Goal: Communication & Community: Answer question/provide support

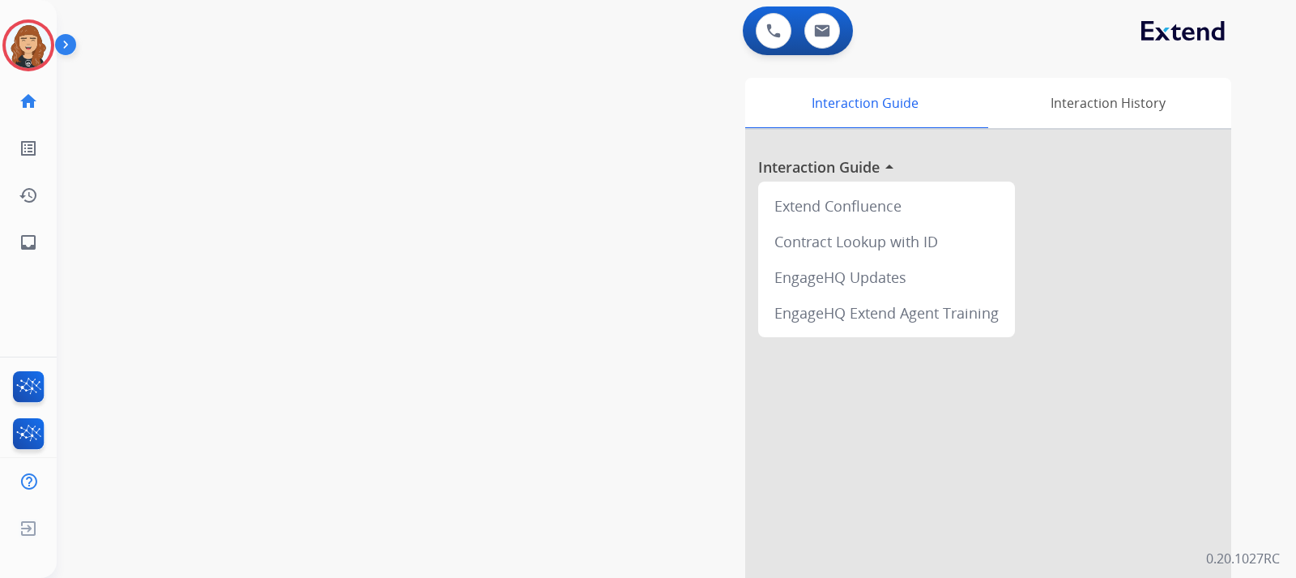
click at [126, 273] on div "swap_horiz Break voice bridge close_fullscreen Connect 3-Way Call merge_type Se…" at bounding box center [657, 396] width 1201 height 676
click at [34, 47] on img at bounding box center [28, 45] width 45 height 45
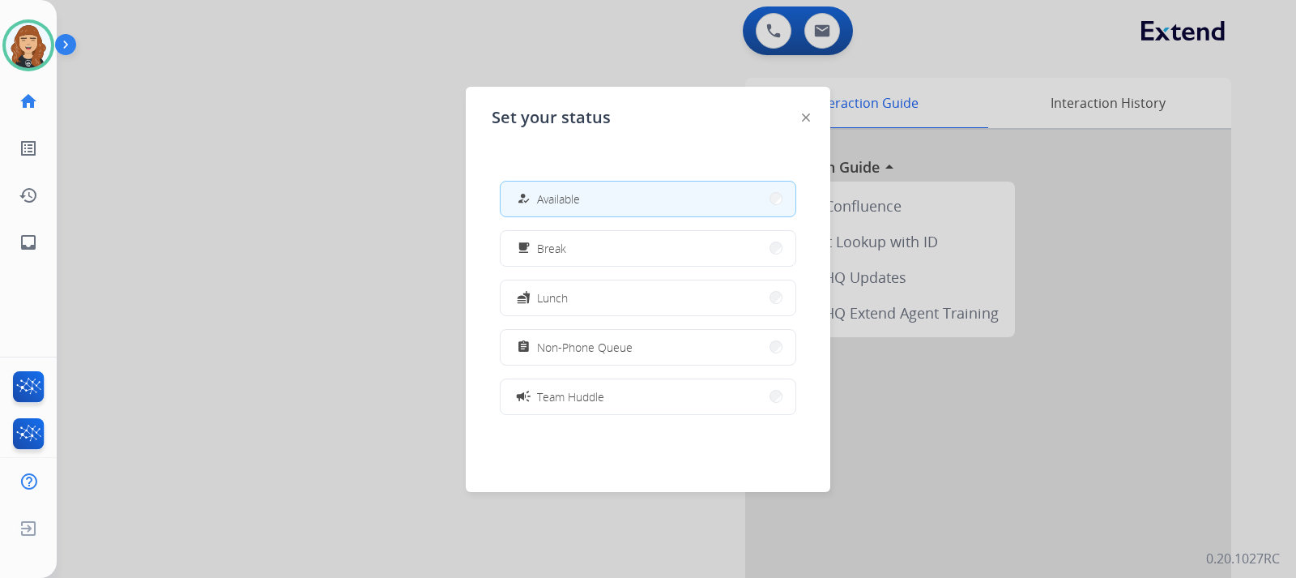
click at [619, 208] on button "how_to_reg Available" at bounding box center [648, 198] width 295 height 35
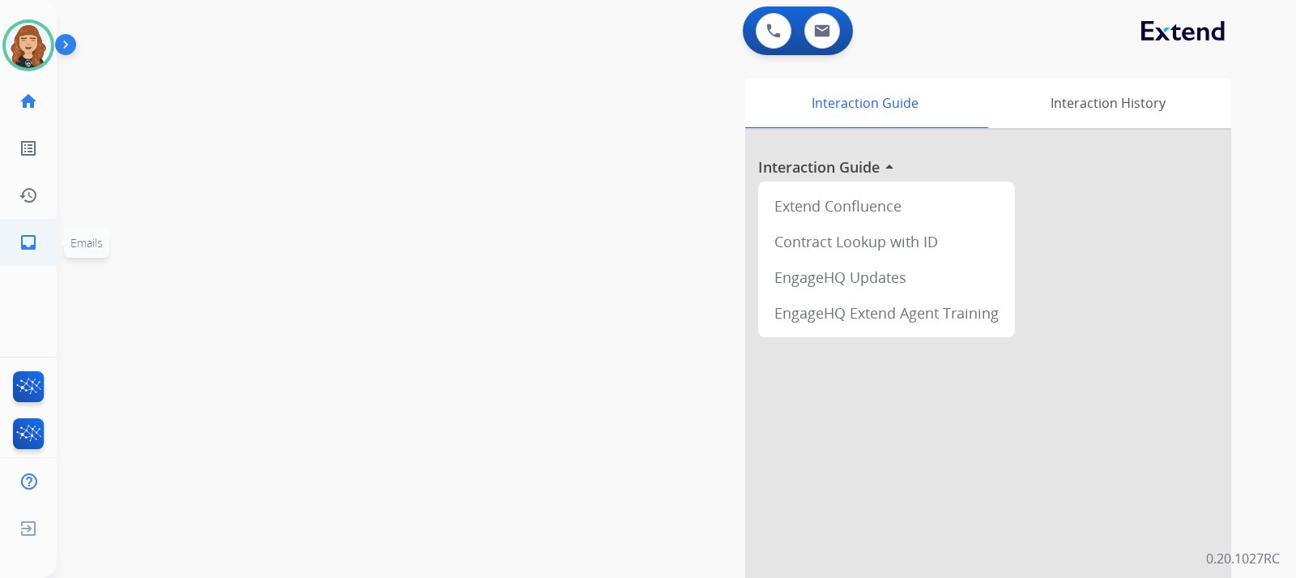
click at [22, 233] on mat-icon "inbox" at bounding box center [28, 242] width 19 height 19
select select "**********"
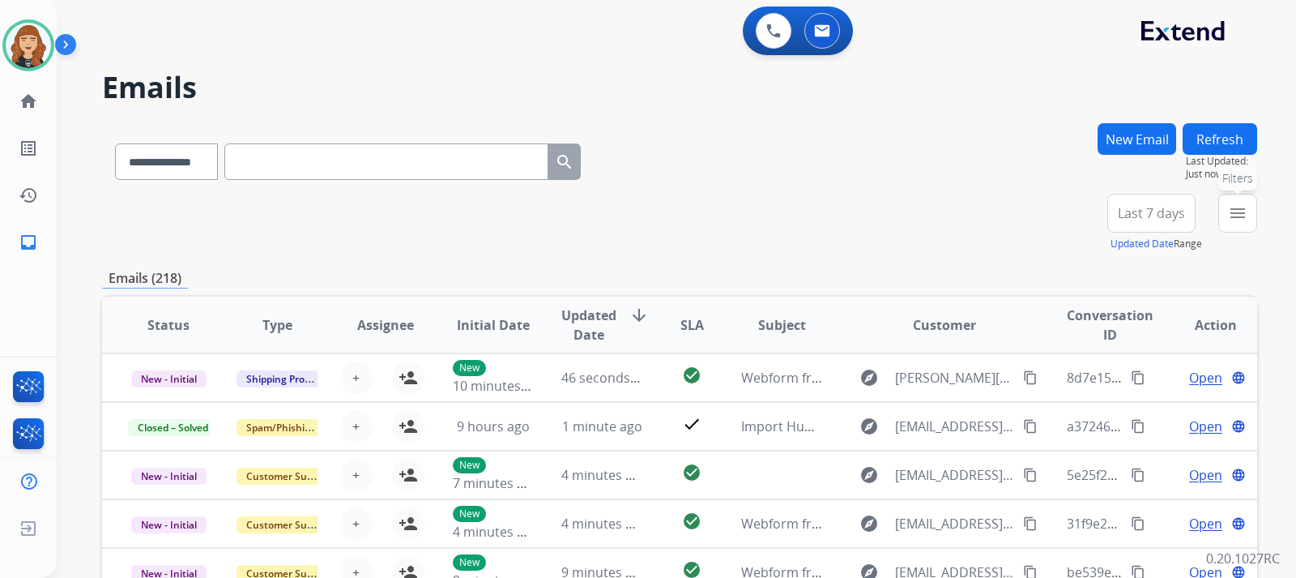
click at [1232, 219] on mat-icon "menu" at bounding box center [1237, 212] width 19 height 19
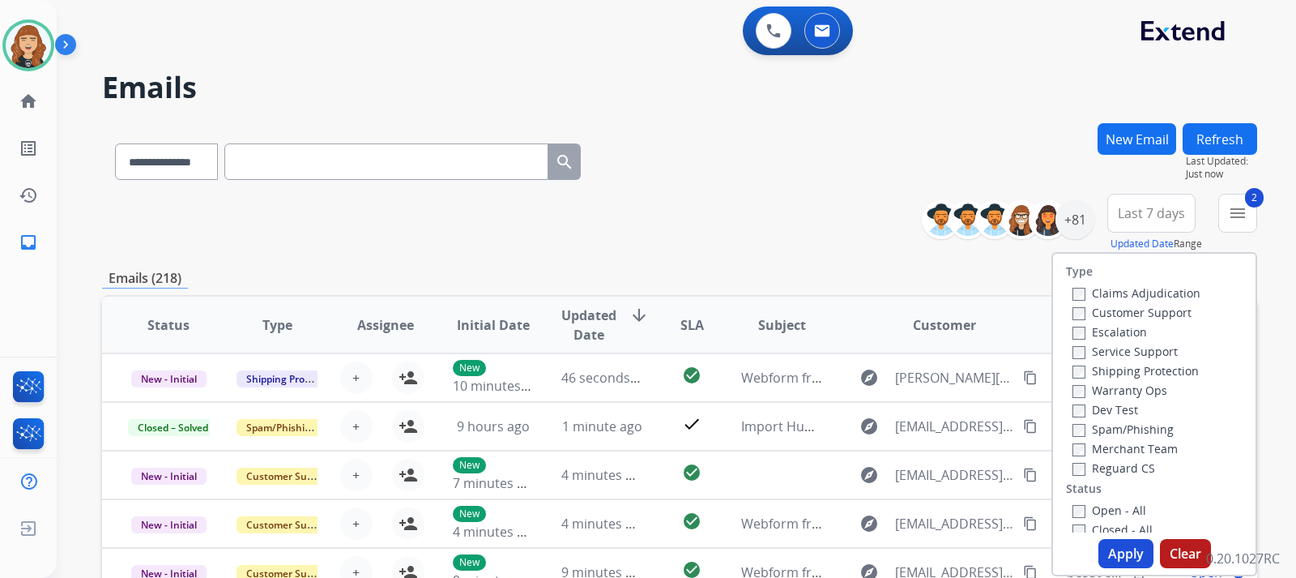
click at [1073, 461] on label "Reguard CS" at bounding box center [1114, 467] width 83 height 15
click at [1120, 553] on button "Apply" at bounding box center [1126, 553] width 55 height 29
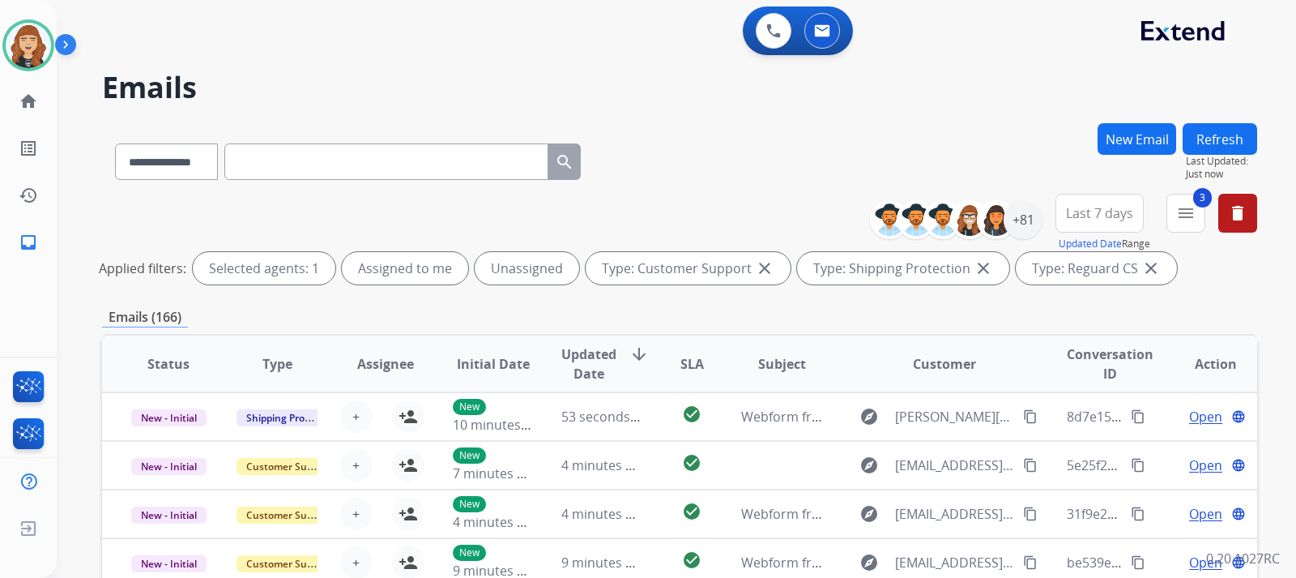
click at [1274, 284] on div "**********" at bounding box center [676, 289] width 1239 height 578
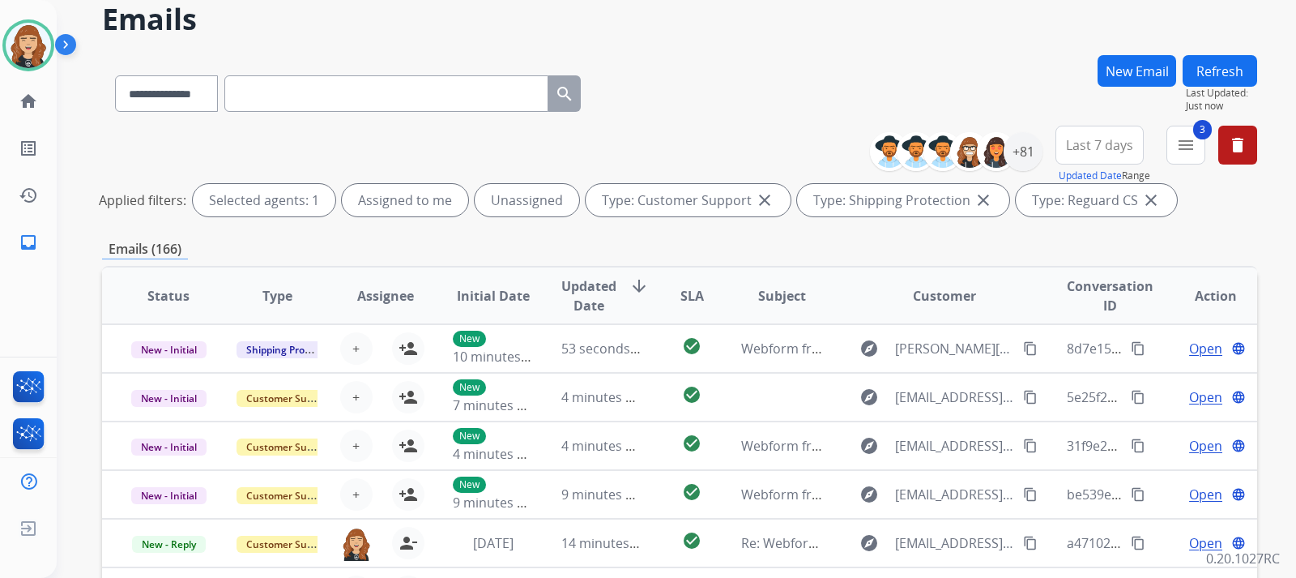
scroll to position [32, 0]
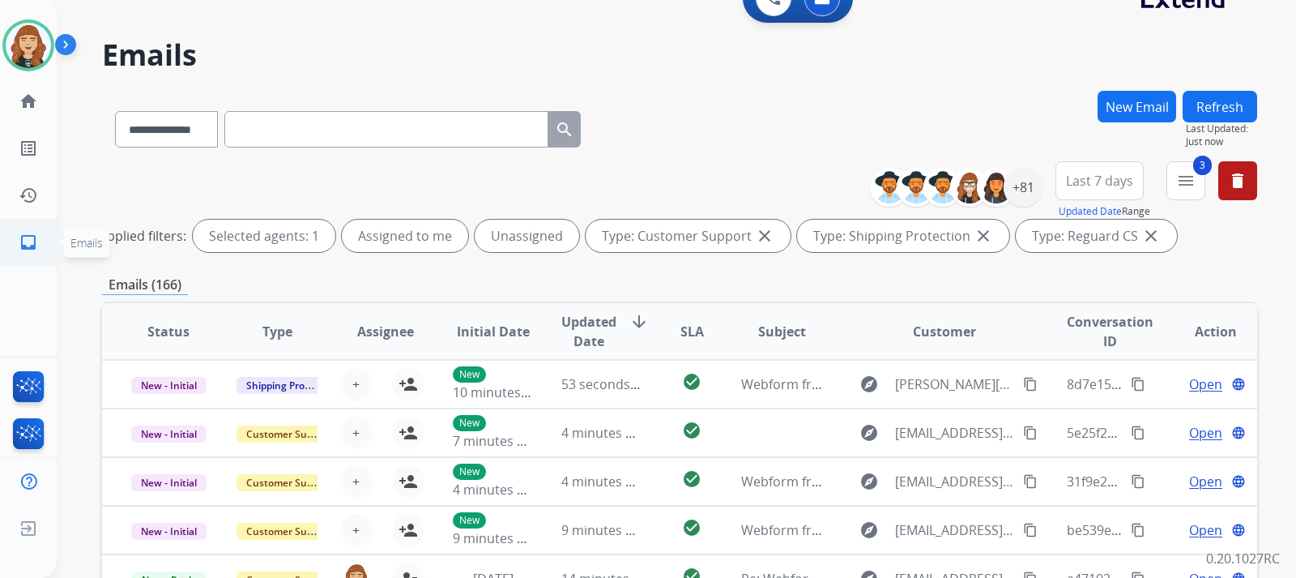
click at [32, 242] on mat-icon "inbox" at bounding box center [28, 242] width 19 height 19
click at [1267, 256] on div "**********" at bounding box center [676, 289] width 1239 height 578
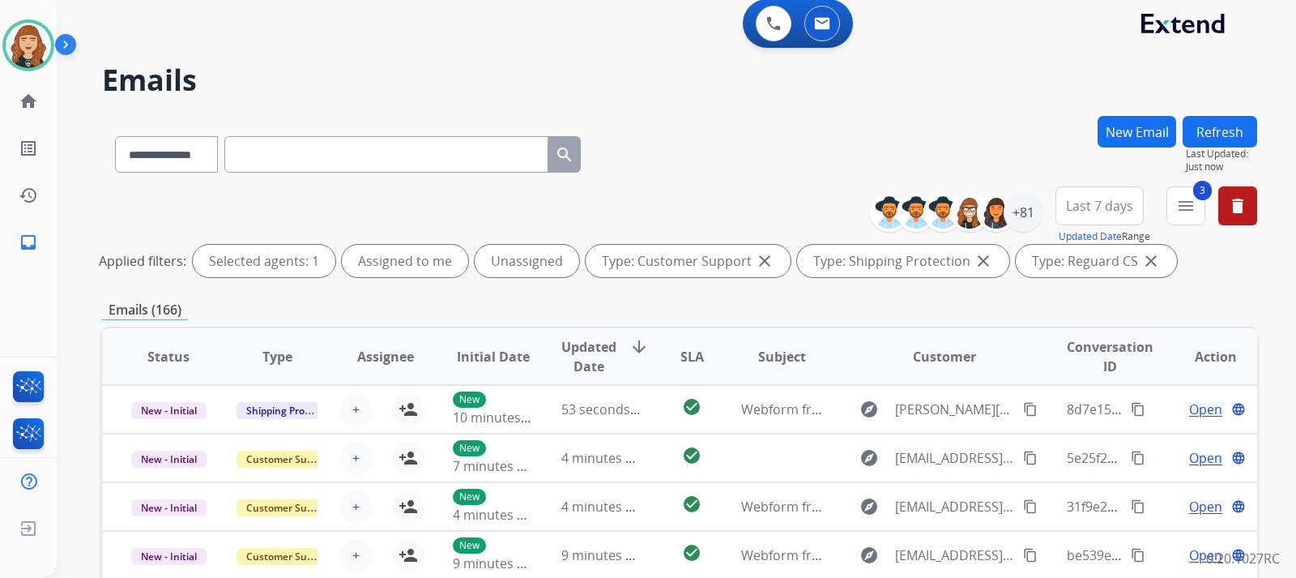
scroll to position [0, 0]
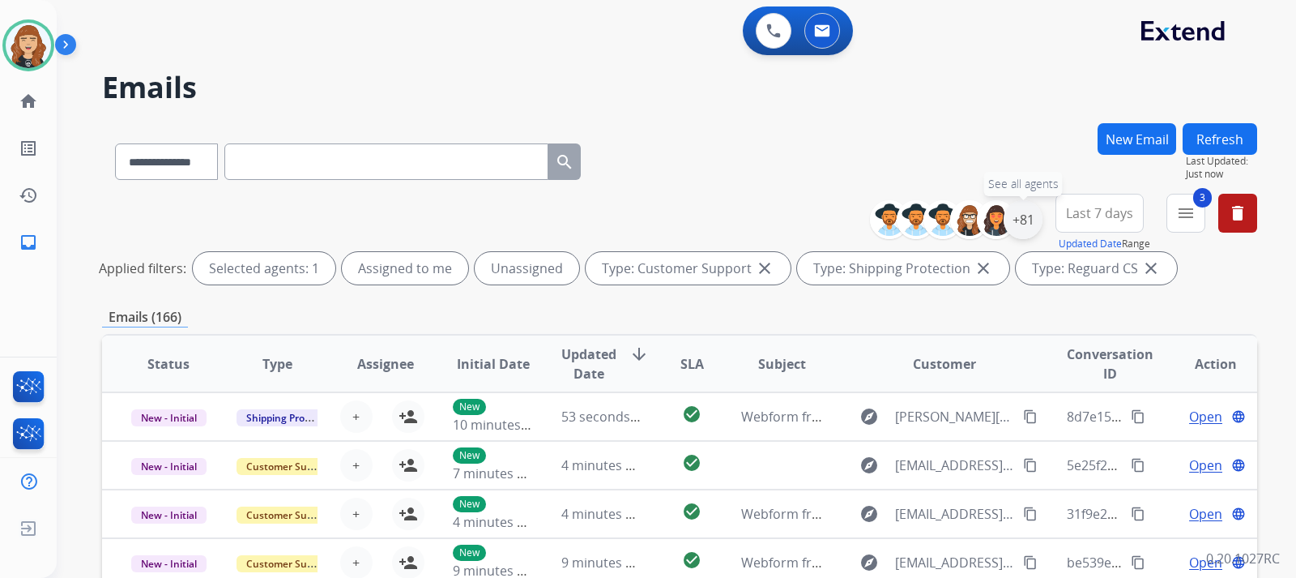
click at [1028, 214] on div "+81" at bounding box center [1023, 219] width 39 height 39
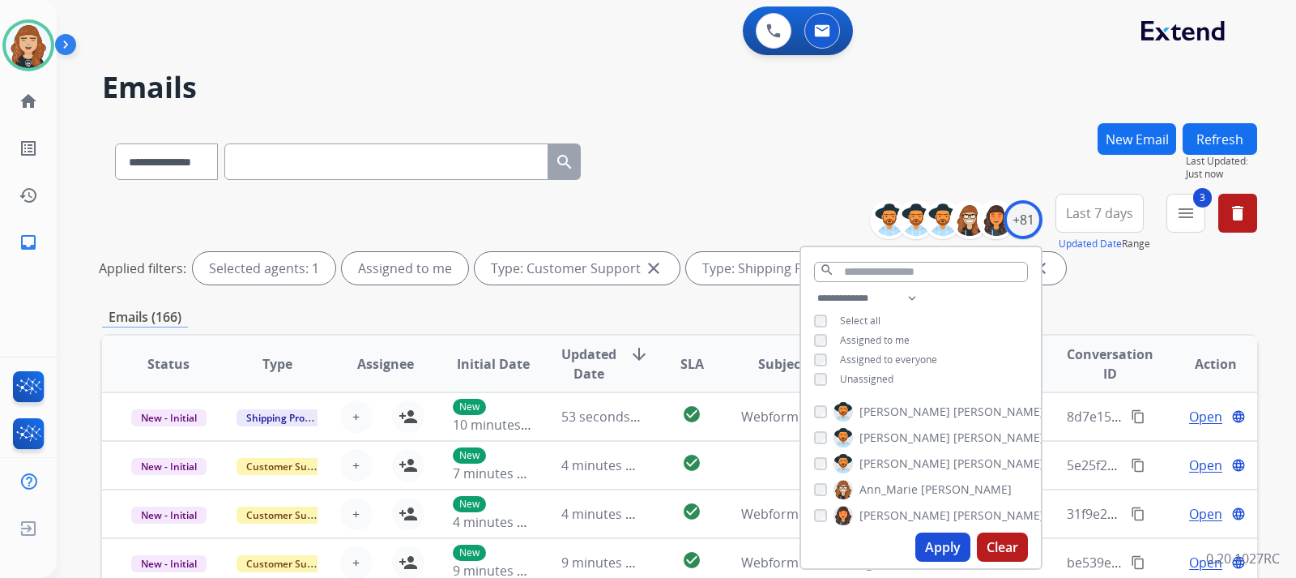
click at [940, 540] on button "Apply" at bounding box center [942, 546] width 55 height 29
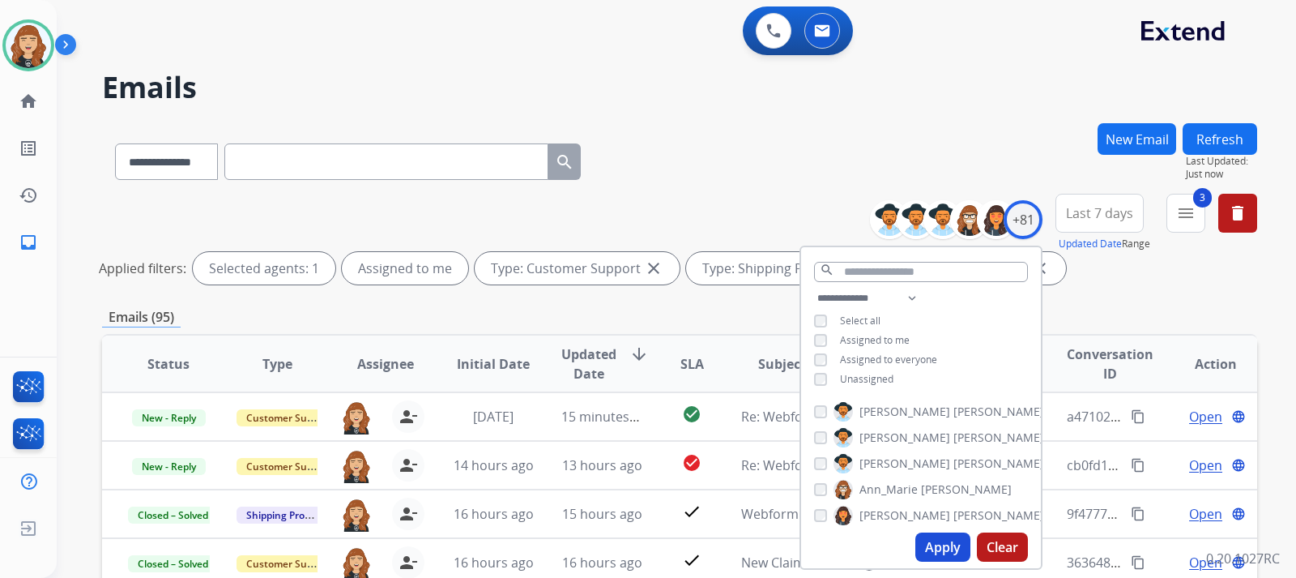
click at [1263, 297] on div "**********" at bounding box center [676, 289] width 1239 height 578
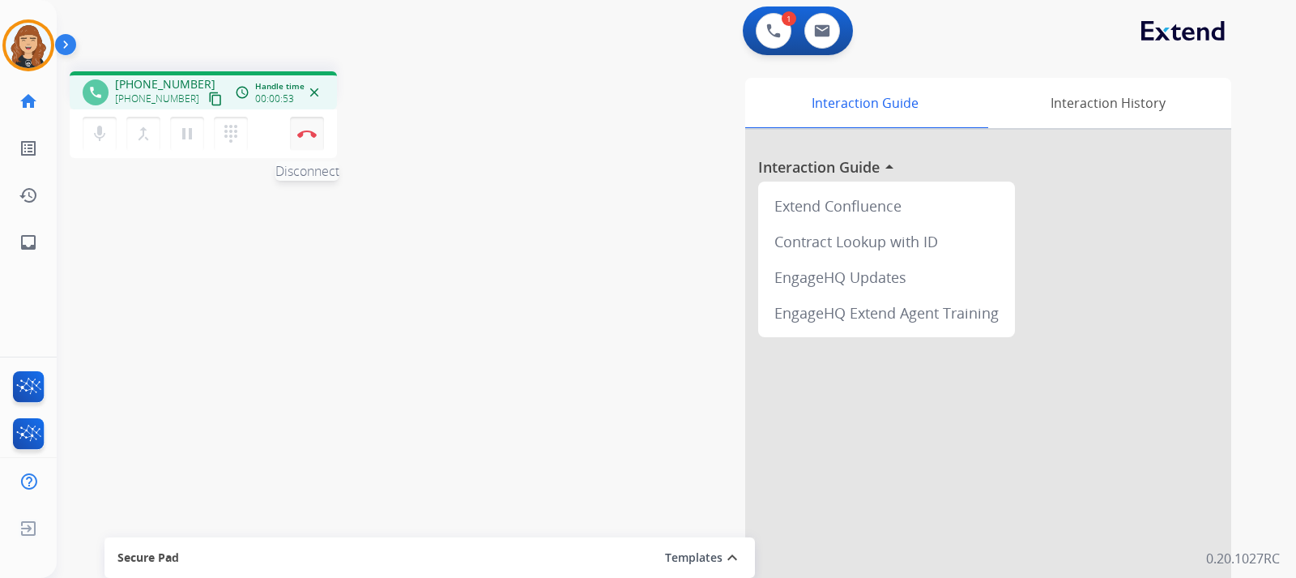
click at [305, 127] on button "Disconnect" at bounding box center [307, 134] width 34 height 34
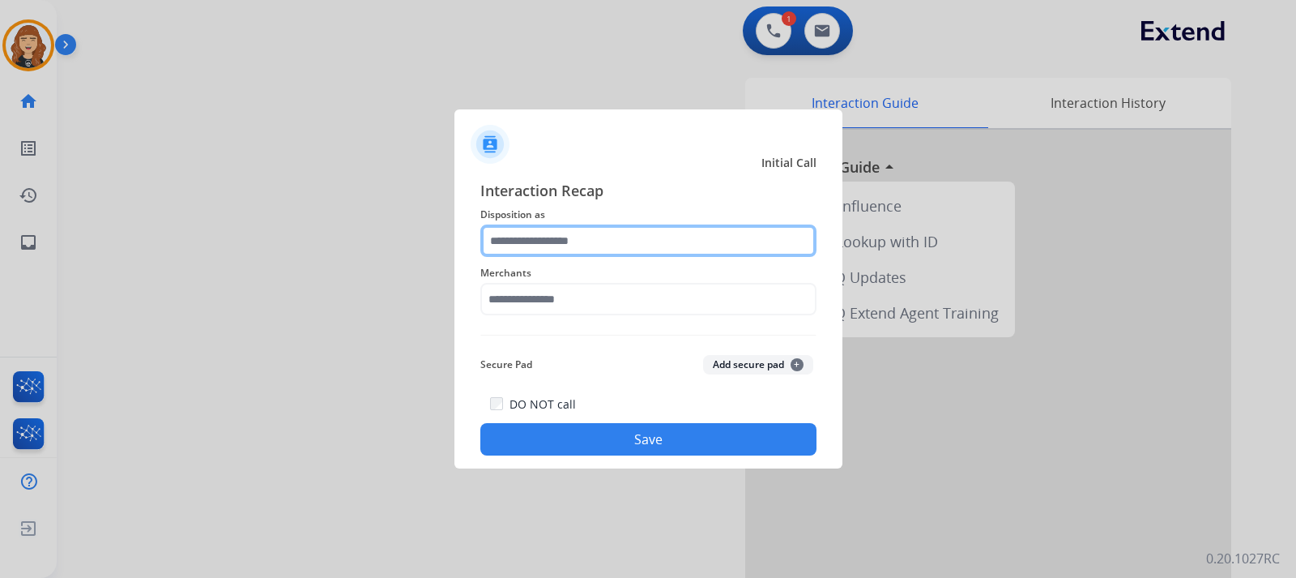
click at [574, 243] on input "text" at bounding box center [648, 240] width 336 height 32
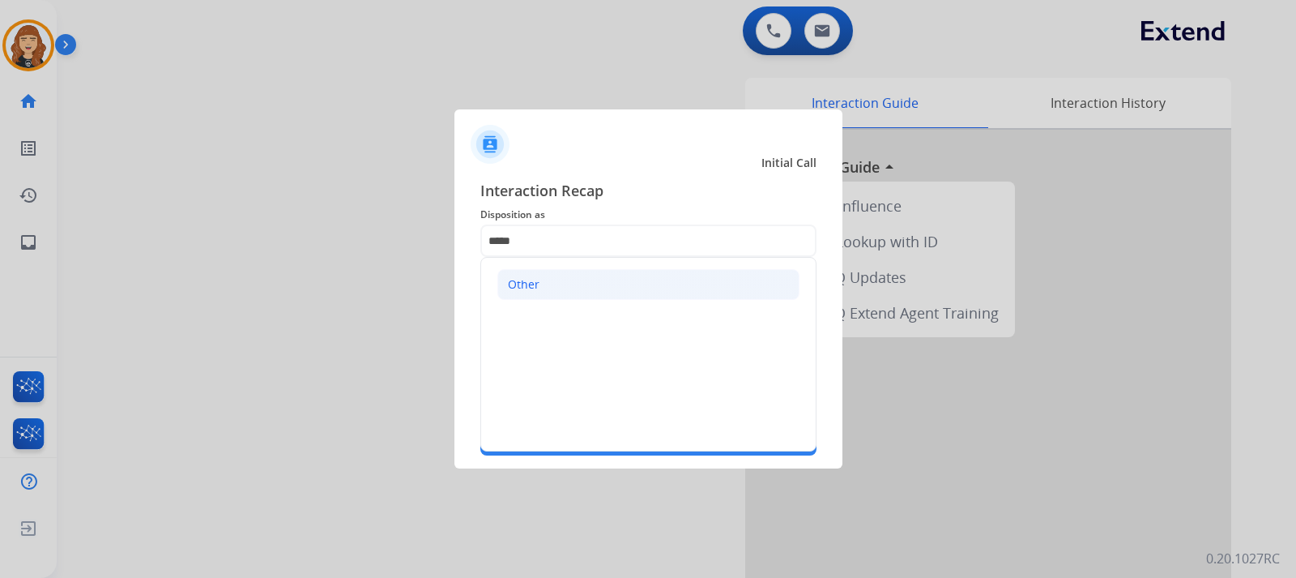
click at [568, 276] on li "Other" at bounding box center [648, 284] width 302 height 31
type input "*****"
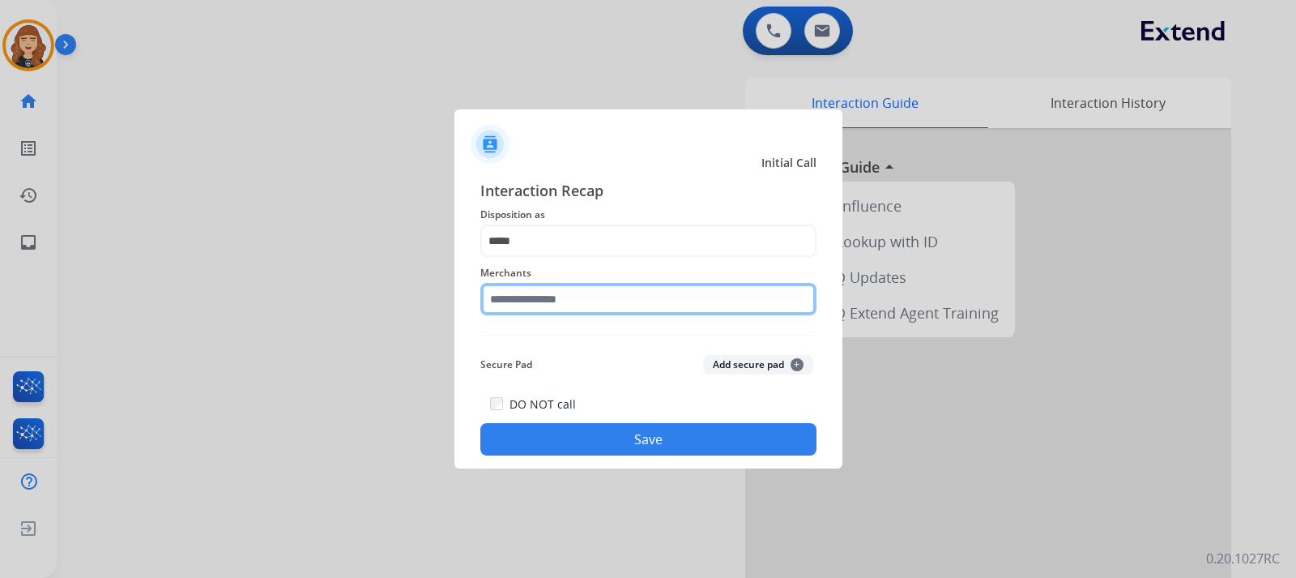
click at [579, 304] on input "text" at bounding box center [648, 299] width 336 height 32
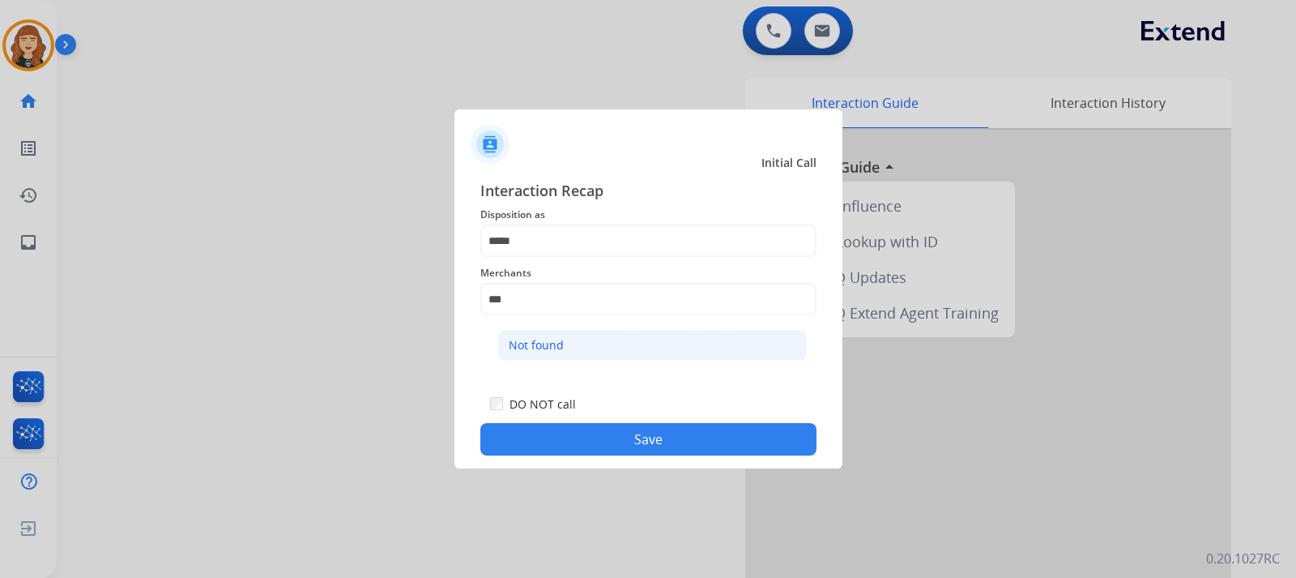
click at [545, 341] on div "Not found" at bounding box center [536, 345] width 55 height 16
type input "*********"
click at [647, 442] on button "Save" at bounding box center [648, 439] width 336 height 32
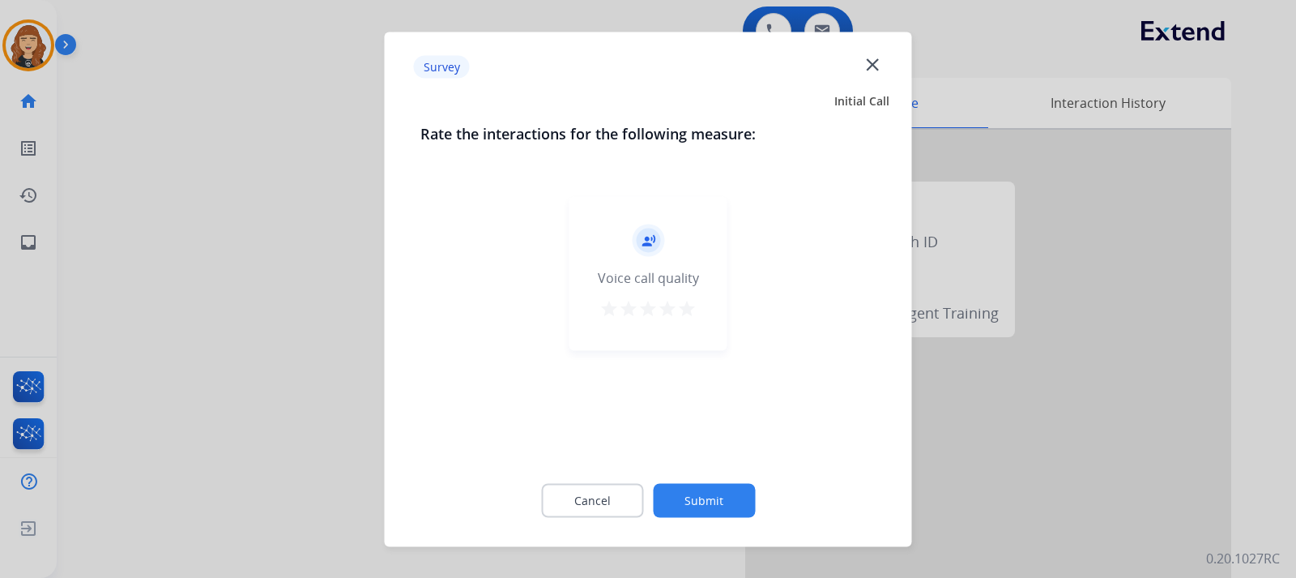
click at [701, 501] on button "Submit" at bounding box center [704, 500] width 102 height 34
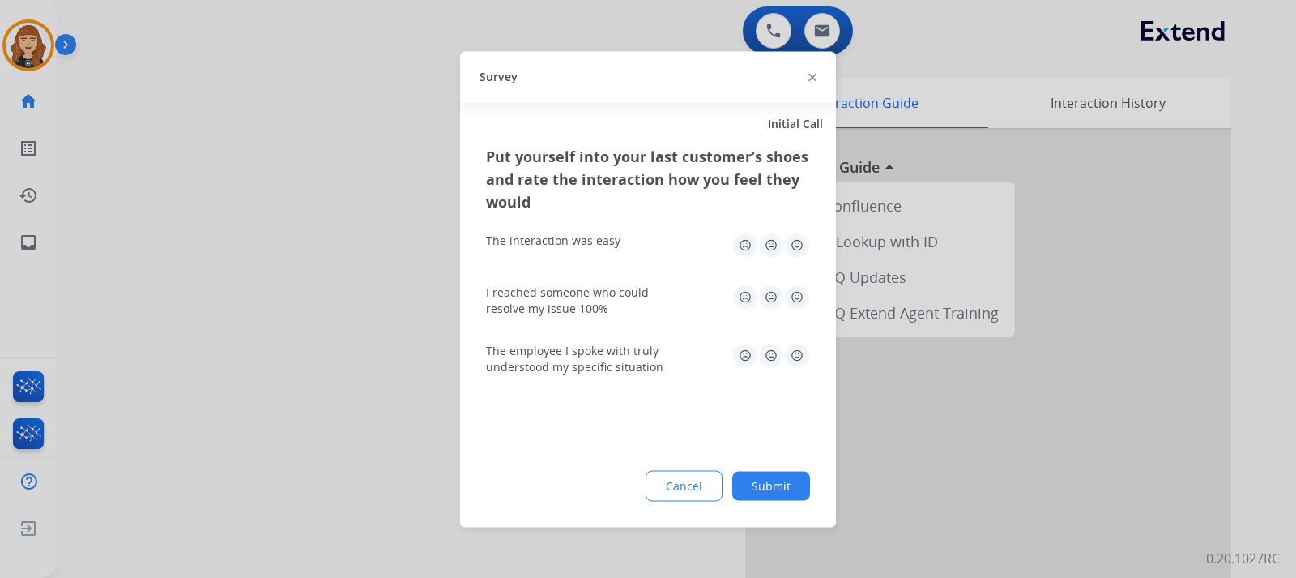
click at [773, 484] on button "Submit" at bounding box center [771, 485] width 78 height 29
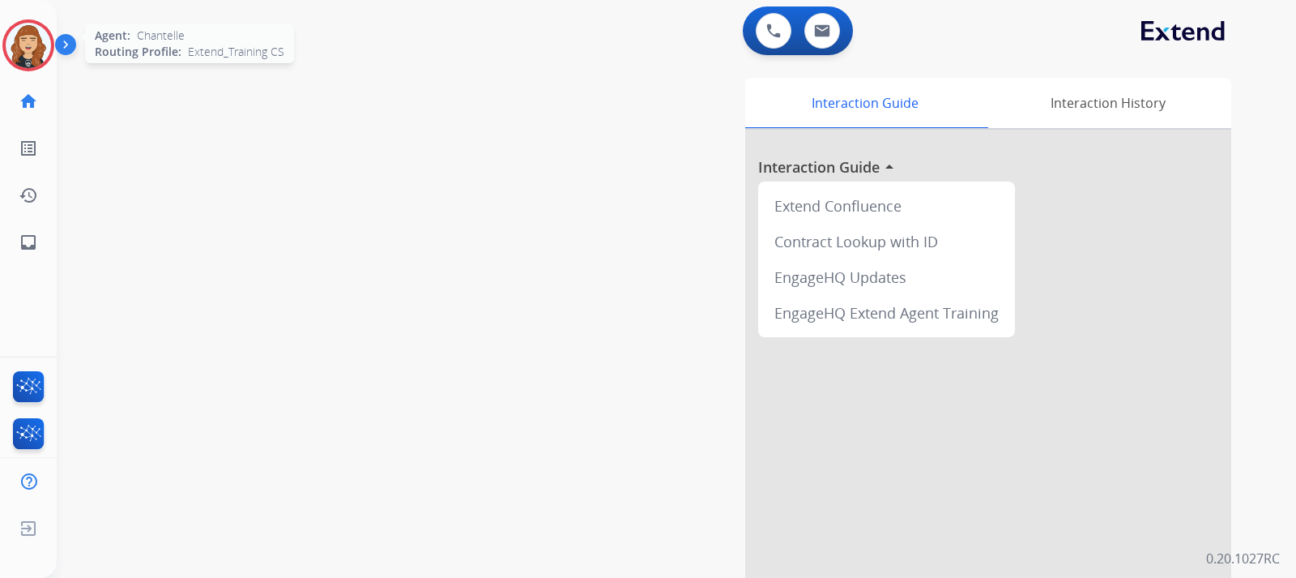
click at [44, 46] on img at bounding box center [28, 45] width 45 height 45
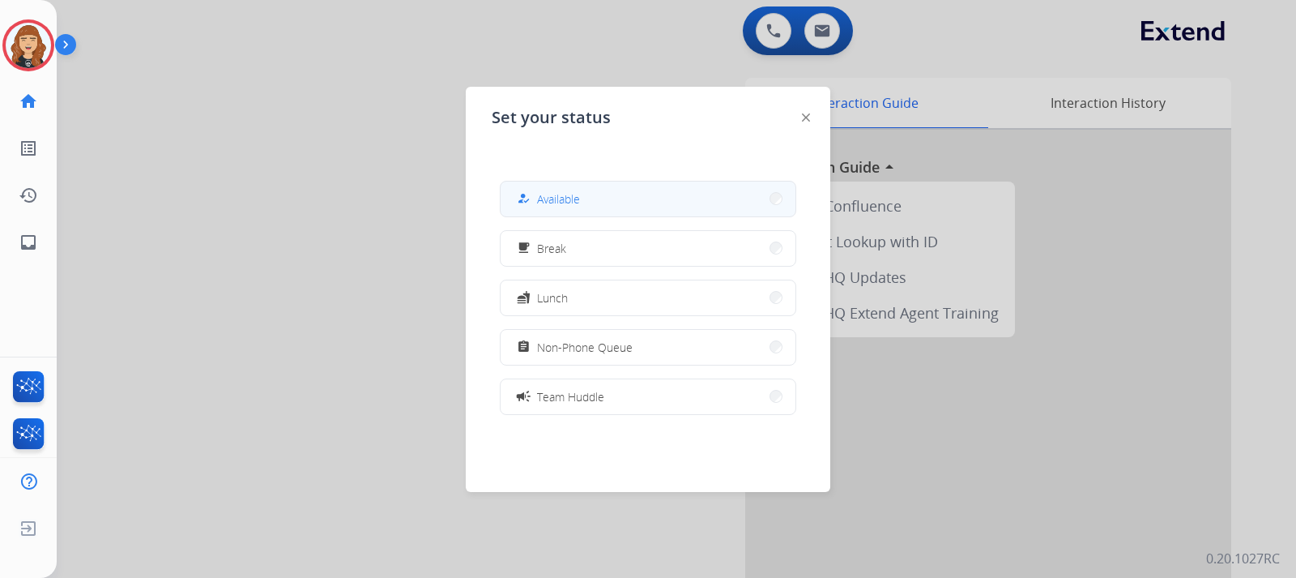
click at [571, 198] on span "Available" at bounding box center [558, 198] width 43 height 17
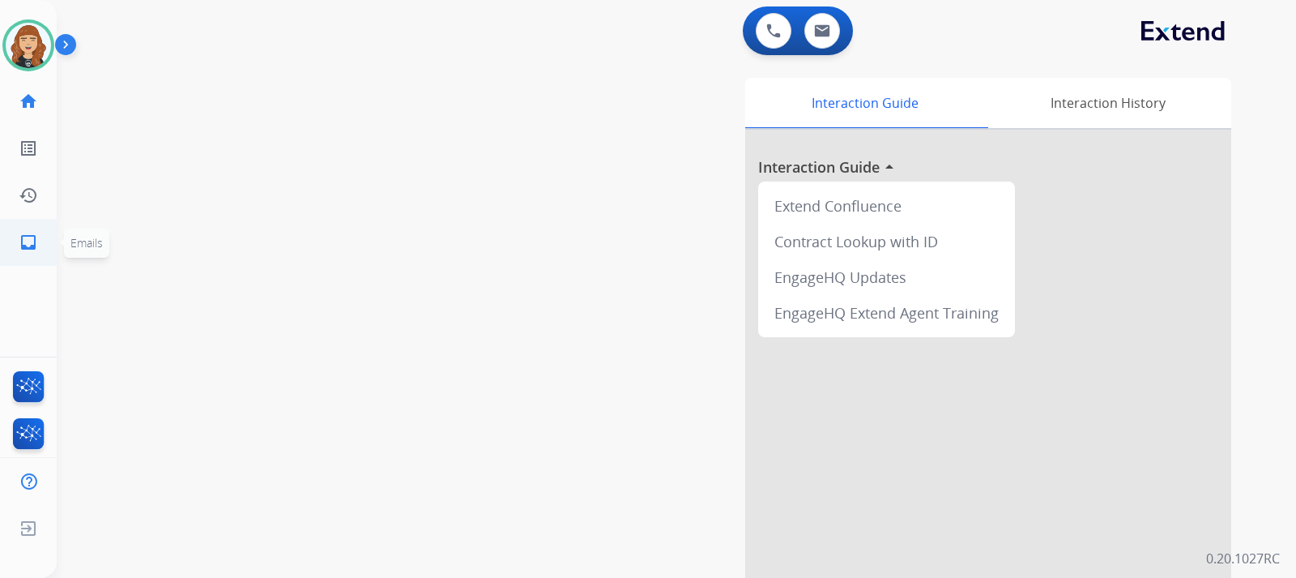
click at [31, 243] on mat-icon "inbox" at bounding box center [28, 242] width 19 height 19
select select "**********"
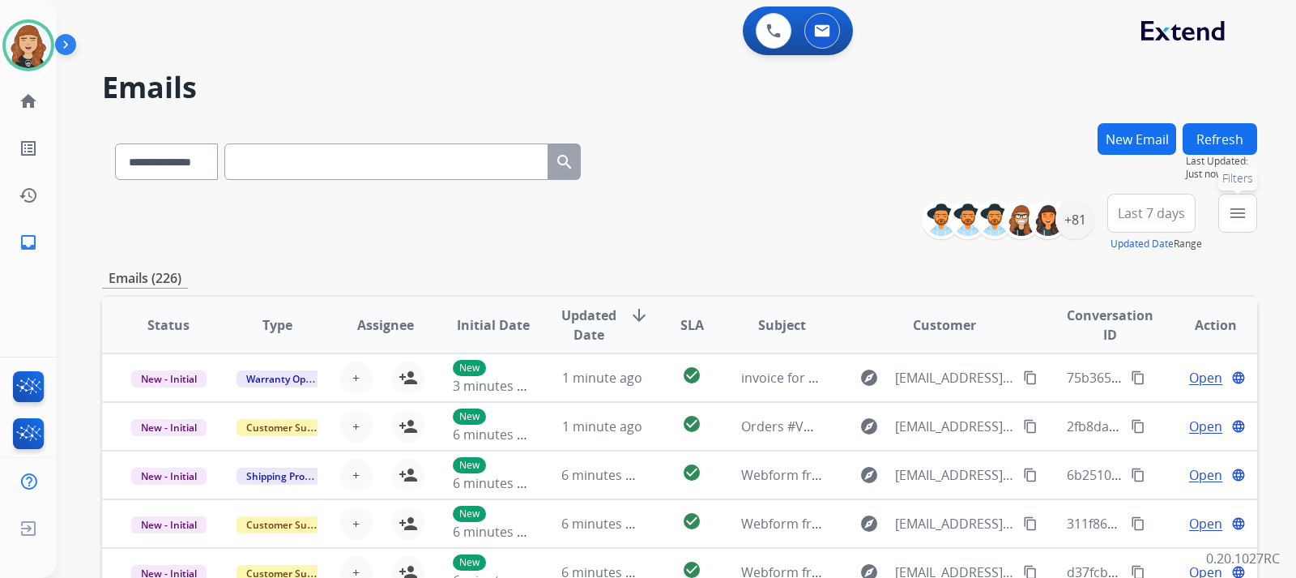
click at [1242, 219] on mat-icon "menu" at bounding box center [1237, 212] width 19 height 19
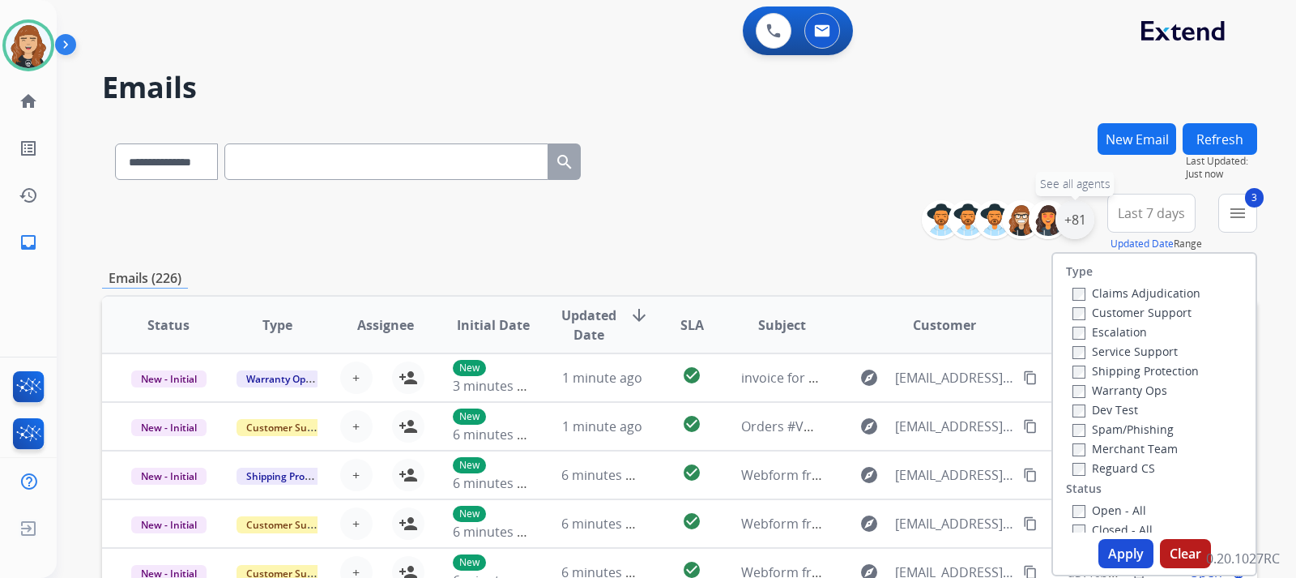
click at [1069, 227] on div "+81" at bounding box center [1075, 219] width 39 height 39
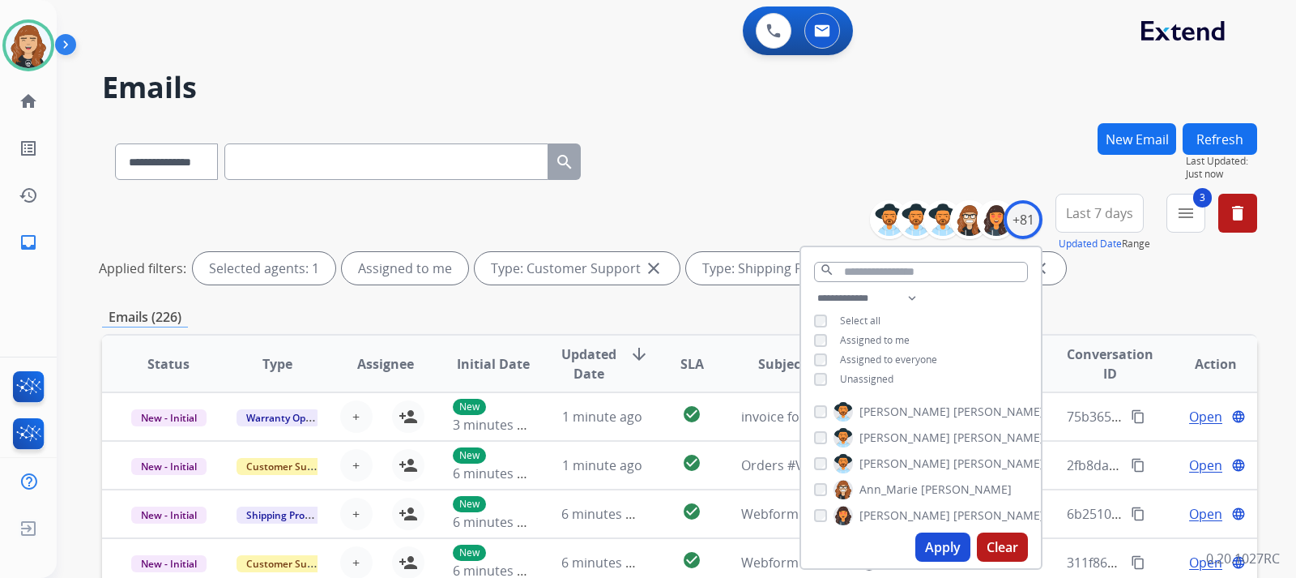
click at [932, 548] on button "Apply" at bounding box center [942, 546] width 55 height 29
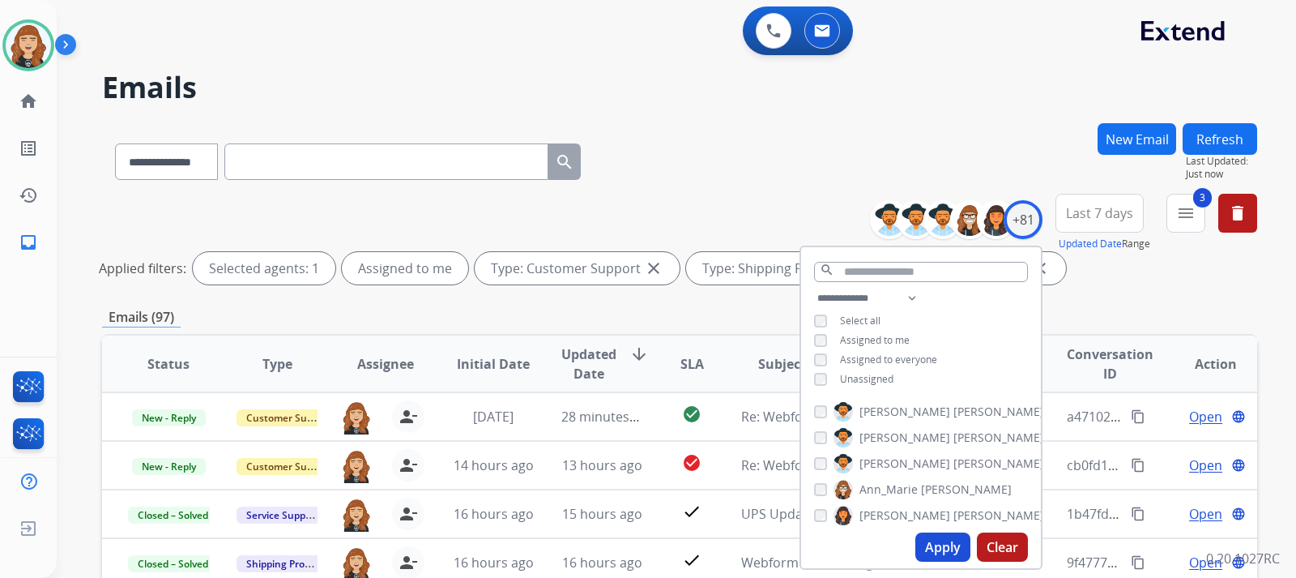
click at [1263, 287] on div "**********" at bounding box center [676, 289] width 1239 height 578
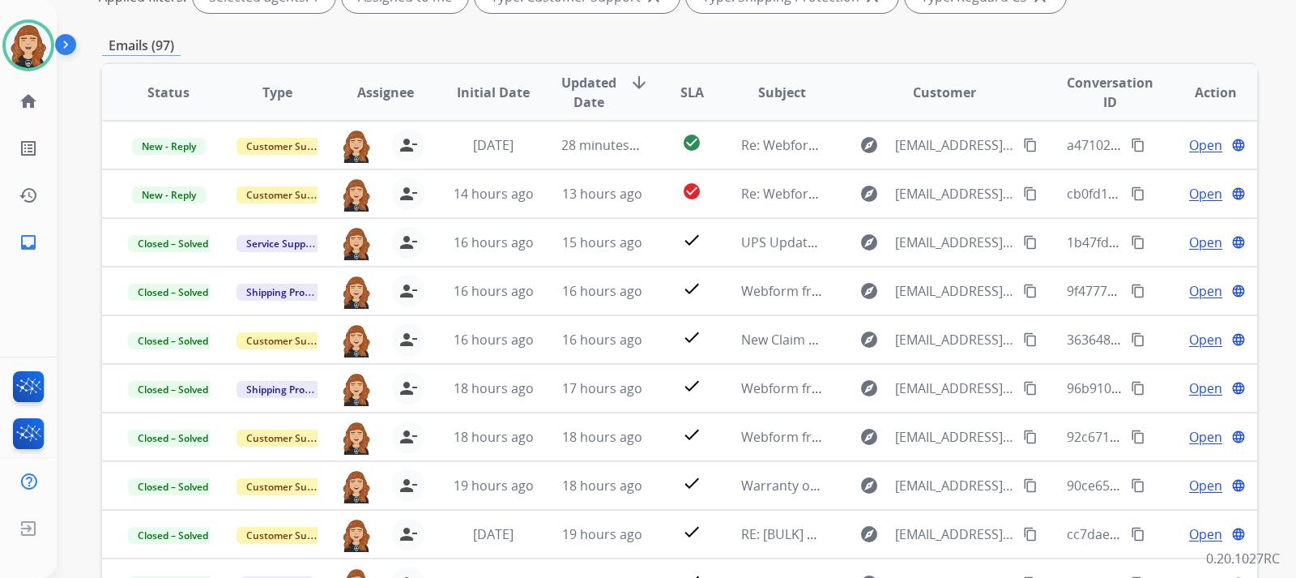
scroll to position [292, 0]
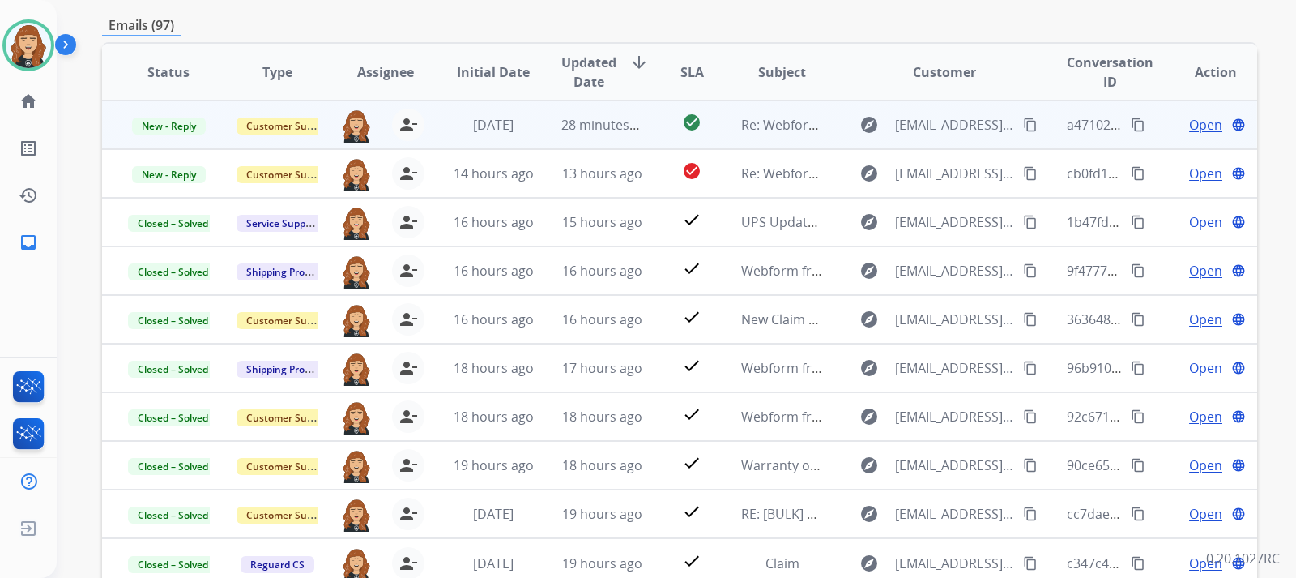
click at [1194, 126] on span "Open" at bounding box center [1205, 124] width 33 height 19
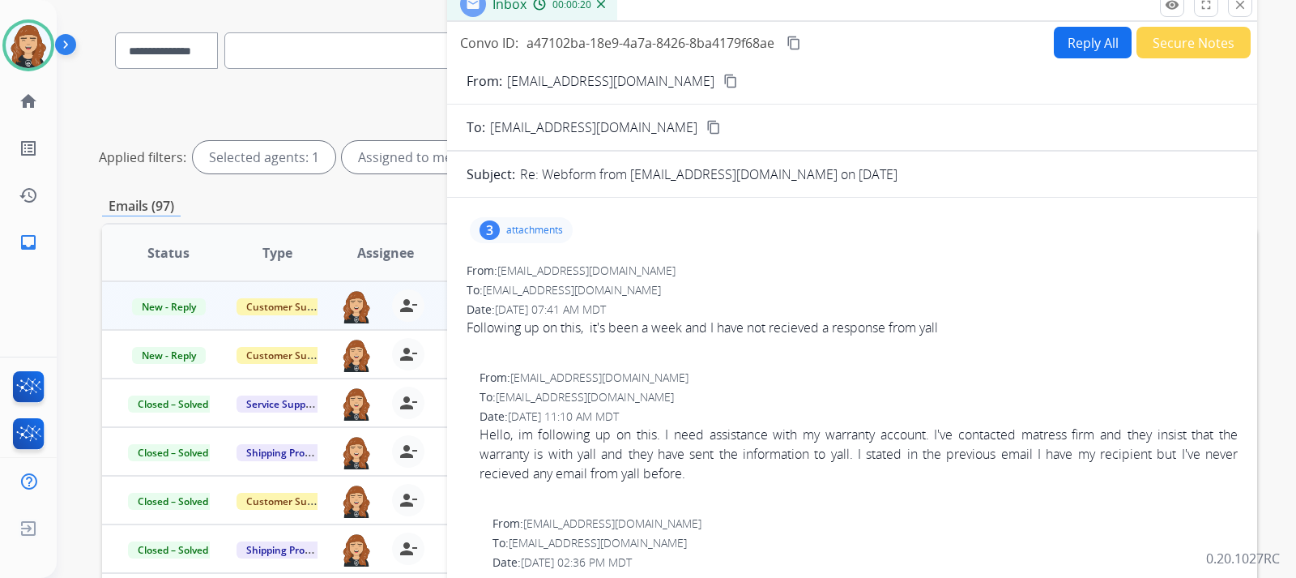
scroll to position [97, 0]
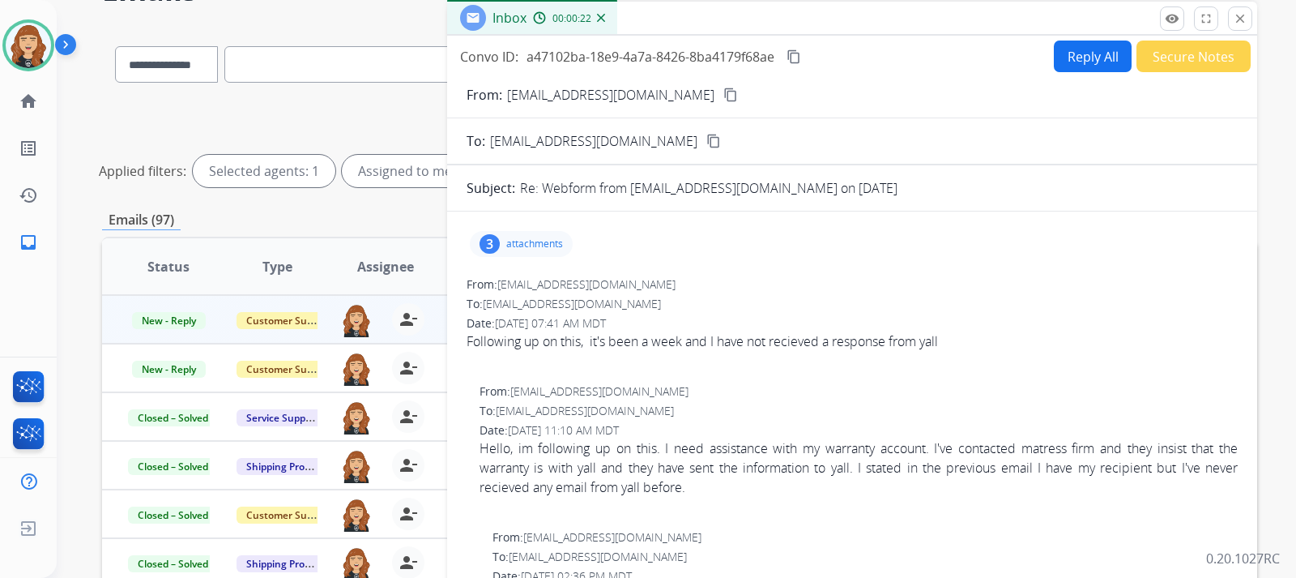
click at [723, 97] on mat-icon "content_copy" at bounding box center [730, 94] width 15 height 15
click at [533, 245] on p "attachments" at bounding box center [534, 243] width 57 height 13
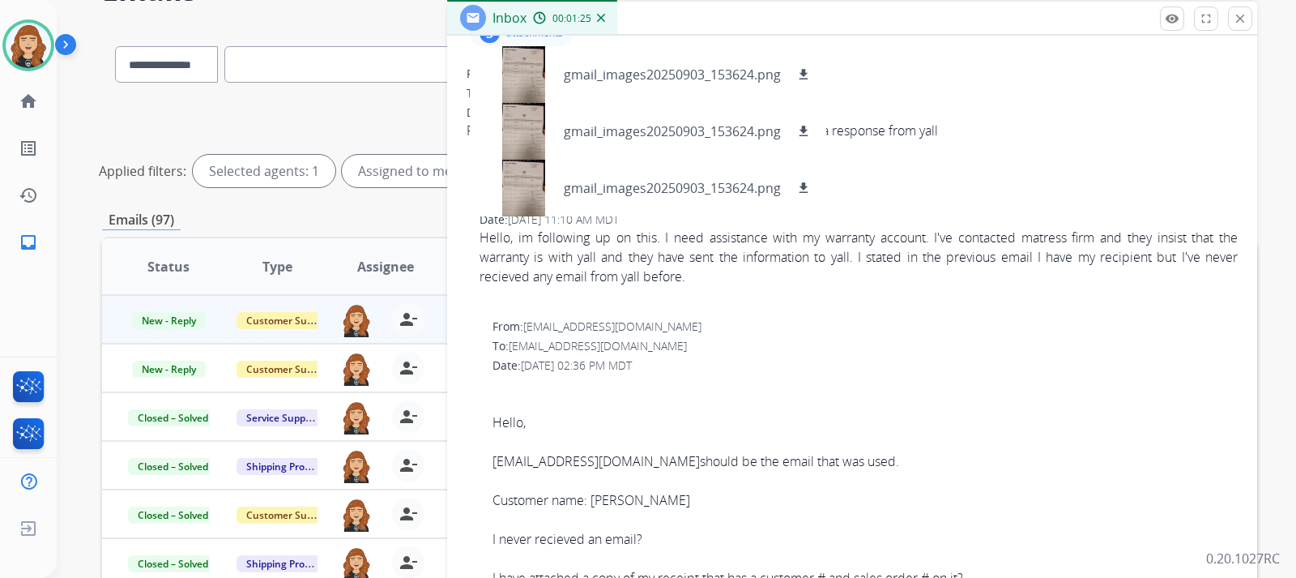
scroll to position [207, 0]
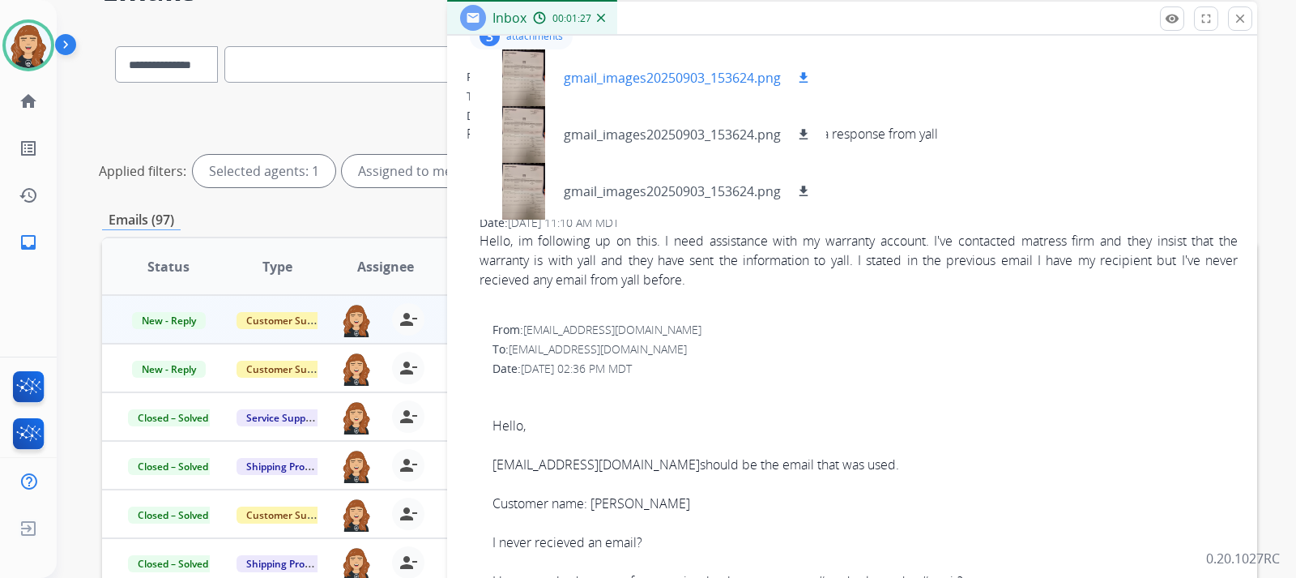
click at [518, 69] on div at bounding box center [523, 77] width 81 height 57
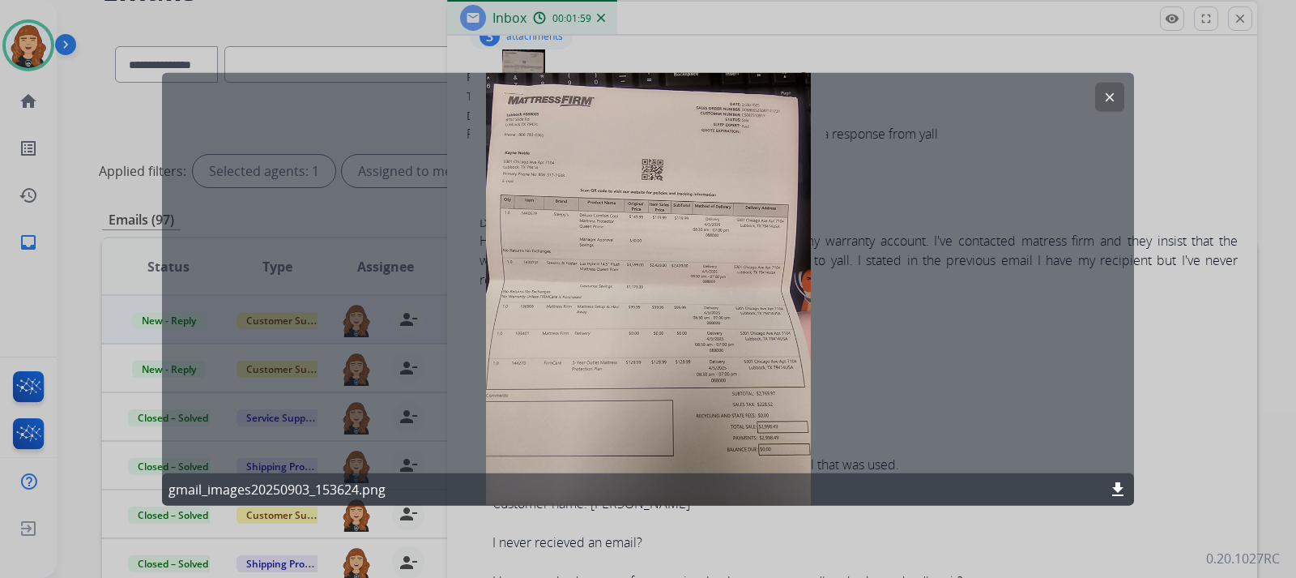
click at [1110, 93] on mat-icon "clear" at bounding box center [1110, 96] width 15 height 15
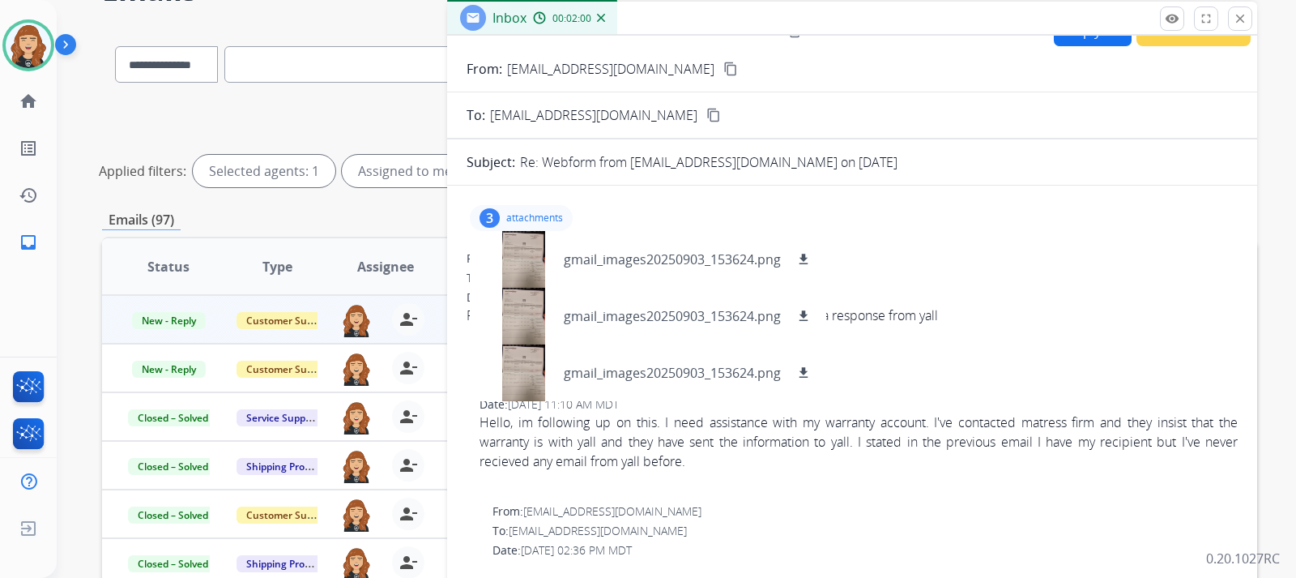
scroll to position [0, 0]
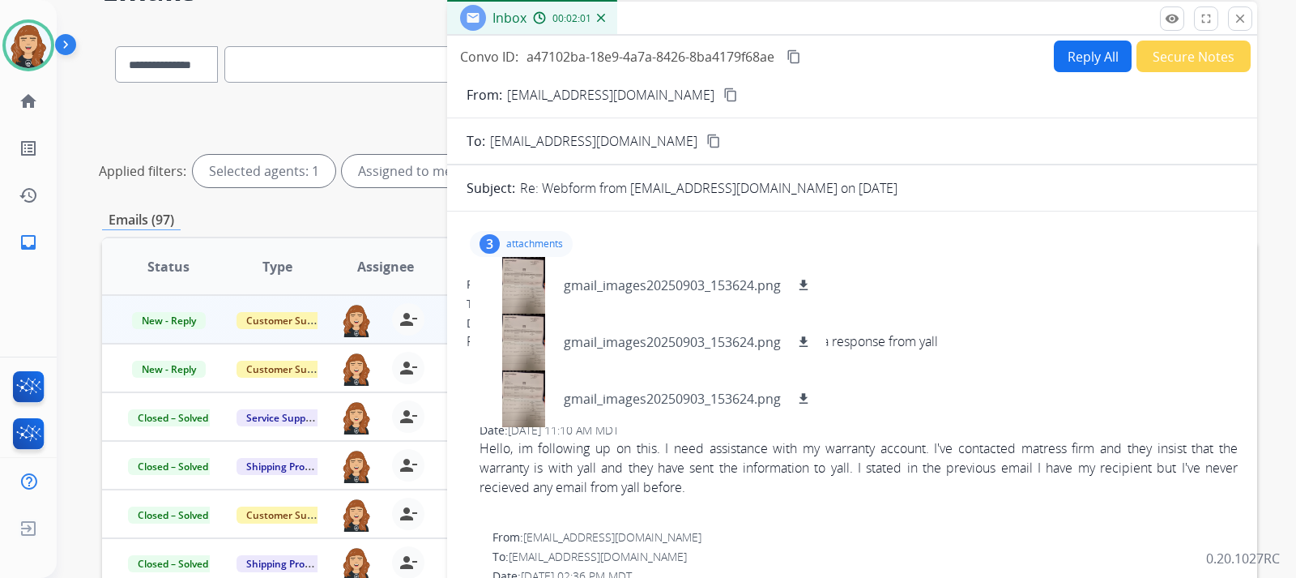
click at [1076, 58] on button "Reply All" at bounding box center [1093, 57] width 78 height 32
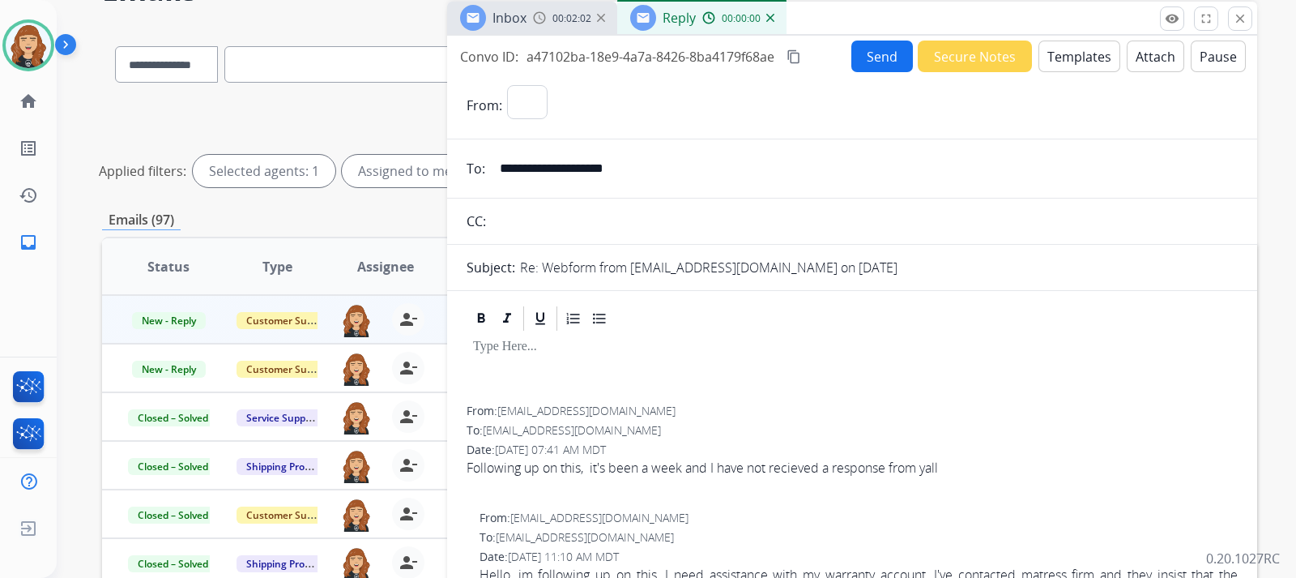
select select "**********"
click at [1076, 58] on button "Templates" at bounding box center [1080, 57] width 82 height 32
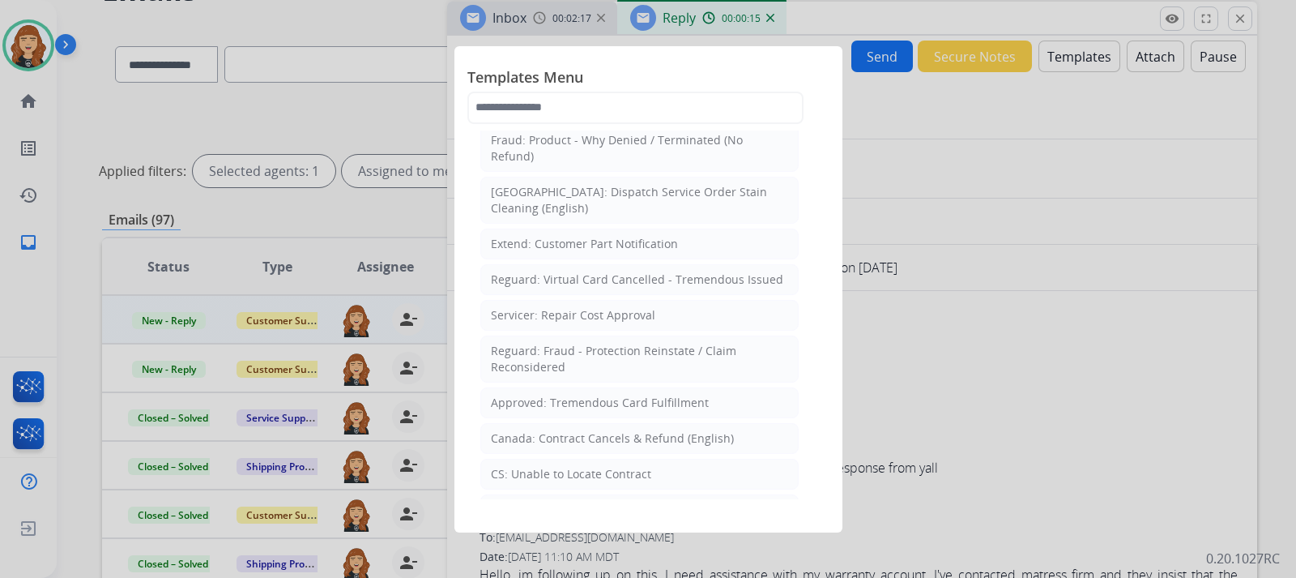
scroll to position [542, 0]
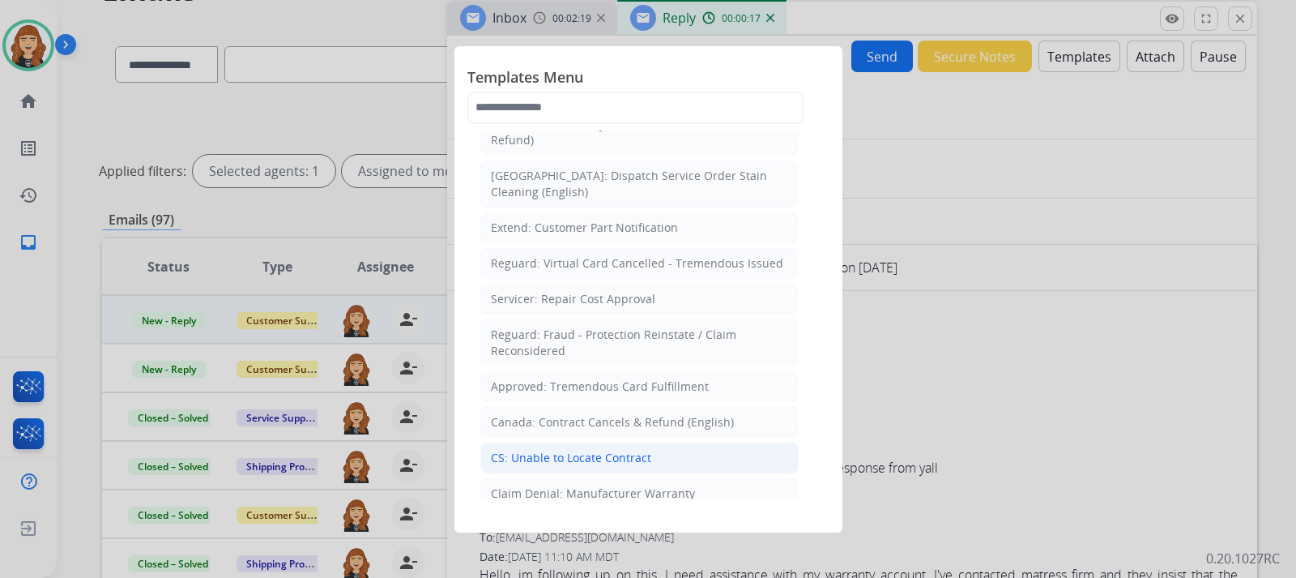
click at [593, 450] on div "CS: Unable to Locate Contract" at bounding box center [571, 458] width 160 height 16
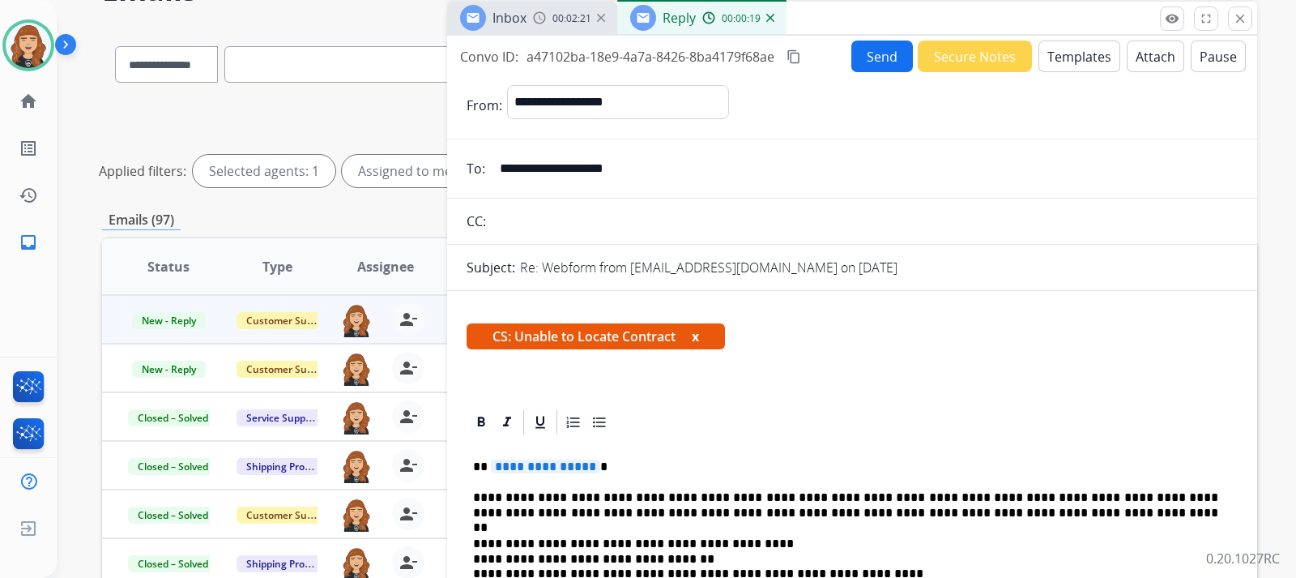
click at [609, 470] on p "**********" at bounding box center [845, 466] width 745 height 15
click at [881, 58] on button "Send" at bounding box center [882, 57] width 62 height 32
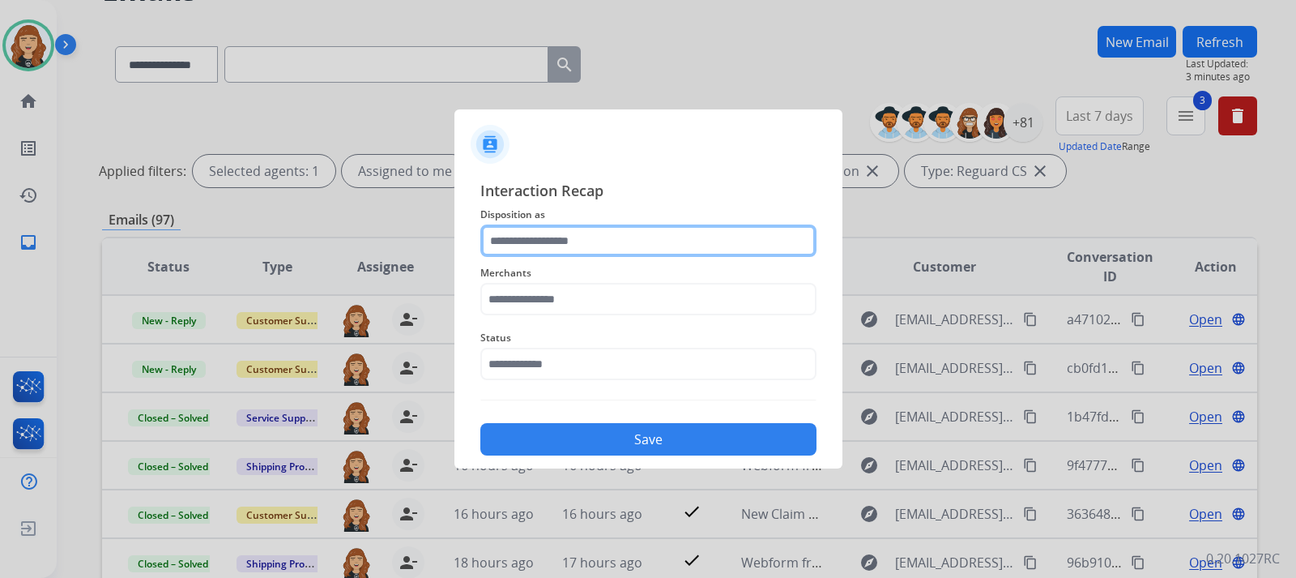
click at [638, 240] on input "text" at bounding box center [648, 240] width 336 height 32
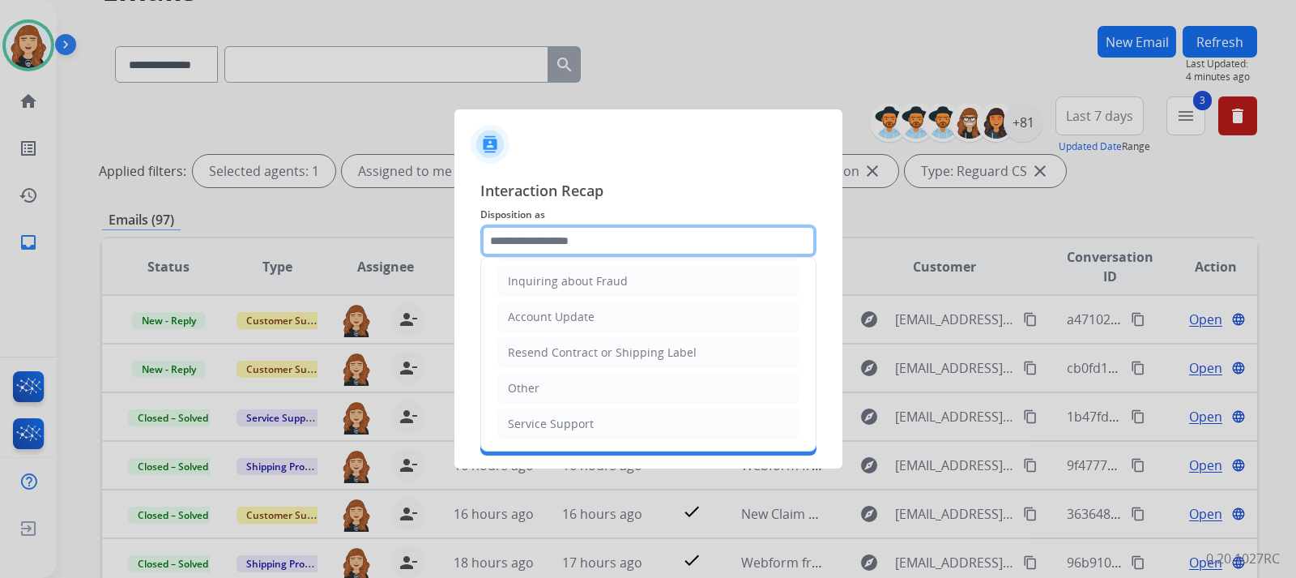
scroll to position [0, 0]
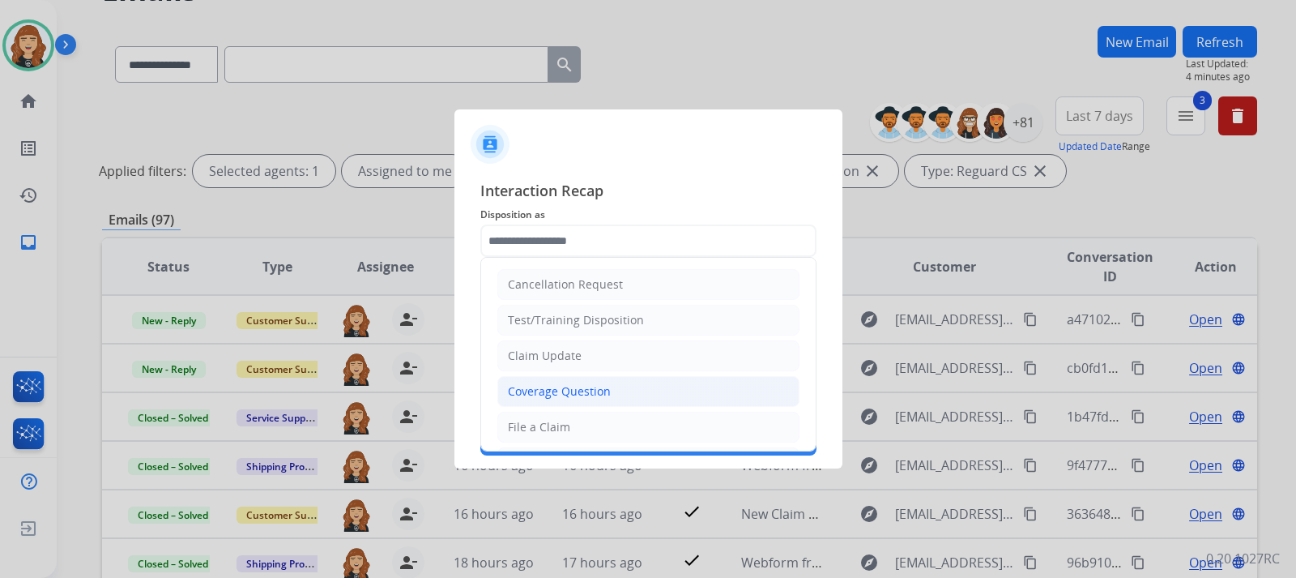
click at [528, 386] on div "Coverage Question" at bounding box center [559, 391] width 103 height 16
type input "**********"
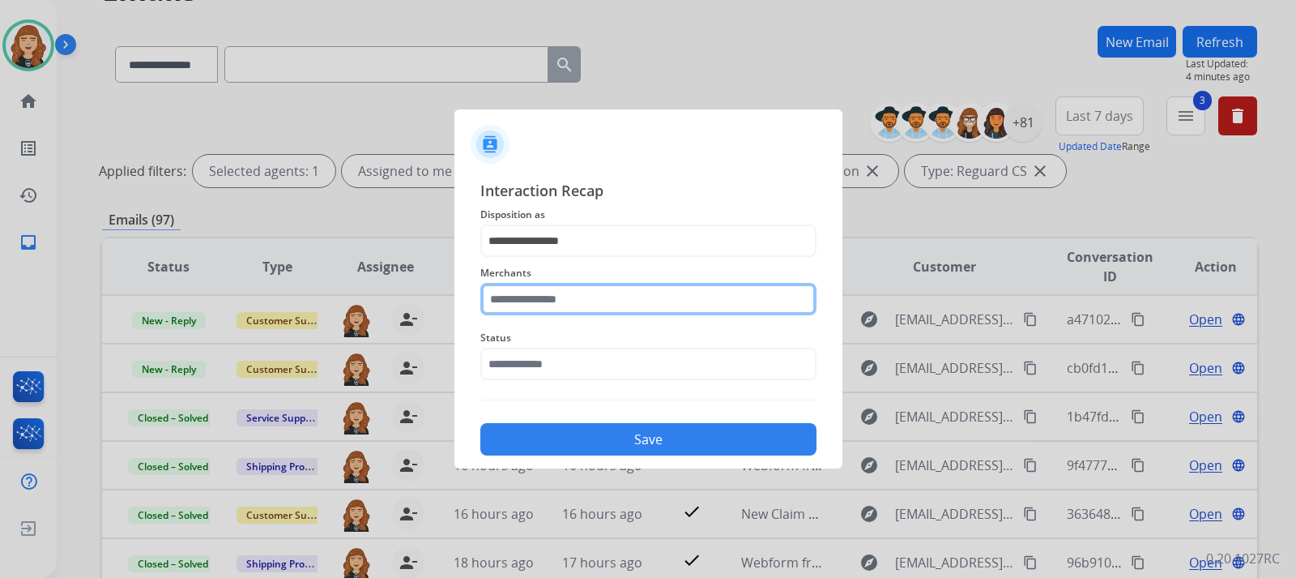
click at [538, 293] on input "text" at bounding box center [648, 299] width 336 height 32
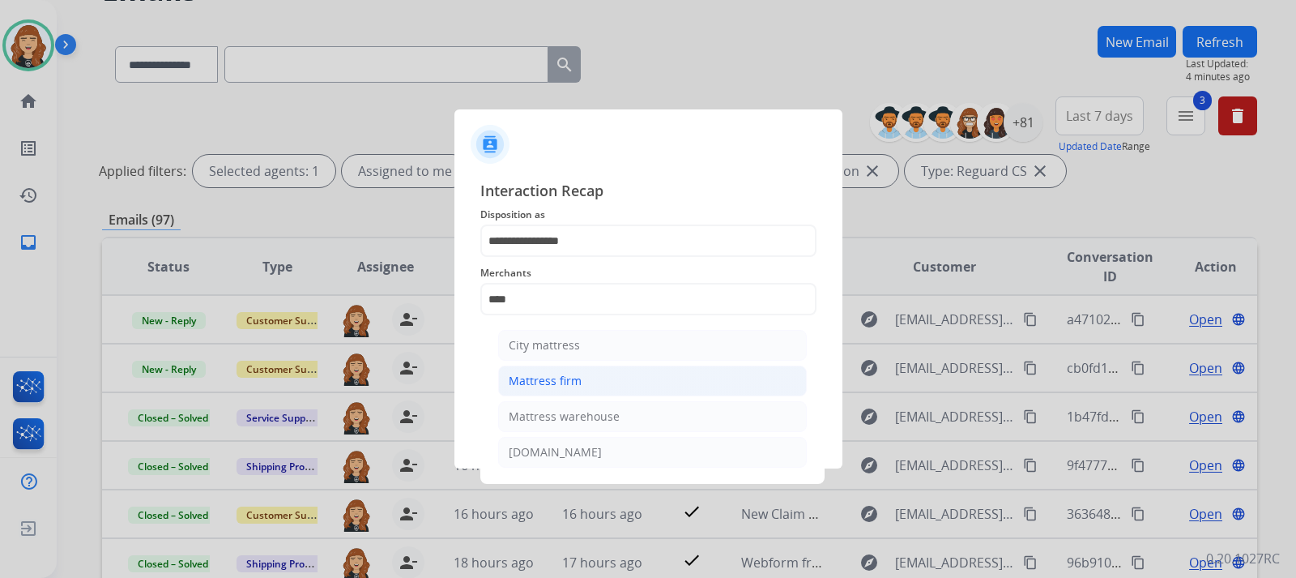
click at [557, 386] on div "Mattress firm" at bounding box center [545, 381] width 73 height 16
type input "**********"
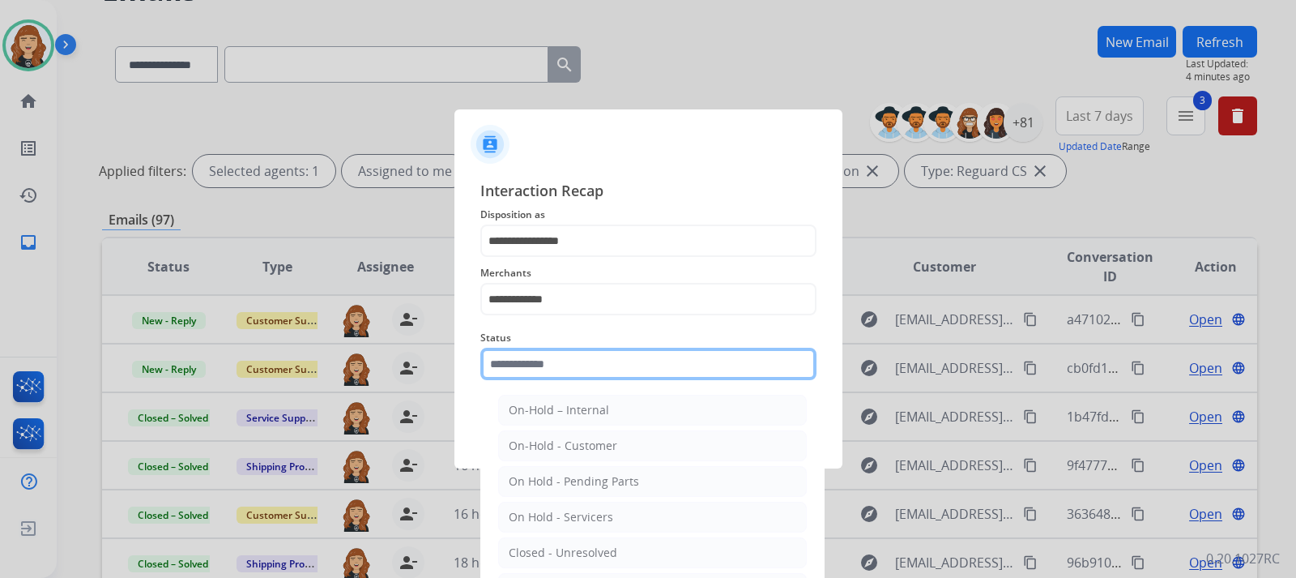
click at [557, 361] on input "text" at bounding box center [648, 364] width 336 height 32
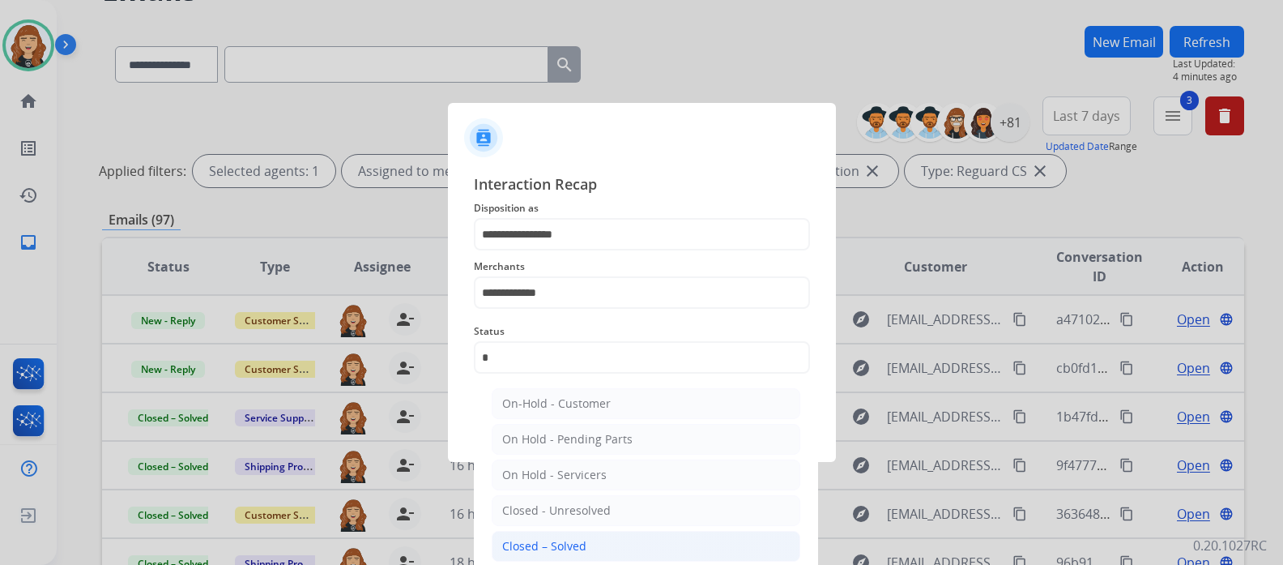
click at [577, 550] on div "Closed – Solved" at bounding box center [544, 546] width 84 height 16
type input "**********"
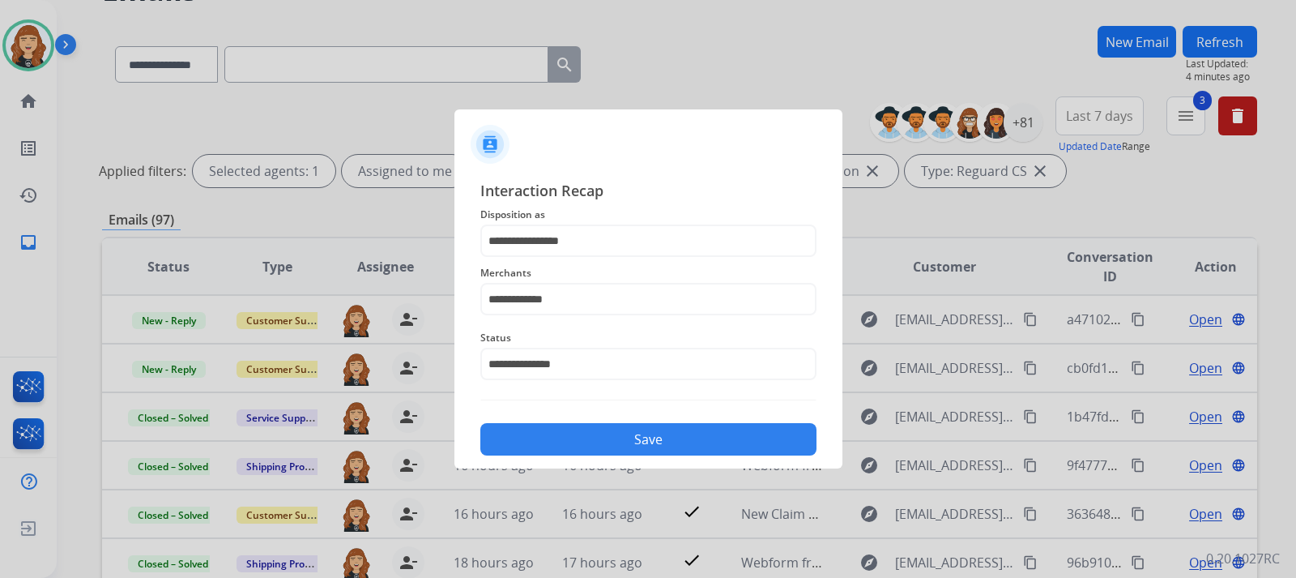
click at [611, 442] on button "Save" at bounding box center [648, 439] width 336 height 32
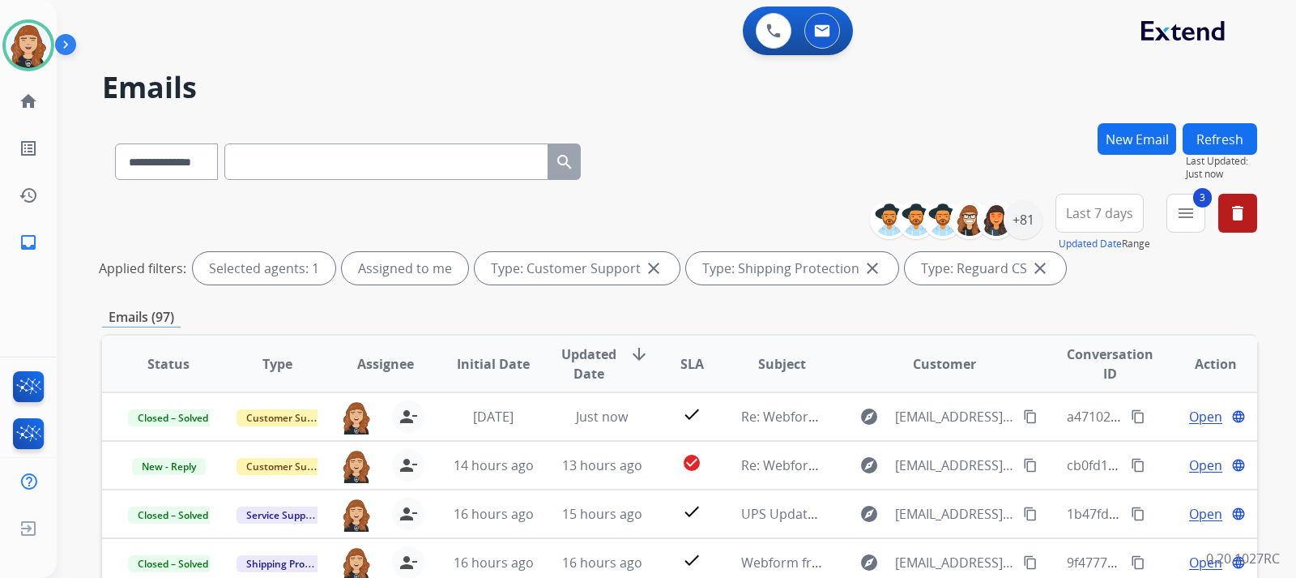
click at [1269, 380] on div "**********" at bounding box center [676, 289] width 1239 height 578
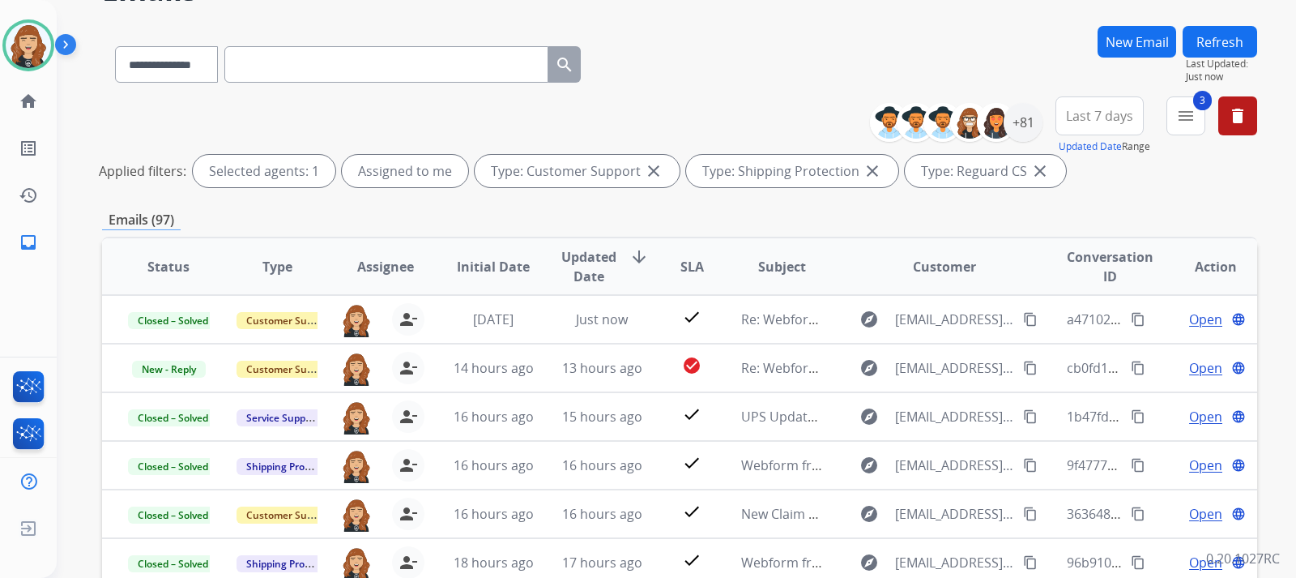
scroll to position [130, 0]
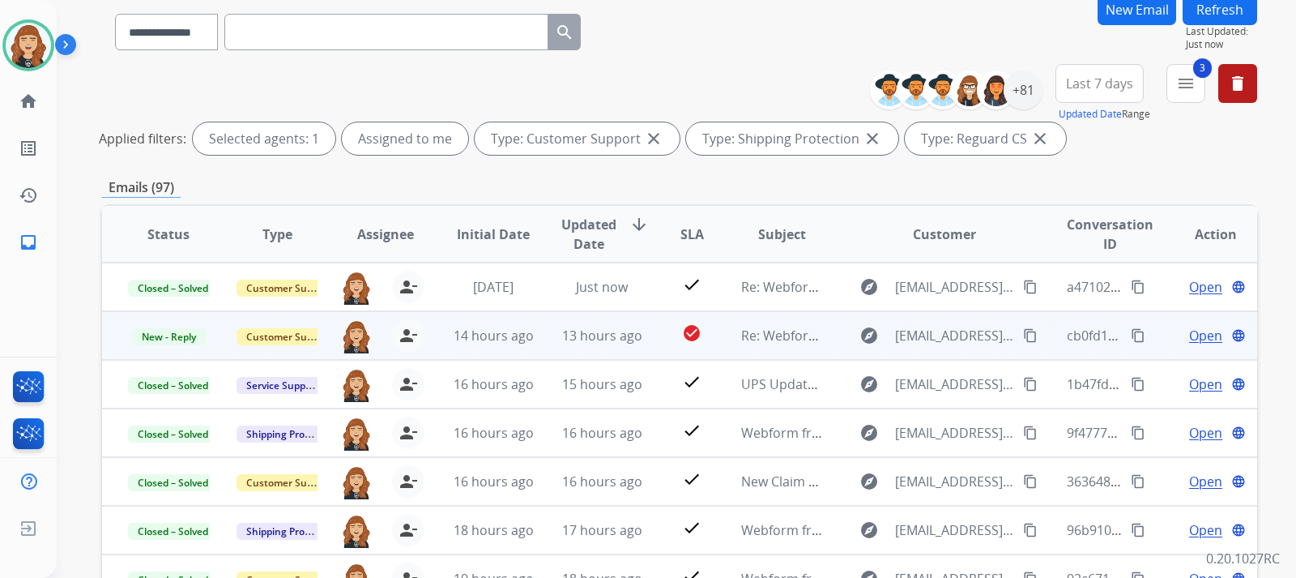
click at [1189, 342] on span "Open" at bounding box center [1205, 335] width 33 height 19
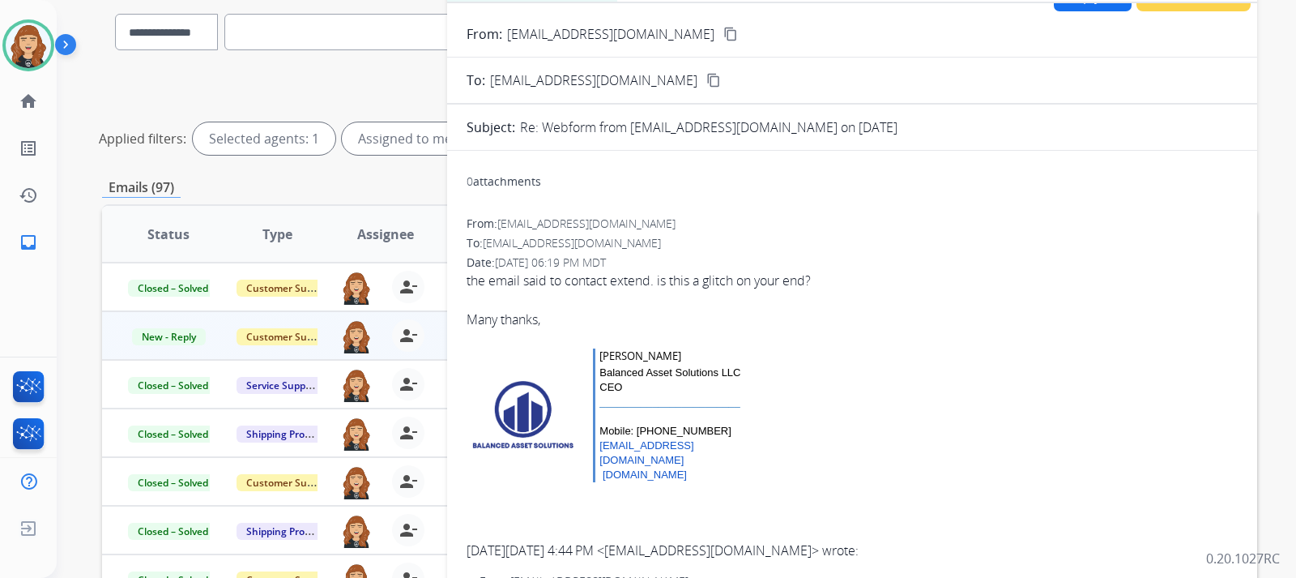
scroll to position [0, 0]
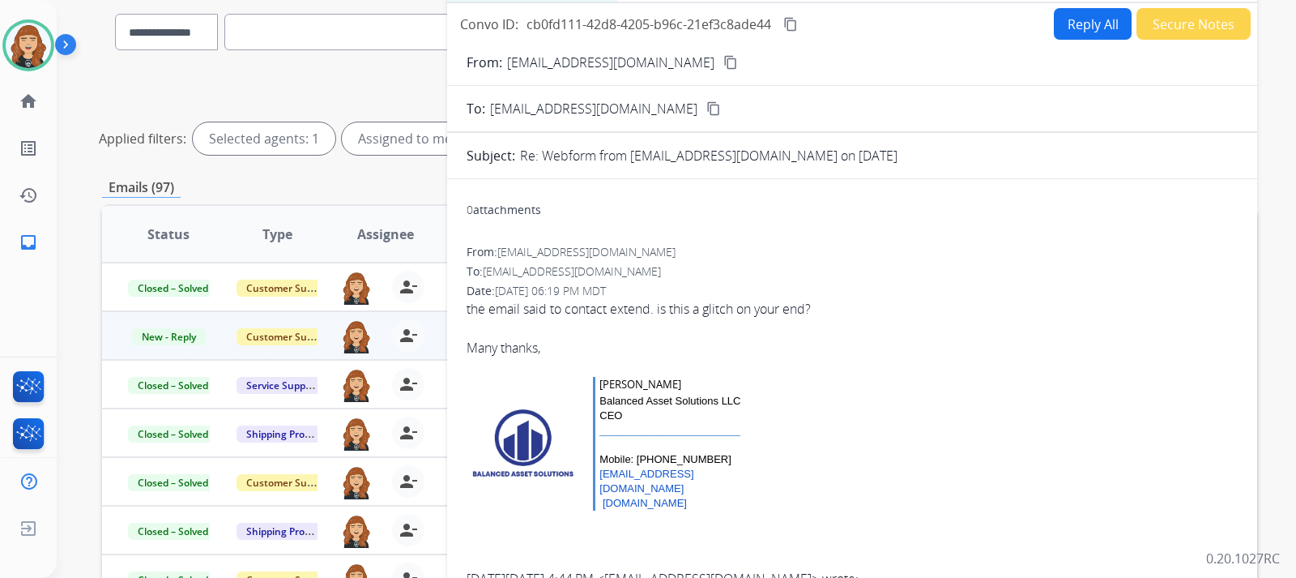
click at [1277, 167] on div "**********" at bounding box center [676, 289] width 1239 height 578
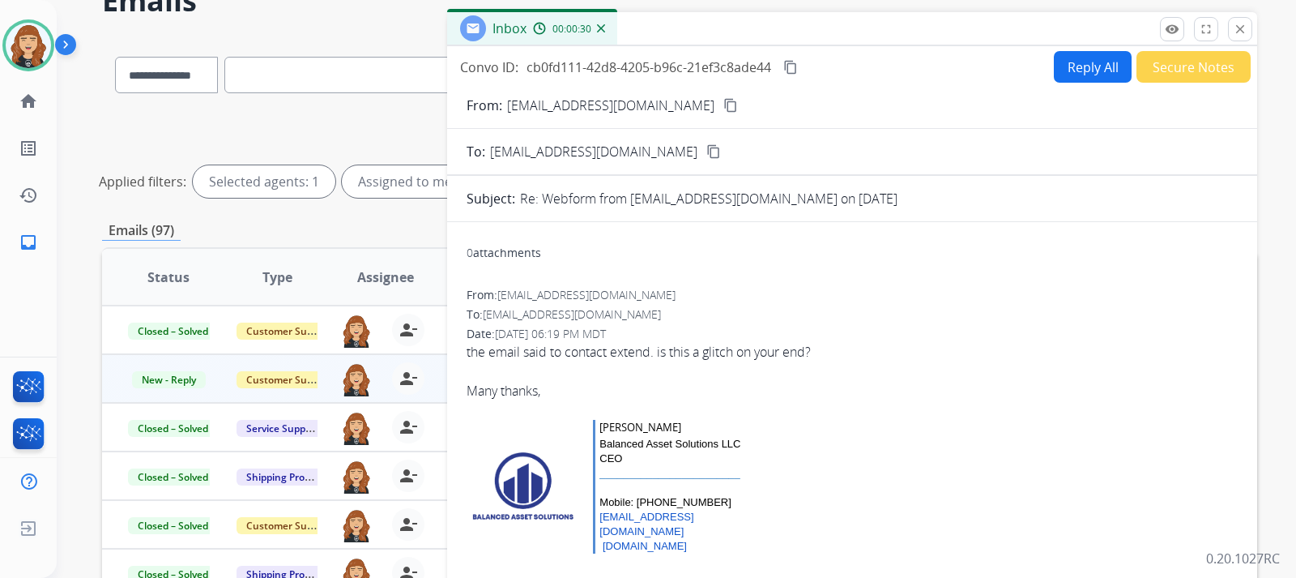
scroll to position [65, 0]
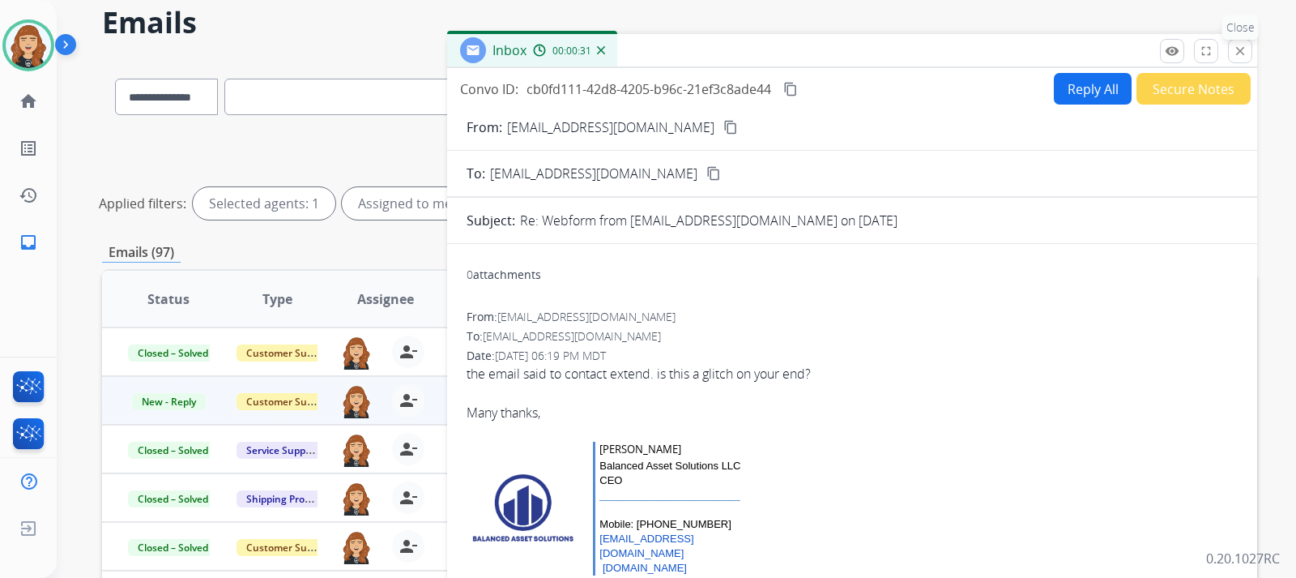
click at [1239, 56] on mat-icon "close" at bounding box center [1240, 51] width 15 height 15
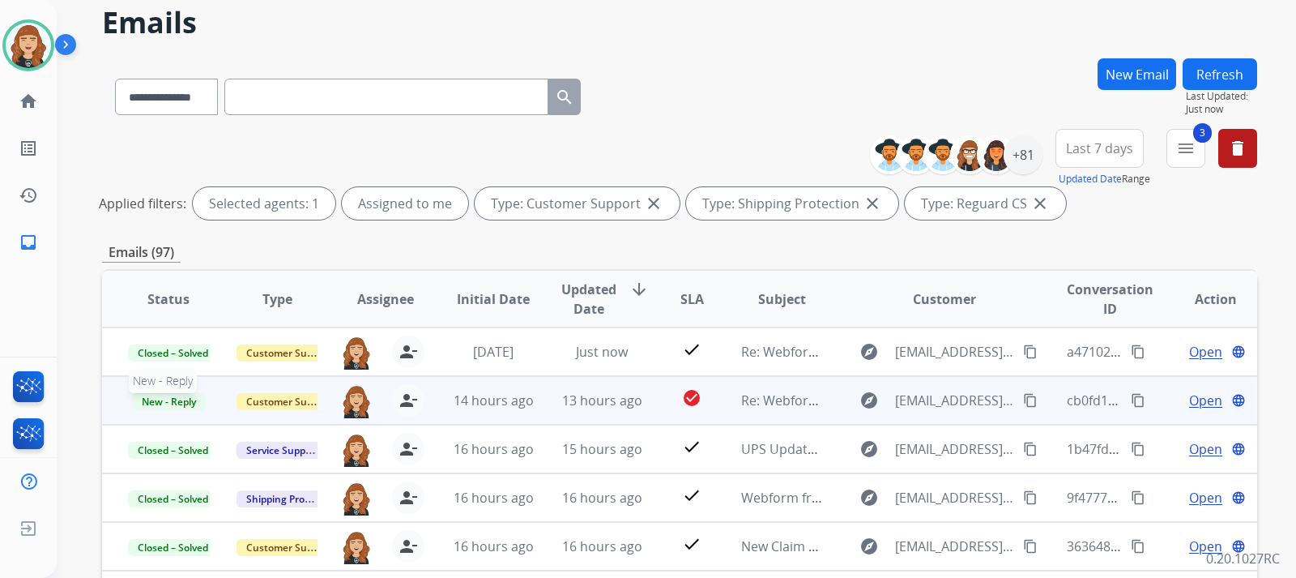
click at [161, 403] on span "New - Reply" at bounding box center [169, 401] width 74 height 17
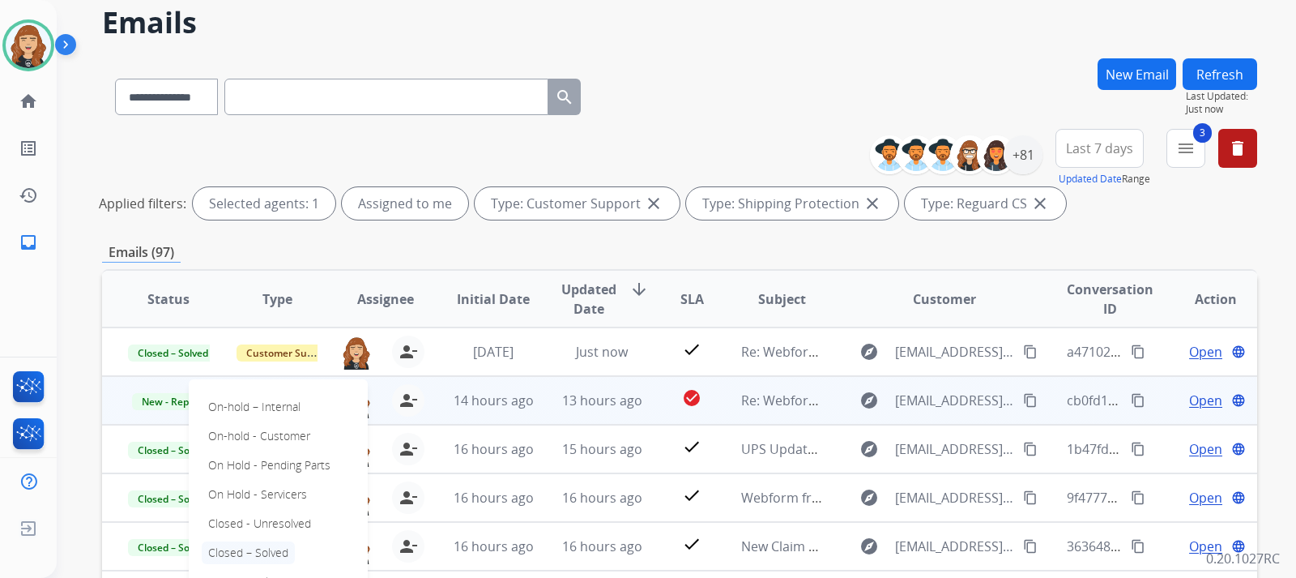
click at [269, 560] on p "Closed – Solved" at bounding box center [248, 552] width 93 height 23
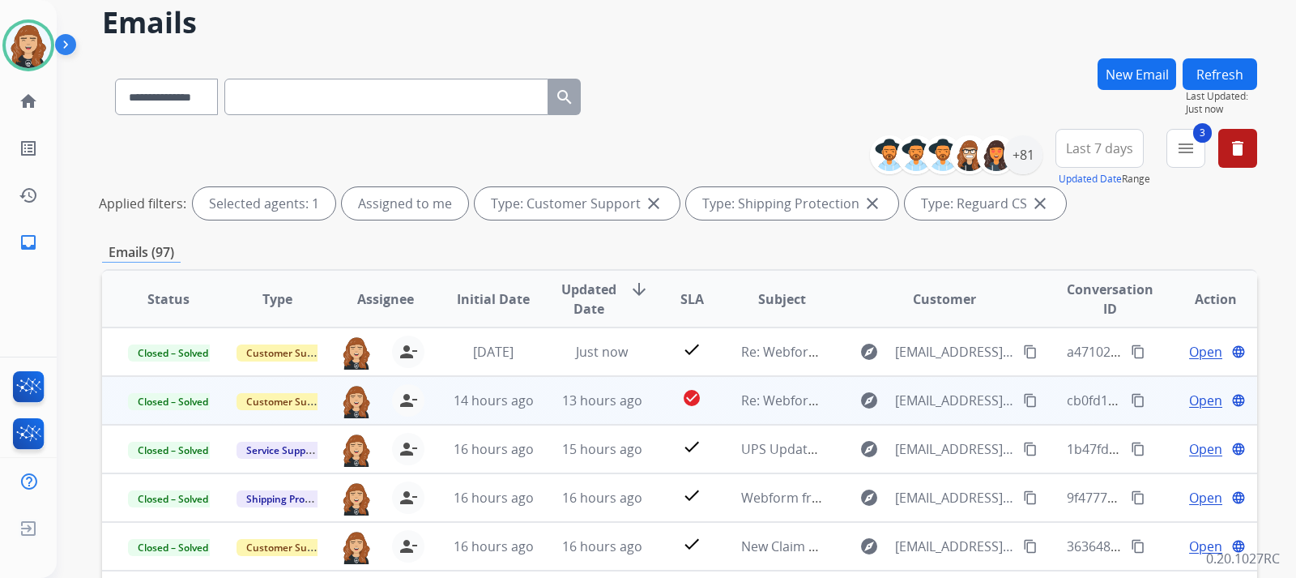
click at [1262, 387] on div "**********" at bounding box center [676, 289] width 1239 height 578
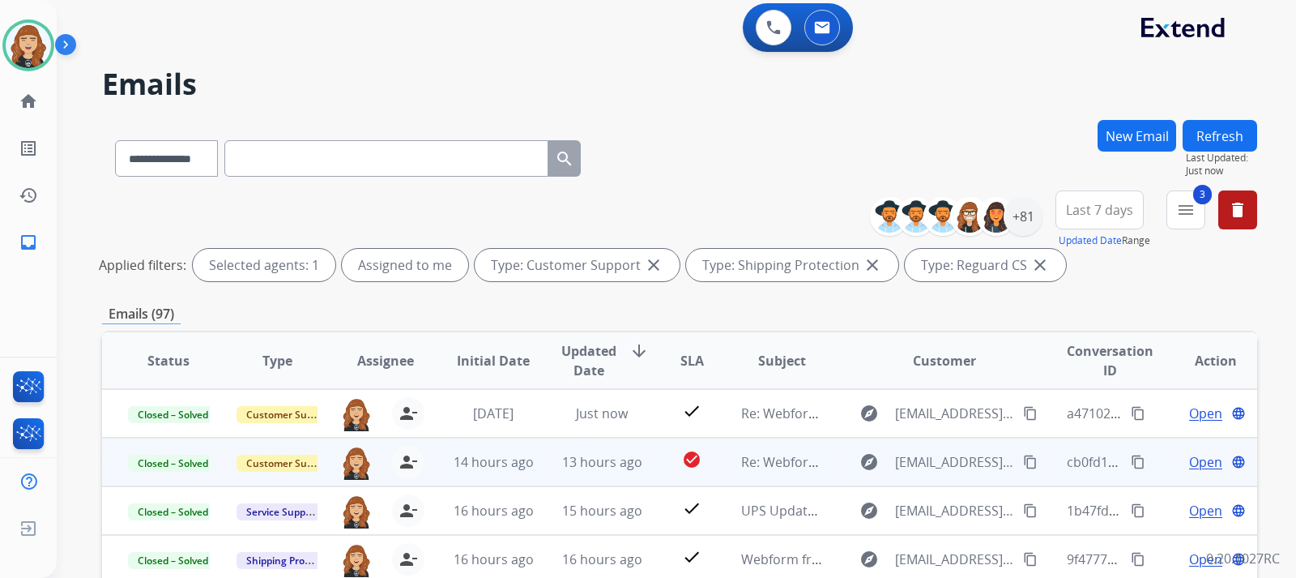
scroll to position [0, 0]
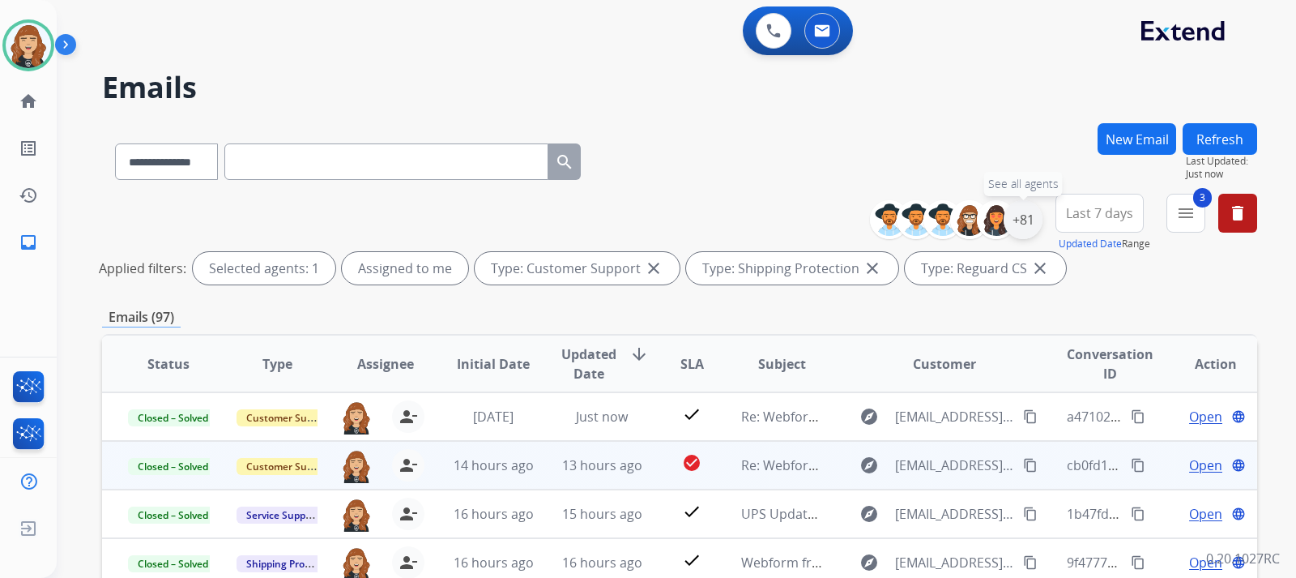
click at [1017, 215] on div "+81" at bounding box center [1023, 219] width 39 height 39
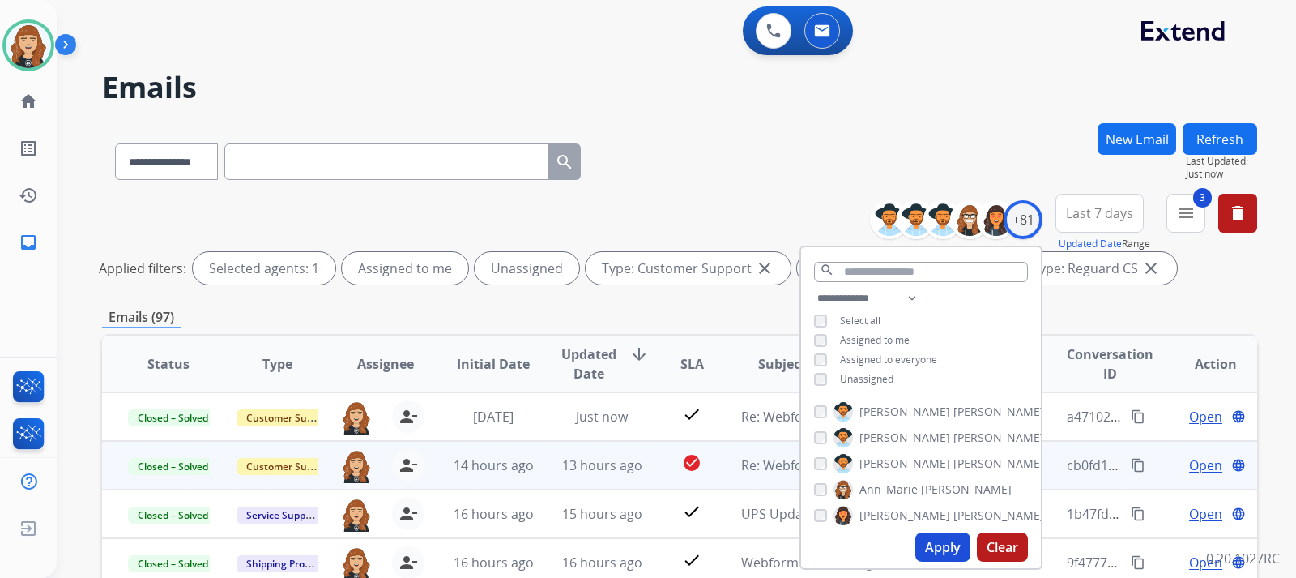
click at [930, 541] on button "Apply" at bounding box center [942, 546] width 55 height 29
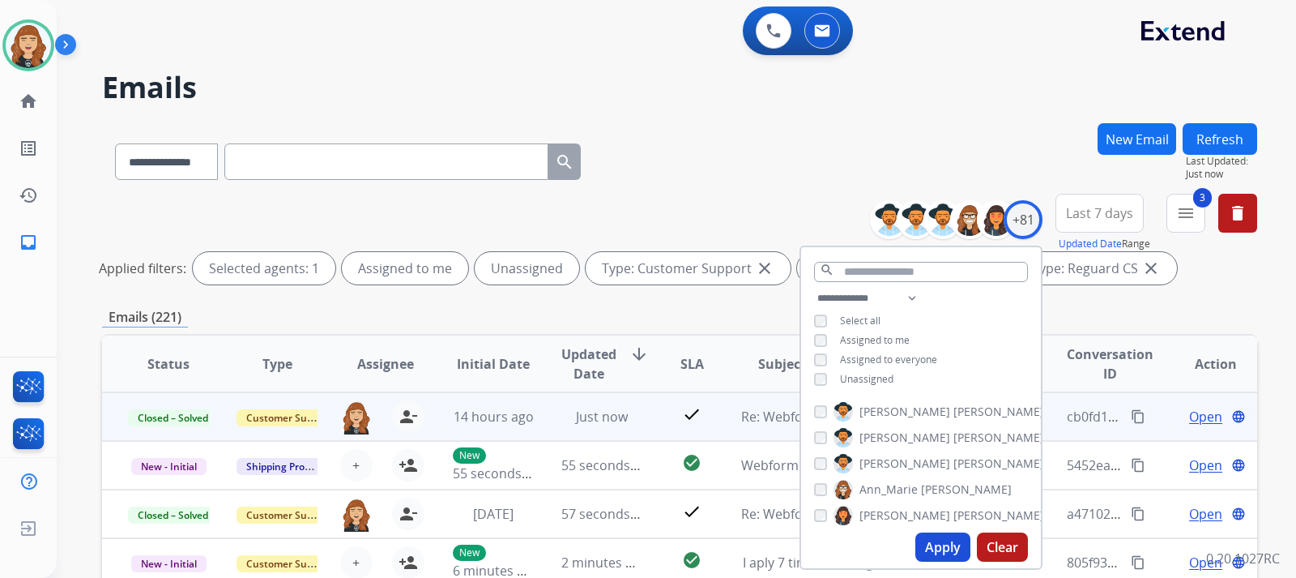
click at [1283, 291] on div "**********" at bounding box center [676, 289] width 1239 height 578
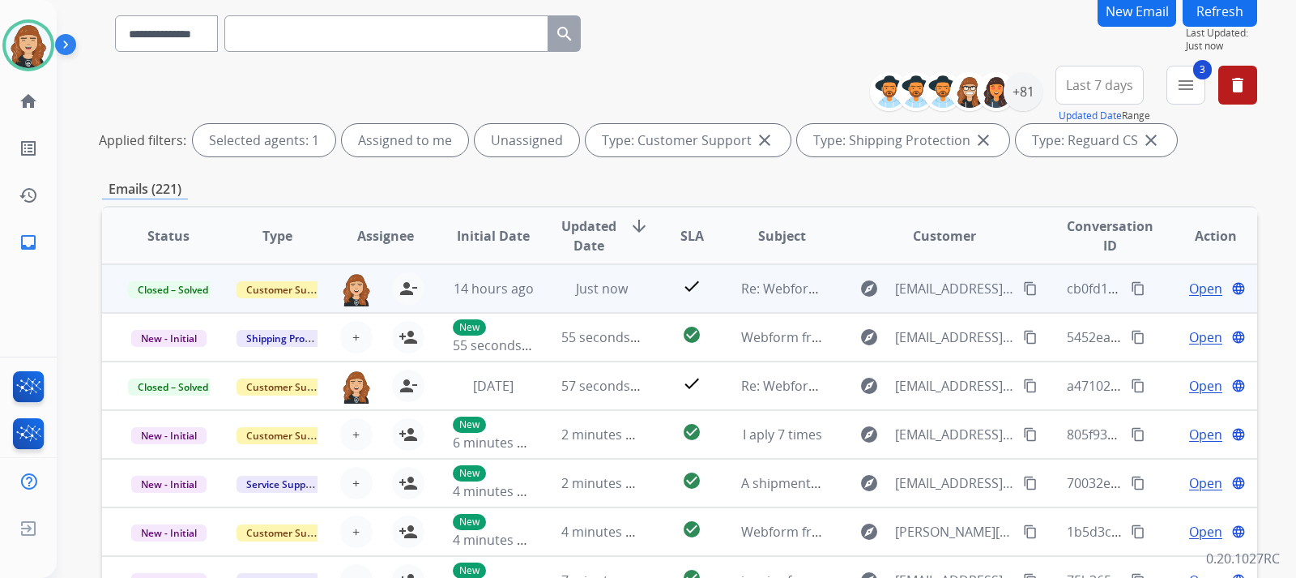
scroll to position [124, 0]
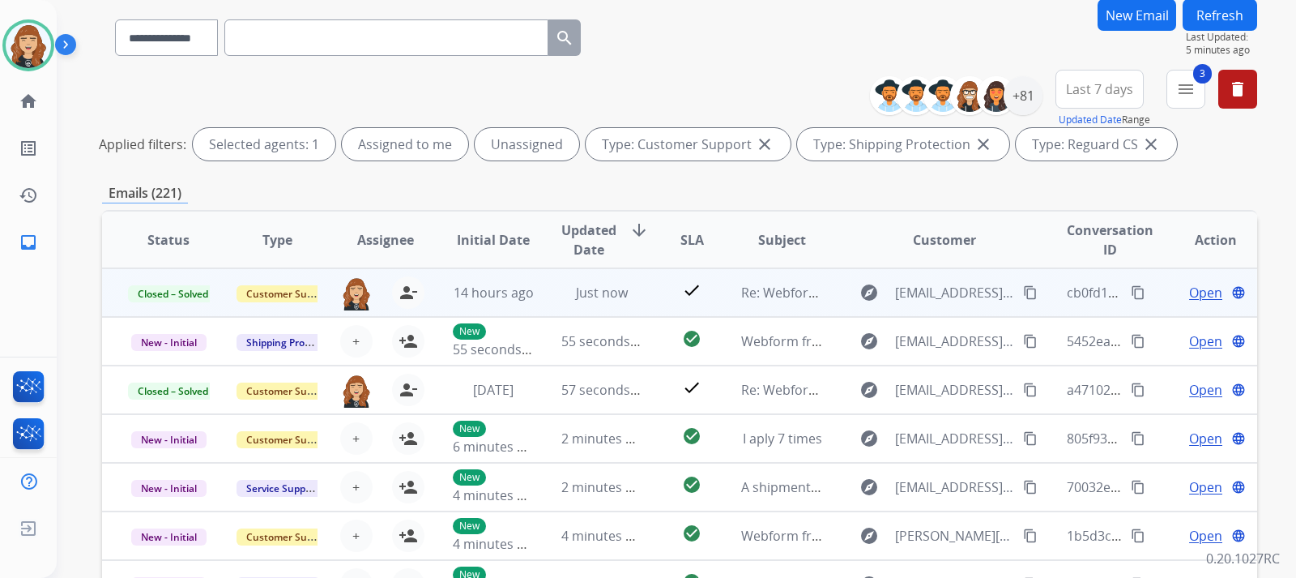
click at [1210, 18] on button "Refresh" at bounding box center [1220, 15] width 75 height 32
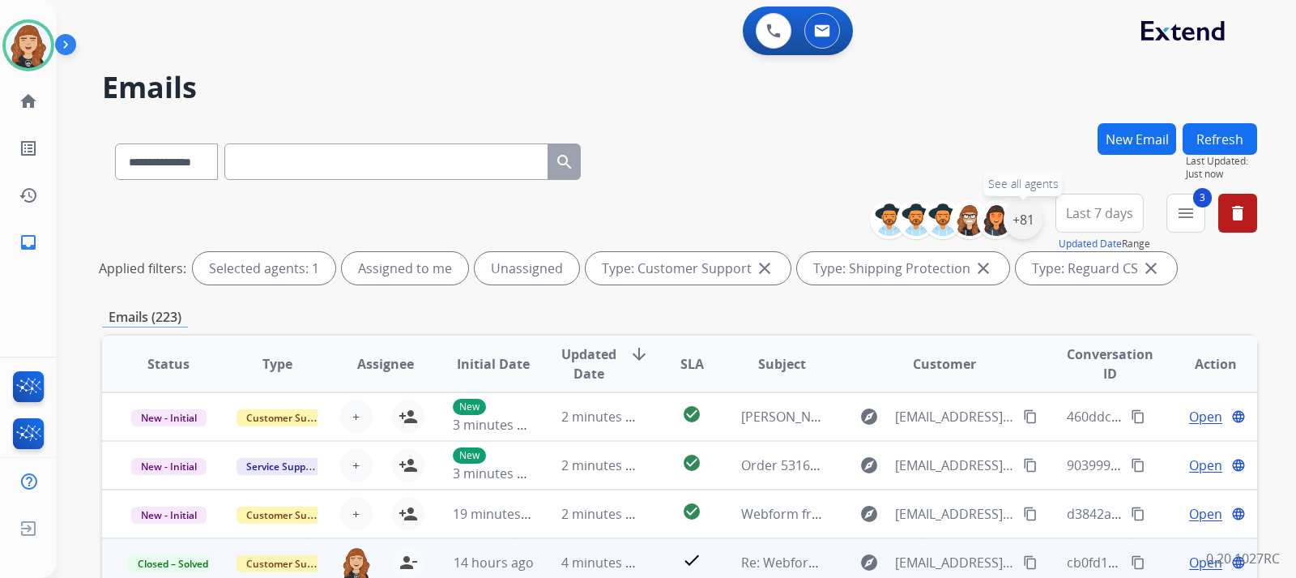
click at [1020, 222] on div "+81" at bounding box center [1023, 219] width 39 height 39
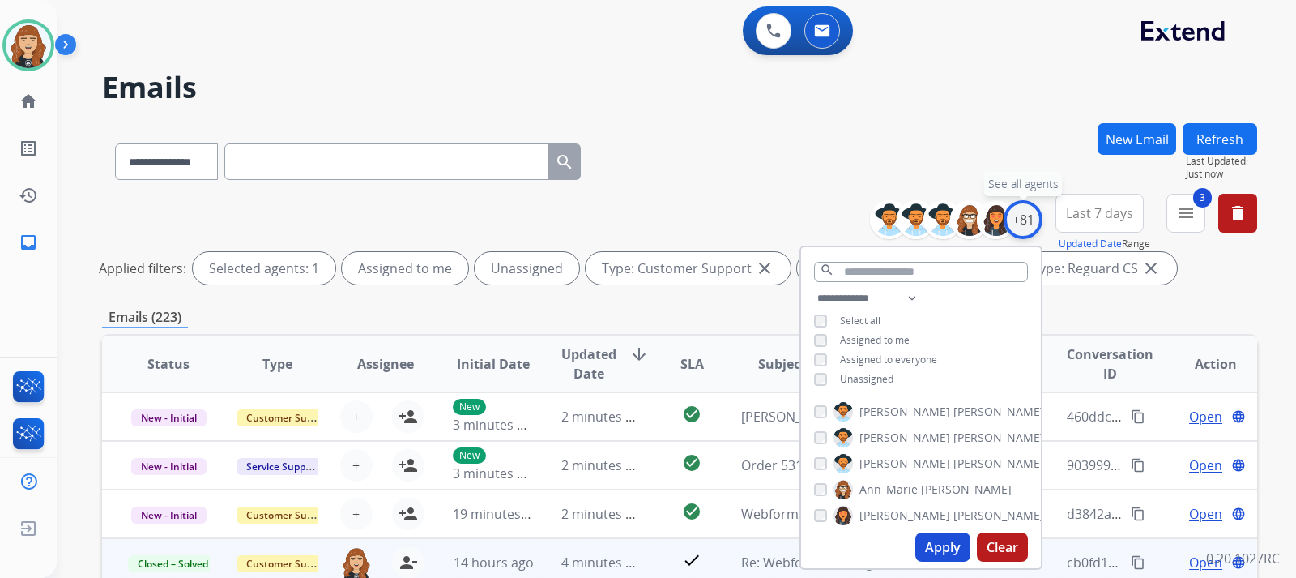
click at [1020, 222] on div "+81" at bounding box center [1023, 219] width 39 height 39
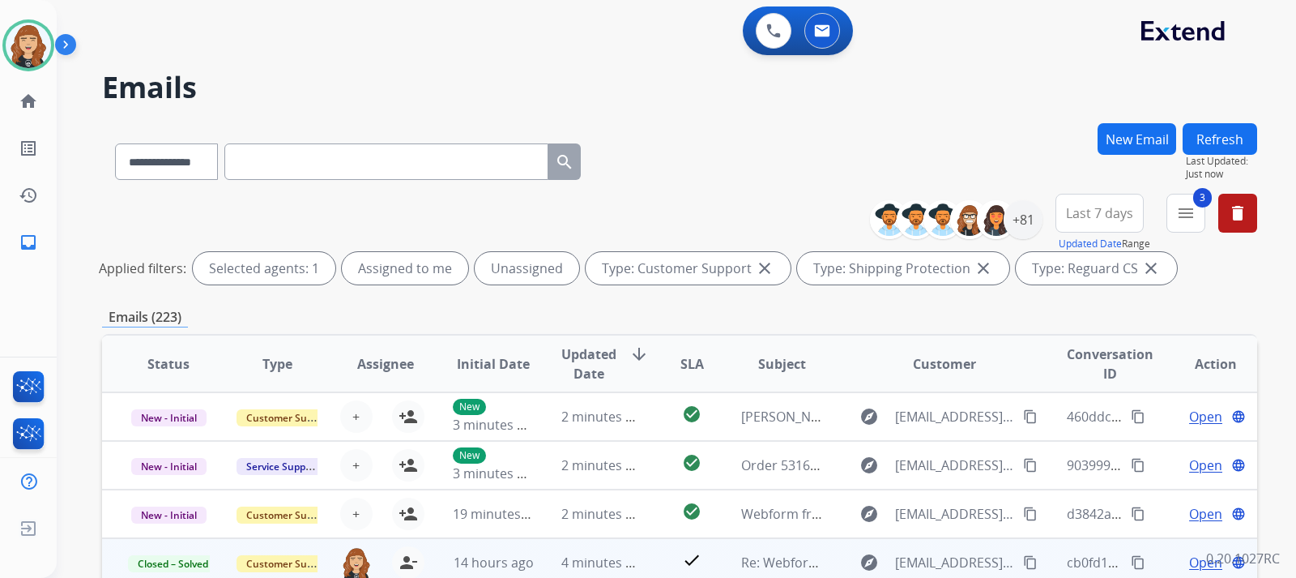
click at [1277, 310] on div "**********" at bounding box center [676, 289] width 1239 height 578
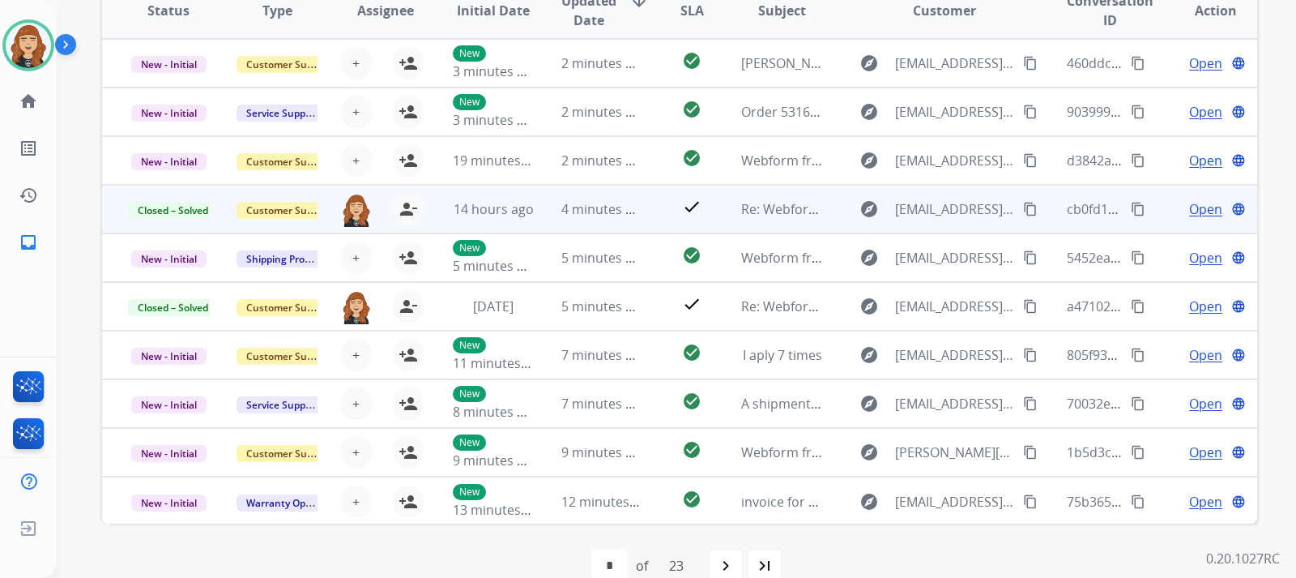
scroll to position [351, 0]
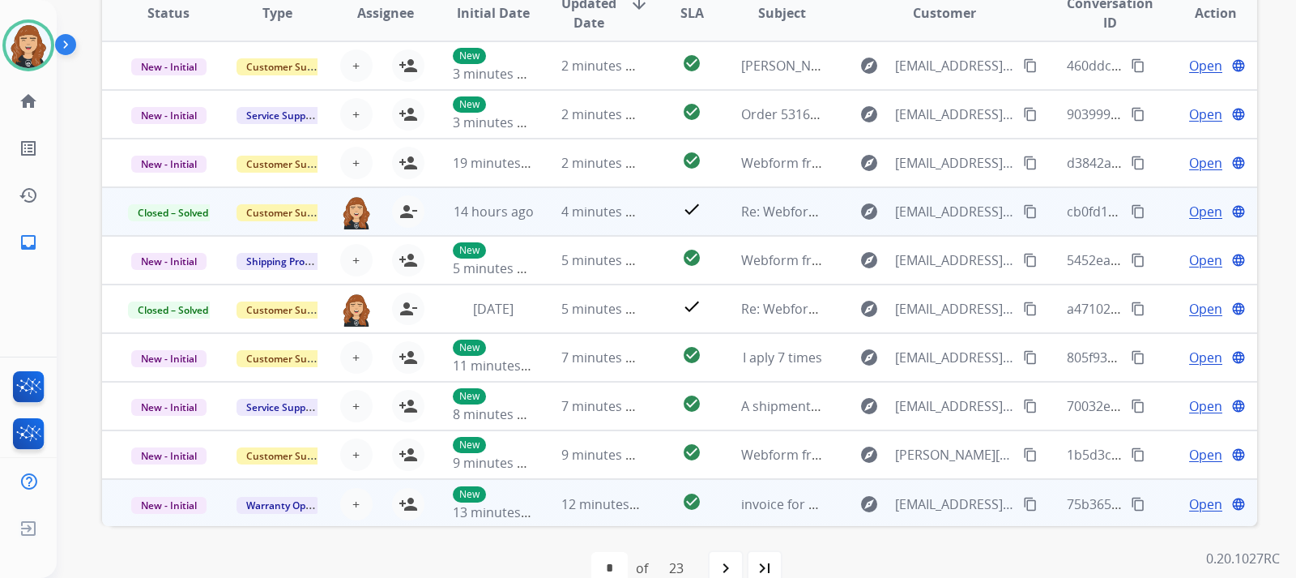
click at [1205, 503] on span "Open" at bounding box center [1205, 503] width 33 height 19
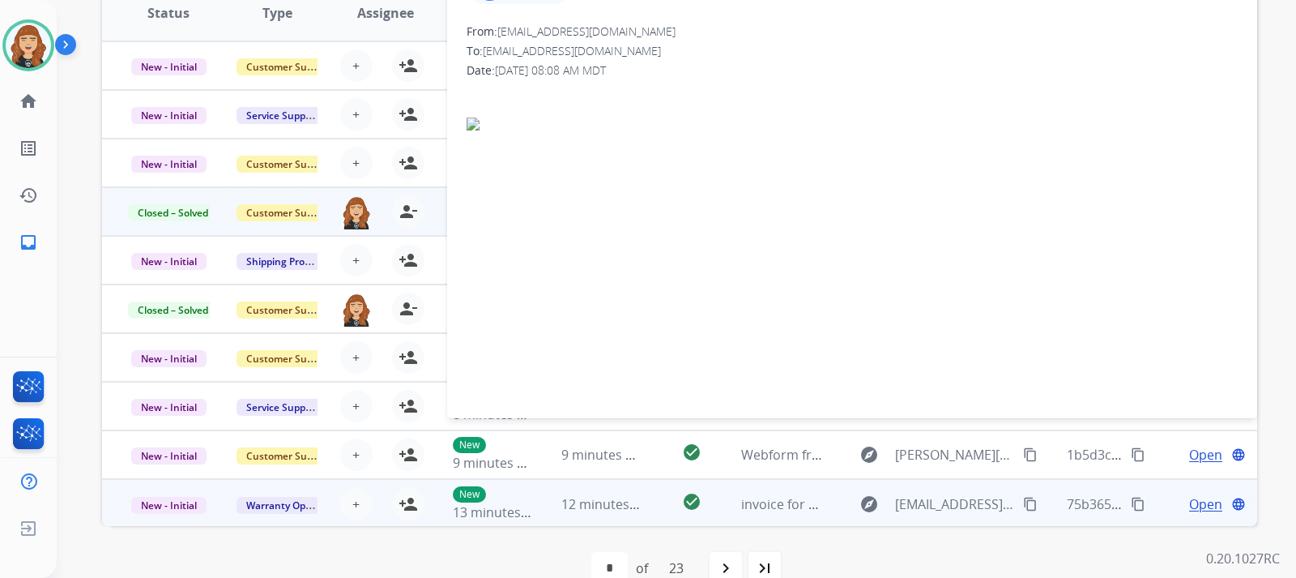
click at [1279, 309] on div "**********" at bounding box center [676, 289] width 1239 height 578
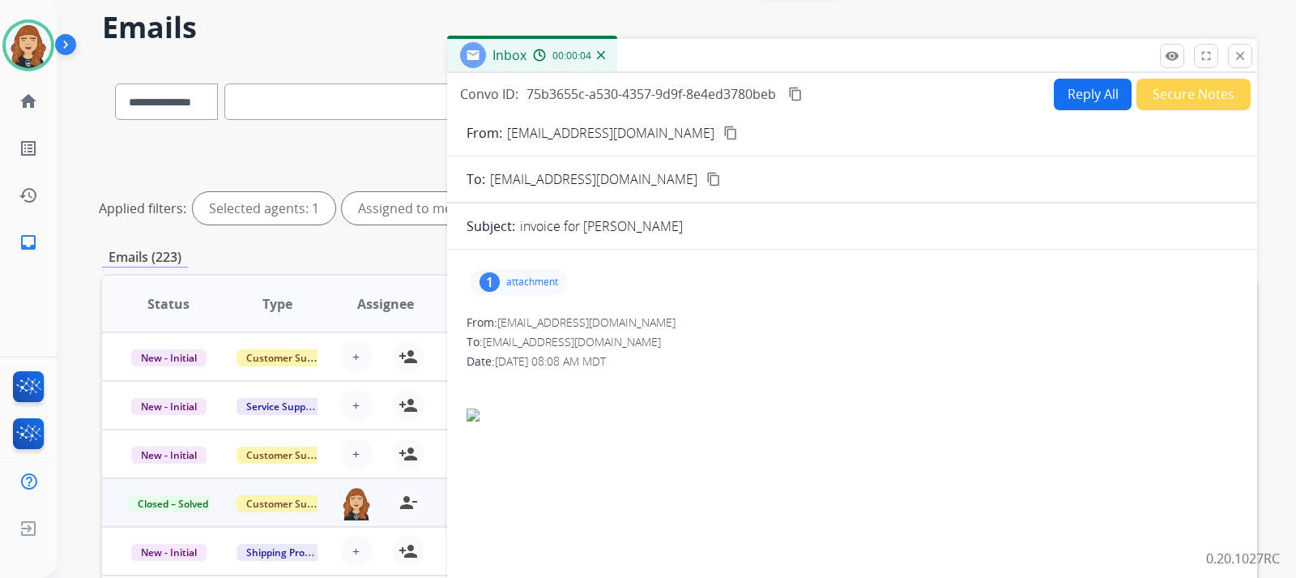
scroll to position [59, 0]
click at [723, 133] on mat-icon "content_copy" at bounding box center [730, 133] width 15 height 15
click at [525, 284] on p "attachment" at bounding box center [532, 282] width 52 height 13
click at [1274, 211] on div "**********" at bounding box center [676, 289] width 1239 height 578
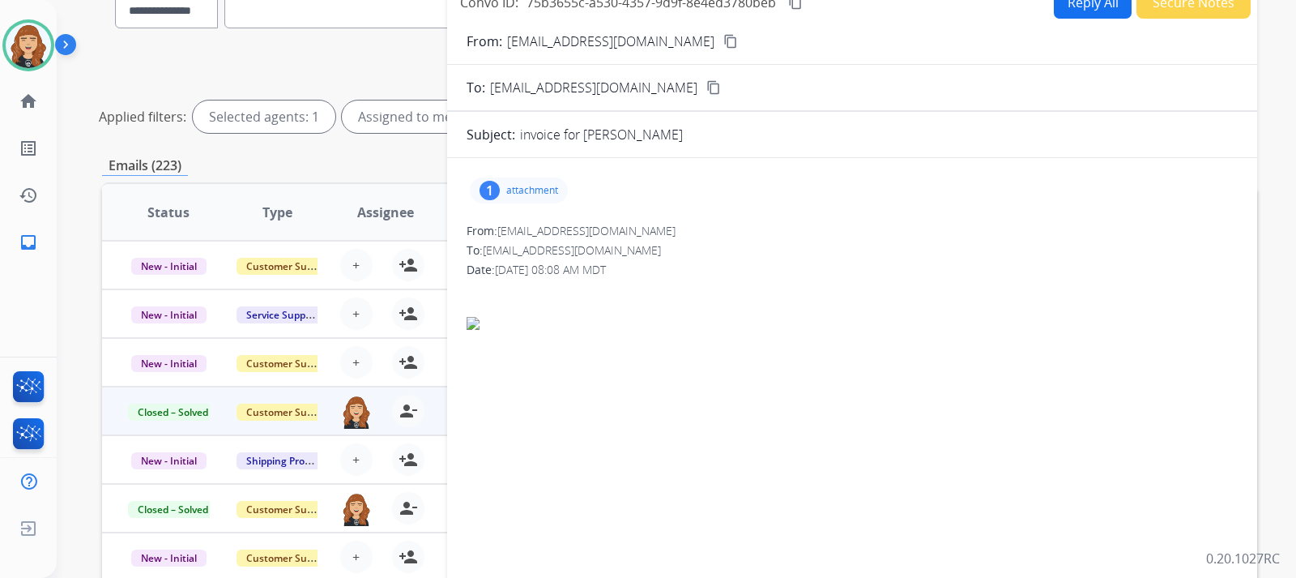
scroll to position [383, 0]
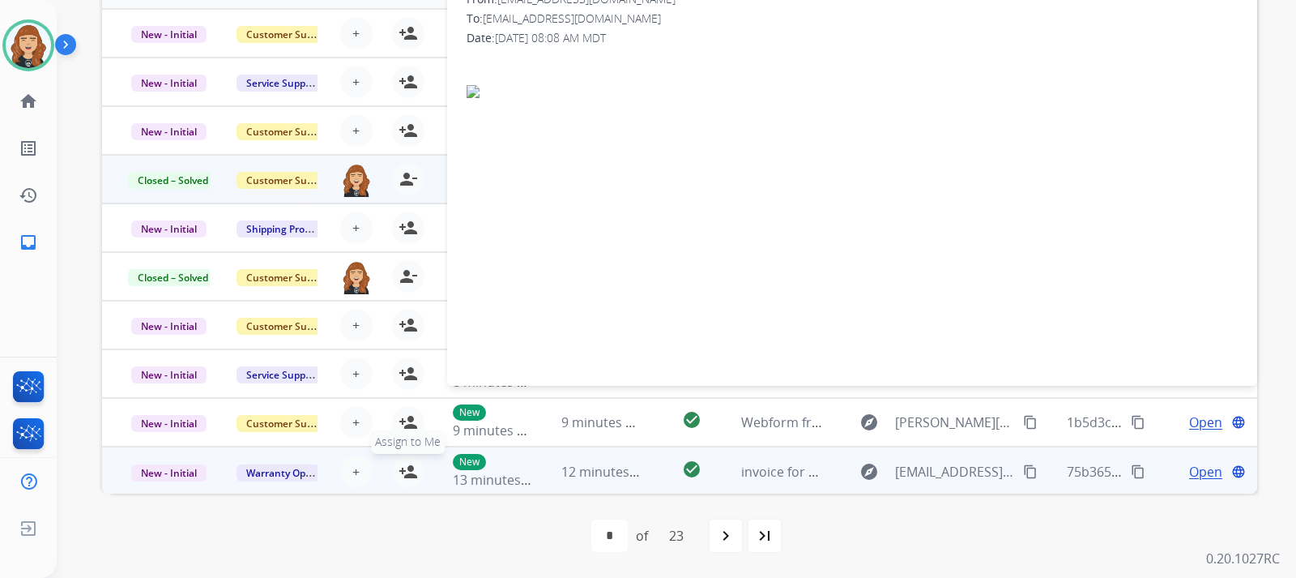
click at [407, 468] on mat-icon "person_add" at bounding box center [408, 471] width 19 height 19
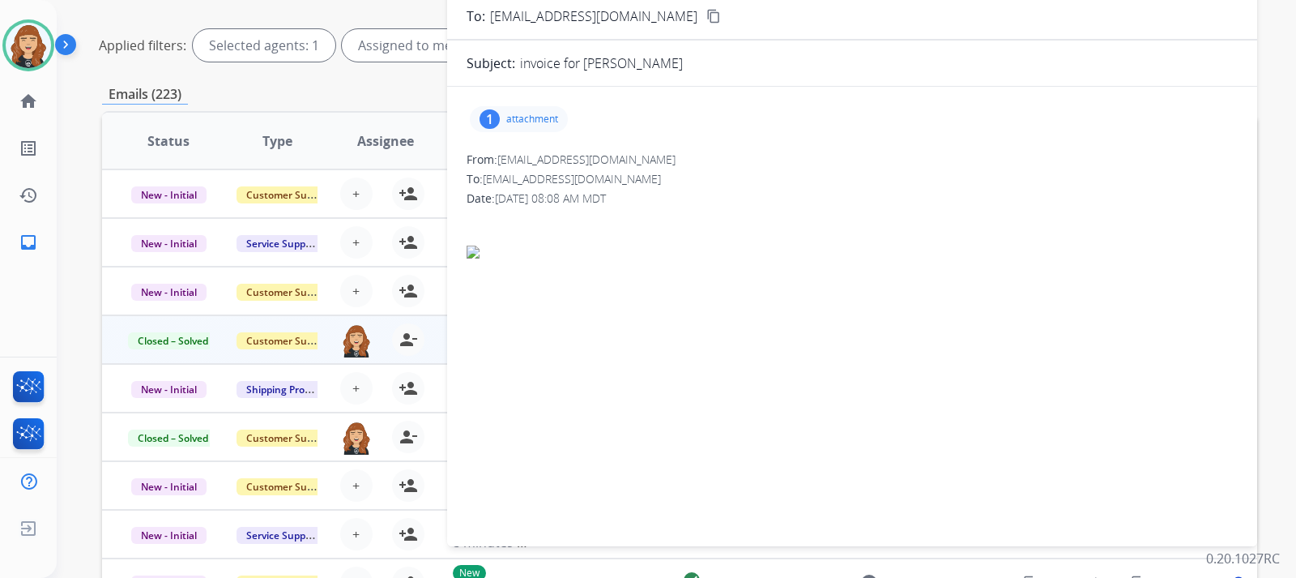
scroll to position [27, 0]
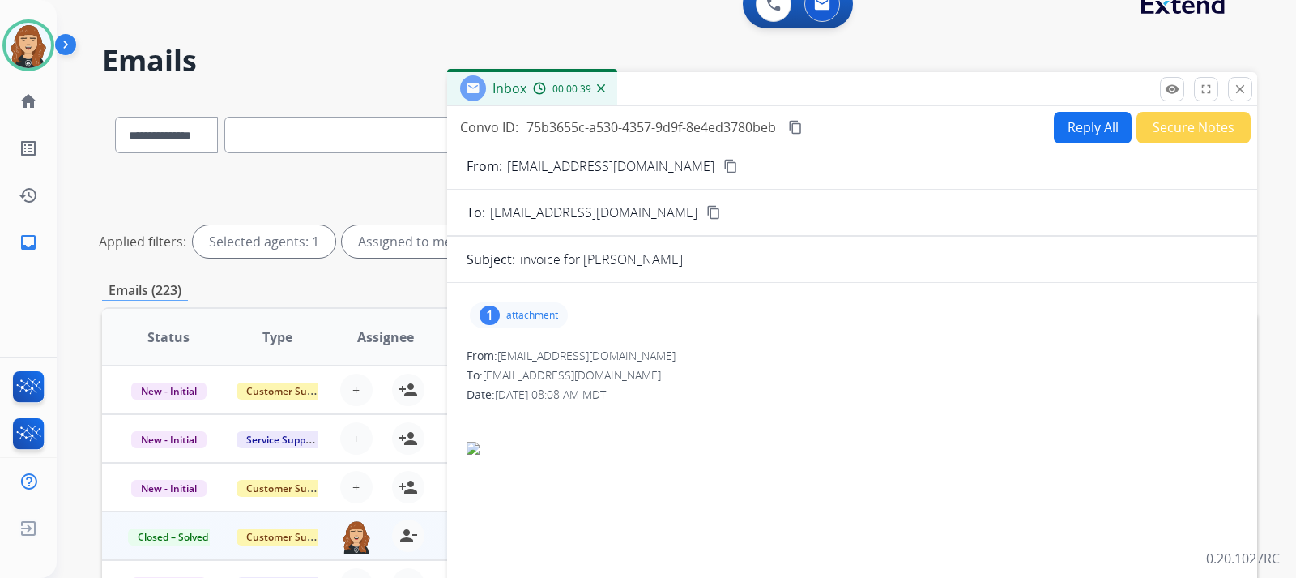
click at [1086, 125] on button "Reply All" at bounding box center [1093, 128] width 78 height 32
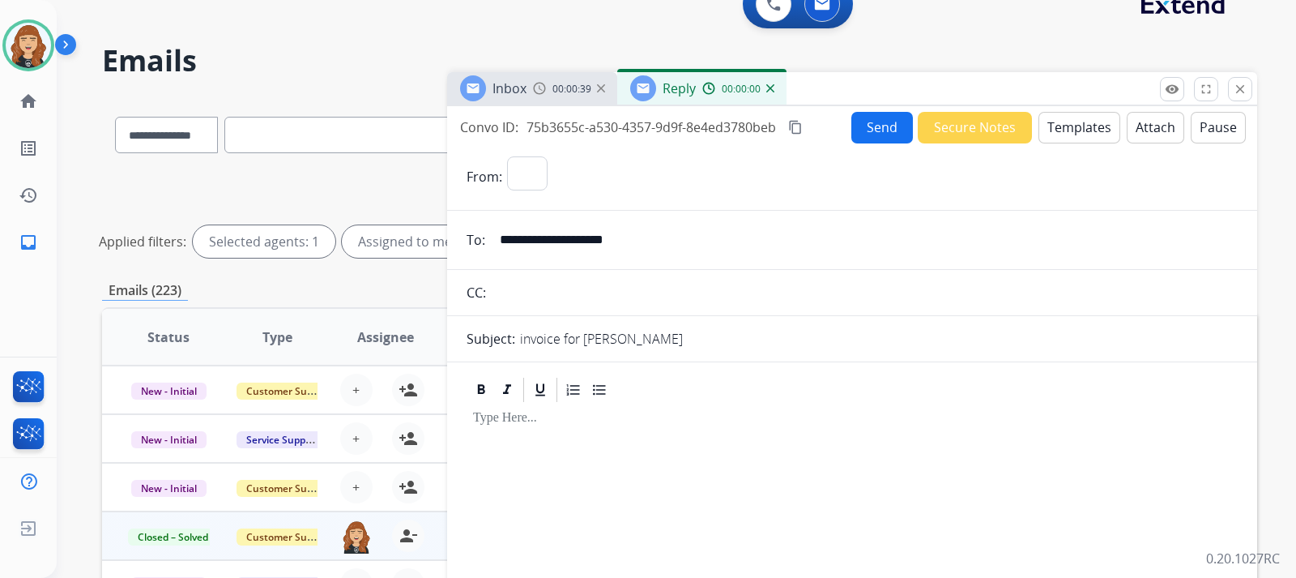
select select "**********"
click at [1086, 125] on button "Templates" at bounding box center [1080, 128] width 82 height 32
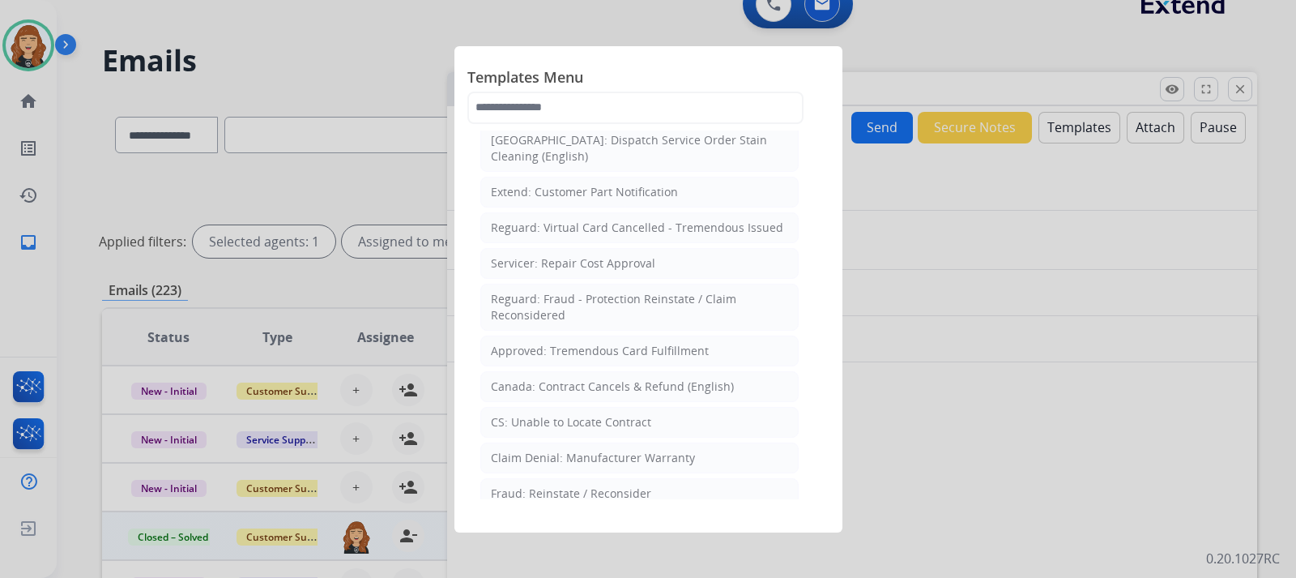
scroll to position [598, 0]
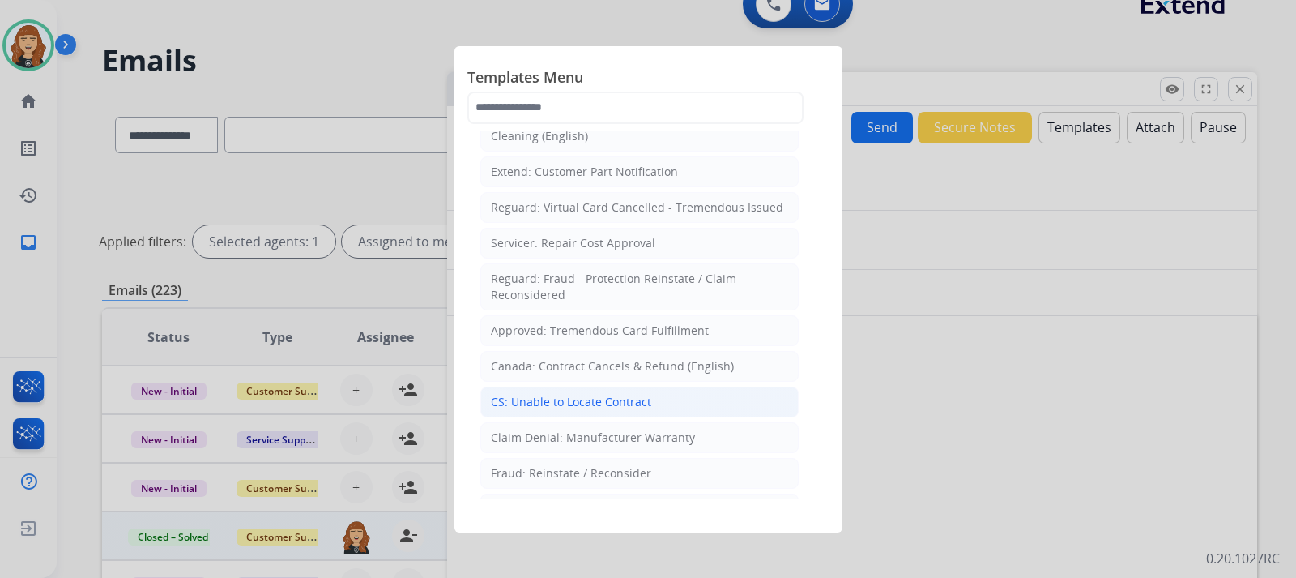
click at [640, 394] on div "CS: Unable to Locate Contract" at bounding box center [571, 402] width 160 height 16
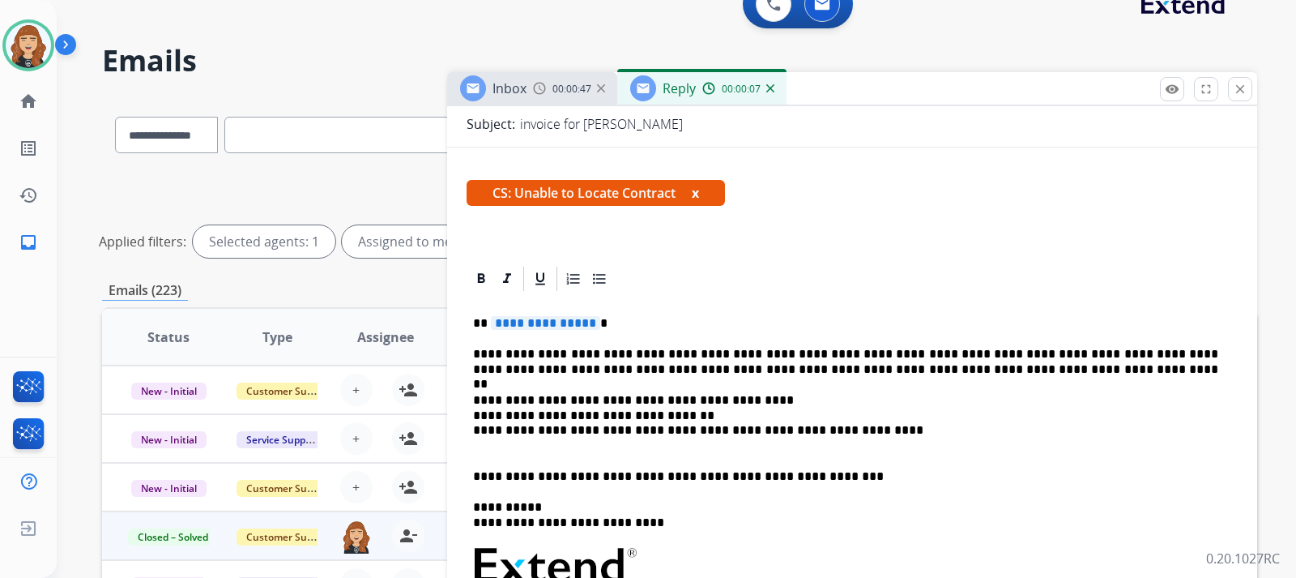
scroll to position [224, 0]
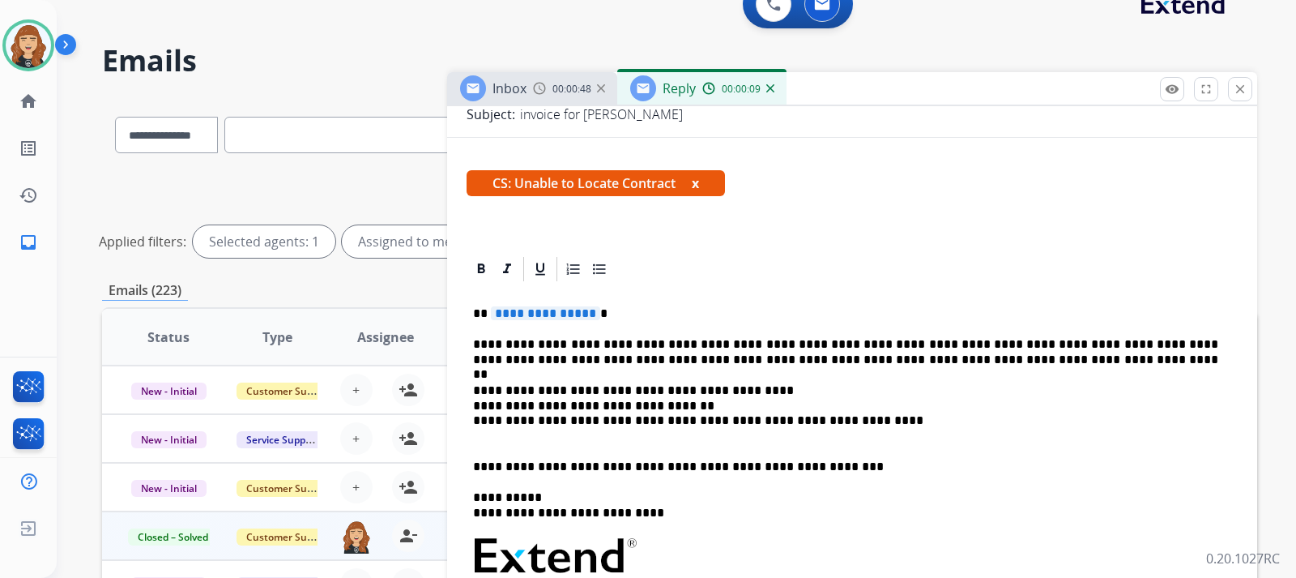
click at [617, 317] on p "**********" at bounding box center [845, 313] width 745 height 15
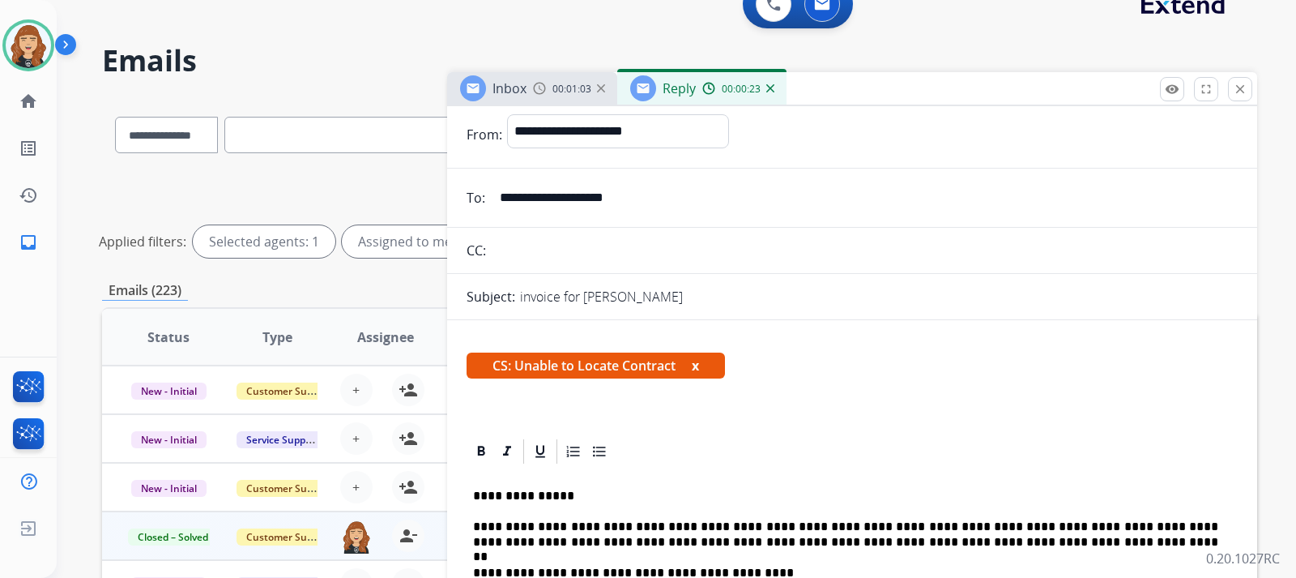
scroll to position [0, 0]
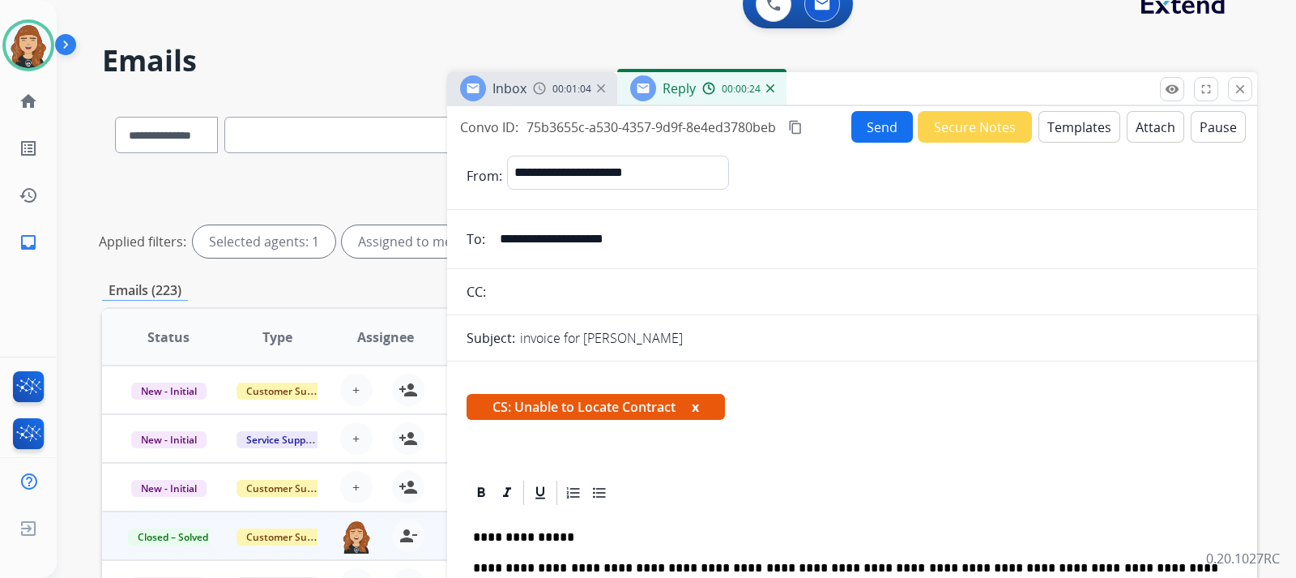
click at [875, 124] on button "Send" at bounding box center [882, 127] width 62 height 32
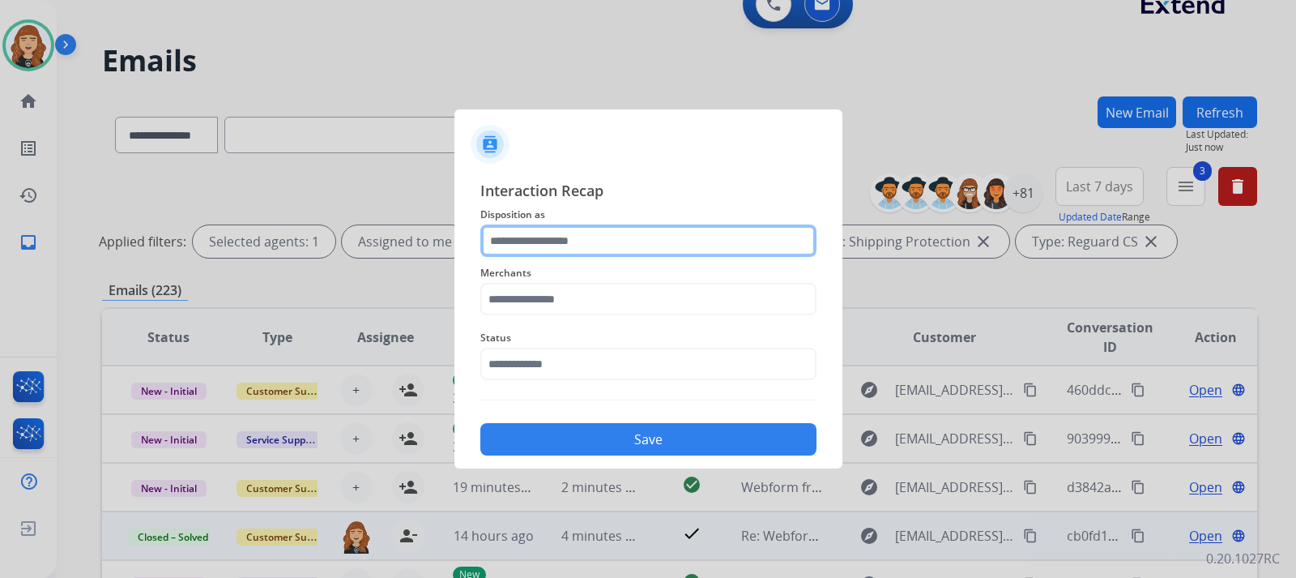
click at [525, 254] on input "text" at bounding box center [648, 240] width 336 height 32
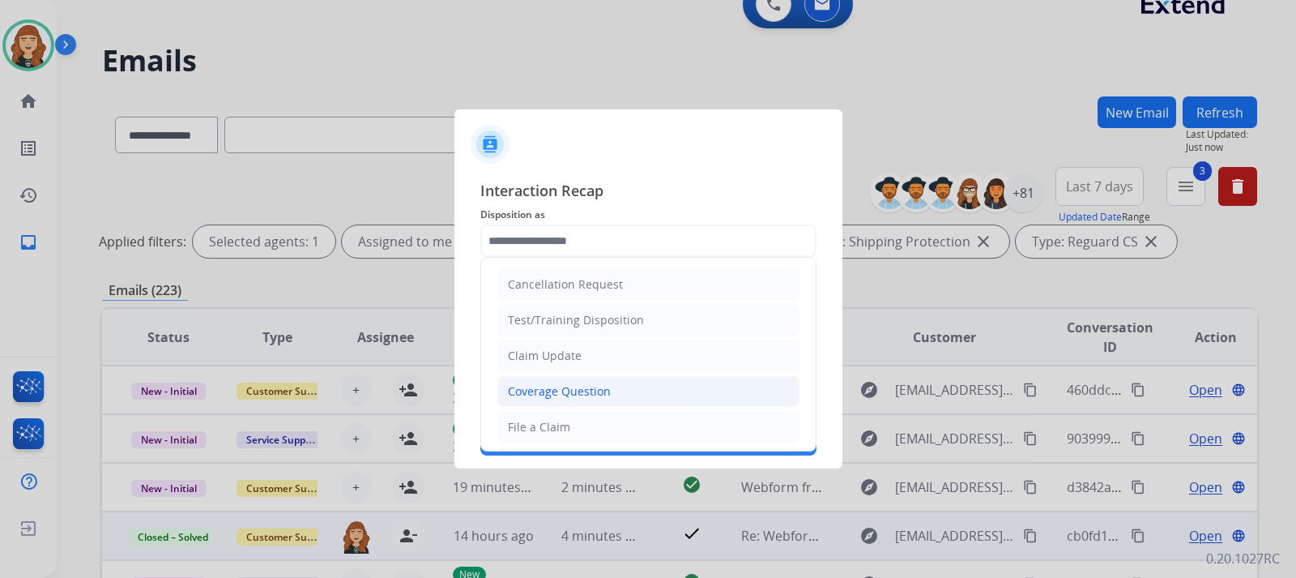
click at [578, 395] on div "Coverage Question" at bounding box center [559, 391] width 103 height 16
type input "**********"
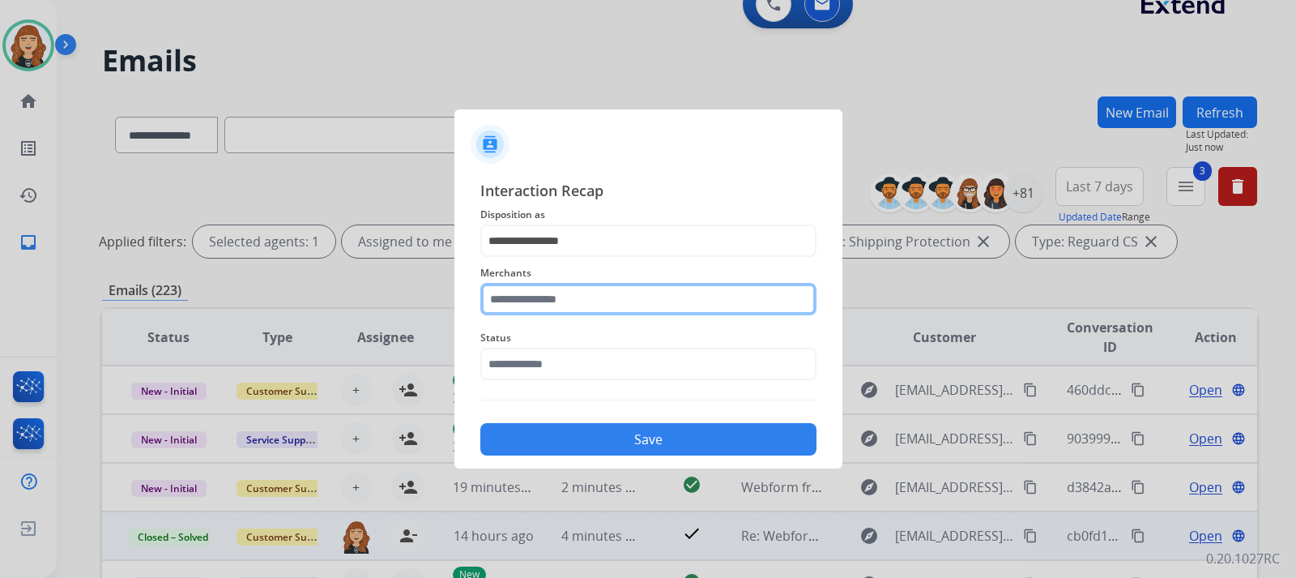
click at [587, 301] on input "text" at bounding box center [648, 299] width 336 height 32
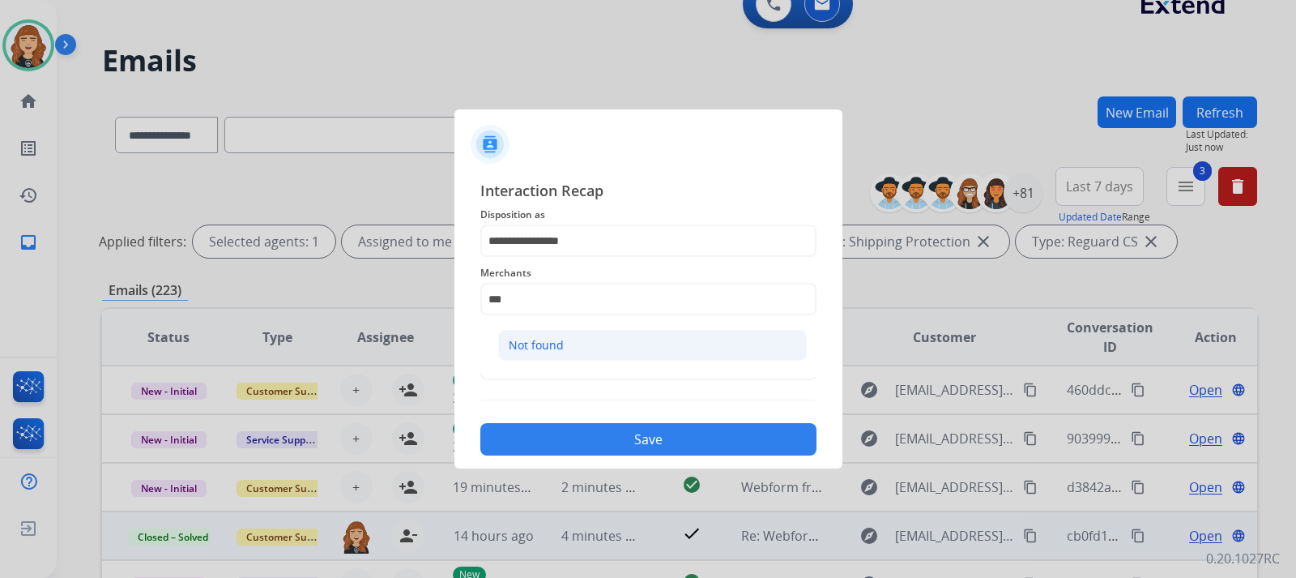
click at [585, 343] on li "Not found" at bounding box center [652, 345] width 309 height 31
type input "*********"
click at [581, 365] on input "text" at bounding box center [648, 364] width 336 height 32
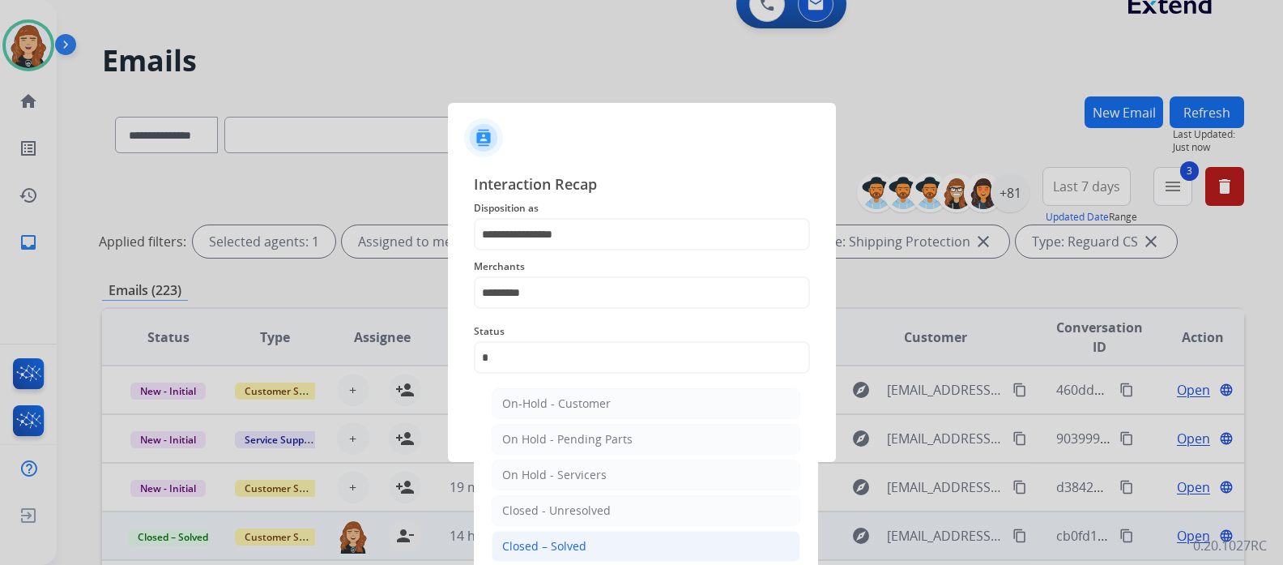
click at [584, 540] on li "Closed – Solved" at bounding box center [646, 546] width 309 height 31
type input "**********"
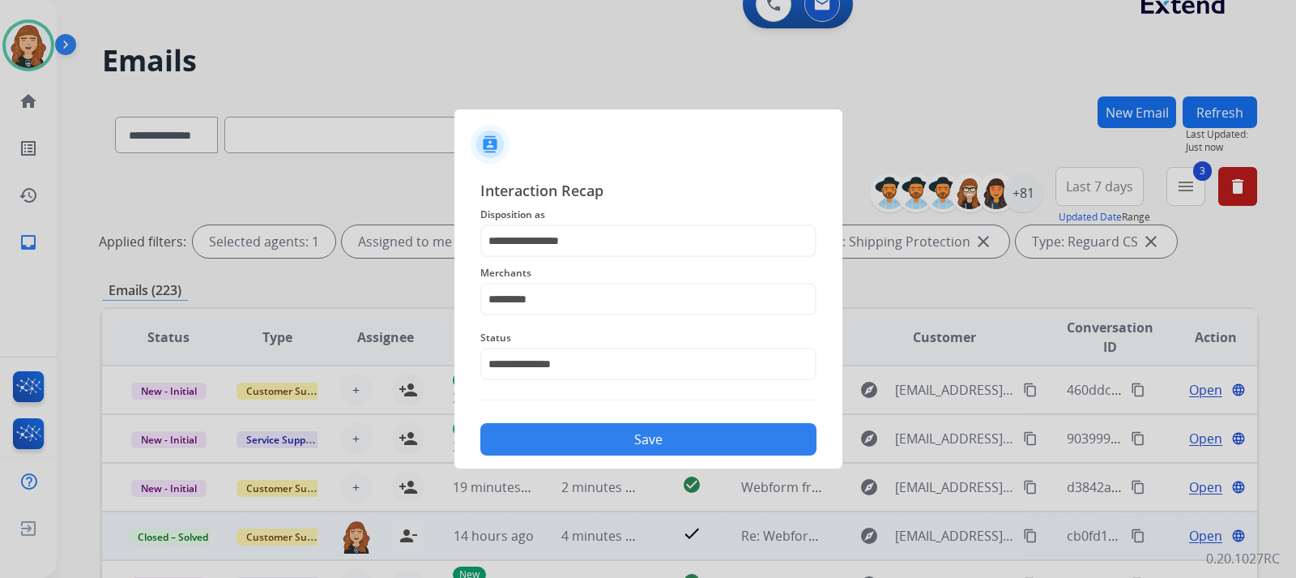
click at [603, 439] on button "Save" at bounding box center [648, 439] width 336 height 32
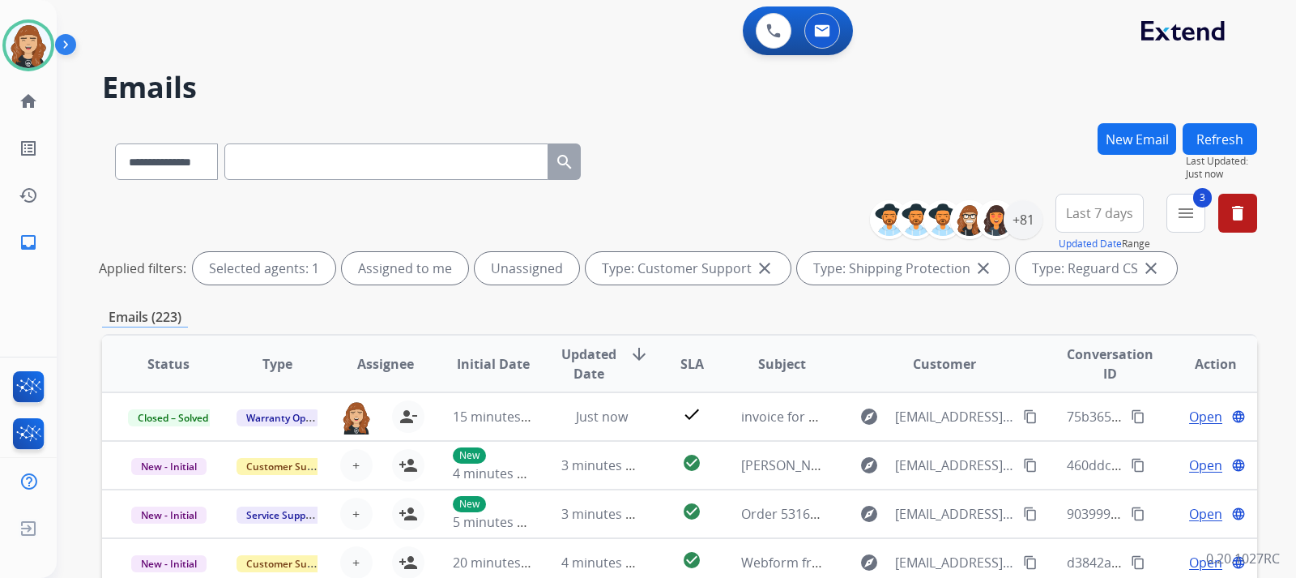
click at [1272, 311] on div "**********" at bounding box center [676, 289] width 1239 height 578
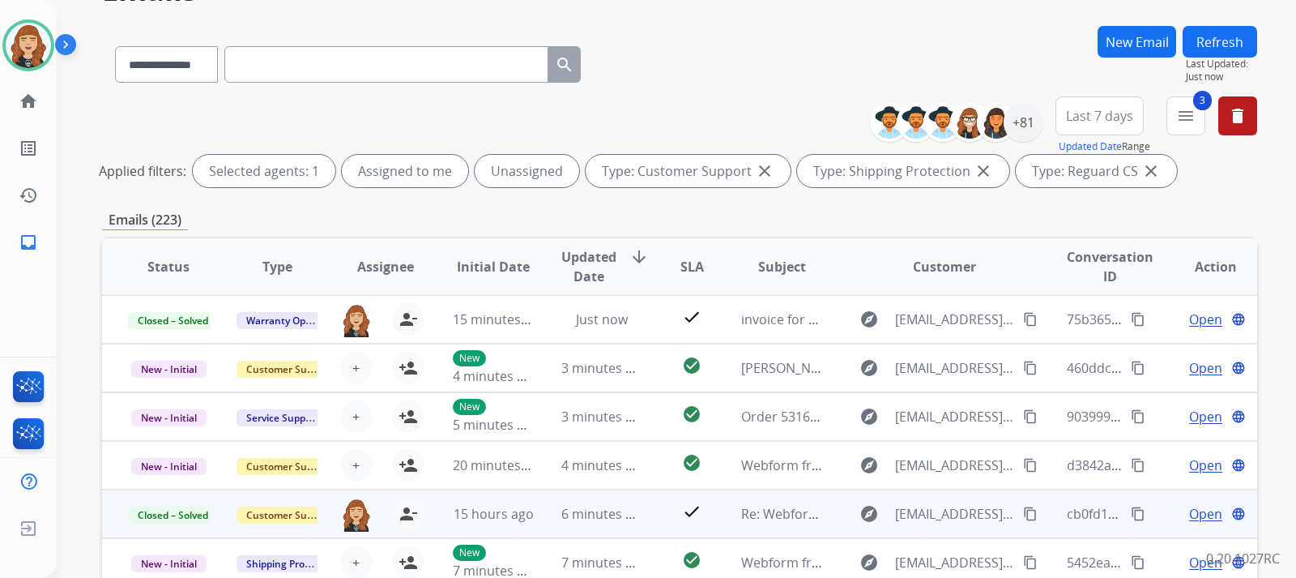
scroll to position [130, 0]
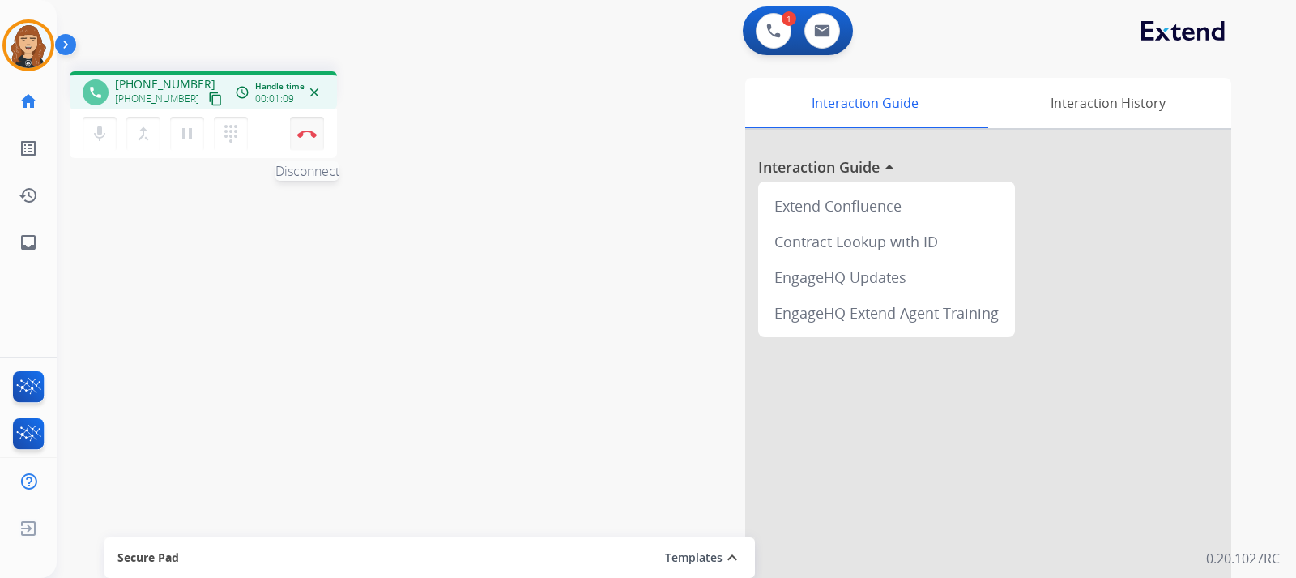
click at [310, 131] on img at bounding box center [306, 134] width 19 height 8
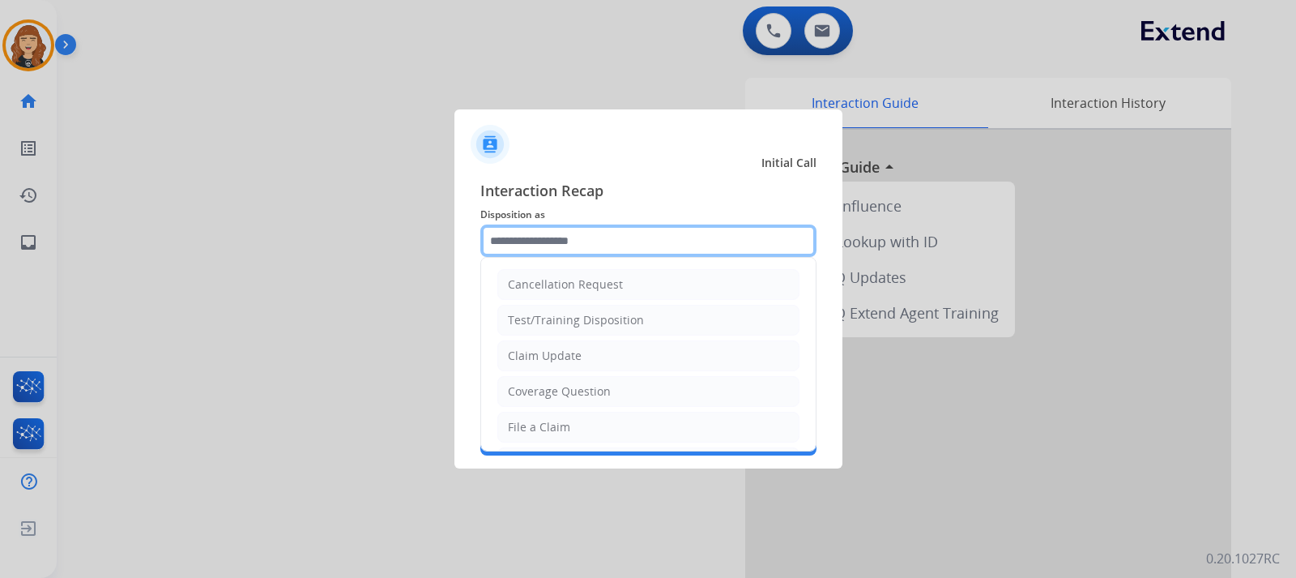
click at [566, 241] on input "text" at bounding box center [648, 240] width 336 height 32
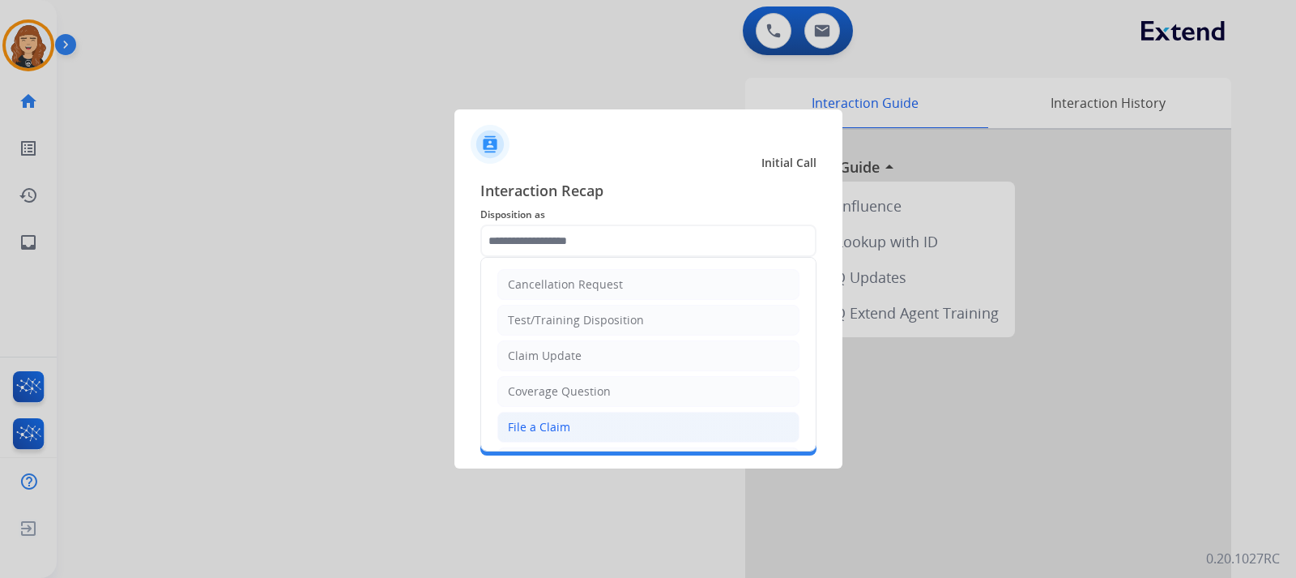
click at [552, 419] on div "File a Claim" at bounding box center [539, 427] width 62 height 16
type input "**********"
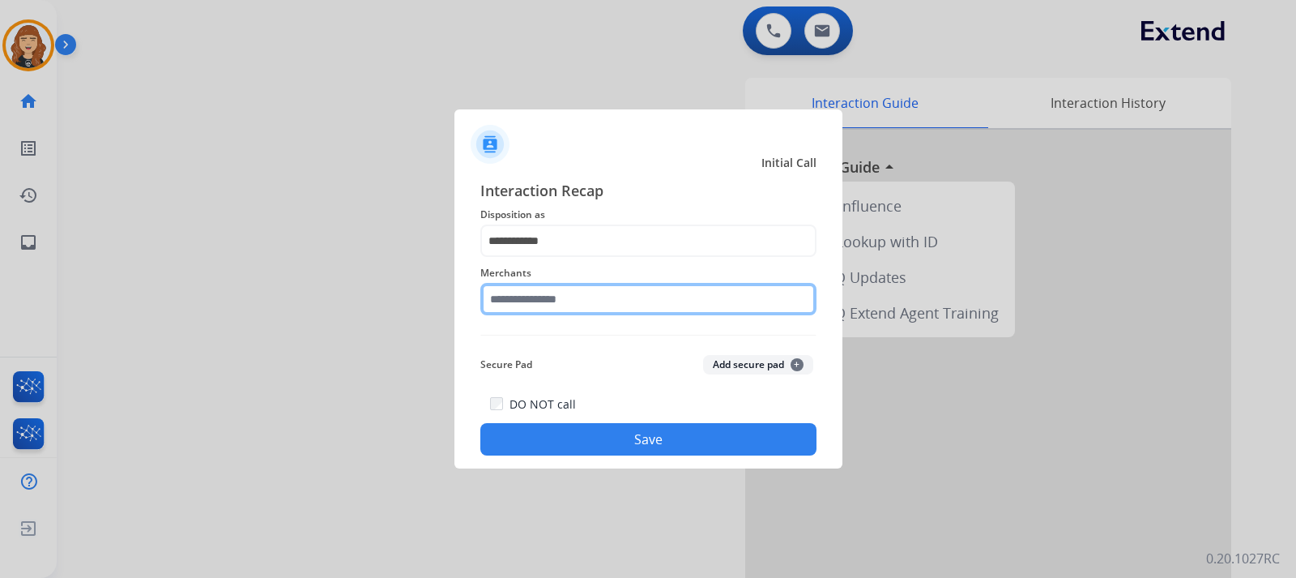
click at [560, 296] on input "text" at bounding box center [648, 299] width 336 height 32
type input "*"
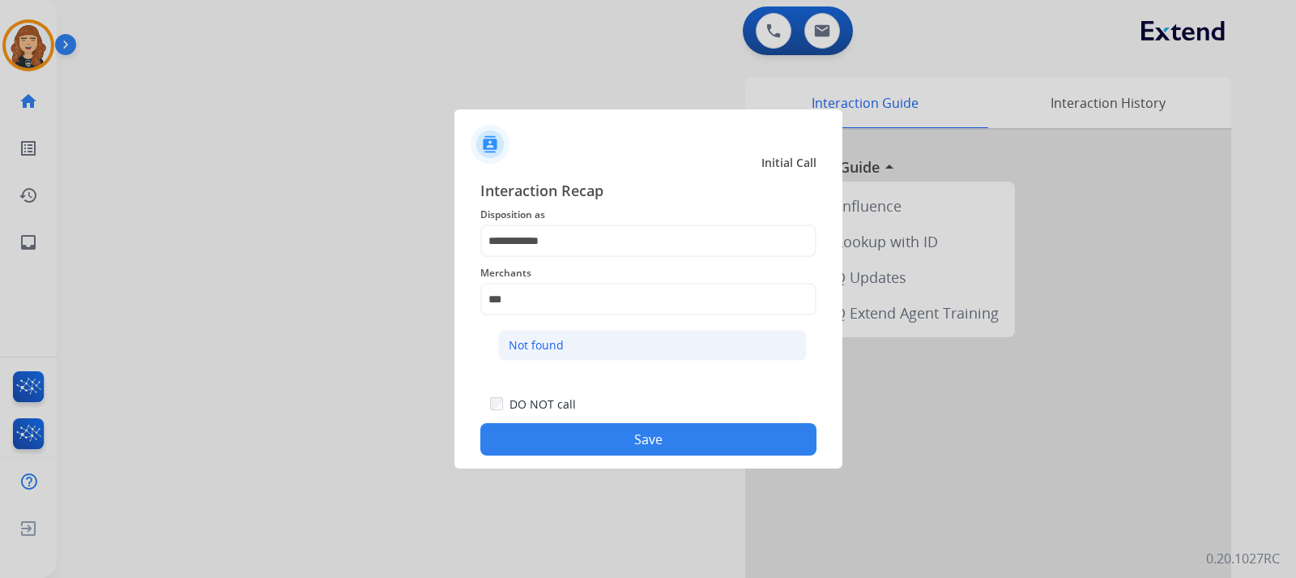
click at [560, 353] on div "Not found" at bounding box center [536, 345] width 55 height 16
type input "*********"
click at [611, 437] on button "Save" at bounding box center [648, 439] width 336 height 32
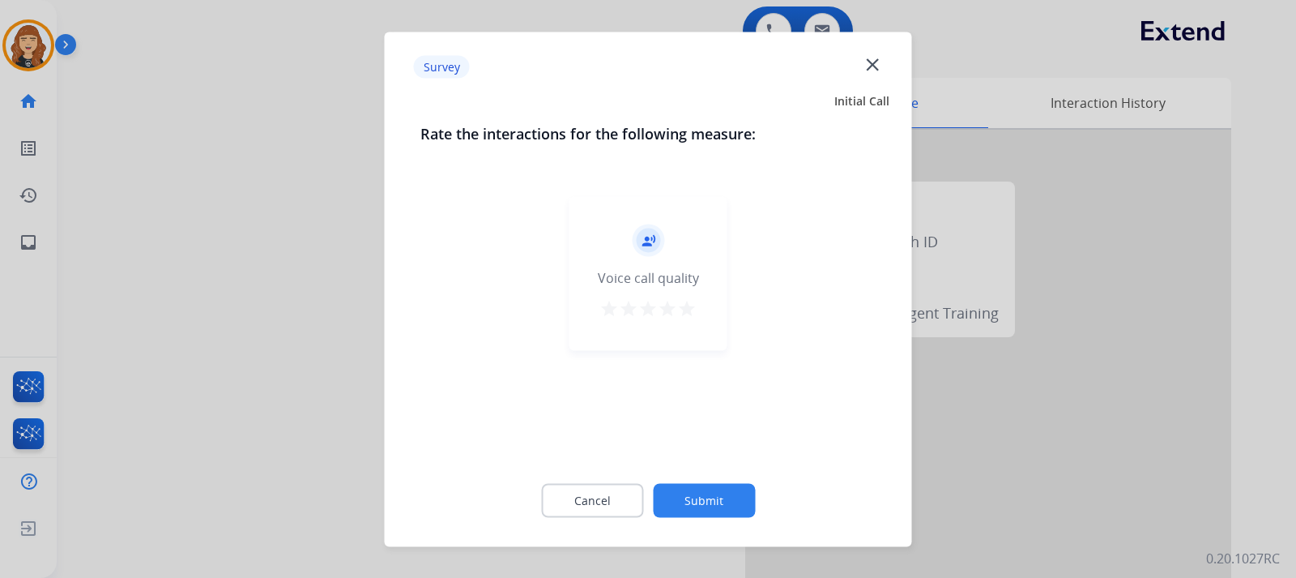
click at [685, 306] on mat-icon "star" at bounding box center [686, 307] width 19 height 19
click at [702, 502] on button "Submit" at bounding box center [704, 500] width 102 height 34
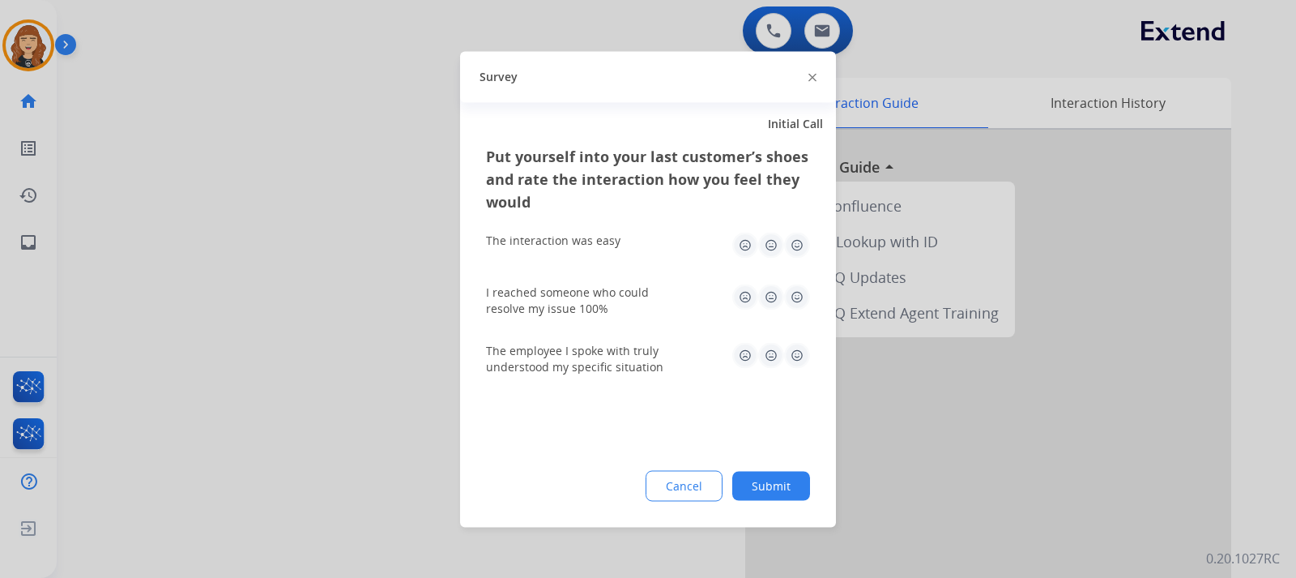
click at [796, 240] on img at bounding box center [797, 245] width 26 height 26
click at [799, 294] on img at bounding box center [797, 297] width 26 height 26
click at [799, 352] on img at bounding box center [797, 355] width 26 height 26
click at [772, 483] on button "Submit" at bounding box center [771, 485] width 78 height 29
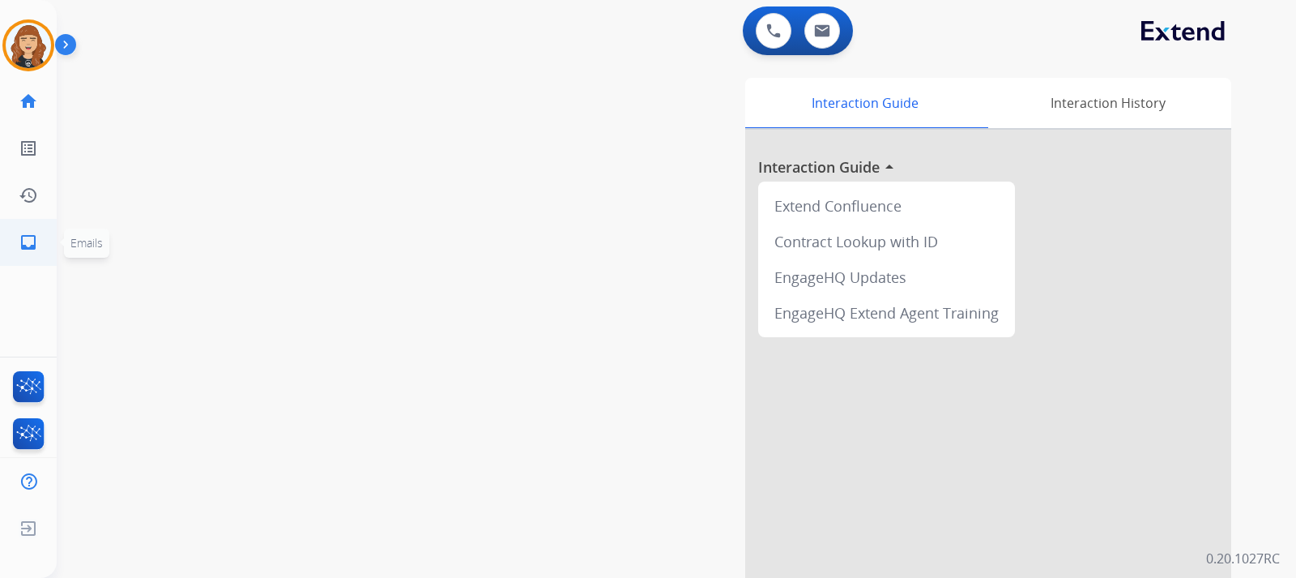
click at [32, 241] on mat-icon "inbox" at bounding box center [28, 242] width 19 height 19
select select "**********"
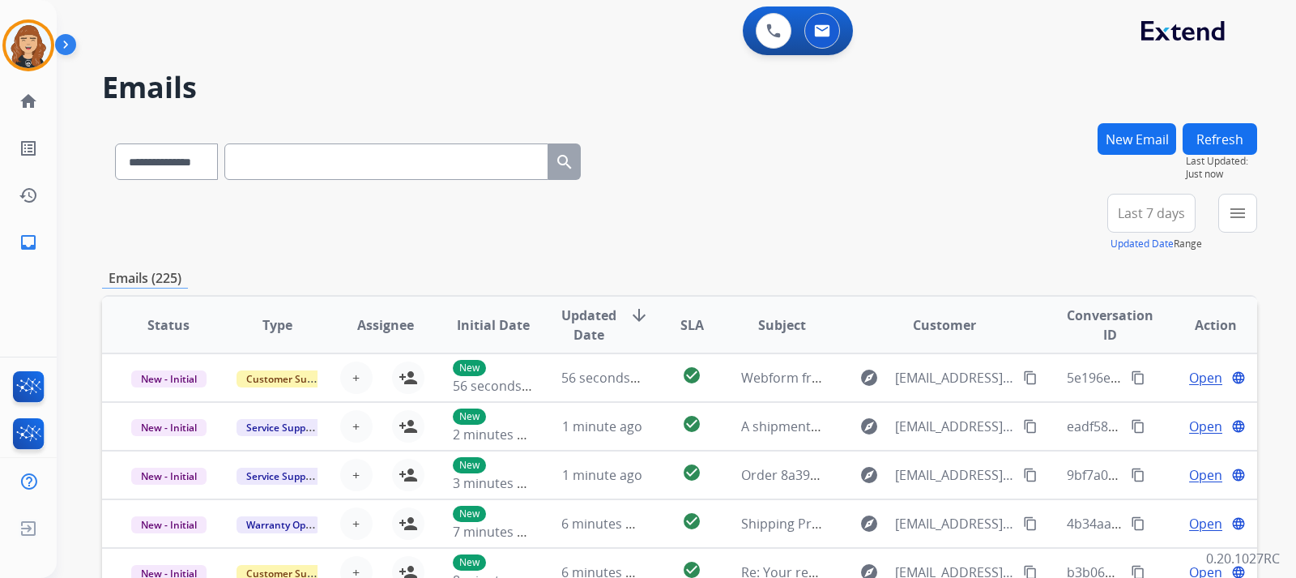
click at [1234, 193] on div "New Email Refresh Last Updated: Just now" at bounding box center [1178, 158] width 160 height 70
click at [1234, 207] on mat-icon "menu" at bounding box center [1237, 212] width 19 height 19
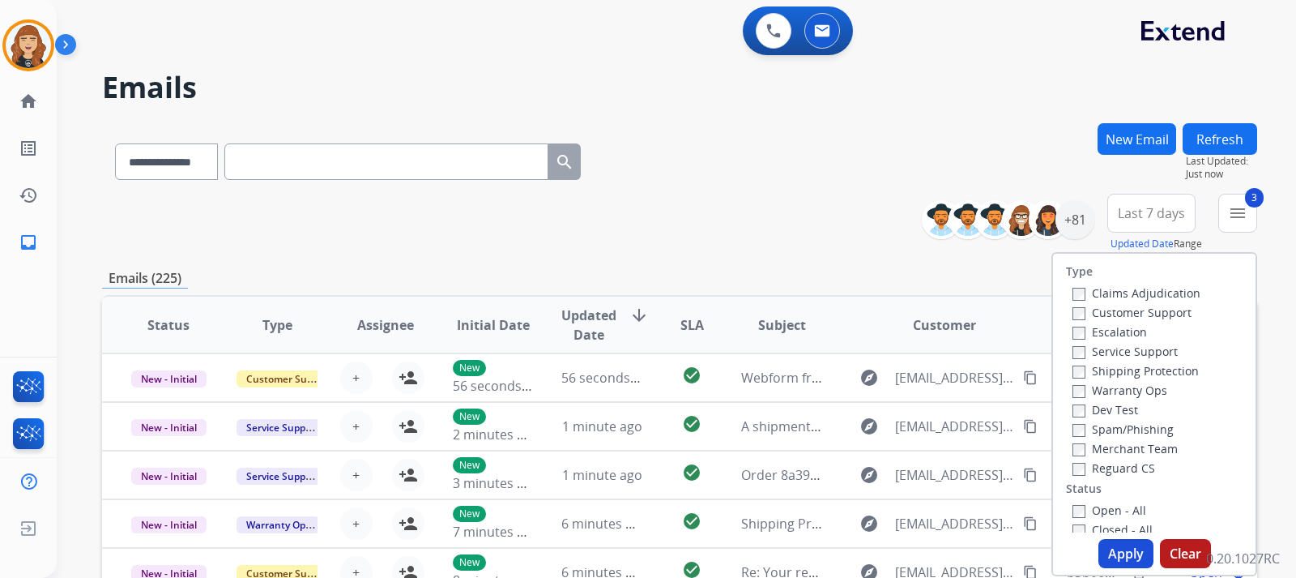
click at [1123, 555] on button "Apply" at bounding box center [1126, 553] width 55 height 29
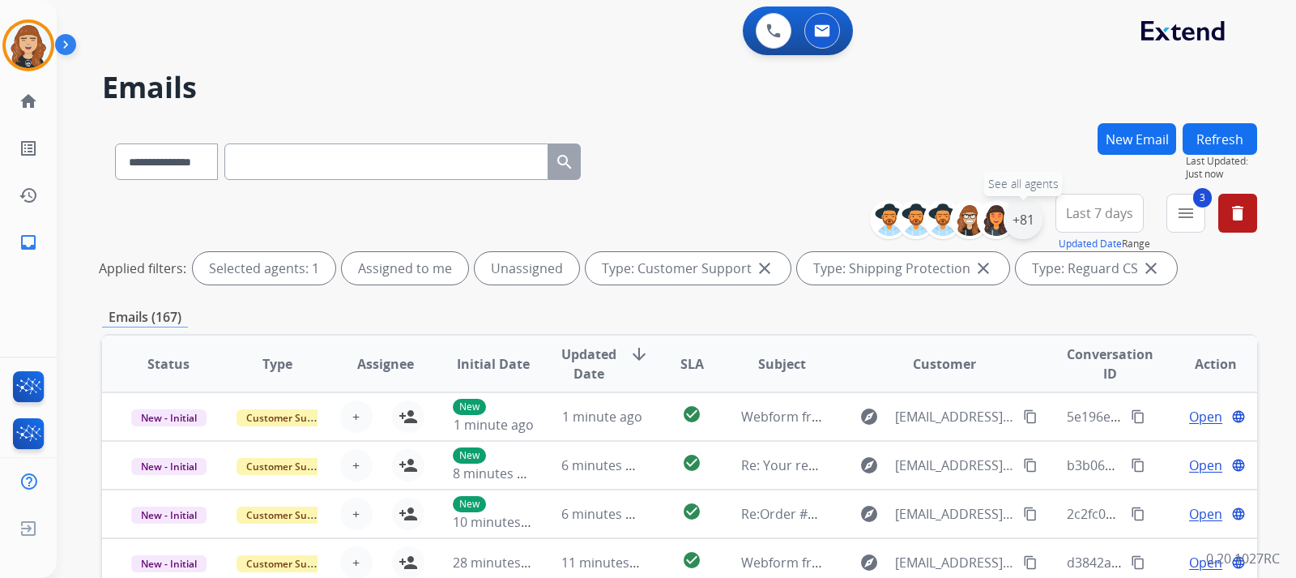
click at [1027, 218] on div "+81" at bounding box center [1023, 219] width 39 height 39
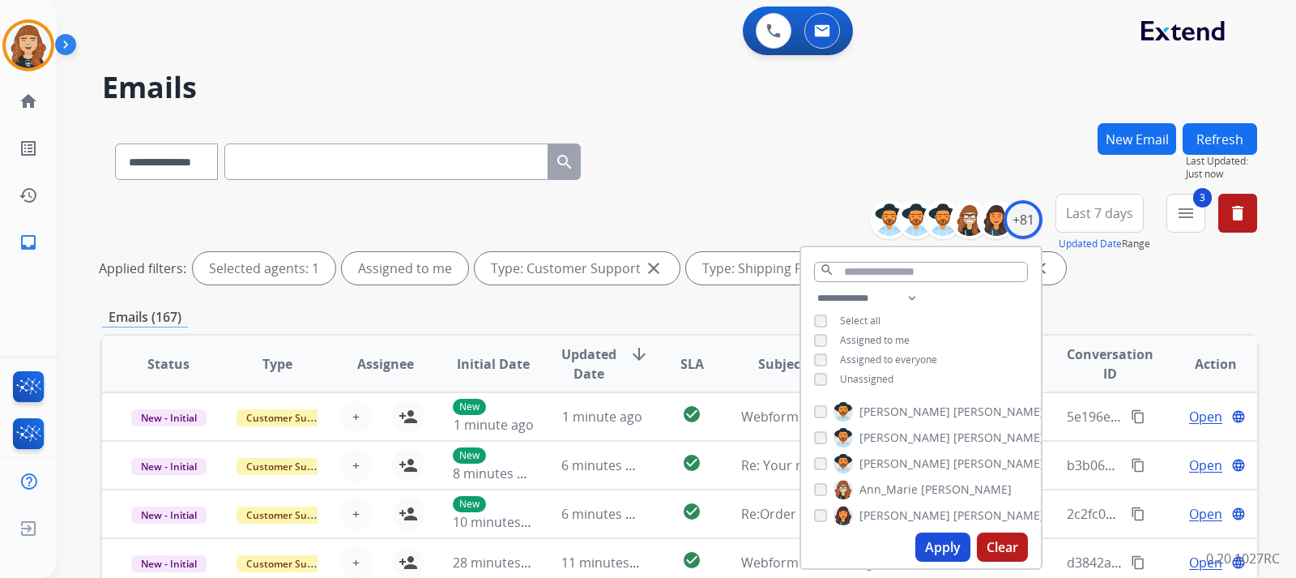
click at [931, 536] on button "Apply" at bounding box center [942, 546] width 55 height 29
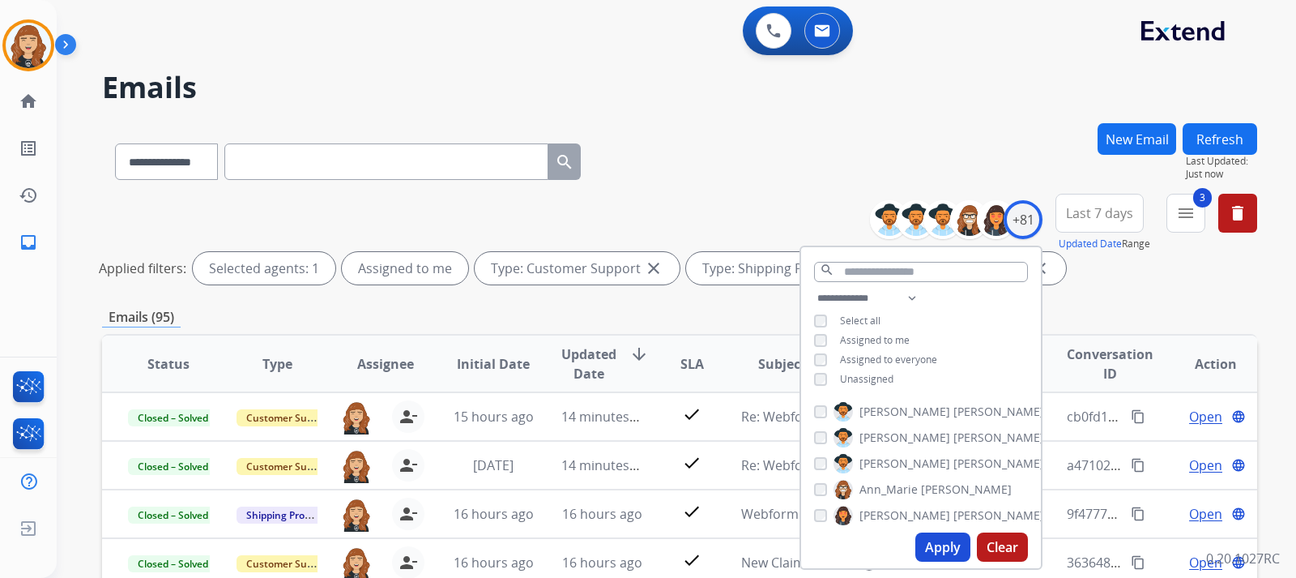
click at [1274, 318] on div "**********" at bounding box center [676, 289] width 1239 height 578
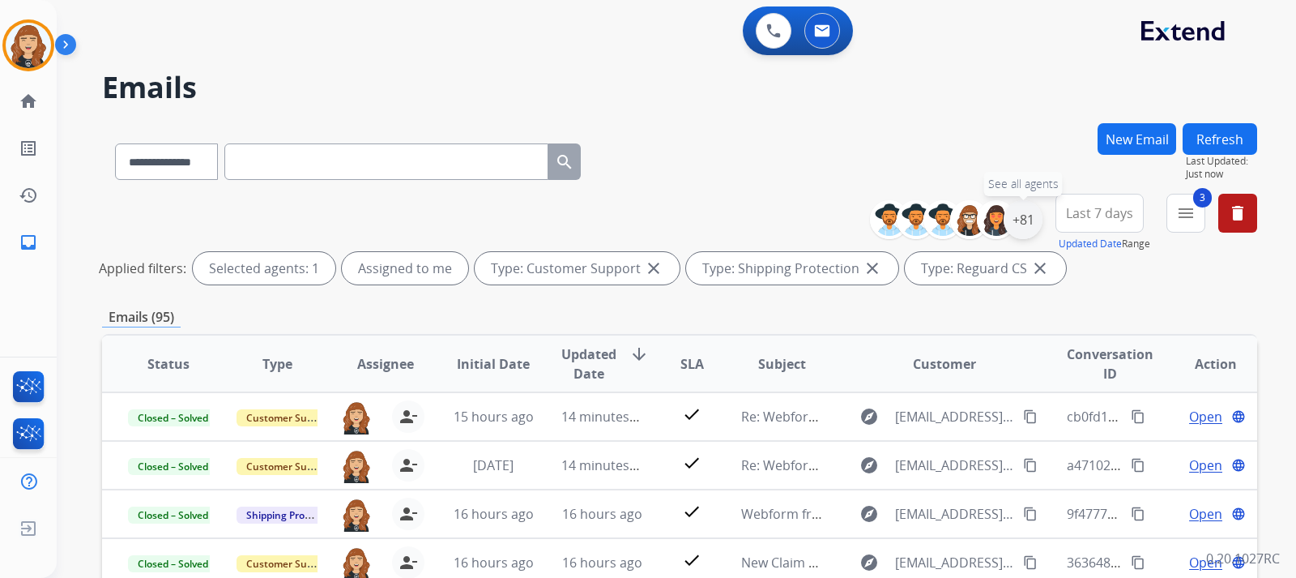
click at [1026, 218] on div "+81" at bounding box center [1023, 219] width 39 height 39
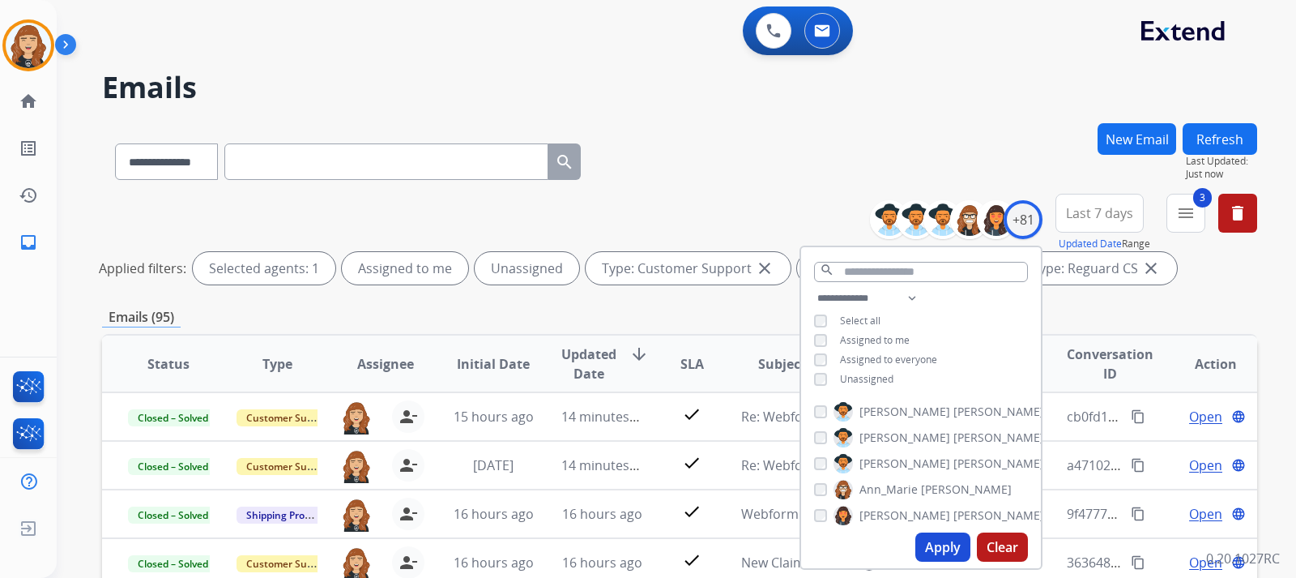
click at [934, 556] on button "Apply" at bounding box center [942, 546] width 55 height 29
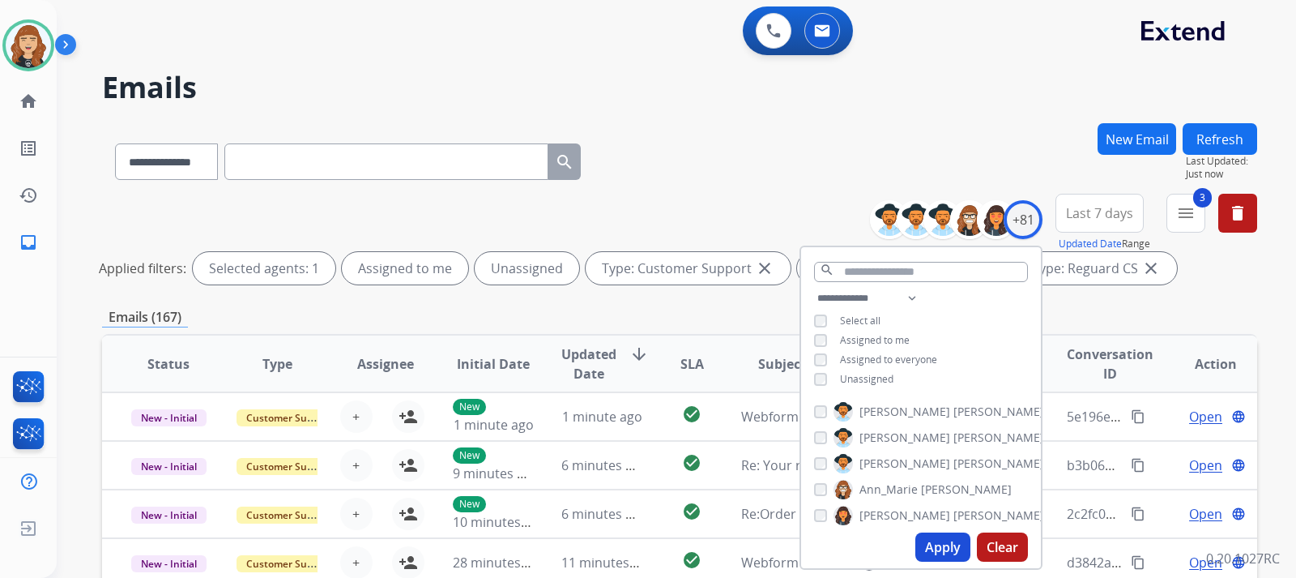
click at [1265, 314] on div "**********" at bounding box center [676, 289] width 1239 height 578
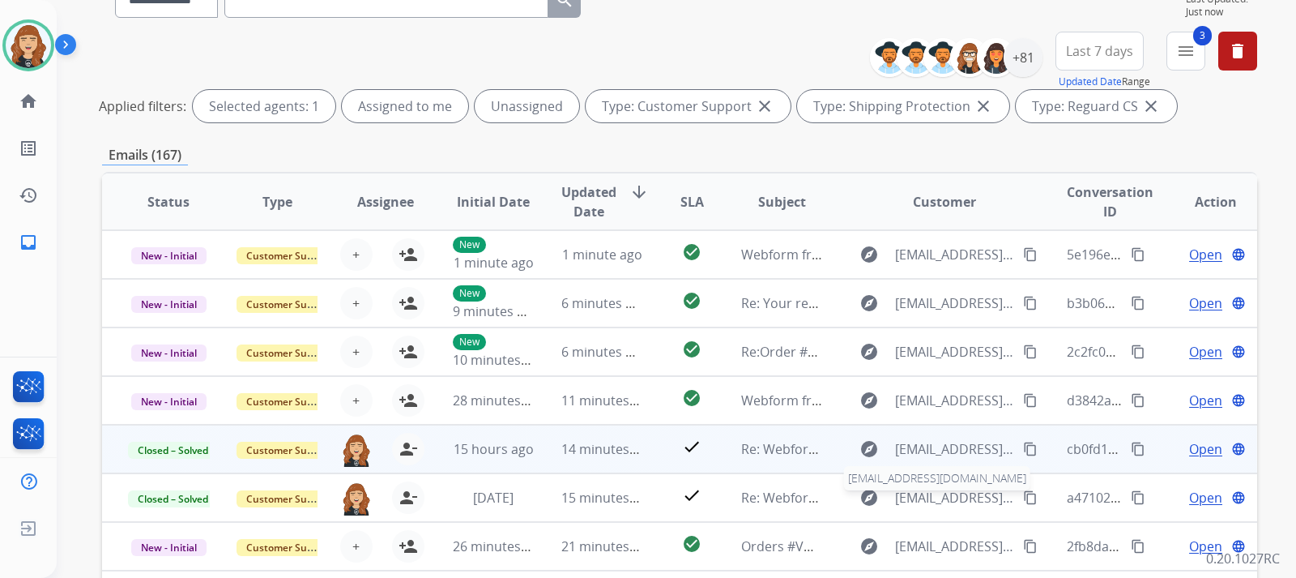
scroll to position [130, 0]
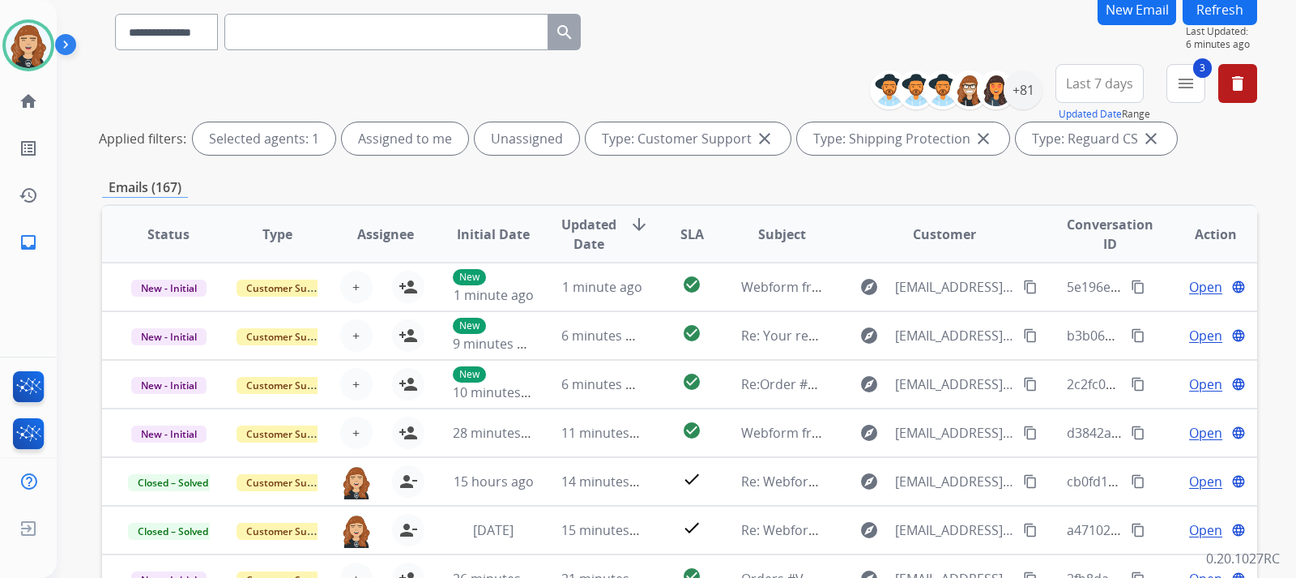
click at [1237, 8] on button "Refresh" at bounding box center [1220, 10] width 75 height 32
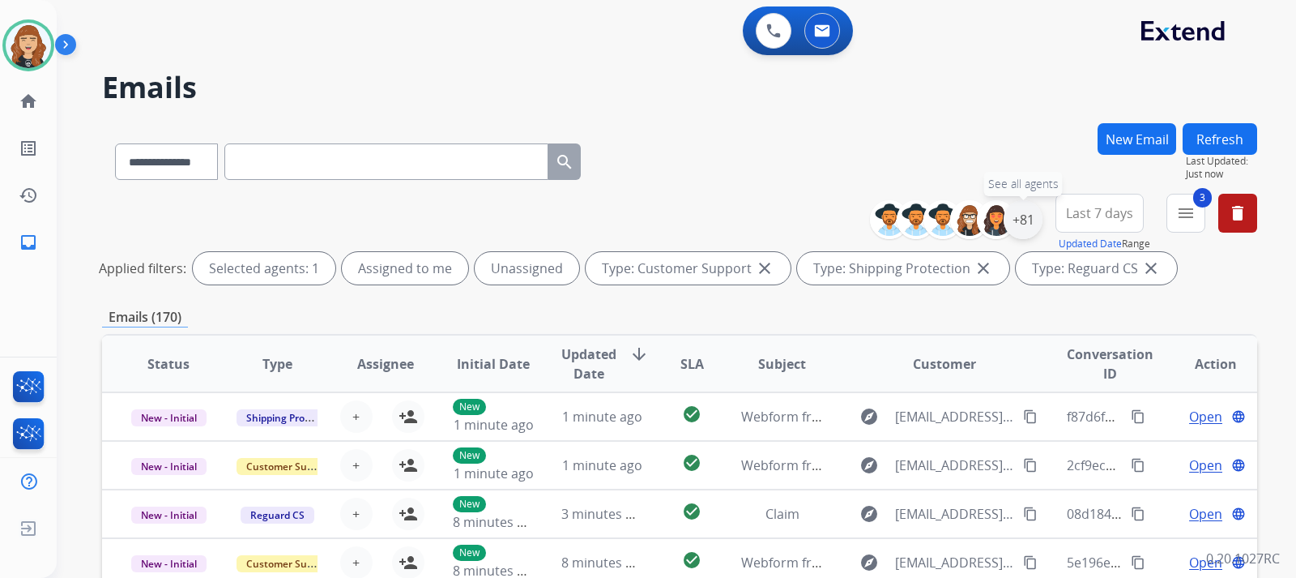
click at [1025, 220] on div "+81" at bounding box center [1023, 219] width 39 height 39
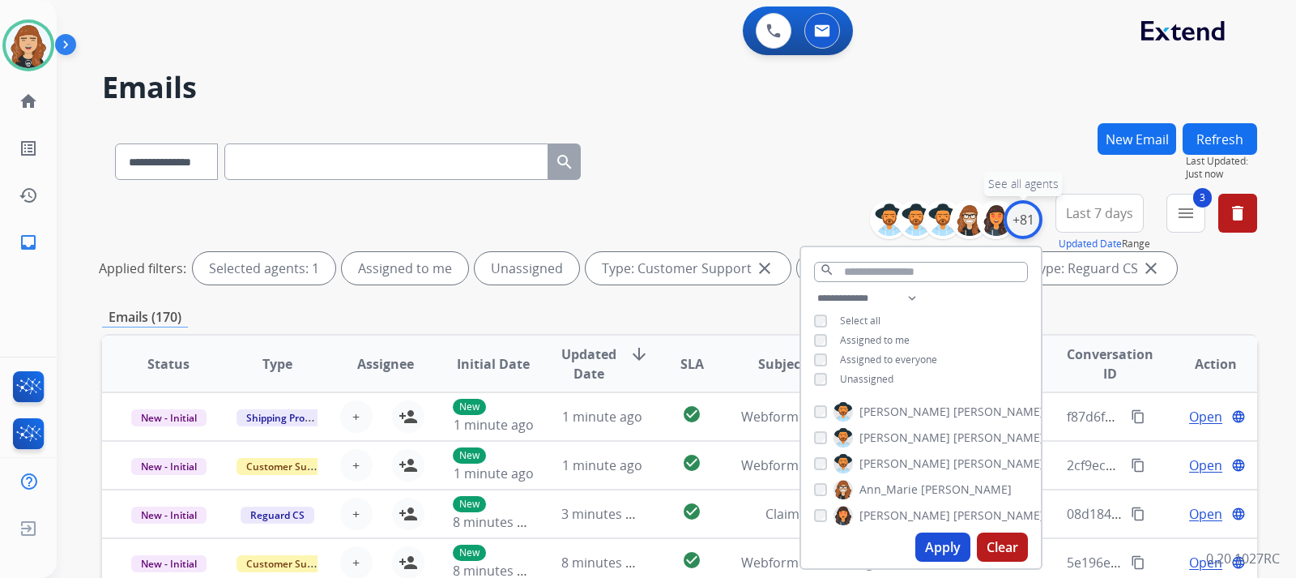
click at [1025, 220] on div "+81" at bounding box center [1023, 219] width 39 height 39
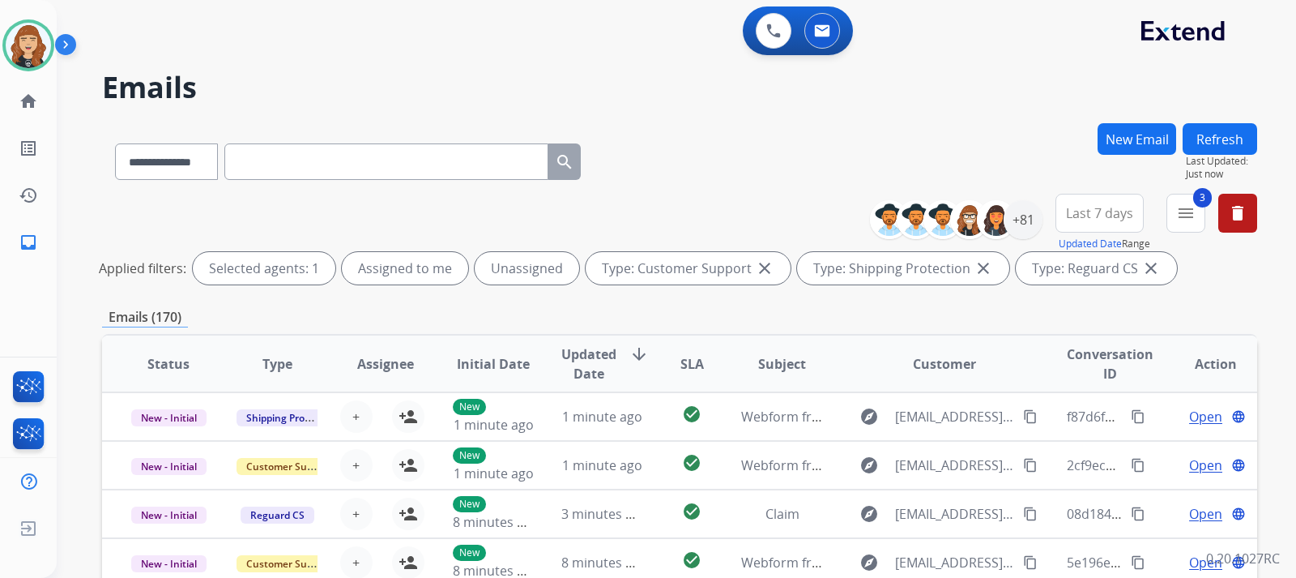
click at [1270, 305] on div "**********" at bounding box center [676, 289] width 1239 height 578
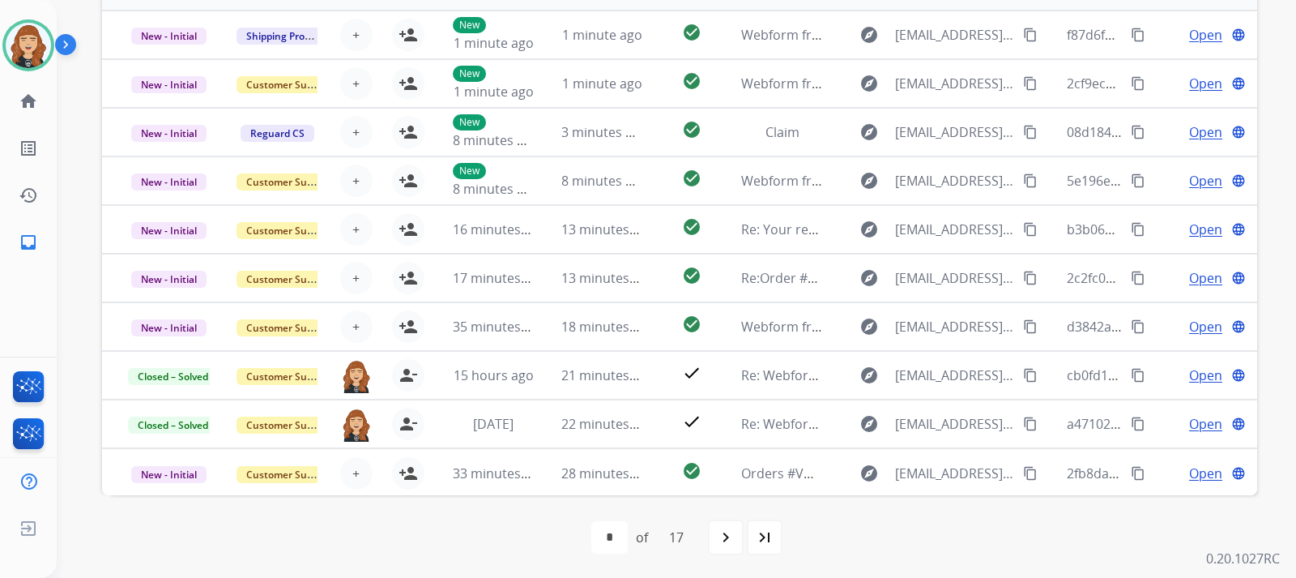
scroll to position [383, 0]
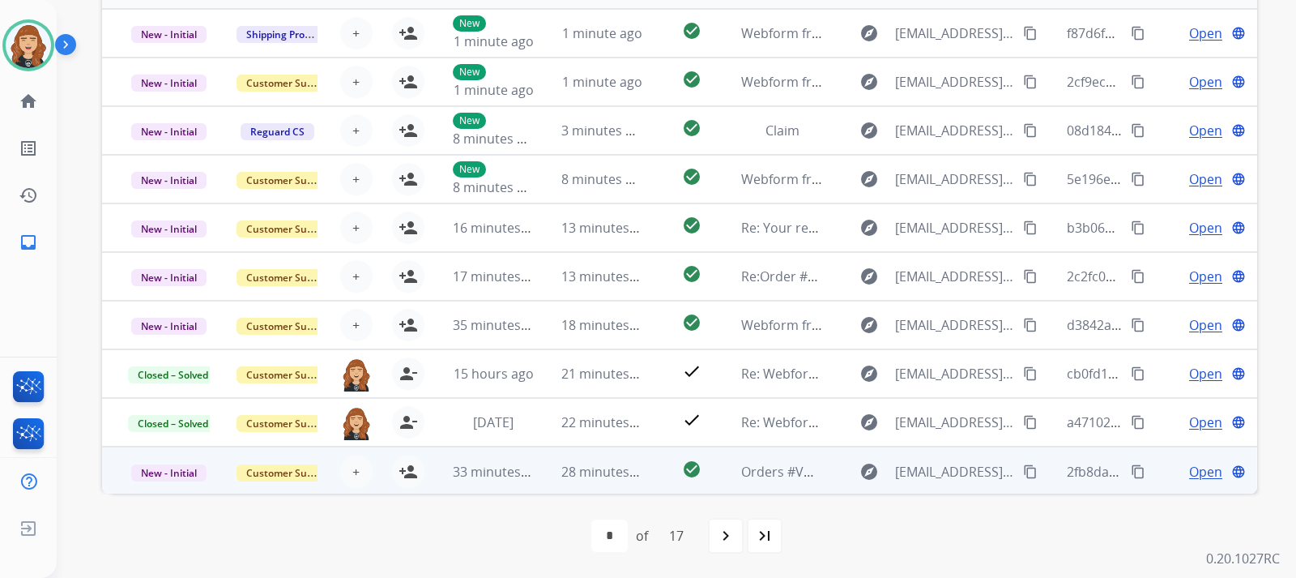
click at [1192, 471] on span "Open" at bounding box center [1205, 471] width 33 height 19
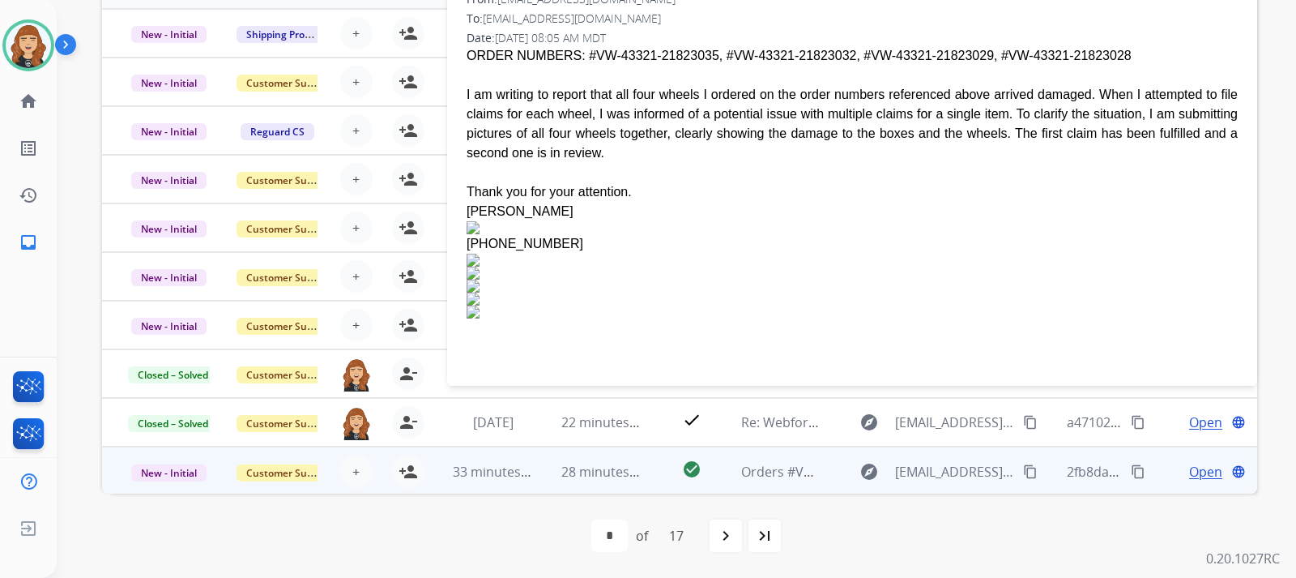
click at [1023, 473] on mat-icon "content_copy" at bounding box center [1030, 471] width 15 height 15
click at [409, 469] on mat-icon "person_add" at bounding box center [408, 471] width 19 height 19
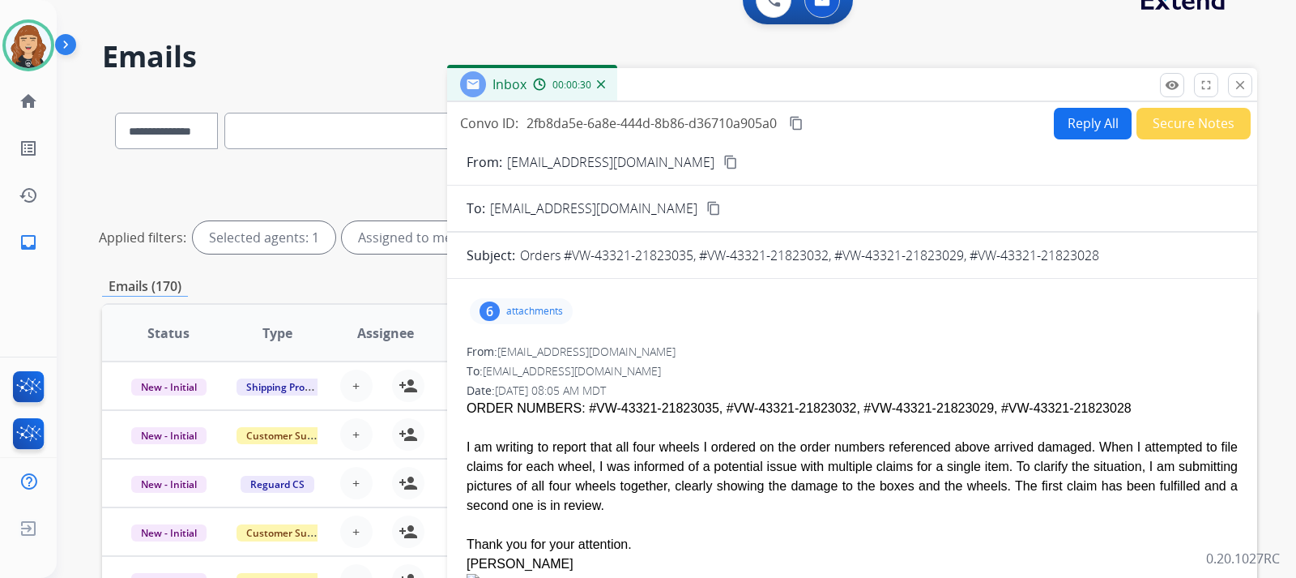
scroll to position [27, 0]
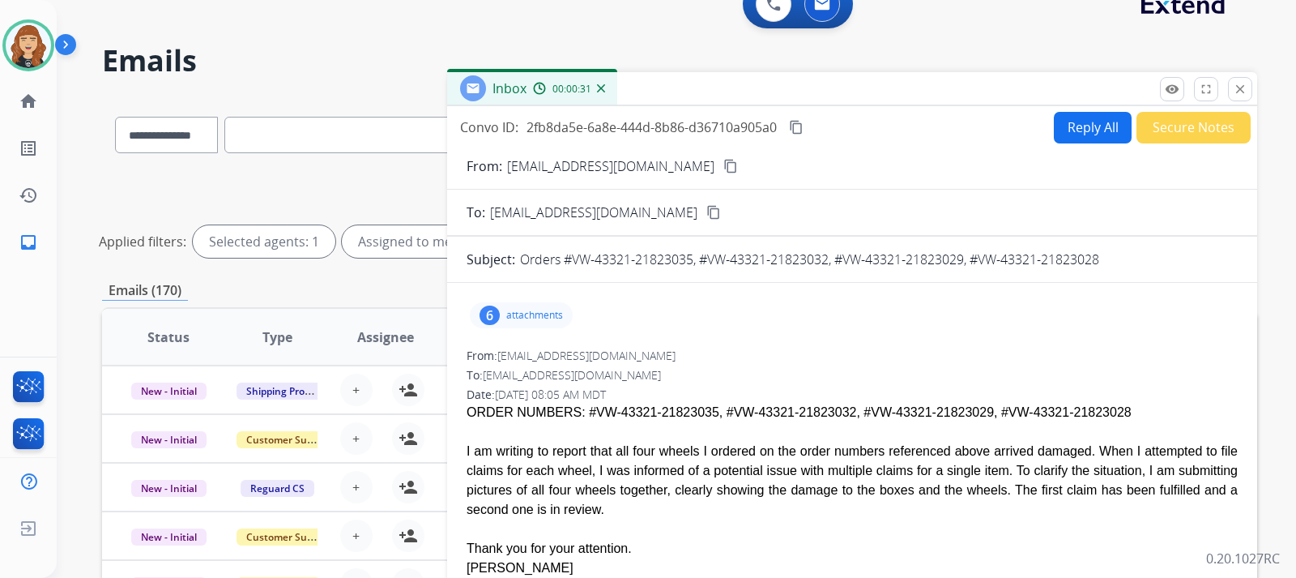
click at [1094, 128] on button "Reply All" at bounding box center [1093, 128] width 78 height 32
select select "**********"
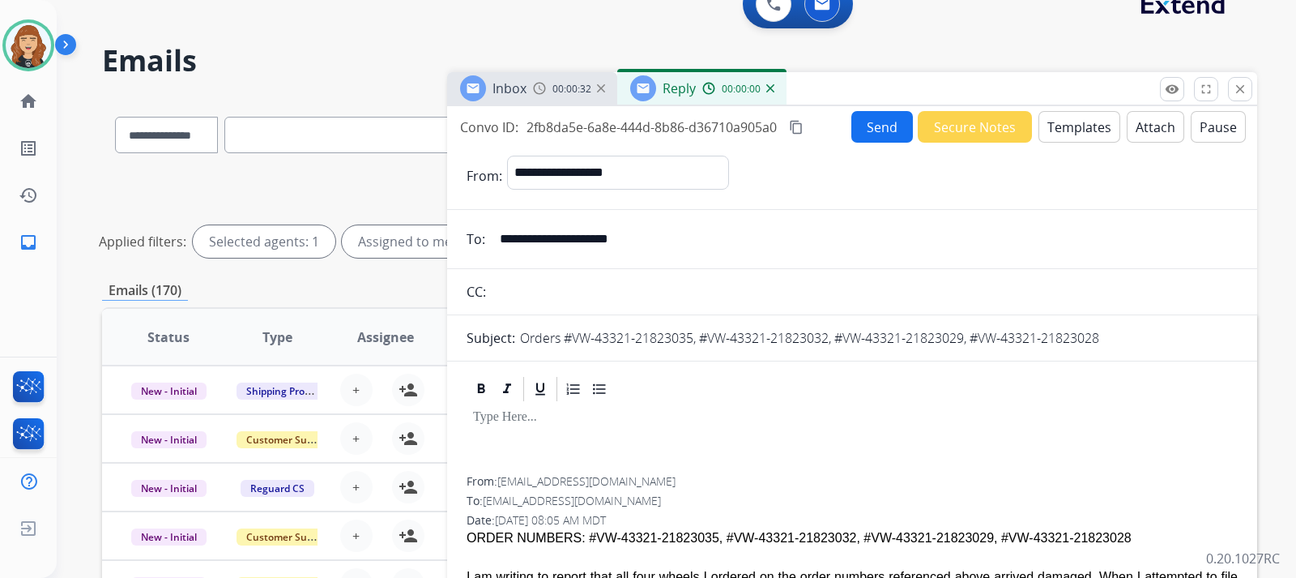
click at [1094, 128] on button "Templates" at bounding box center [1080, 127] width 82 height 32
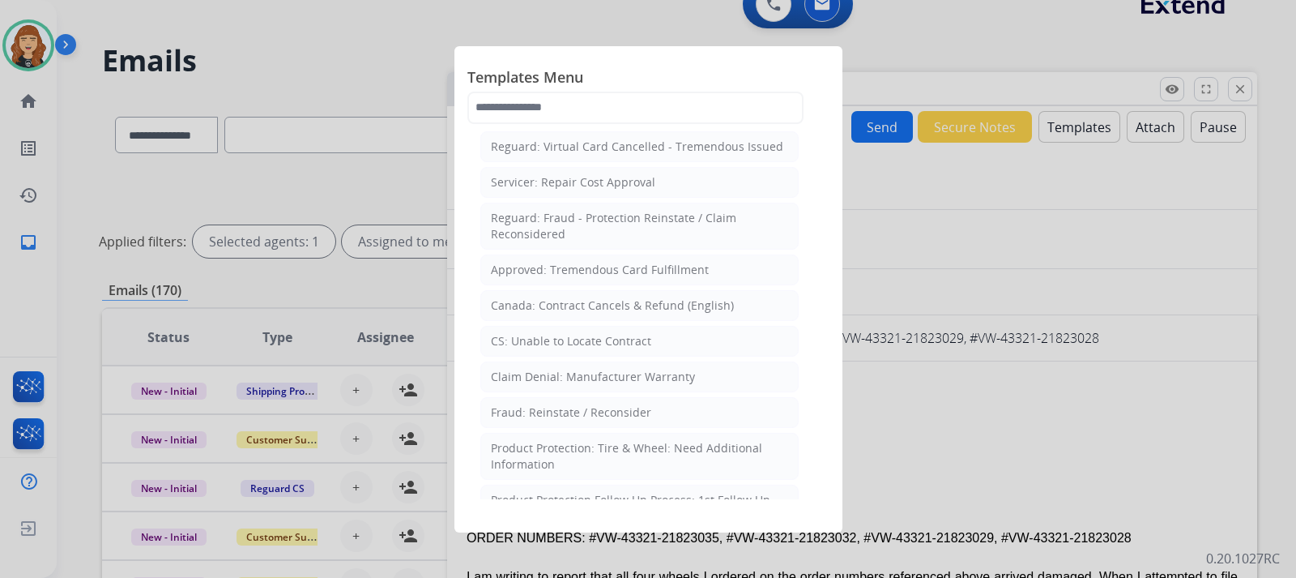
scroll to position [664, 0]
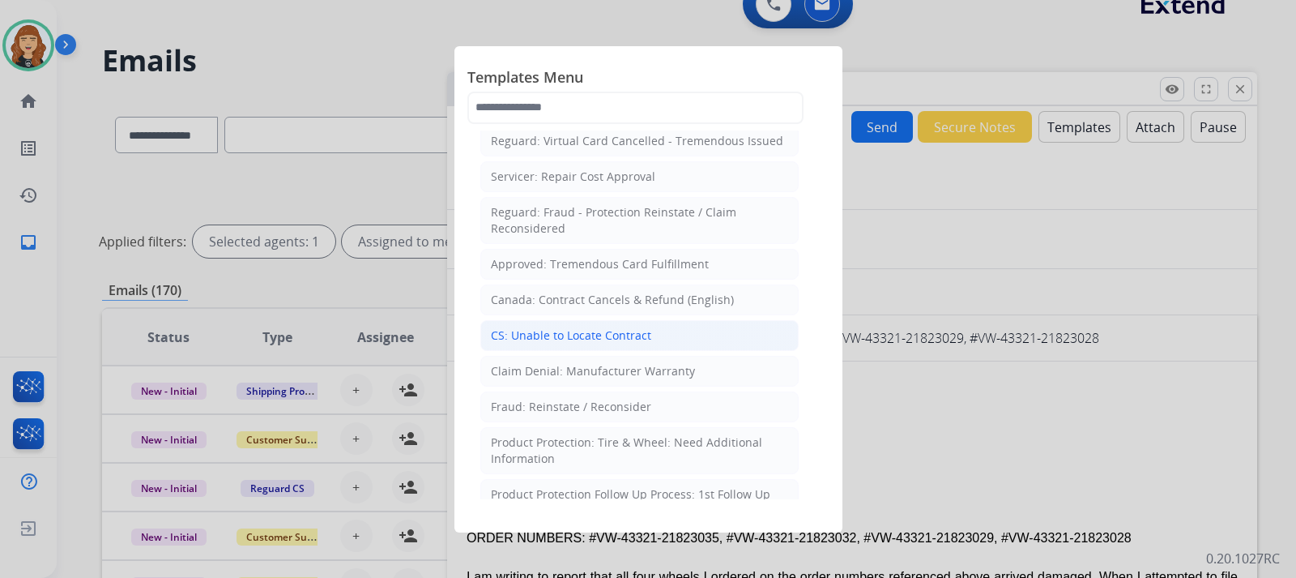
click at [587, 327] on div "CS: Unable to Locate Contract" at bounding box center [571, 335] width 160 height 16
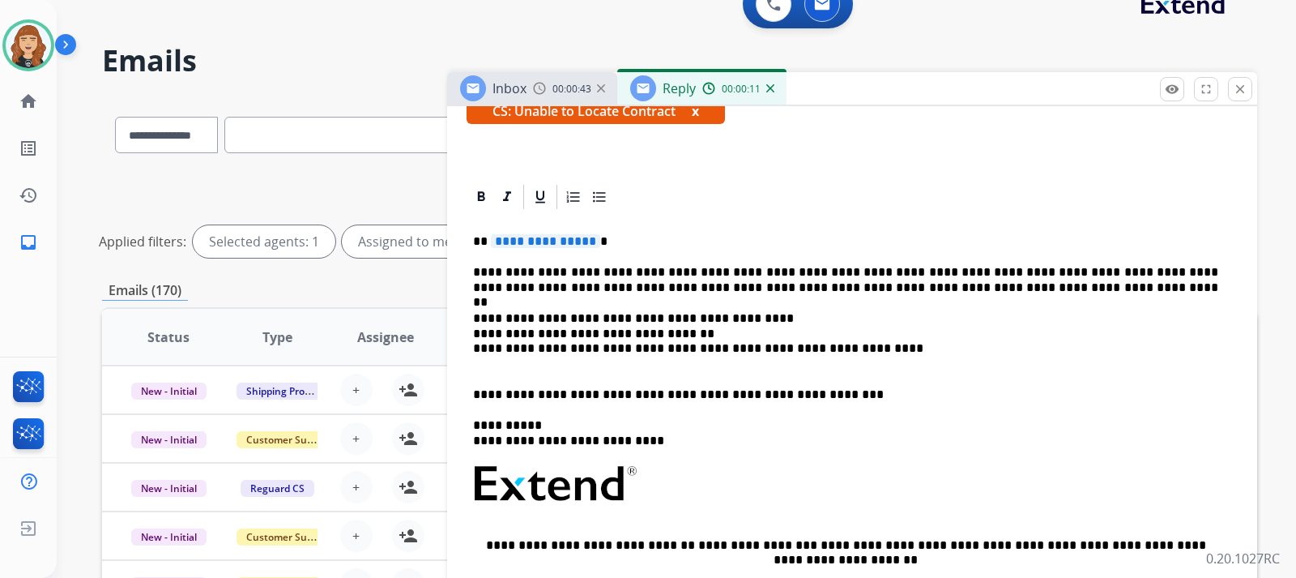
scroll to position [297, 0]
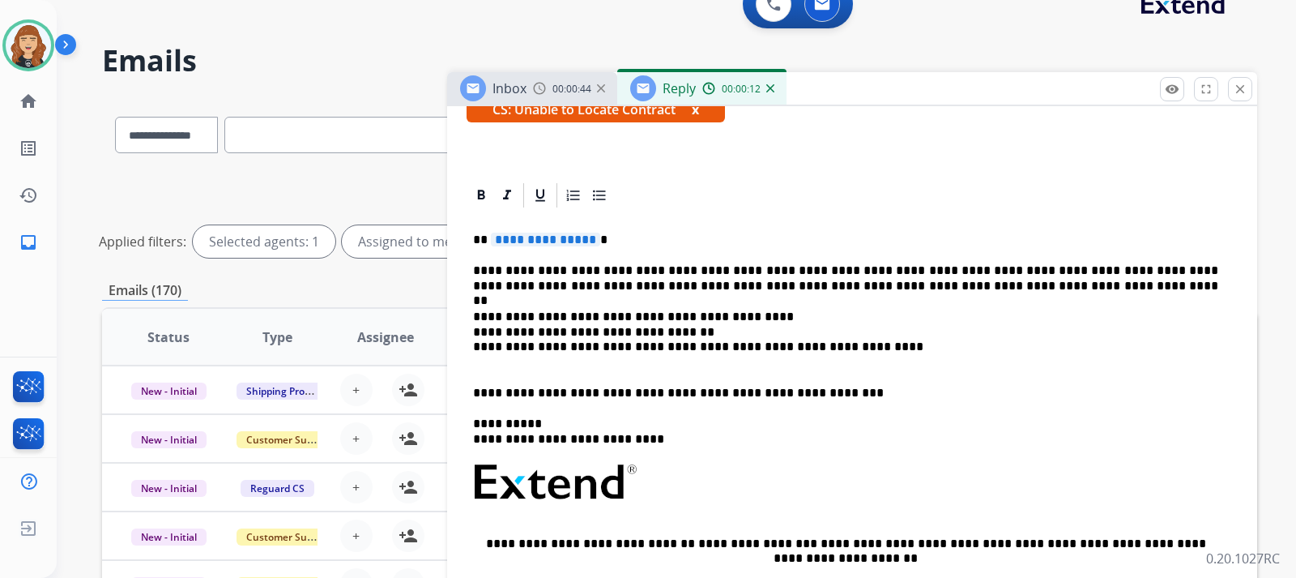
click at [715, 238] on p "**********" at bounding box center [845, 240] width 745 height 15
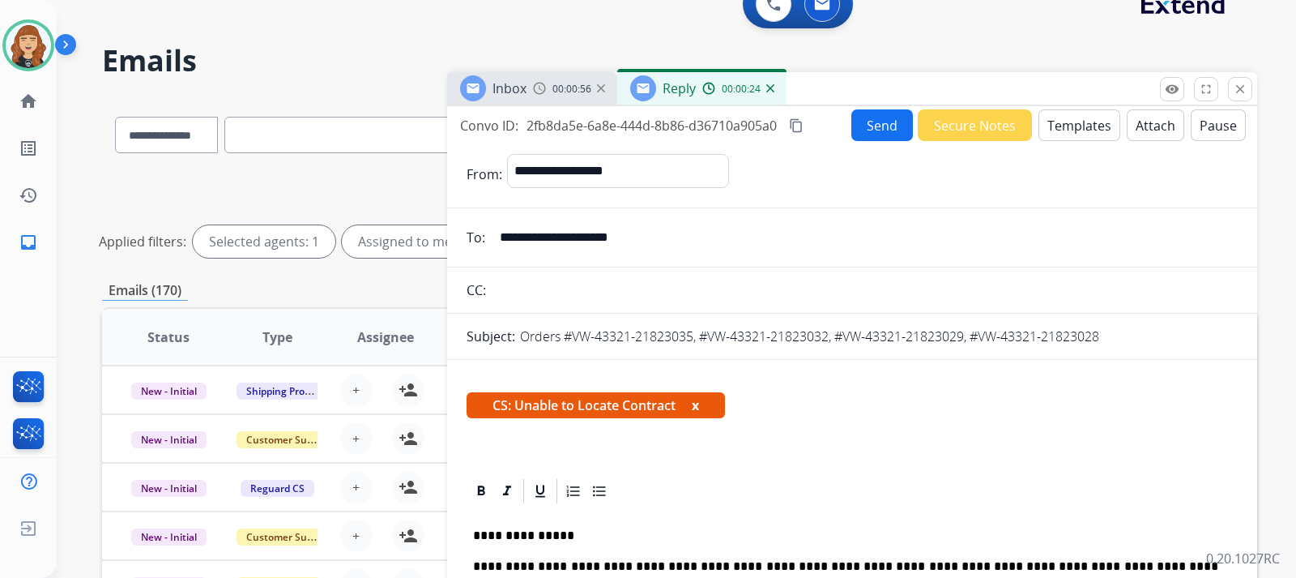
scroll to position [0, 0]
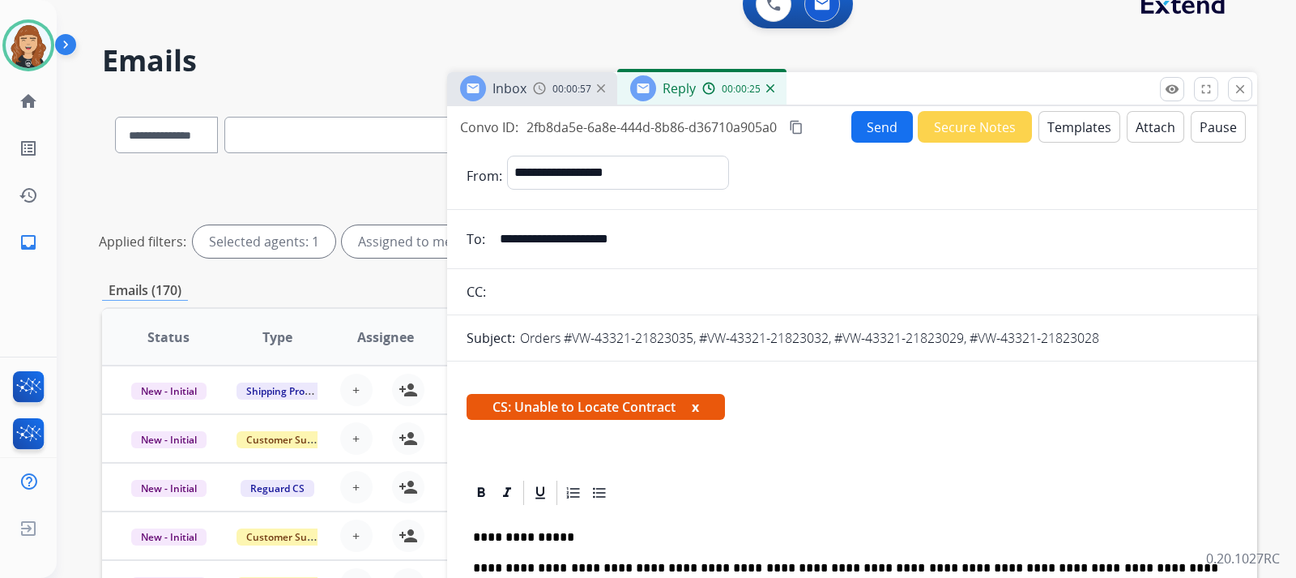
click at [859, 134] on button "Send" at bounding box center [882, 127] width 62 height 32
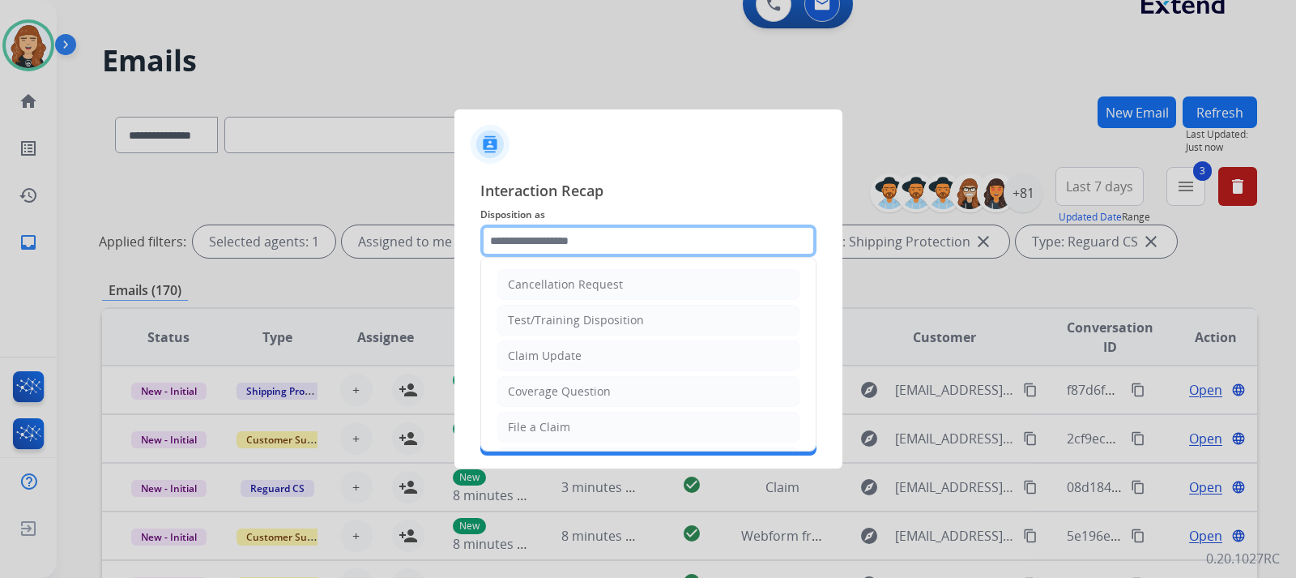
click at [523, 241] on input "text" at bounding box center [648, 240] width 336 height 32
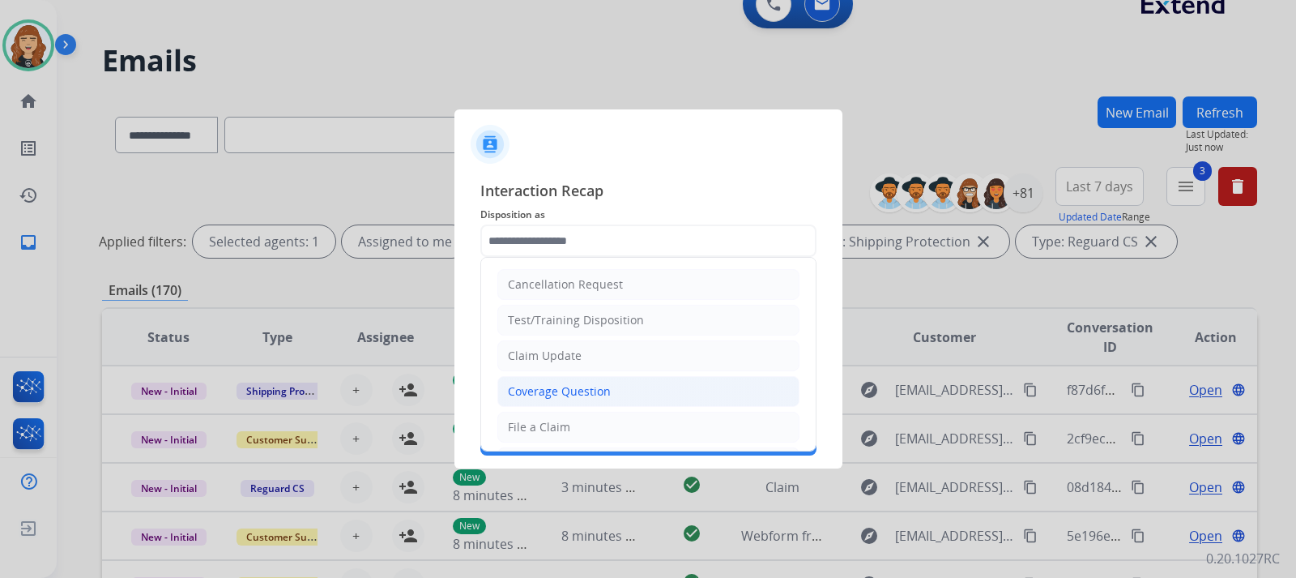
click at [548, 384] on div "Coverage Question" at bounding box center [559, 391] width 103 height 16
type input "**********"
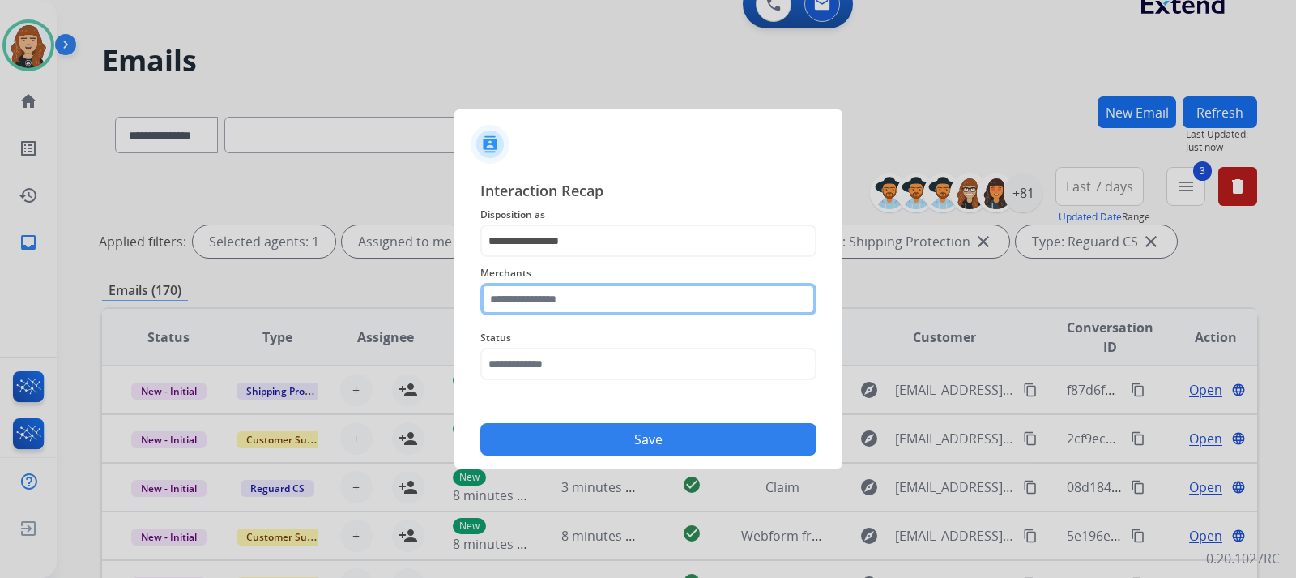
click at [578, 301] on input "text" at bounding box center [648, 299] width 336 height 32
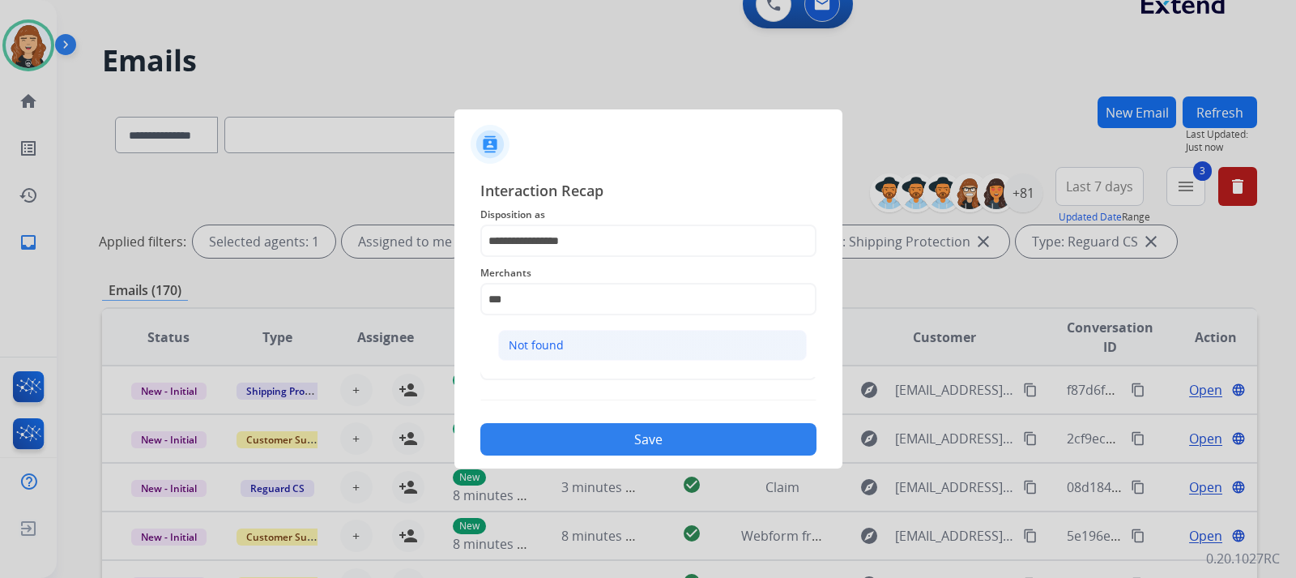
click at [582, 355] on li "Not found" at bounding box center [652, 345] width 309 height 31
type input "*********"
click at [540, 369] on input "text" at bounding box center [648, 364] width 336 height 32
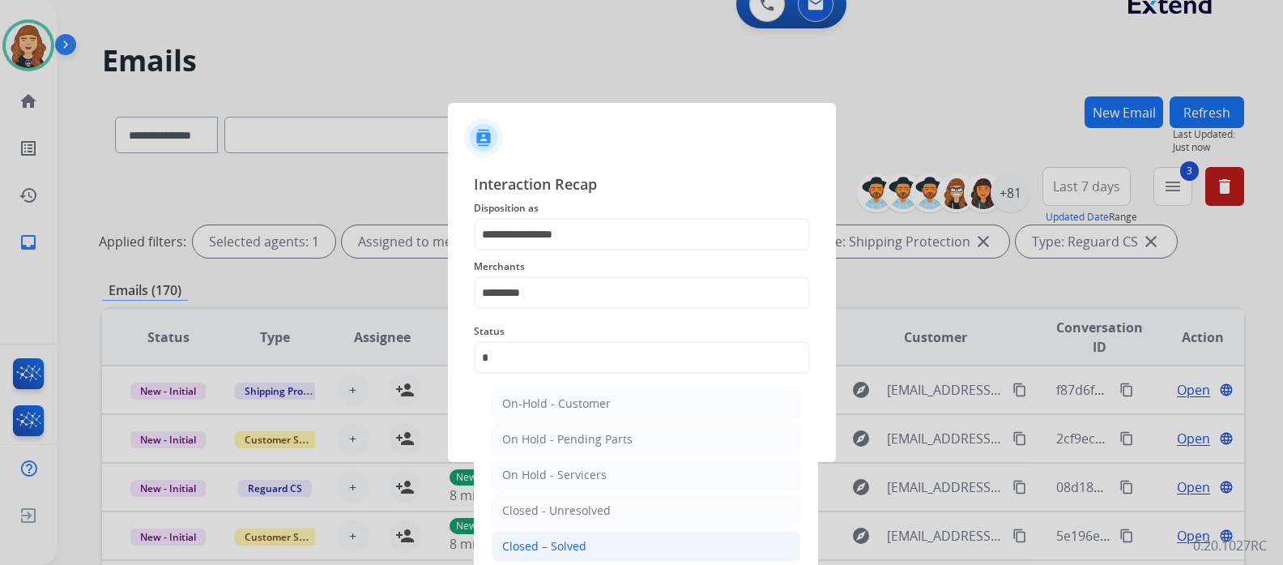
click at [569, 542] on div "Closed – Solved" at bounding box center [544, 546] width 84 height 16
type input "**********"
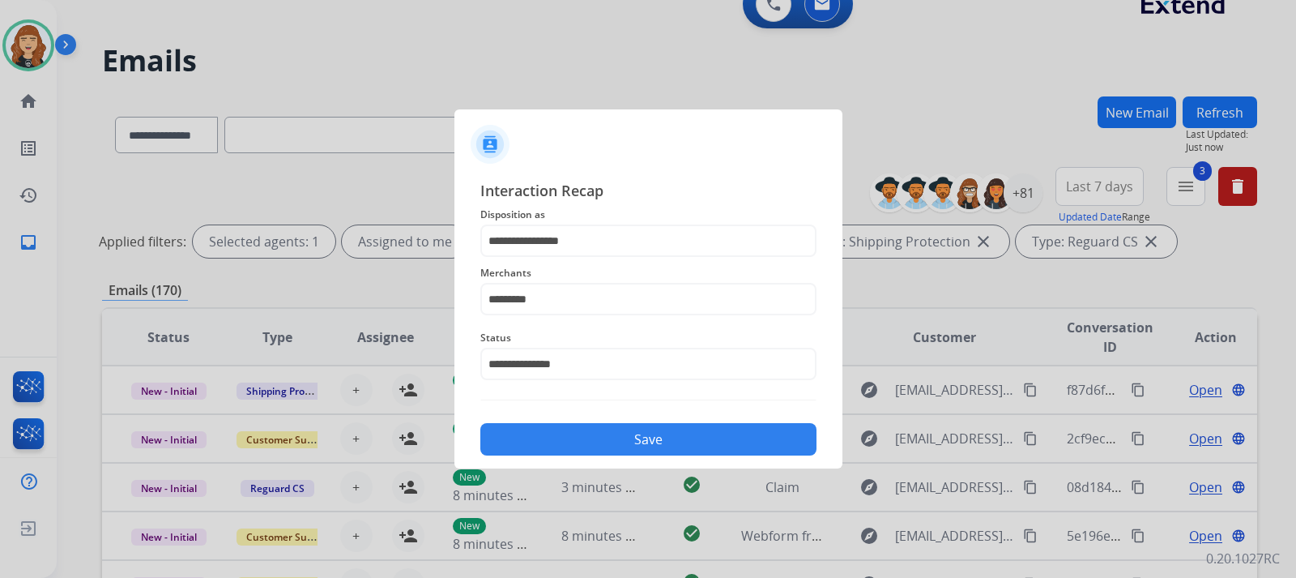
click at [617, 435] on button "Save" at bounding box center [648, 439] width 336 height 32
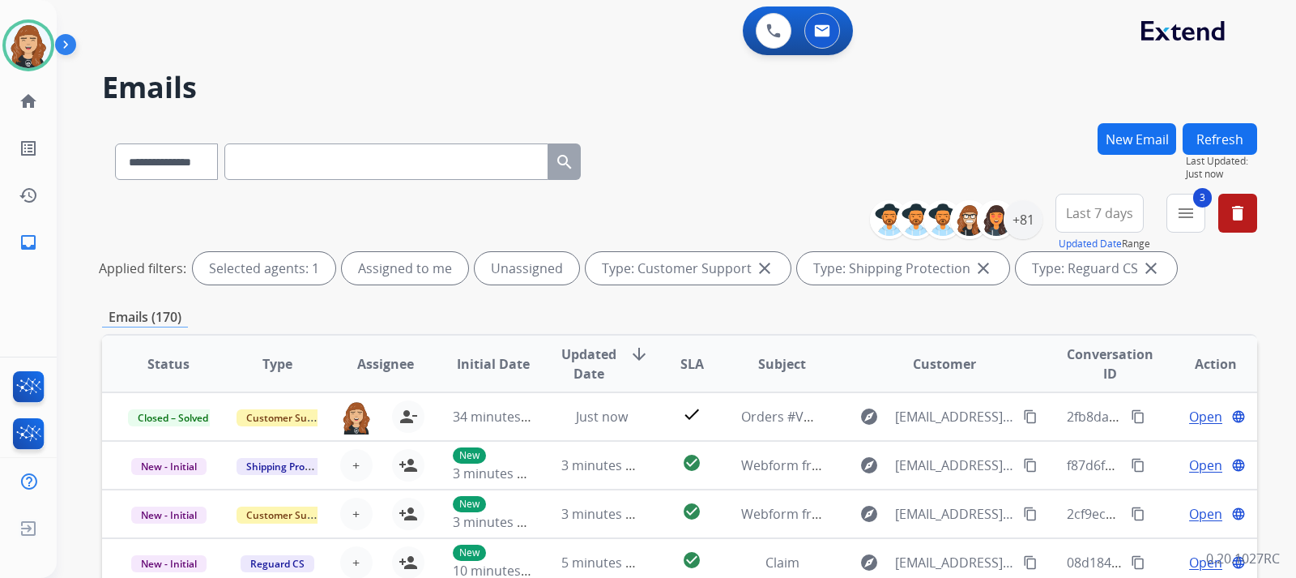
click at [1278, 298] on div "**********" at bounding box center [676, 289] width 1239 height 578
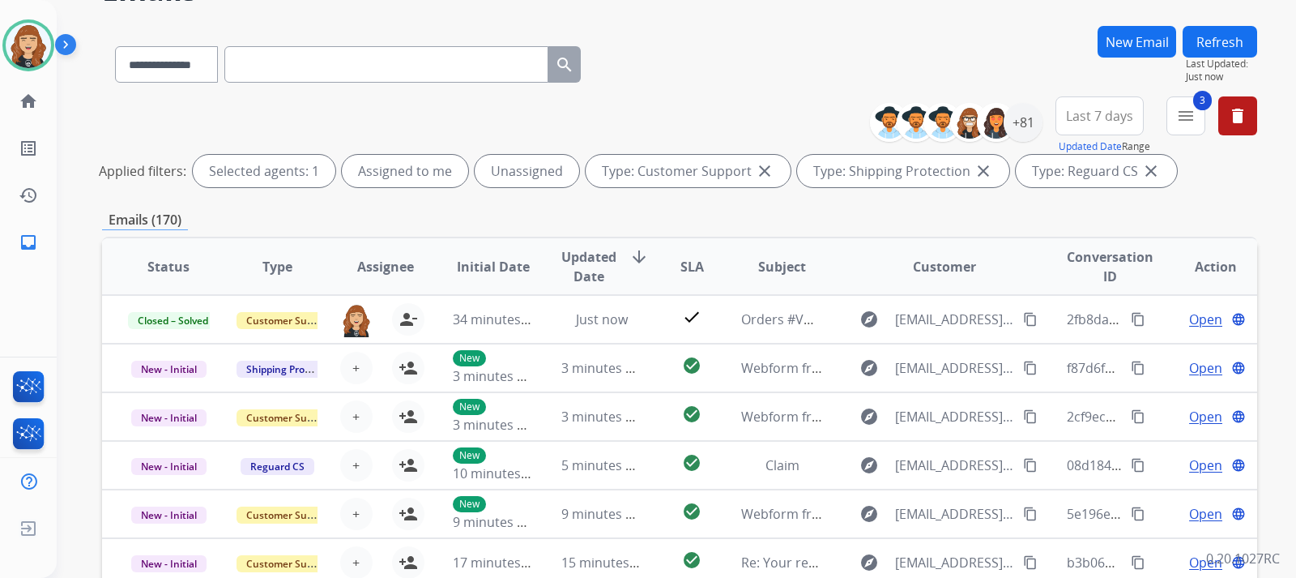
scroll to position [130, 0]
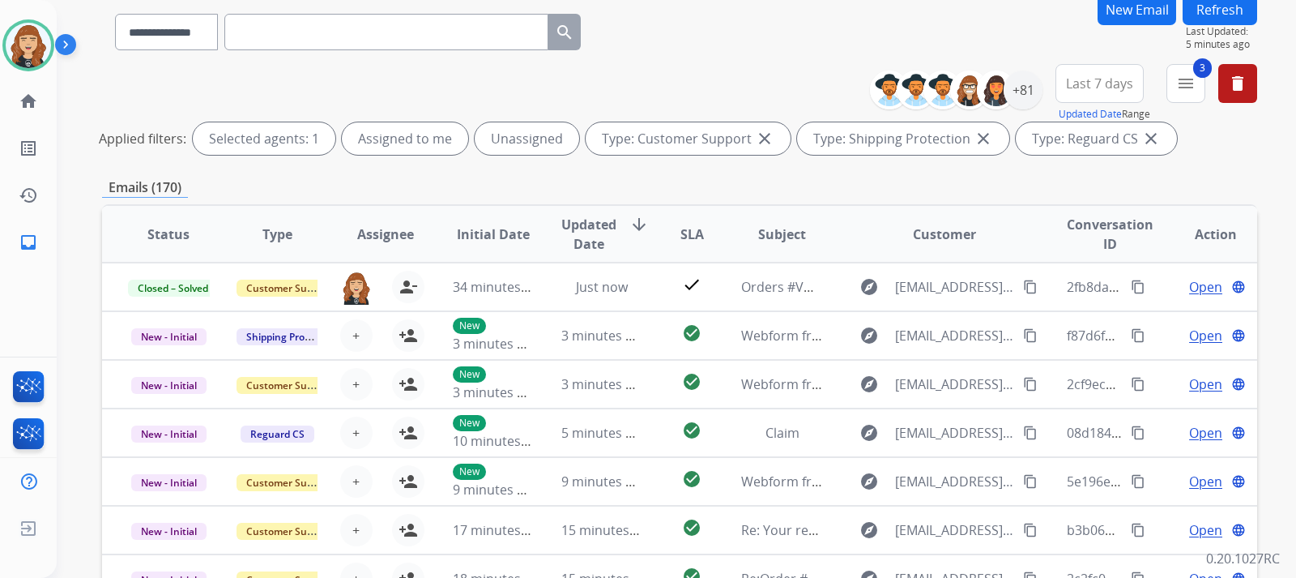
click at [1200, 17] on button "Refresh" at bounding box center [1220, 10] width 75 height 32
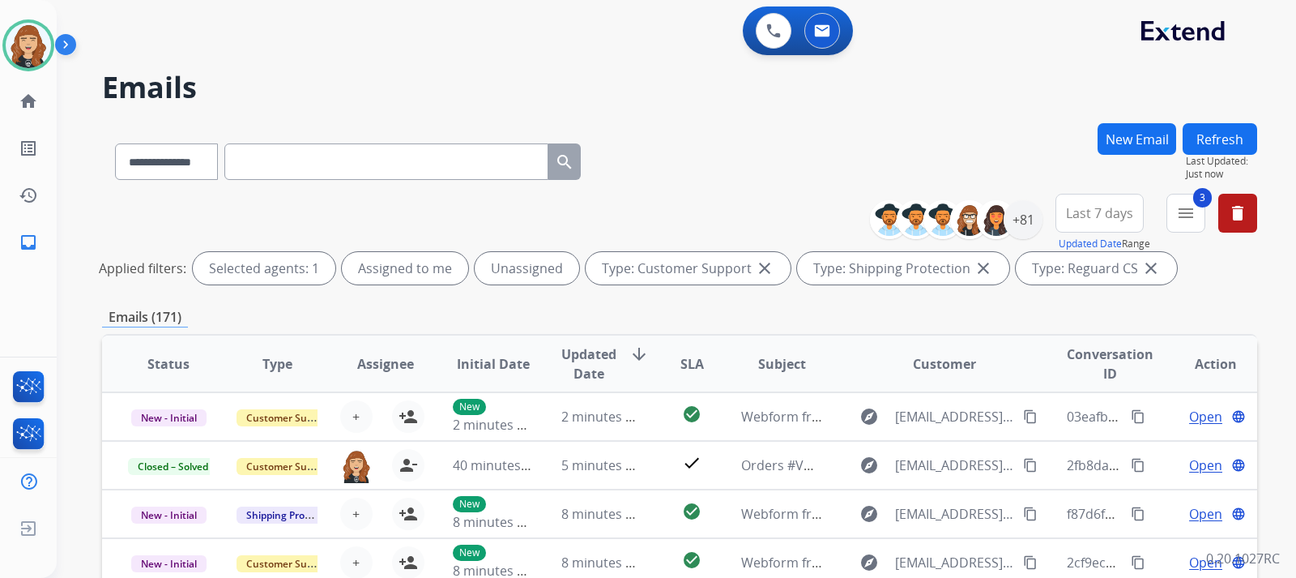
click at [1278, 290] on div "**********" at bounding box center [676, 289] width 1239 height 578
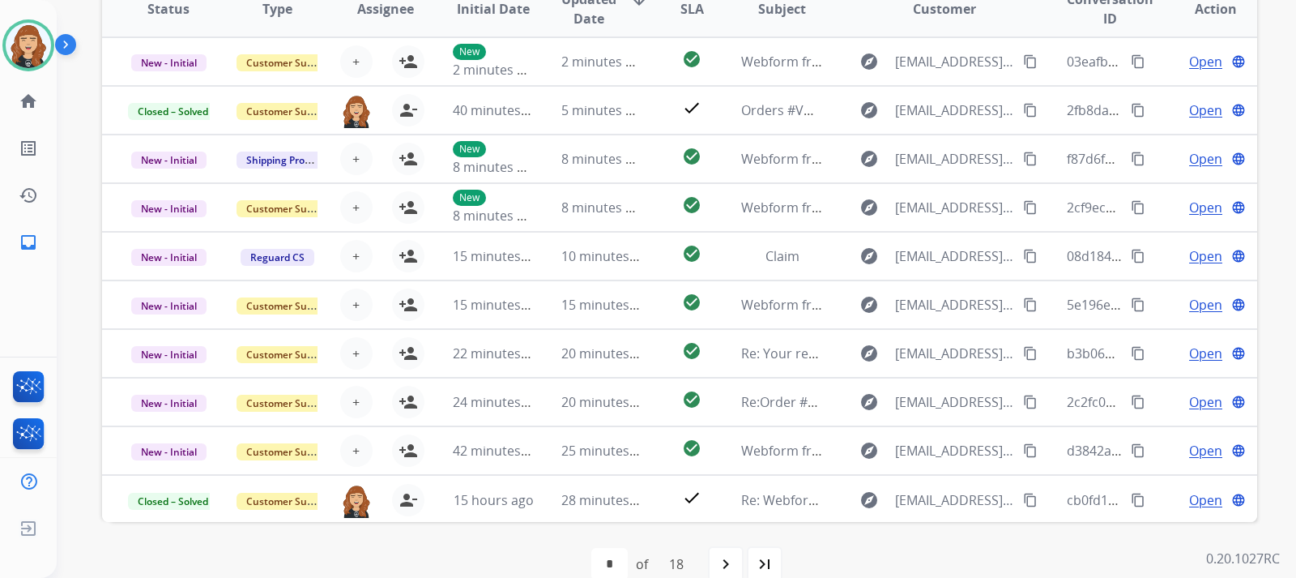
scroll to position [383, 0]
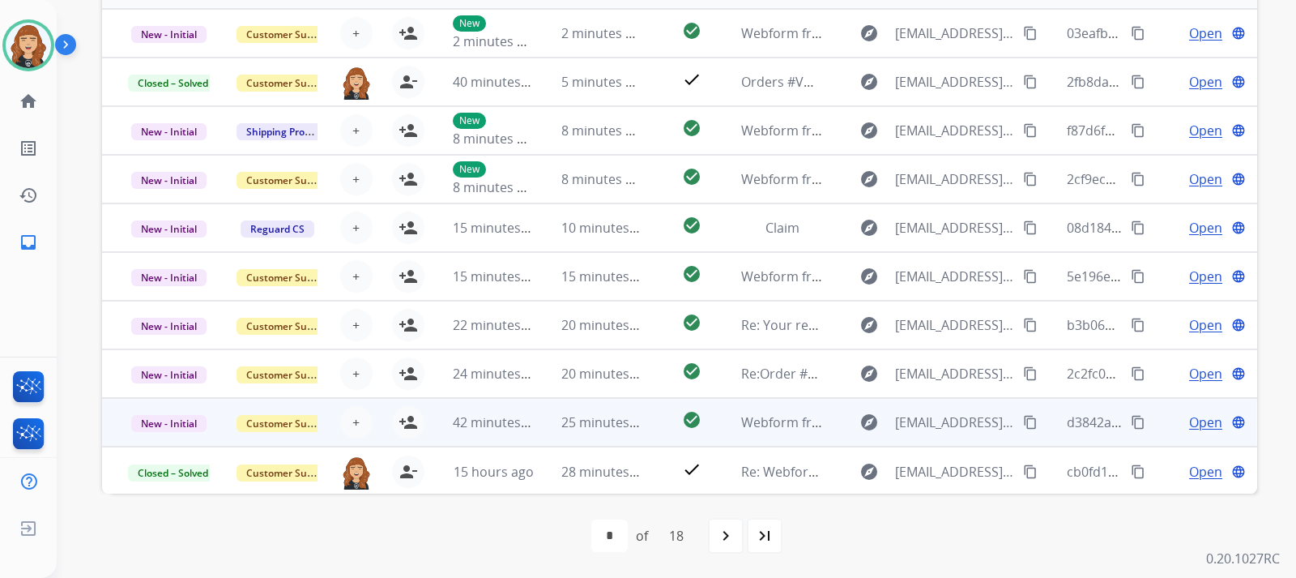
click at [1192, 424] on span "Open" at bounding box center [1205, 421] width 33 height 19
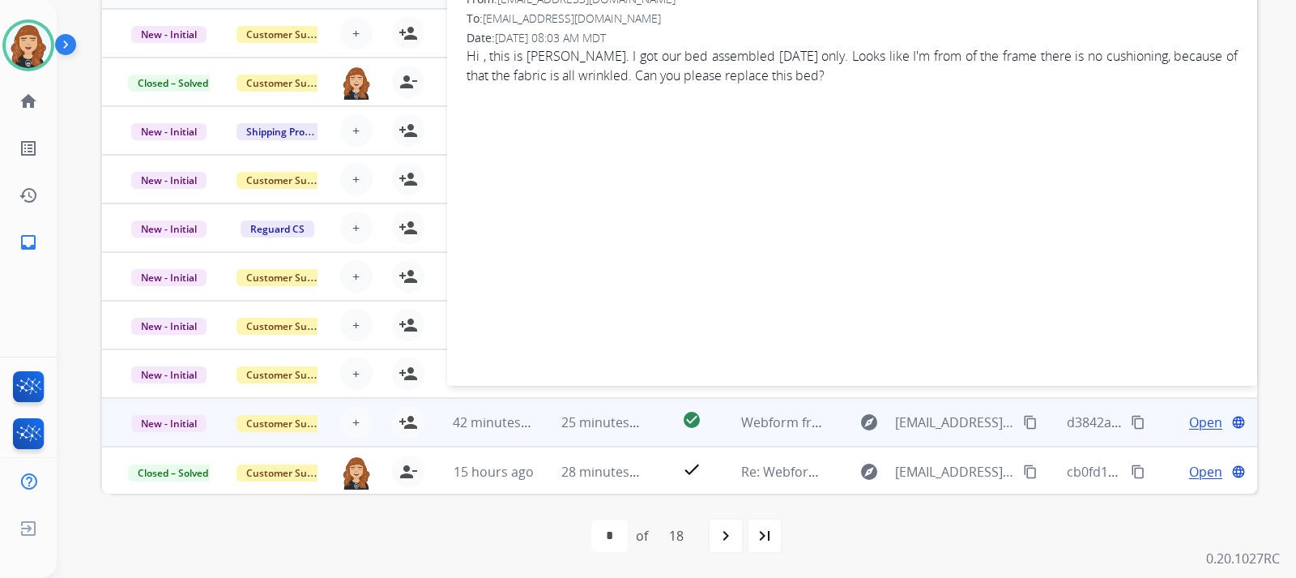
click at [1023, 422] on mat-icon "content_copy" at bounding box center [1030, 422] width 15 height 15
click at [1274, 198] on div "**********" at bounding box center [676, 289] width 1239 height 578
click at [1189, 420] on span "Open" at bounding box center [1205, 421] width 33 height 19
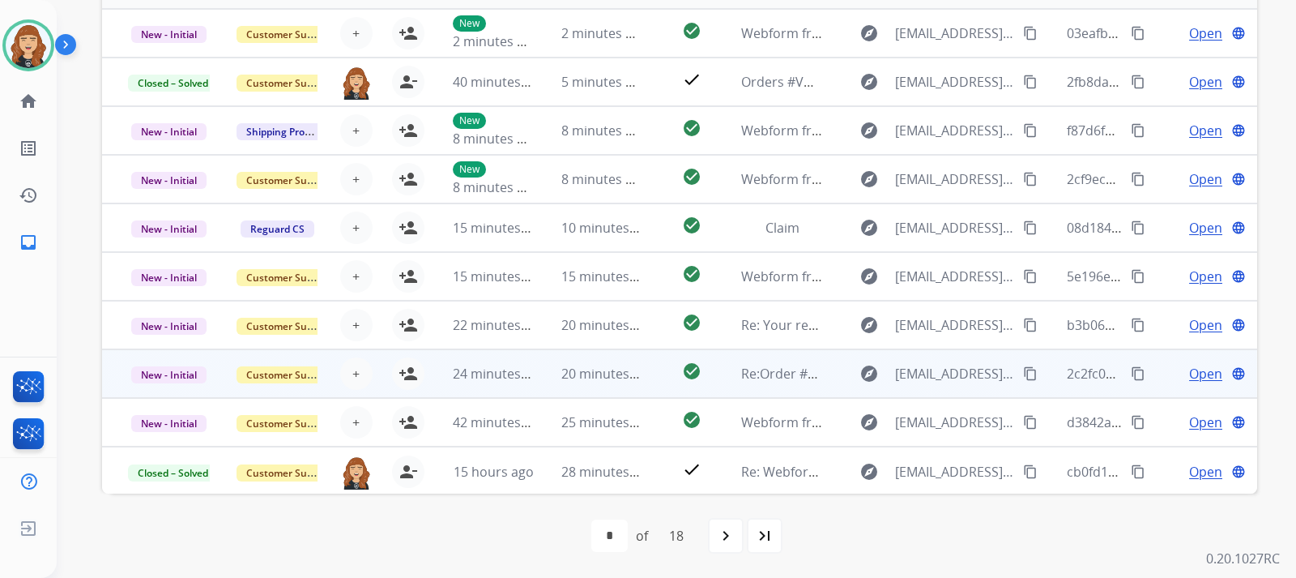
click at [1189, 369] on span "Open" at bounding box center [1205, 373] width 33 height 19
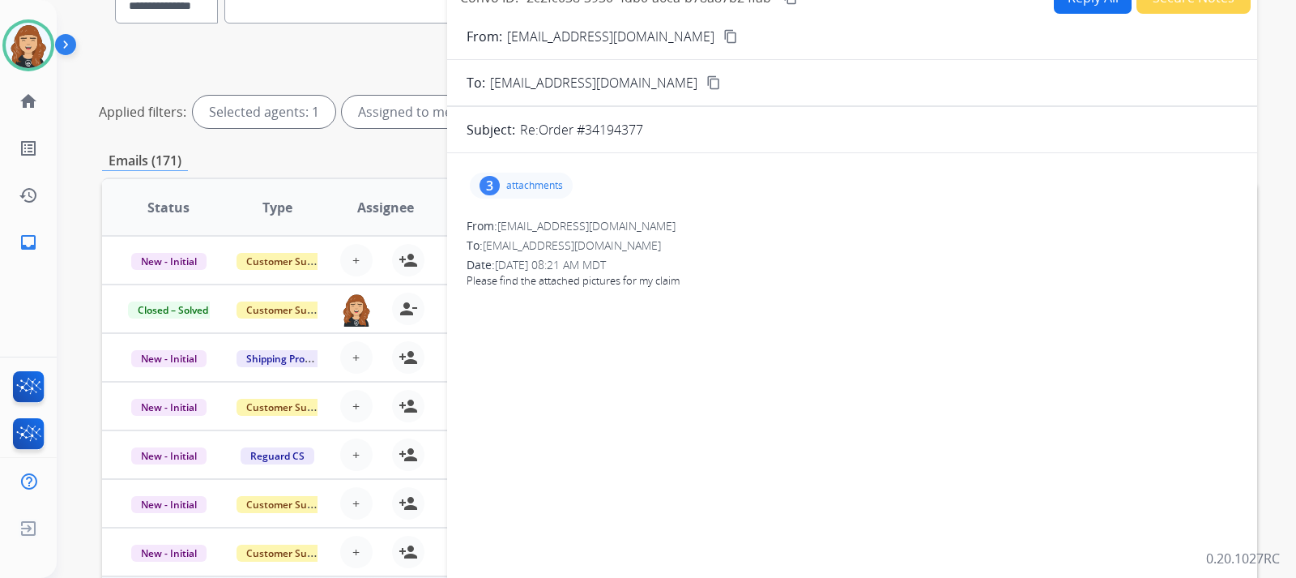
scroll to position [124, 0]
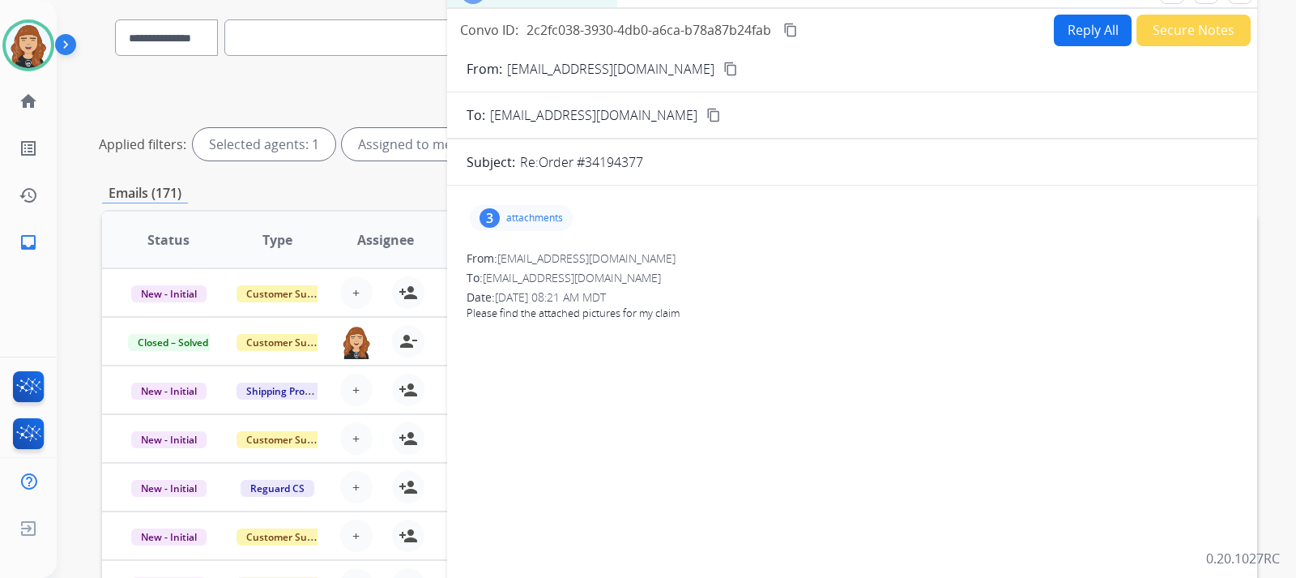
click at [723, 62] on mat-icon "content_copy" at bounding box center [730, 69] width 15 height 15
click at [535, 207] on div "3 attachments" at bounding box center [521, 218] width 103 height 26
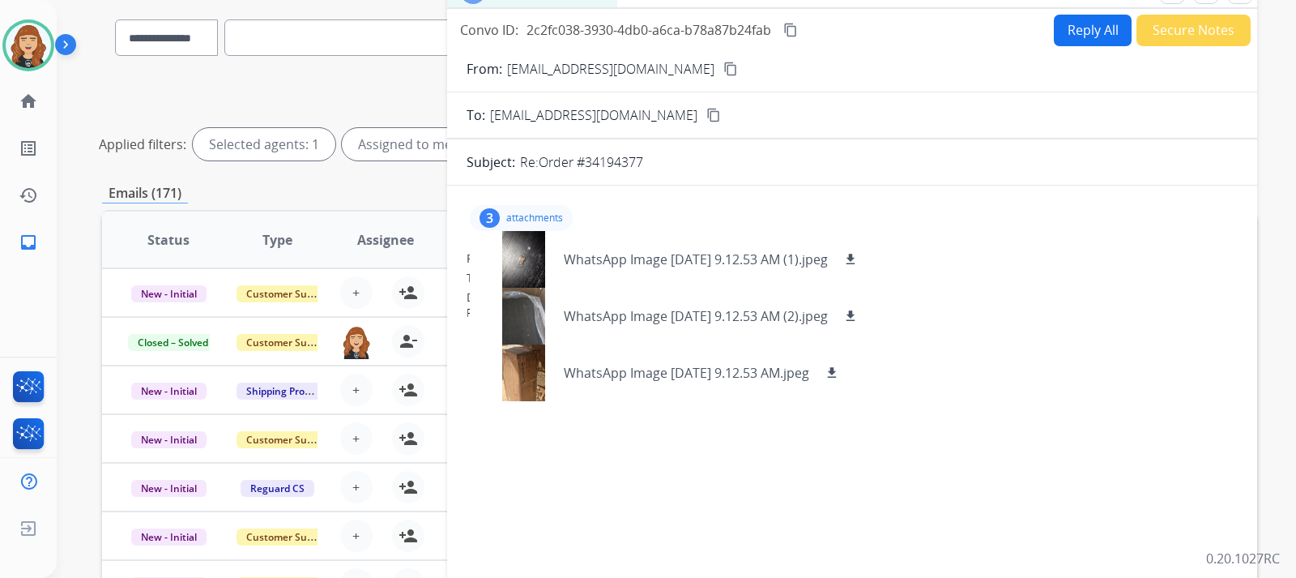
click at [1287, 132] on div "**********" at bounding box center [676, 289] width 1239 height 578
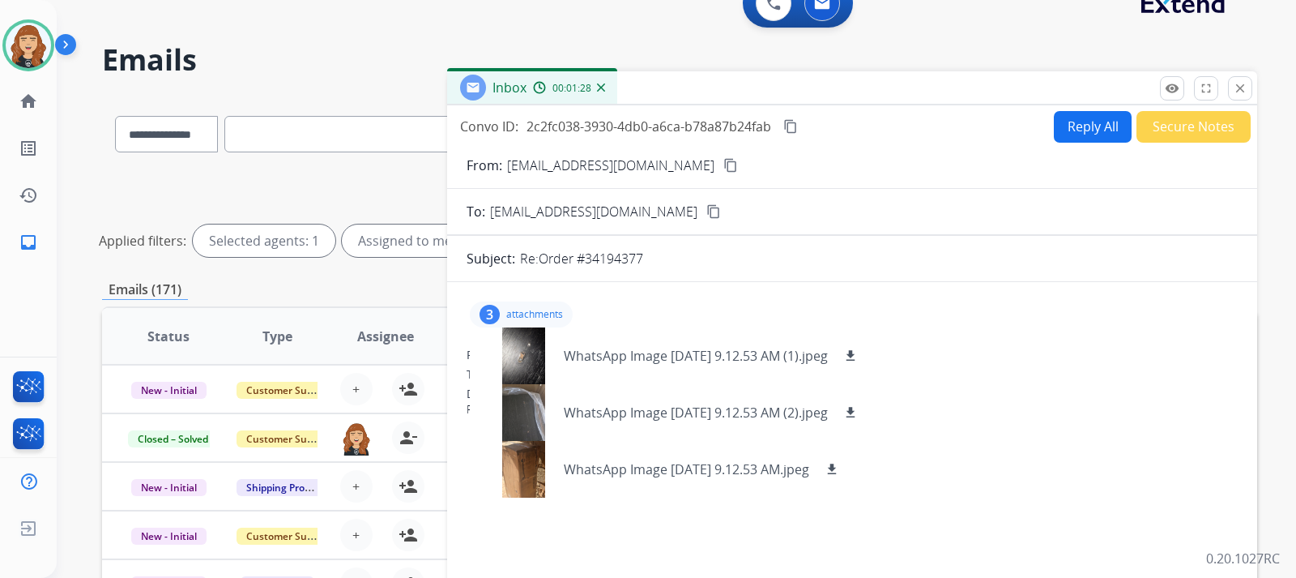
scroll to position [27, 0]
click at [1246, 87] on mat-icon "close" at bounding box center [1240, 89] width 15 height 15
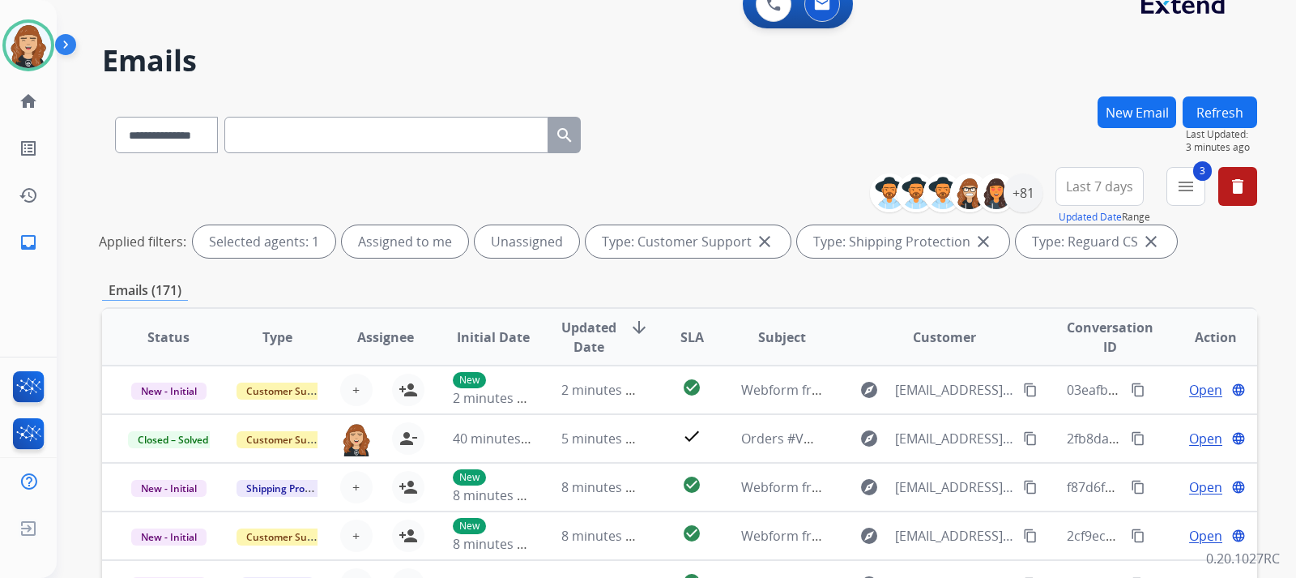
click at [1270, 249] on div "**********" at bounding box center [676, 289] width 1239 height 578
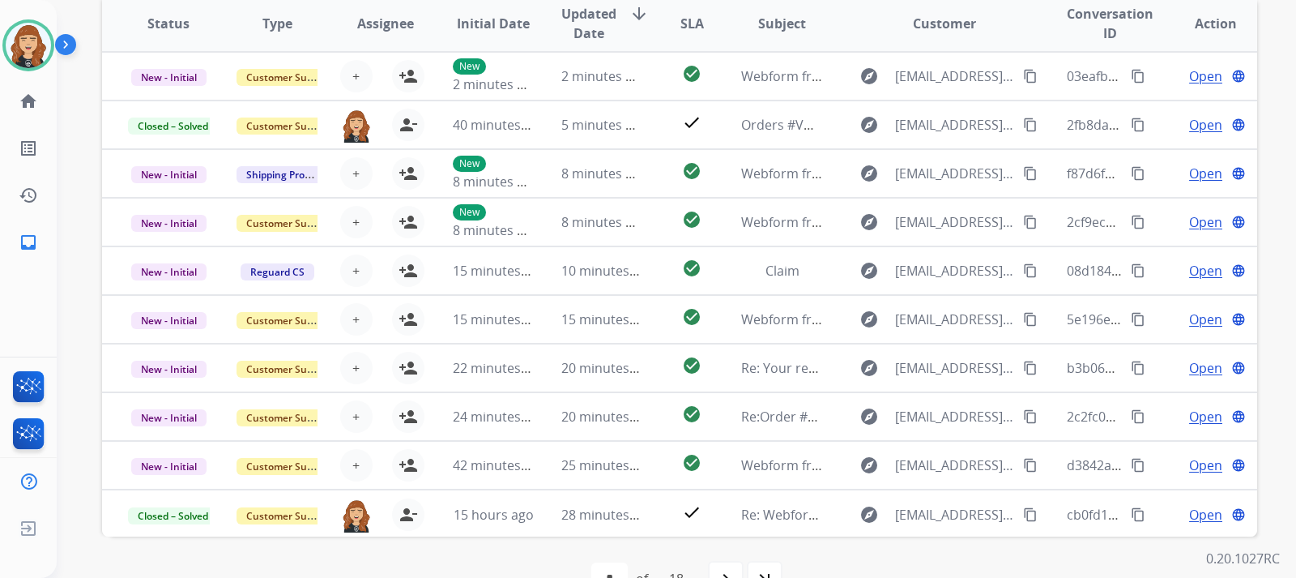
scroll to position [383, 0]
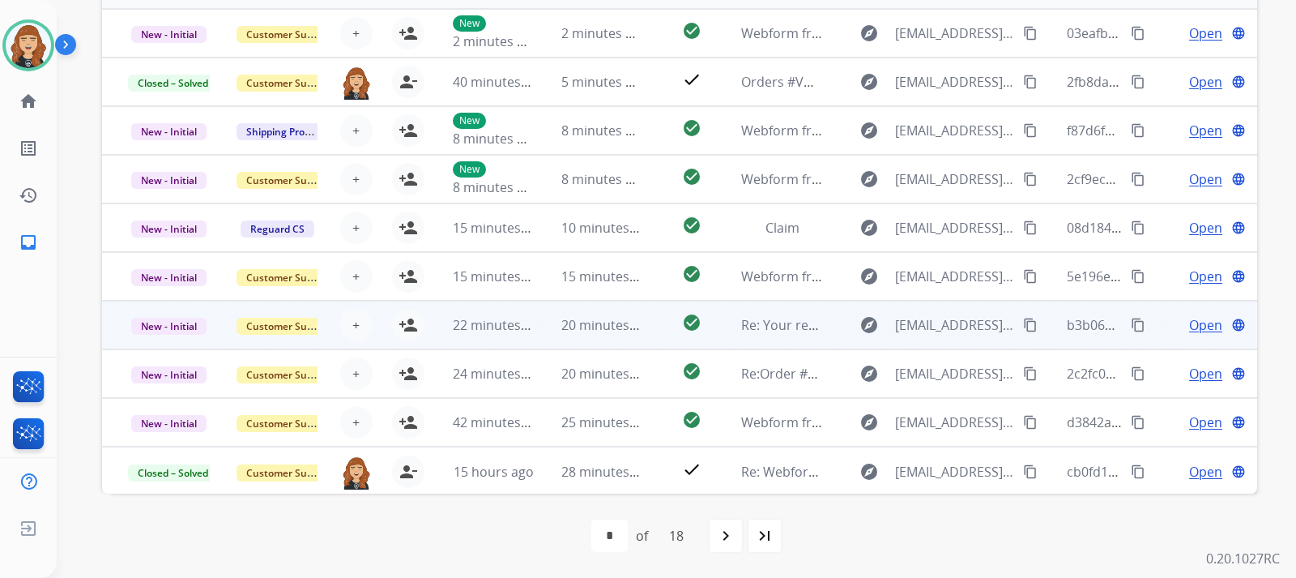
click at [1189, 325] on span "Open" at bounding box center [1205, 324] width 33 height 19
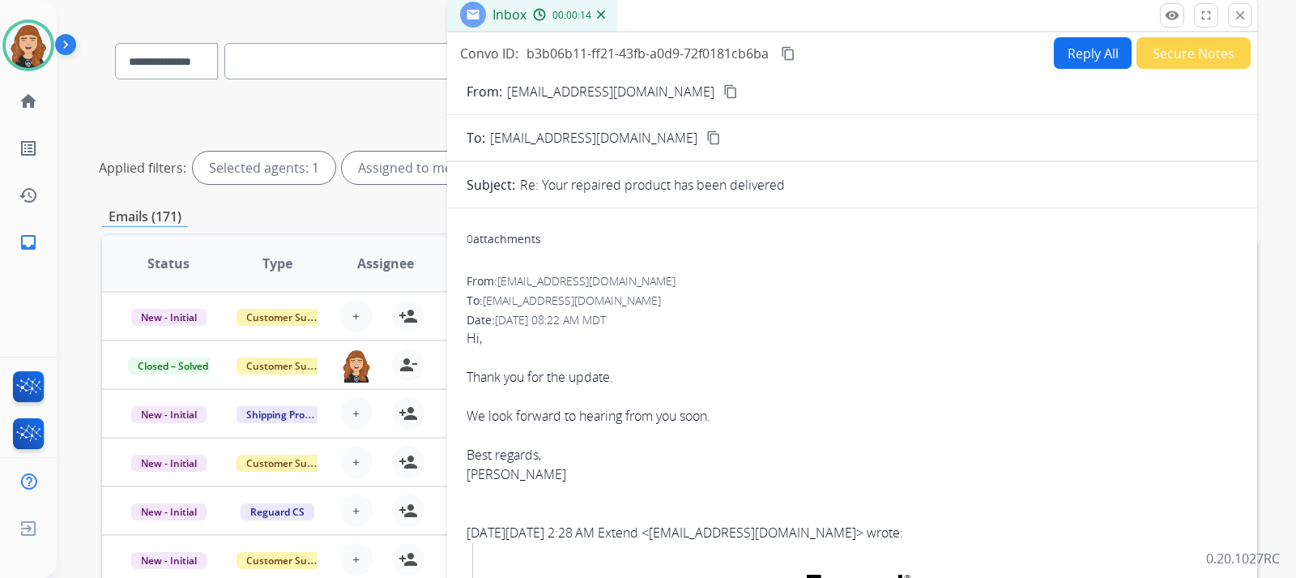
scroll to position [0, 0]
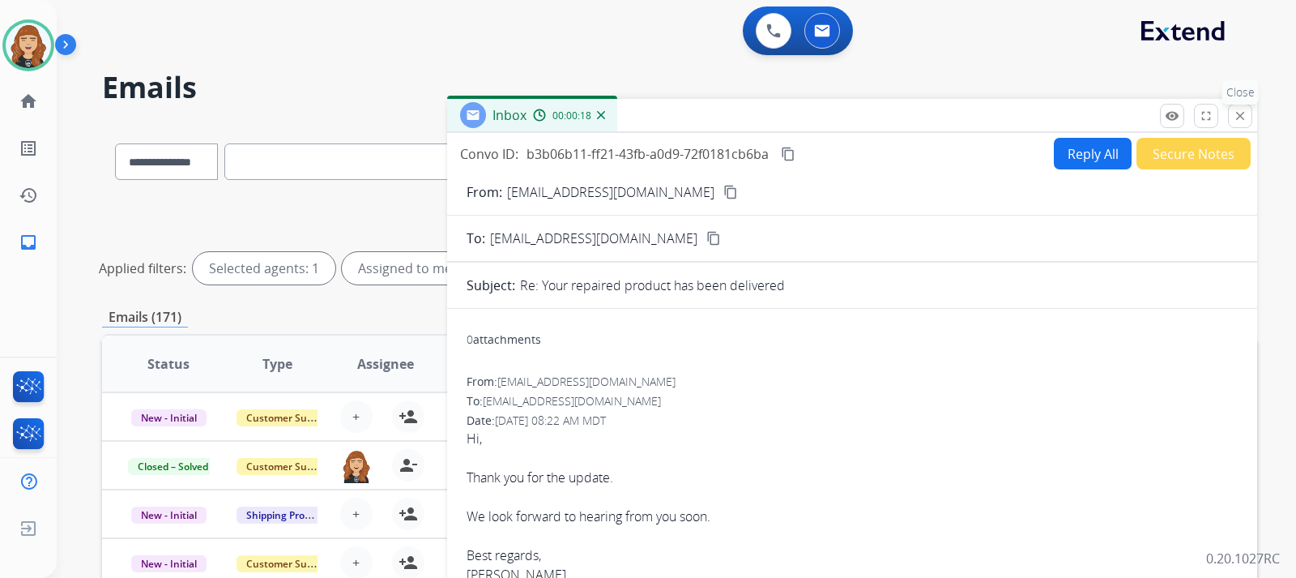
click at [1246, 117] on mat-icon "close" at bounding box center [1240, 116] width 15 height 15
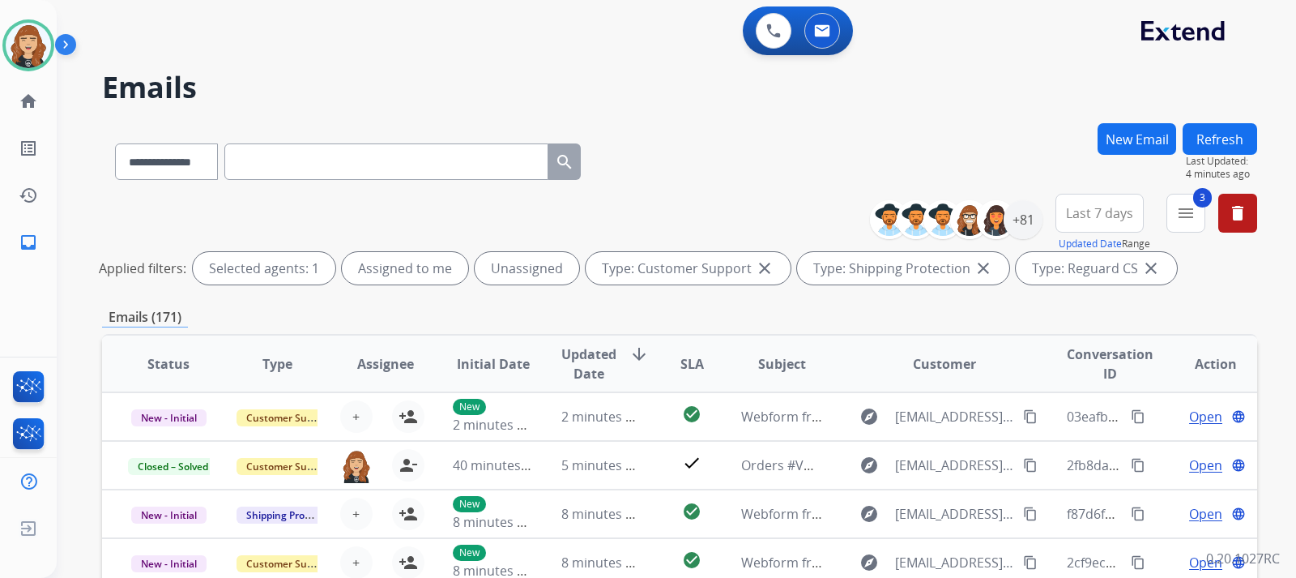
click at [1286, 237] on div "**********" at bounding box center [676, 289] width 1239 height 578
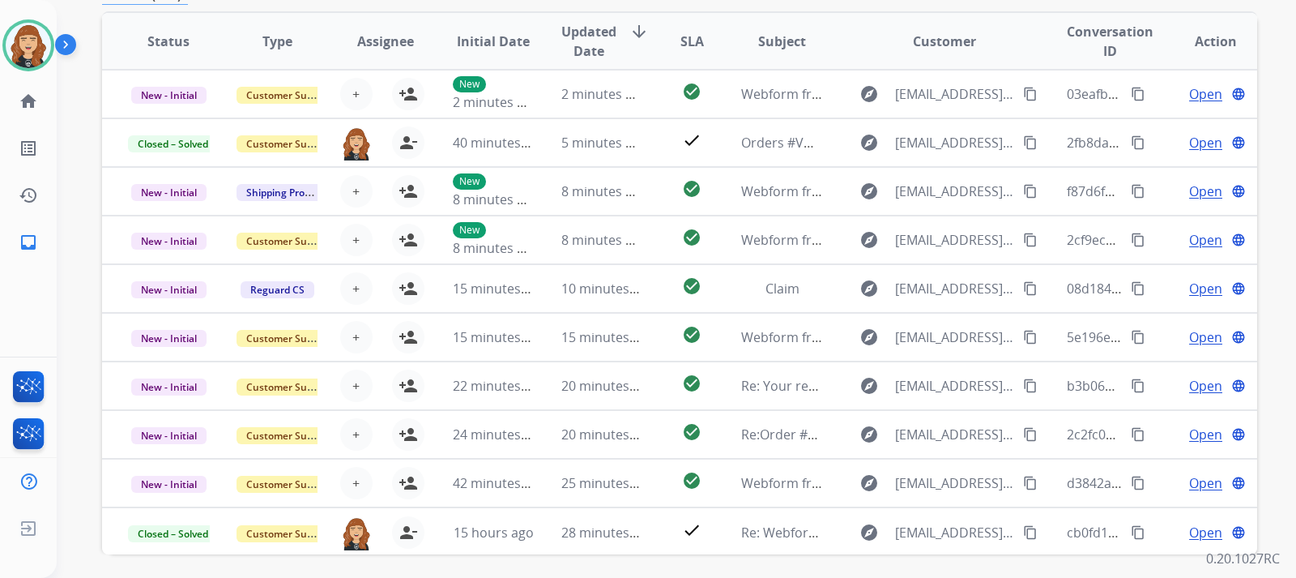
scroll to position [324, 0]
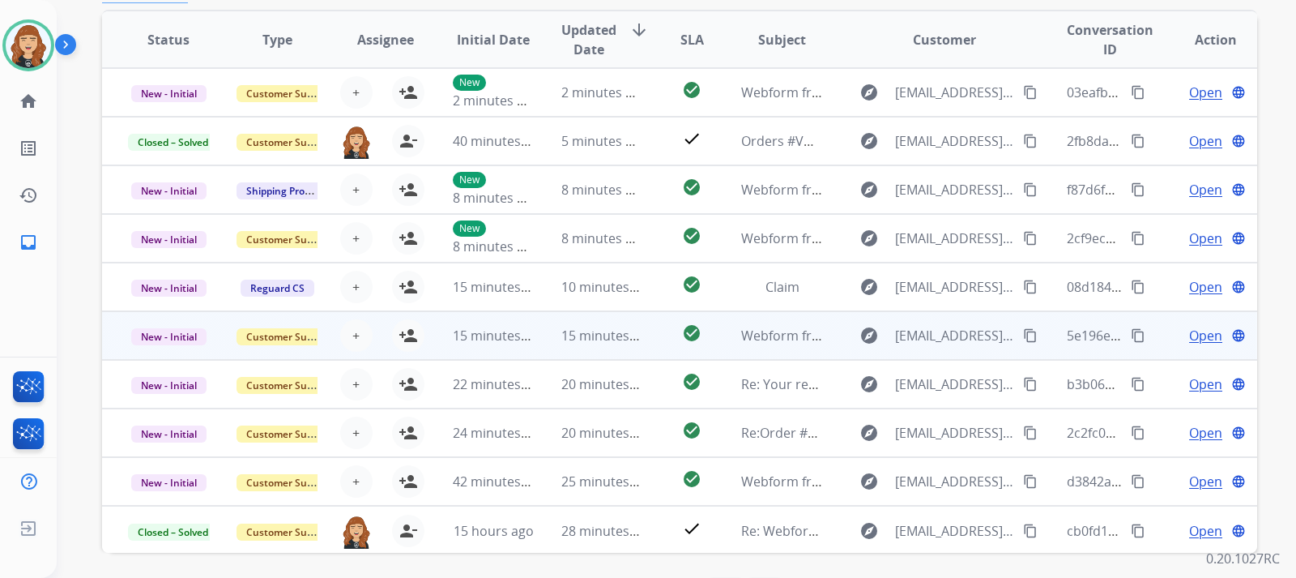
click at [1196, 334] on span "Open" at bounding box center [1205, 335] width 33 height 19
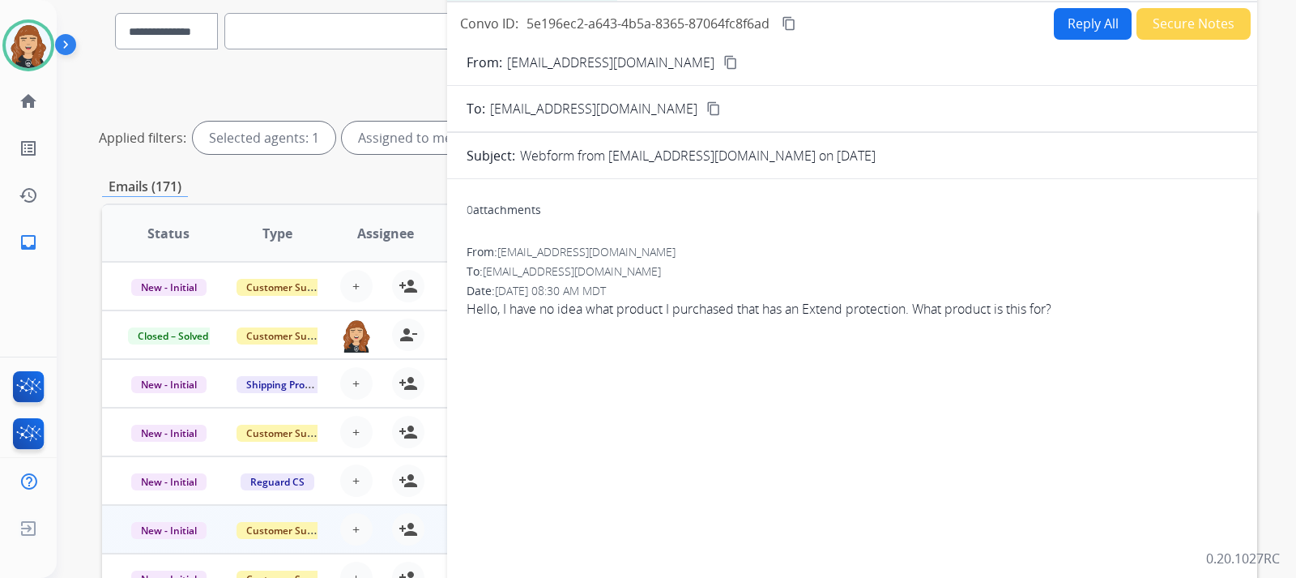
scroll to position [130, 0]
click at [723, 66] on mat-icon "content_copy" at bounding box center [730, 63] width 15 height 15
click at [1274, 183] on div "**********" at bounding box center [676, 289] width 1239 height 578
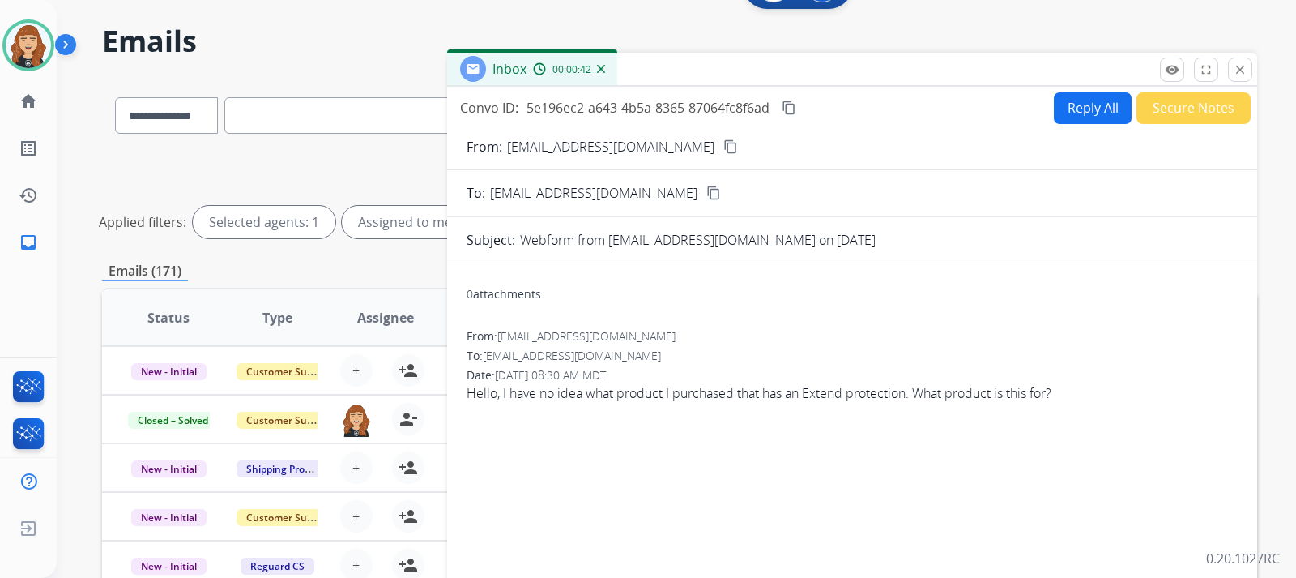
scroll to position [97, 0]
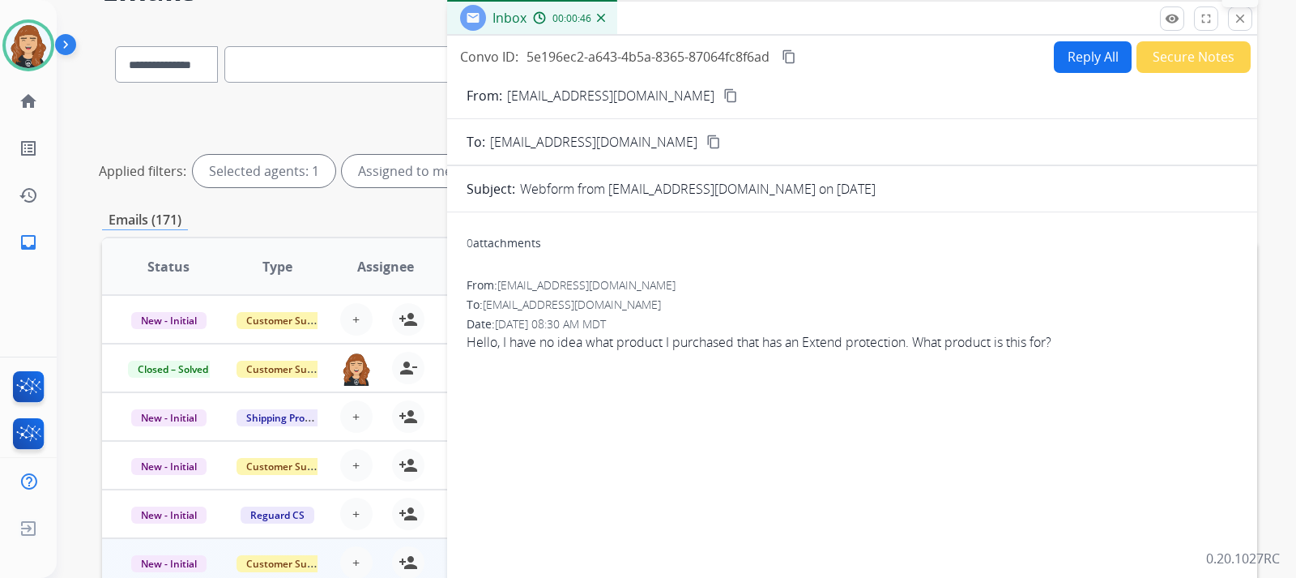
click at [1239, 23] on mat-icon "close" at bounding box center [1240, 18] width 15 height 15
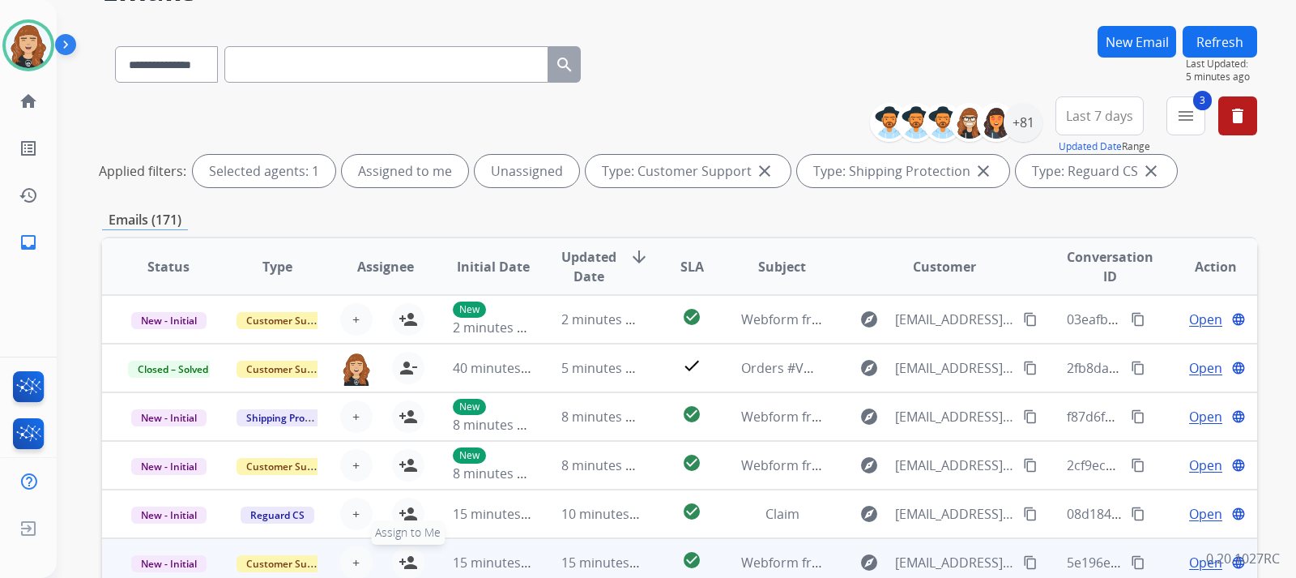
click at [403, 564] on mat-icon "person_add" at bounding box center [408, 562] width 19 height 19
click at [1197, 561] on span "Open" at bounding box center [1205, 562] width 33 height 19
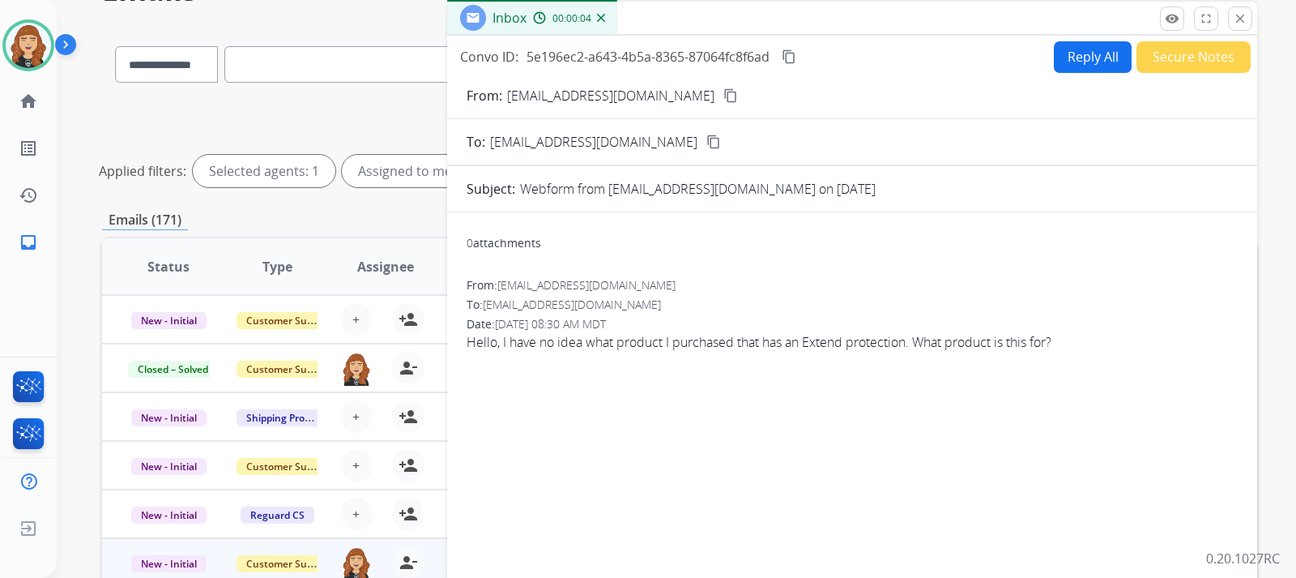
click at [1085, 49] on button "Reply All" at bounding box center [1093, 57] width 78 height 32
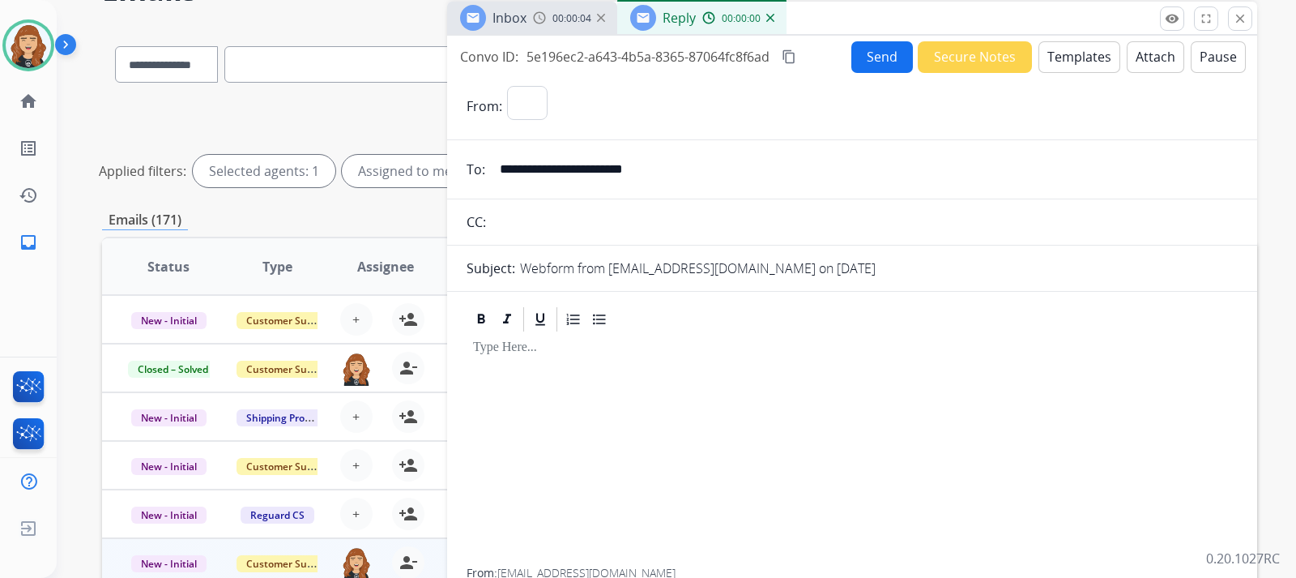
select select "**********"
click at [1066, 50] on button "Templates" at bounding box center [1080, 57] width 82 height 32
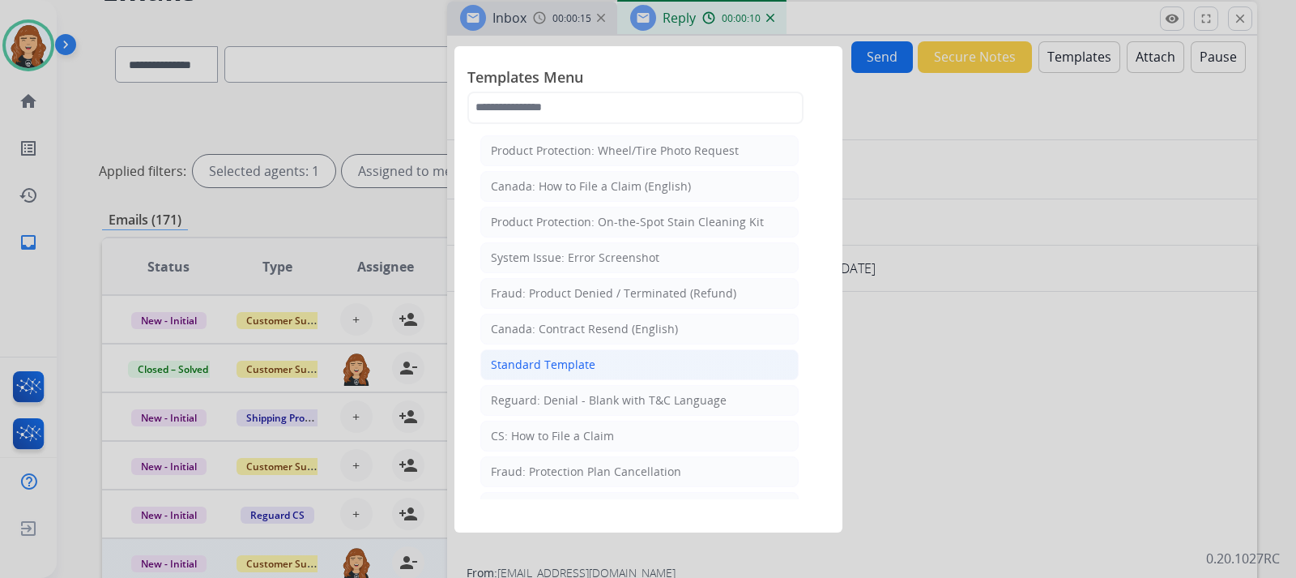
click at [582, 359] on div "Standard Template" at bounding box center [543, 364] width 105 height 16
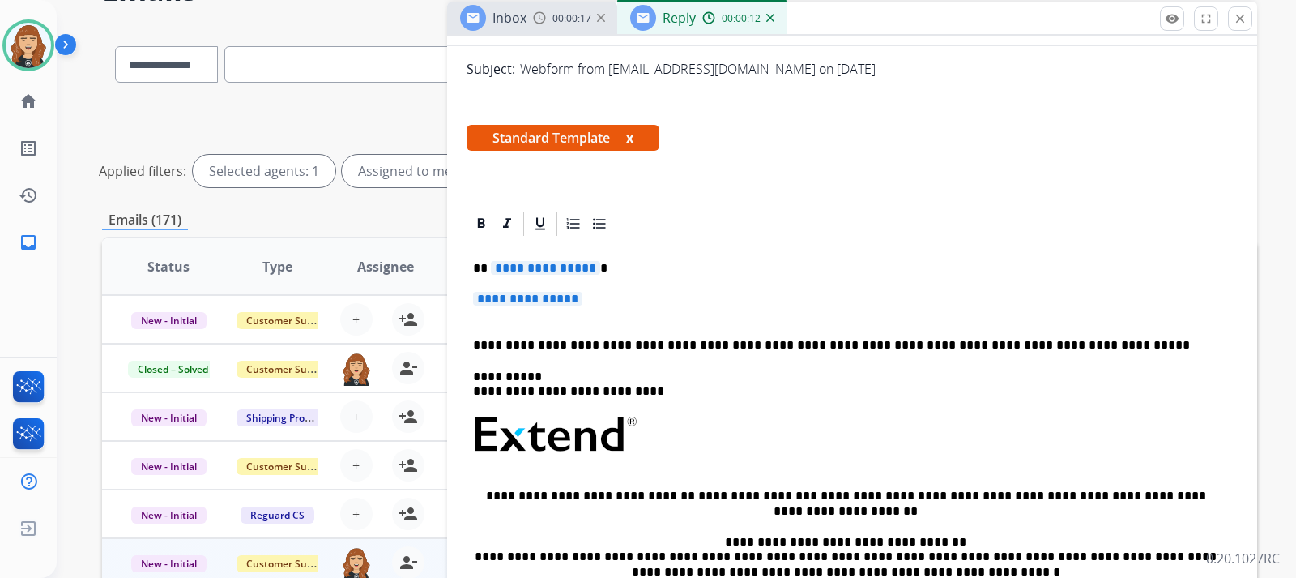
scroll to position [212, 0]
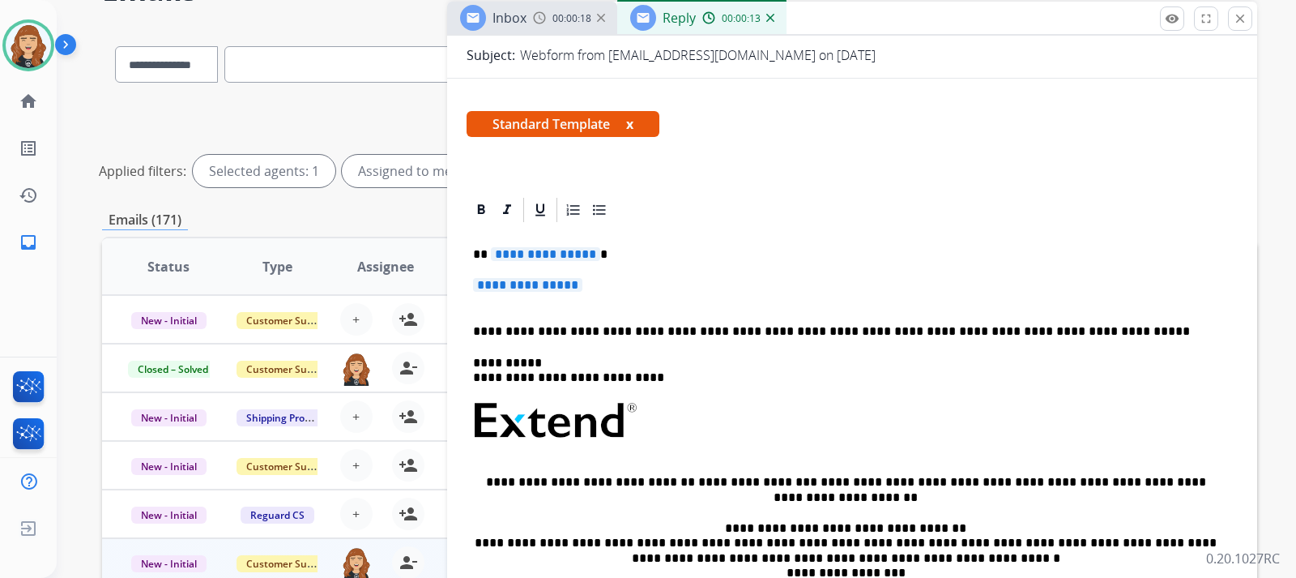
click at [671, 274] on div "**********" at bounding box center [852, 458] width 771 height 469
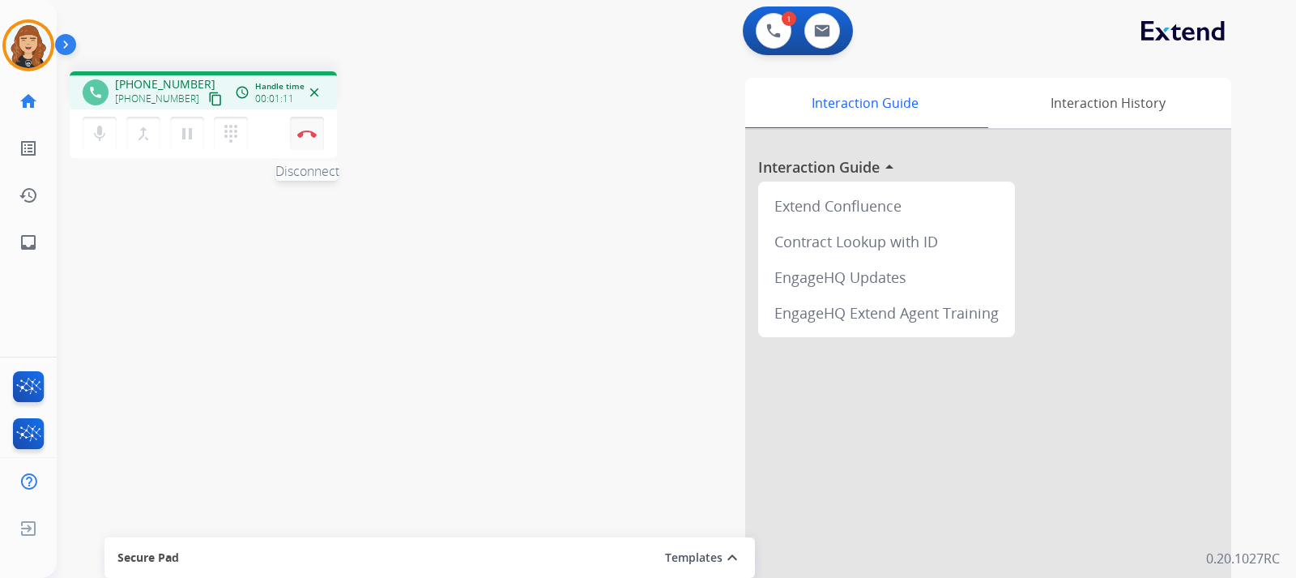
click at [307, 131] on img at bounding box center [306, 134] width 19 height 8
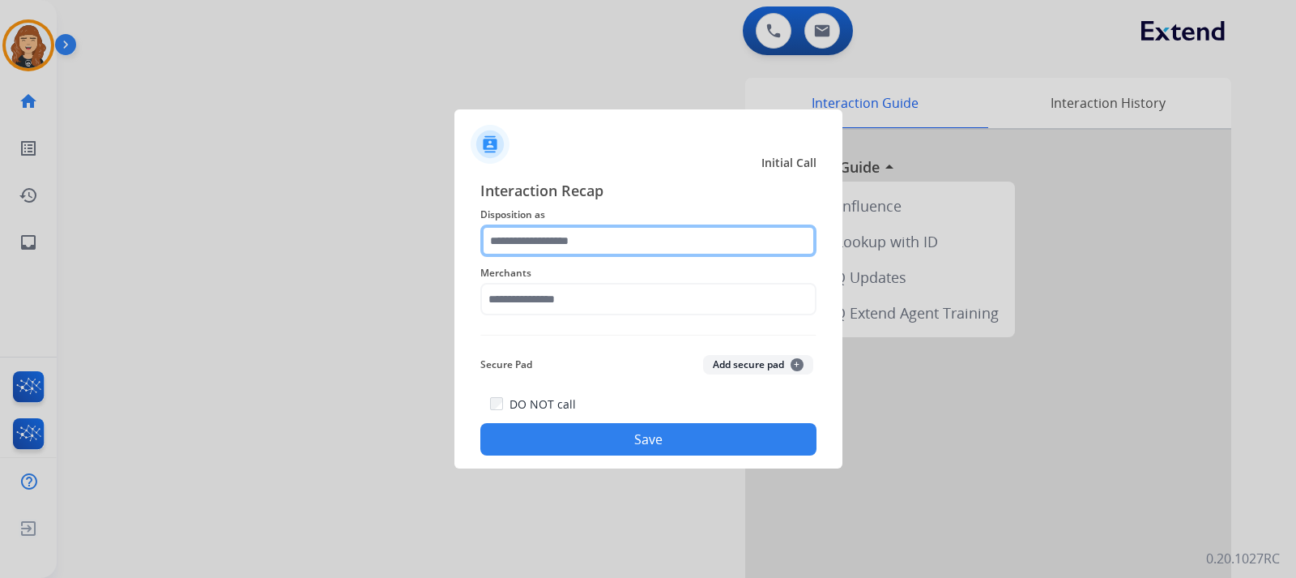
click at [681, 242] on input "text" at bounding box center [648, 240] width 336 height 32
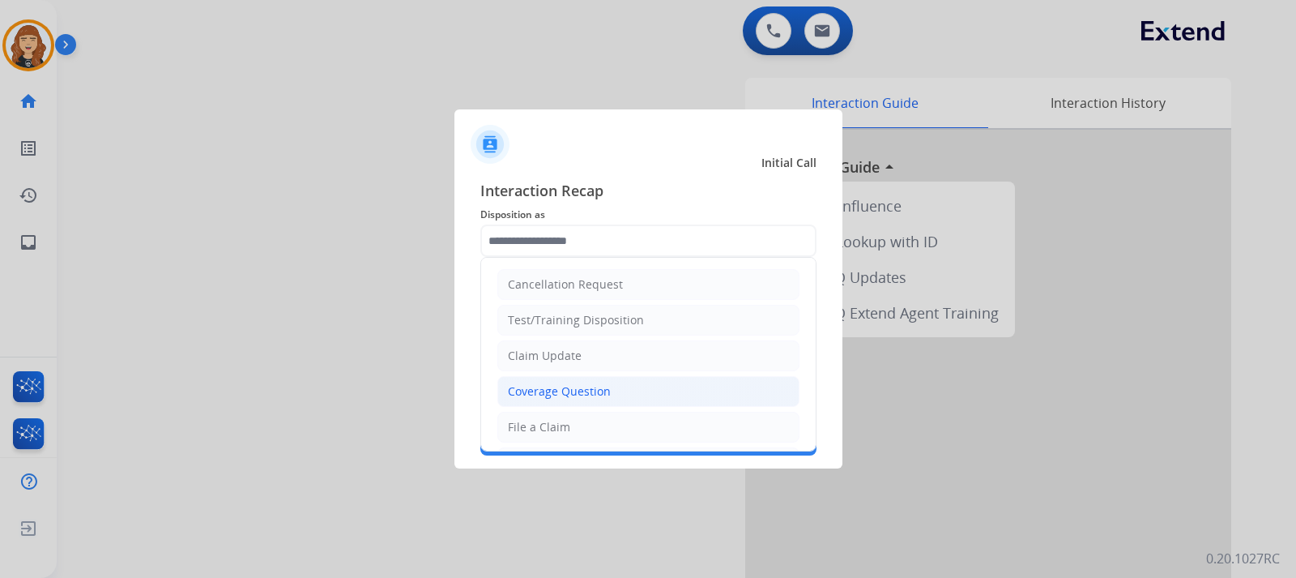
click at [585, 393] on div "Coverage Question" at bounding box center [559, 391] width 103 height 16
type input "**********"
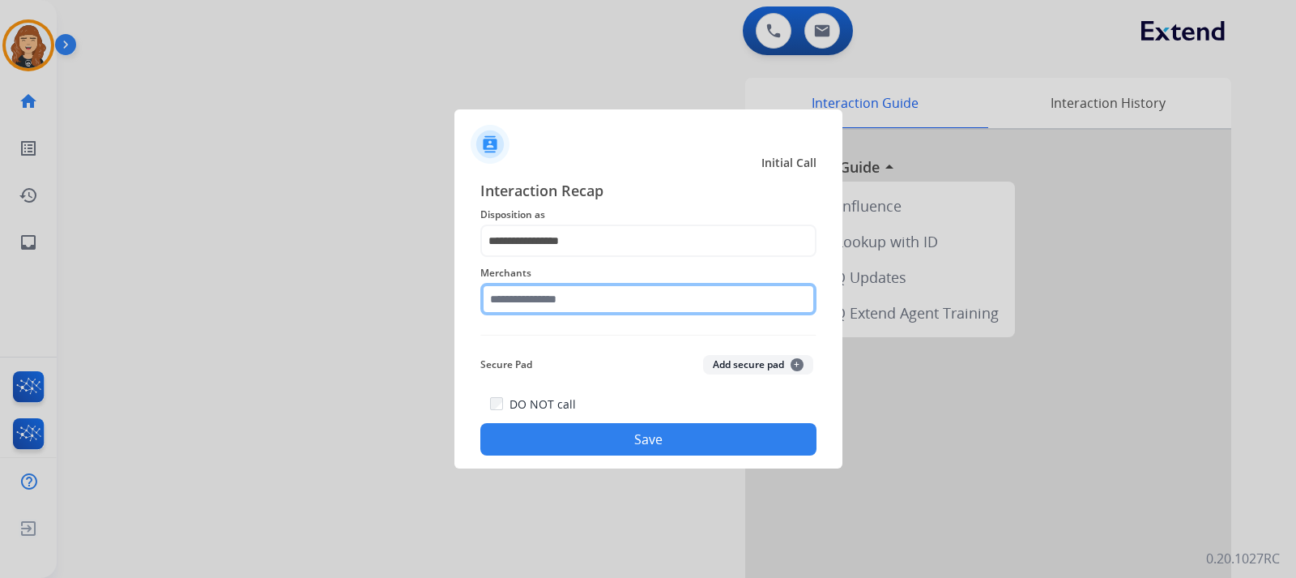
click at [582, 295] on input "text" at bounding box center [648, 299] width 336 height 32
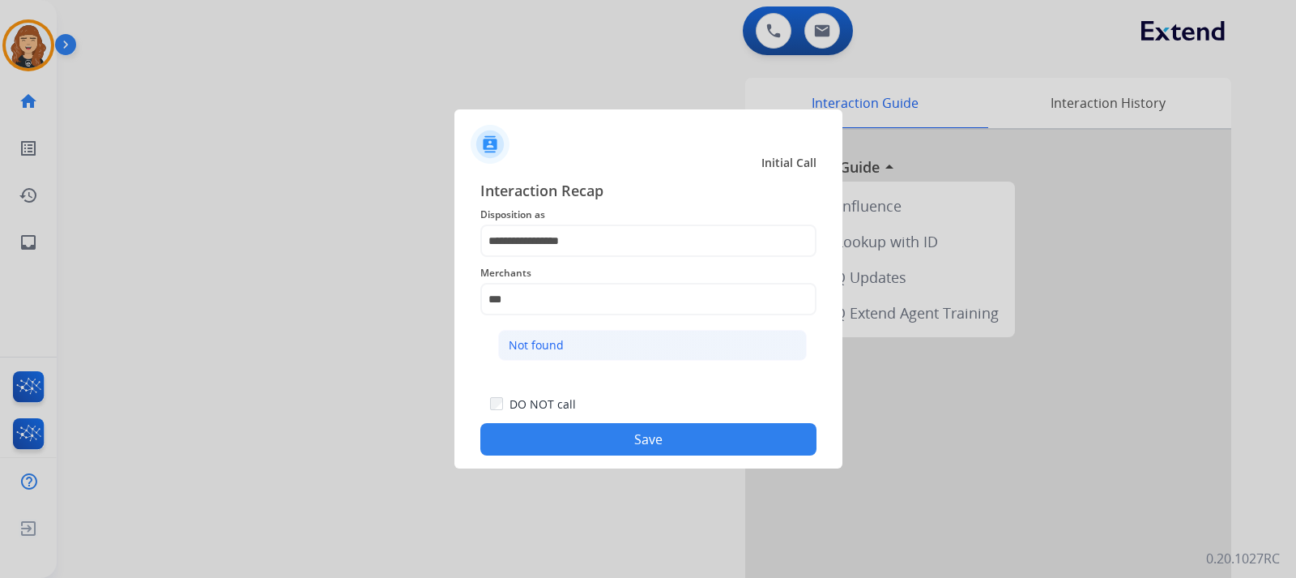
click at [587, 348] on li "Not found" at bounding box center [652, 345] width 309 height 31
type input "*********"
click at [605, 449] on button "Save" at bounding box center [648, 439] width 336 height 32
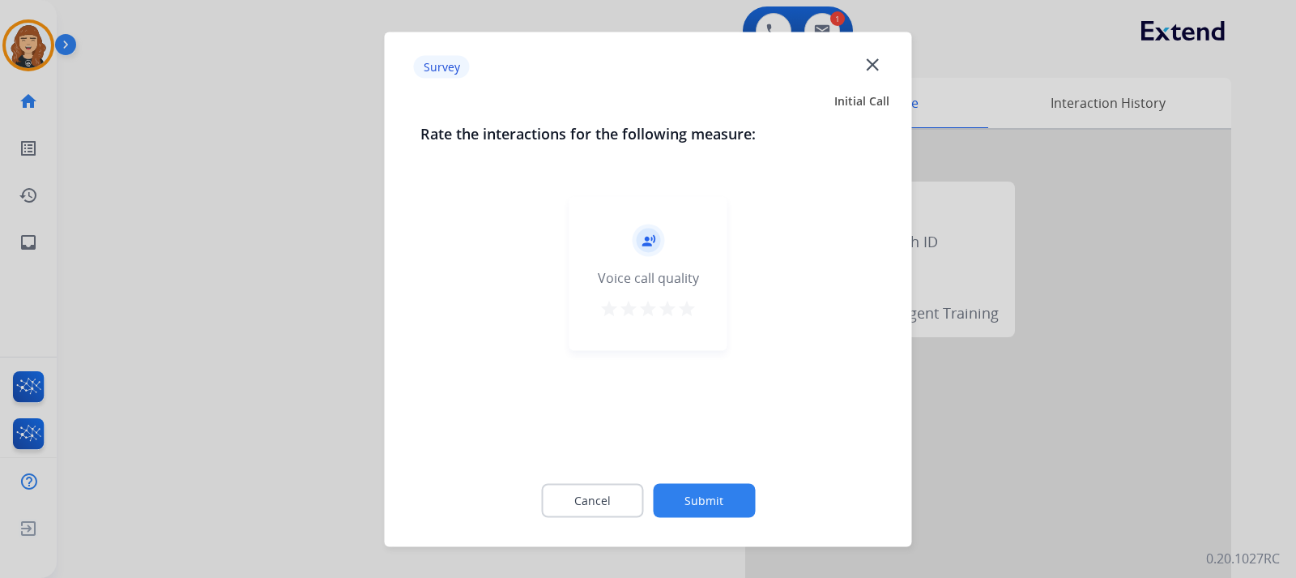
click at [686, 308] on mat-icon "star" at bounding box center [686, 307] width 19 height 19
click at [703, 491] on button "Submit" at bounding box center [704, 500] width 102 height 34
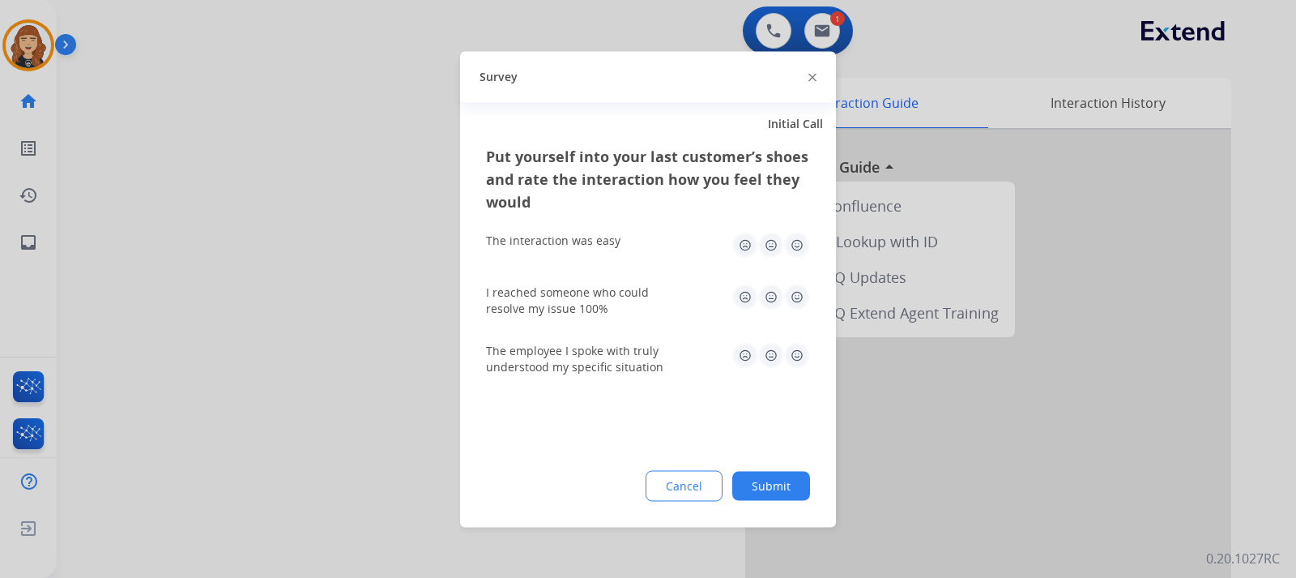
click at [792, 246] on img at bounding box center [797, 245] width 26 height 26
click at [790, 293] on img at bounding box center [797, 297] width 26 height 26
click at [794, 346] on img at bounding box center [797, 355] width 26 height 26
click at [770, 486] on button "Submit" at bounding box center [771, 485] width 78 height 29
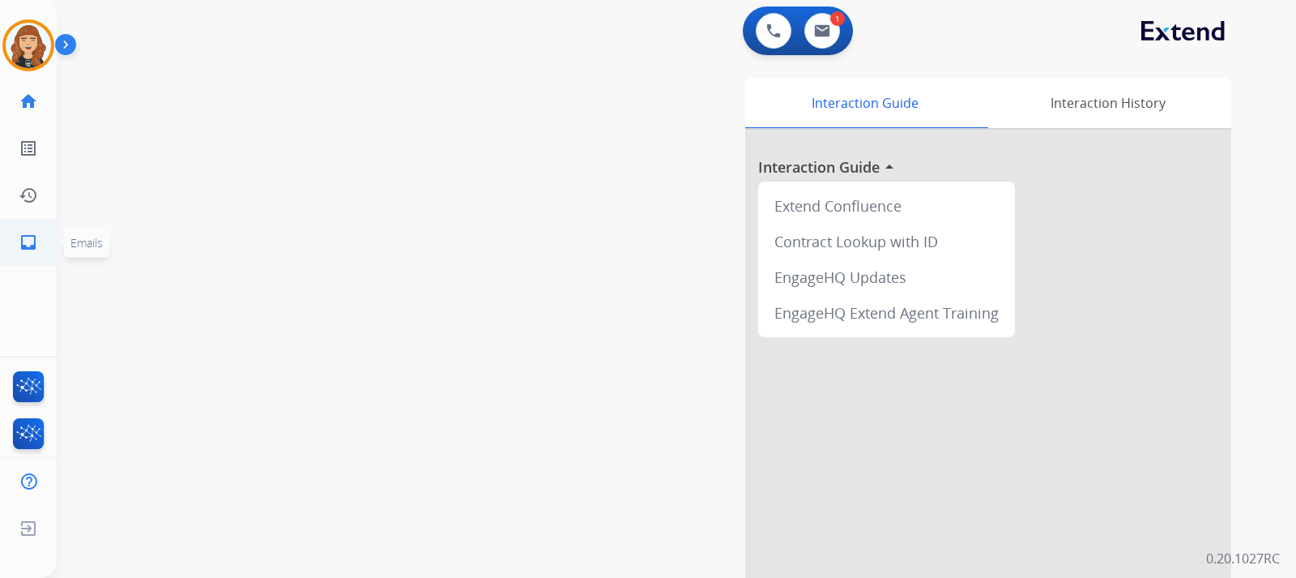
click at [30, 238] on mat-icon "inbox" at bounding box center [28, 242] width 19 height 19
select select "**********"
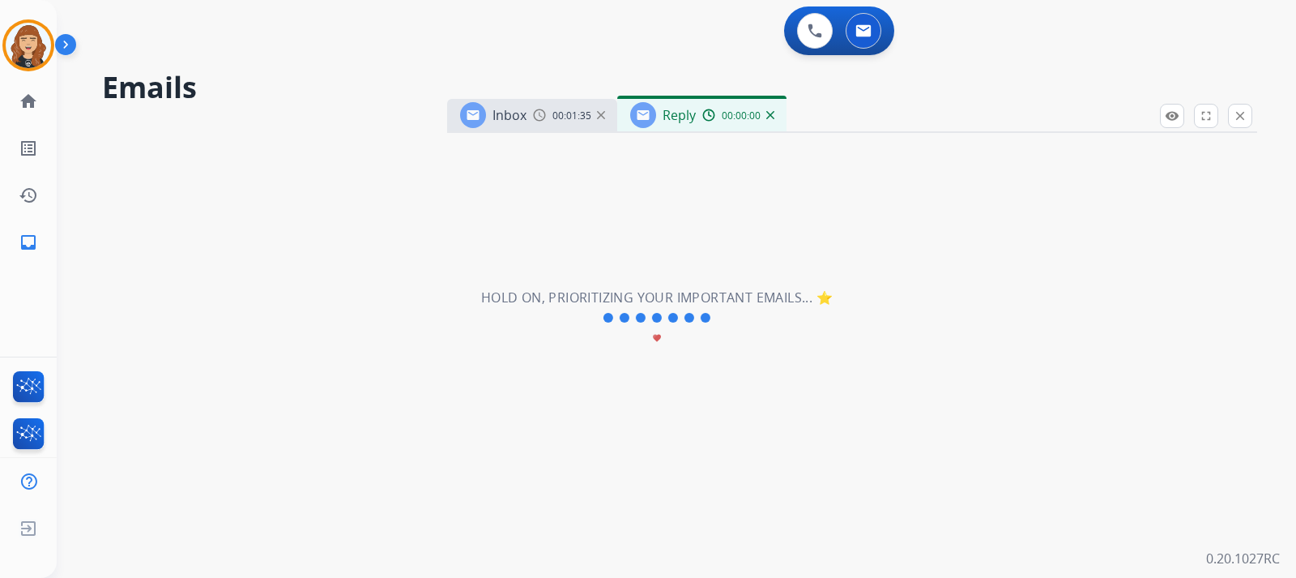
select select "**********"
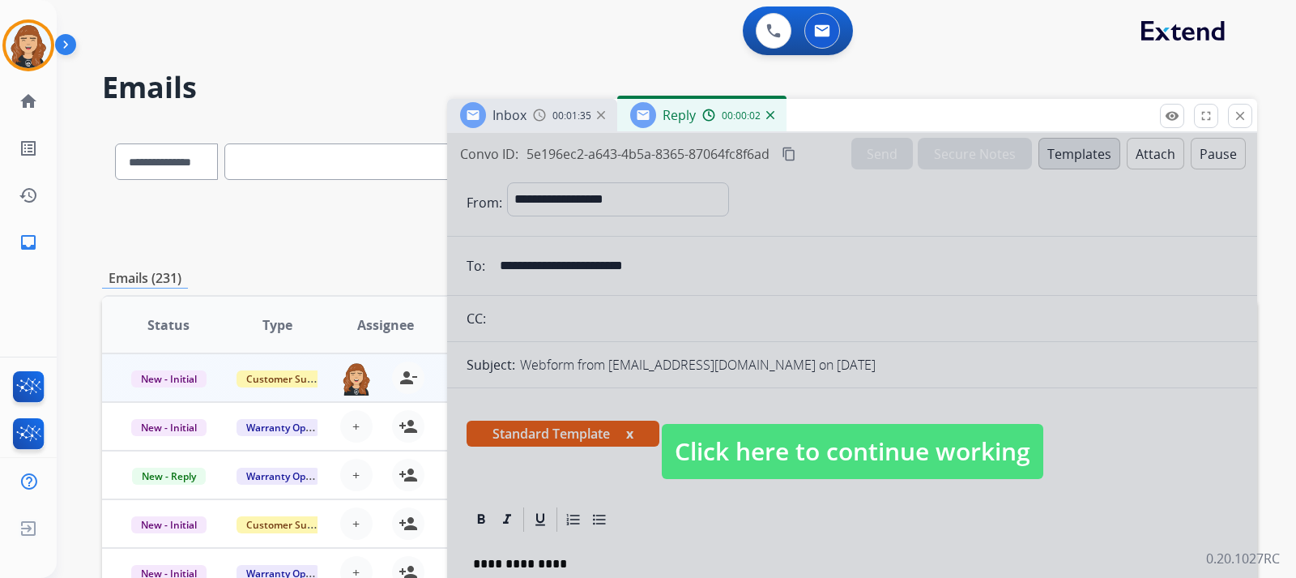
click at [723, 453] on span "Click here to continue working" at bounding box center [853, 451] width 382 height 55
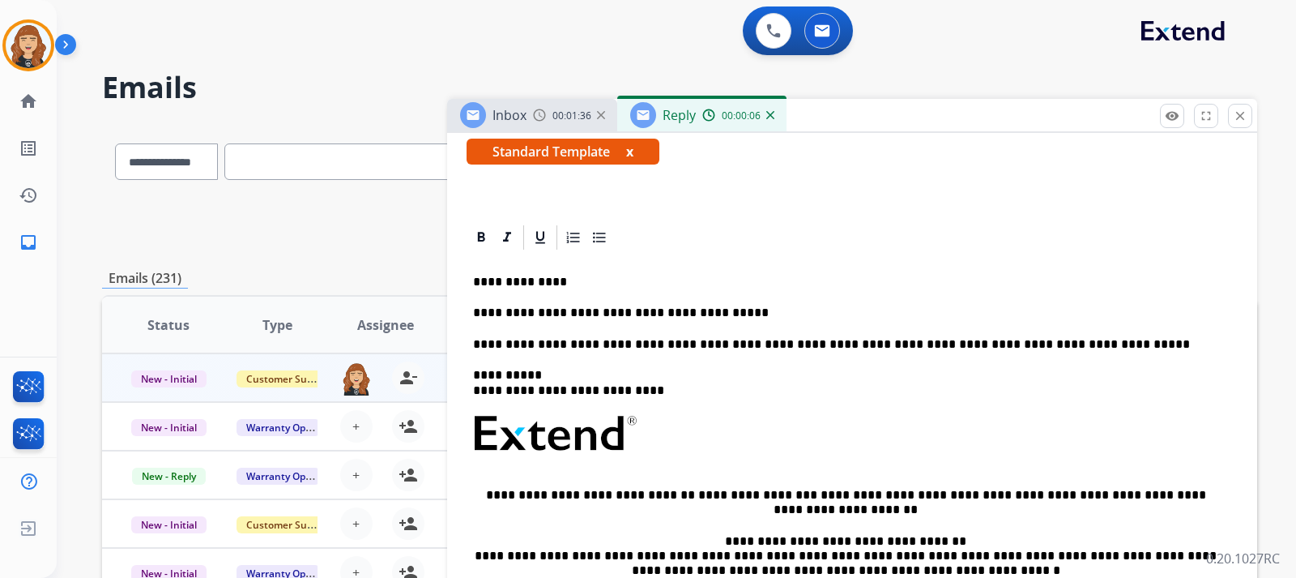
scroll to position [285, 0]
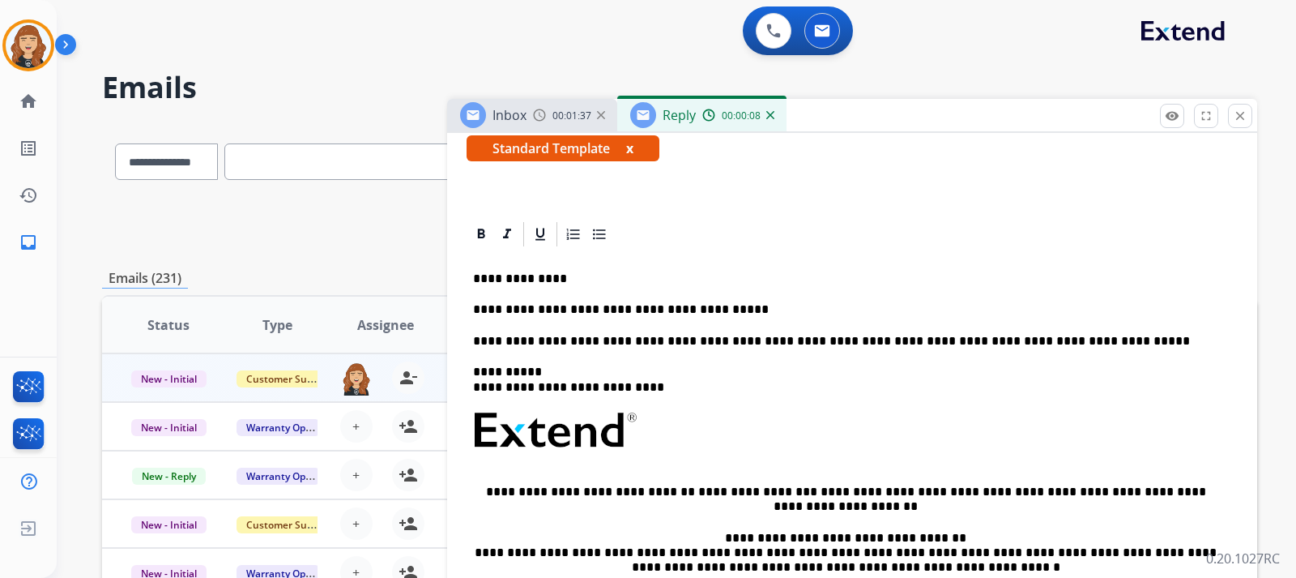
click at [861, 314] on p "**********" at bounding box center [845, 309] width 745 height 15
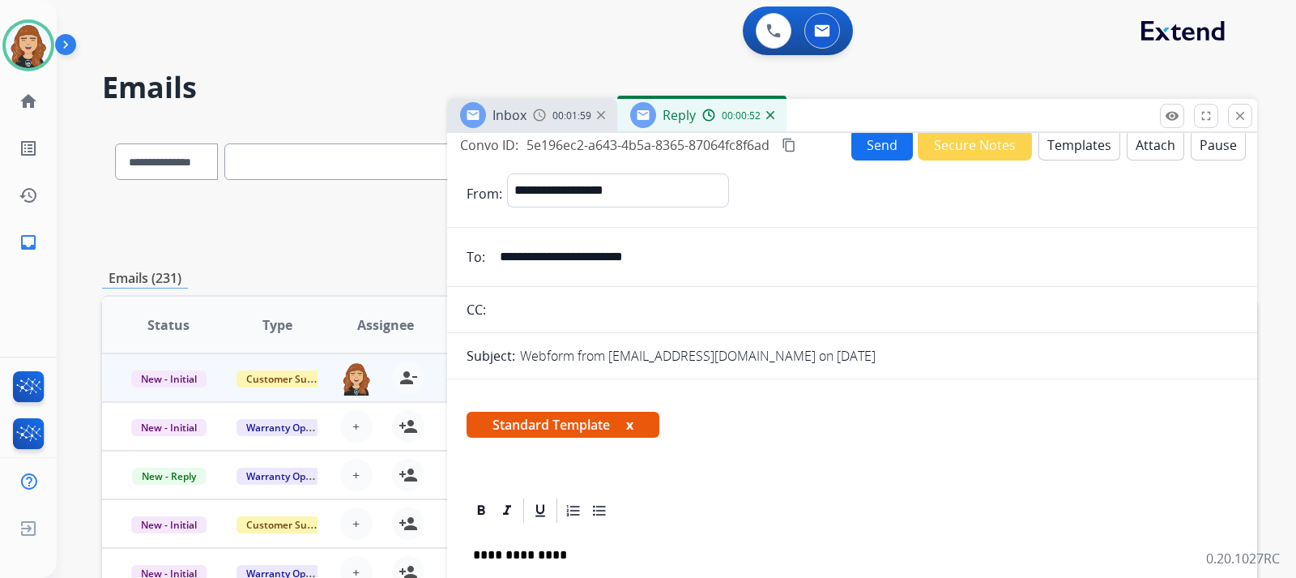
scroll to position [0, 0]
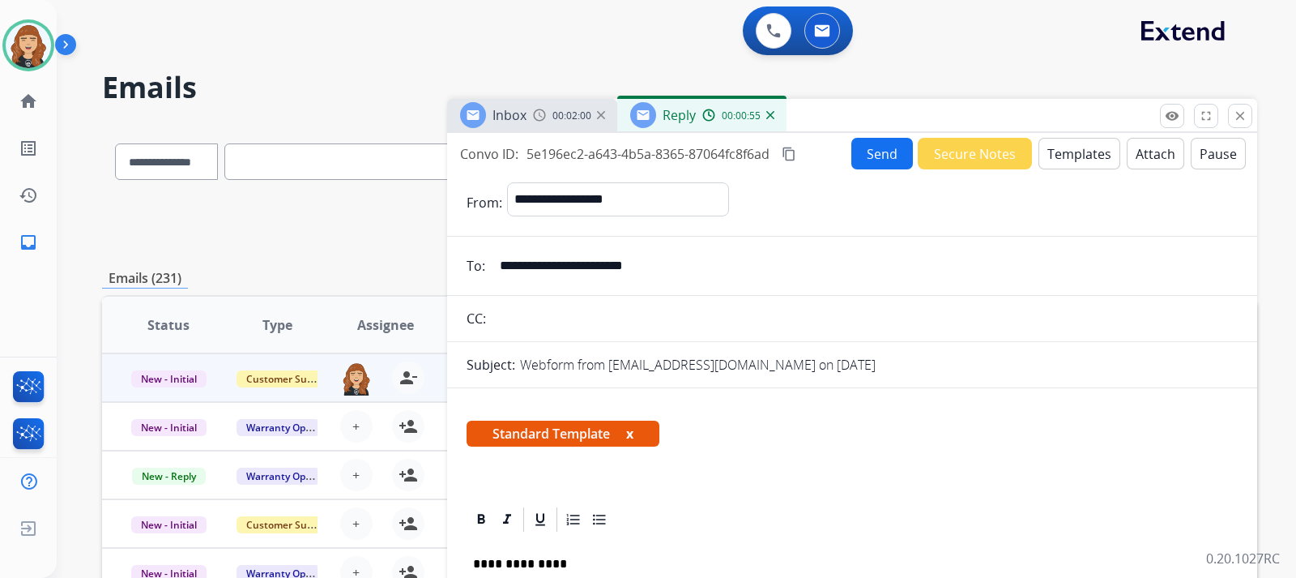
click at [881, 147] on button "Send" at bounding box center [882, 154] width 62 height 32
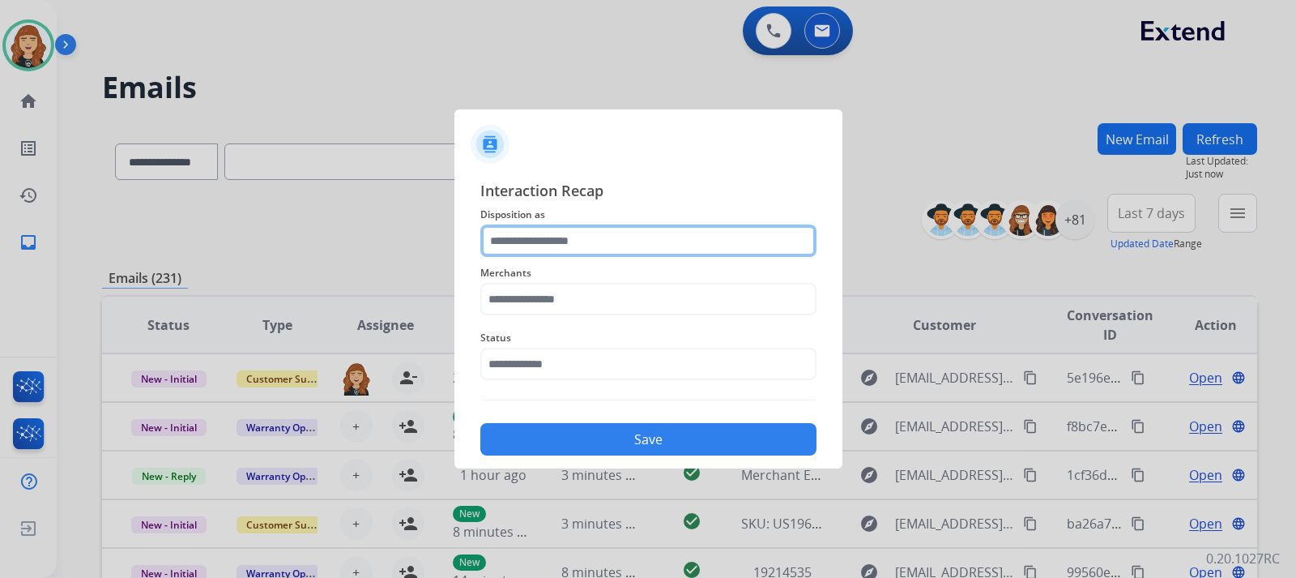
click at [644, 240] on input "text" at bounding box center [648, 240] width 336 height 32
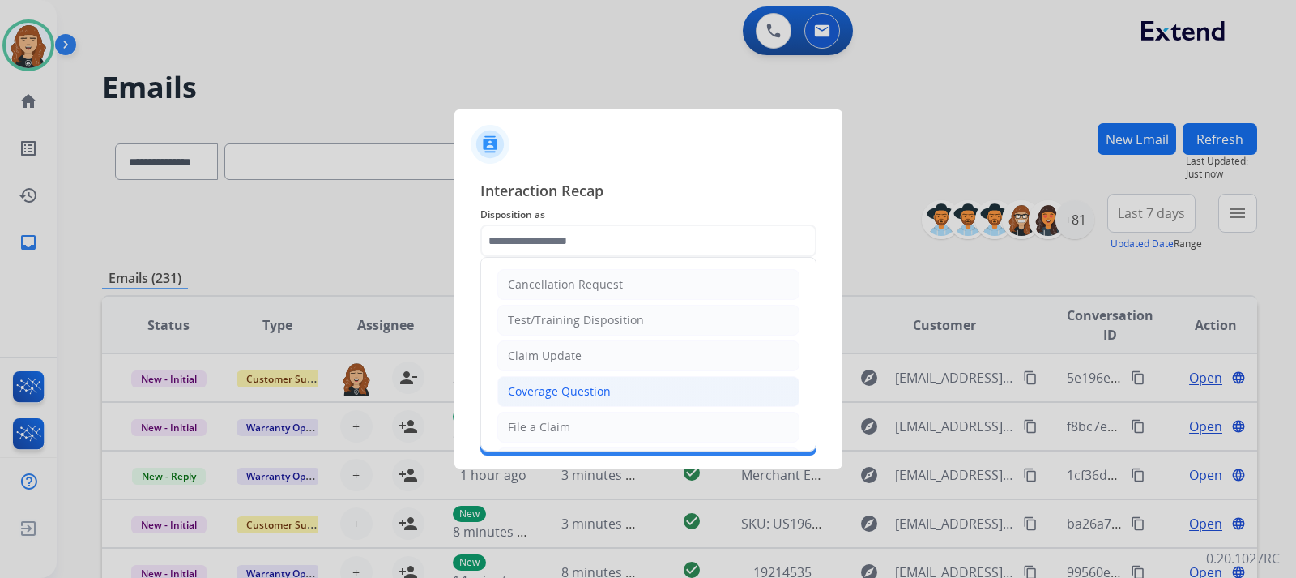
click at [579, 388] on div "Coverage Question" at bounding box center [559, 391] width 103 height 16
type input "**********"
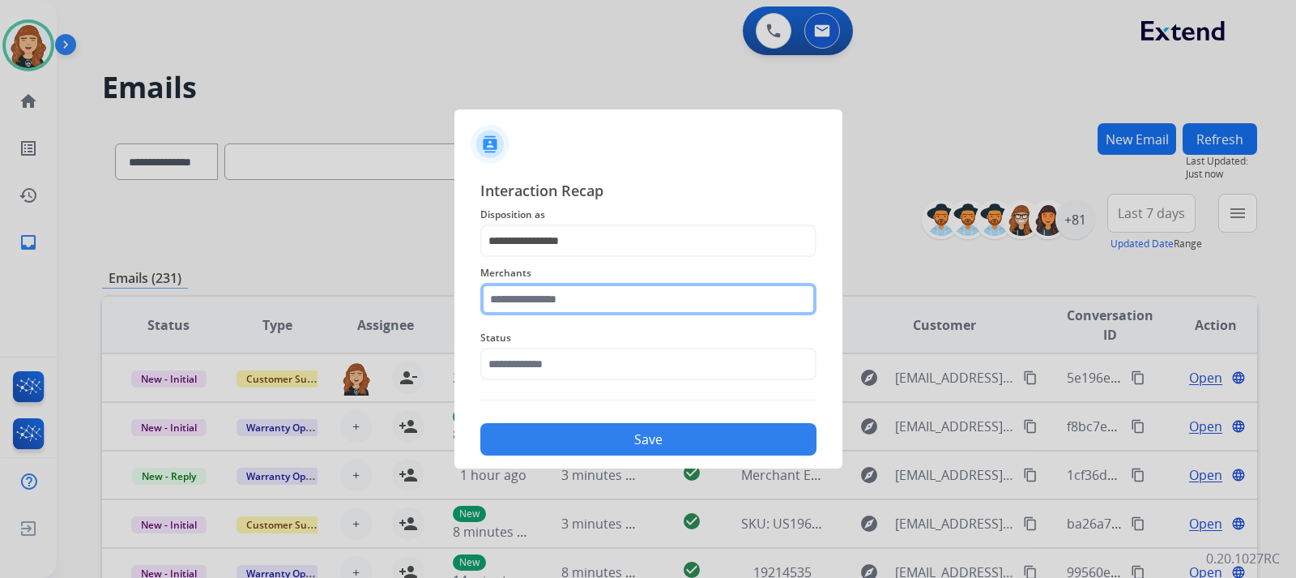
click at [594, 292] on input "text" at bounding box center [648, 299] width 336 height 32
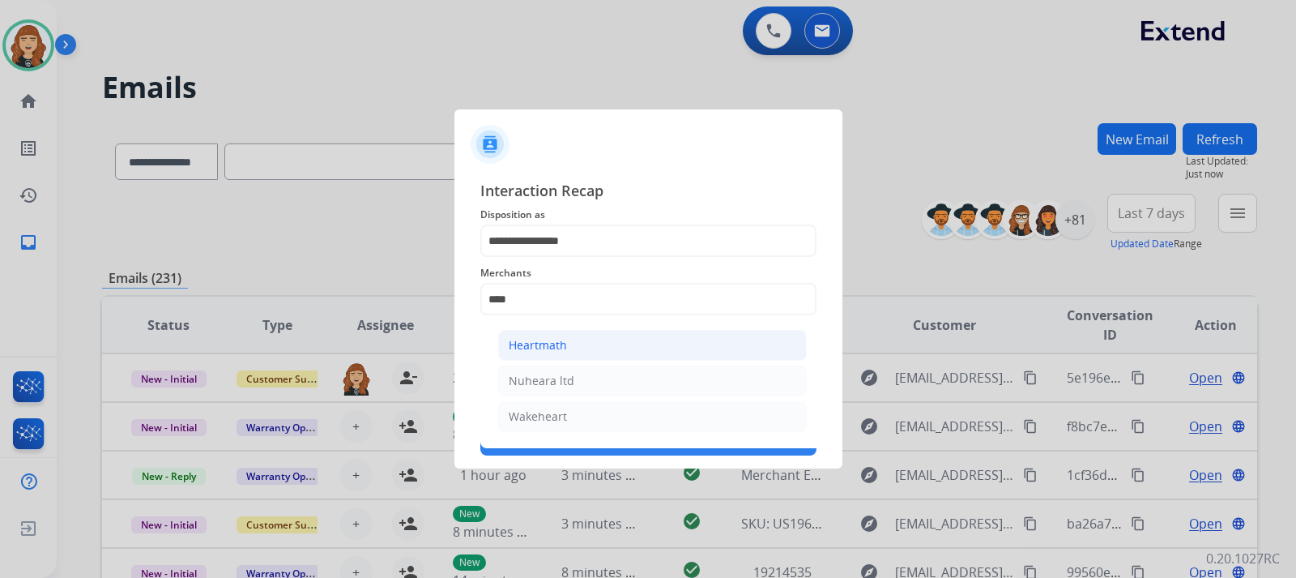
click at [578, 345] on li "Heartmath" at bounding box center [652, 345] width 309 height 31
type input "*********"
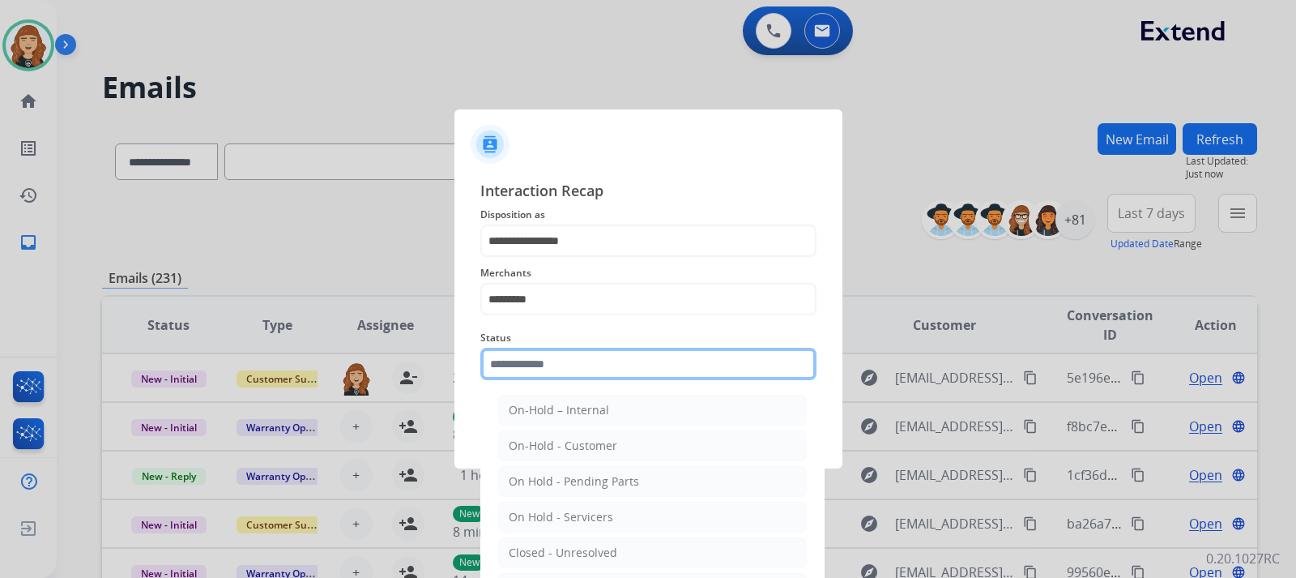
click at [589, 369] on input "text" at bounding box center [648, 364] width 336 height 32
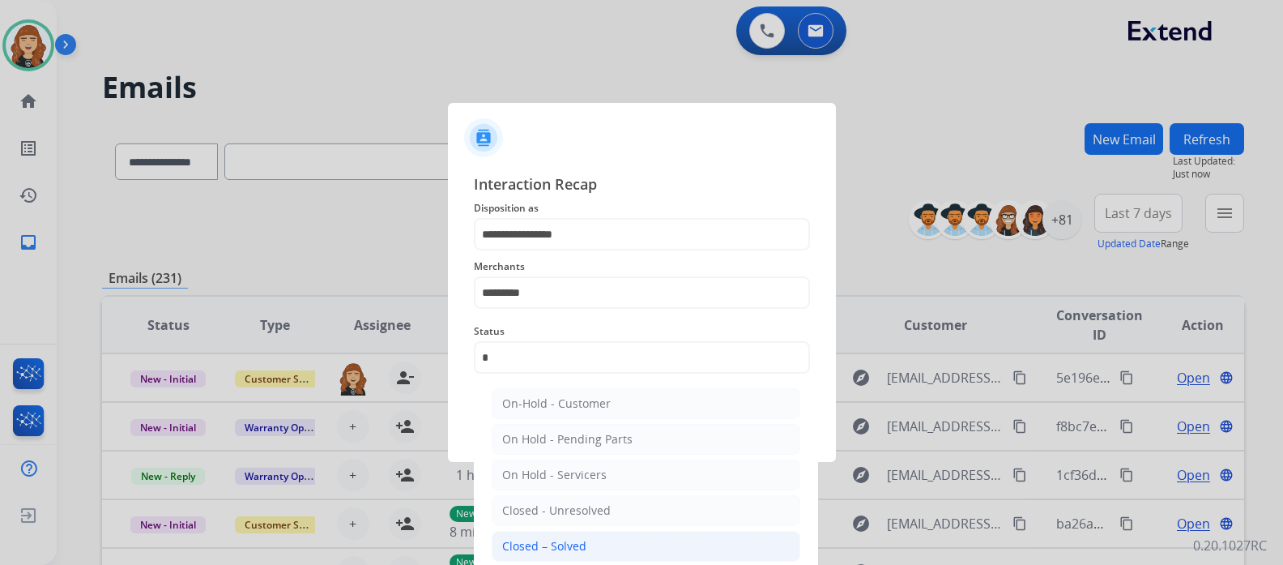
click at [577, 544] on div "Closed – Solved" at bounding box center [544, 546] width 84 height 16
type input "**********"
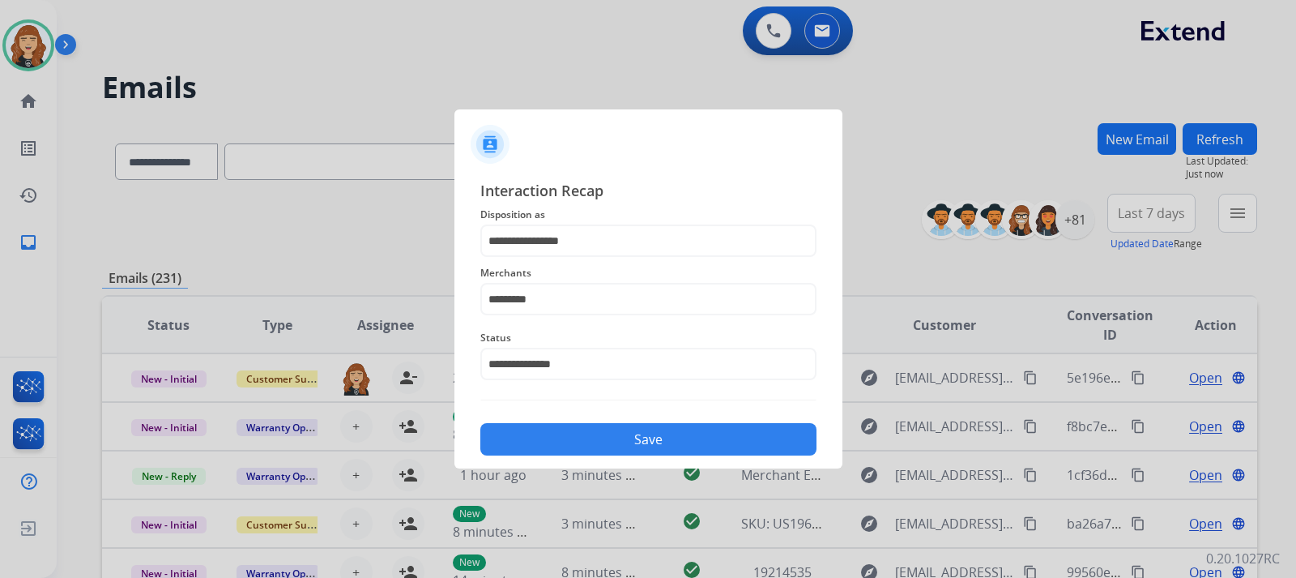
click at [621, 442] on button "Save" at bounding box center [648, 439] width 336 height 32
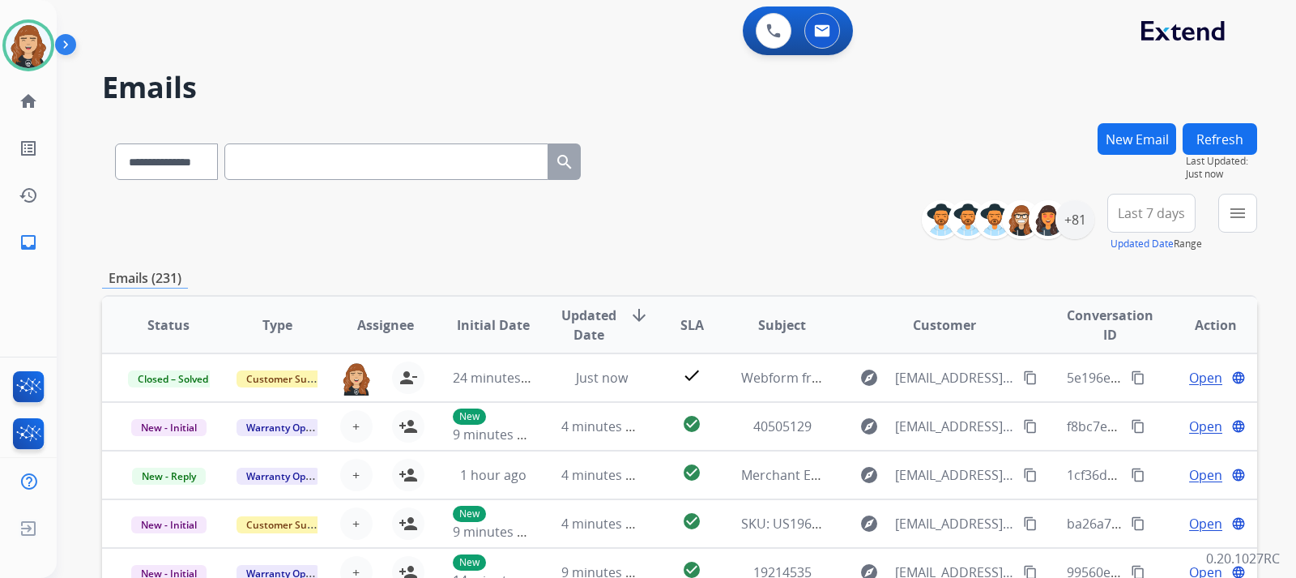
click at [1271, 271] on div "**********" at bounding box center [676, 289] width 1239 height 578
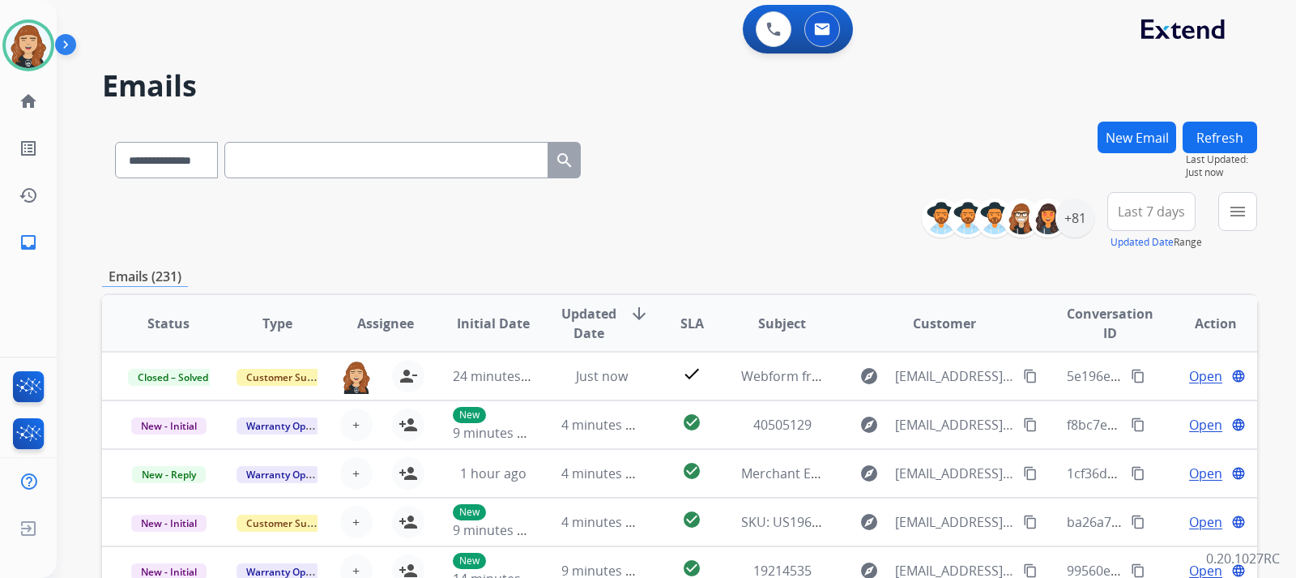
scroll to position [32, 0]
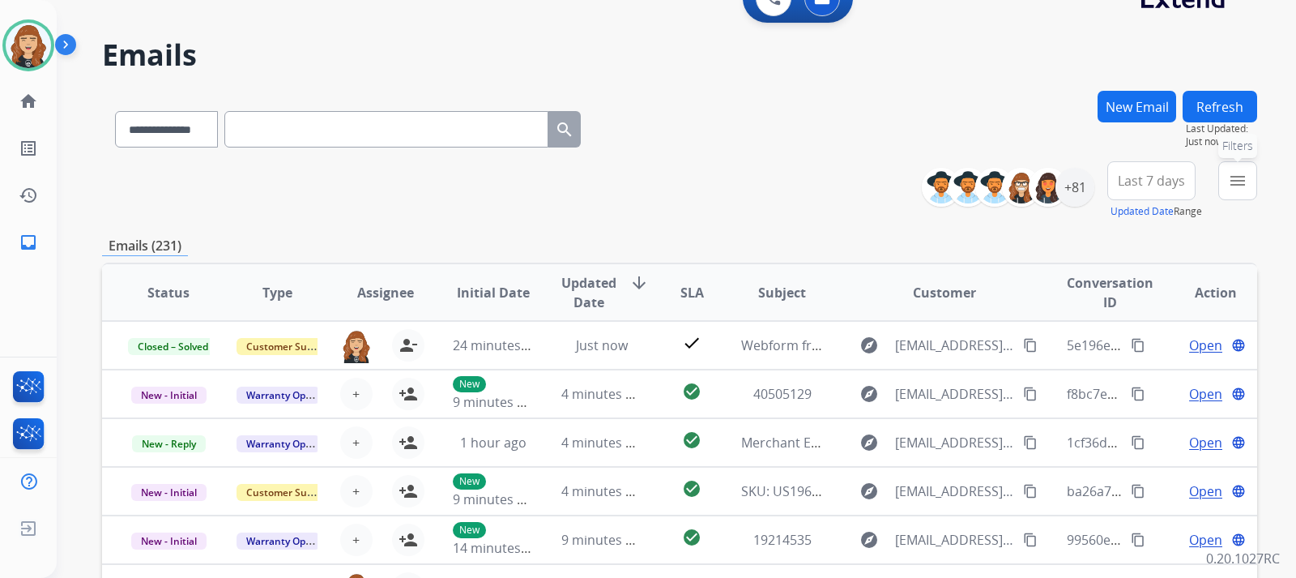
click at [1244, 185] on mat-icon "menu" at bounding box center [1237, 180] width 19 height 19
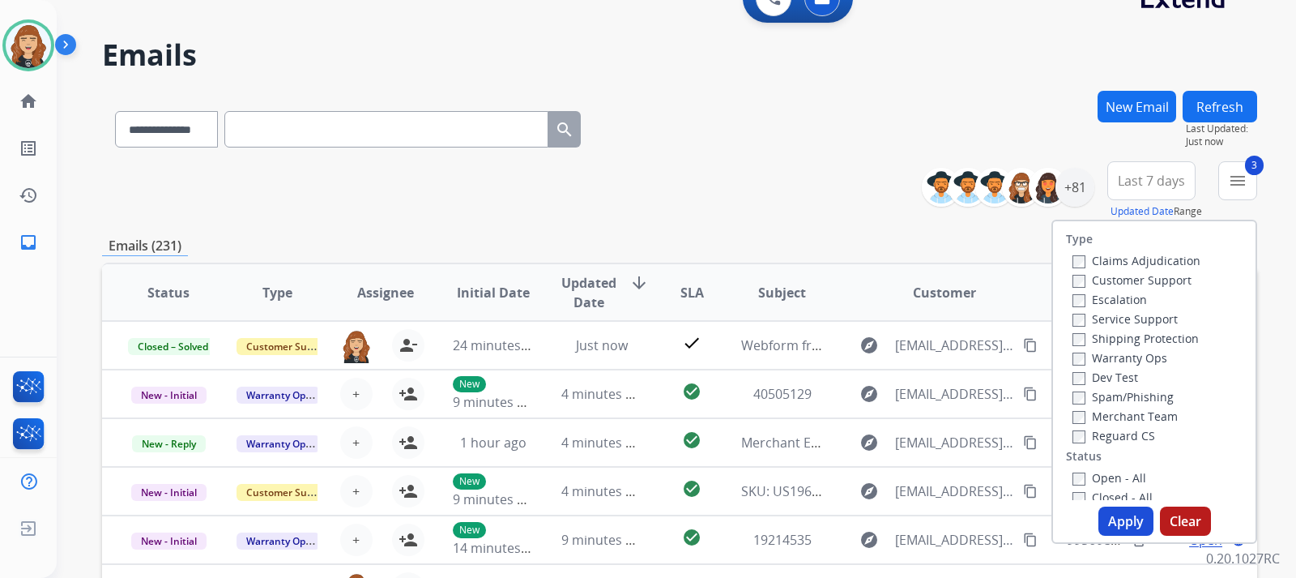
click at [1116, 520] on button "Apply" at bounding box center [1126, 520] width 55 height 29
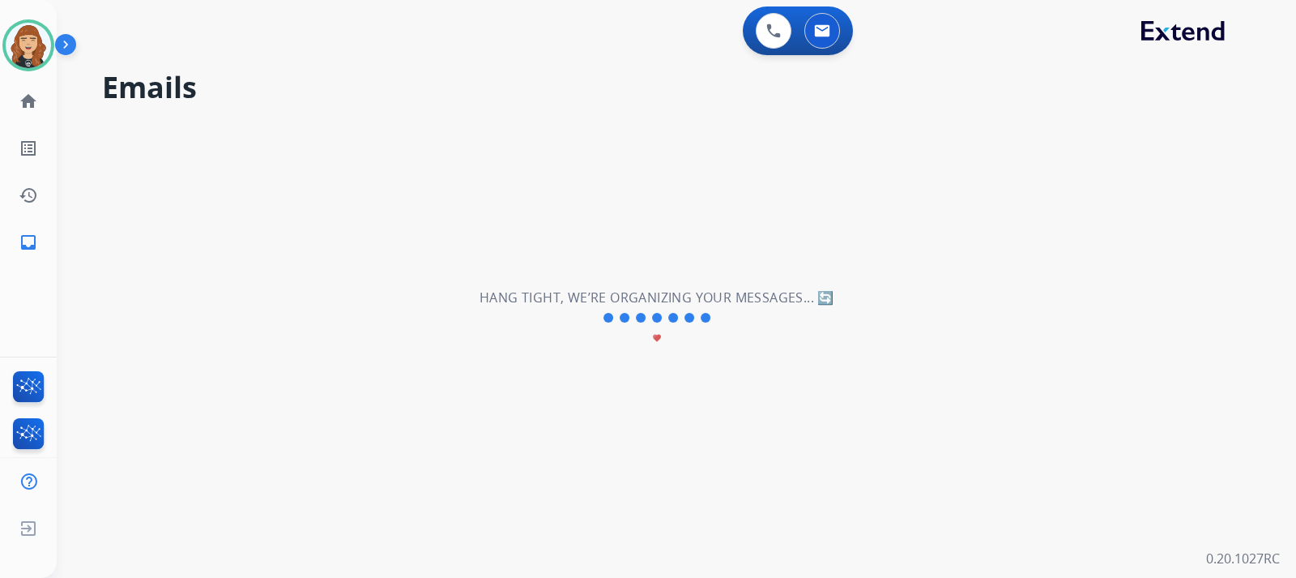
scroll to position [0, 0]
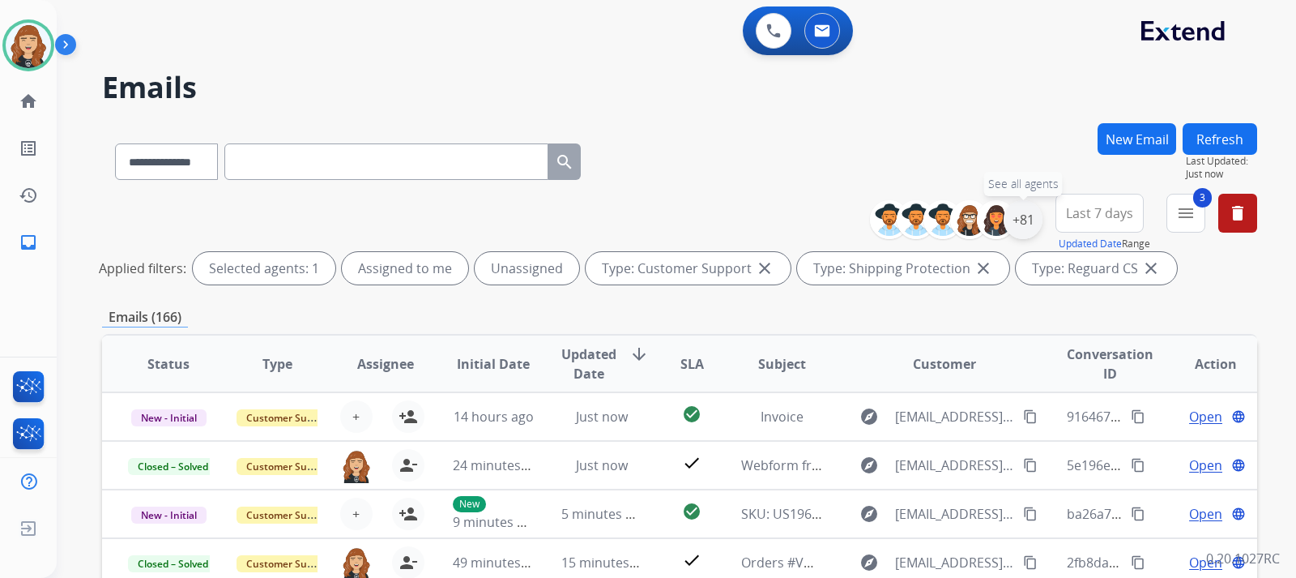
click at [1023, 211] on div "+81" at bounding box center [1023, 219] width 39 height 39
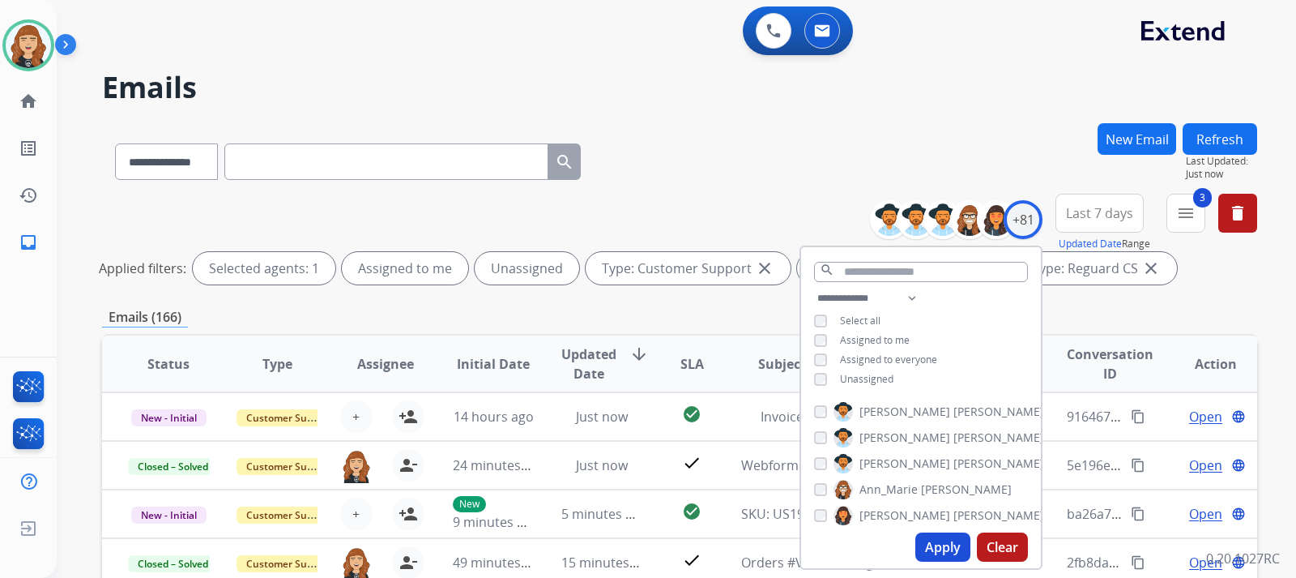
click at [928, 545] on button "Apply" at bounding box center [942, 546] width 55 height 29
click at [1269, 302] on div "**********" at bounding box center [676, 289] width 1239 height 578
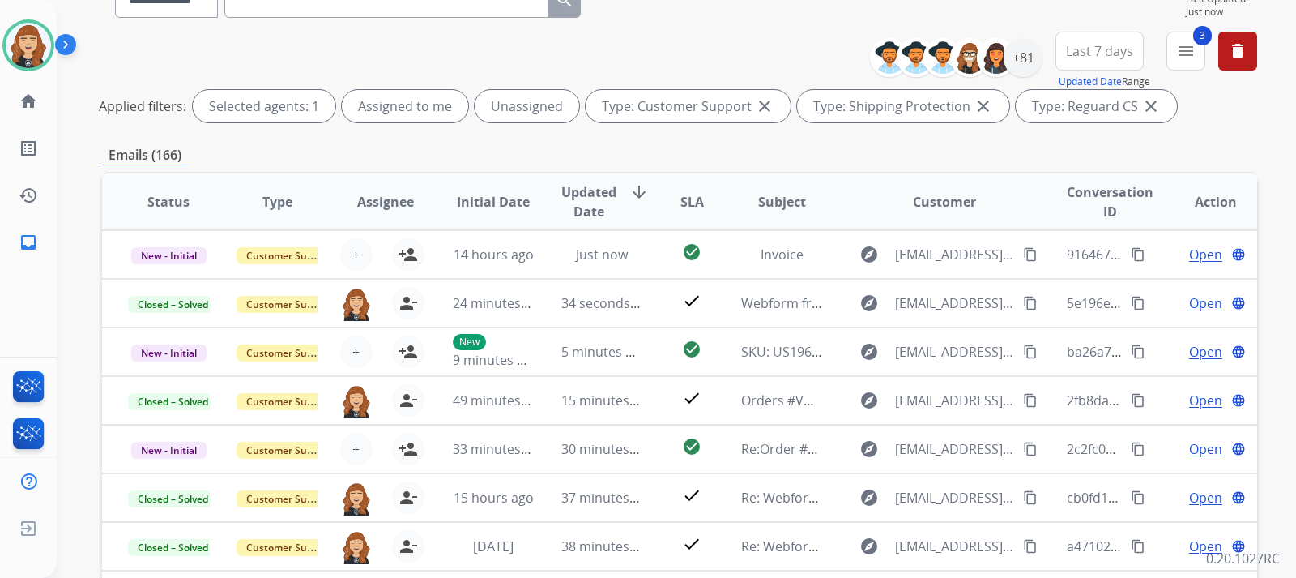
scroll to position [130, 0]
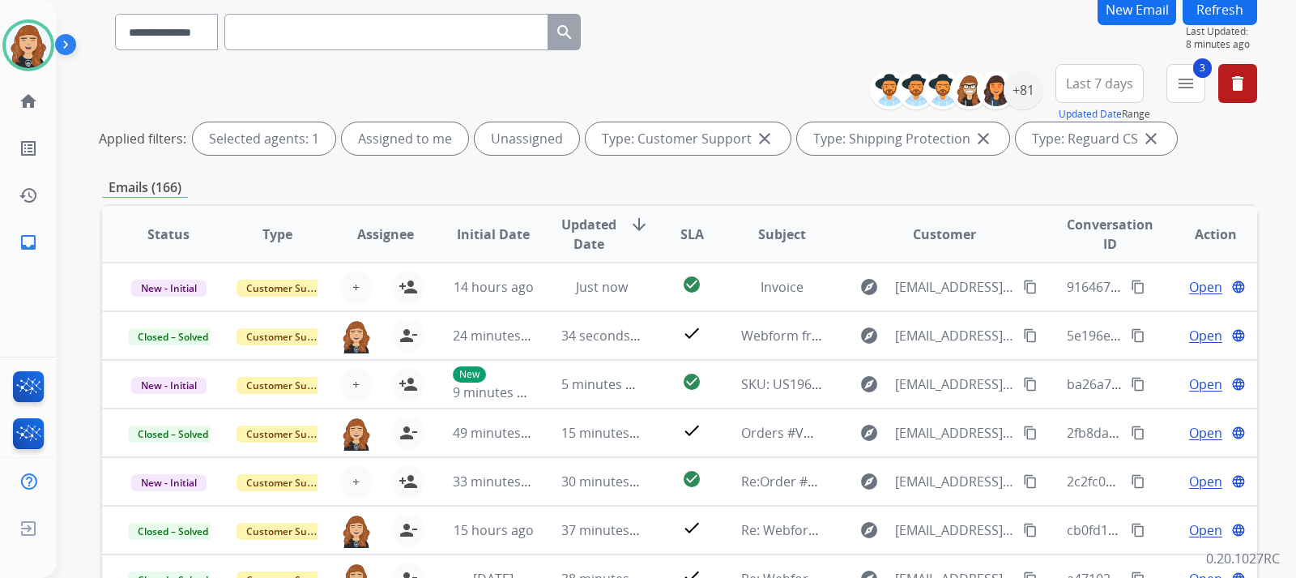
click at [1201, 9] on button "Refresh" at bounding box center [1220, 10] width 75 height 32
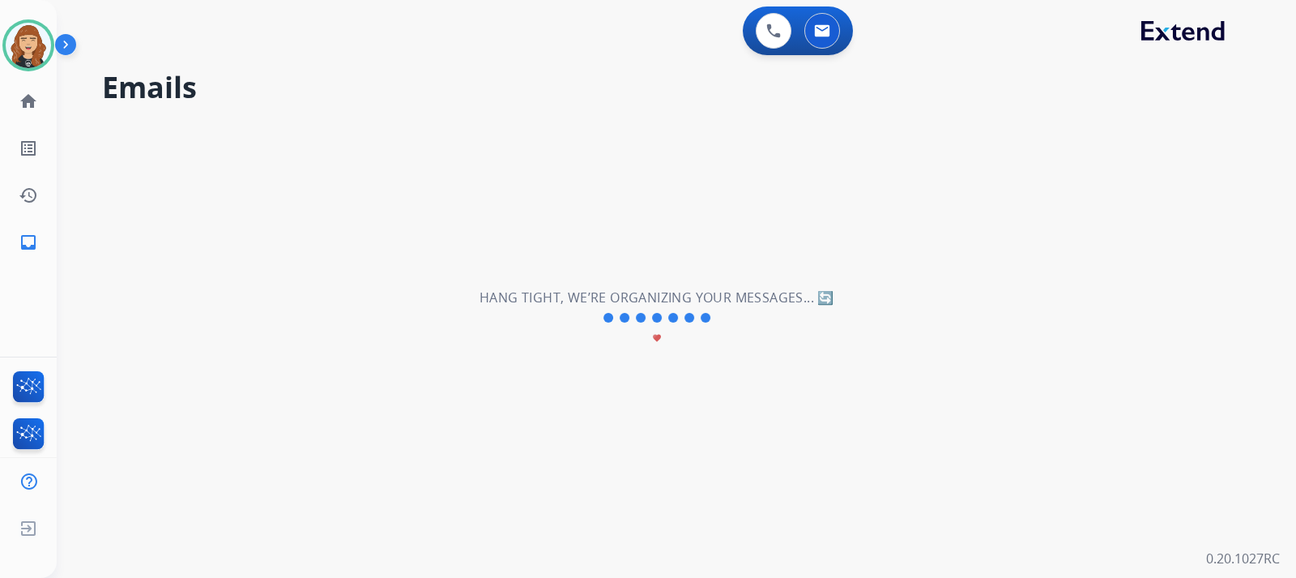
scroll to position [0, 0]
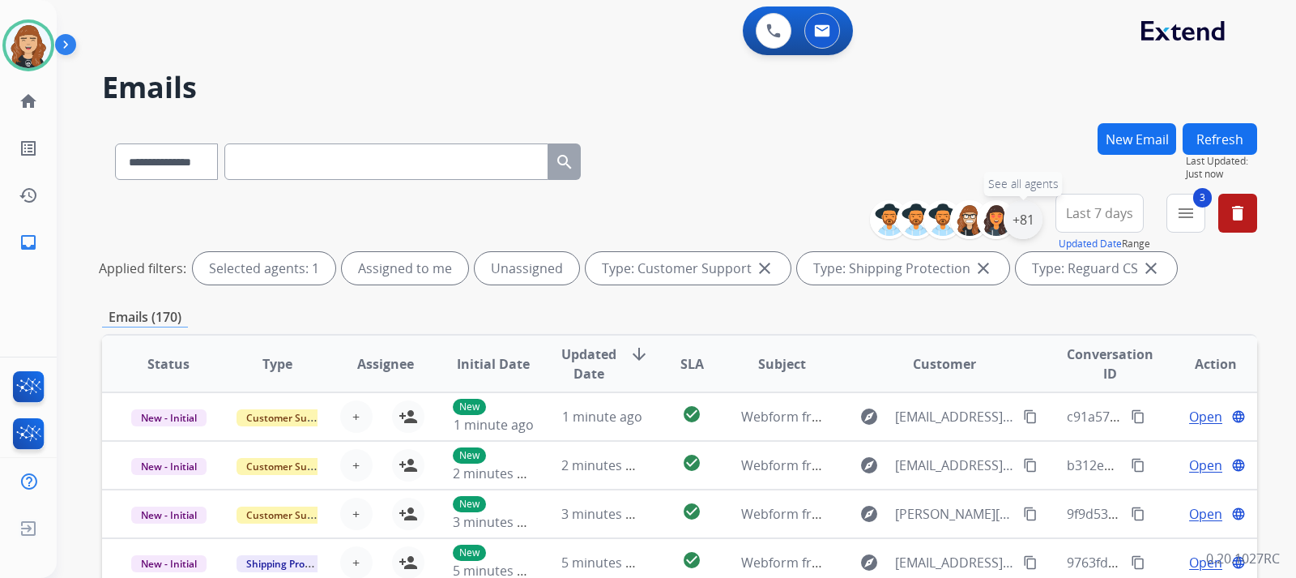
click at [1022, 220] on div "+81" at bounding box center [1023, 219] width 39 height 39
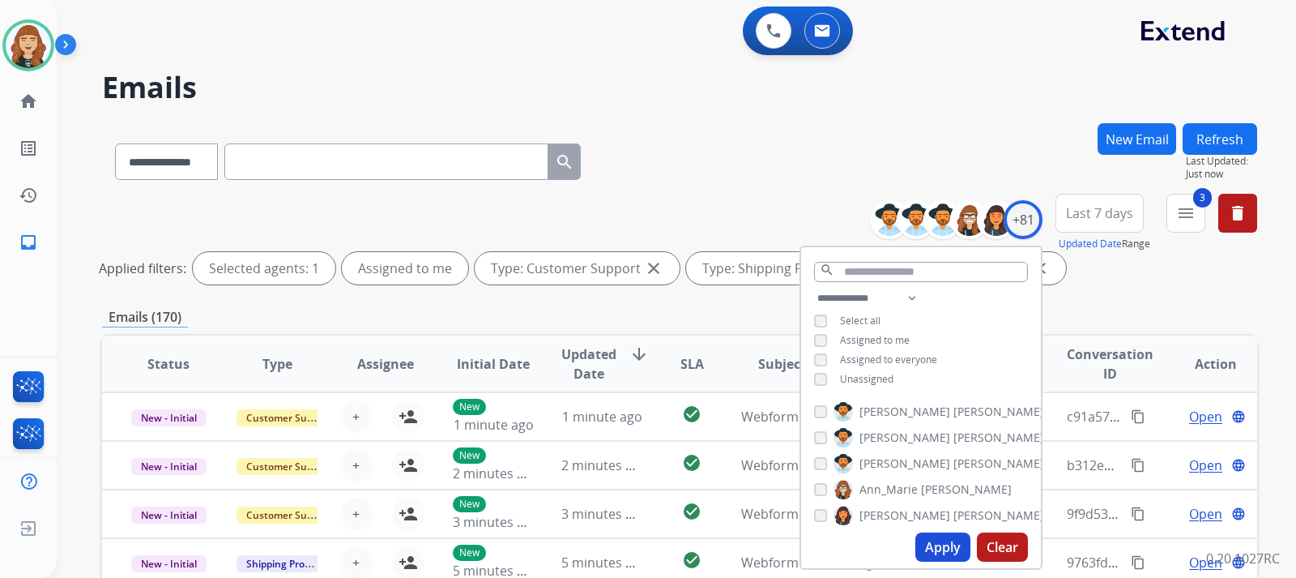
click at [937, 547] on button "Apply" at bounding box center [942, 546] width 55 height 29
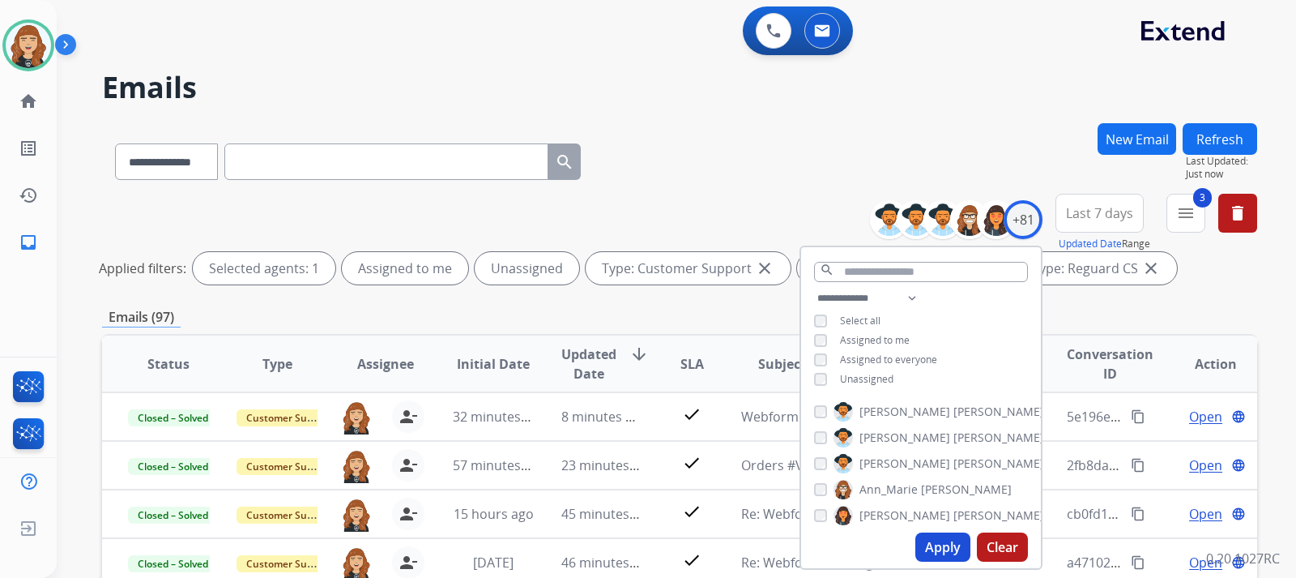
click at [928, 542] on button "Apply" at bounding box center [942, 546] width 55 height 29
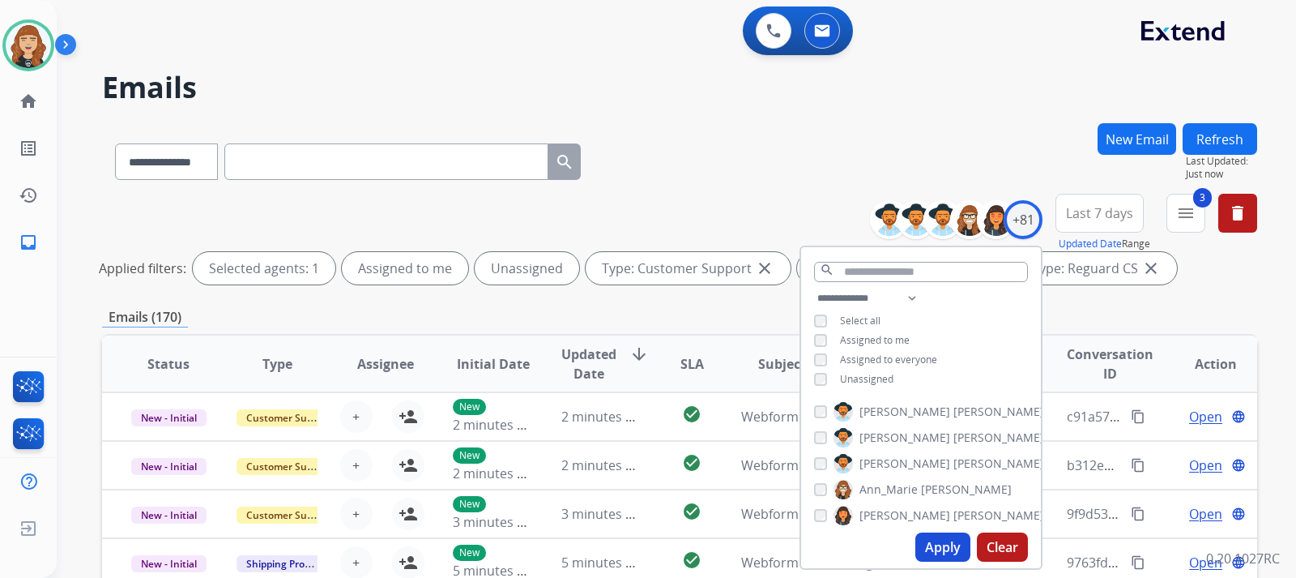
click at [1269, 305] on div "**********" at bounding box center [676, 289] width 1239 height 578
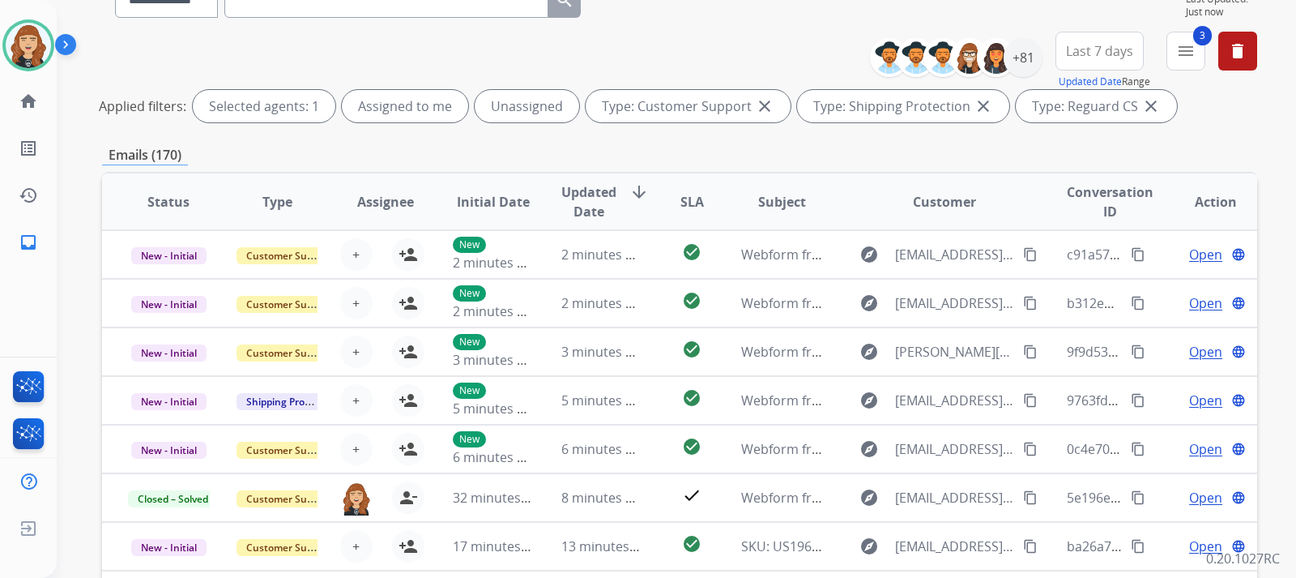
scroll to position [383, 0]
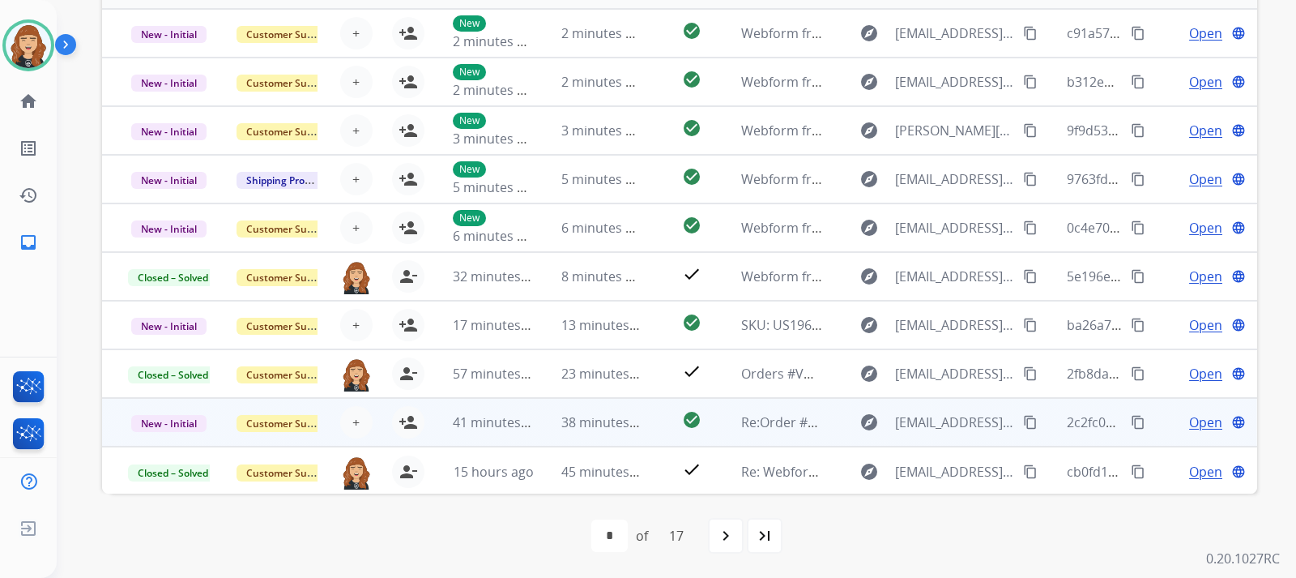
click at [1189, 423] on span "Open" at bounding box center [1205, 421] width 33 height 19
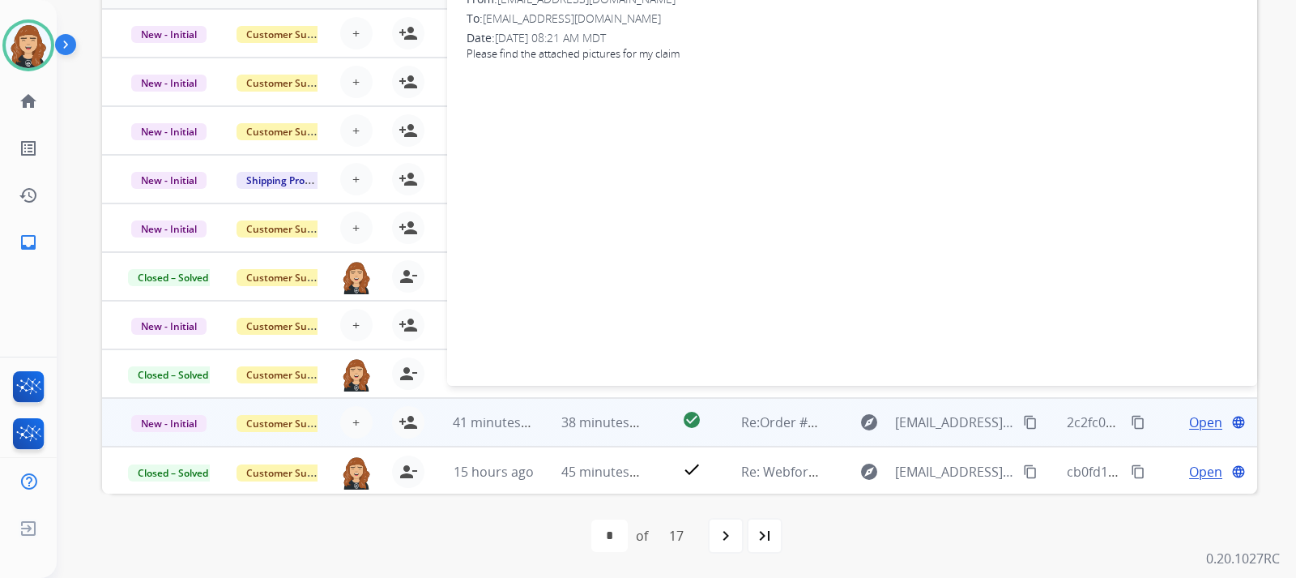
click at [1189, 423] on span "Open" at bounding box center [1205, 421] width 33 height 19
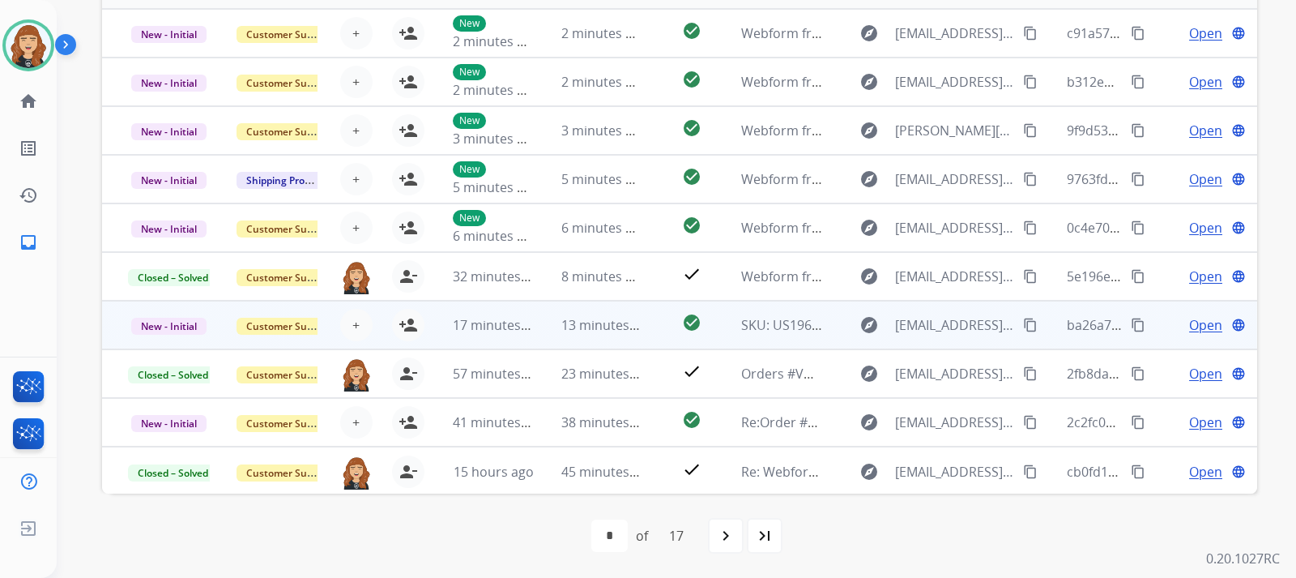
click at [1197, 323] on span "Open" at bounding box center [1205, 324] width 33 height 19
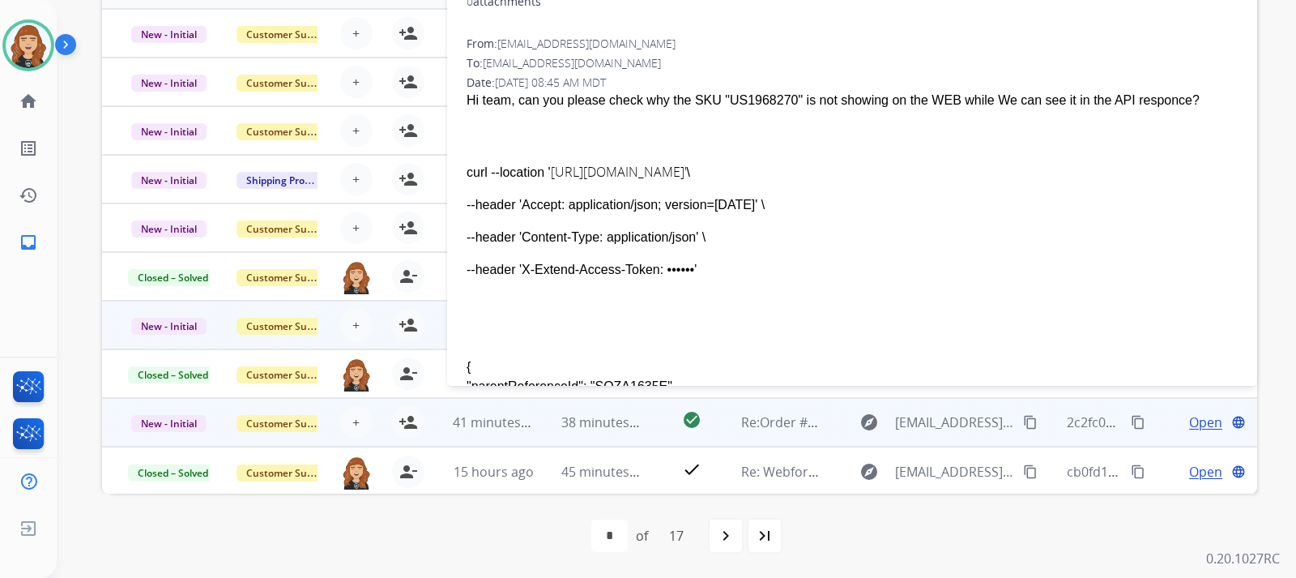
click at [1189, 420] on span "Open" at bounding box center [1205, 421] width 33 height 19
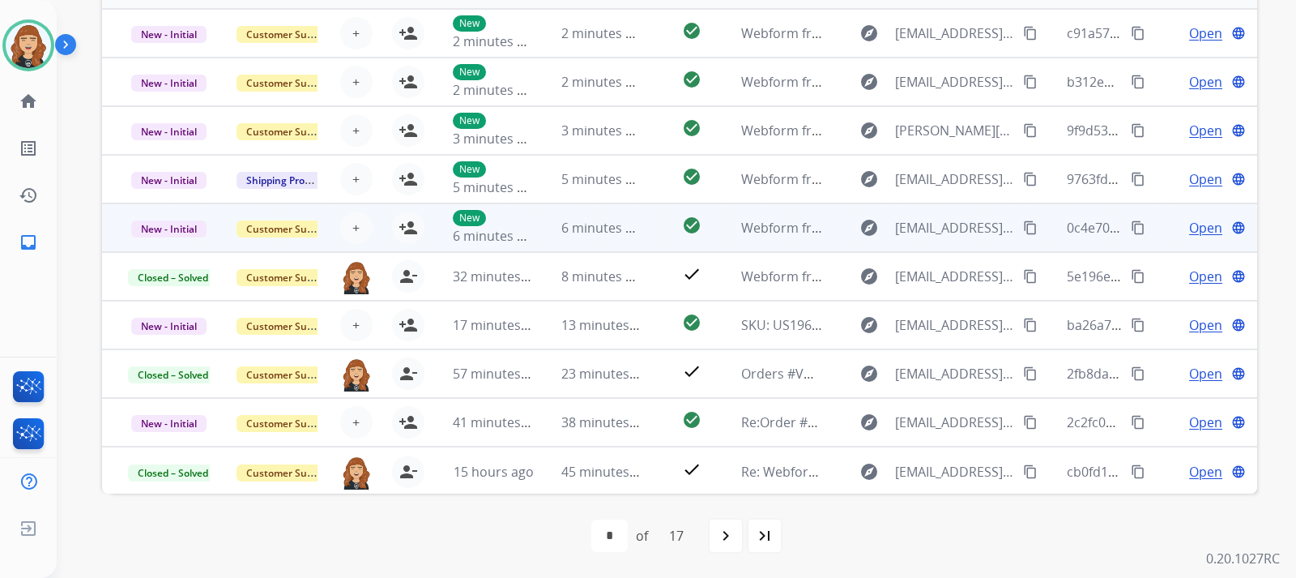
click at [1197, 231] on span "Open" at bounding box center [1205, 227] width 33 height 19
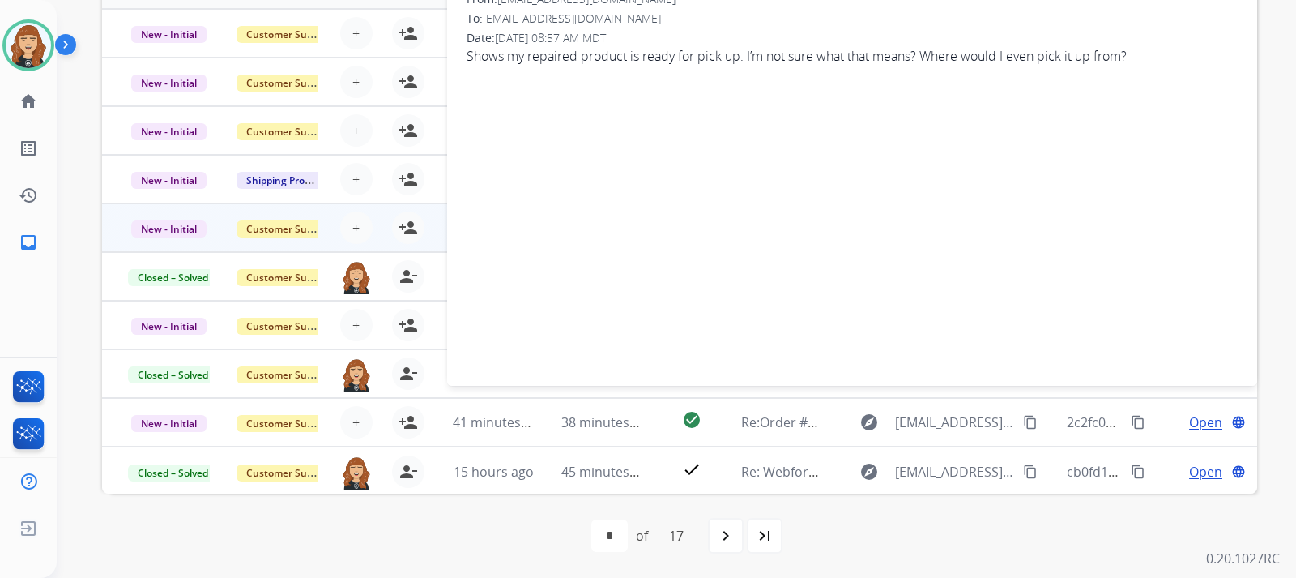
click at [1272, 211] on div "**********" at bounding box center [676, 289] width 1239 height 578
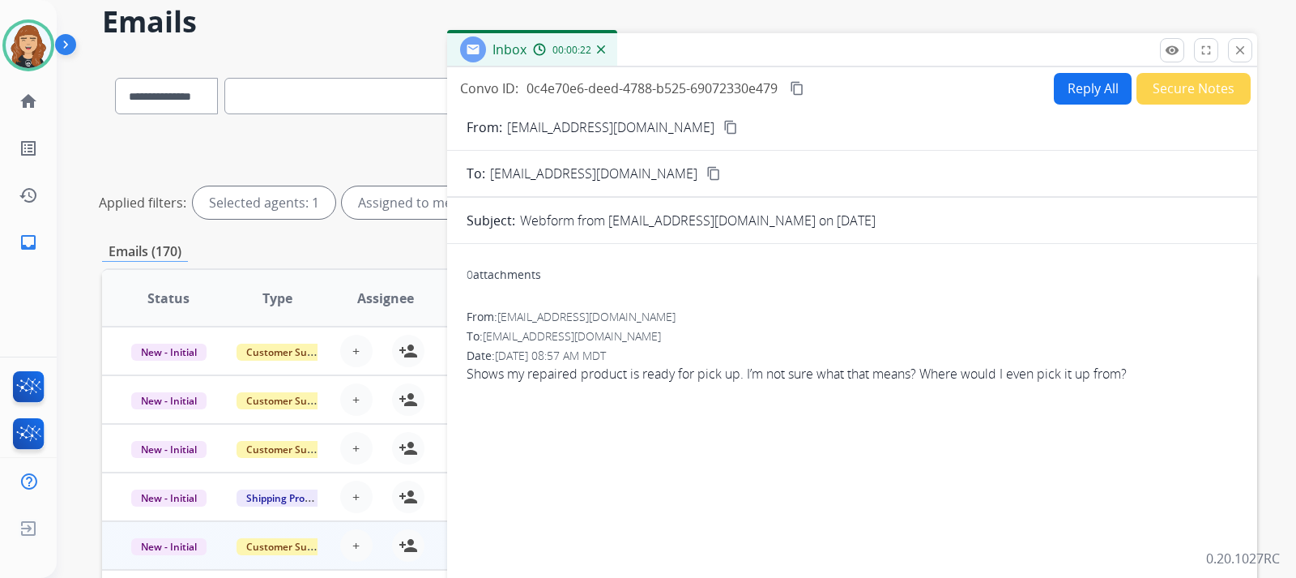
scroll to position [59, 0]
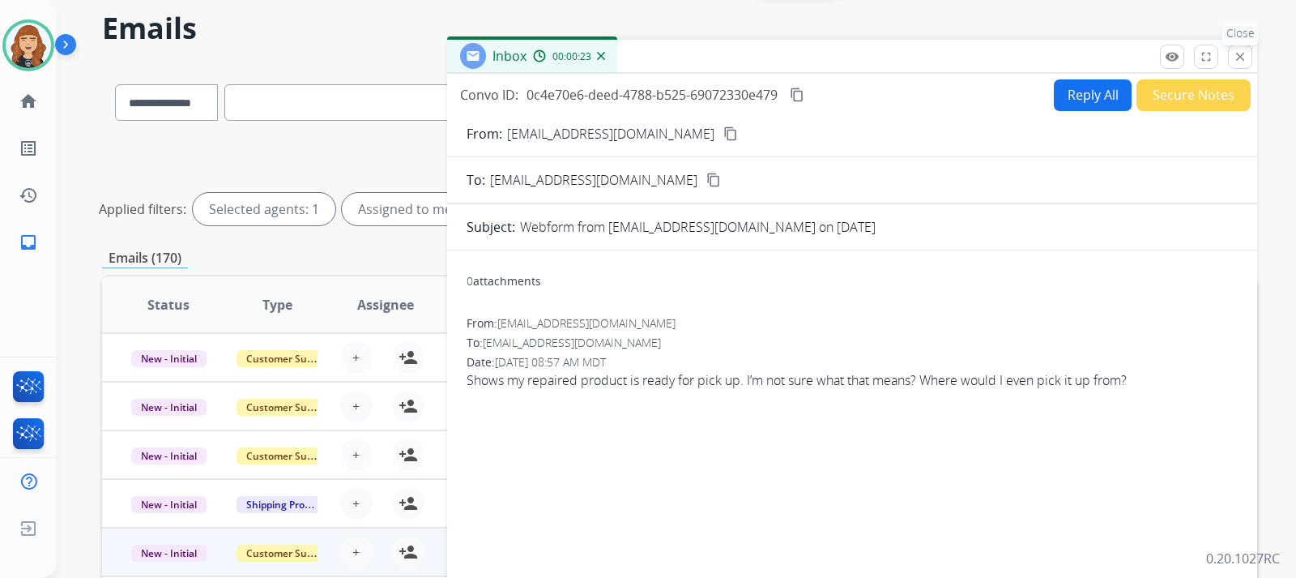
click at [1242, 59] on mat-icon "close" at bounding box center [1240, 56] width 15 height 15
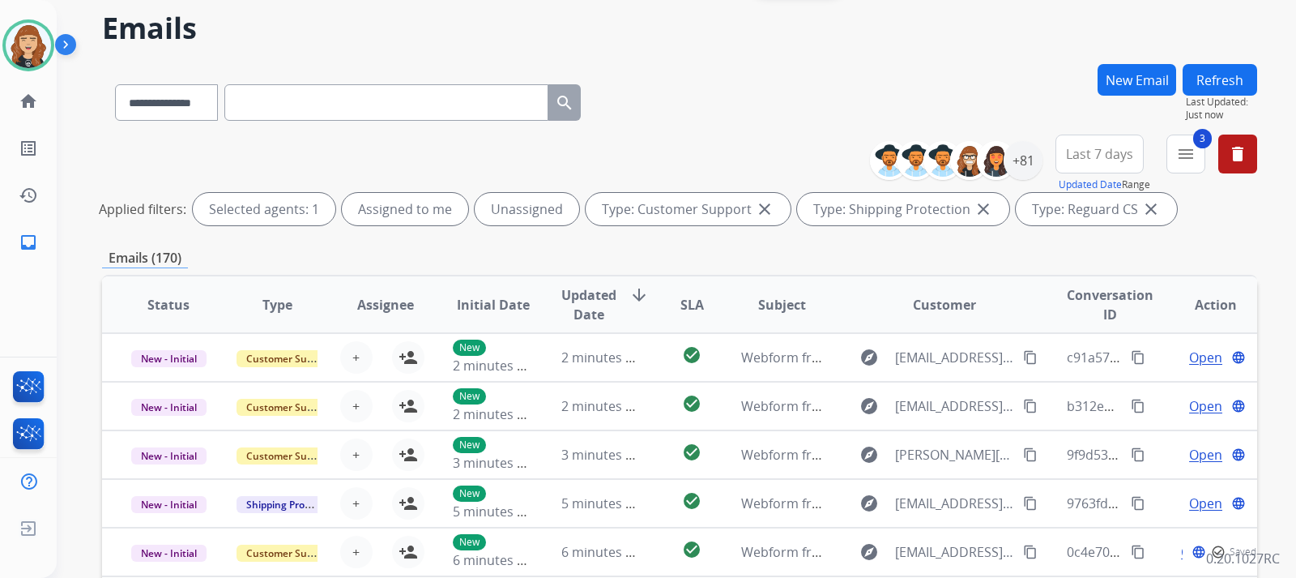
click at [1278, 292] on div "**********" at bounding box center [676, 289] width 1239 height 578
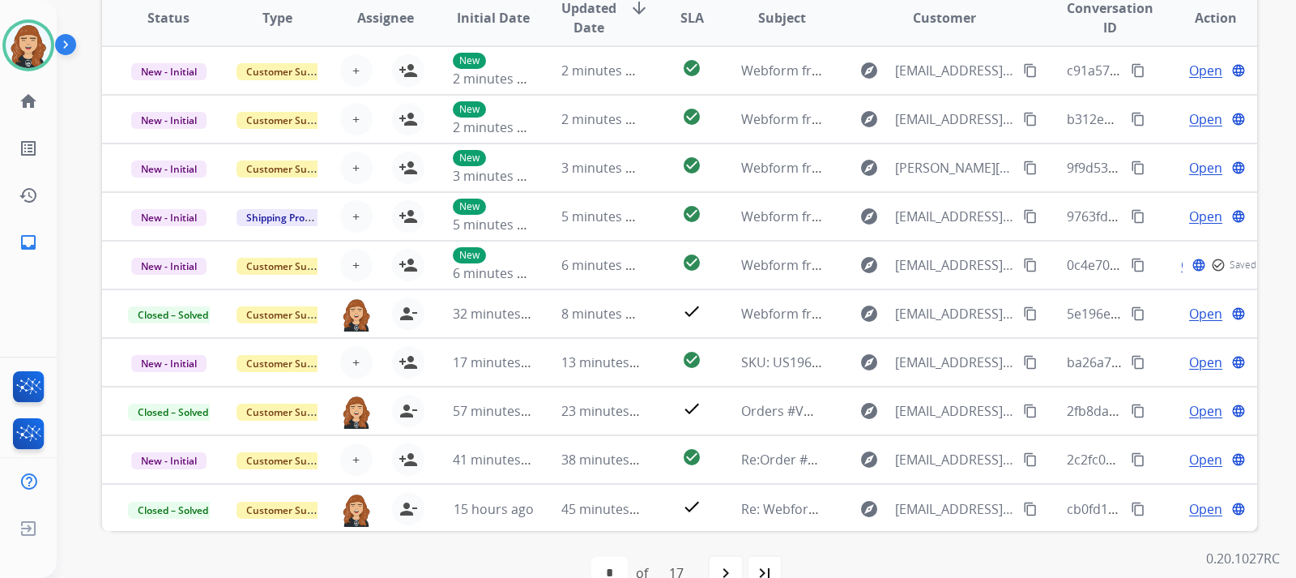
scroll to position [351, 0]
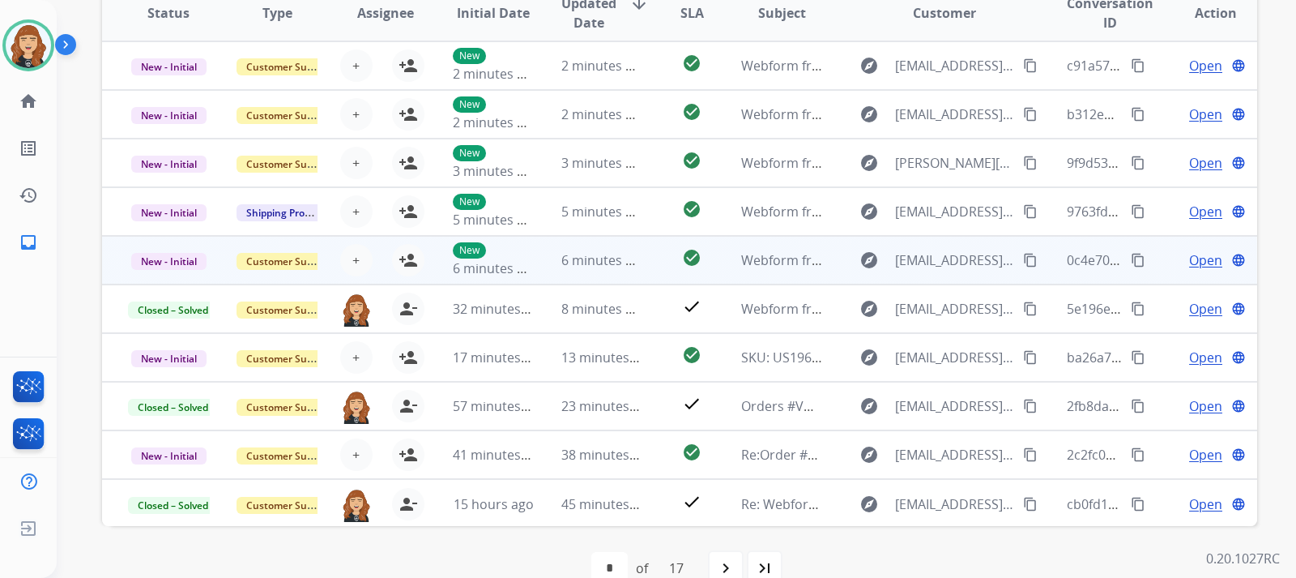
click at [1192, 263] on span "Open" at bounding box center [1205, 259] width 33 height 19
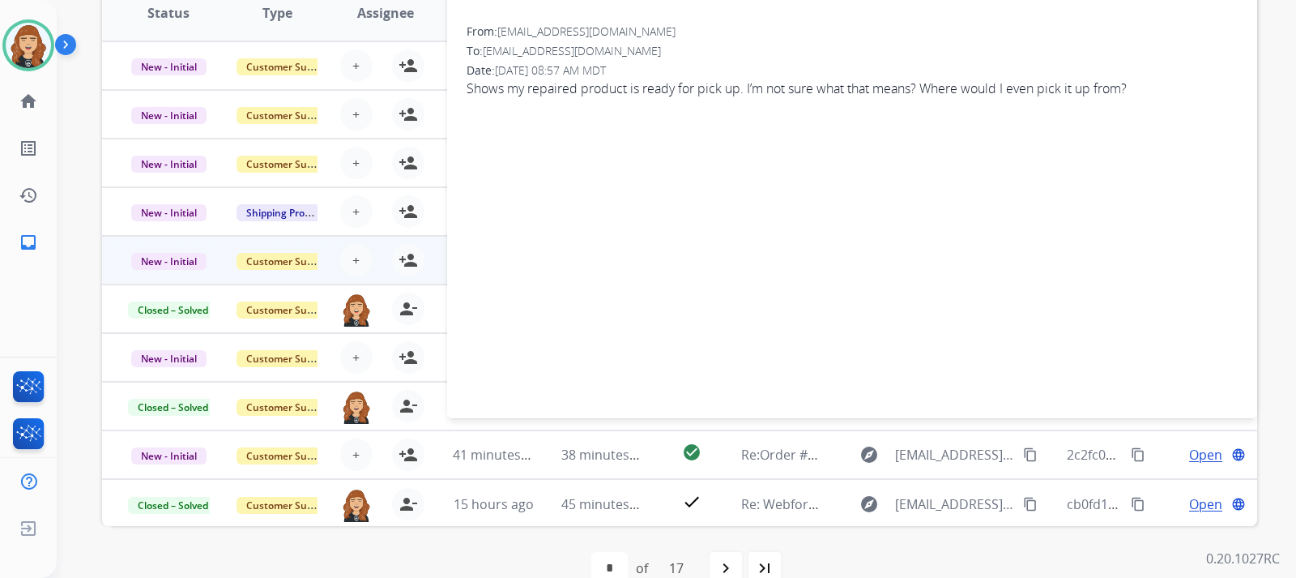
click at [1278, 235] on div "**********" at bounding box center [676, 289] width 1239 height 578
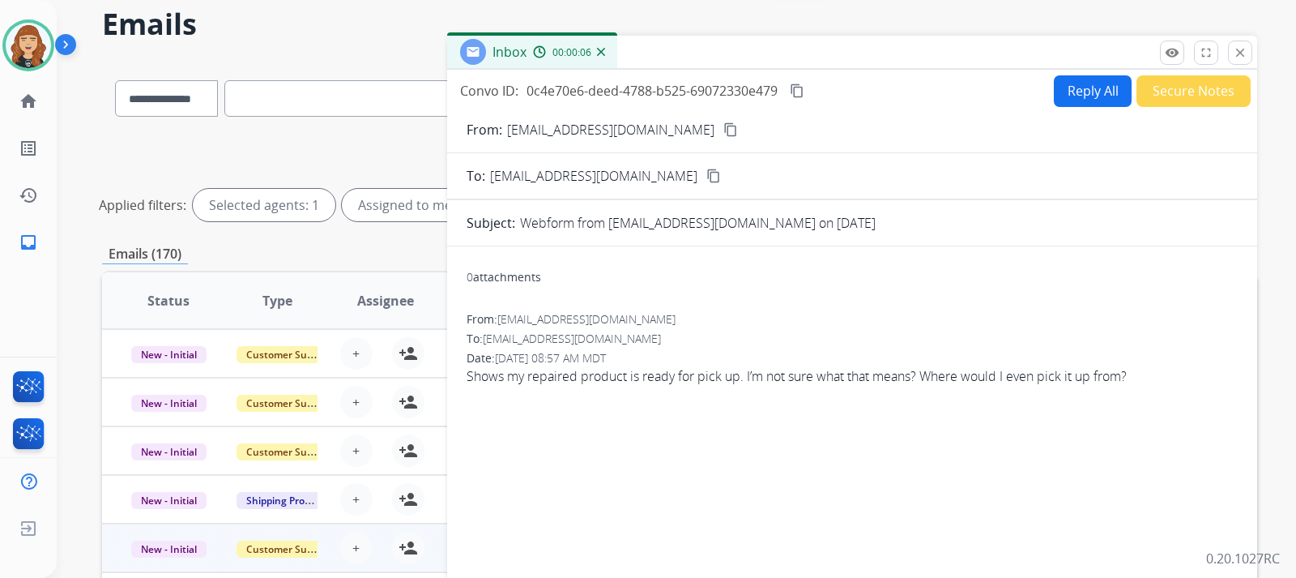
scroll to position [59, 0]
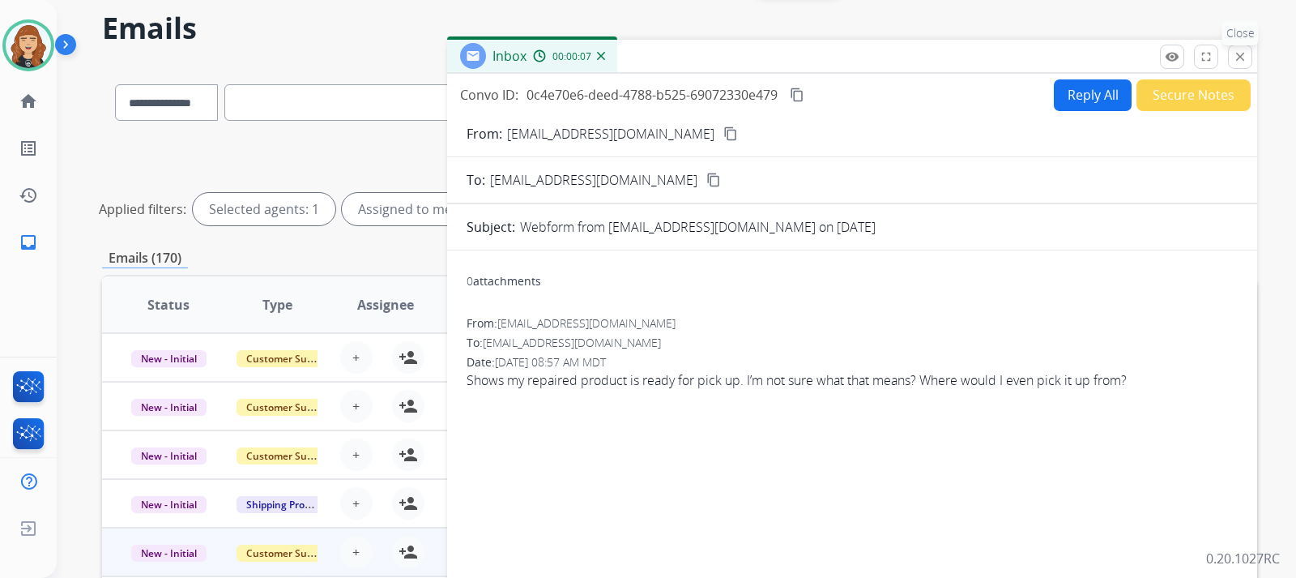
click at [1244, 64] on button "close Close" at bounding box center [1240, 57] width 24 height 24
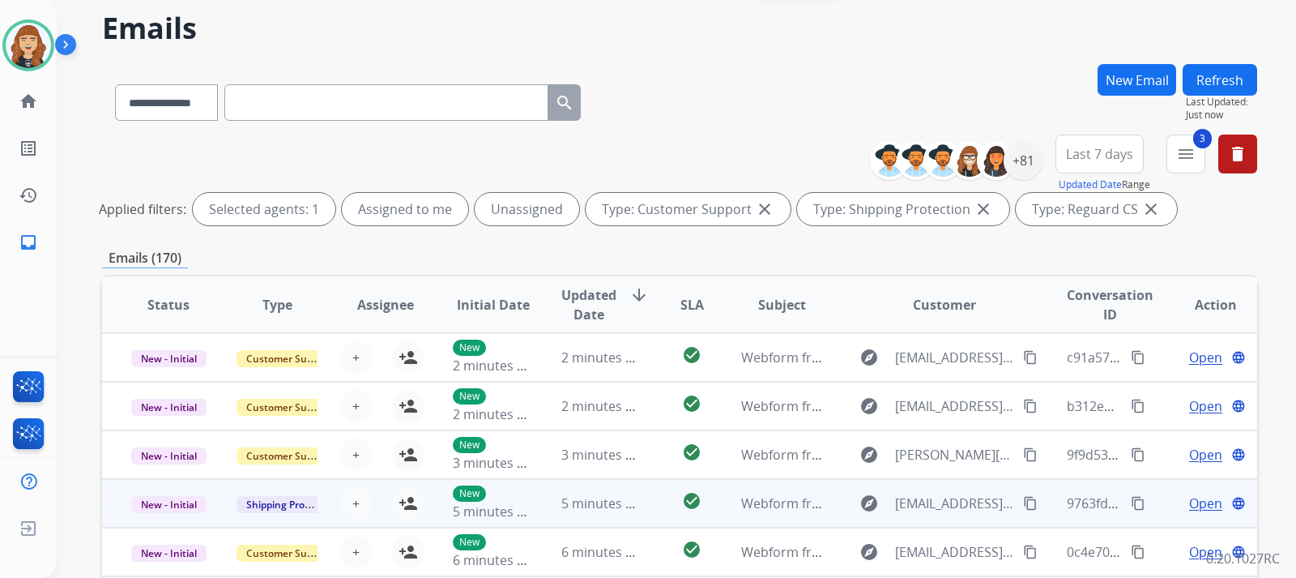
click at [1190, 510] on span "Open" at bounding box center [1205, 502] width 33 height 19
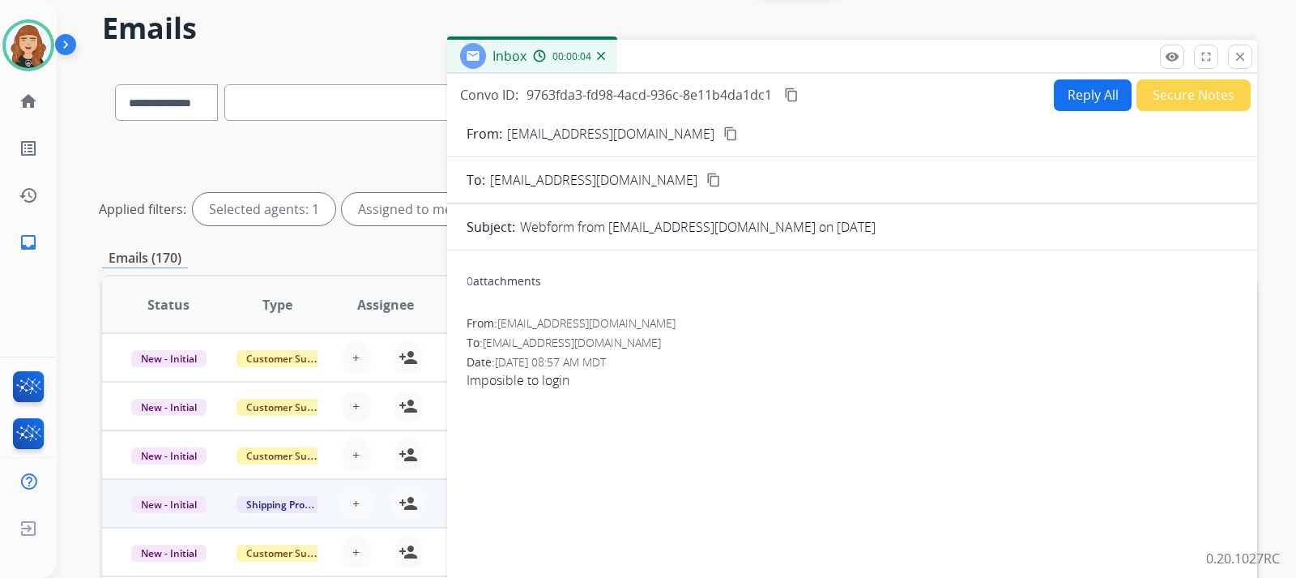
click at [723, 130] on mat-icon "content_copy" at bounding box center [730, 133] width 15 height 15
click at [1095, 97] on button "Reply All" at bounding box center [1093, 95] width 78 height 32
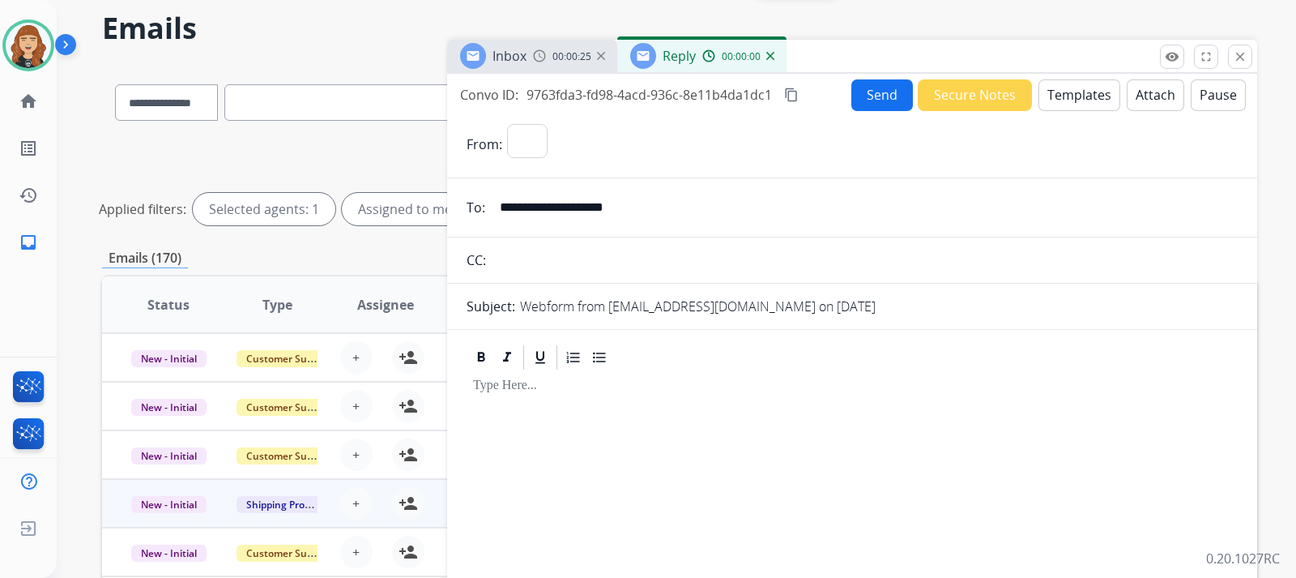
select select "**********"
click at [1095, 97] on button "Templates" at bounding box center [1080, 95] width 82 height 32
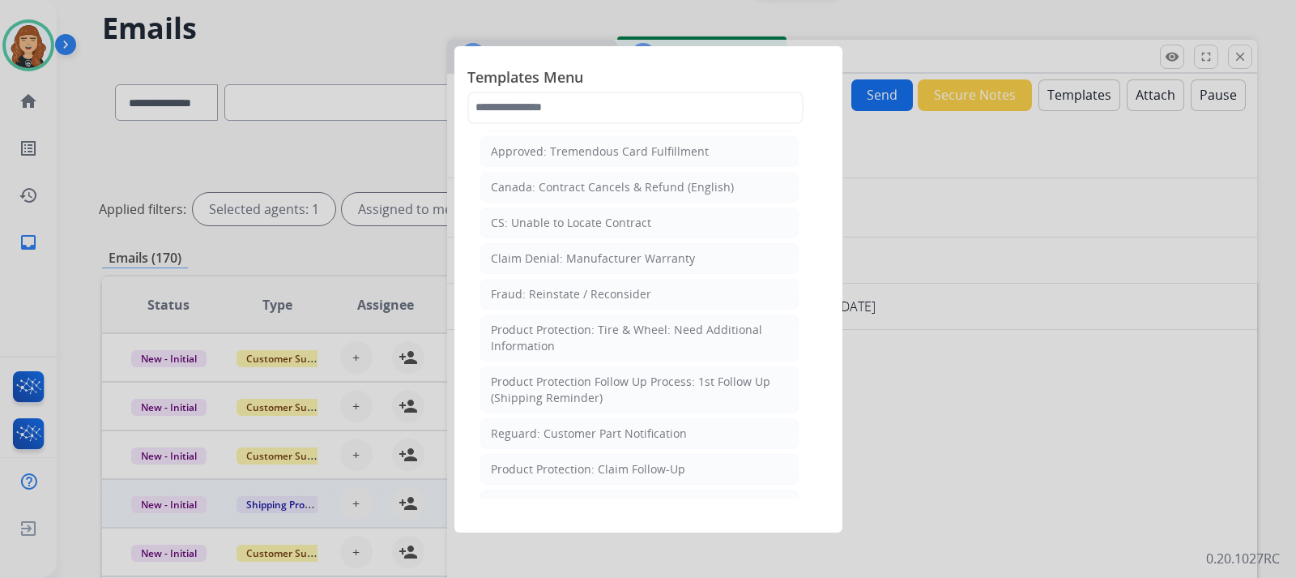
scroll to position [838, 0]
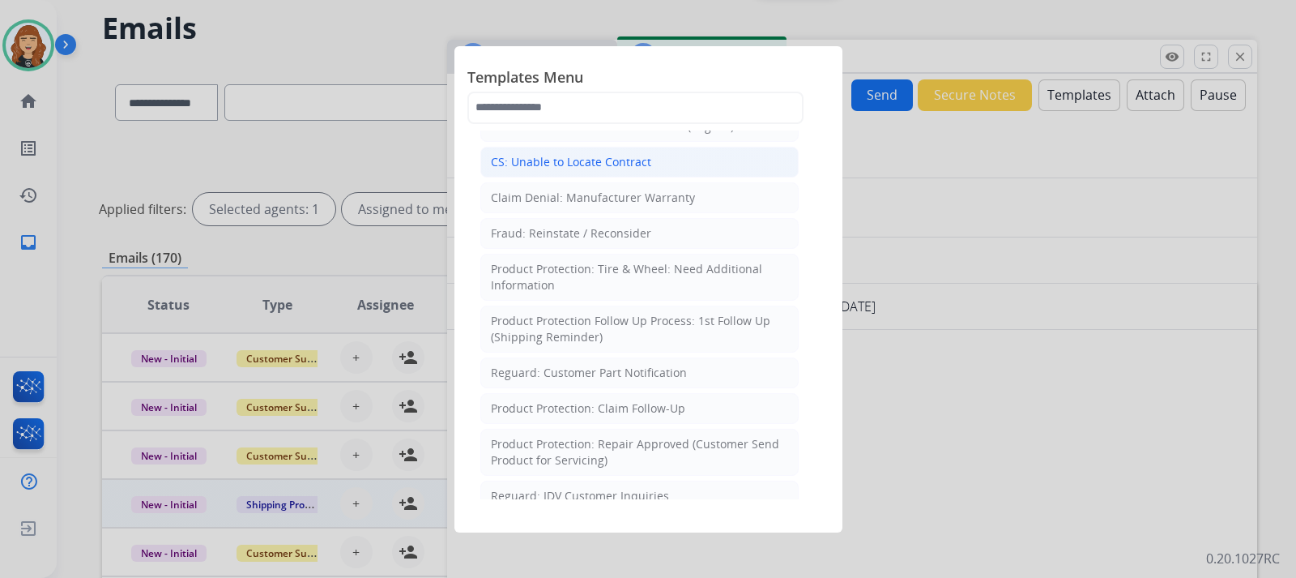
click at [612, 154] on div "CS: Unable to Locate Contract" at bounding box center [571, 162] width 160 height 16
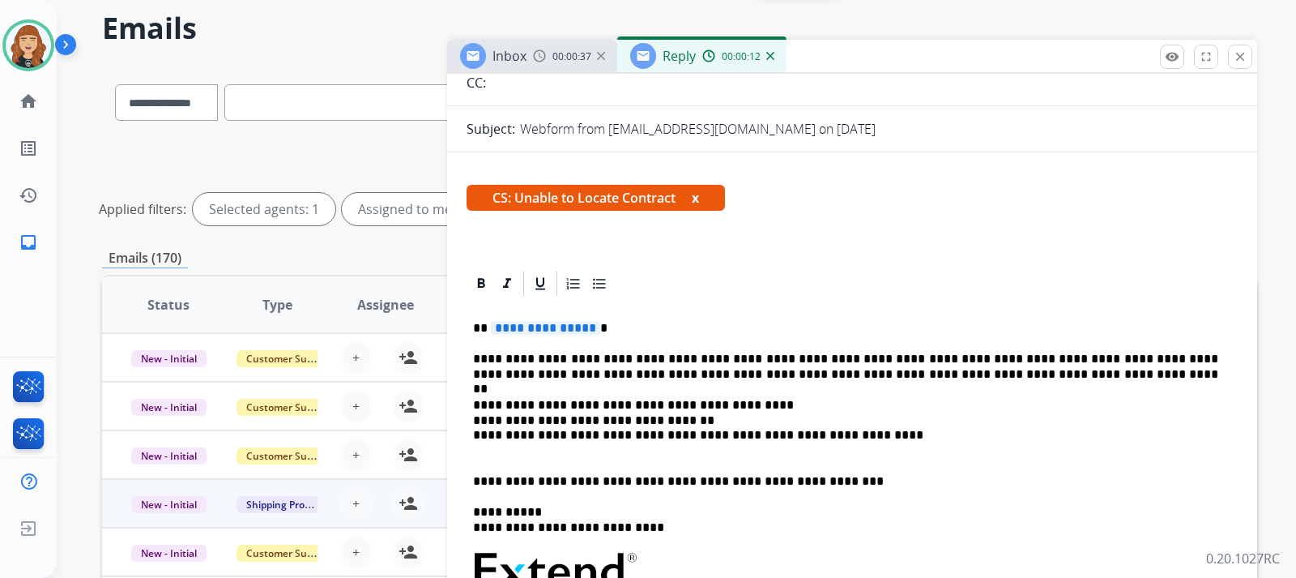
scroll to position [207, 0]
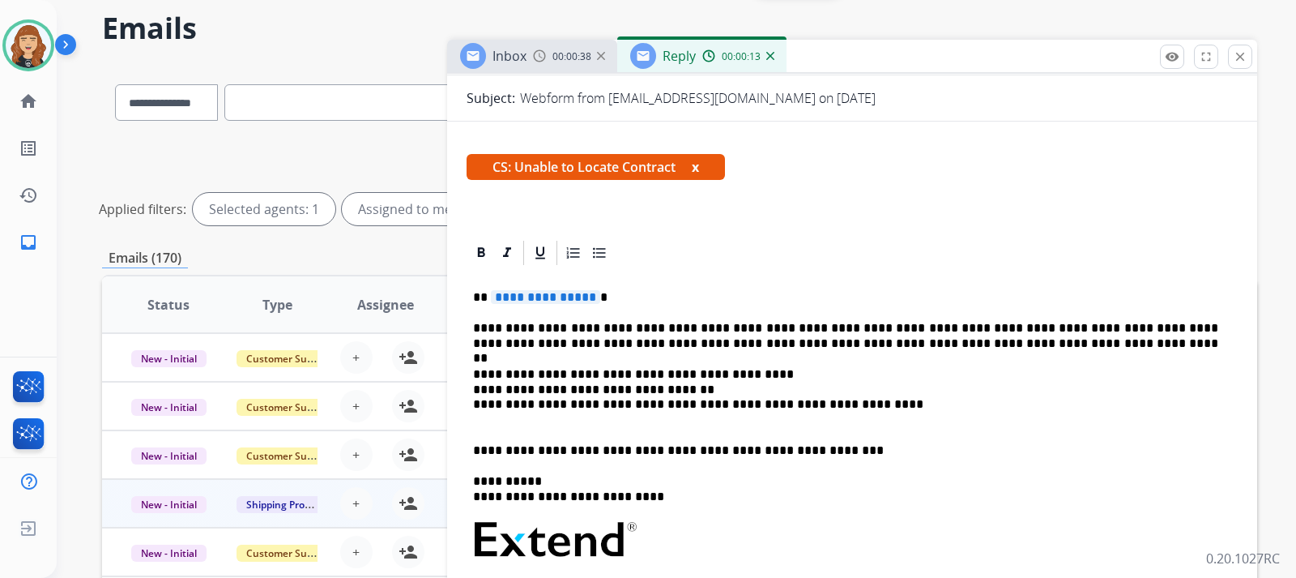
click at [638, 309] on div "**********" at bounding box center [852, 539] width 771 height 544
click at [608, 304] on p "**********" at bounding box center [845, 297] width 745 height 15
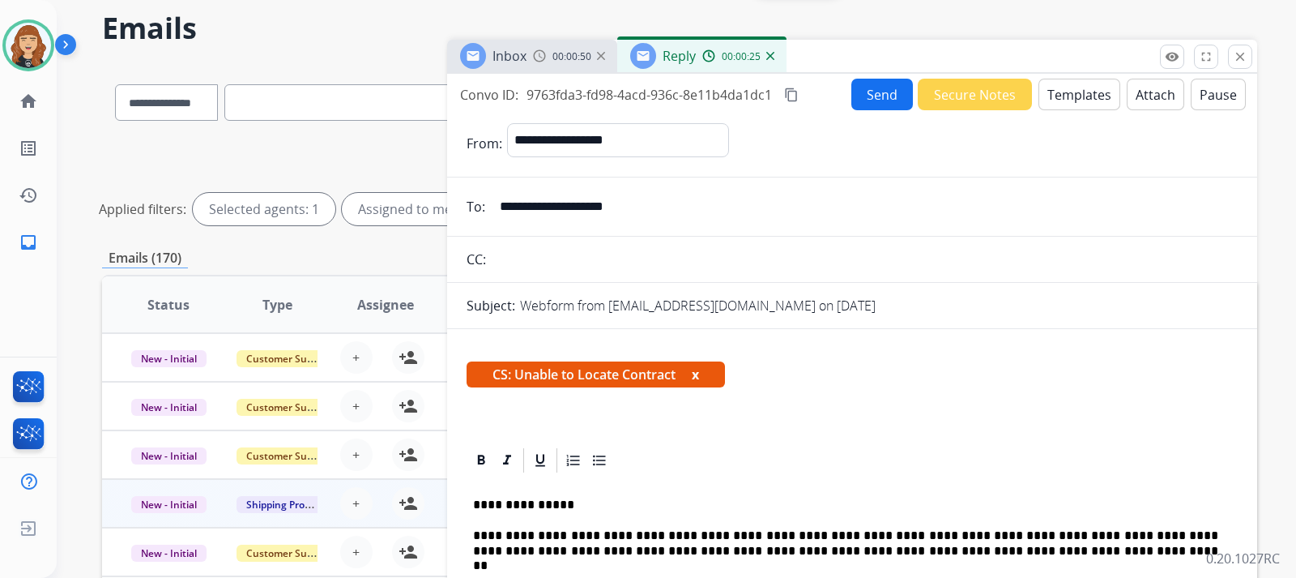
click at [877, 99] on button "Send" at bounding box center [882, 95] width 62 height 32
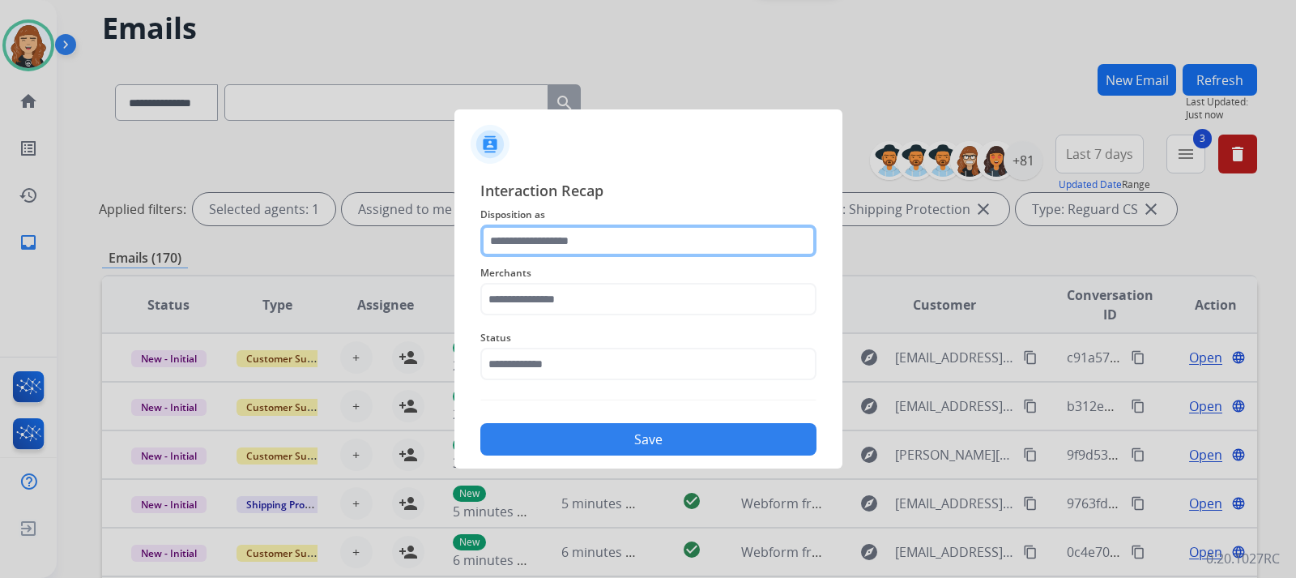
click at [641, 237] on input "text" at bounding box center [648, 240] width 336 height 32
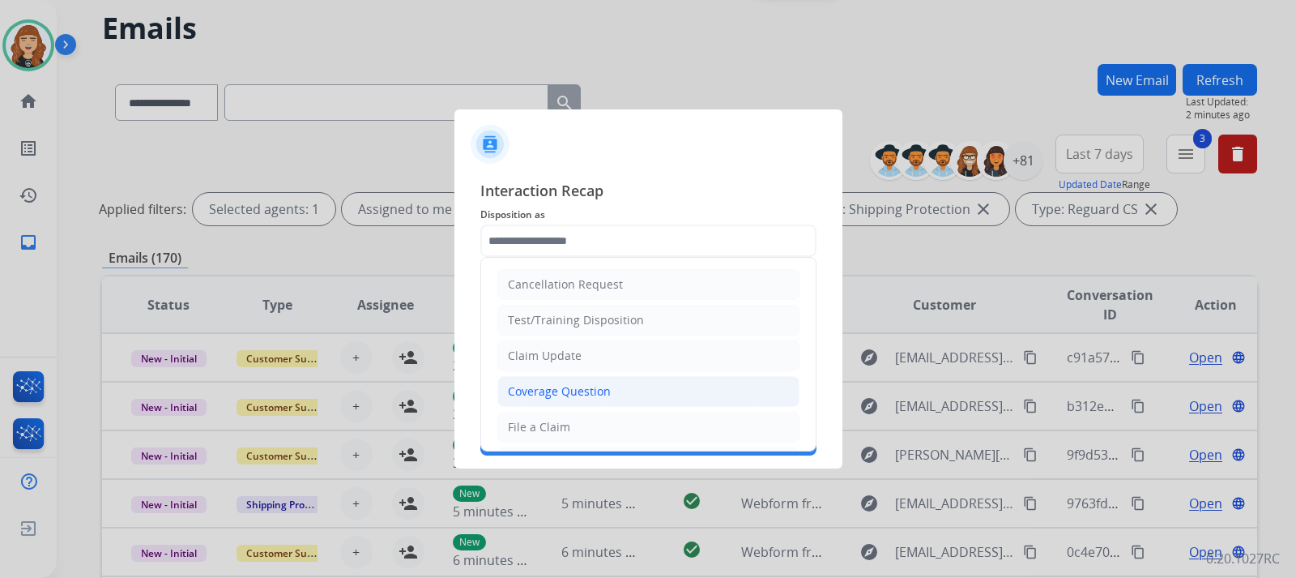
click at [552, 386] on div "Coverage Question" at bounding box center [559, 391] width 103 height 16
type input "**********"
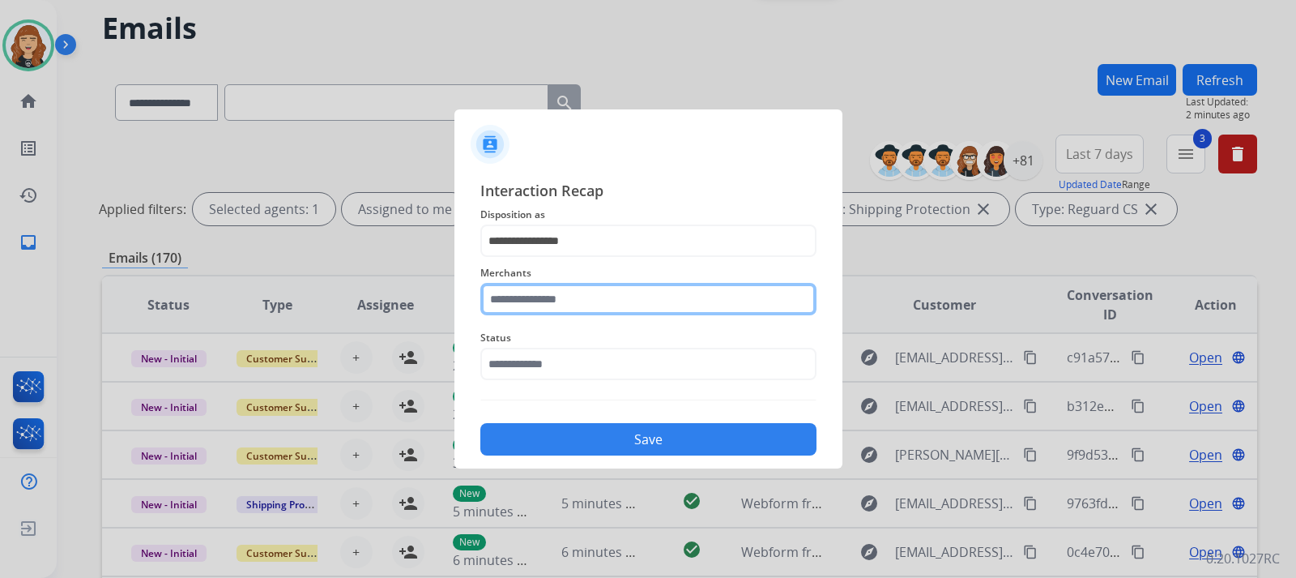
click at [583, 296] on input "text" at bounding box center [648, 299] width 336 height 32
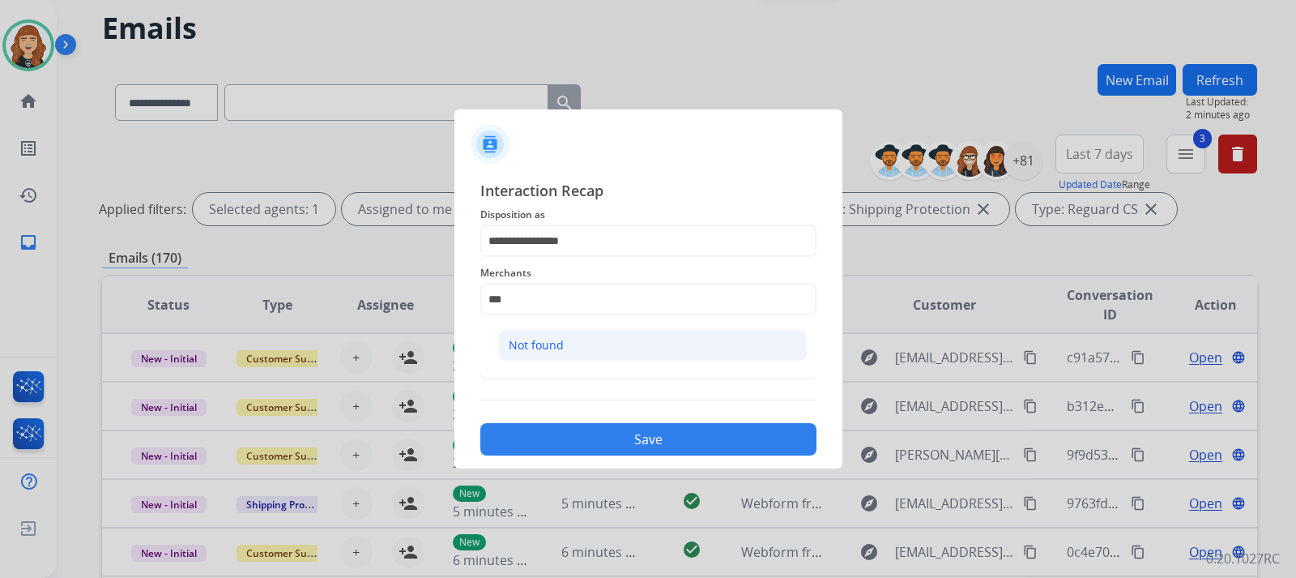
click at [585, 335] on li "Not found" at bounding box center [652, 345] width 309 height 31
type input "*********"
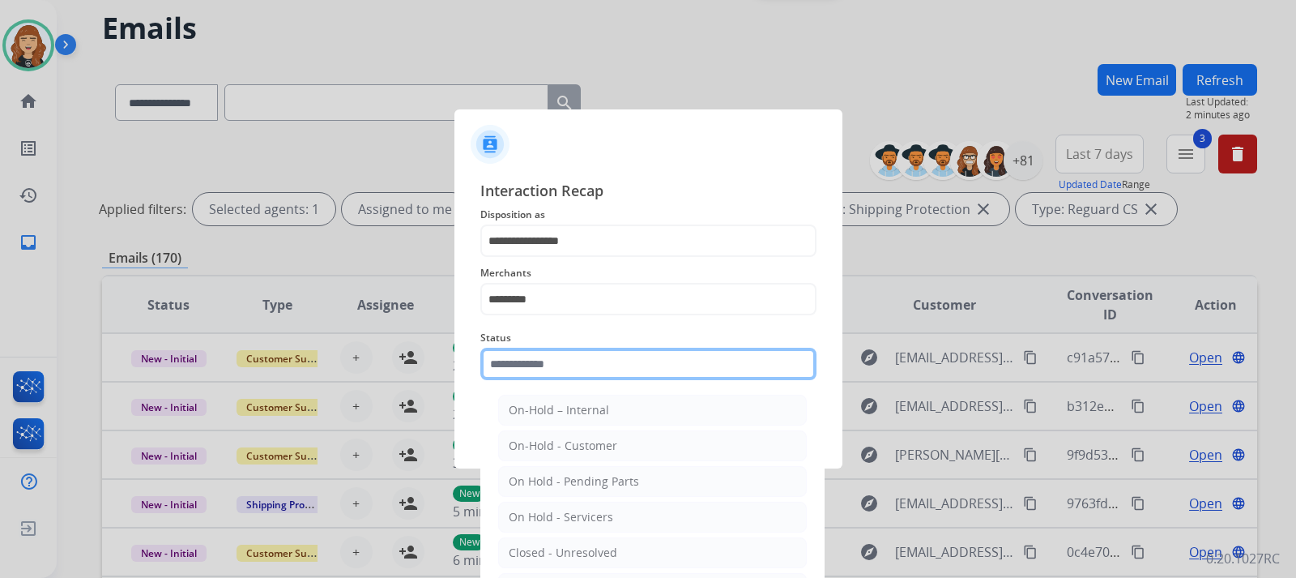
click at [573, 361] on input "text" at bounding box center [648, 364] width 336 height 32
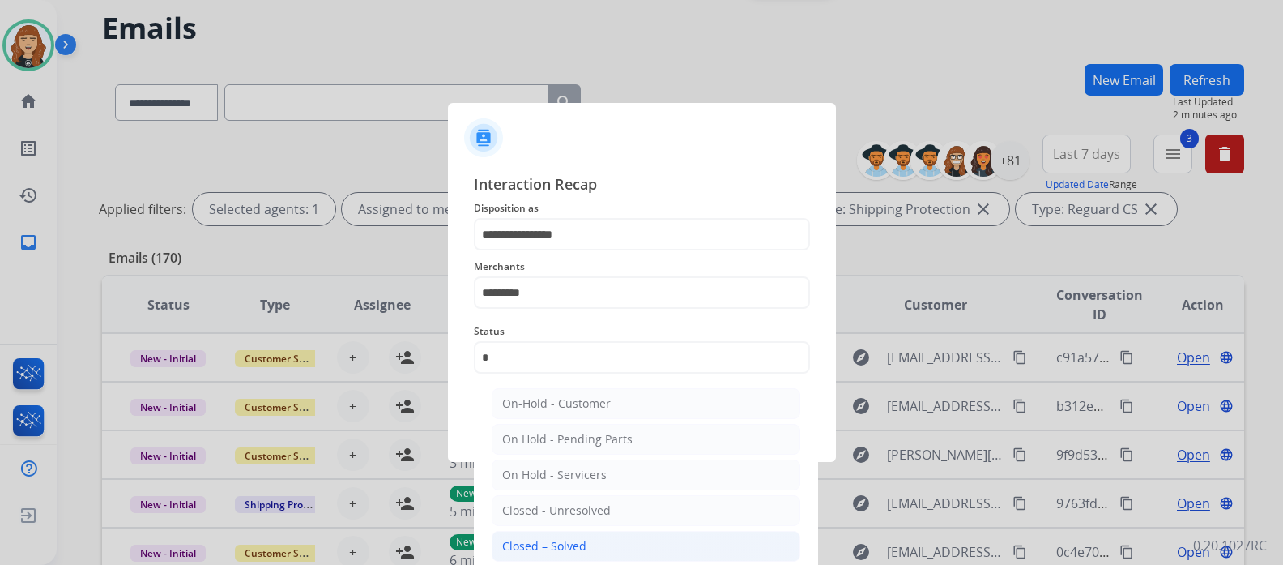
click at [569, 544] on div "Closed – Solved" at bounding box center [544, 546] width 84 height 16
type input "**********"
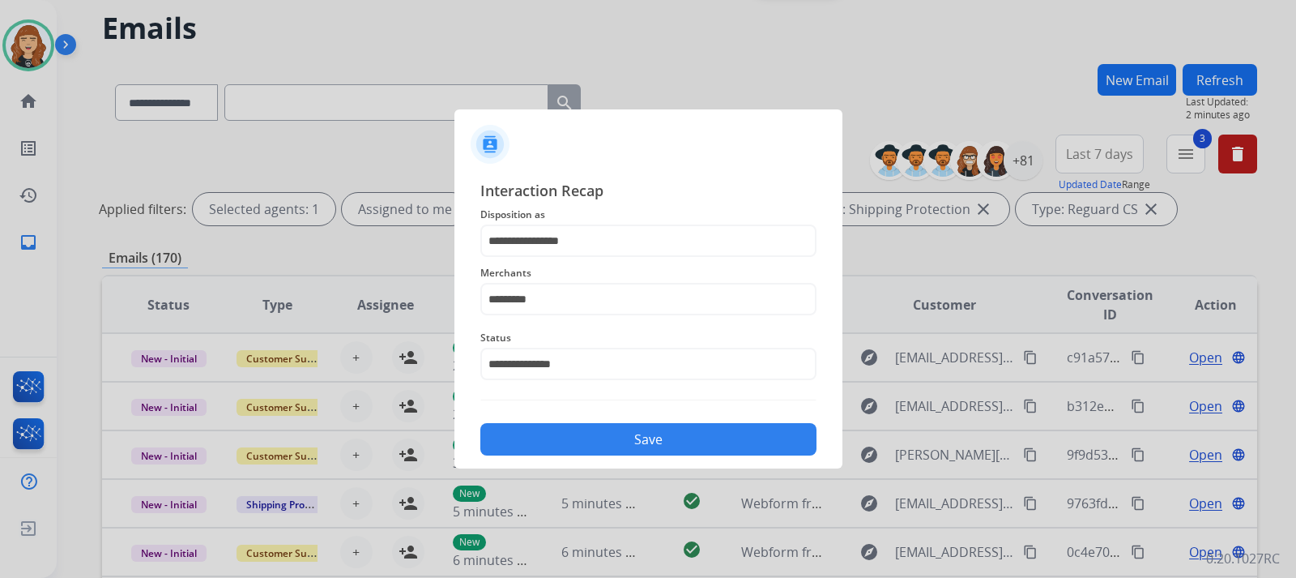
click at [618, 431] on button "Save" at bounding box center [648, 439] width 336 height 32
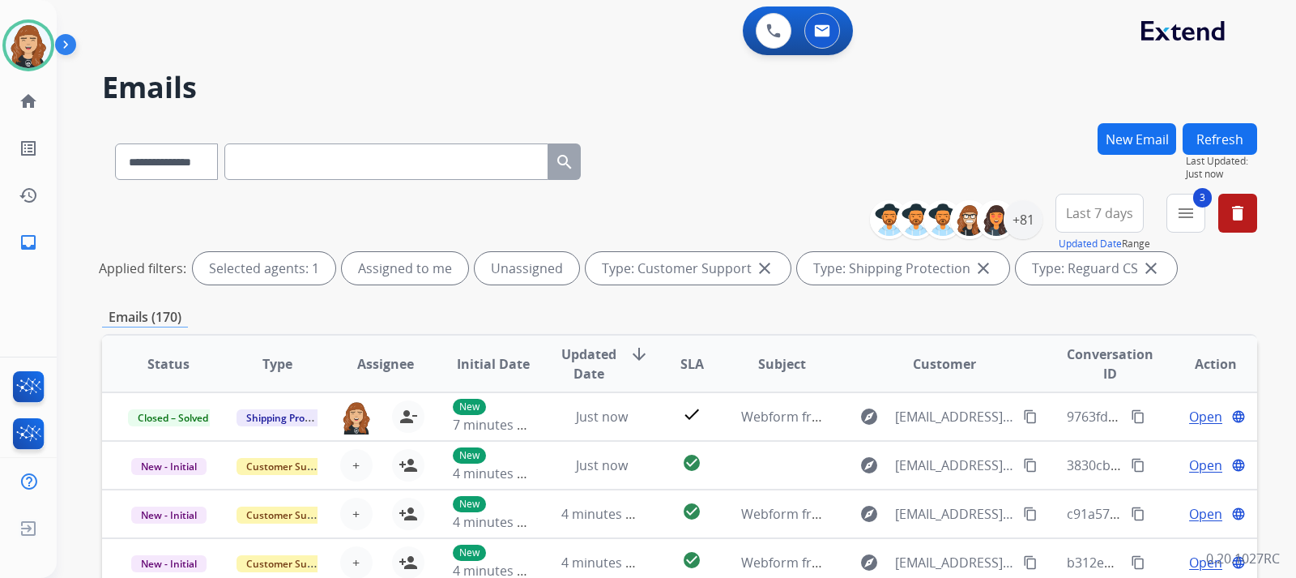
click at [1273, 292] on div "**********" at bounding box center [676, 289] width 1239 height 578
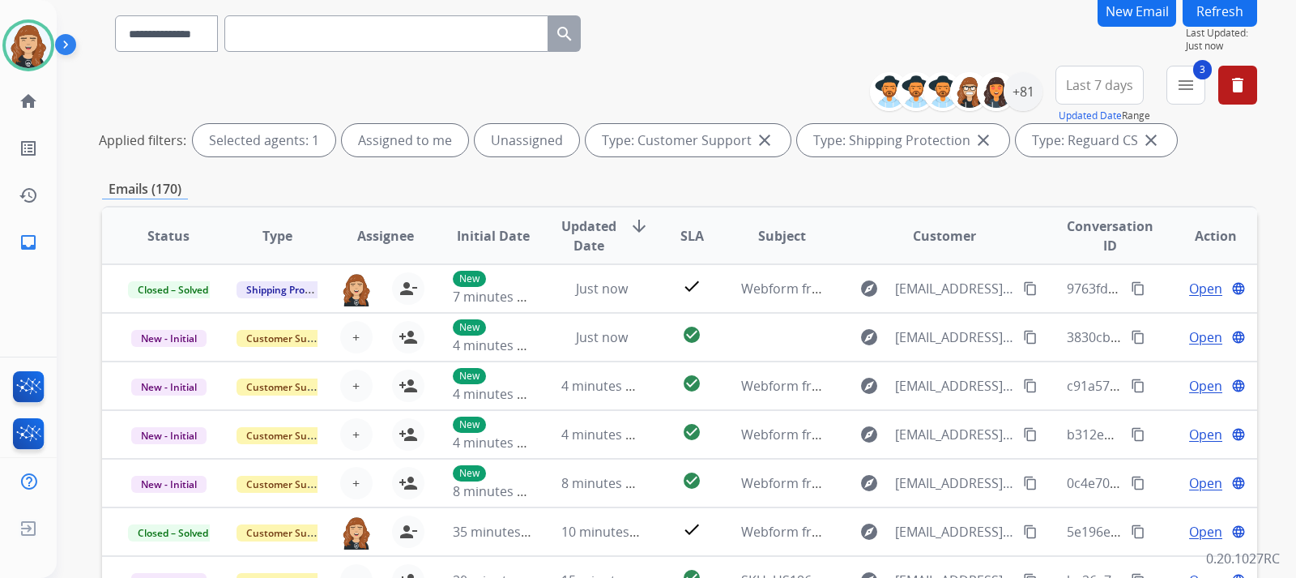
scroll to position [130, 0]
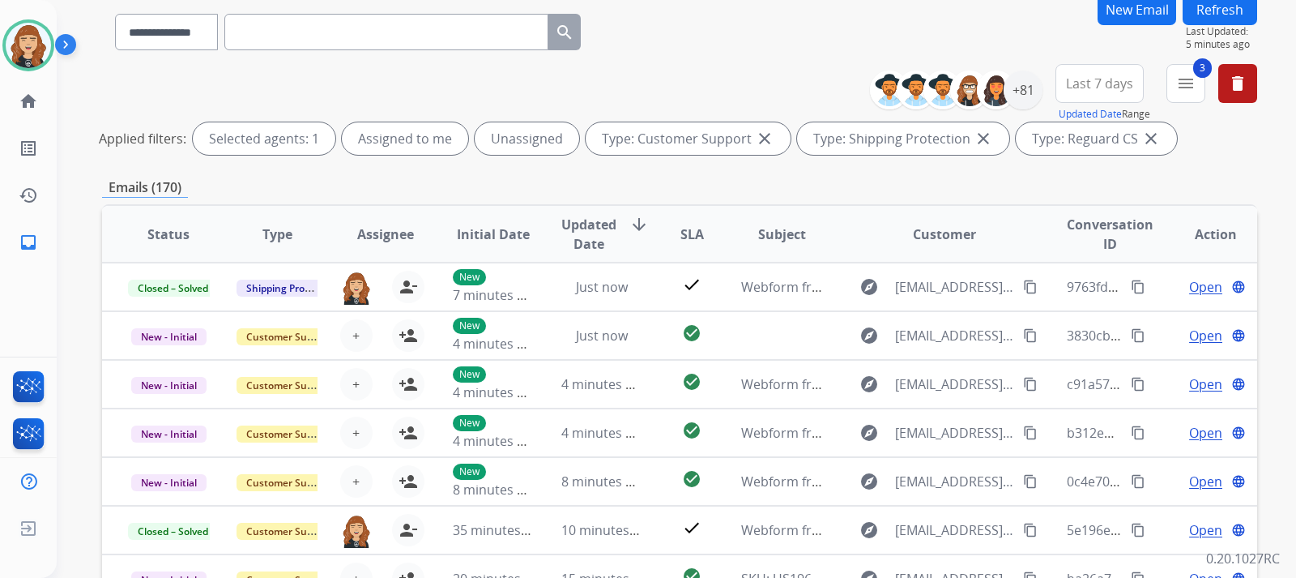
click at [1213, 15] on button "Refresh" at bounding box center [1220, 10] width 75 height 32
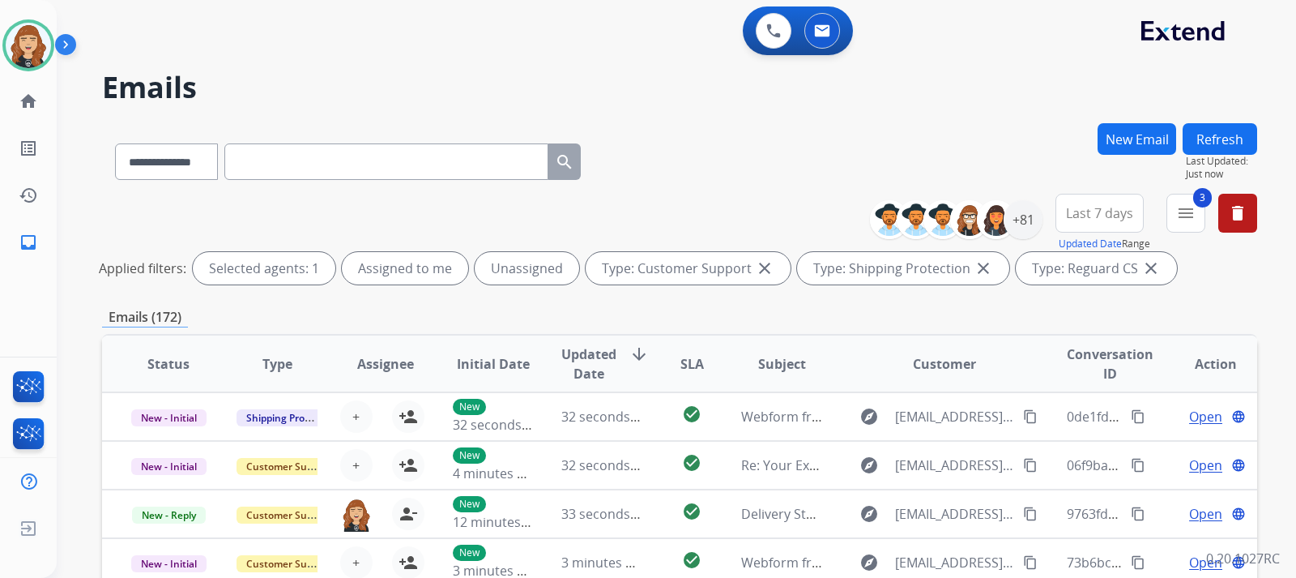
click at [1264, 278] on div "**********" at bounding box center [676, 289] width 1239 height 578
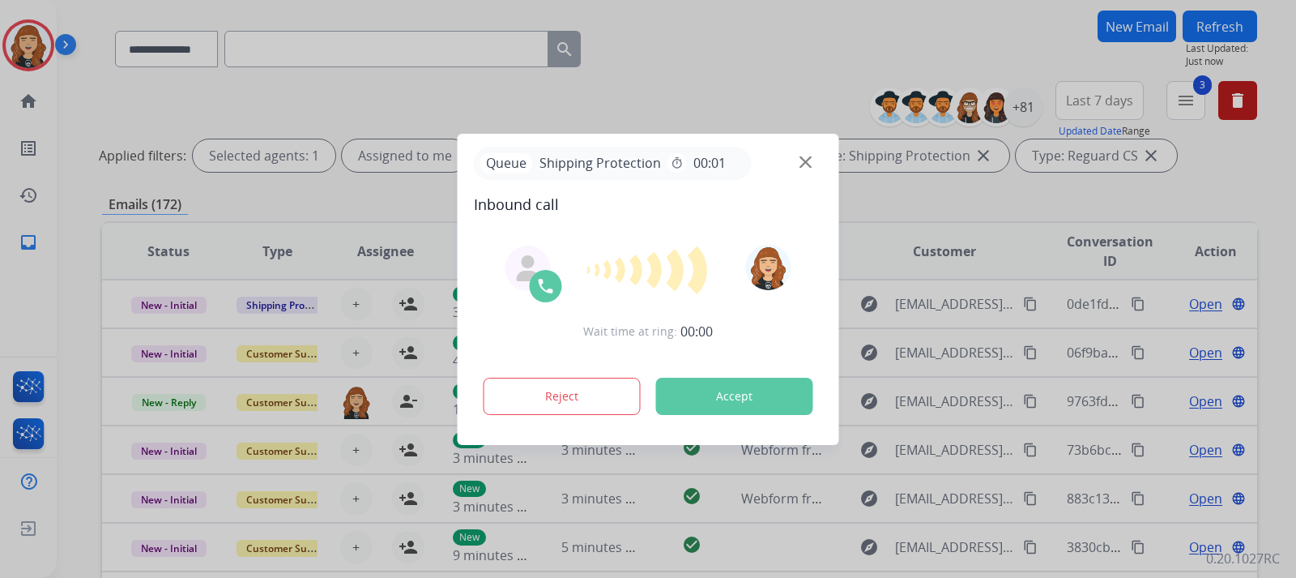
scroll to position [130, 0]
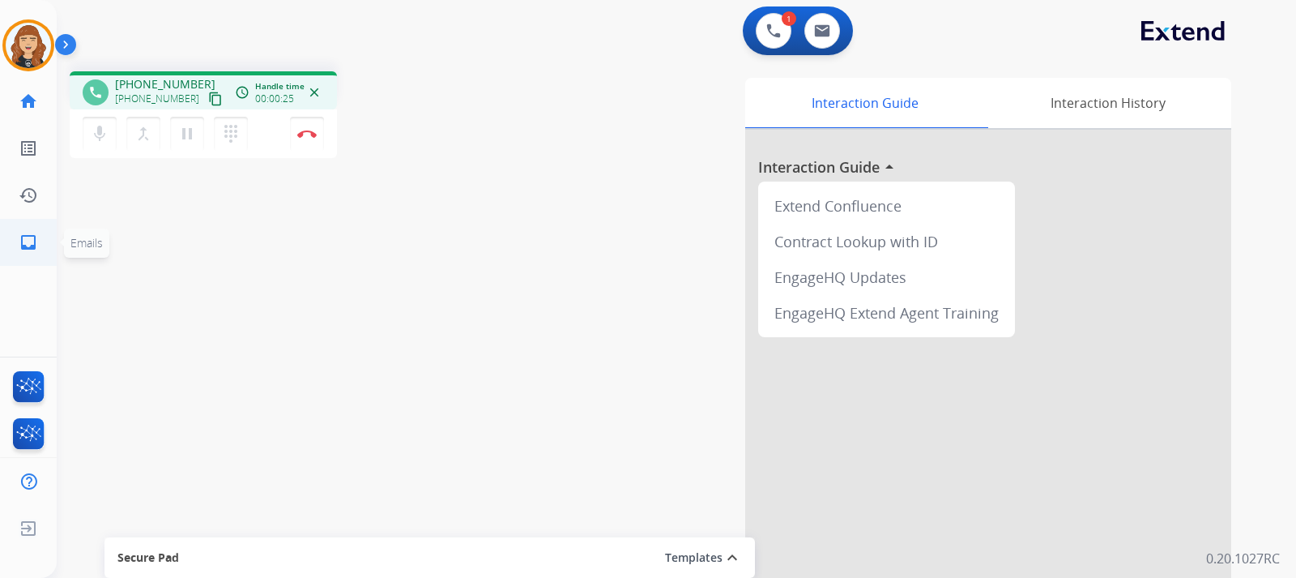
click at [25, 238] on mat-icon "inbox" at bounding box center [28, 242] width 19 height 19
select select "**********"
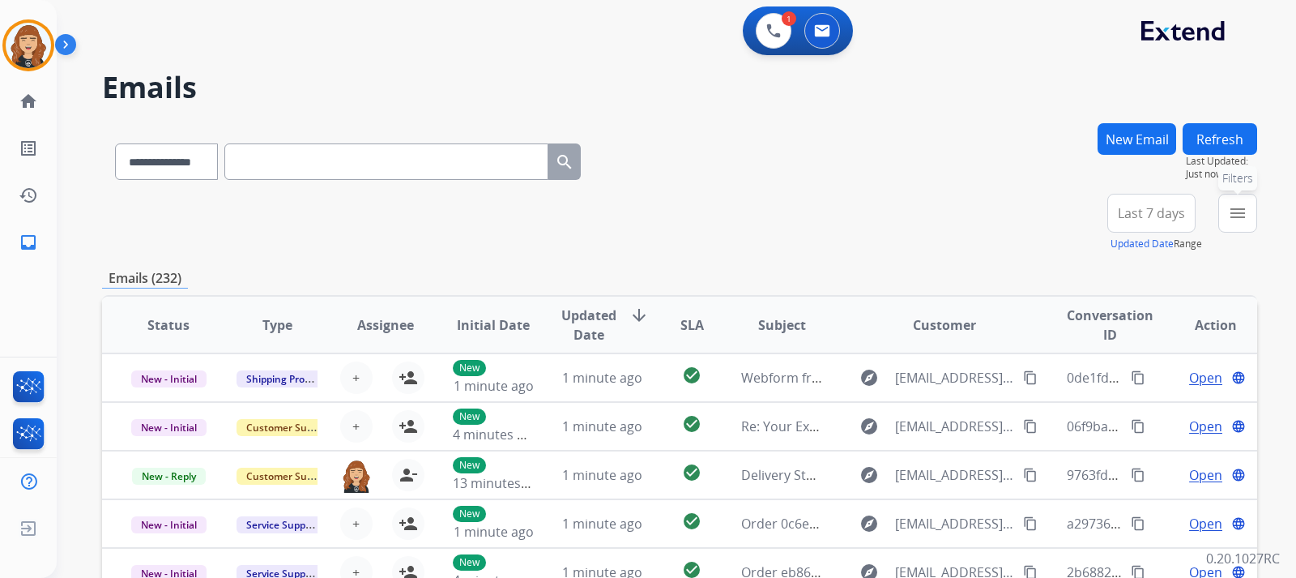
click at [1241, 223] on button "menu Filters" at bounding box center [1237, 213] width 39 height 39
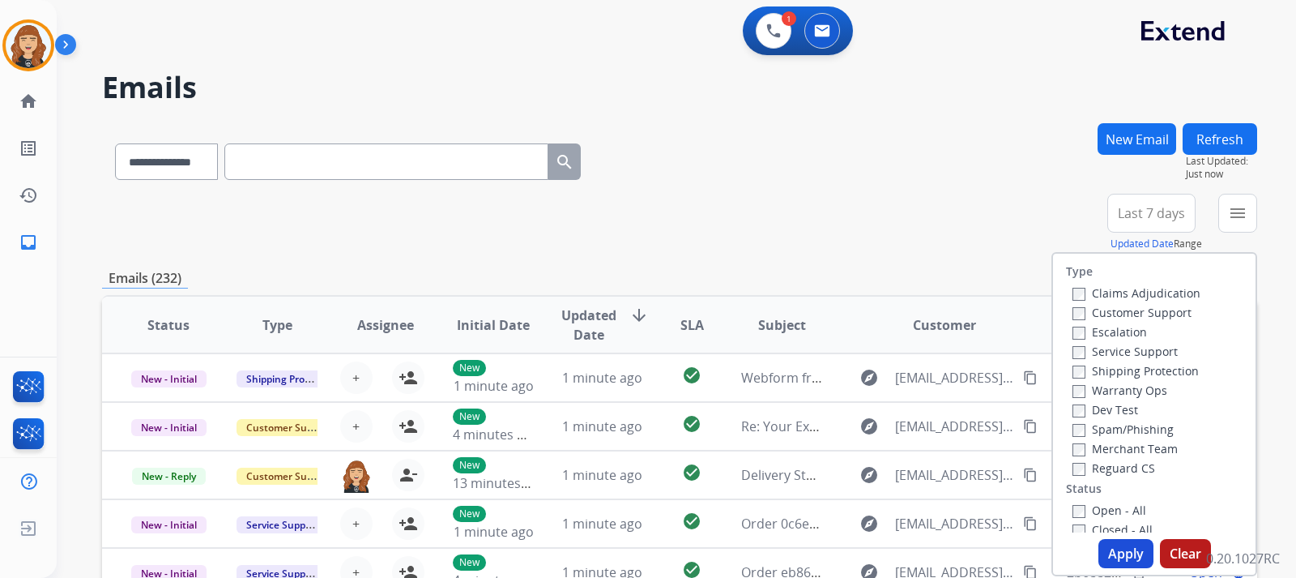
click at [1066, 313] on div "Claims Adjudication Customer Support Escalation Service Support Shipping Protec…" at bounding box center [1133, 380] width 134 height 194
click at [1109, 556] on button "Apply" at bounding box center [1126, 553] width 55 height 29
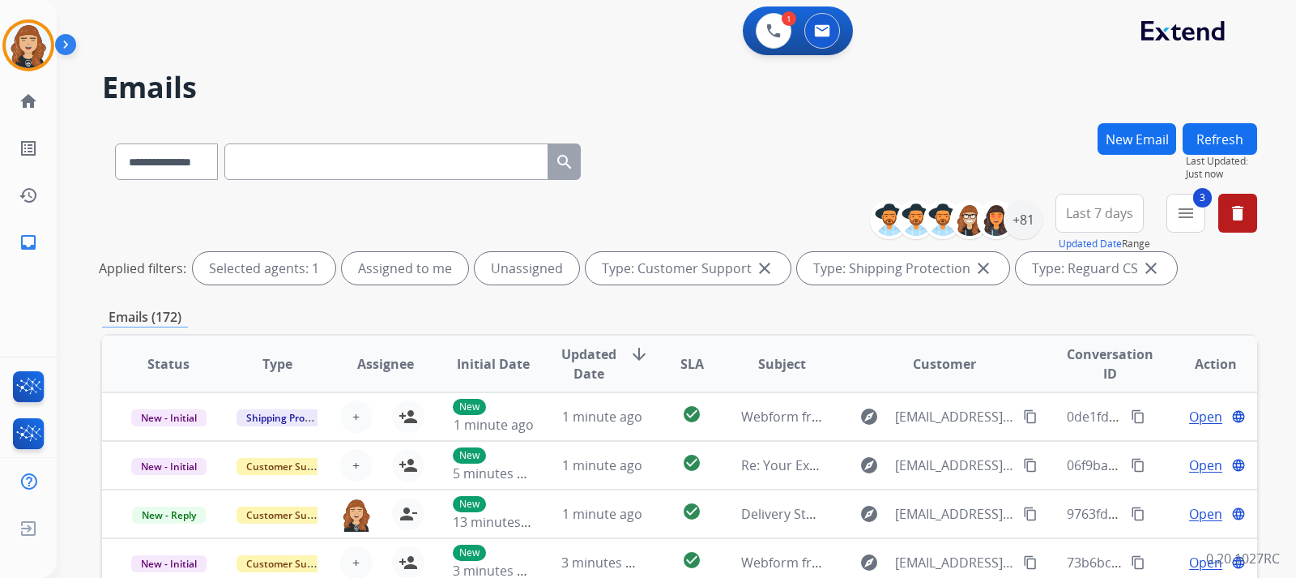
click at [1259, 273] on div "**********" at bounding box center [676, 289] width 1239 height 578
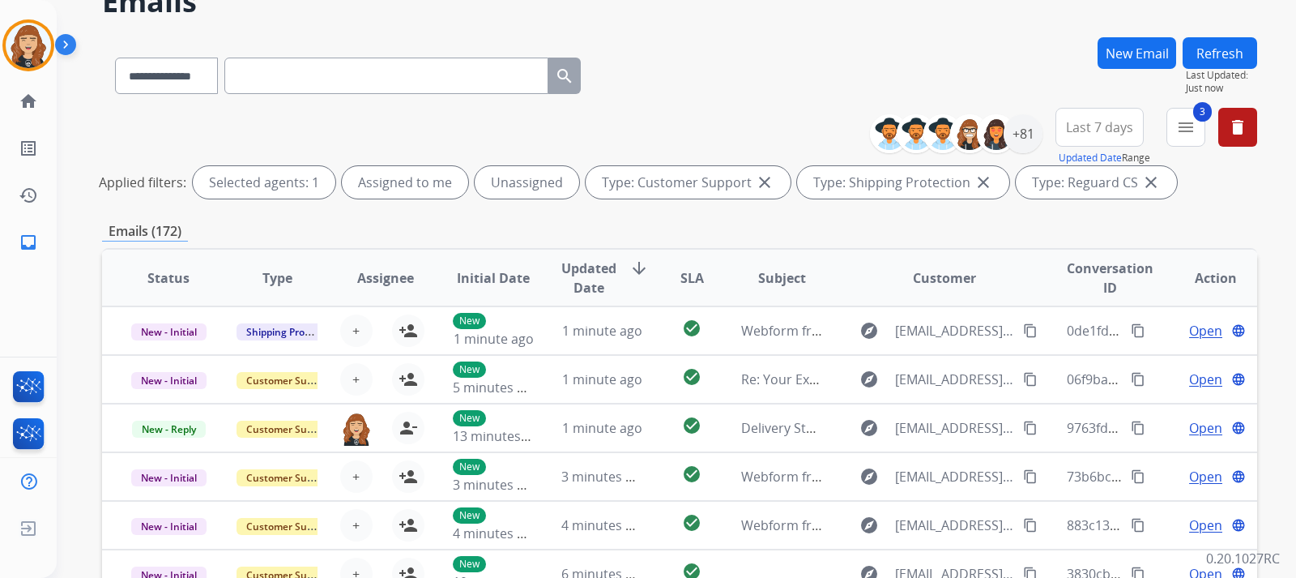
scroll to position [130, 0]
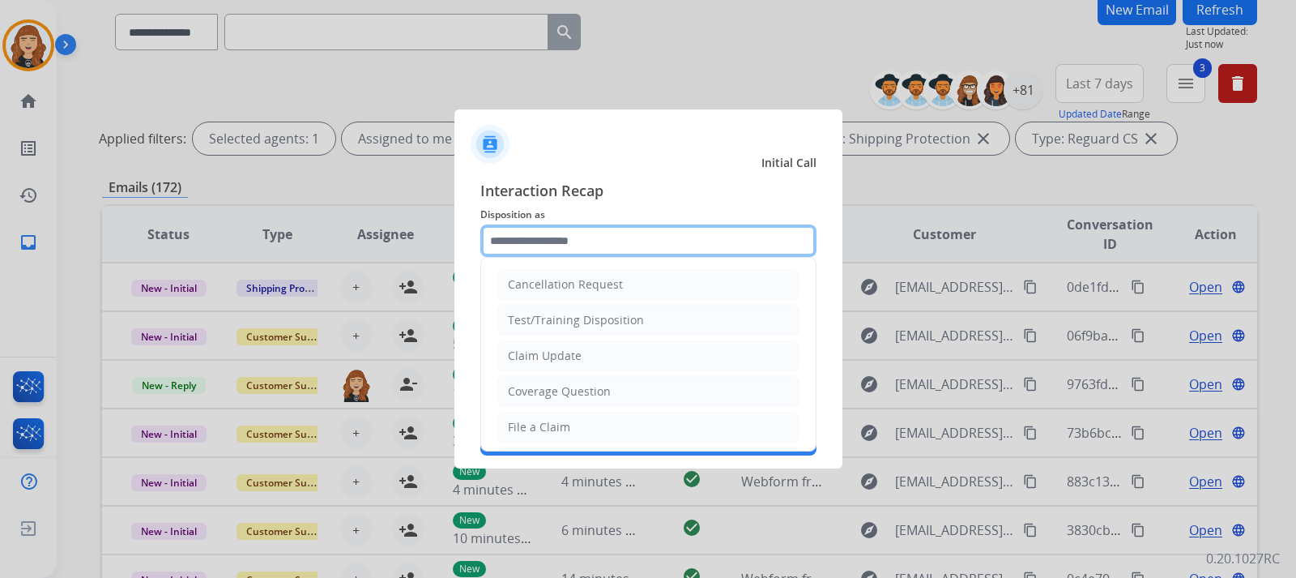
click at [705, 232] on input "text" at bounding box center [648, 240] width 336 height 32
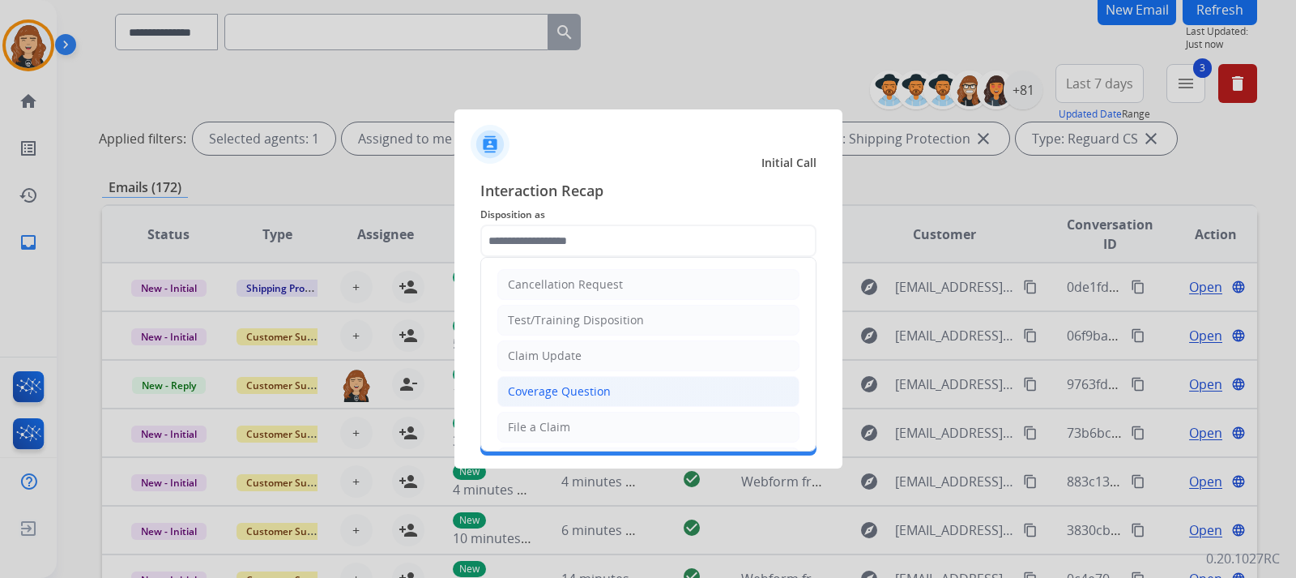
click at [560, 395] on div "Coverage Question" at bounding box center [559, 391] width 103 height 16
type input "**********"
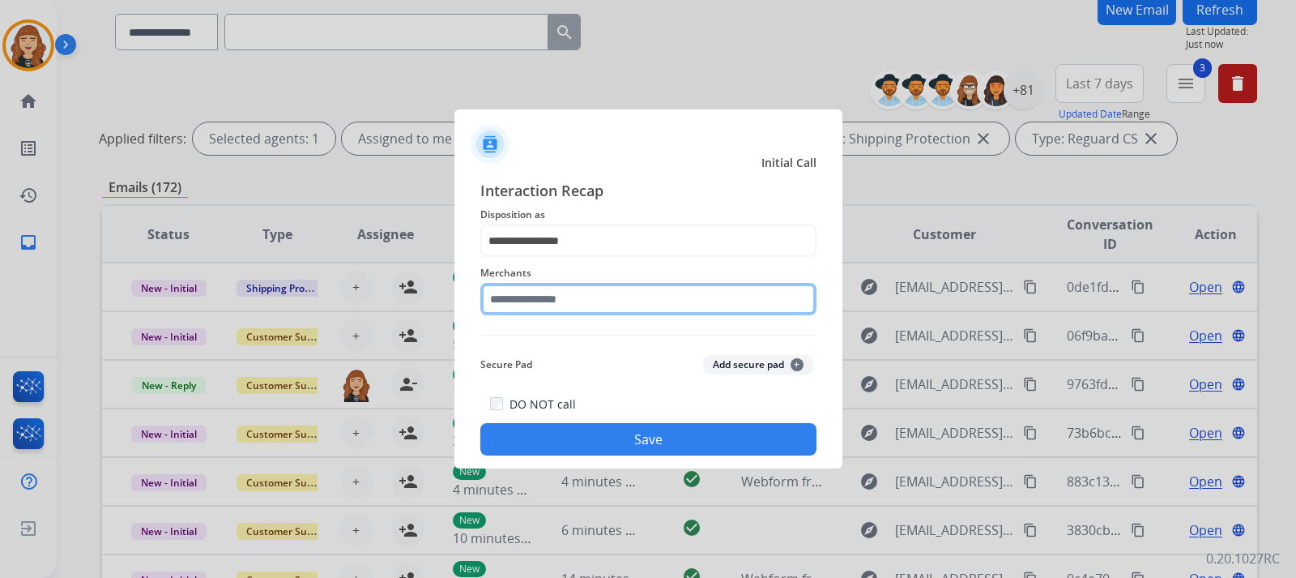
click at [567, 297] on input "text" at bounding box center [648, 299] width 336 height 32
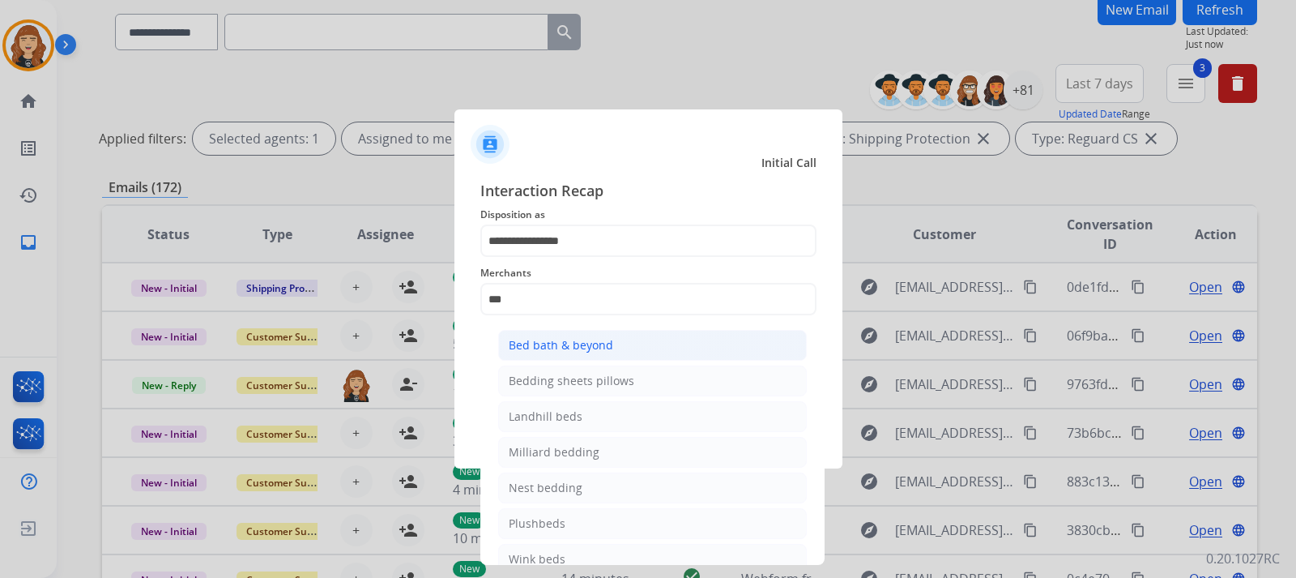
click at [570, 348] on div "Bed bath & beyond" at bounding box center [561, 345] width 105 height 16
type input "**********"
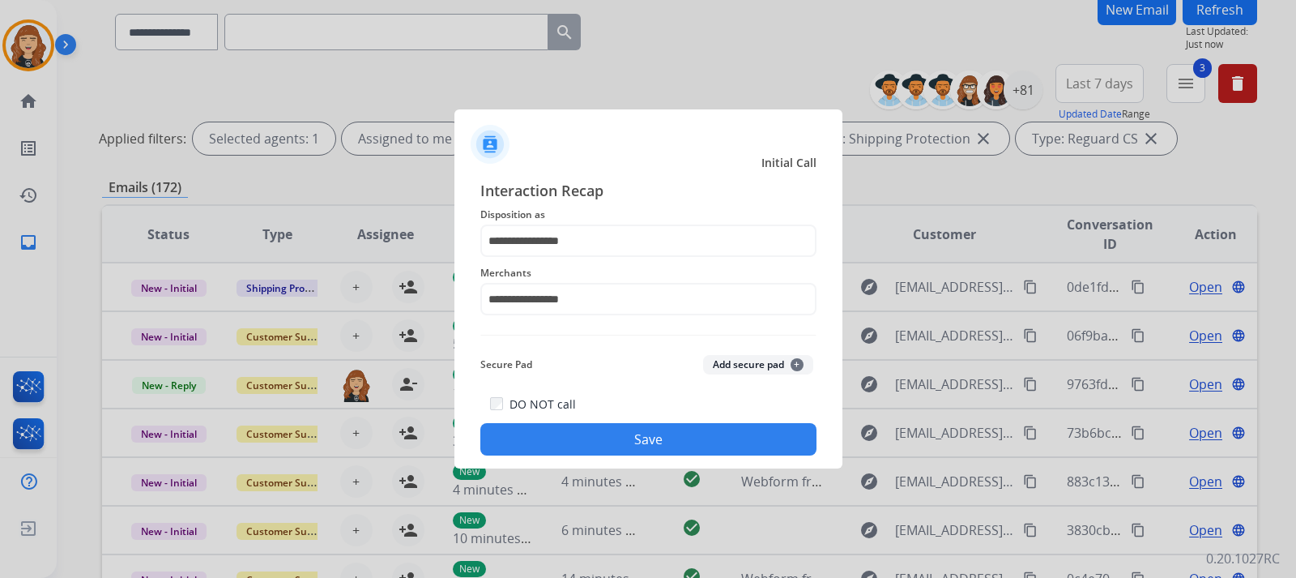
click at [609, 439] on button "Save" at bounding box center [648, 439] width 336 height 32
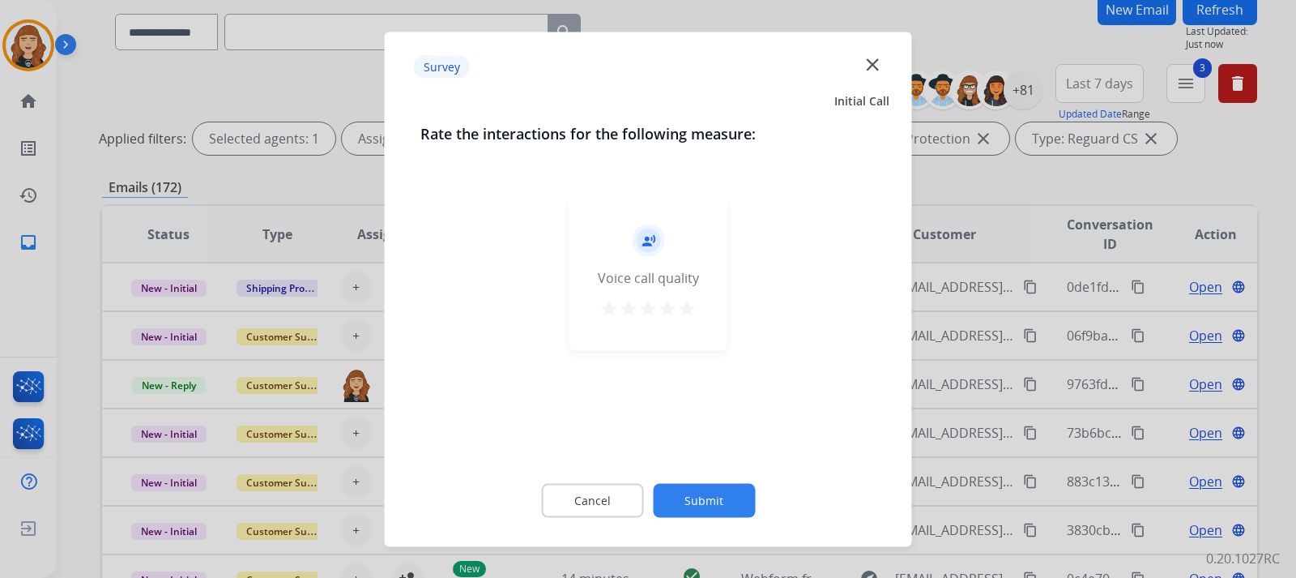
click at [683, 309] on mat-icon "star" at bounding box center [686, 307] width 19 height 19
click at [703, 494] on button "Submit" at bounding box center [704, 500] width 102 height 34
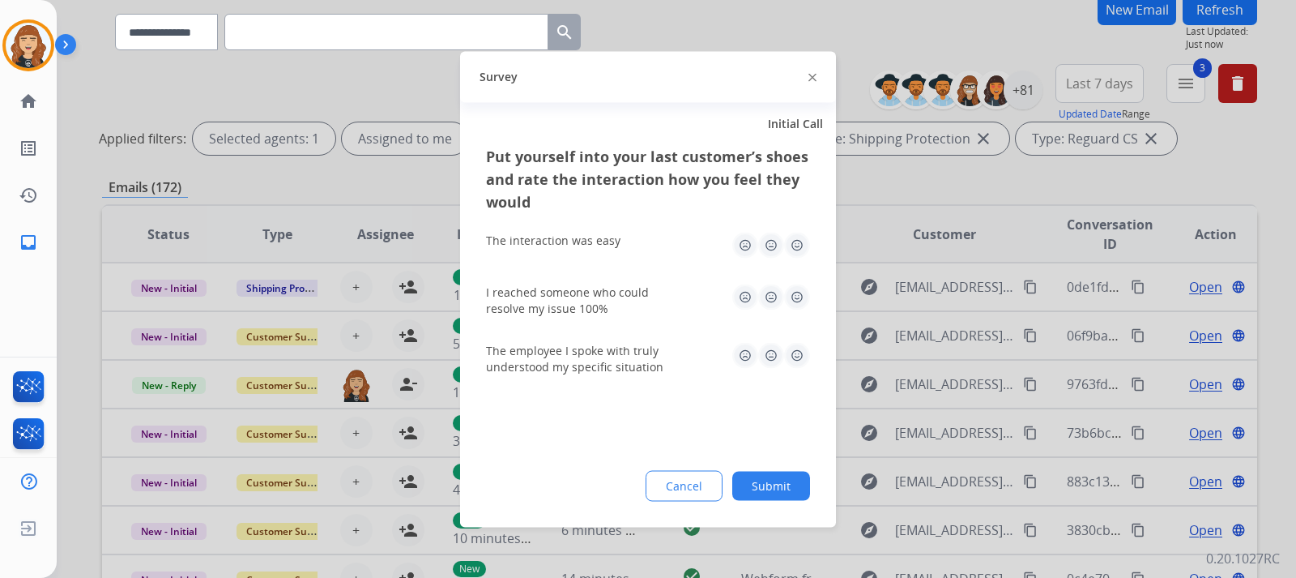
click at [791, 247] on img at bounding box center [797, 245] width 26 height 26
click at [791, 294] on img at bounding box center [797, 297] width 26 height 26
click at [793, 357] on img at bounding box center [797, 355] width 26 height 26
click at [749, 480] on button "Submit" at bounding box center [771, 485] width 78 height 29
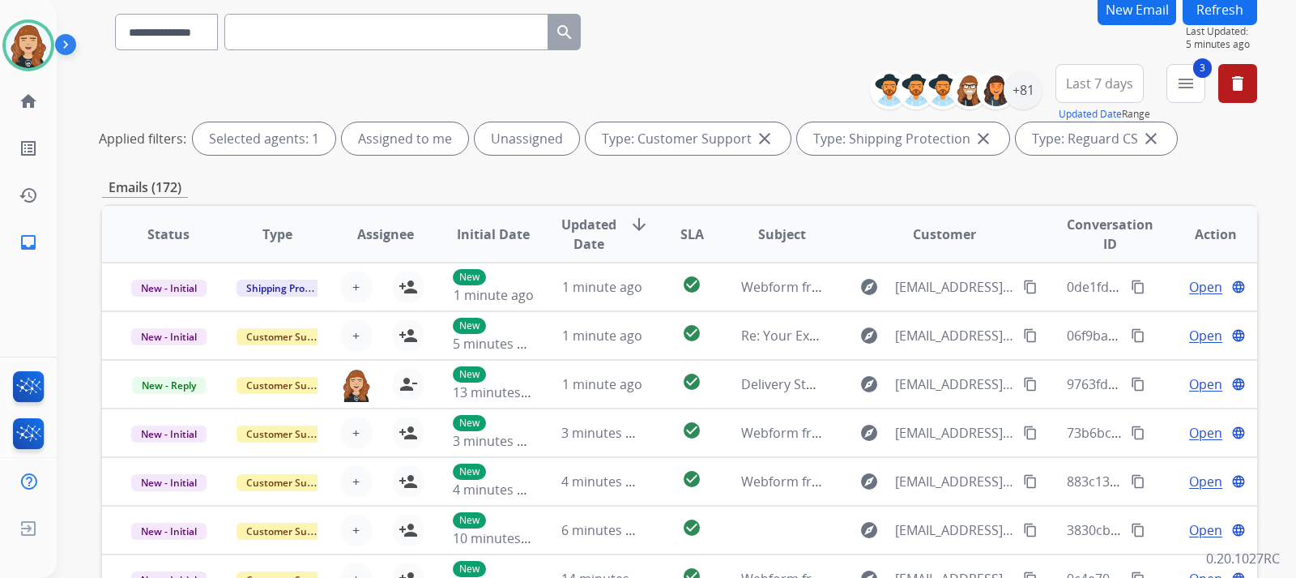
click at [1207, 18] on button "Refresh" at bounding box center [1220, 10] width 75 height 32
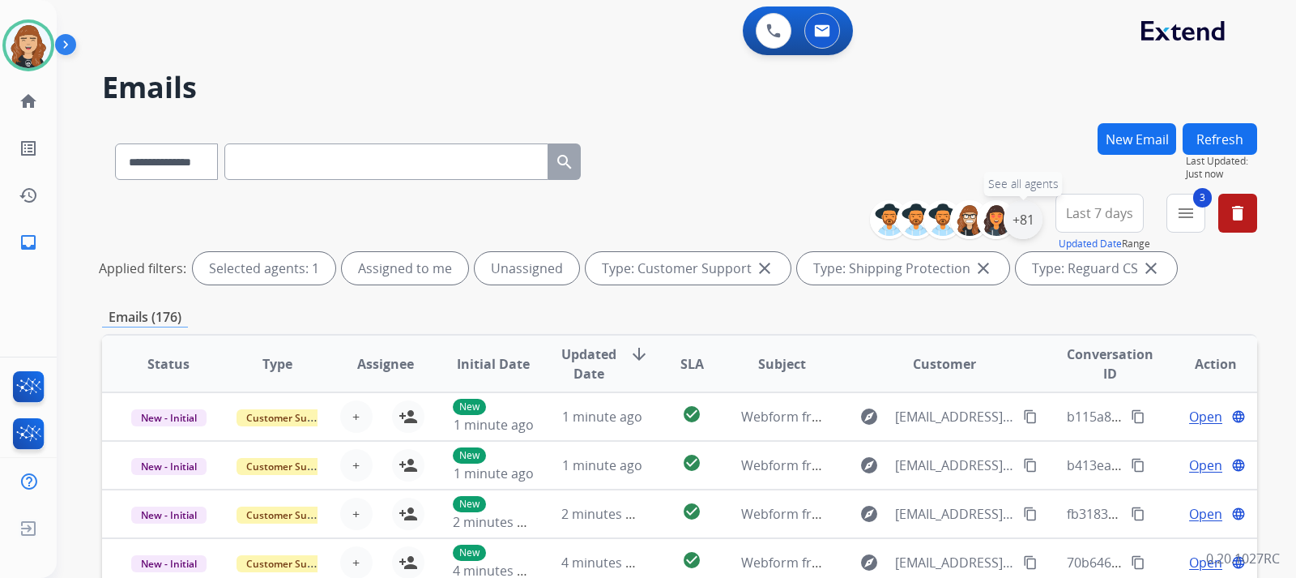
click at [1015, 213] on div "+81" at bounding box center [1023, 219] width 39 height 39
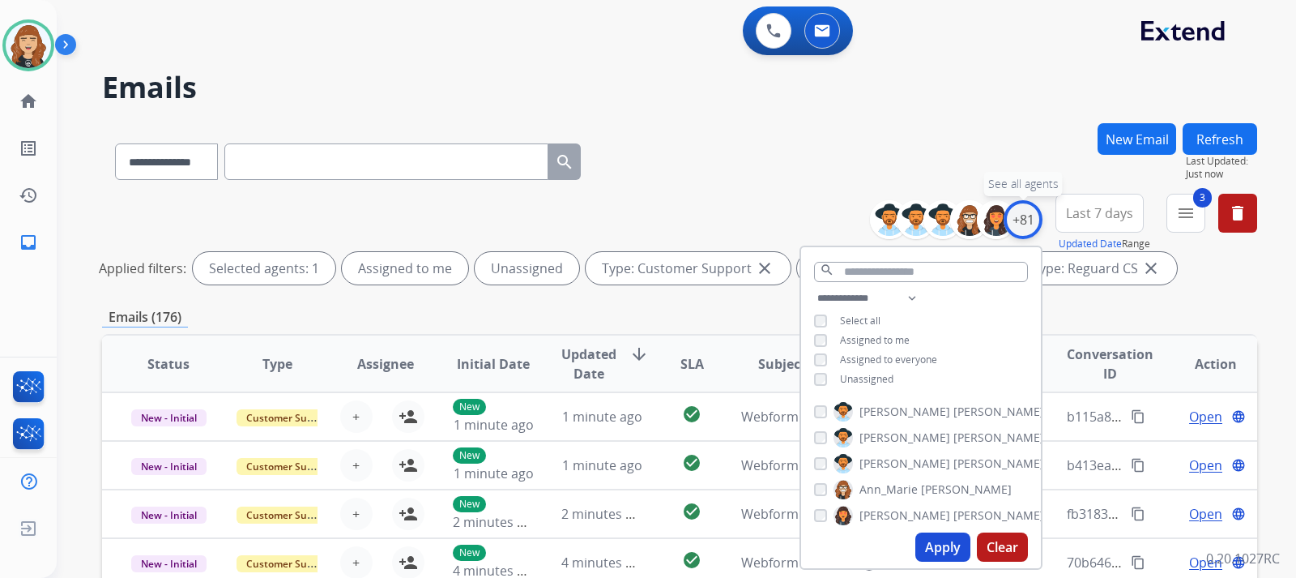
click at [1015, 213] on div "+81" at bounding box center [1023, 219] width 39 height 39
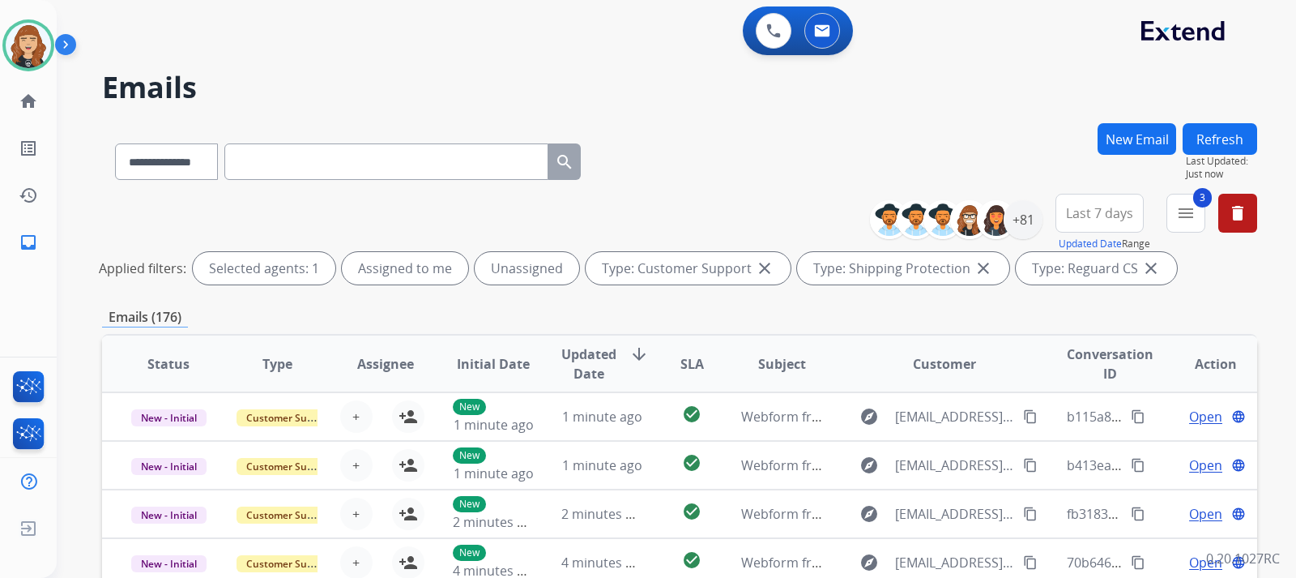
click at [1279, 272] on div "**********" at bounding box center [676, 289] width 1239 height 578
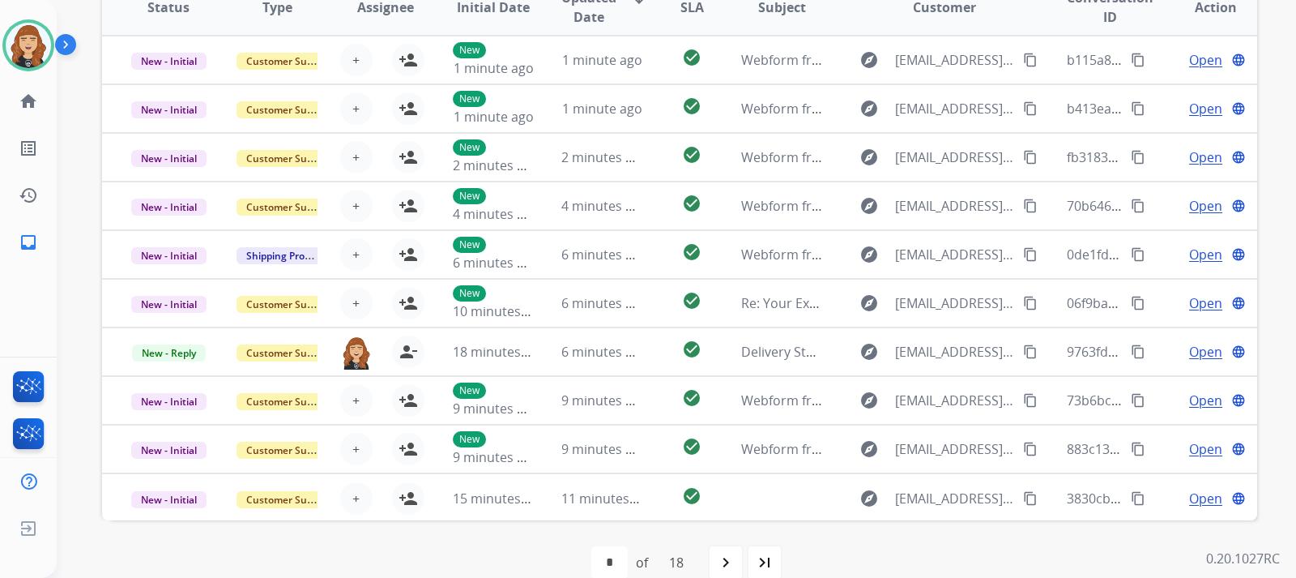
scroll to position [383, 0]
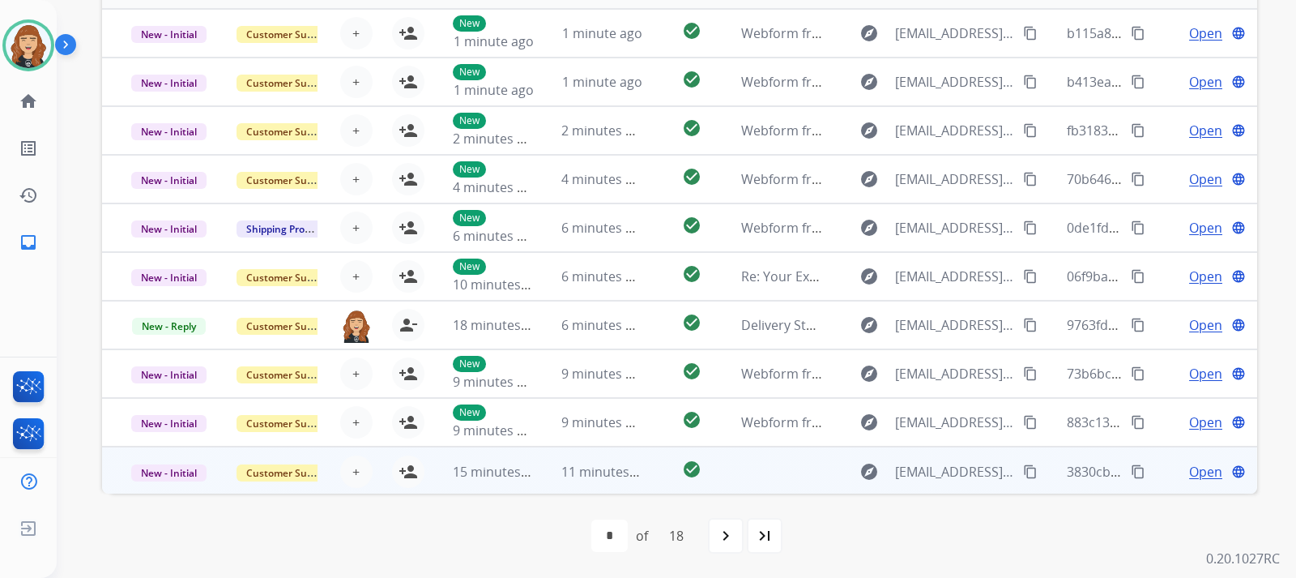
click at [1189, 471] on span "Open" at bounding box center [1205, 471] width 33 height 19
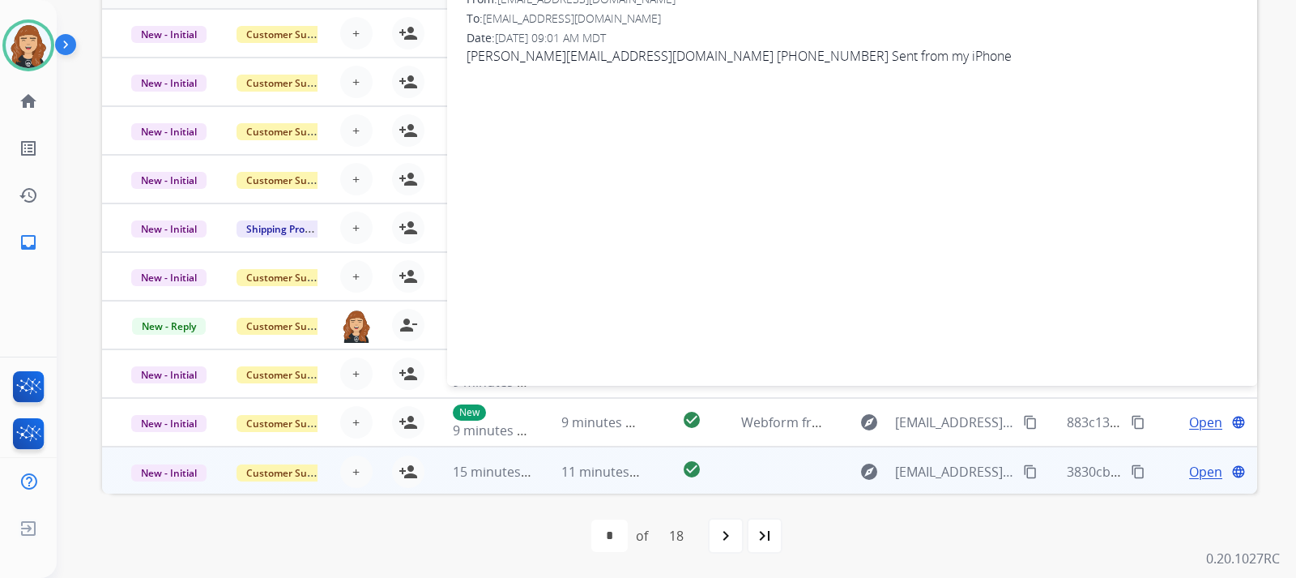
click at [1023, 475] on mat-icon "content_copy" at bounding box center [1030, 471] width 15 height 15
click at [1273, 322] on div "**********" at bounding box center [676, 289] width 1239 height 578
click at [401, 466] on mat-icon "person_add" at bounding box center [408, 471] width 19 height 19
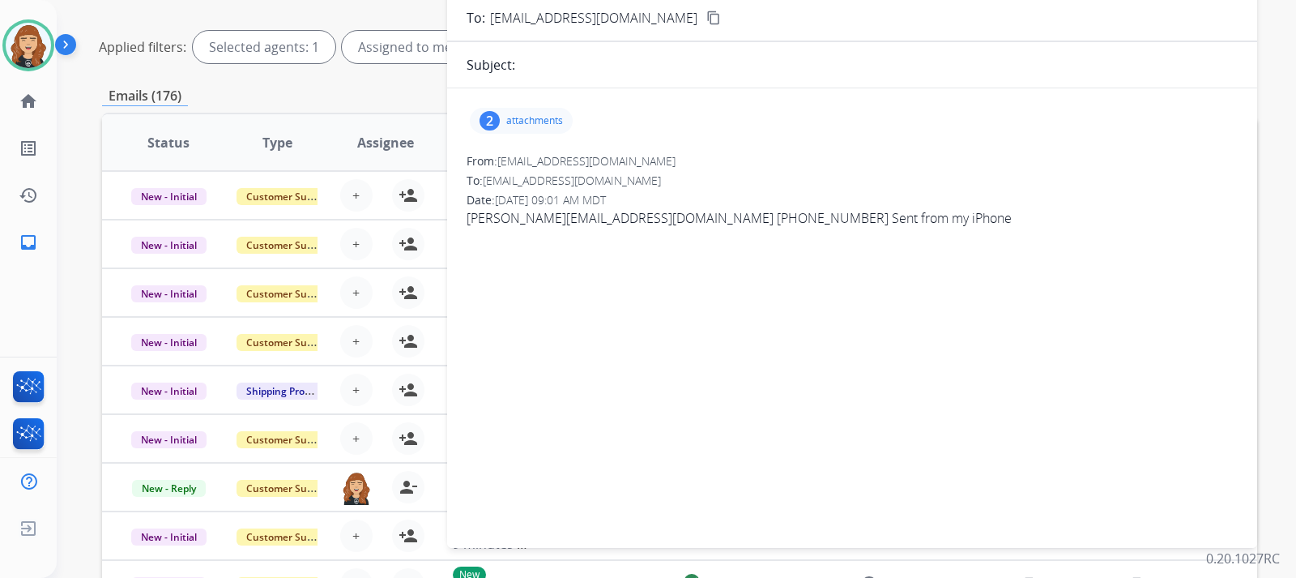
scroll to position [189, 0]
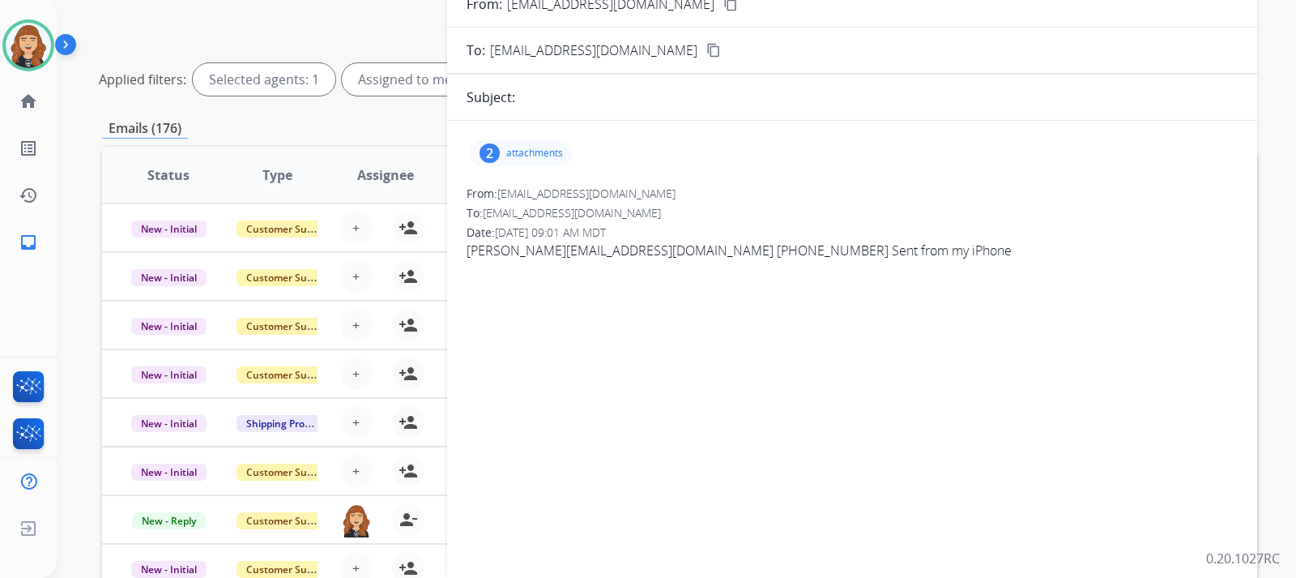
click at [539, 156] on p "attachments" at bounding box center [534, 153] width 57 height 13
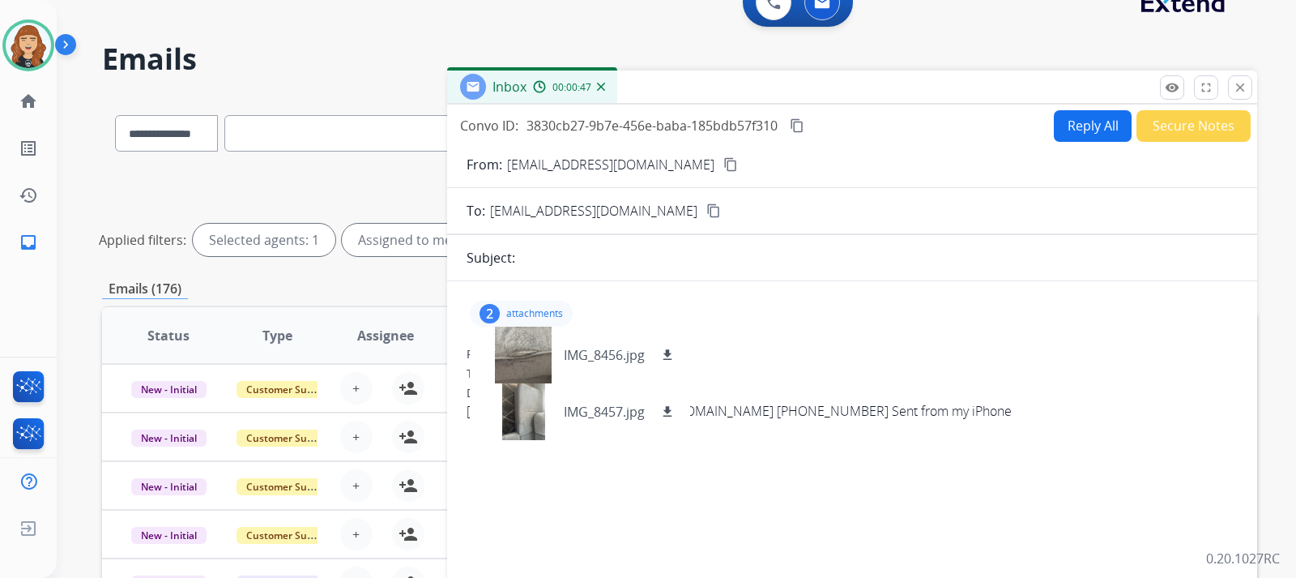
scroll to position [27, 0]
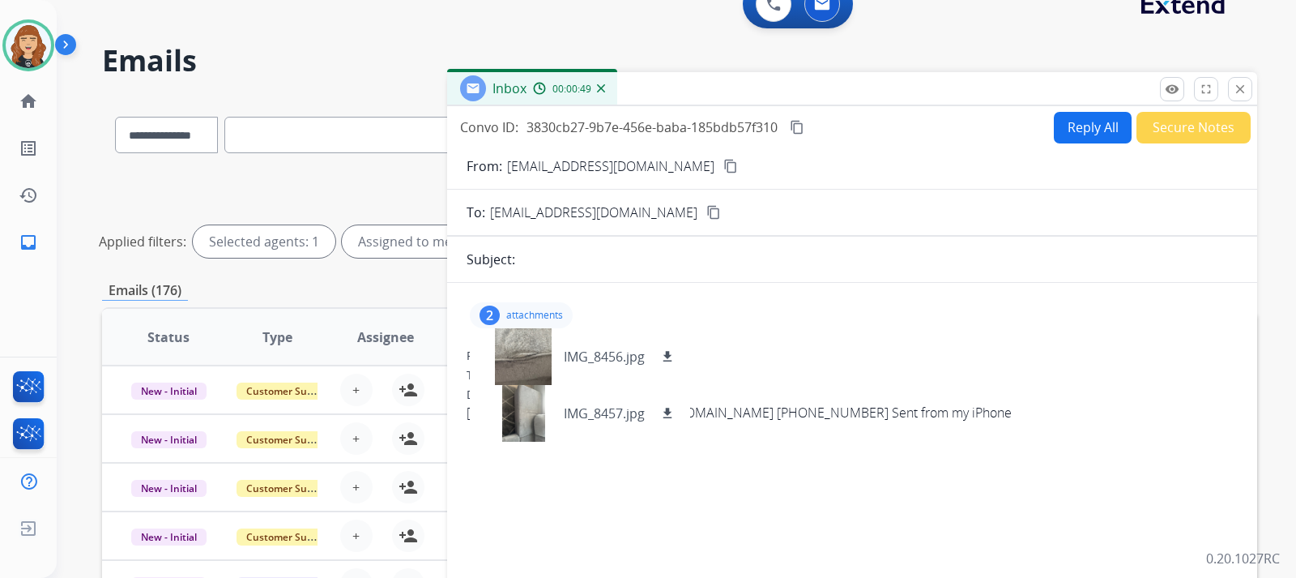
click at [1084, 134] on button "Reply All" at bounding box center [1093, 128] width 78 height 32
select select "**********"
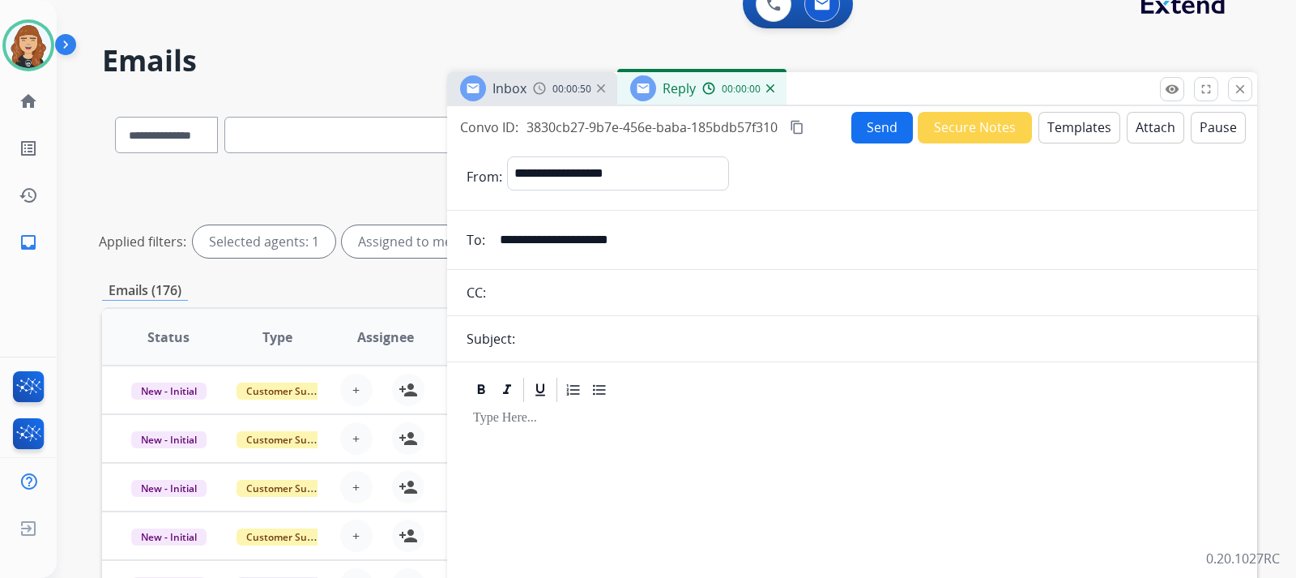
click at [1084, 134] on button "Templates" at bounding box center [1080, 128] width 82 height 32
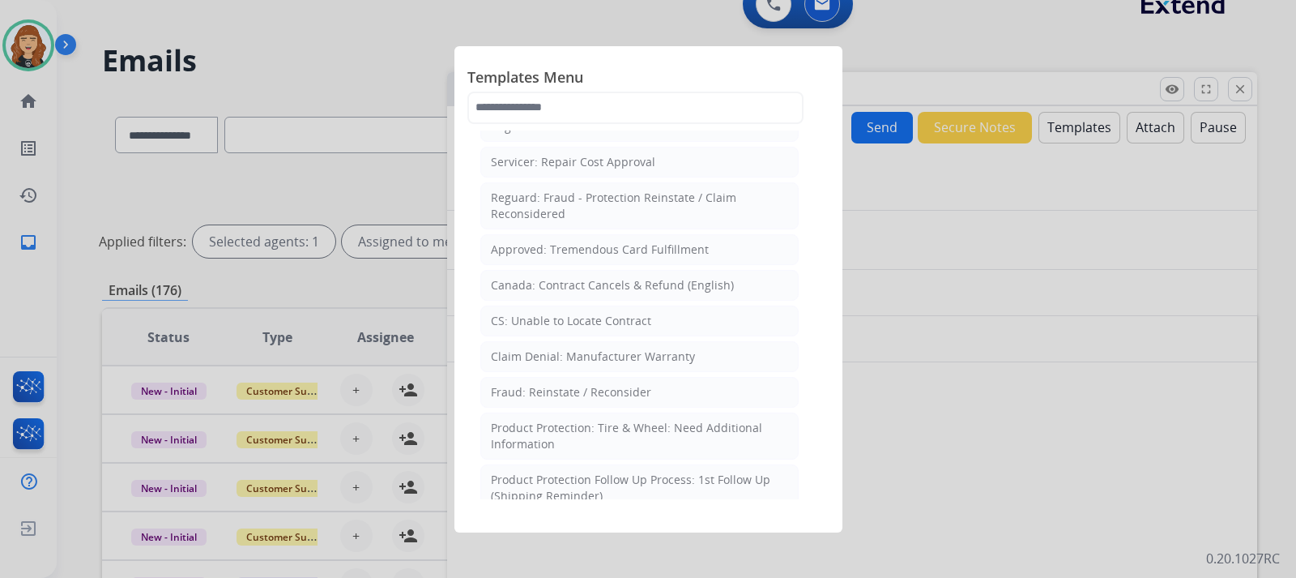
scroll to position [685, 0]
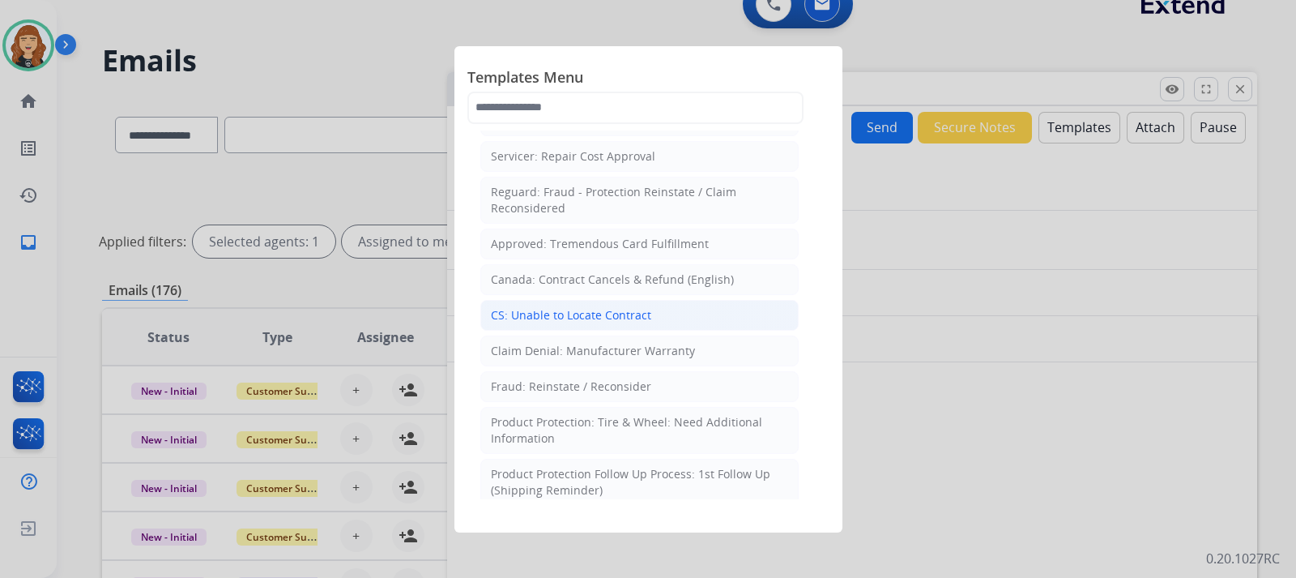
click at [610, 307] on div "CS: Unable to Locate Contract" at bounding box center [571, 315] width 160 height 16
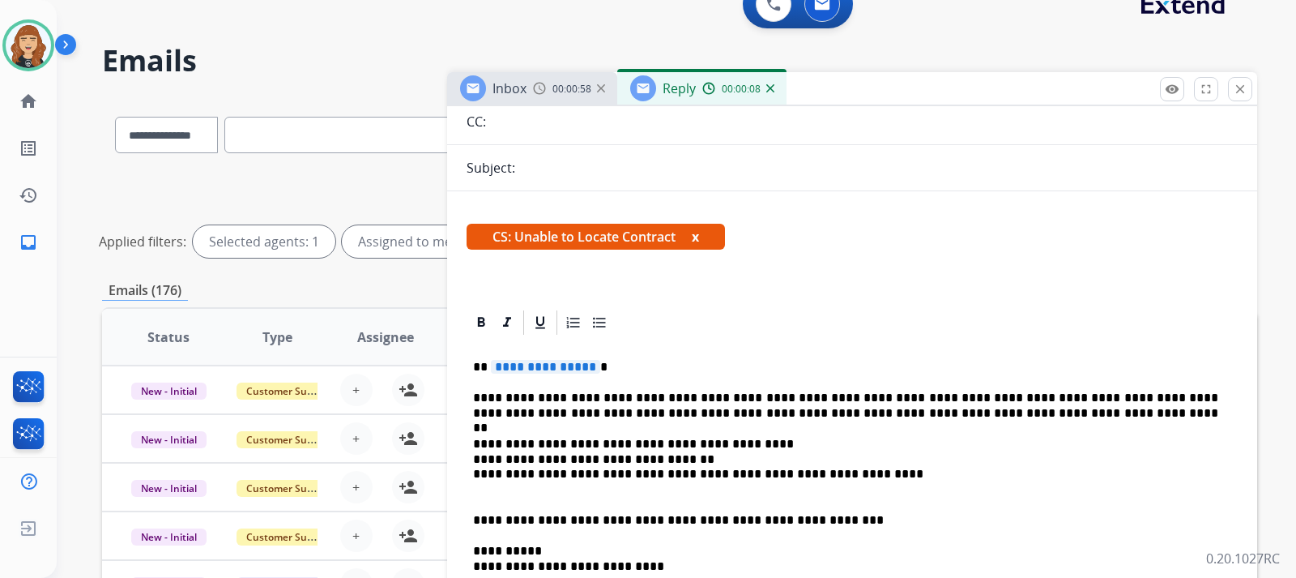
scroll to position [176, 0]
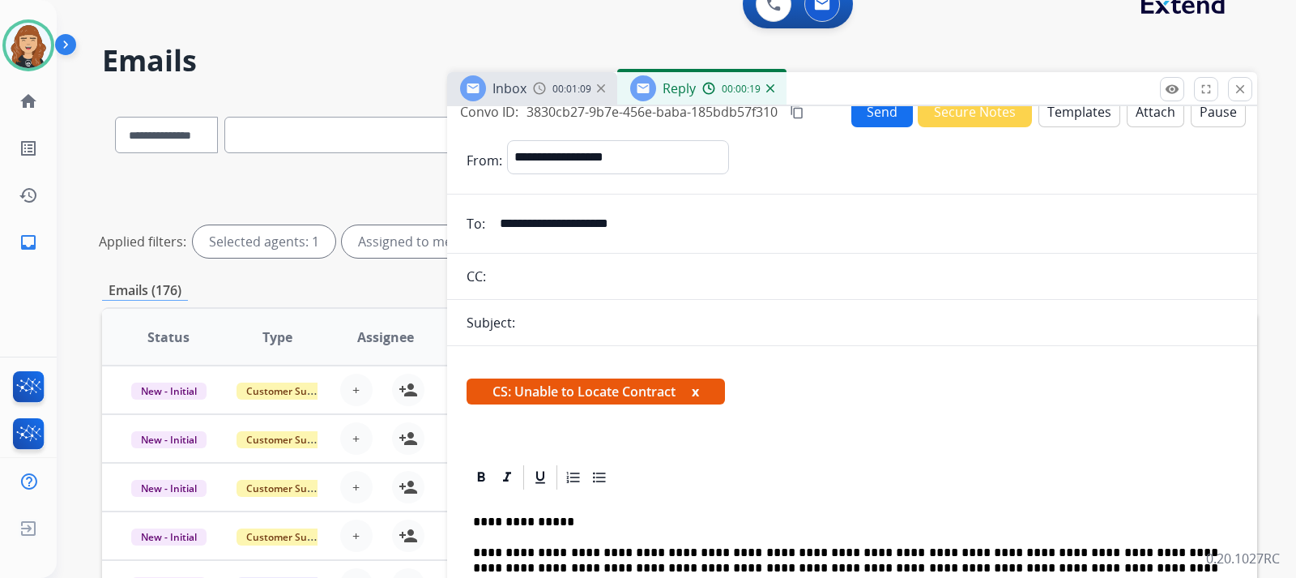
scroll to position [0, 0]
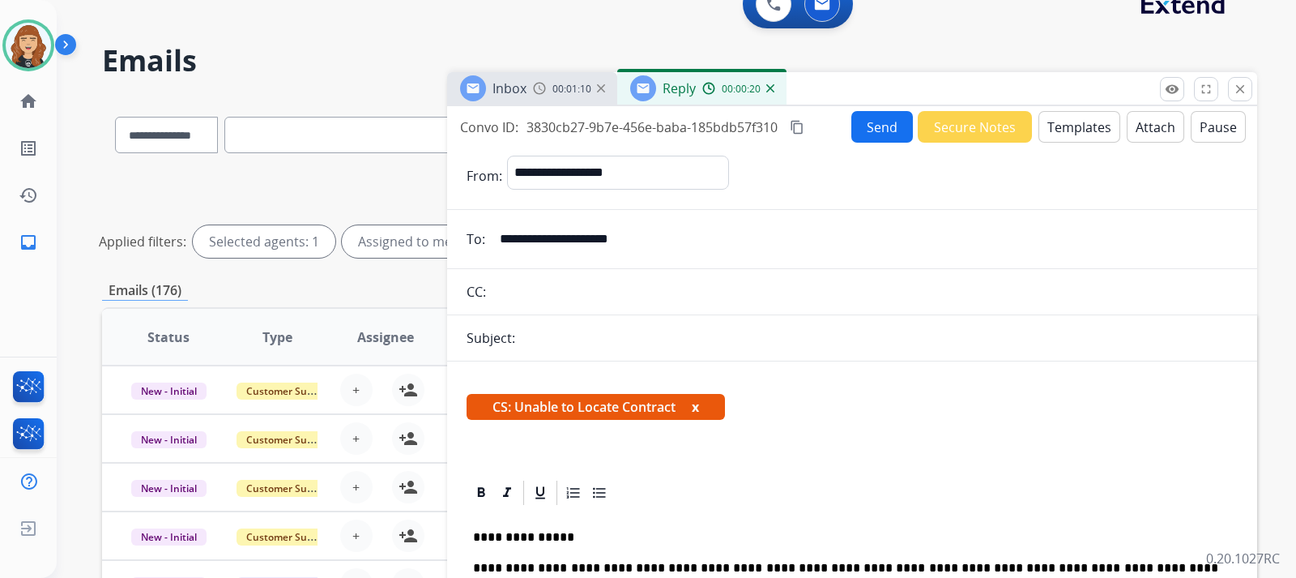
click at [862, 128] on button "Send" at bounding box center [882, 127] width 62 height 32
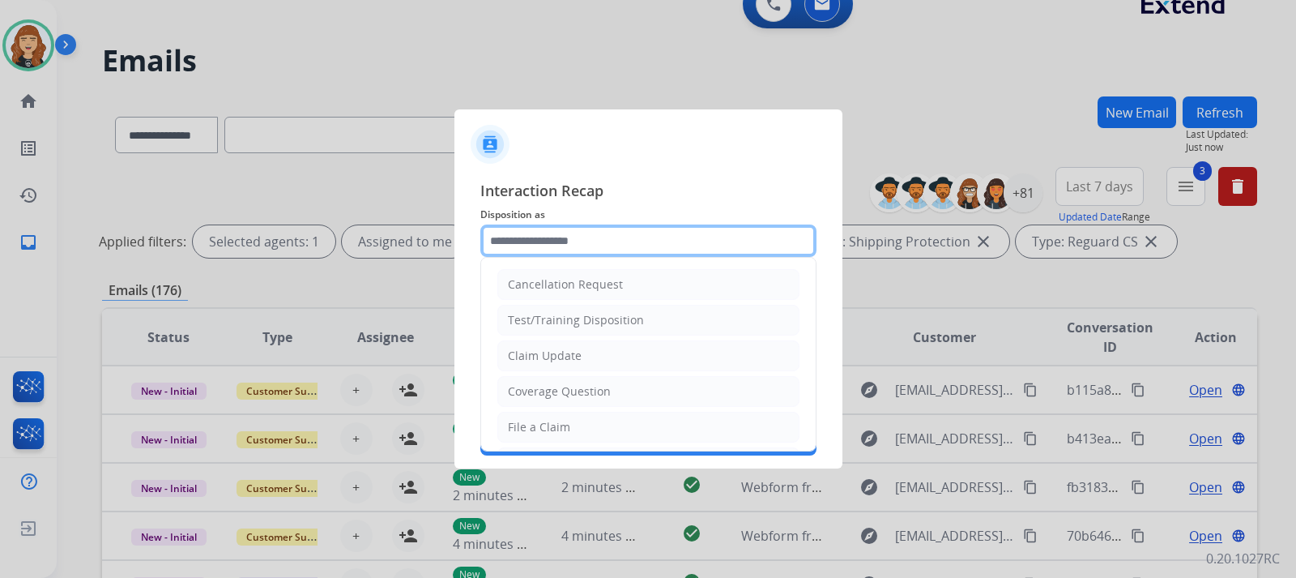
click at [626, 233] on input "text" at bounding box center [648, 240] width 336 height 32
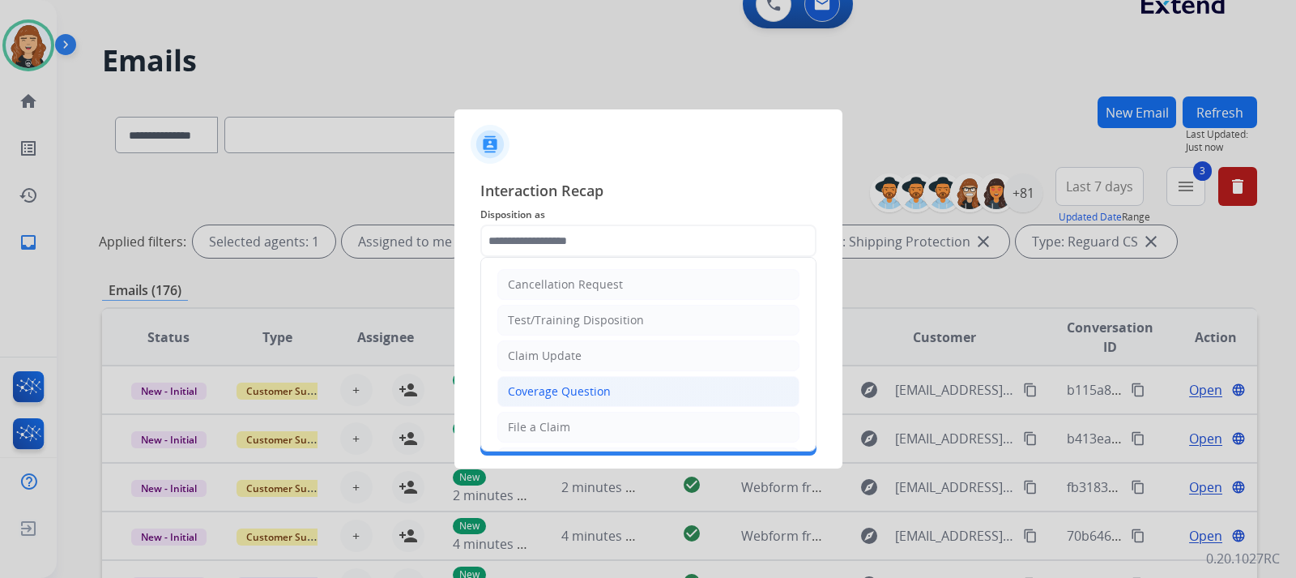
click at [535, 390] on div "Coverage Question" at bounding box center [559, 391] width 103 height 16
type input "**********"
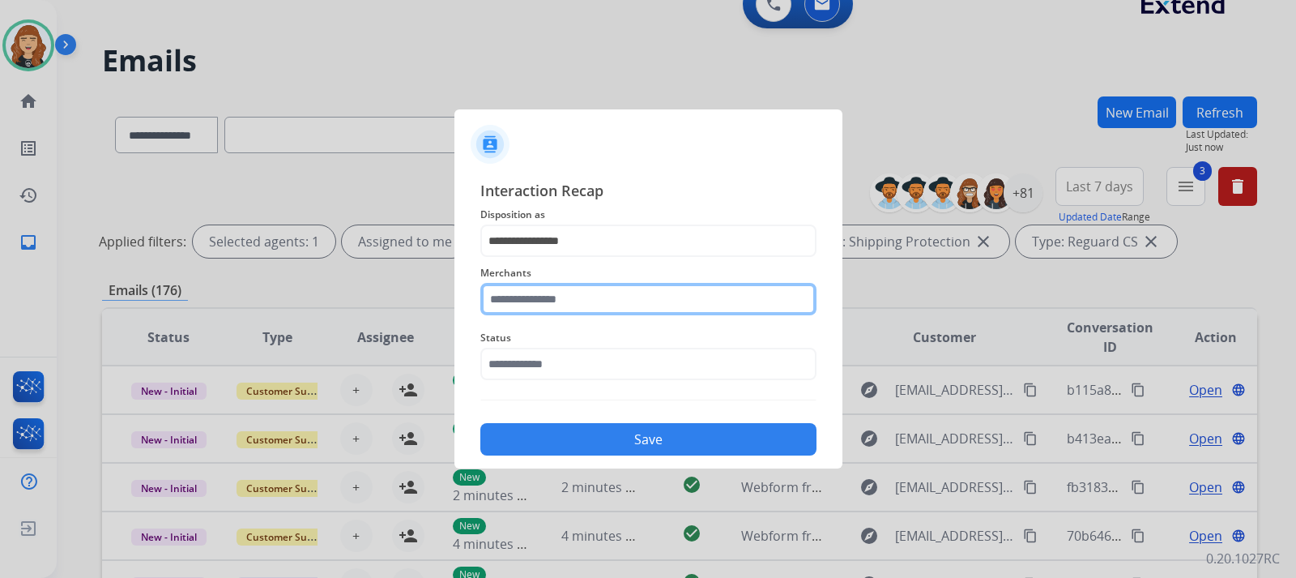
click at [580, 298] on input "text" at bounding box center [648, 299] width 336 height 32
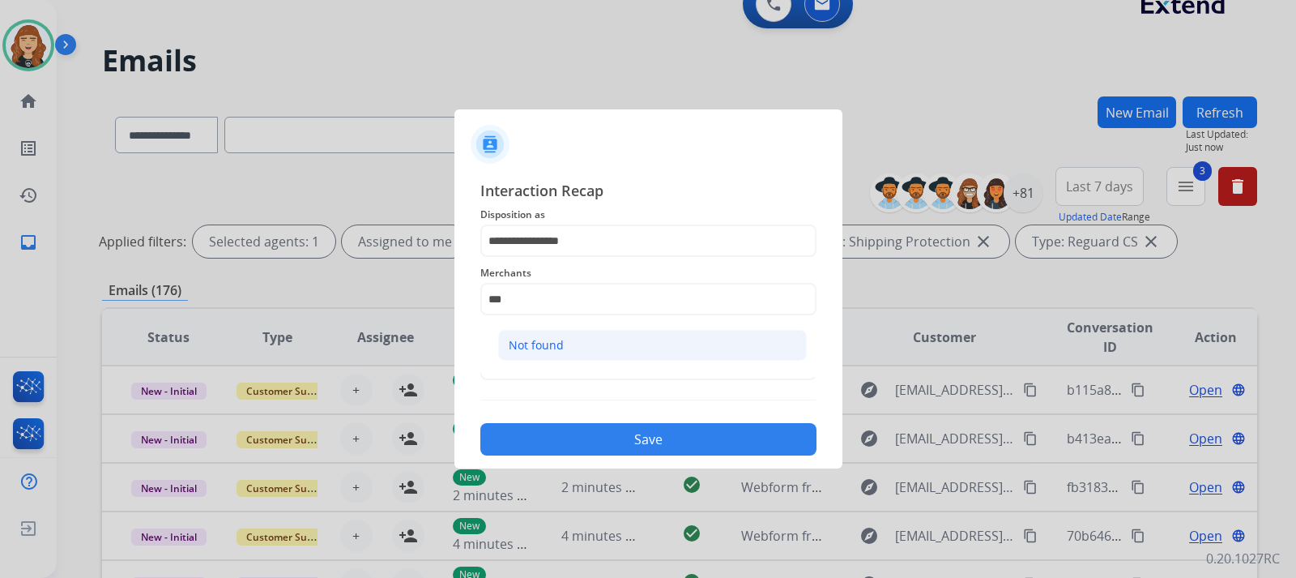
click at [563, 342] on li "Not found" at bounding box center [652, 345] width 309 height 31
type input "*********"
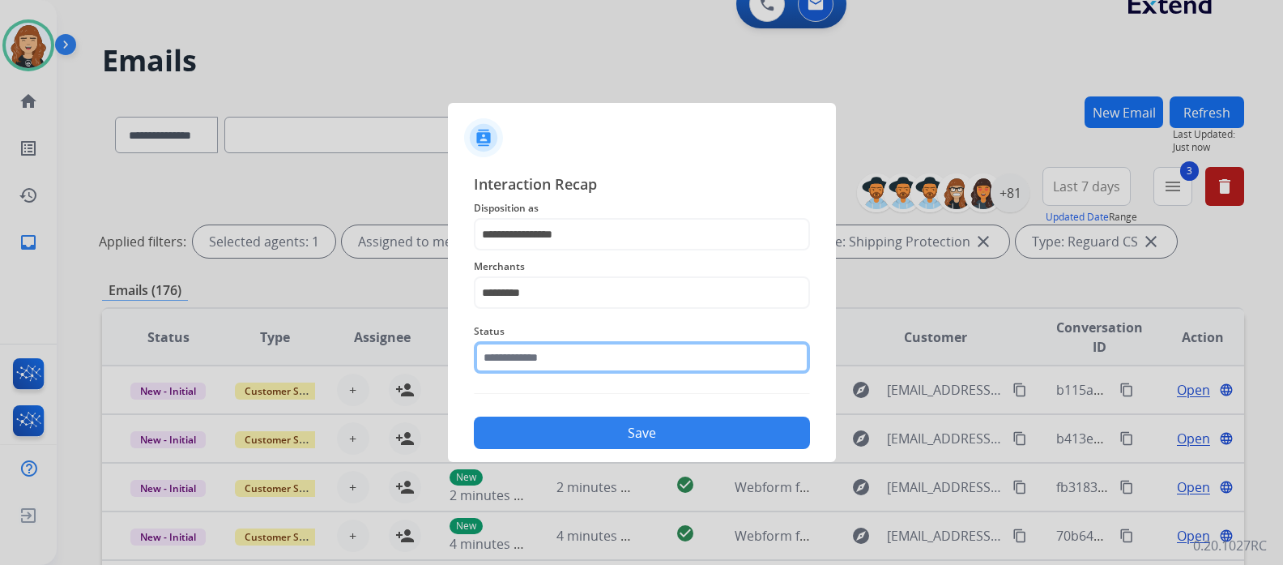
click at [592, 366] on input "text" at bounding box center [642, 357] width 336 height 32
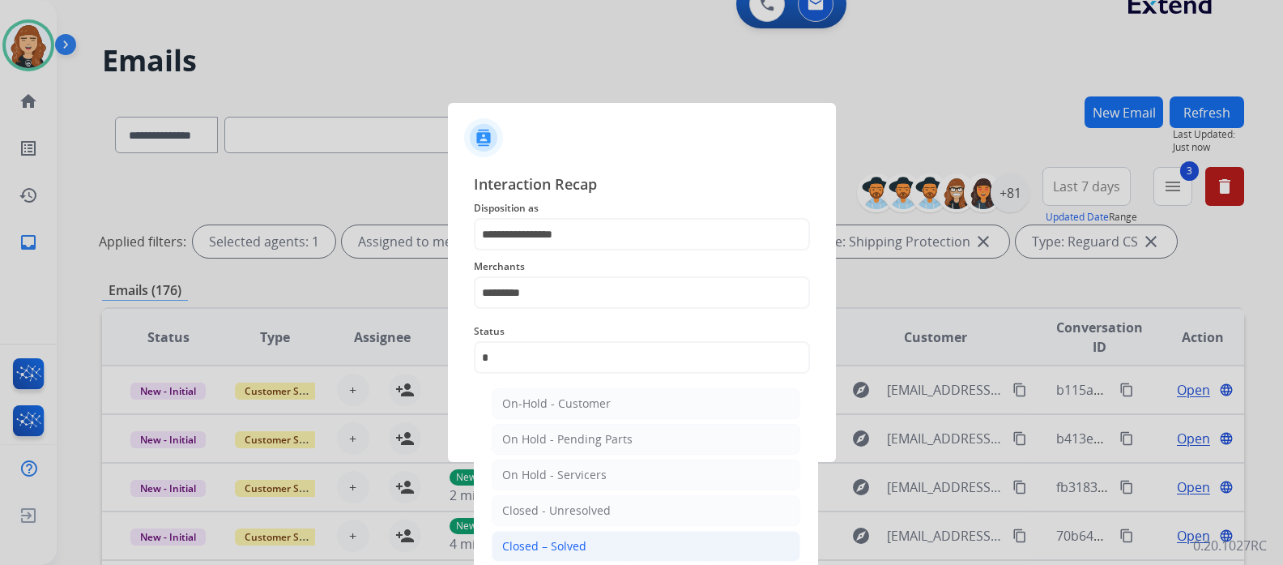
click at [567, 555] on li "Closed – Solved" at bounding box center [646, 546] width 309 height 31
type input "**********"
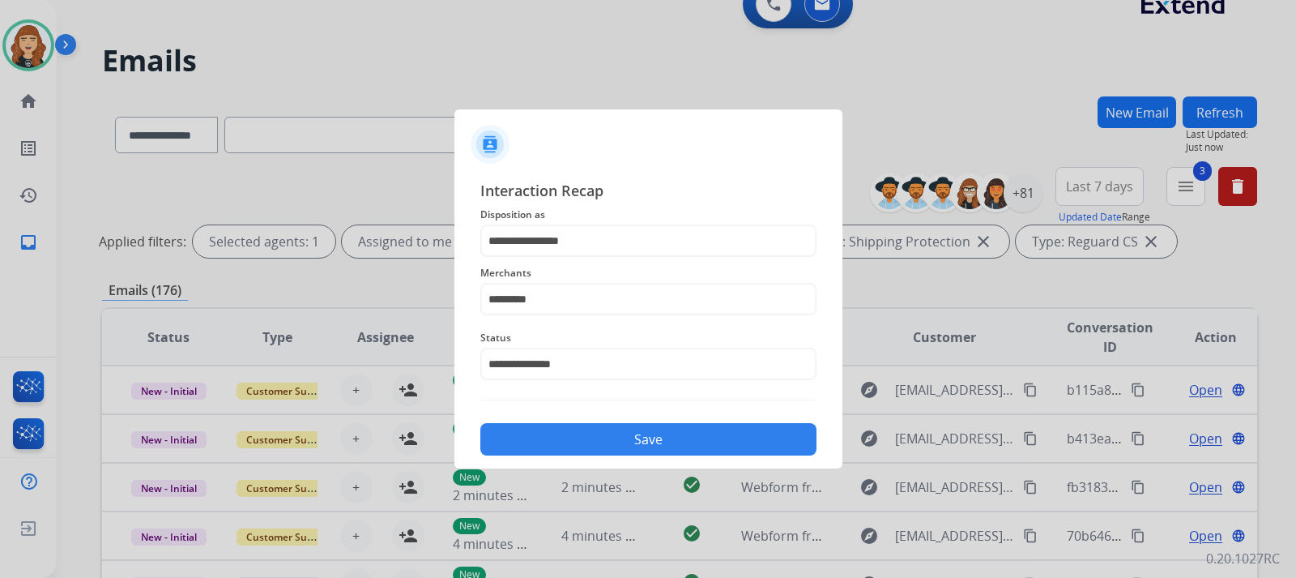
click at [580, 429] on button "Save" at bounding box center [648, 439] width 336 height 32
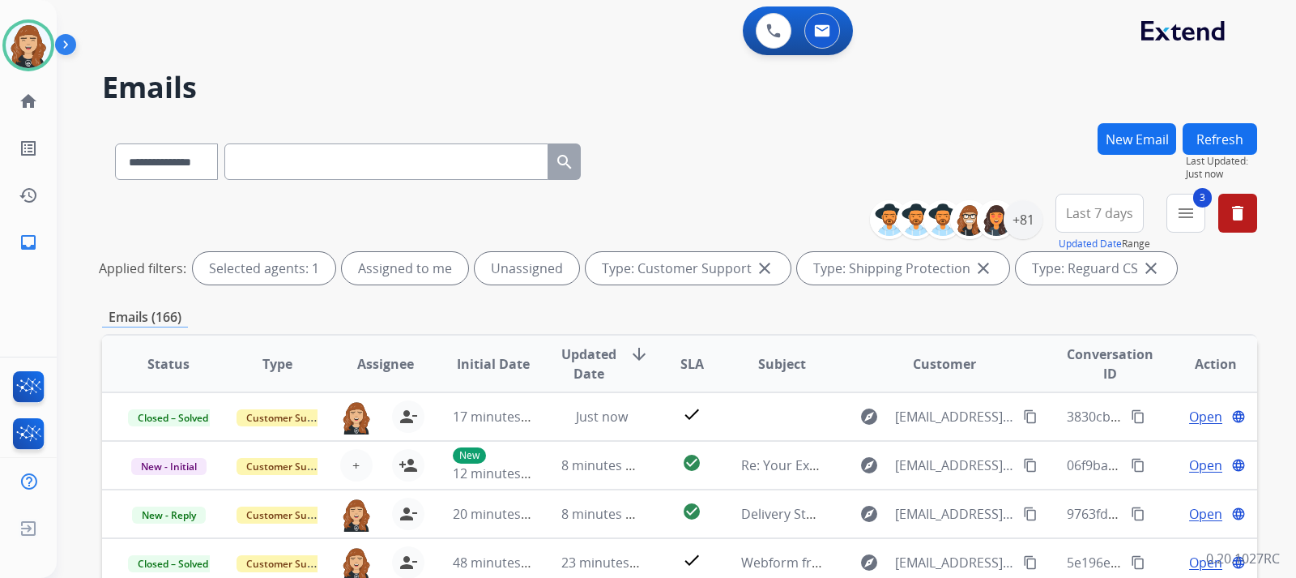
click at [1261, 312] on div "**********" at bounding box center [676, 289] width 1239 height 578
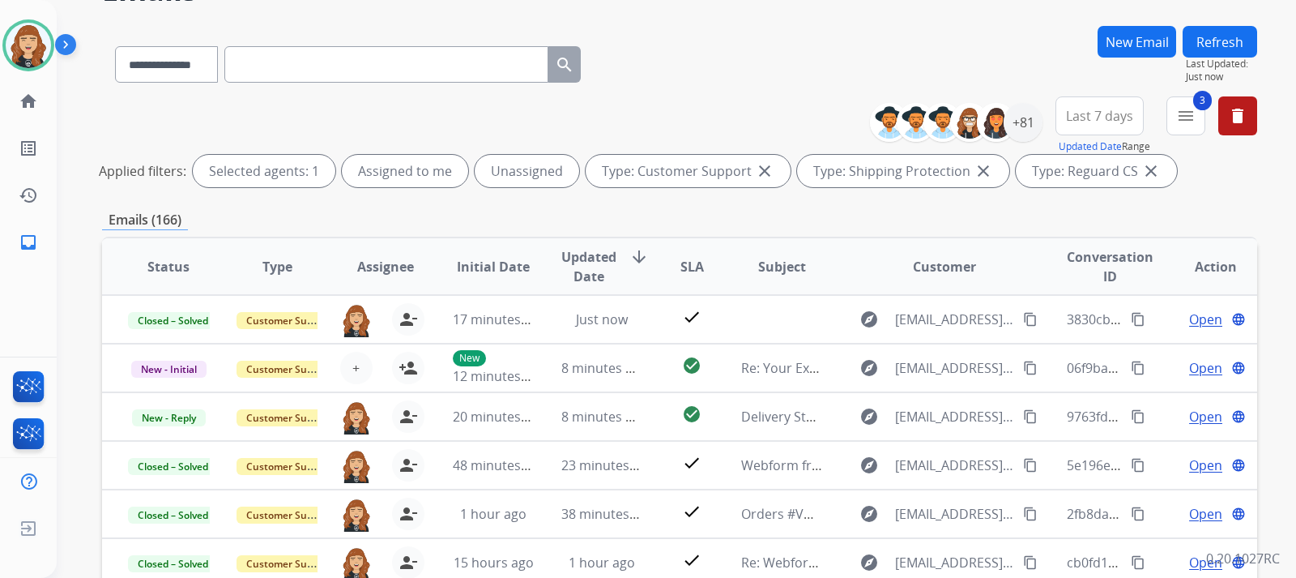
scroll to position [130, 0]
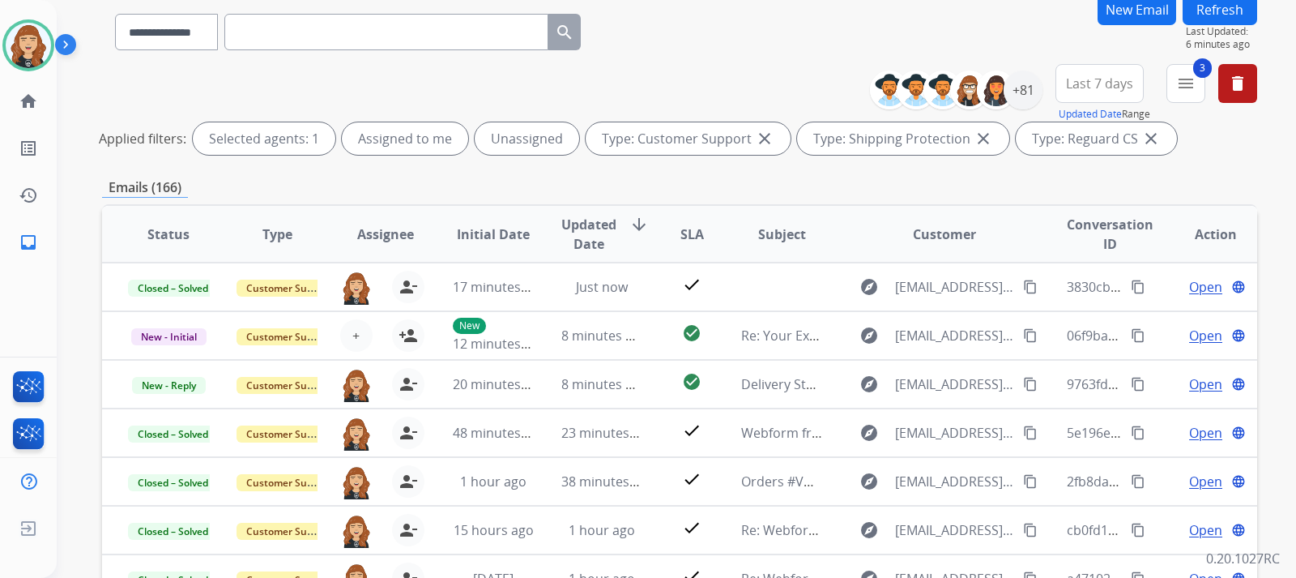
click at [1238, 8] on button "Refresh" at bounding box center [1220, 10] width 75 height 32
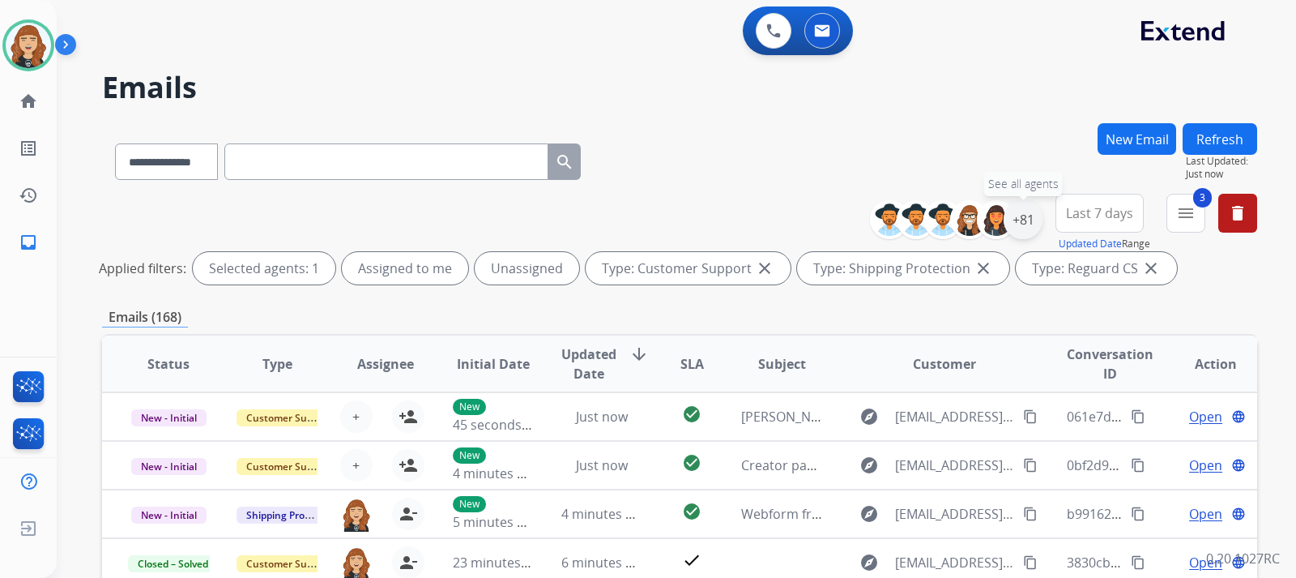
click at [1013, 223] on div "+81" at bounding box center [1023, 219] width 39 height 39
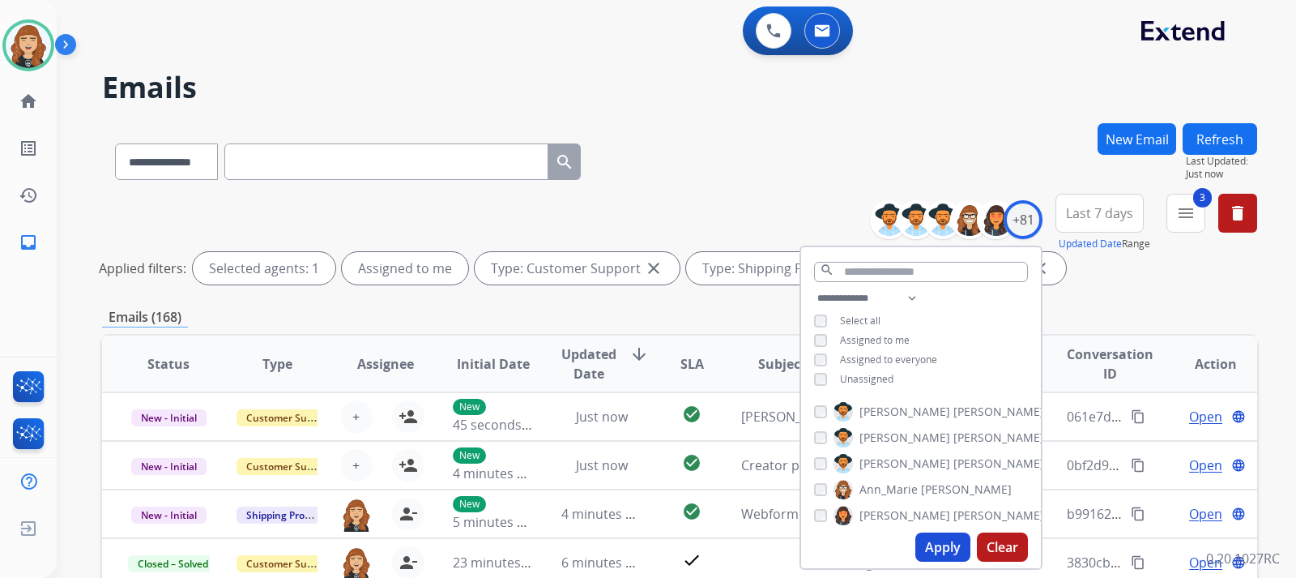
click at [927, 539] on button "Apply" at bounding box center [942, 546] width 55 height 29
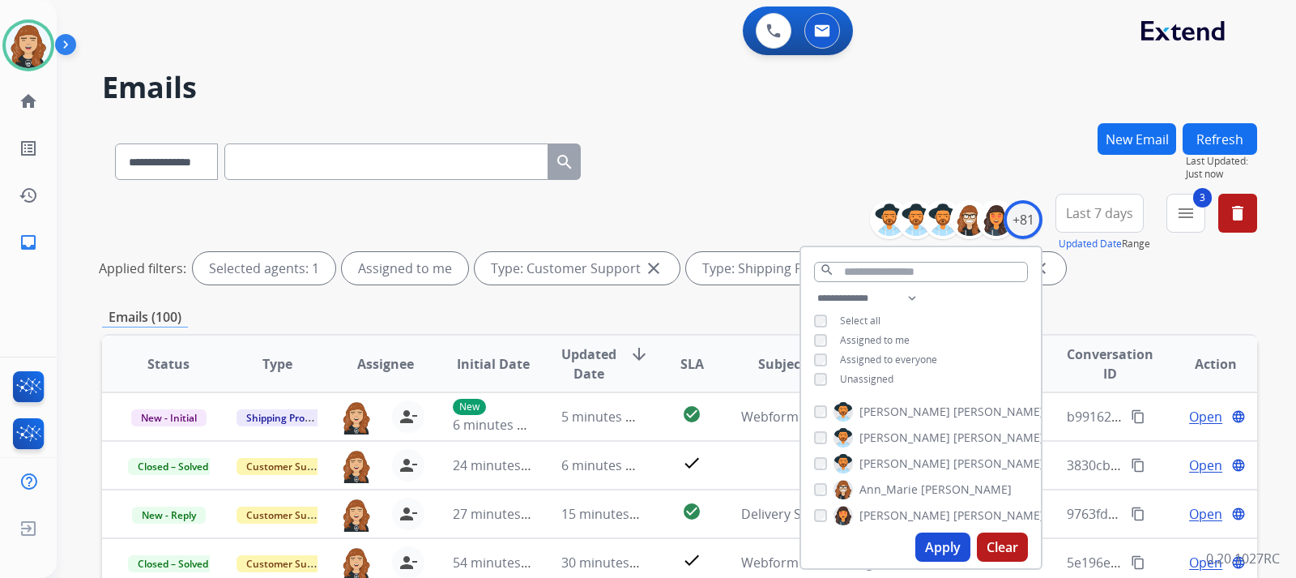
click at [1261, 310] on div "**********" at bounding box center [676, 289] width 1239 height 578
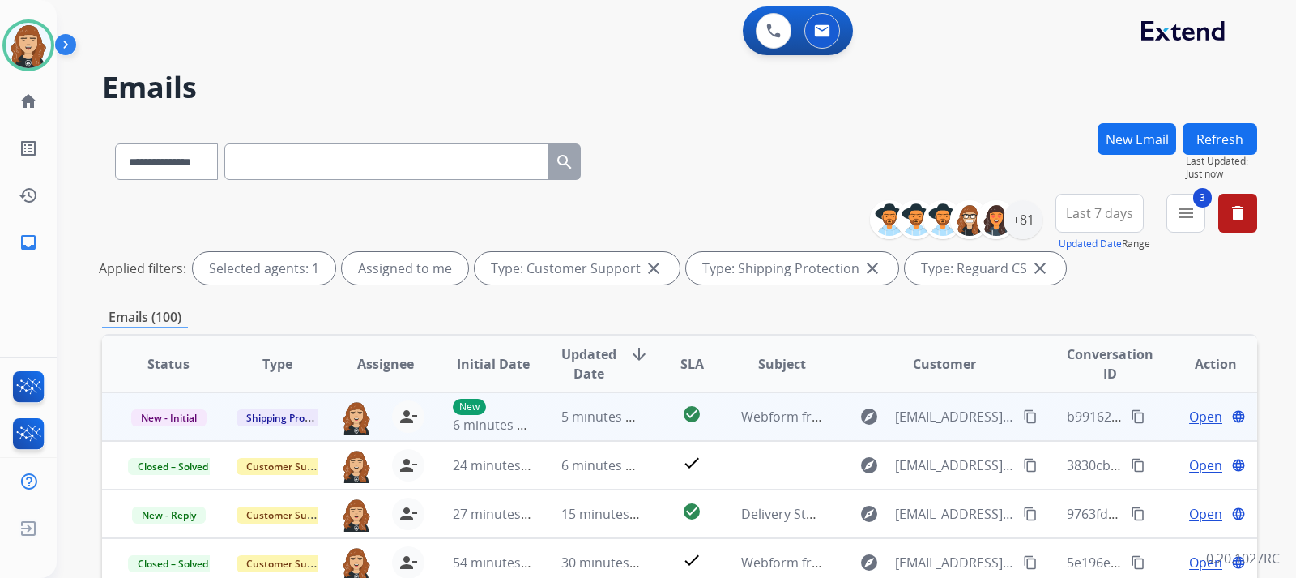
click at [1190, 416] on span "Open" at bounding box center [1205, 416] width 33 height 19
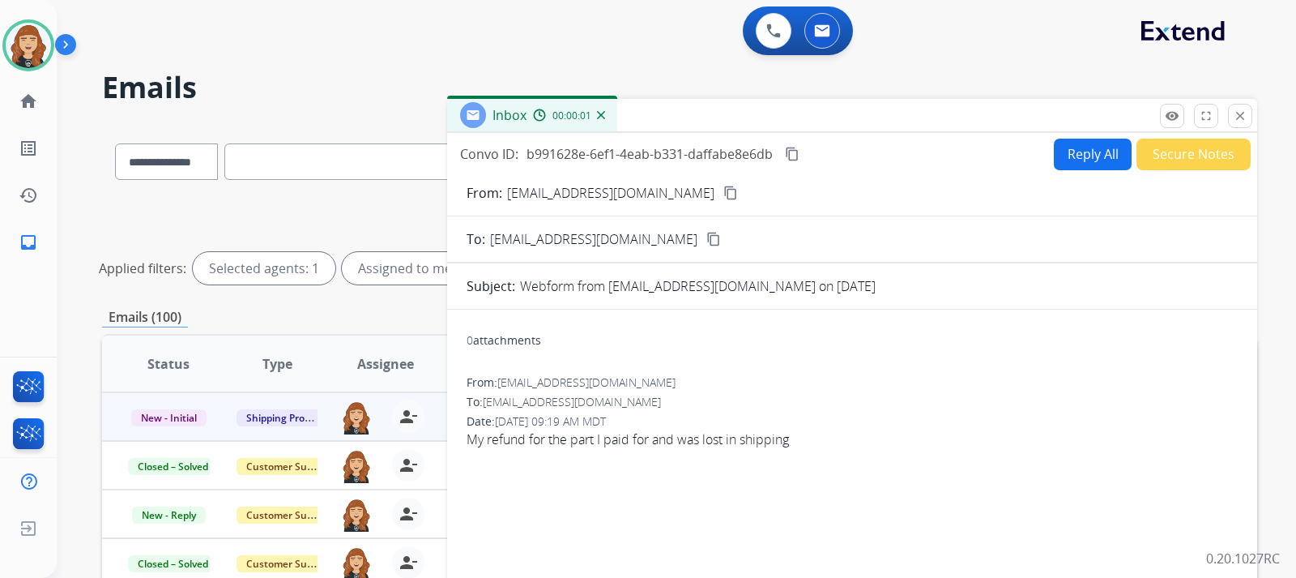
click at [1179, 411] on div "From: [EMAIL_ADDRESS][DOMAIN_NAME] To: [EMAIL_ADDRESS][DOMAIN_NAME] Date: [DATE…" at bounding box center [852, 411] width 771 height 75
click at [1241, 113] on mat-icon "close" at bounding box center [1240, 116] width 15 height 15
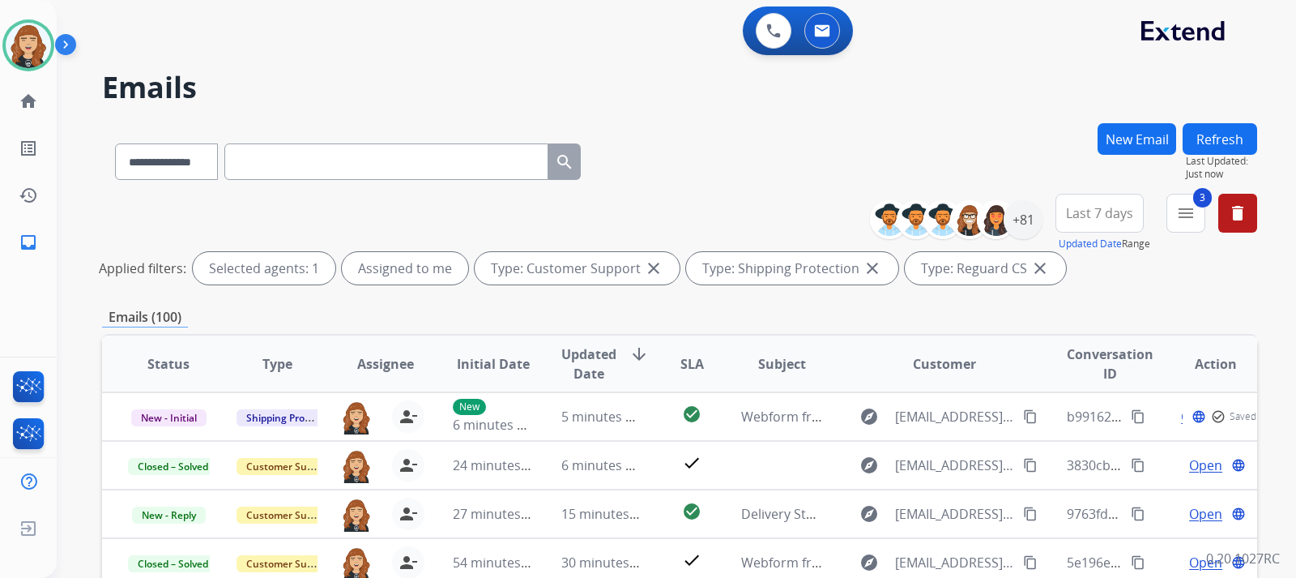
click at [1270, 248] on div "**********" at bounding box center [676, 289] width 1239 height 578
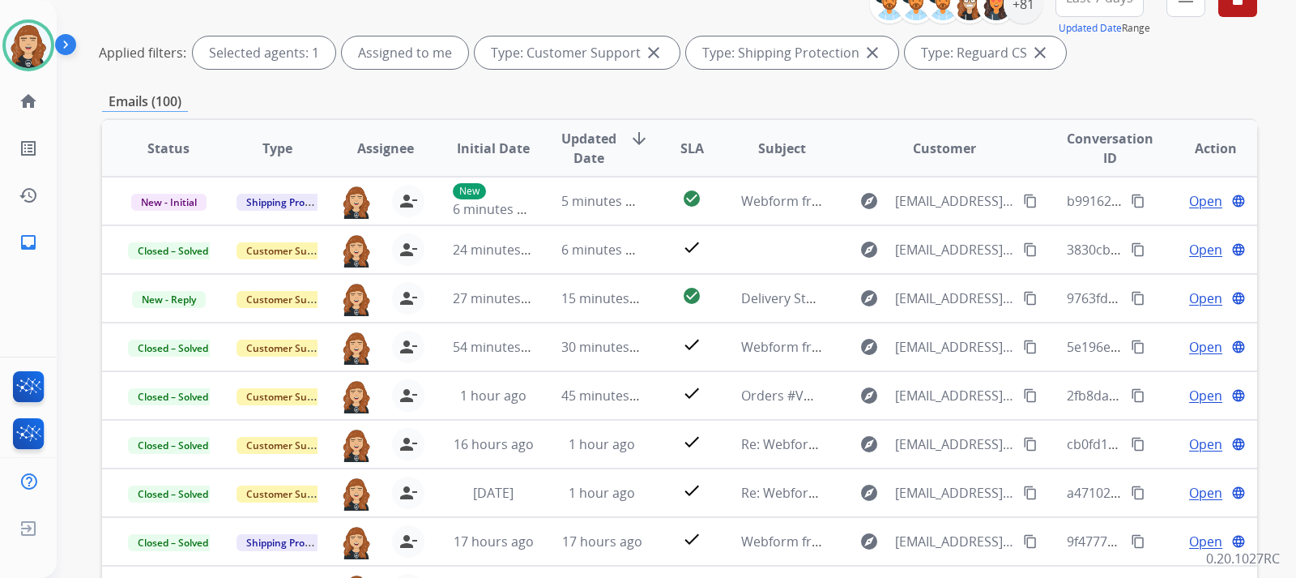
scroll to position [194, 0]
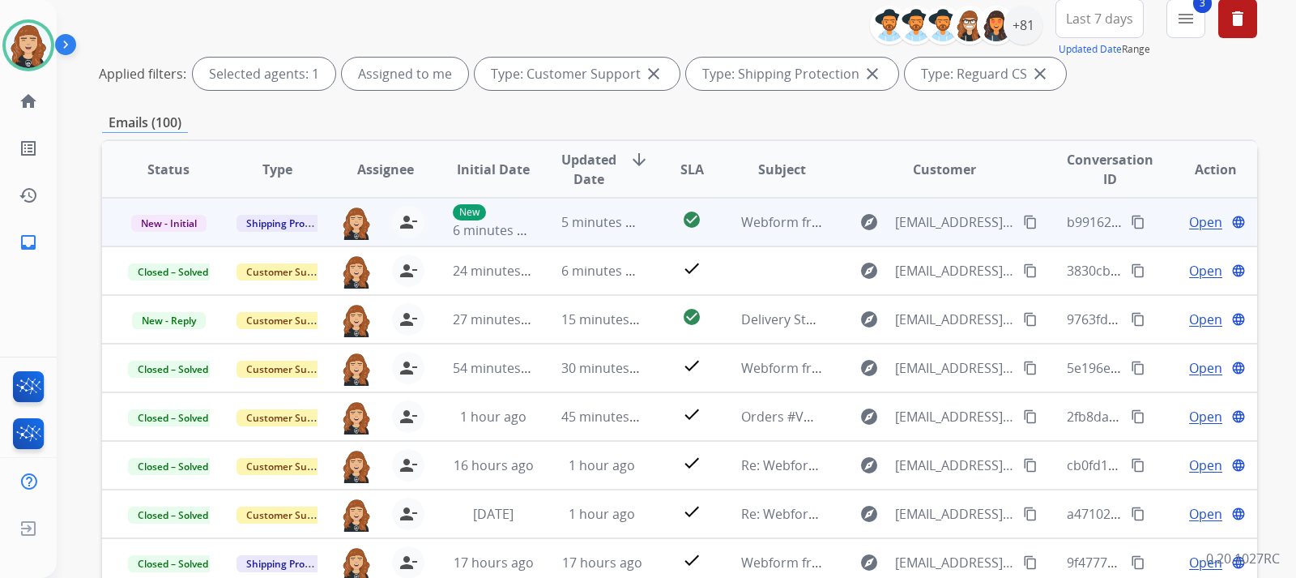
click at [1189, 222] on span "Open" at bounding box center [1205, 221] width 33 height 19
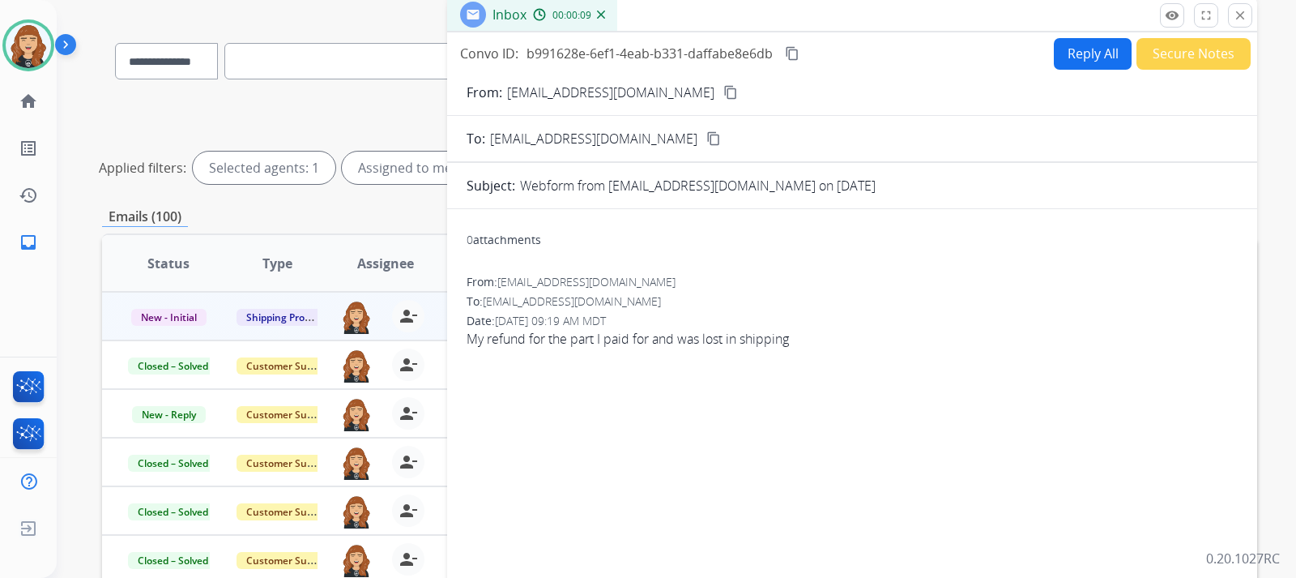
scroll to position [97, 0]
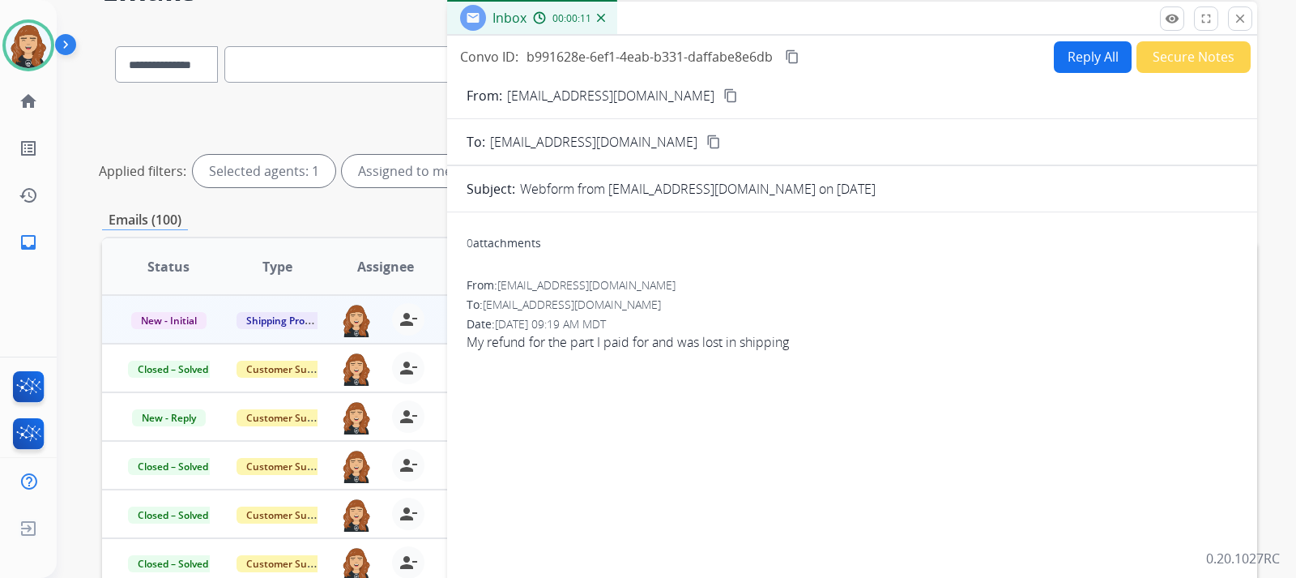
click at [723, 94] on mat-icon "content_copy" at bounding box center [730, 95] width 15 height 15
click at [723, 91] on mat-icon "content_copy" at bounding box center [730, 95] width 15 height 15
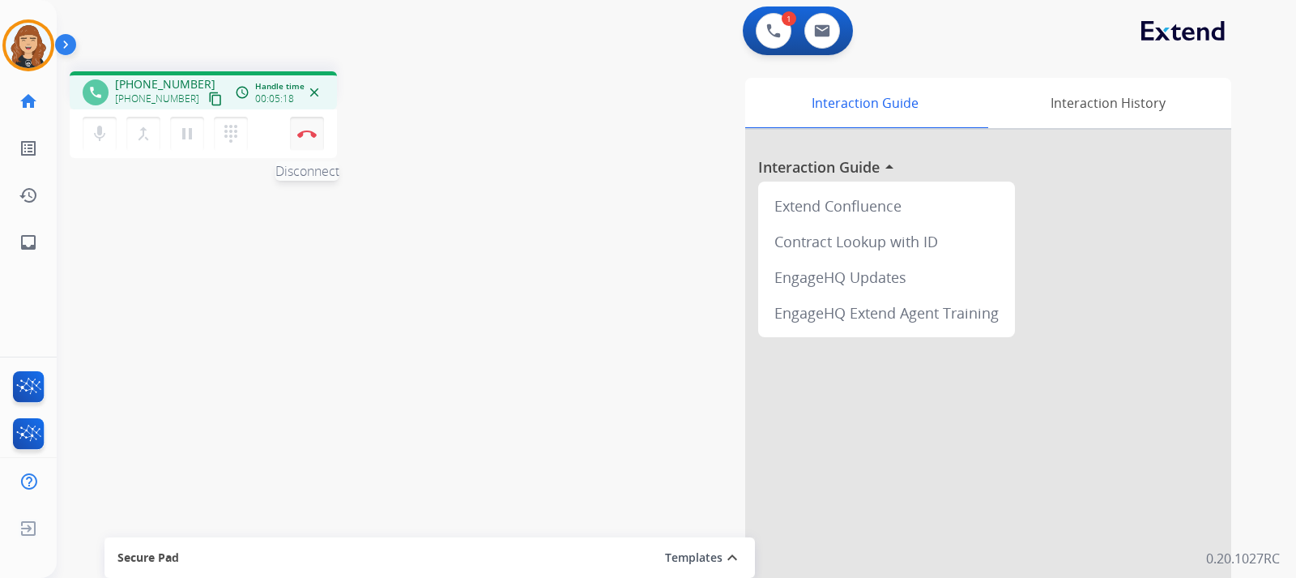
click at [304, 133] on img at bounding box center [306, 134] width 19 height 8
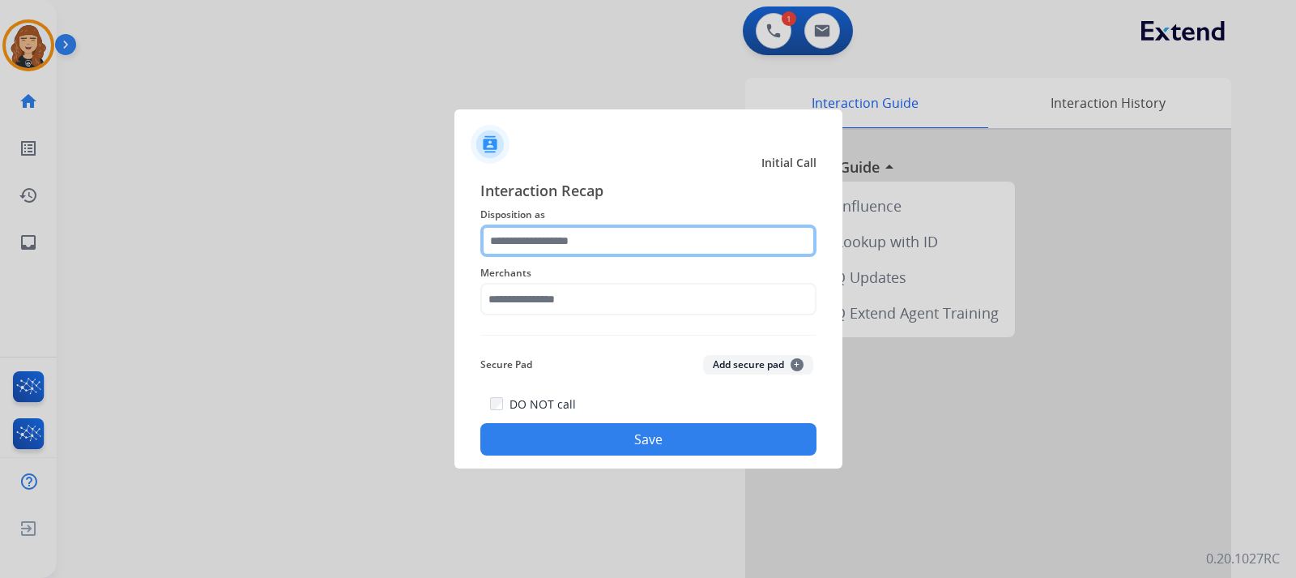
click at [601, 230] on input "text" at bounding box center [648, 240] width 336 height 32
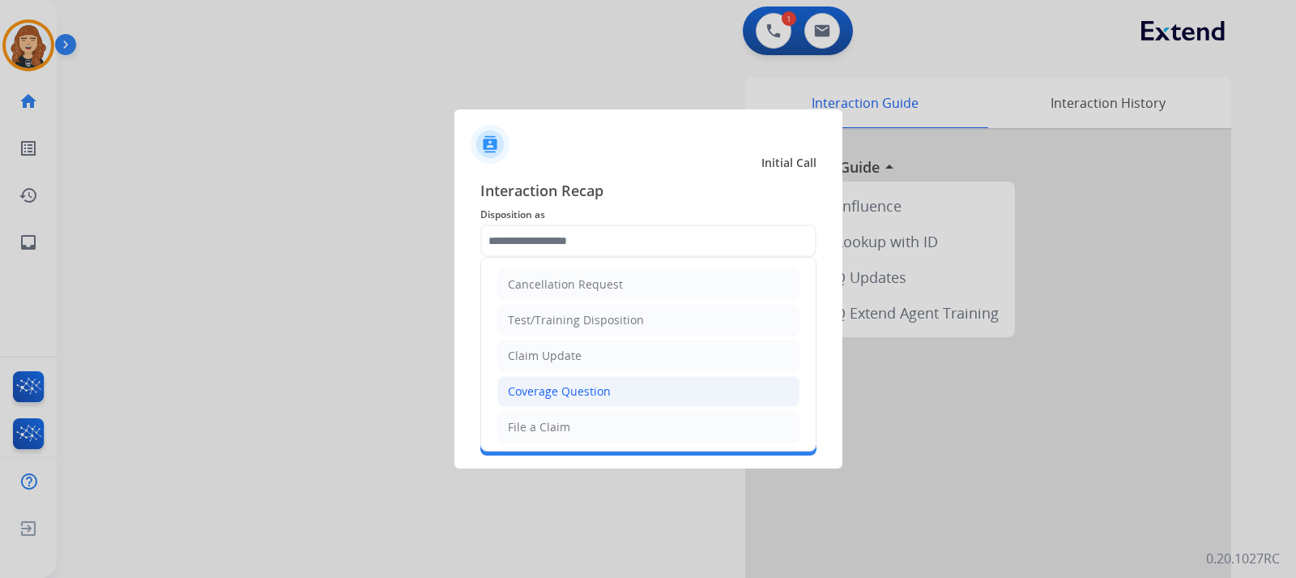
click at [559, 402] on li "Coverage Question" at bounding box center [648, 391] width 302 height 31
type input "**********"
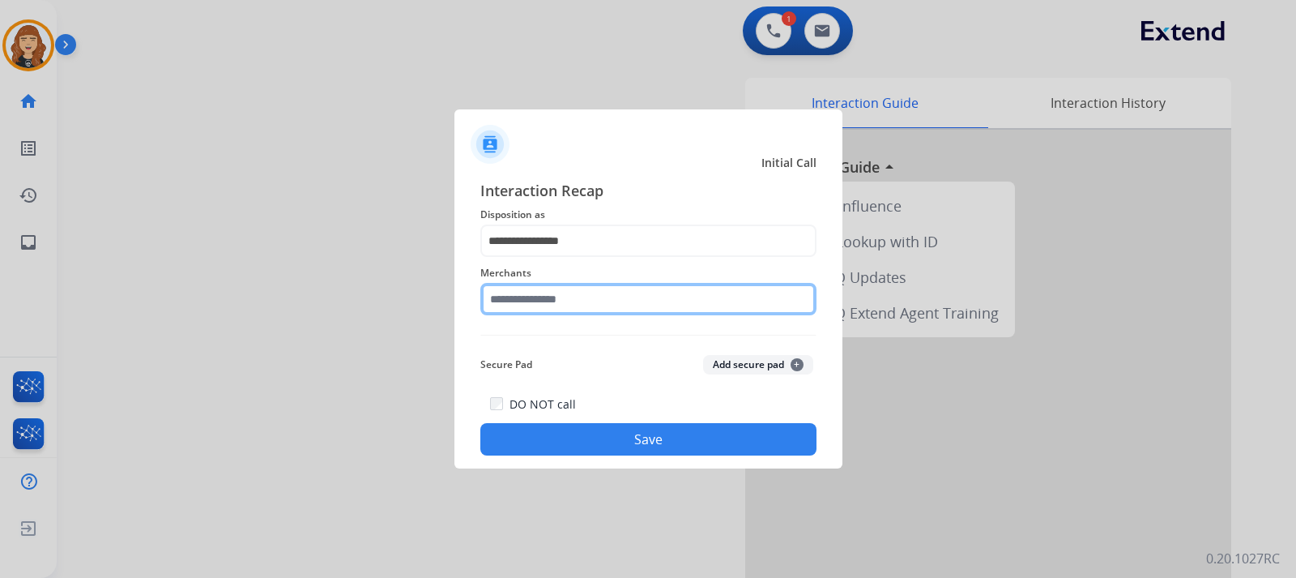
click at [564, 304] on input "text" at bounding box center [648, 299] width 336 height 32
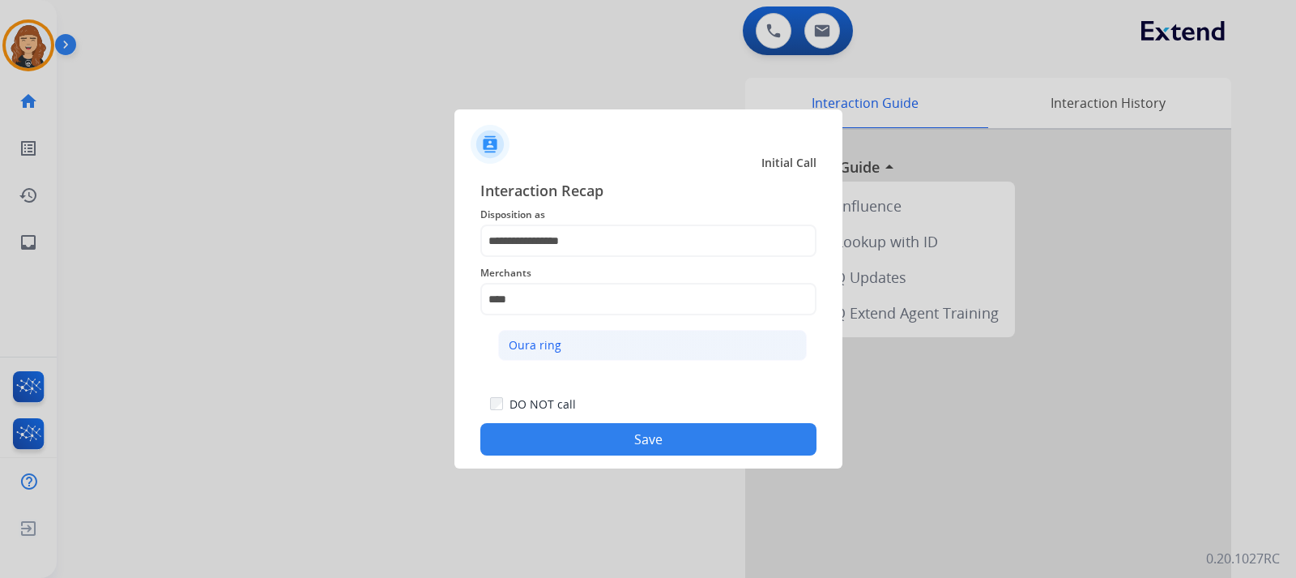
click at [549, 349] on div "Oura ring" at bounding box center [535, 345] width 53 height 16
type input "*********"
click at [602, 442] on button "Save" at bounding box center [648, 439] width 336 height 32
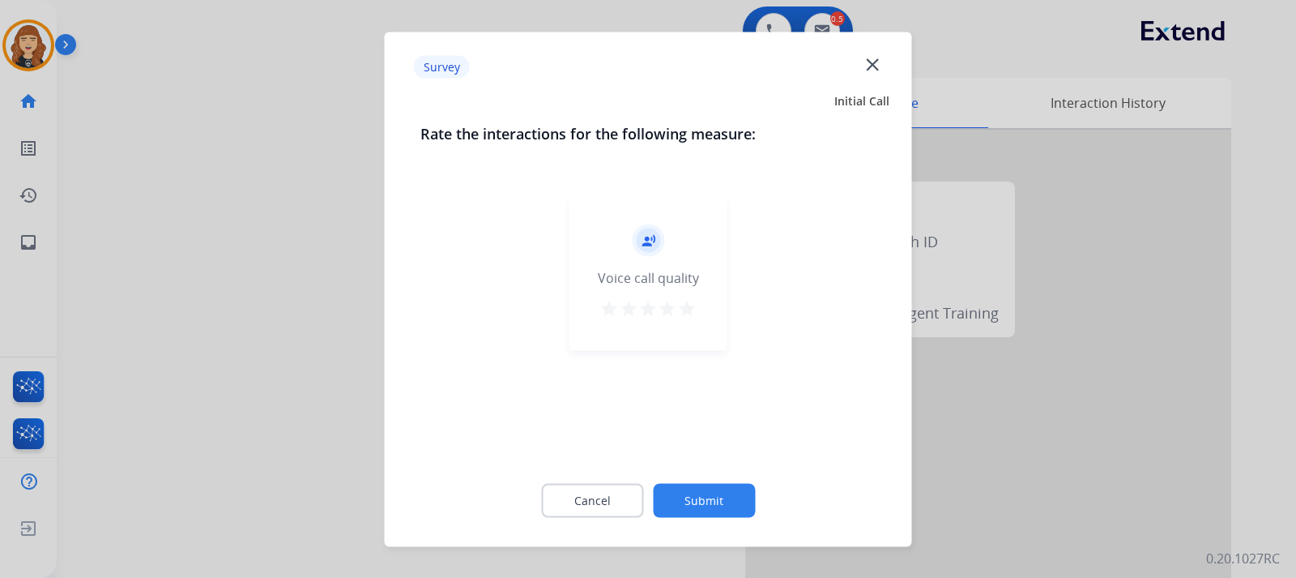
click at [684, 299] on mat-icon "star" at bounding box center [686, 307] width 19 height 19
click at [710, 493] on button "Submit" at bounding box center [704, 500] width 102 height 34
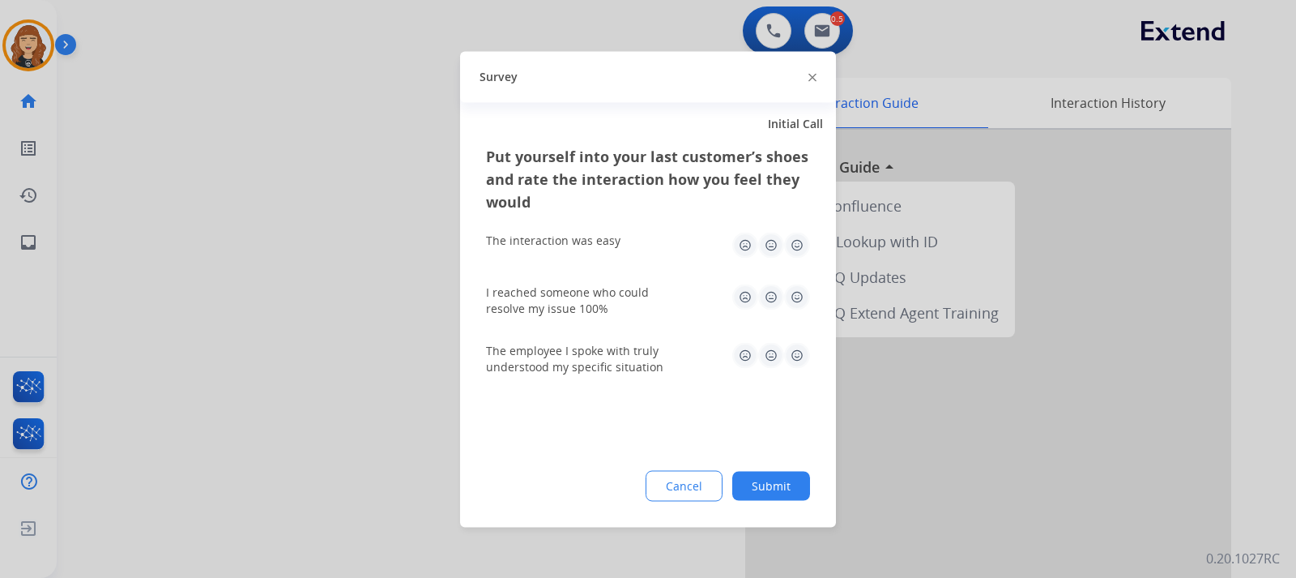
click at [796, 243] on img at bounding box center [797, 245] width 26 height 26
click at [796, 292] on img at bounding box center [797, 297] width 26 height 26
click at [797, 352] on img at bounding box center [797, 355] width 26 height 26
click at [771, 473] on button "Submit" at bounding box center [771, 485] width 78 height 29
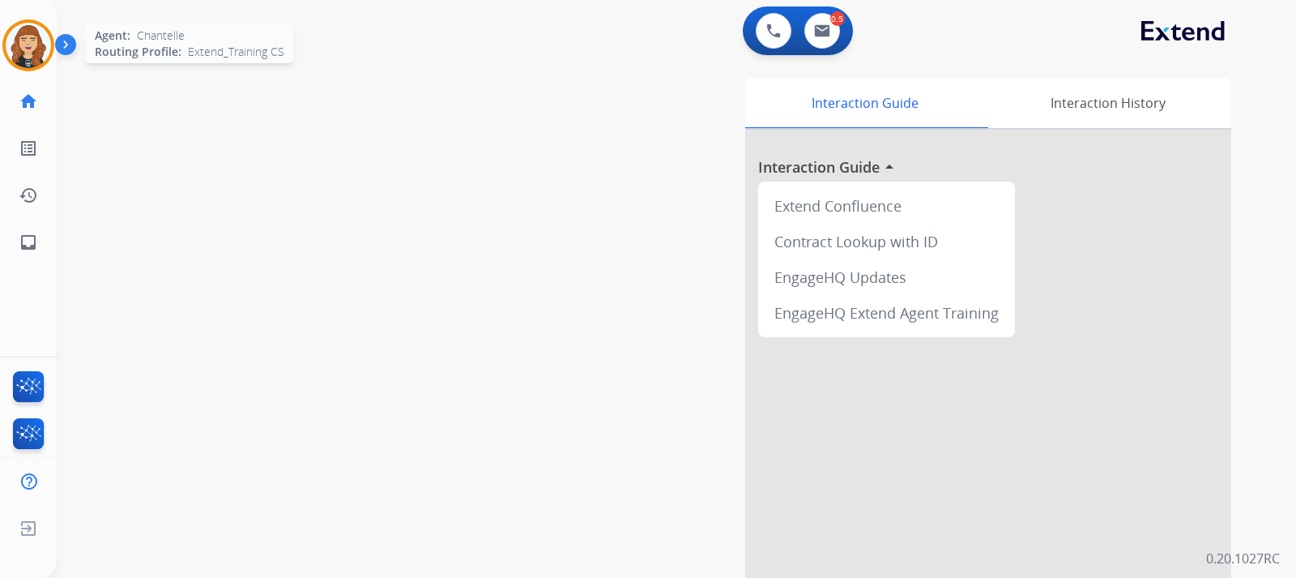
click at [32, 49] on img at bounding box center [28, 45] width 45 height 45
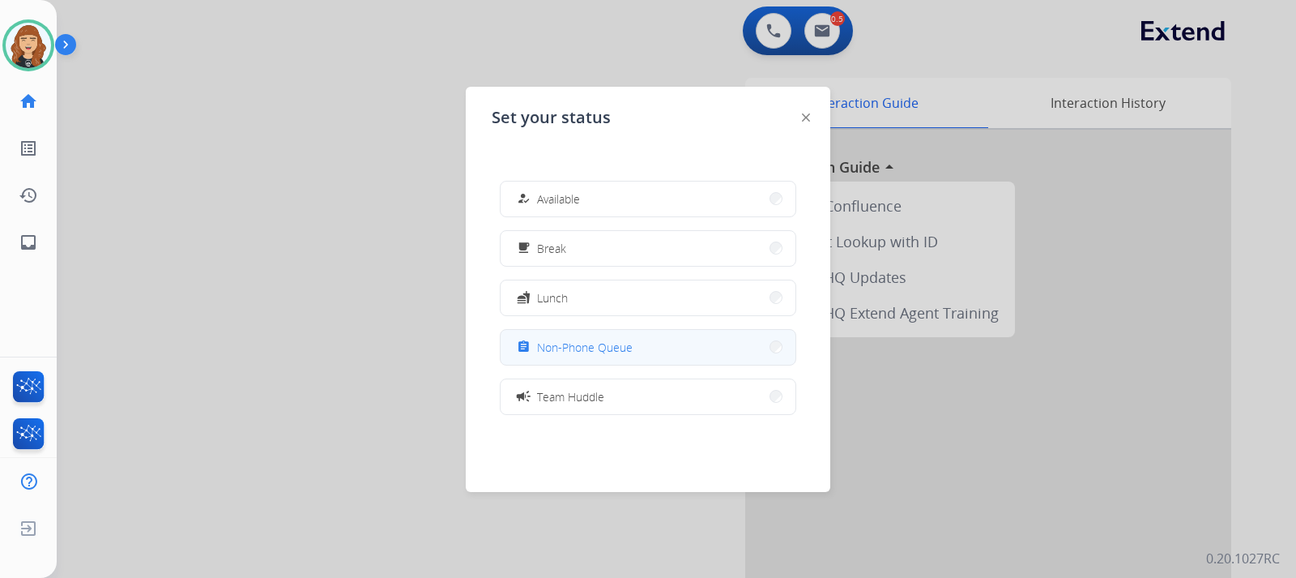
click at [596, 354] on span "Non-Phone Queue" at bounding box center [585, 347] width 96 height 17
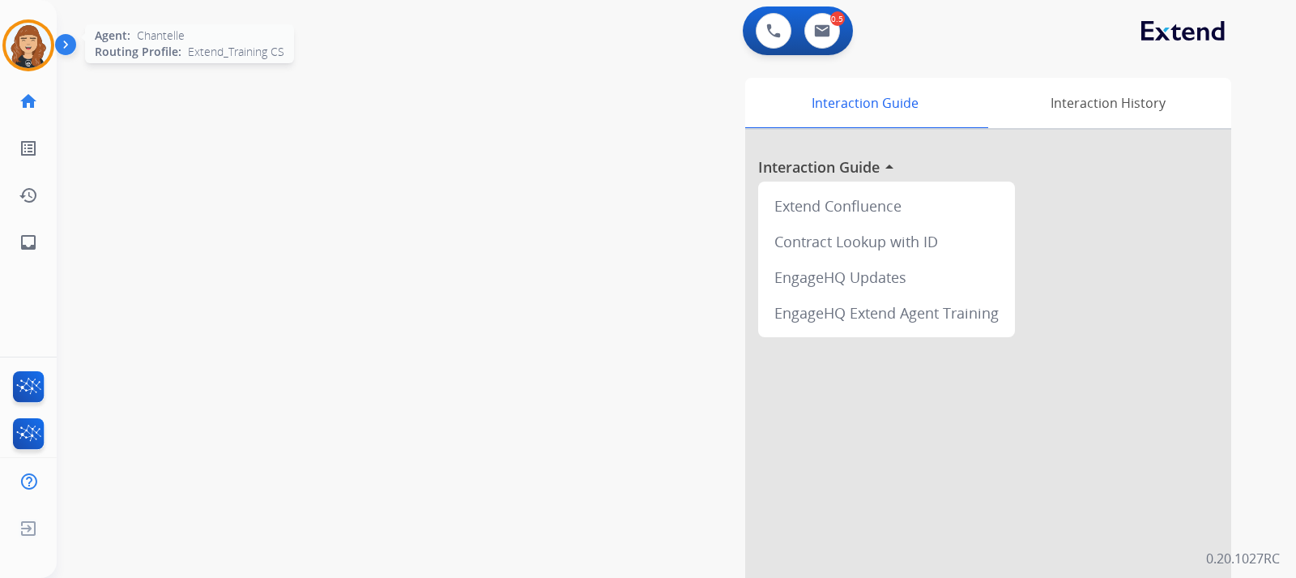
click at [26, 42] on img at bounding box center [28, 45] width 45 height 45
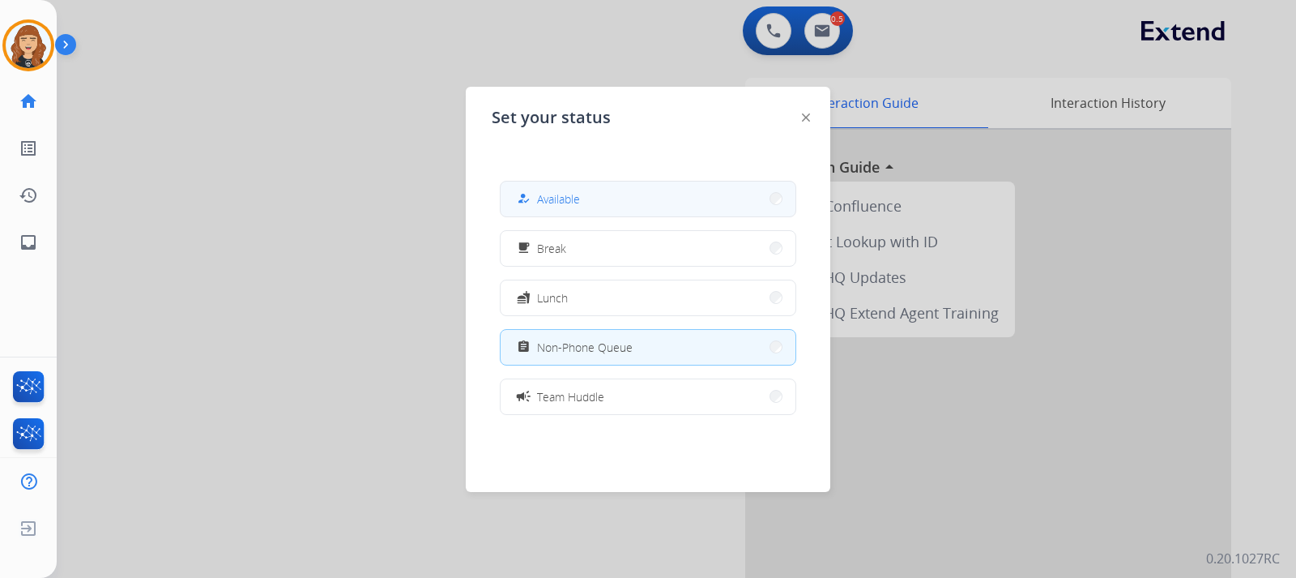
click at [578, 203] on span "Available" at bounding box center [558, 198] width 43 height 17
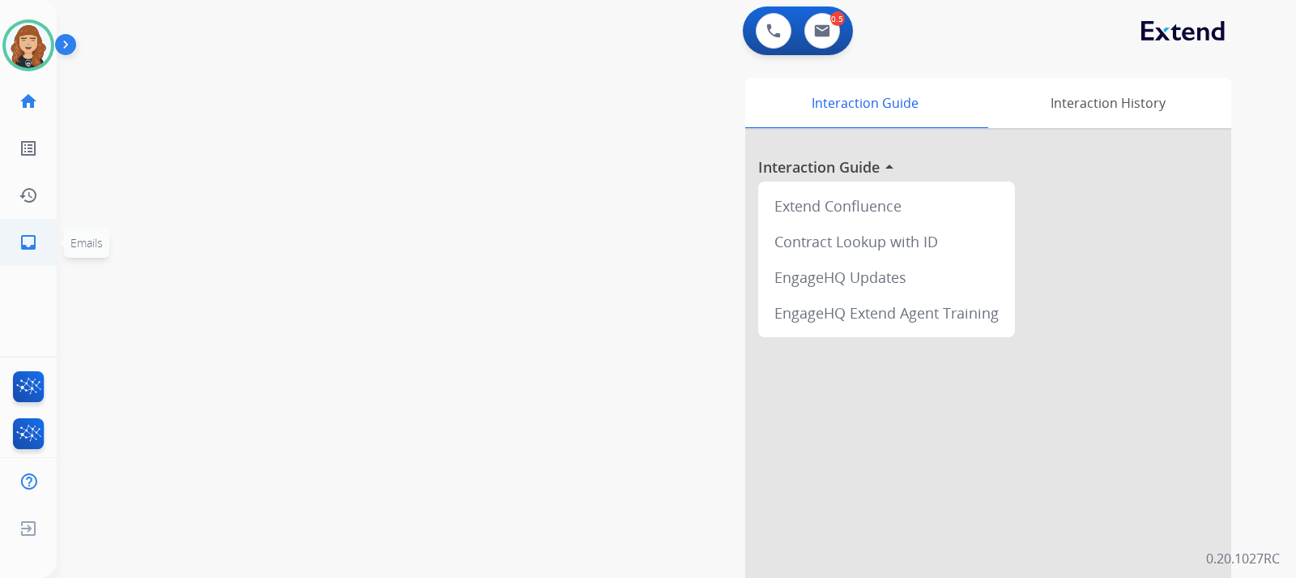
click at [28, 242] on mat-icon "inbox" at bounding box center [28, 242] width 19 height 19
select select "**********"
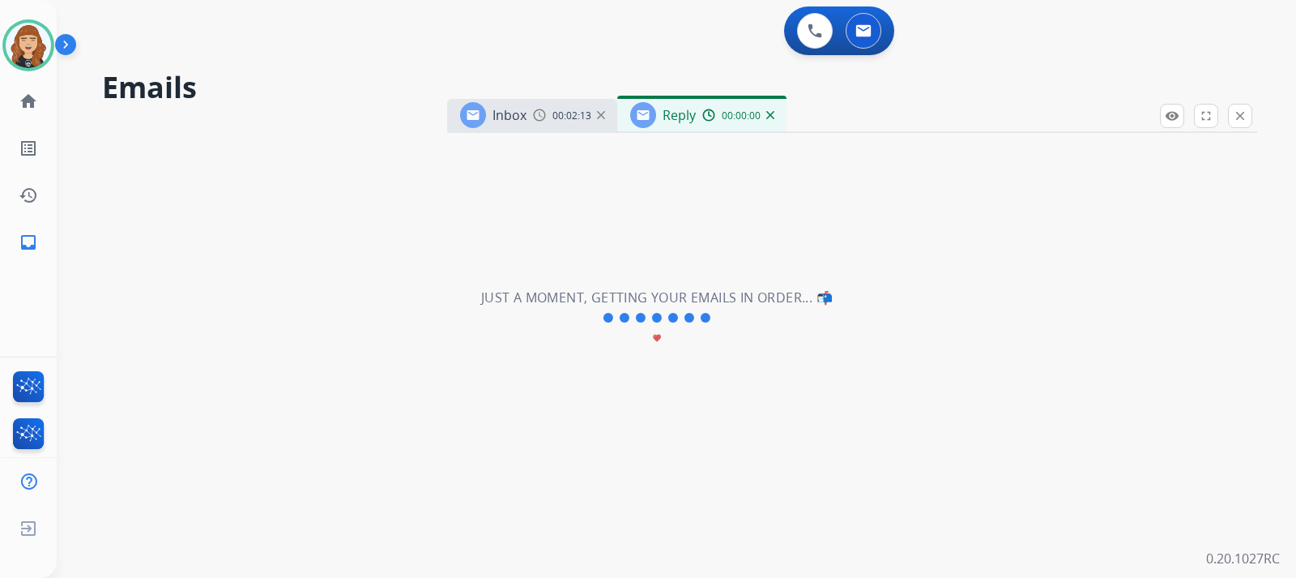
select select "**********"
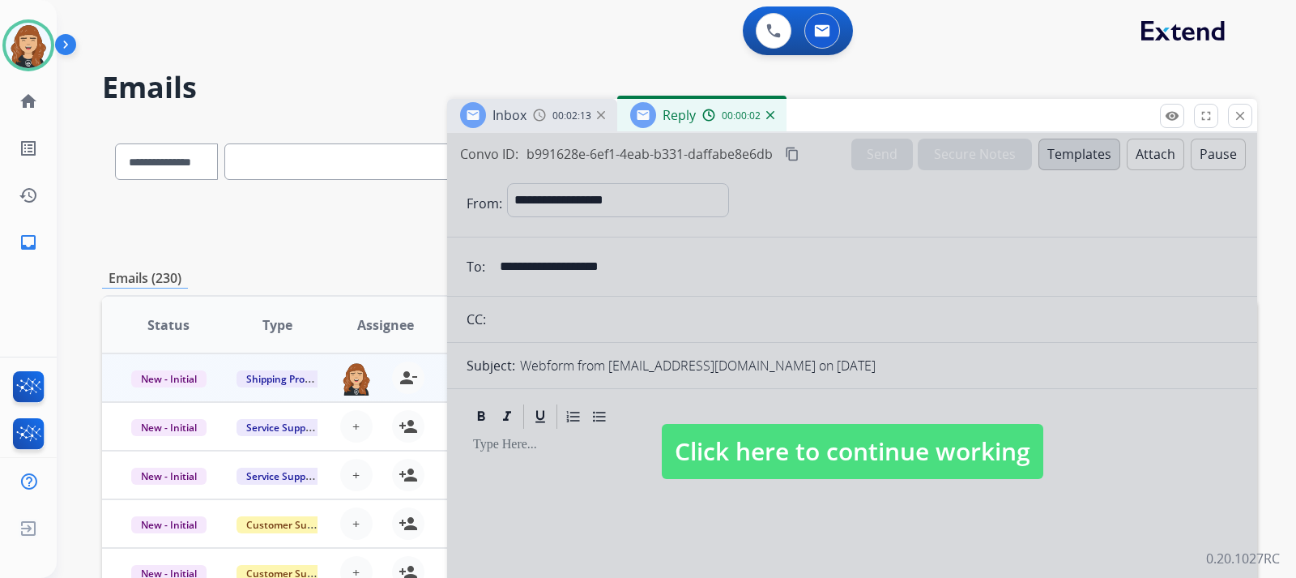
click at [748, 459] on span "Click here to continue working" at bounding box center [853, 451] width 382 height 55
select select
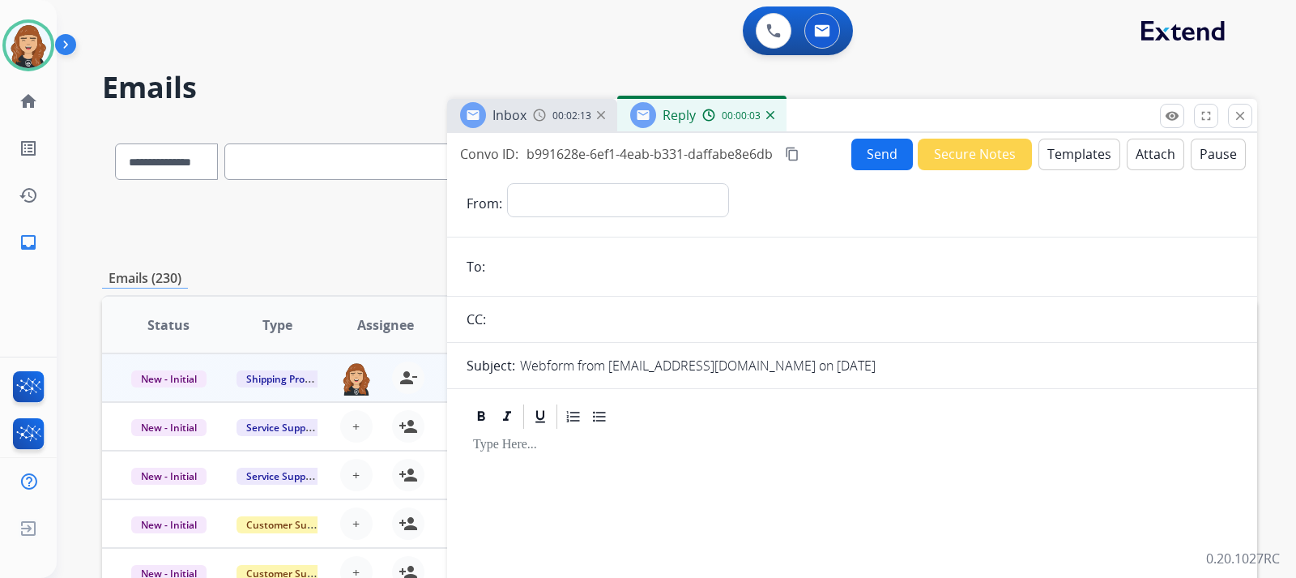
click at [605, 117] on div "Inbox 00:02:13" at bounding box center [532, 115] width 170 height 32
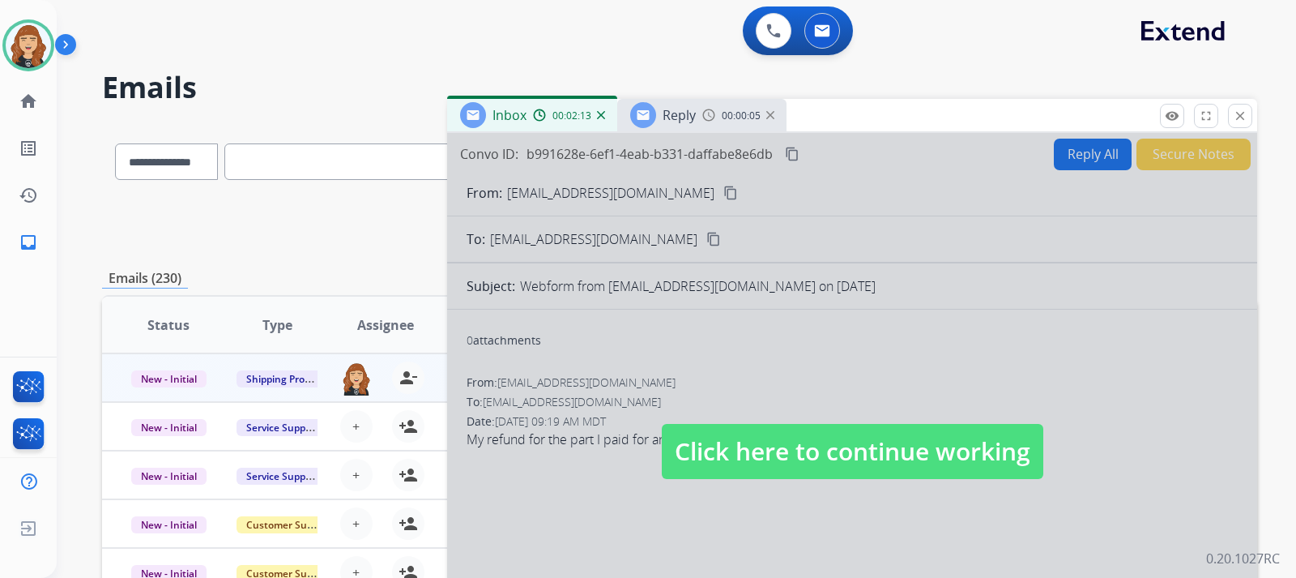
click at [599, 113] on img at bounding box center [601, 115] width 8 height 8
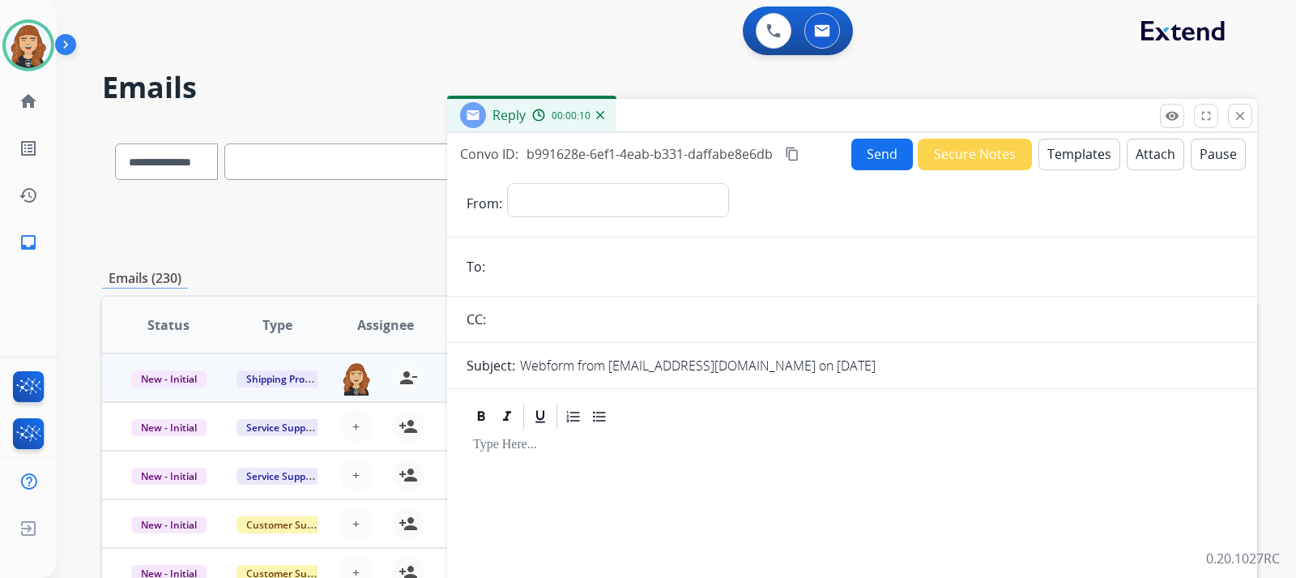
click at [600, 116] on img at bounding box center [600, 115] width 8 height 8
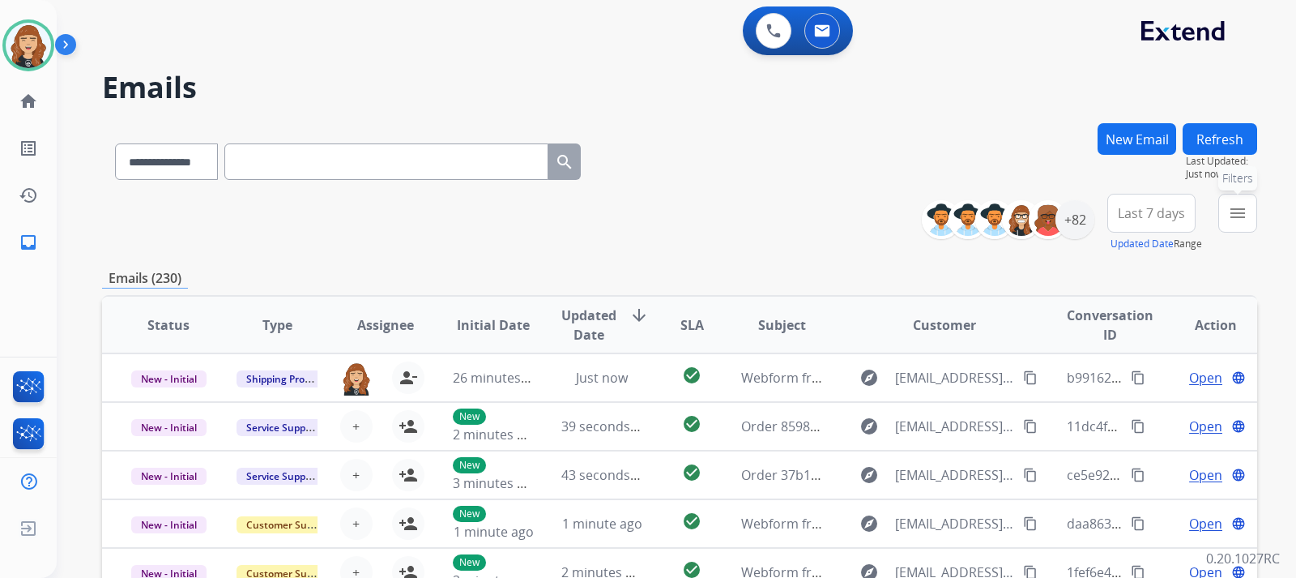
click at [1245, 219] on mat-icon "menu" at bounding box center [1237, 212] width 19 height 19
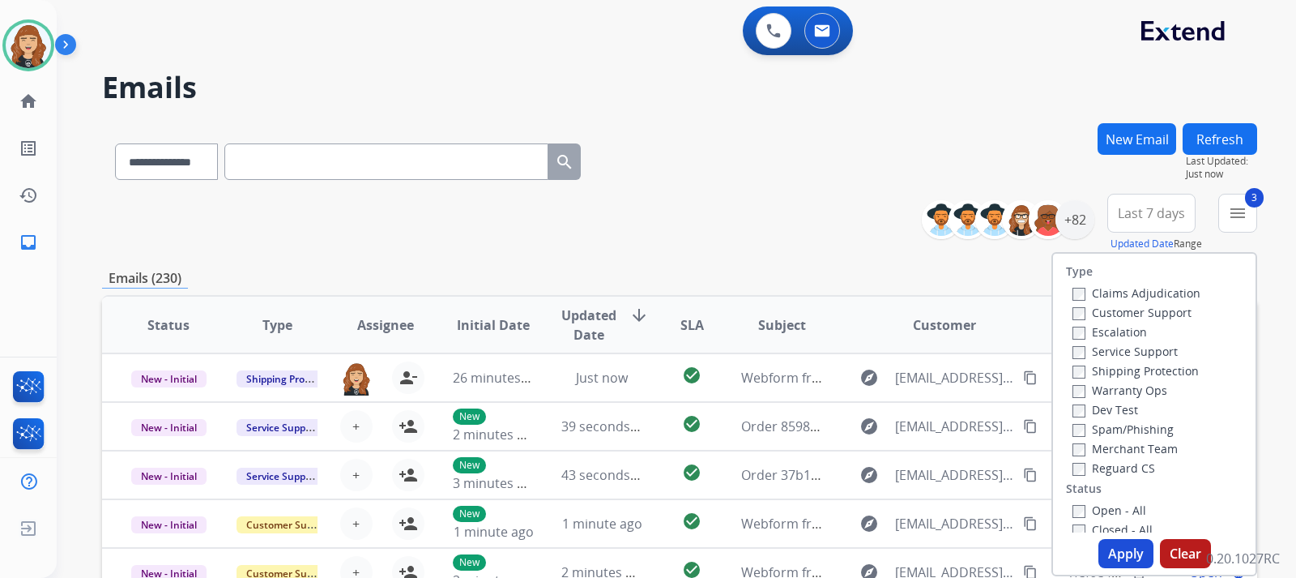
click at [1119, 556] on button "Apply" at bounding box center [1126, 553] width 55 height 29
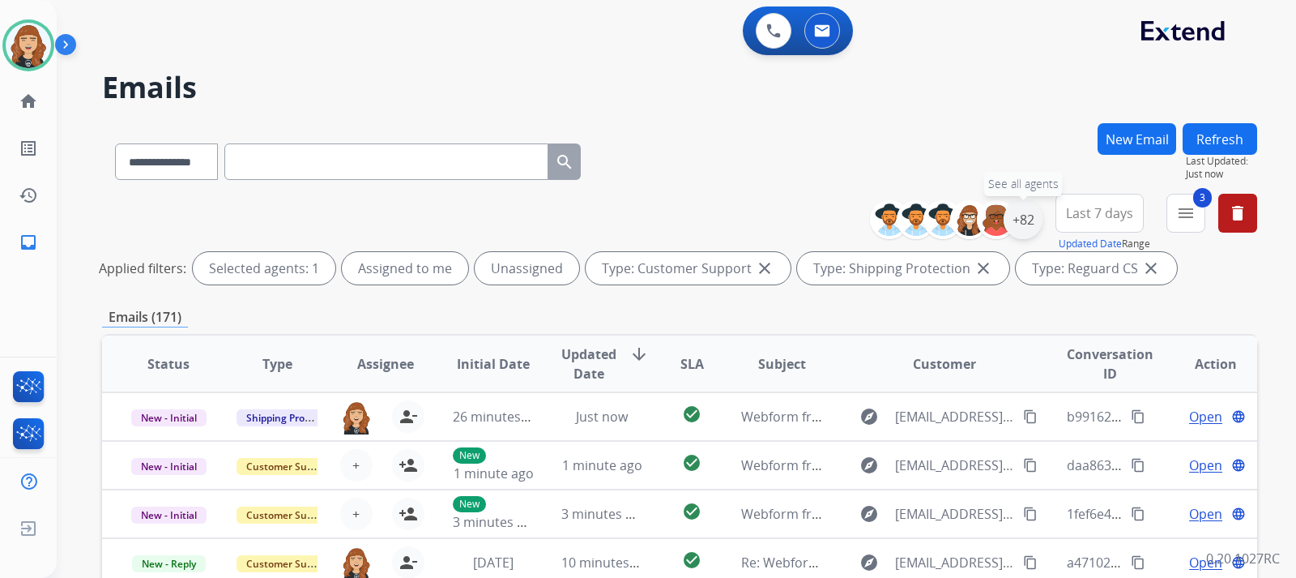
click at [1025, 214] on div "+82" at bounding box center [1023, 219] width 39 height 39
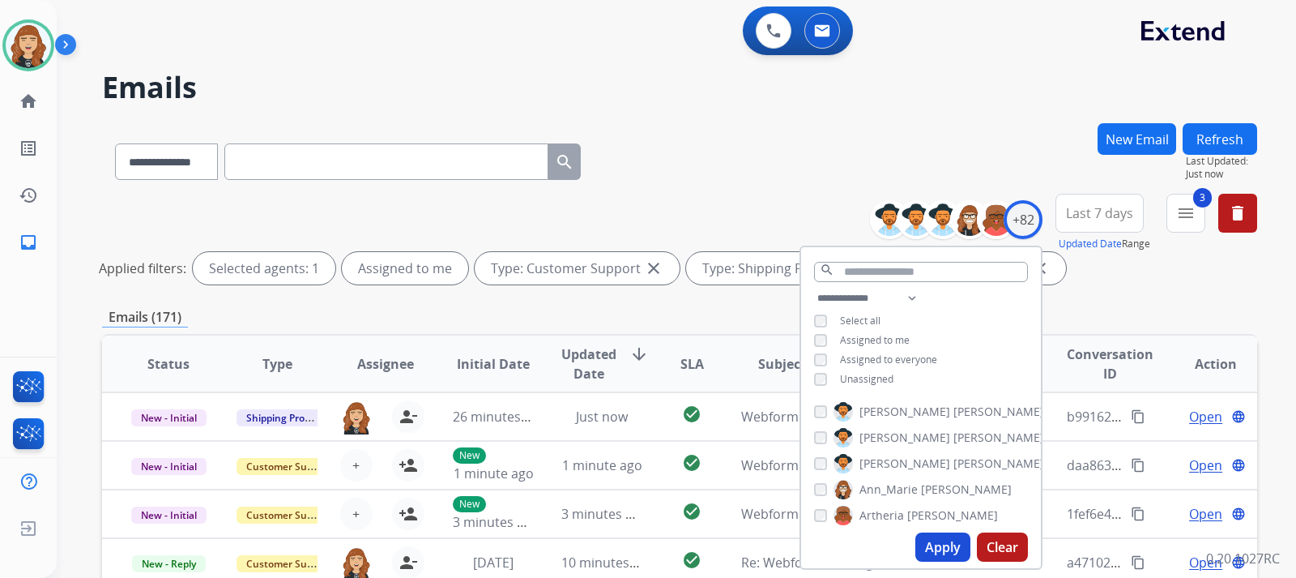
click at [935, 541] on button "Apply" at bounding box center [942, 546] width 55 height 29
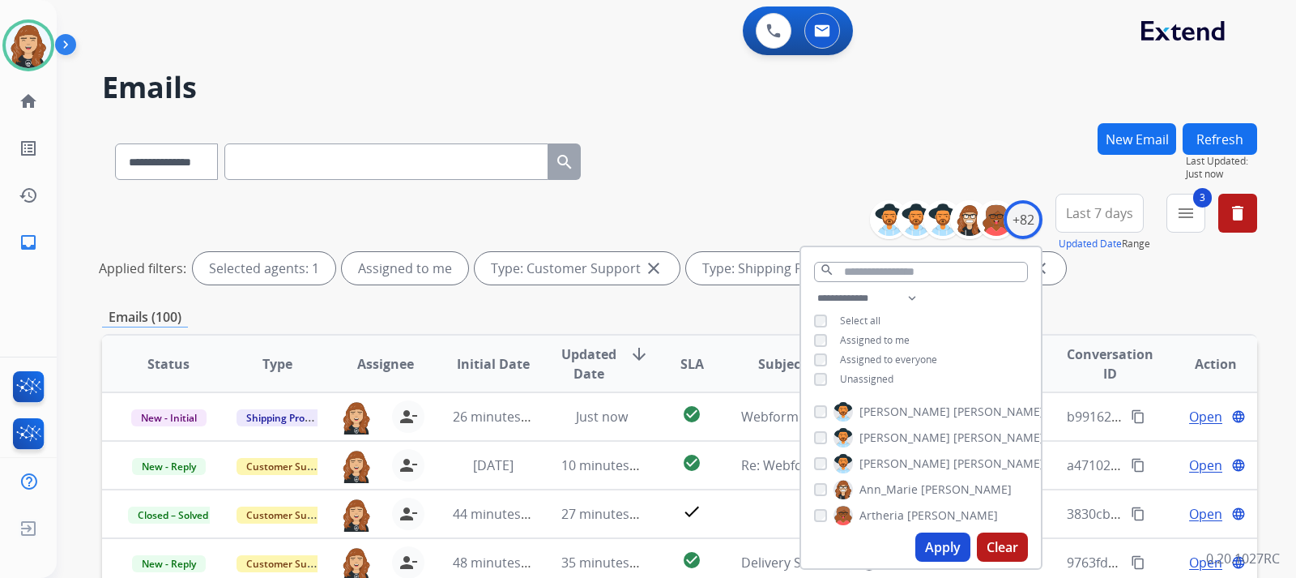
click at [1279, 289] on div "**********" at bounding box center [676, 289] width 1239 height 578
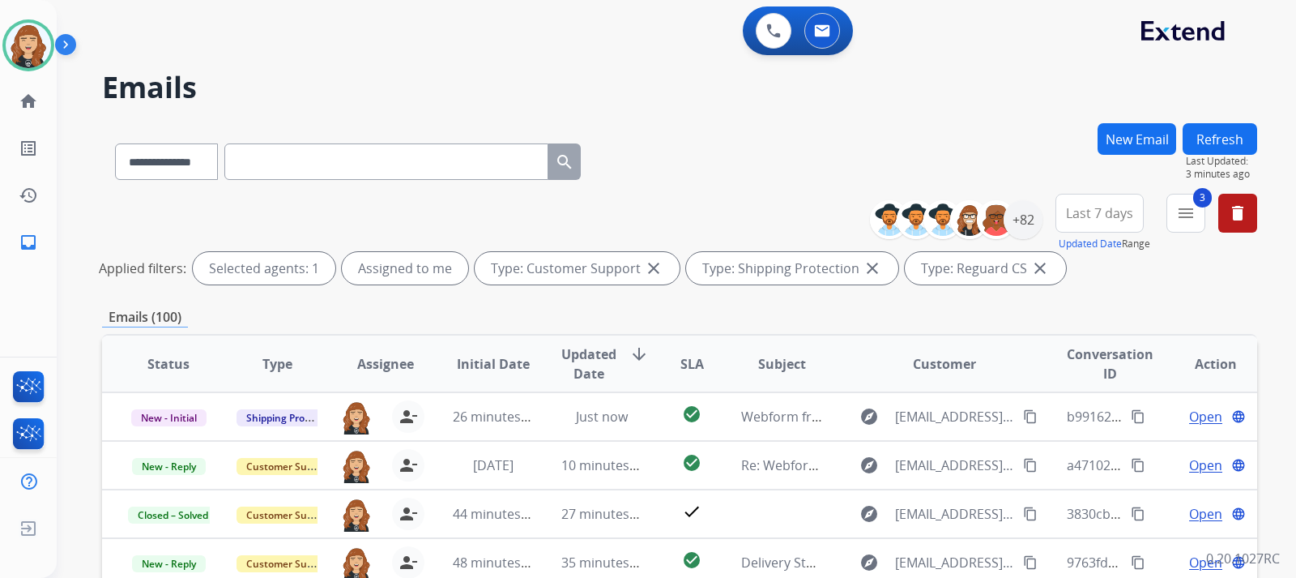
click at [1272, 261] on div "**********" at bounding box center [676, 289] width 1239 height 578
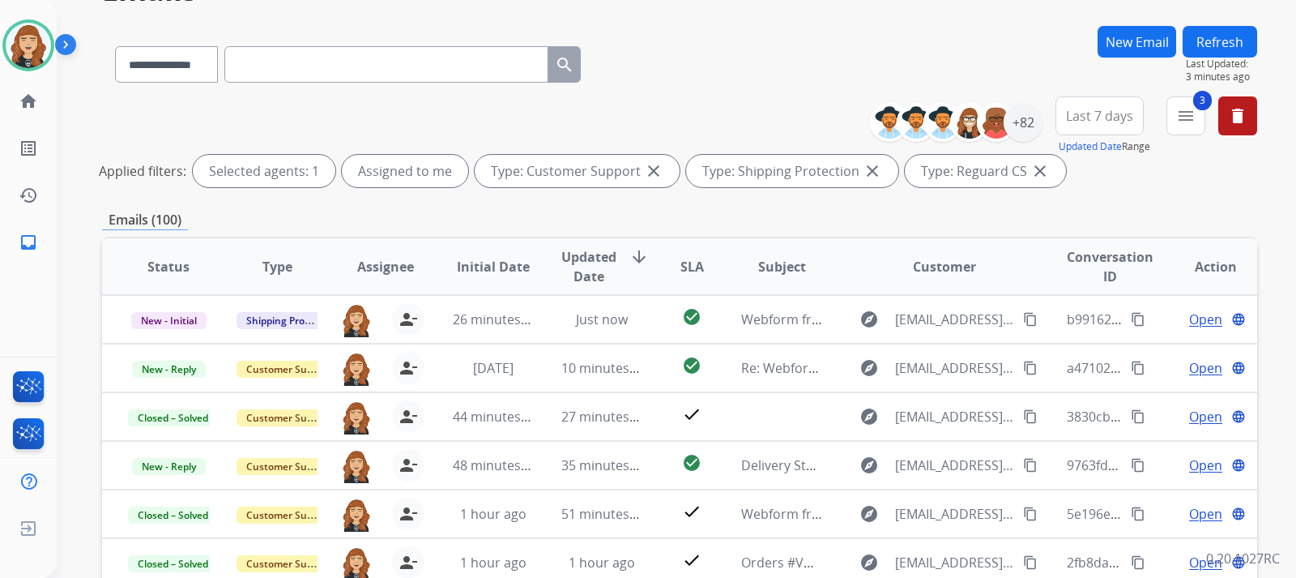
scroll to position [130, 0]
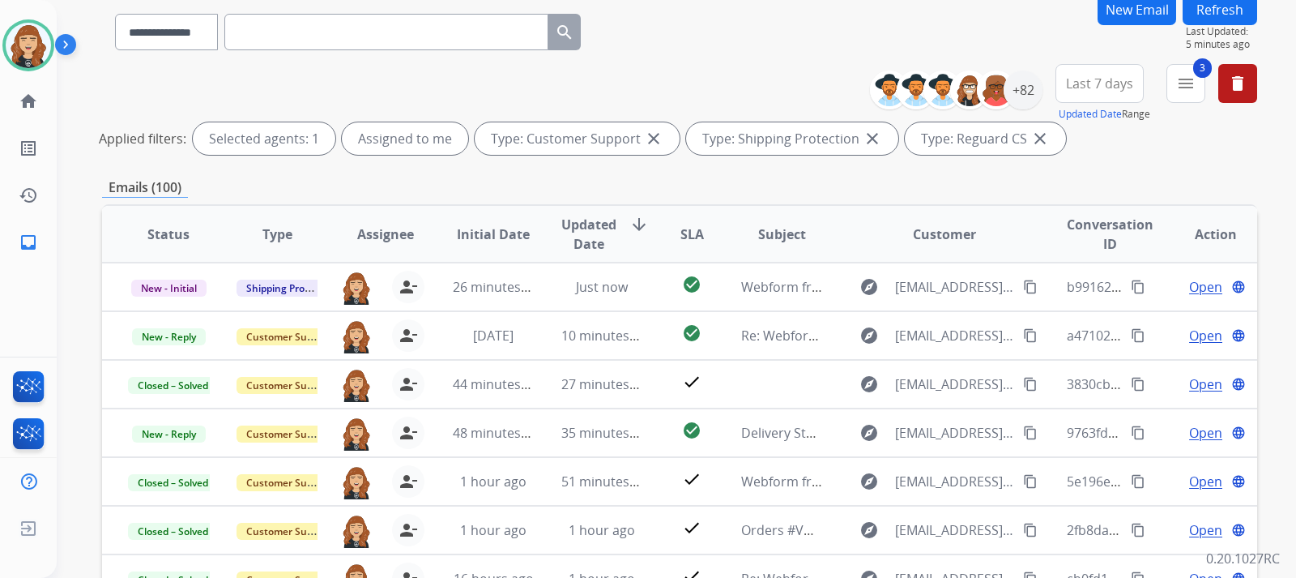
click at [1214, 6] on button "Refresh" at bounding box center [1220, 10] width 75 height 32
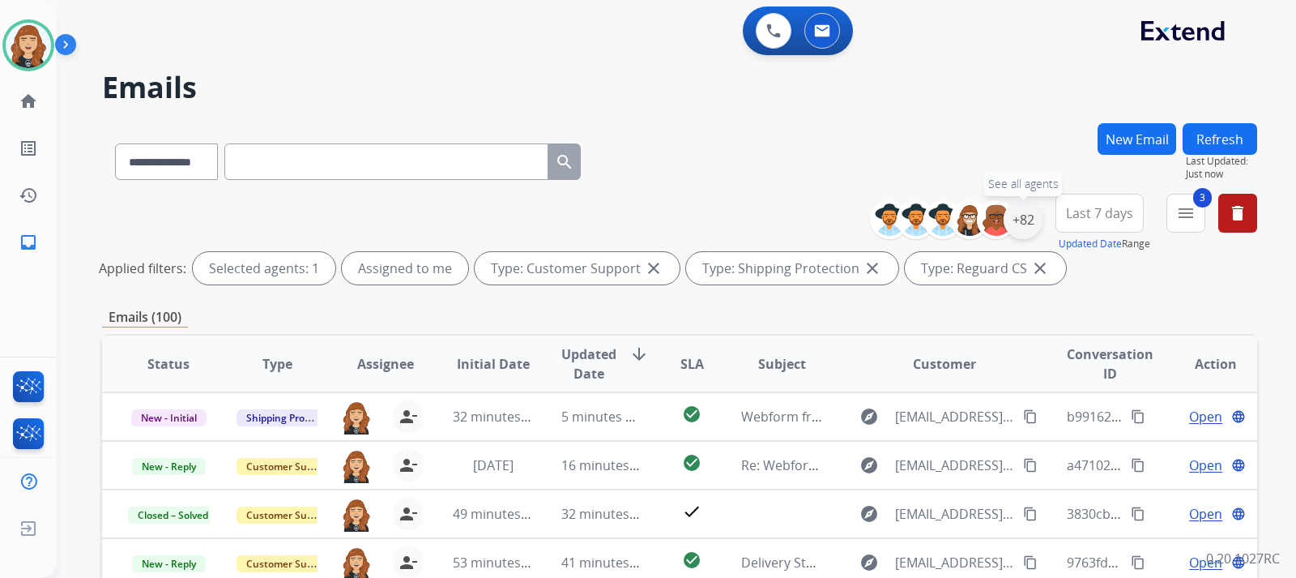
click at [1029, 221] on div "+82" at bounding box center [1023, 219] width 39 height 39
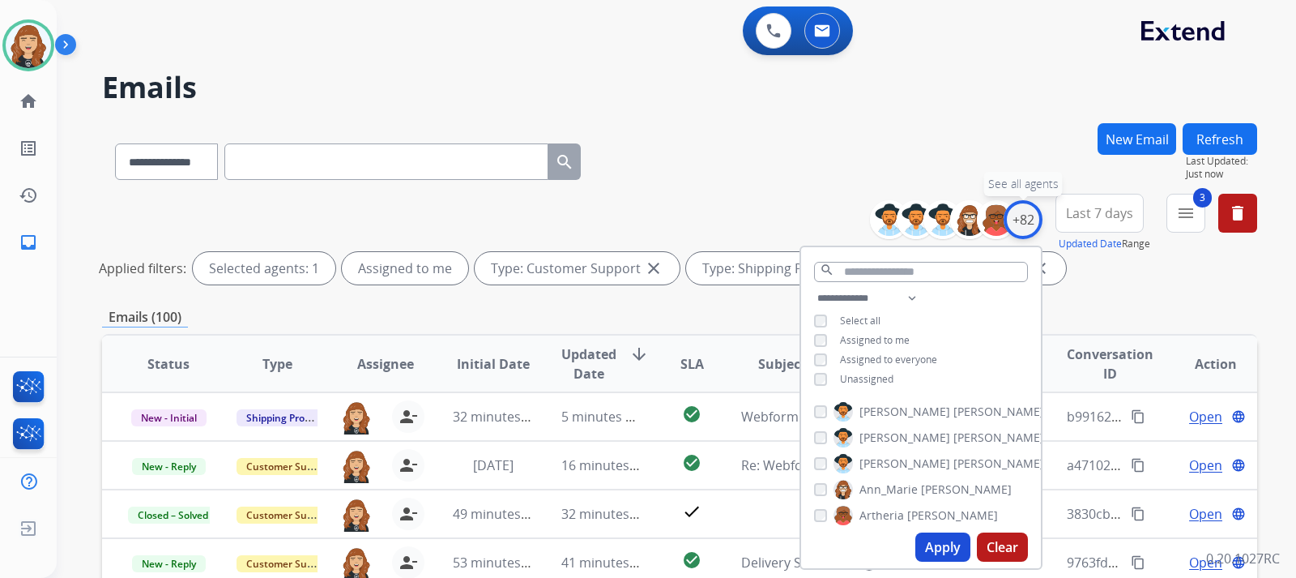
click at [1029, 221] on div "+82" at bounding box center [1023, 219] width 39 height 39
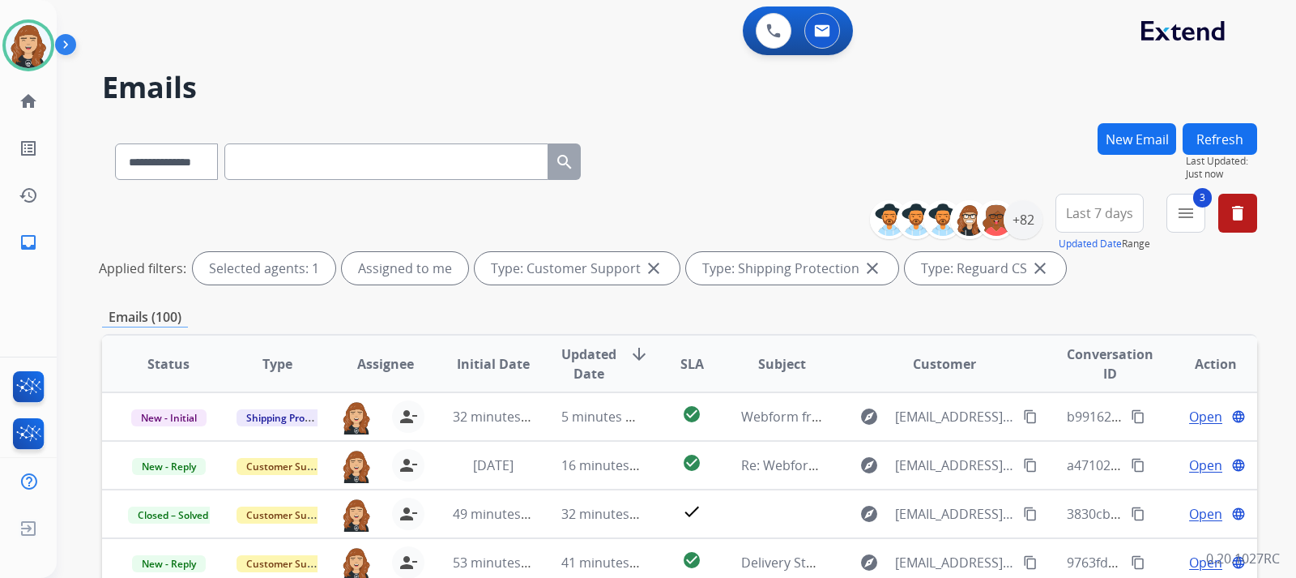
click at [1279, 287] on div "**********" at bounding box center [676, 289] width 1239 height 578
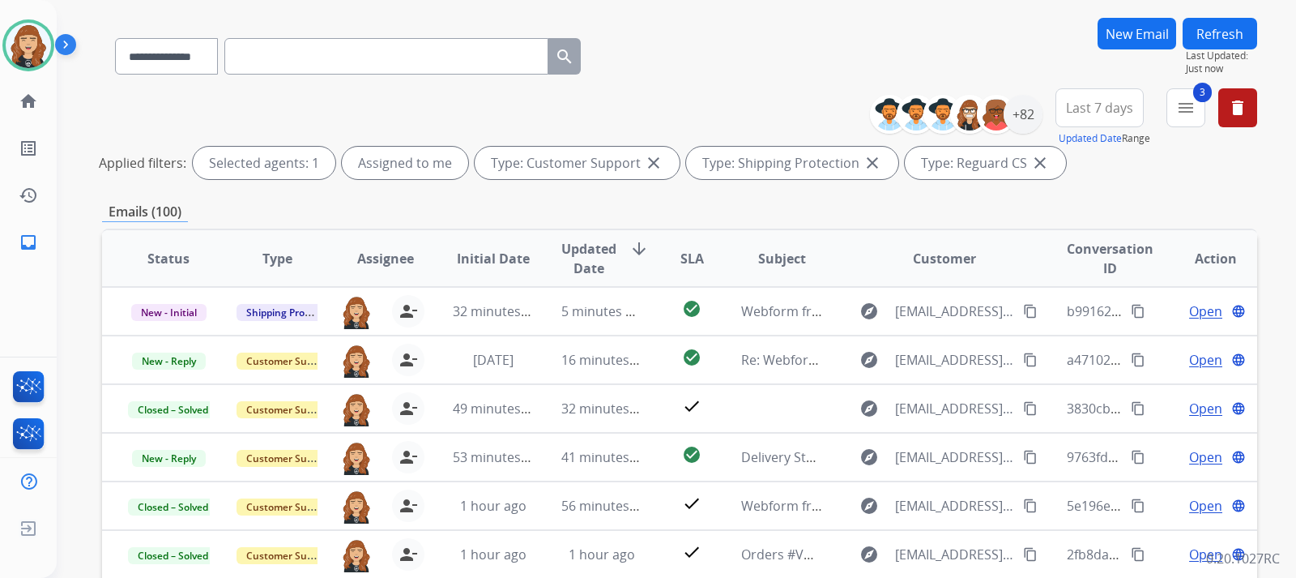
scroll to position [130, 0]
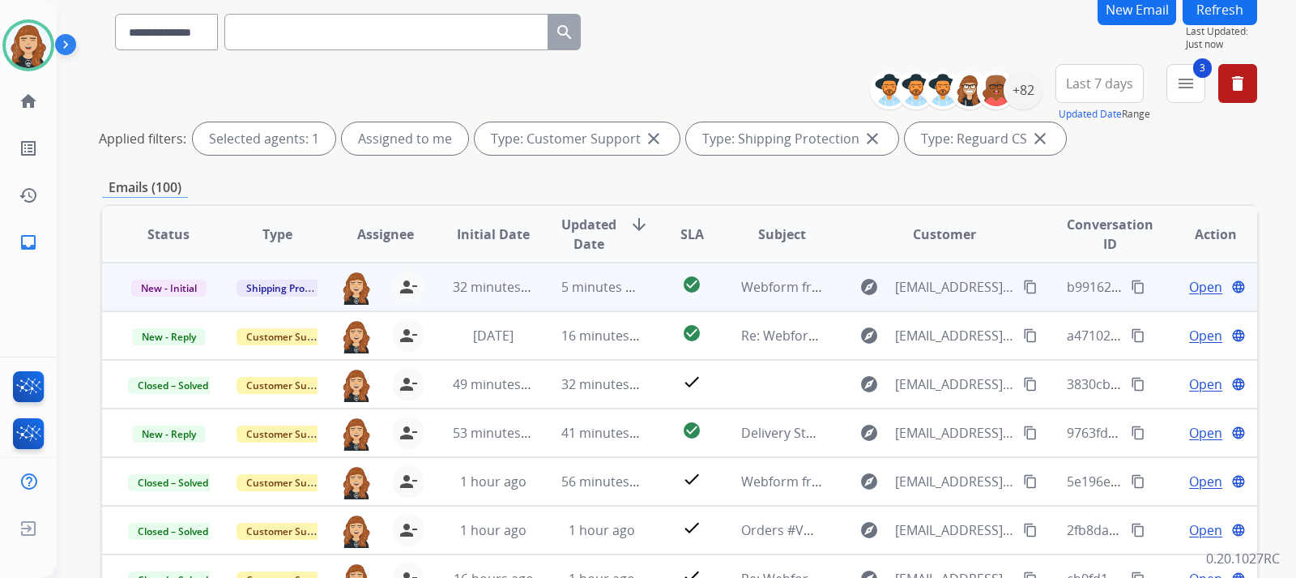
click at [1189, 287] on span "Open" at bounding box center [1205, 286] width 33 height 19
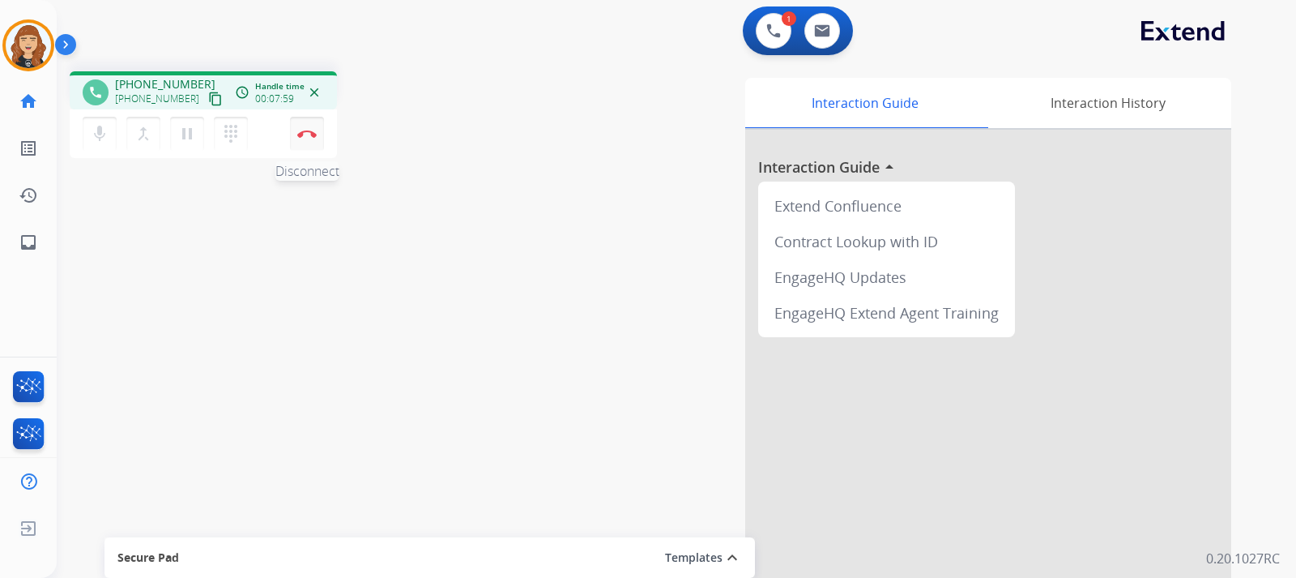
click at [306, 131] on img at bounding box center [306, 134] width 19 height 8
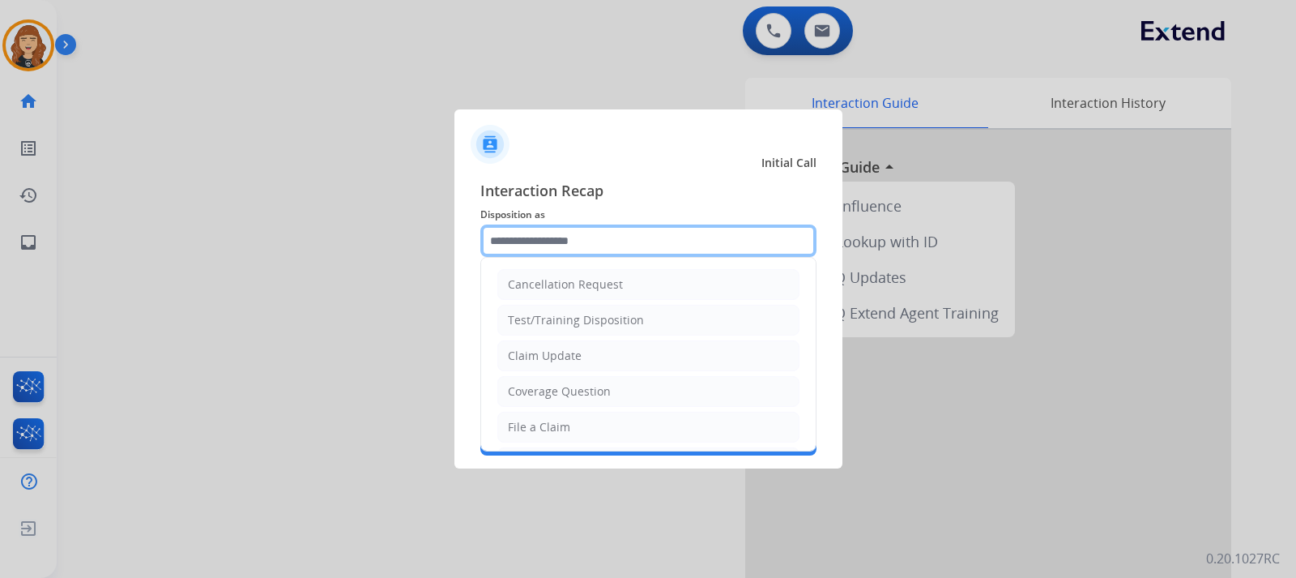
click at [530, 235] on input "text" at bounding box center [648, 240] width 336 height 32
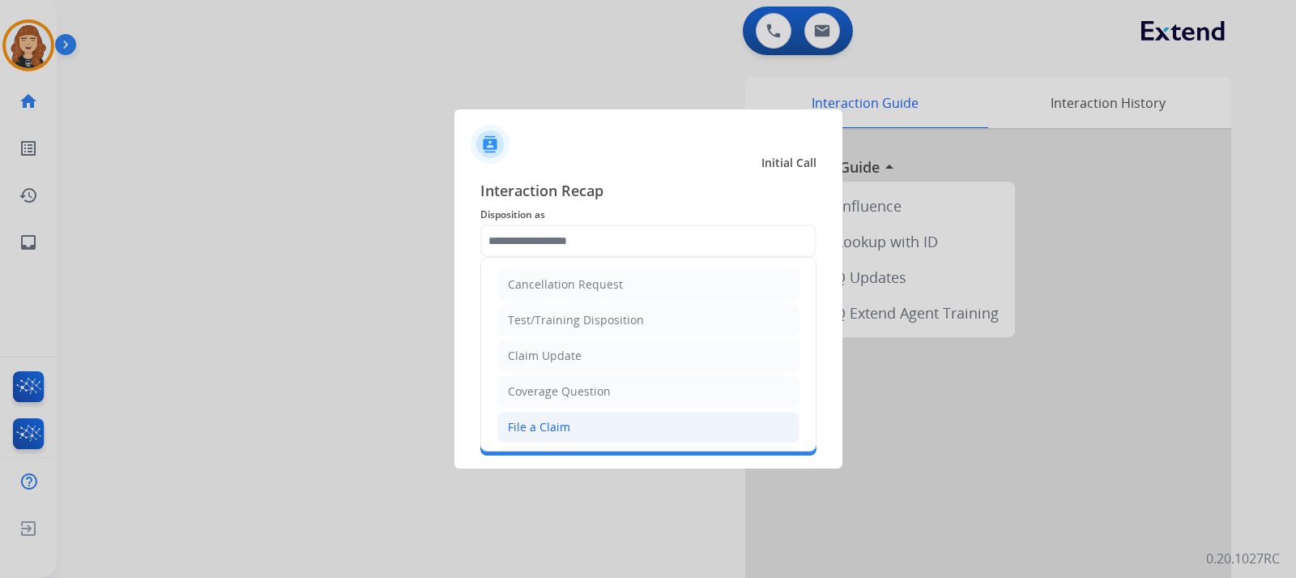
click at [590, 428] on li "File a Claim" at bounding box center [648, 427] width 302 height 31
type input "**********"
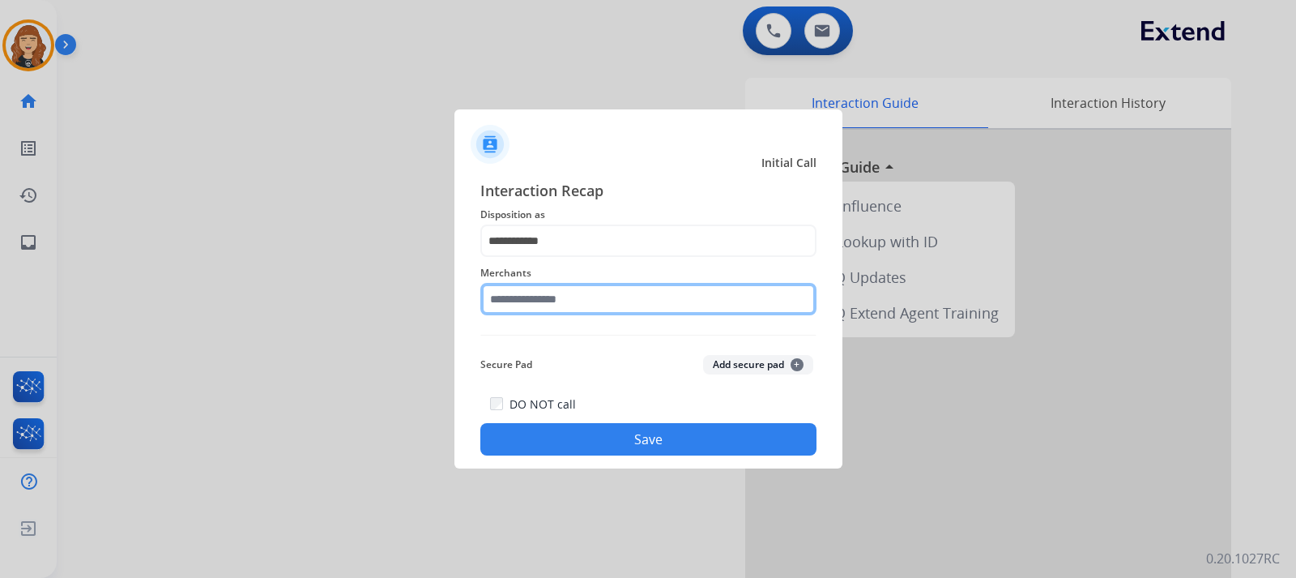
click at [599, 304] on input "text" at bounding box center [648, 299] width 336 height 32
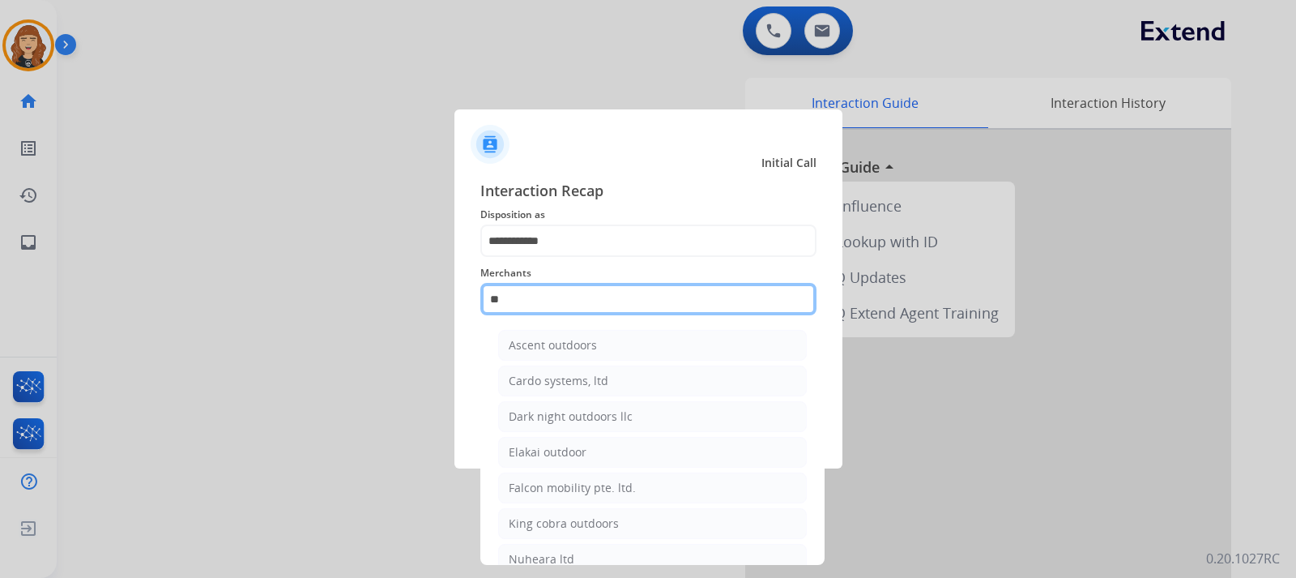
type input "*"
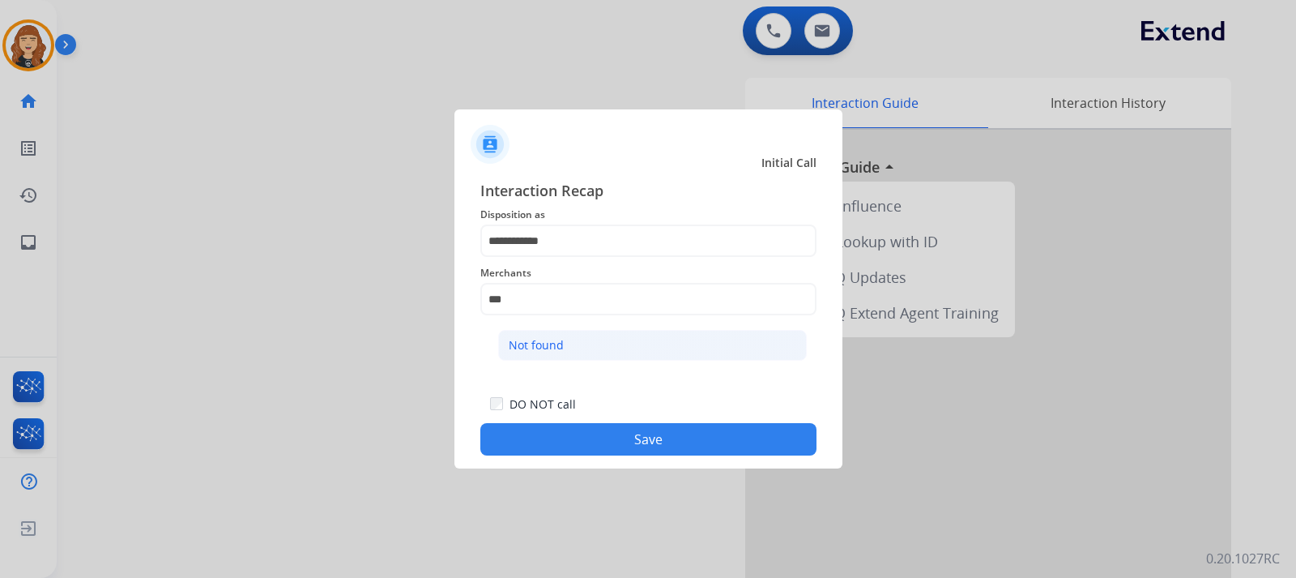
click at [576, 346] on li "Not found" at bounding box center [652, 345] width 309 height 31
type input "*********"
click at [625, 445] on button "Save" at bounding box center [648, 439] width 336 height 32
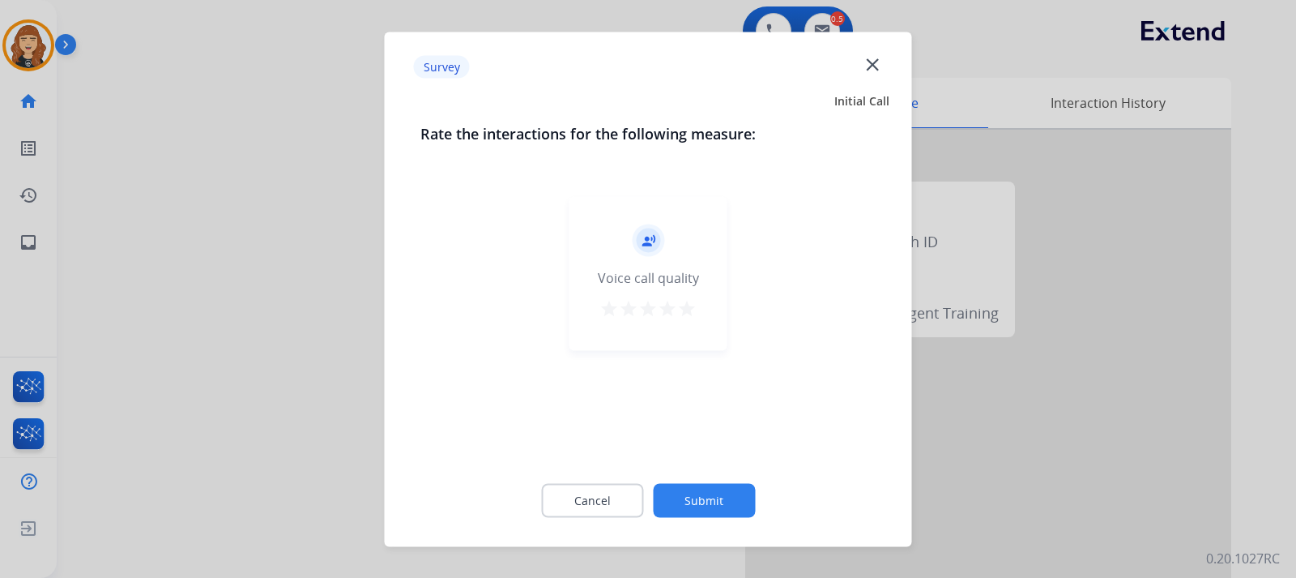
click at [689, 308] on mat-icon "star" at bounding box center [686, 307] width 19 height 19
click at [680, 493] on button "Submit" at bounding box center [704, 500] width 102 height 34
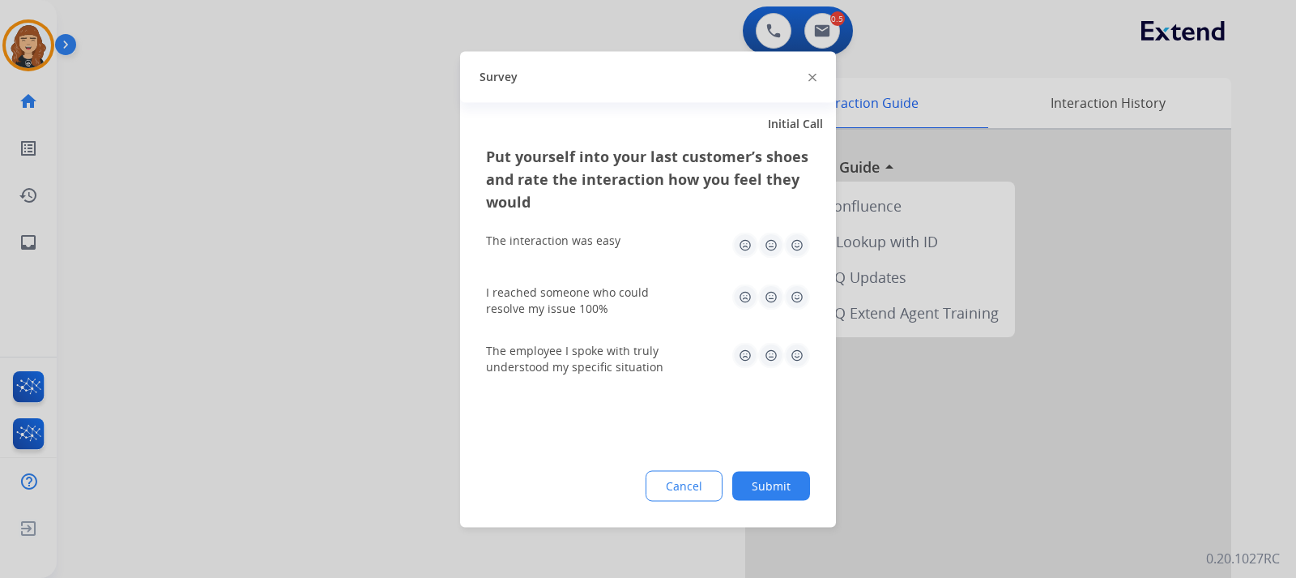
click at [795, 239] on img at bounding box center [797, 245] width 26 height 26
click at [785, 296] on img at bounding box center [797, 297] width 26 height 26
click at [796, 356] on img at bounding box center [797, 355] width 26 height 26
click at [772, 484] on button "Submit" at bounding box center [771, 485] width 78 height 29
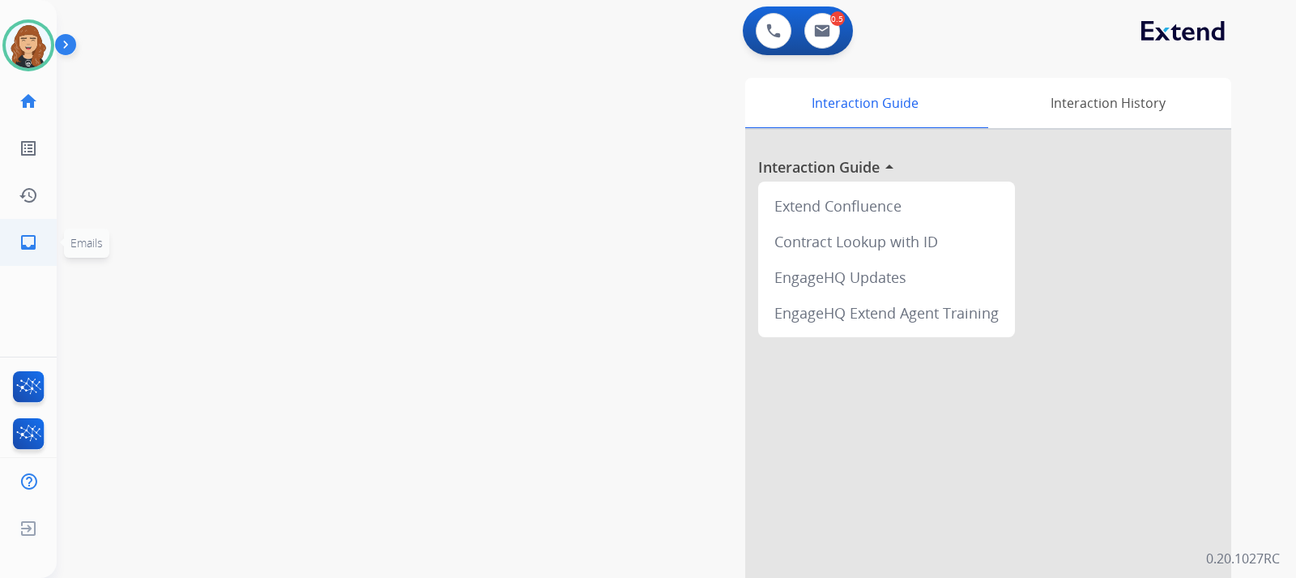
click at [23, 243] on mat-icon "inbox" at bounding box center [28, 242] width 19 height 19
select select "**********"
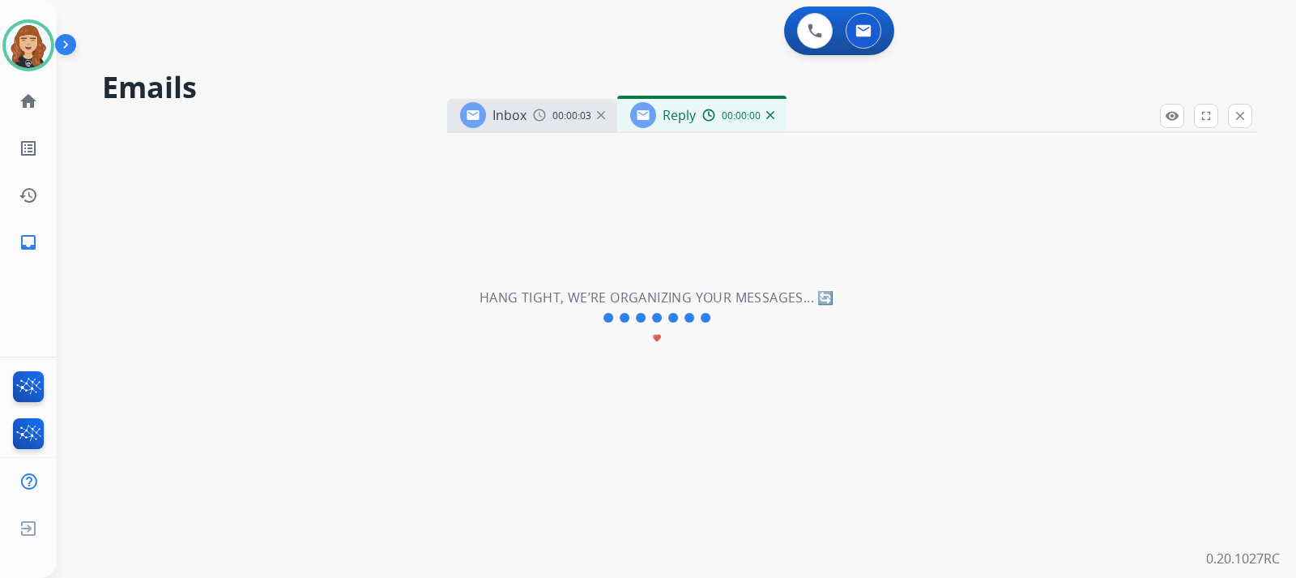
select select "**********"
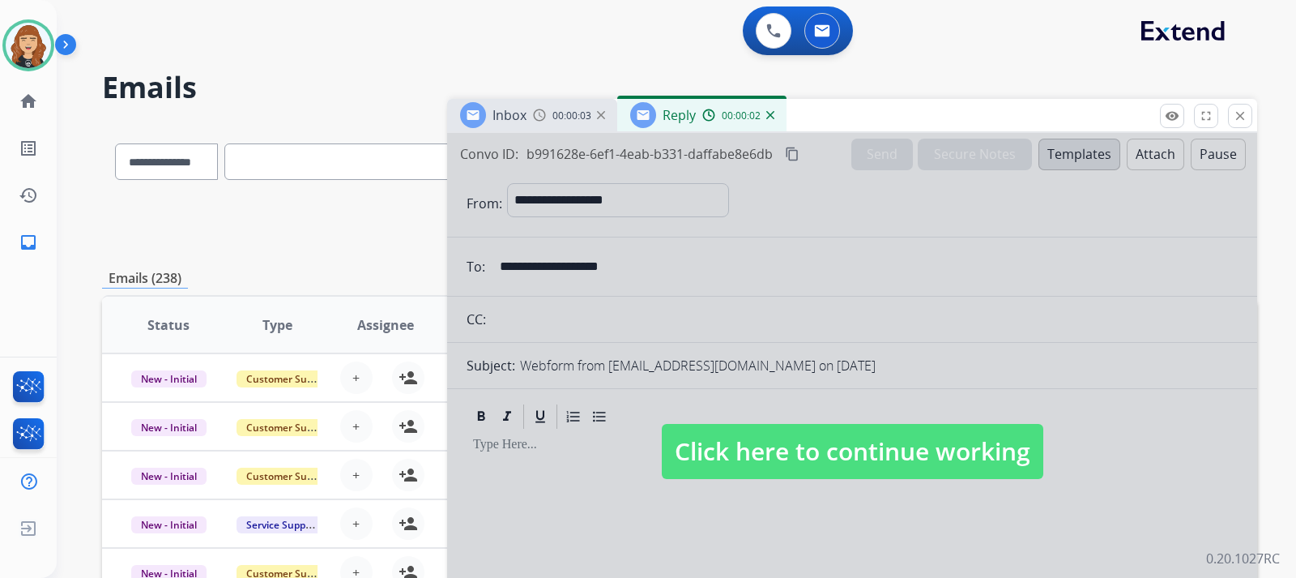
click at [789, 463] on span "Click here to continue working" at bounding box center [853, 451] width 382 height 55
select select
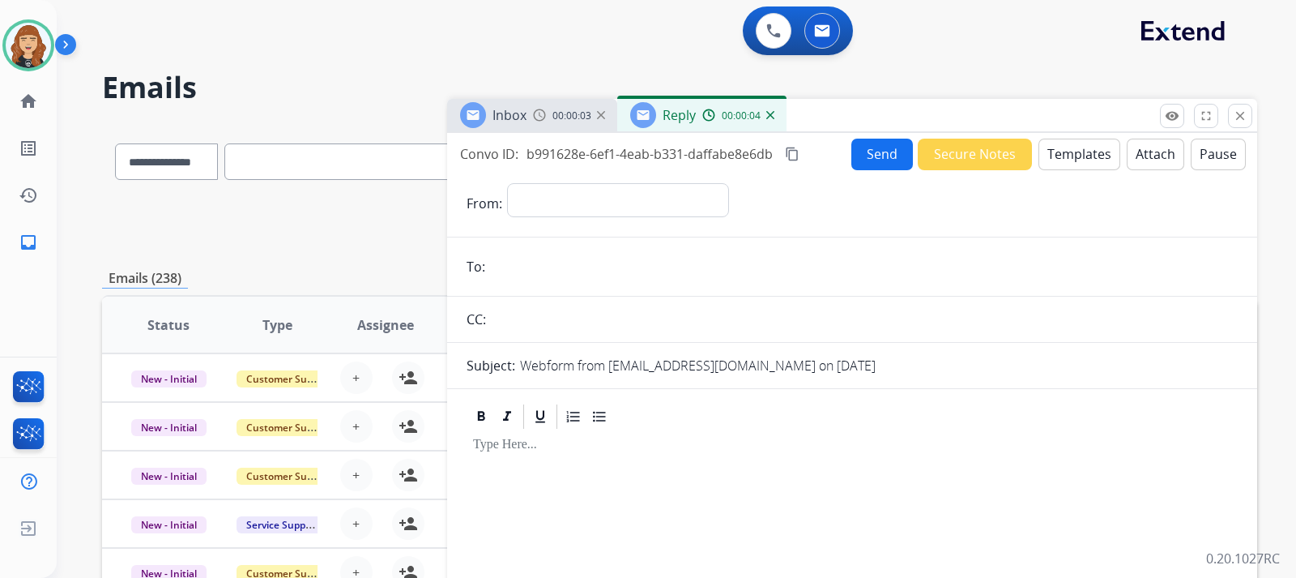
click at [604, 118] on img at bounding box center [601, 115] width 8 height 8
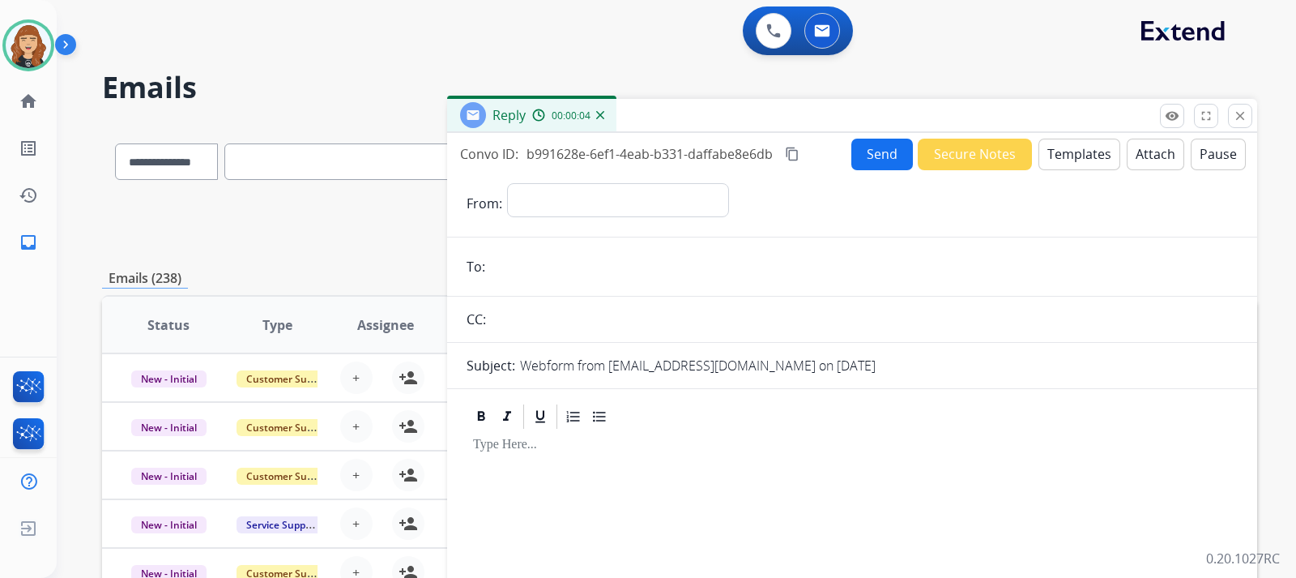
click at [604, 118] on div "Reply 00:00:04" at bounding box center [531, 115] width 169 height 32
click at [604, 118] on div "Reply 00:00:06" at bounding box center [531, 115] width 169 height 32
click at [599, 110] on div "00:00:08" at bounding box center [567, 115] width 71 height 15
click at [599, 118] on img at bounding box center [600, 115] width 8 height 8
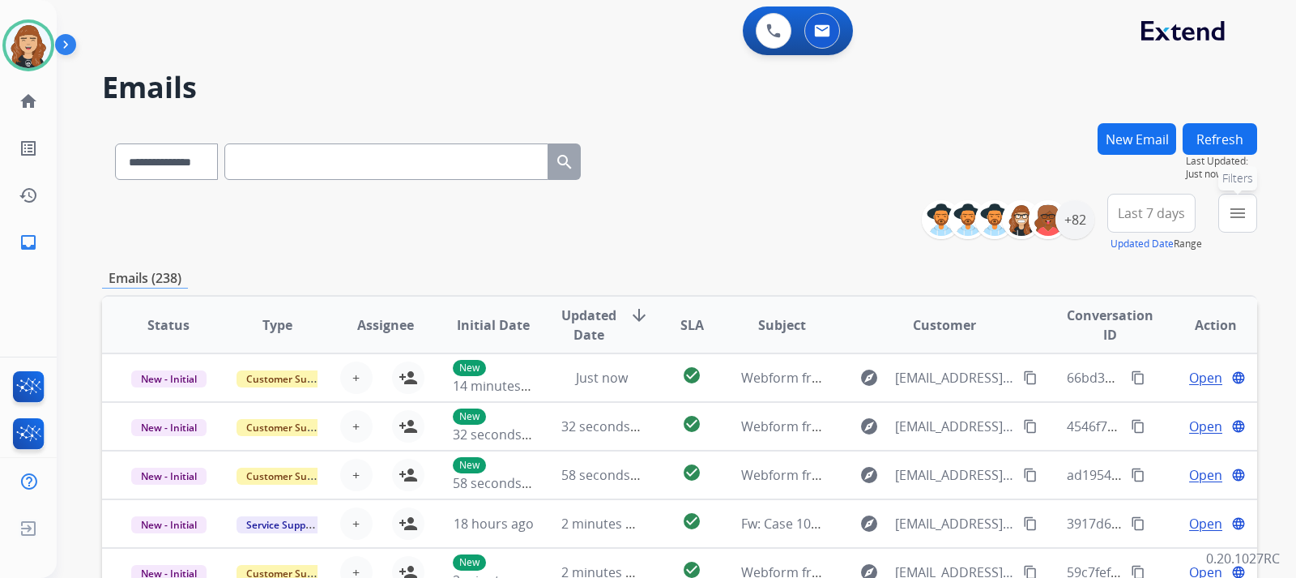
click at [1244, 222] on mat-icon "menu" at bounding box center [1237, 212] width 19 height 19
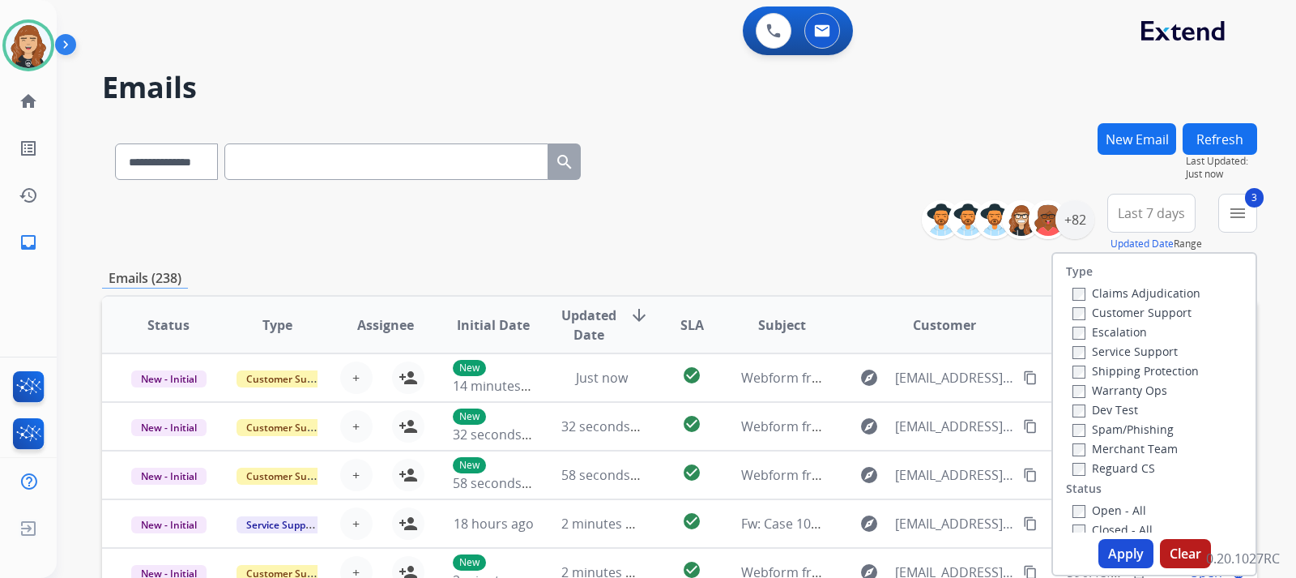
click at [1116, 556] on button "Apply" at bounding box center [1126, 553] width 55 height 29
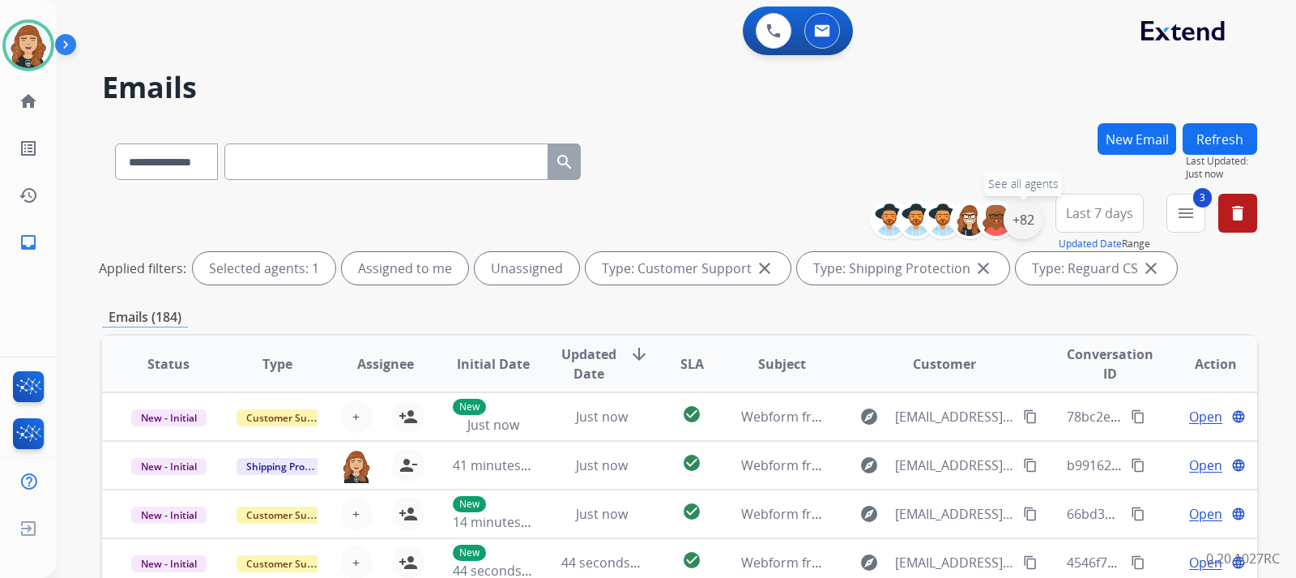
click at [1013, 220] on div "+82" at bounding box center [1023, 219] width 39 height 39
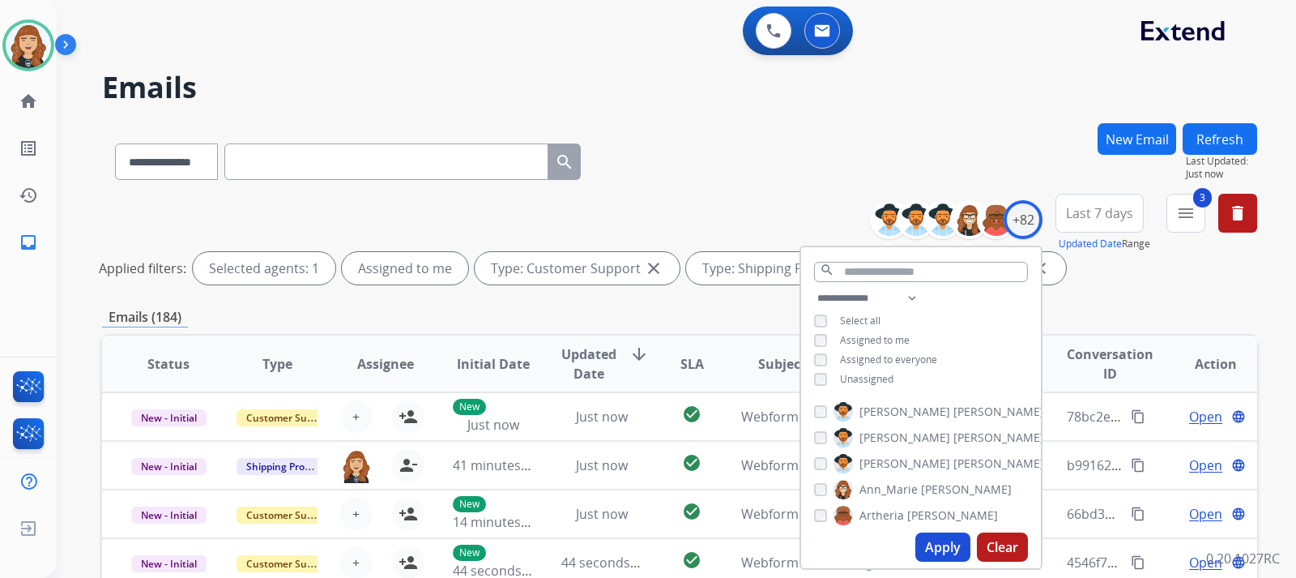
click at [945, 538] on button "Apply" at bounding box center [942, 546] width 55 height 29
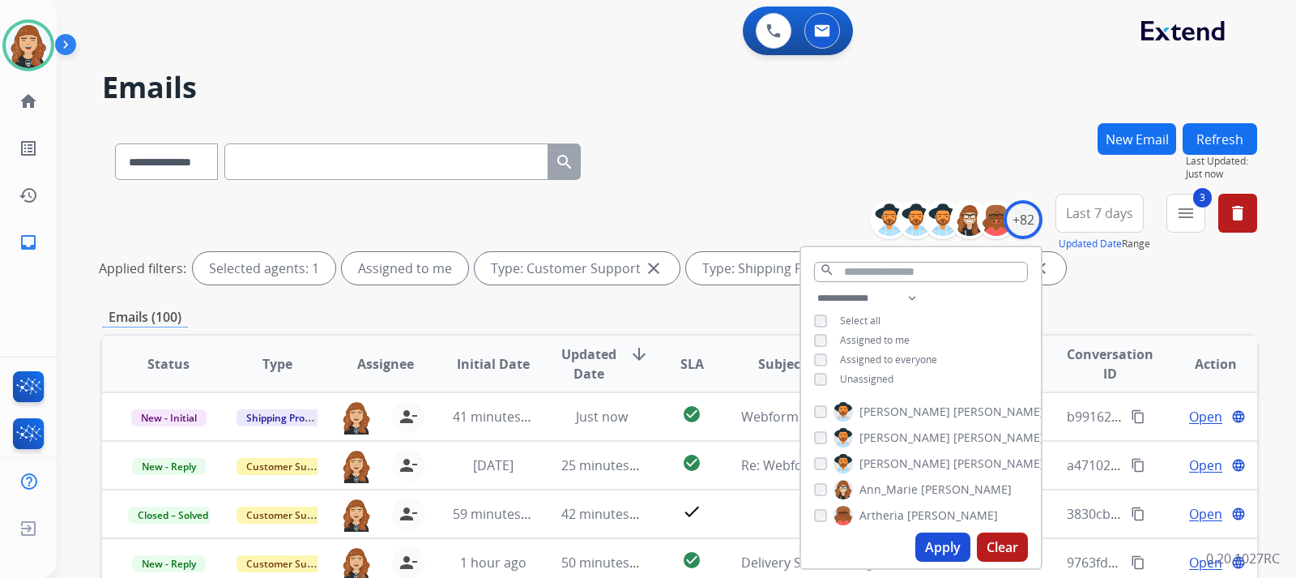
click at [1281, 280] on div "**********" at bounding box center [676, 289] width 1239 height 578
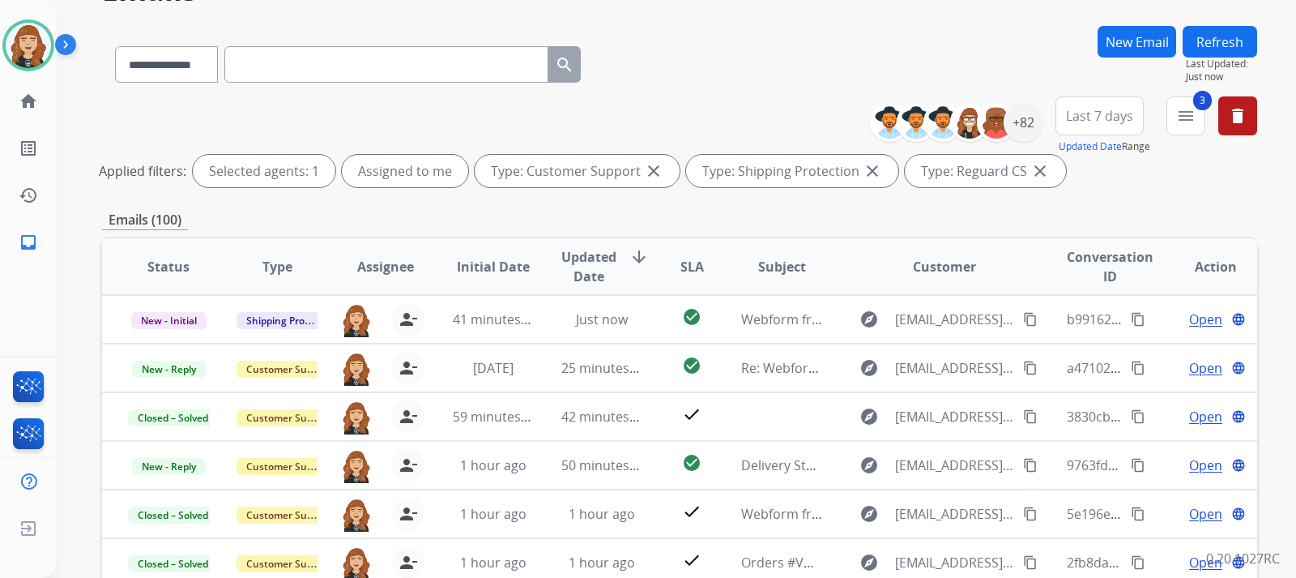
scroll to position [130, 0]
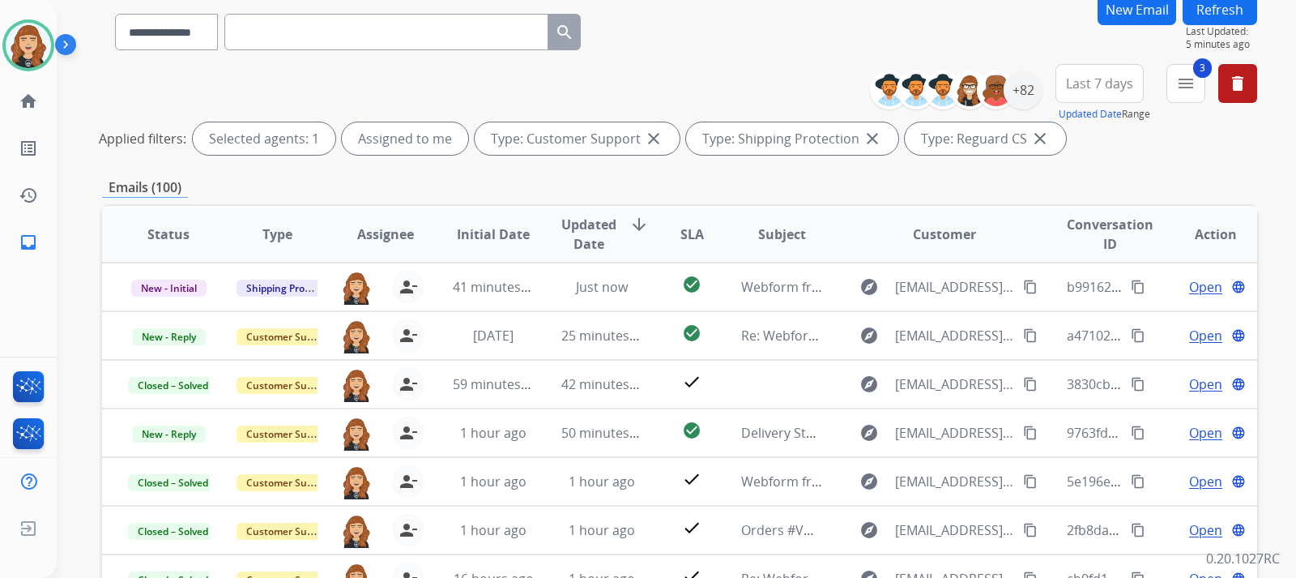
click at [1227, 9] on button "Refresh" at bounding box center [1220, 10] width 75 height 32
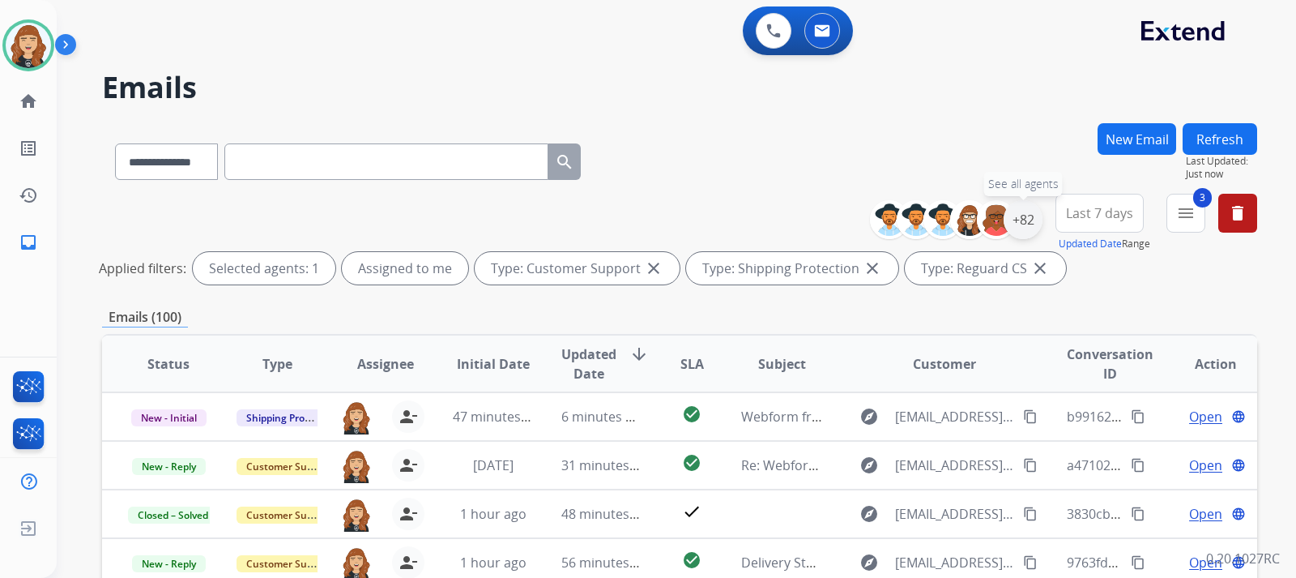
click at [1021, 225] on div "+82" at bounding box center [1023, 219] width 39 height 39
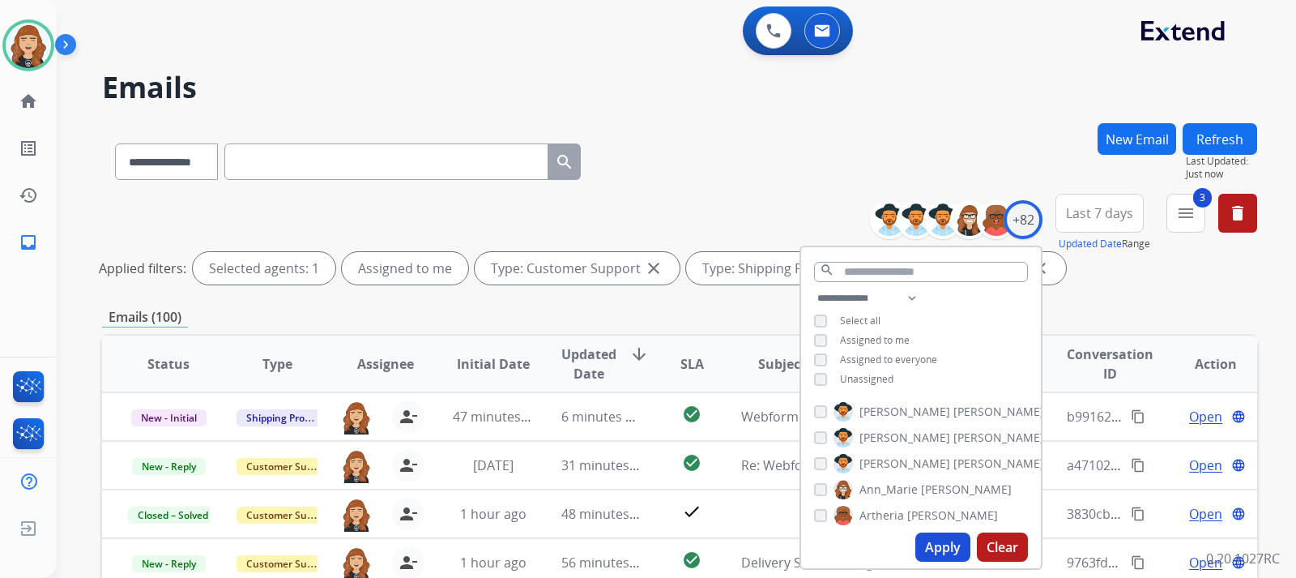
click at [1146, 279] on div "Applied filters: Selected agents: 1 Assigned to me Type: Customer Support close…" at bounding box center [676, 268] width 1155 height 32
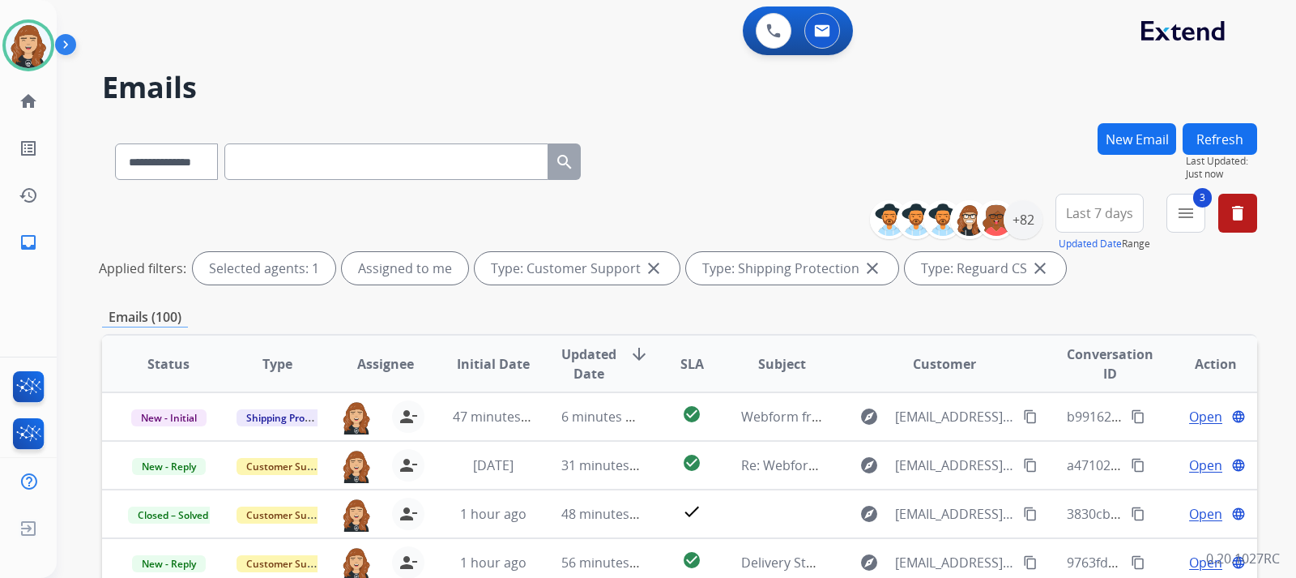
click at [1280, 308] on div "**********" at bounding box center [676, 289] width 1239 height 578
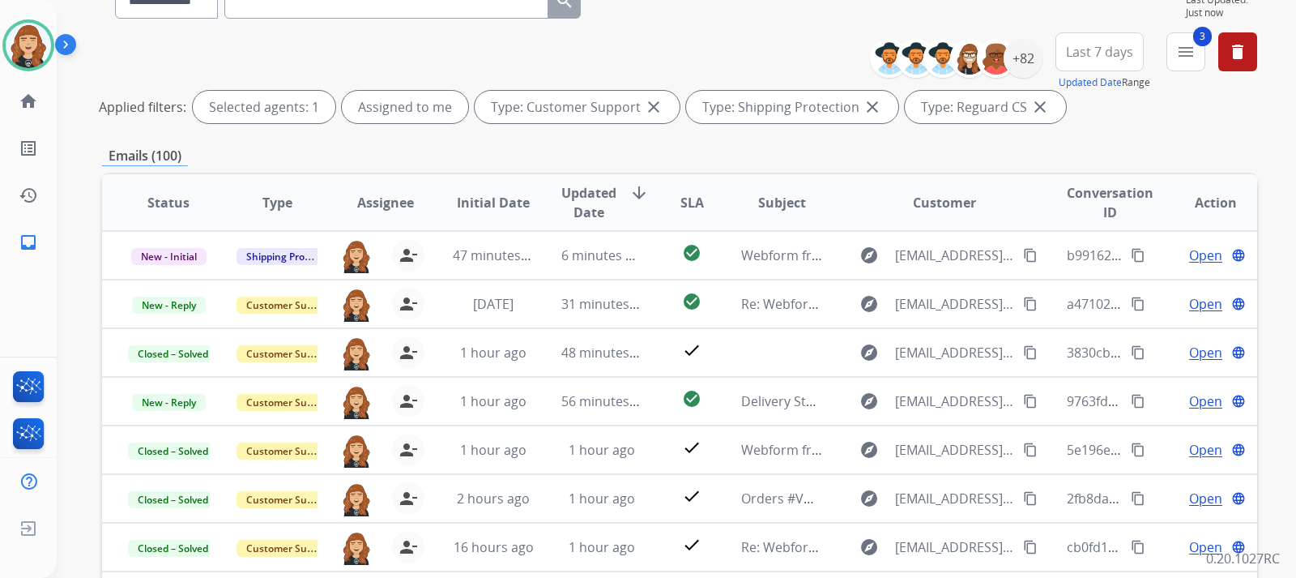
scroll to position [162, 0]
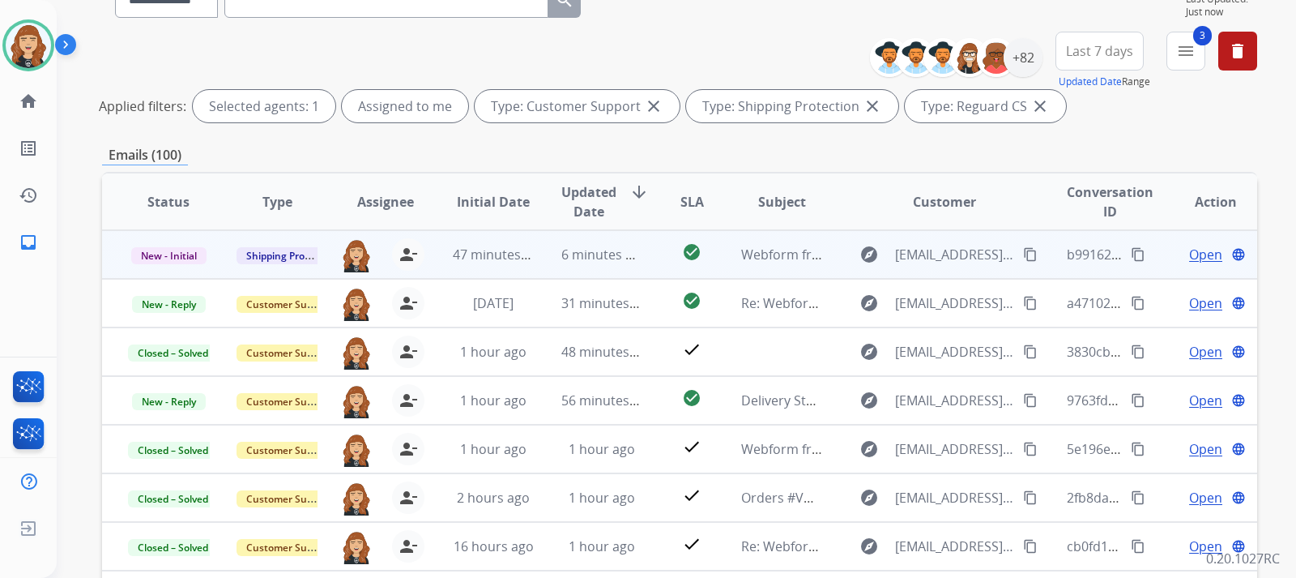
click at [1194, 252] on span "Open" at bounding box center [1205, 254] width 33 height 19
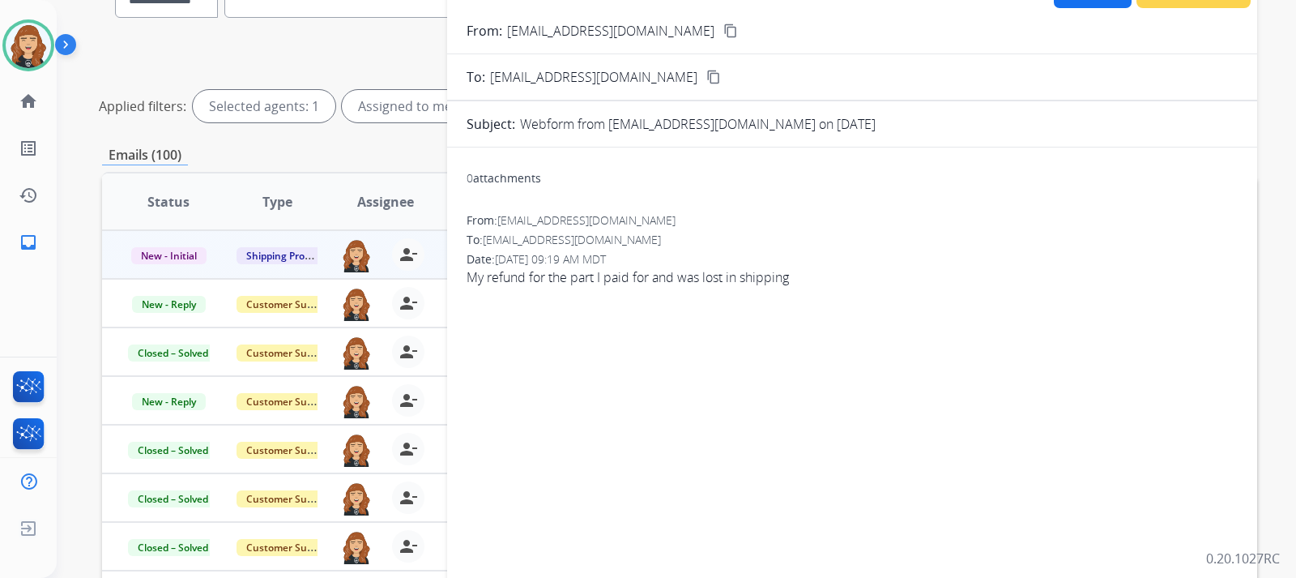
click at [723, 30] on mat-icon "content_copy" at bounding box center [730, 30] width 15 height 15
click at [1270, 104] on div "**********" at bounding box center [676, 289] width 1239 height 578
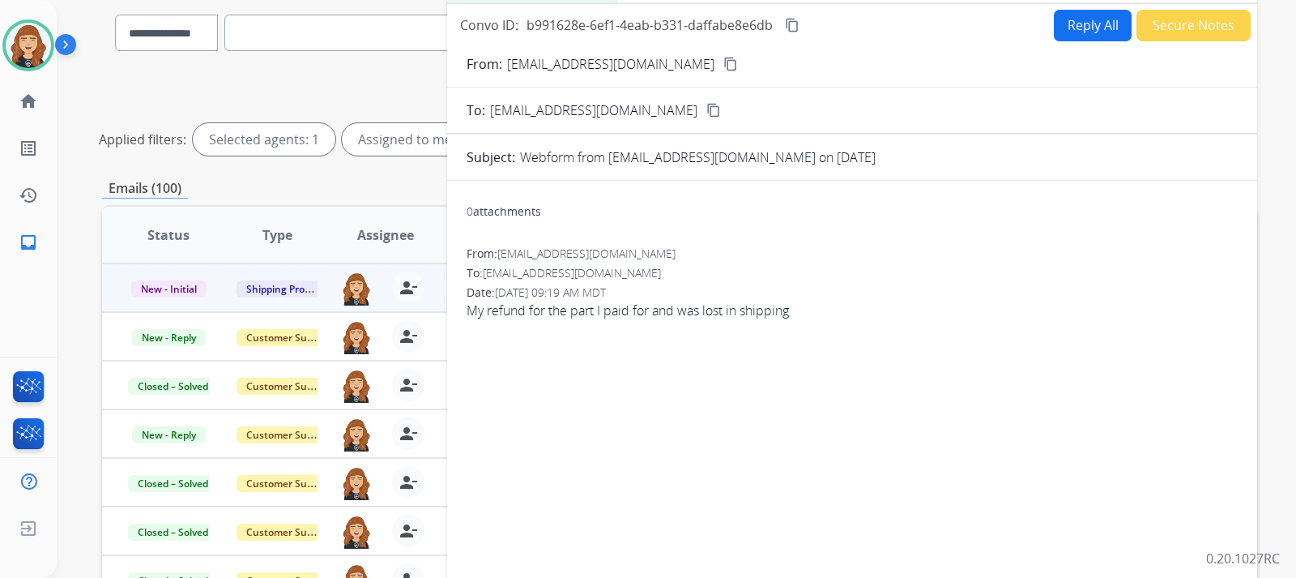
scroll to position [97, 0]
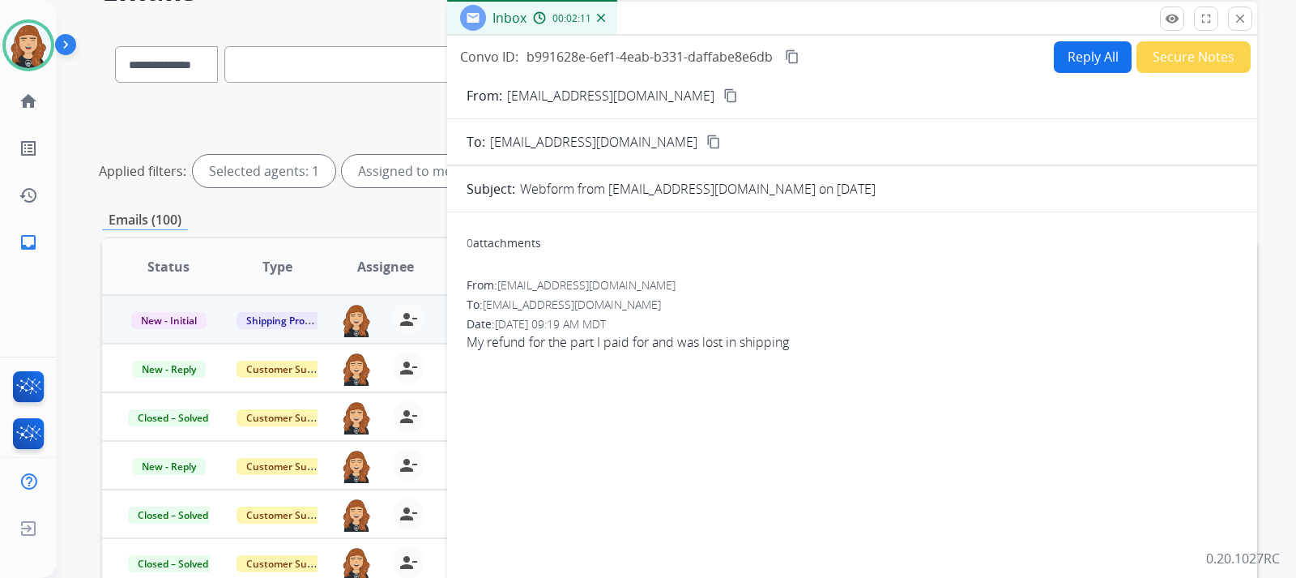
click at [1095, 62] on button "Reply All" at bounding box center [1093, 57] width 78 height 32
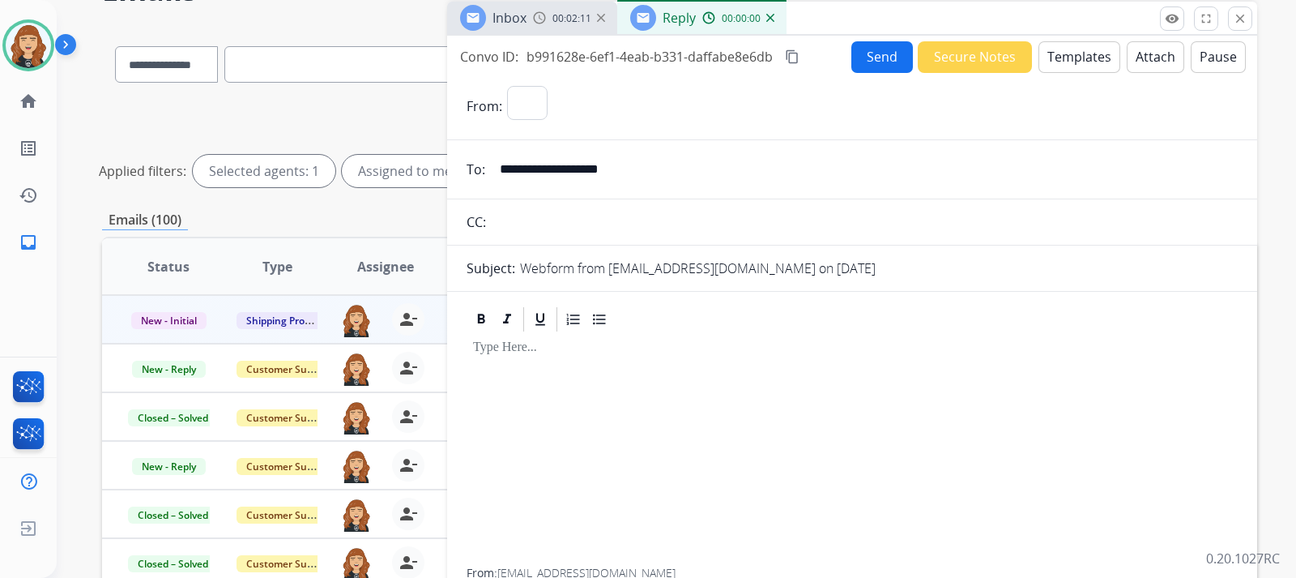
select select "**********"
click at [1095, 62] on button "Templates" at bounding box center [1080, 57] width 82 height 32
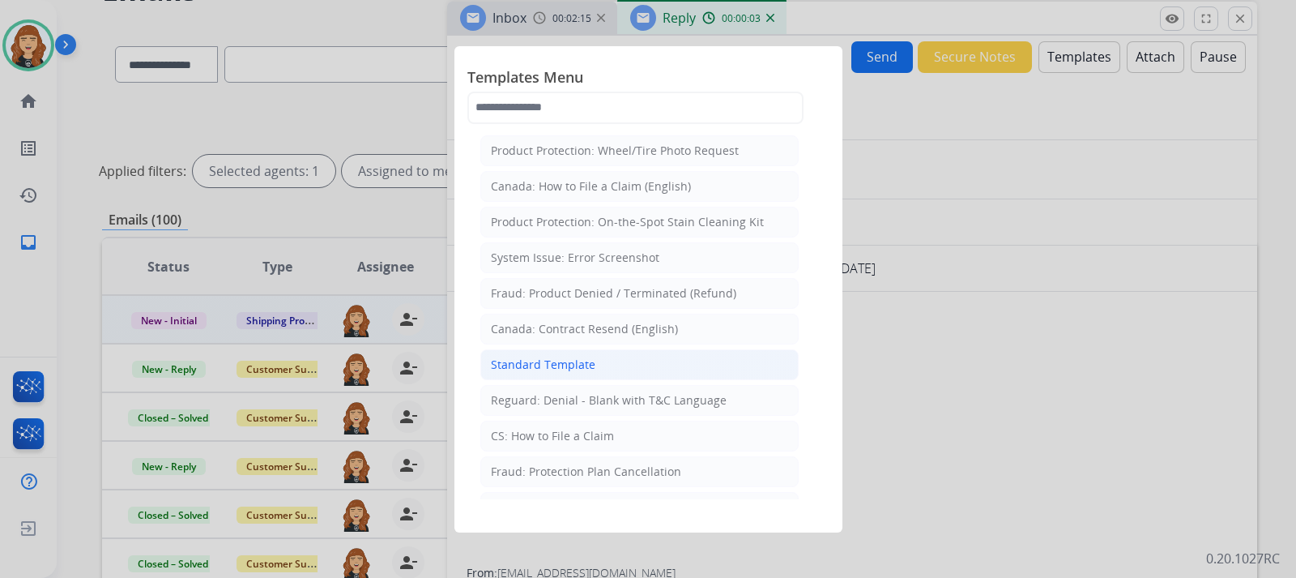
click at [582, 366] on div "Standard Template" at bounding box center [543, 364] width 105 height 16
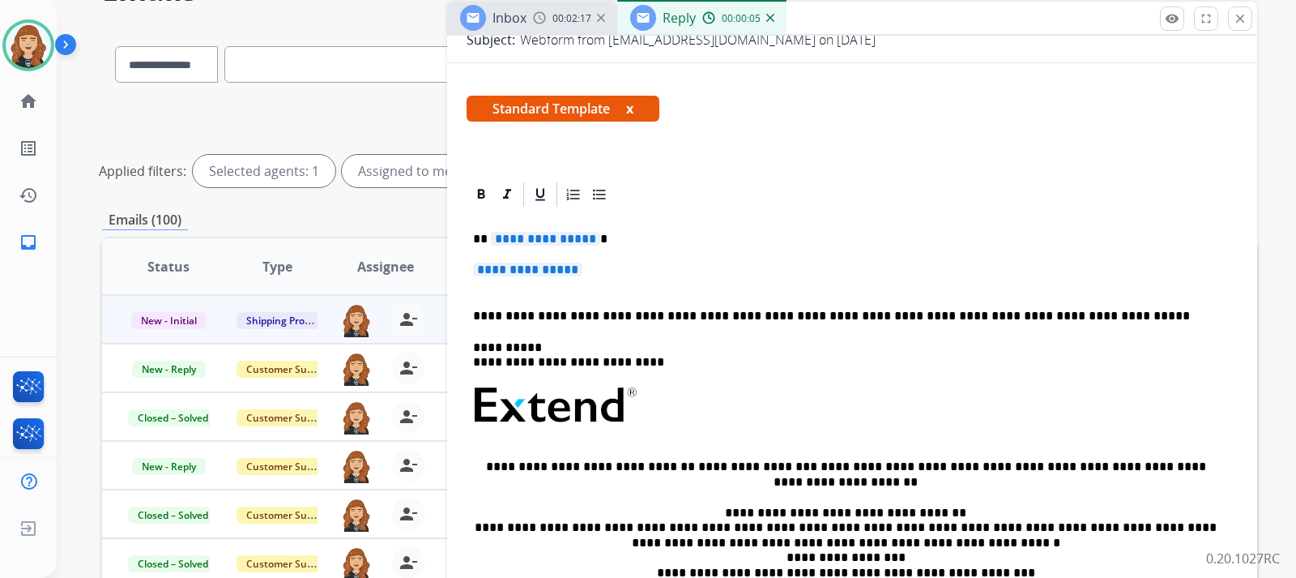
scroll to position [237, 0]
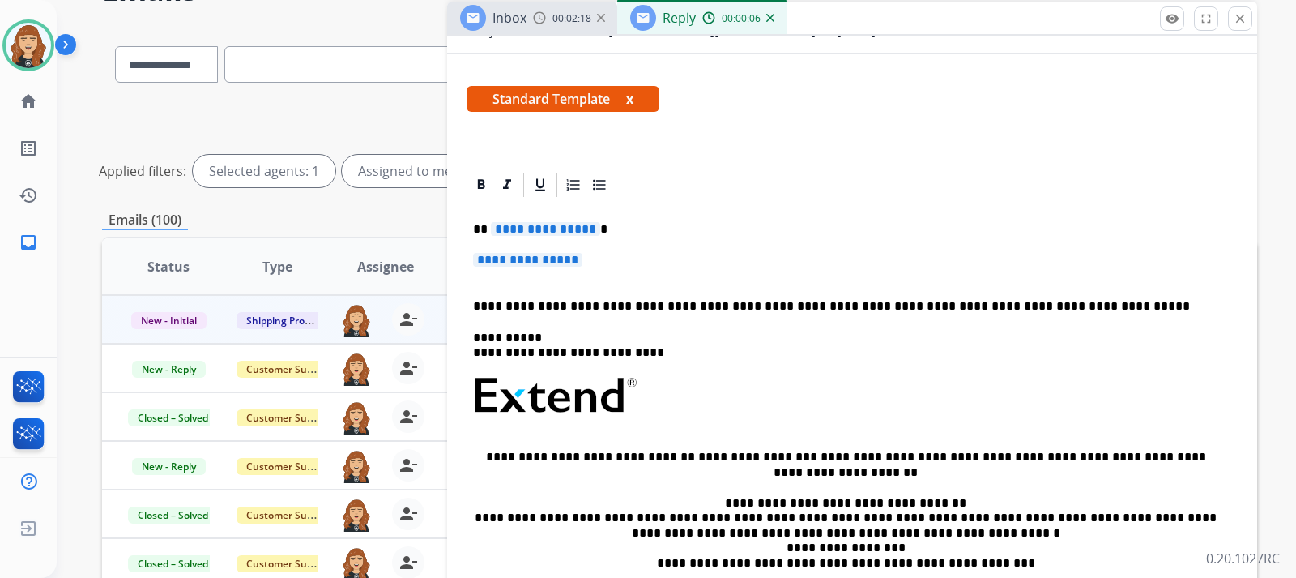
click at [613, 258] on p "**********" at bounding box center [852, 268] width 758 height 30
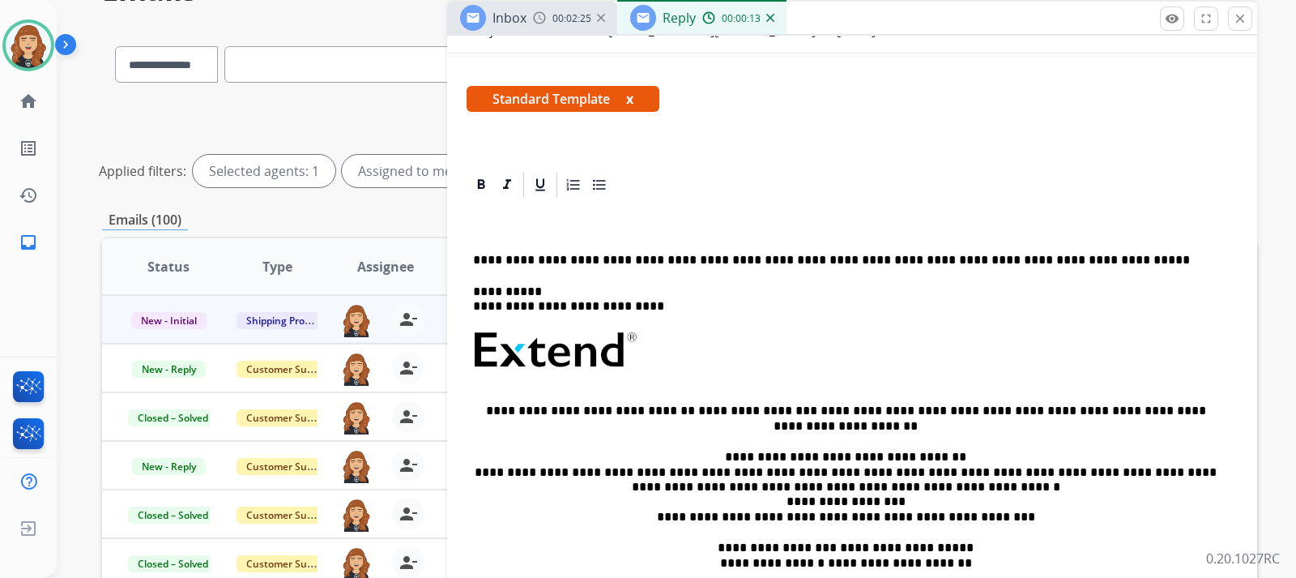
scroll to position [81, 0]
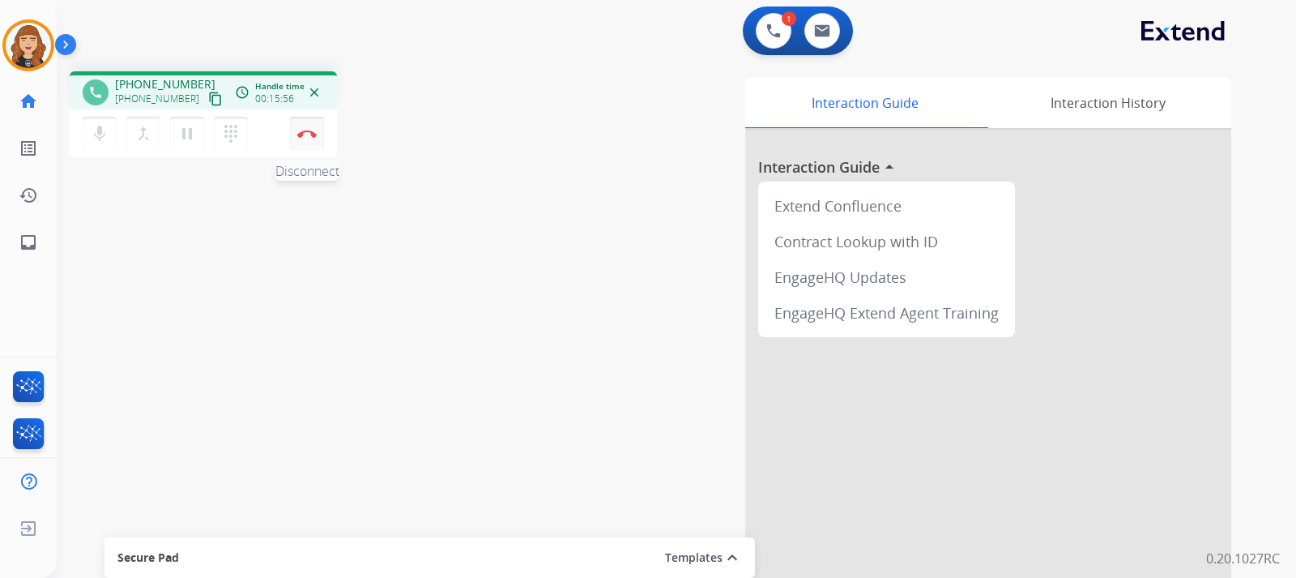
click at [303, 134] on img at bounding box center [306, 134] width 19 height 8
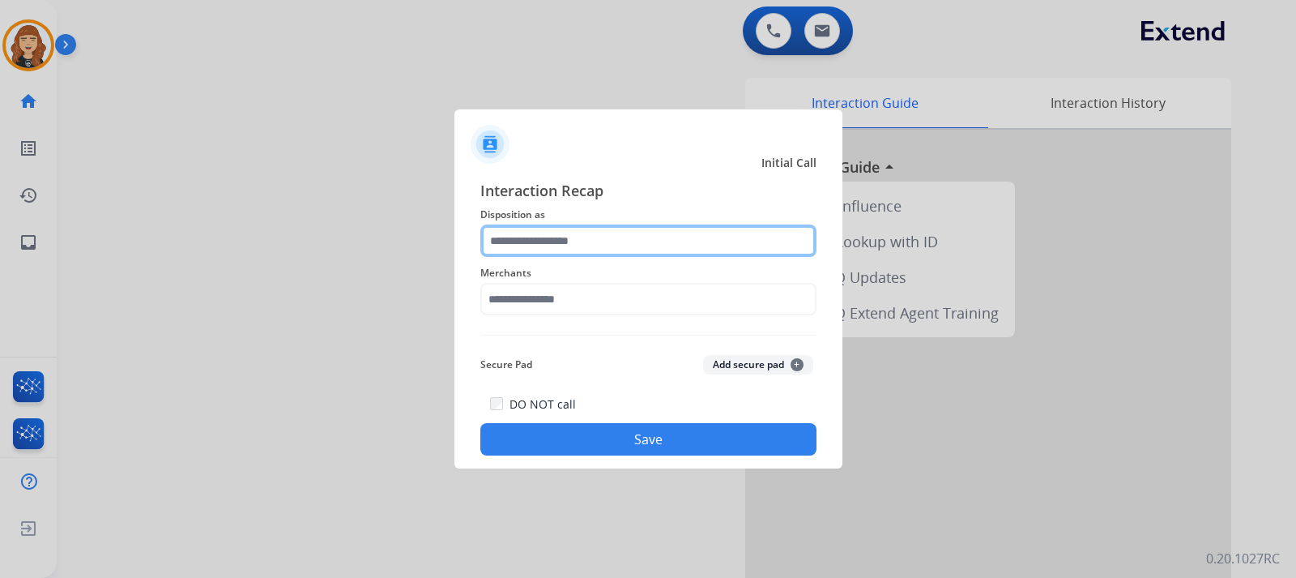
click at [575, 239] on input "text" at bounding box center [648, 240] width 336 height 32
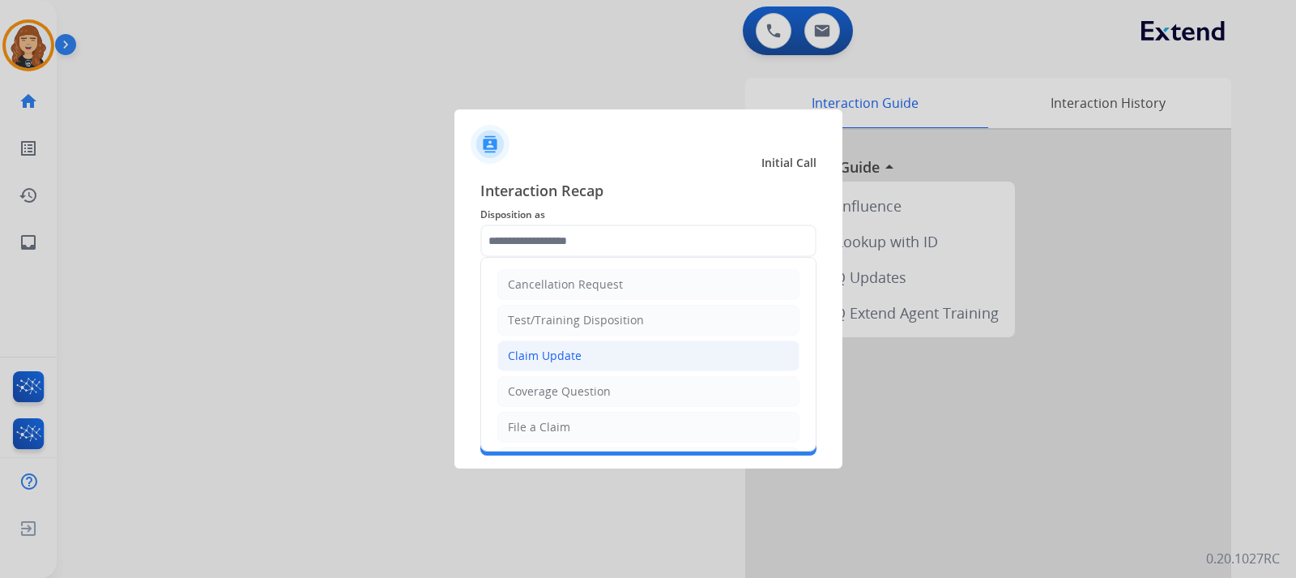
click at [540, 353] on div "Claim Update" at bounding box center [545, 356] width 74 height 16
type input "**********"
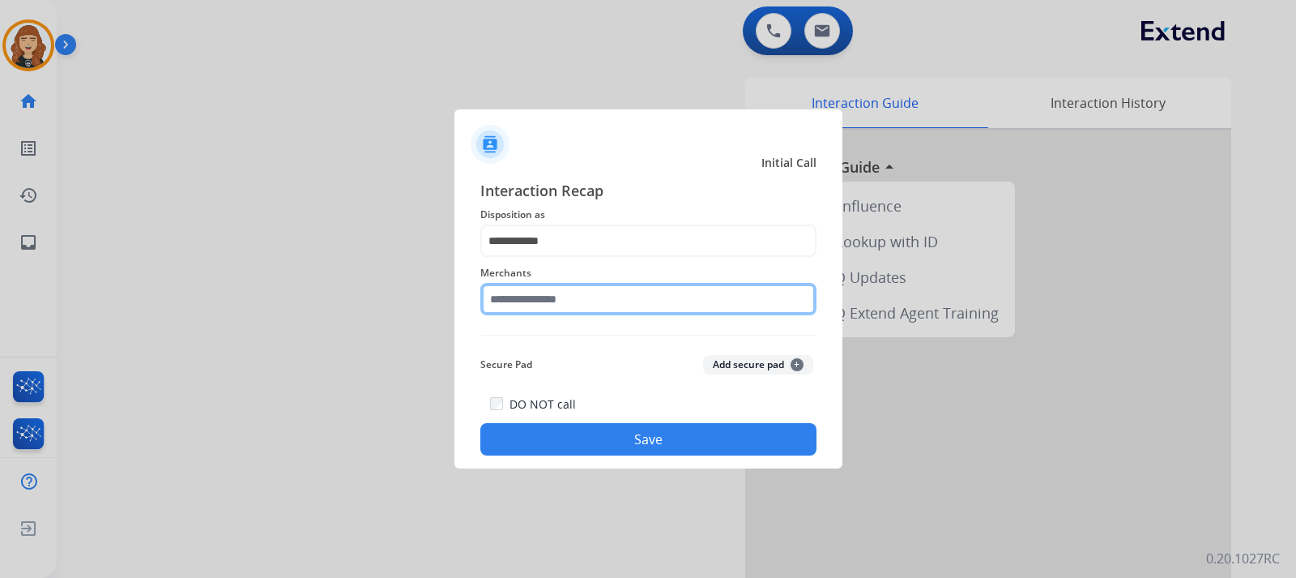
click at [546, 297] on input "text" at bounding box center [648, 299] width 336 height 32
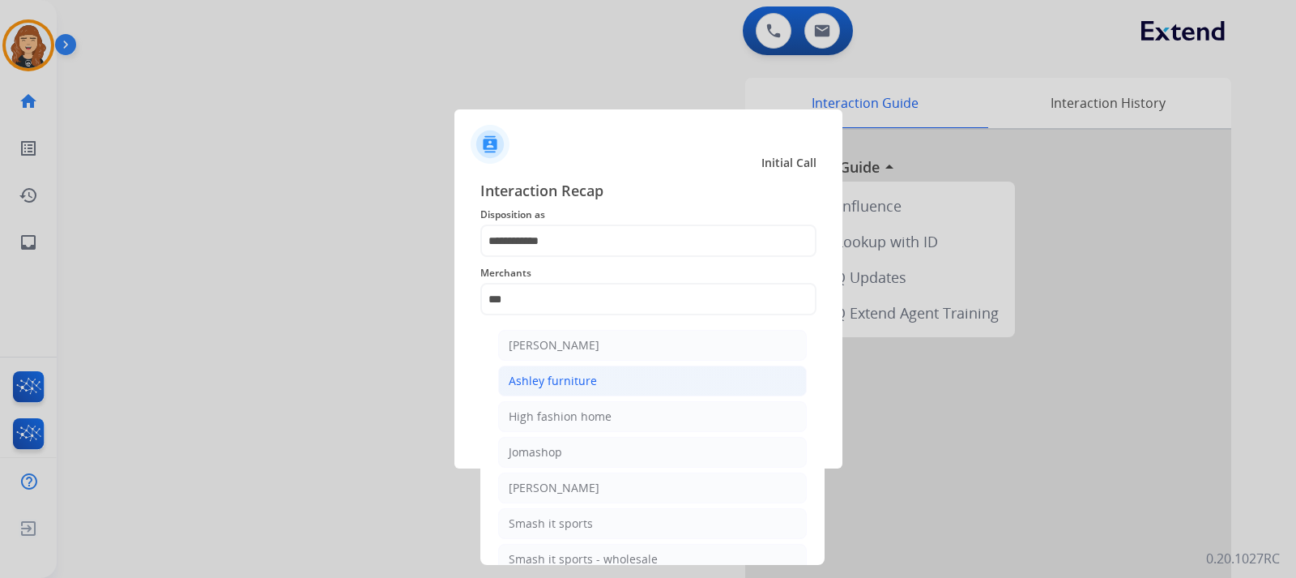
click at [552, 381] on div "Ashley furniture" at bounding box center [553, 381] width 88 height 16
type input "**********"
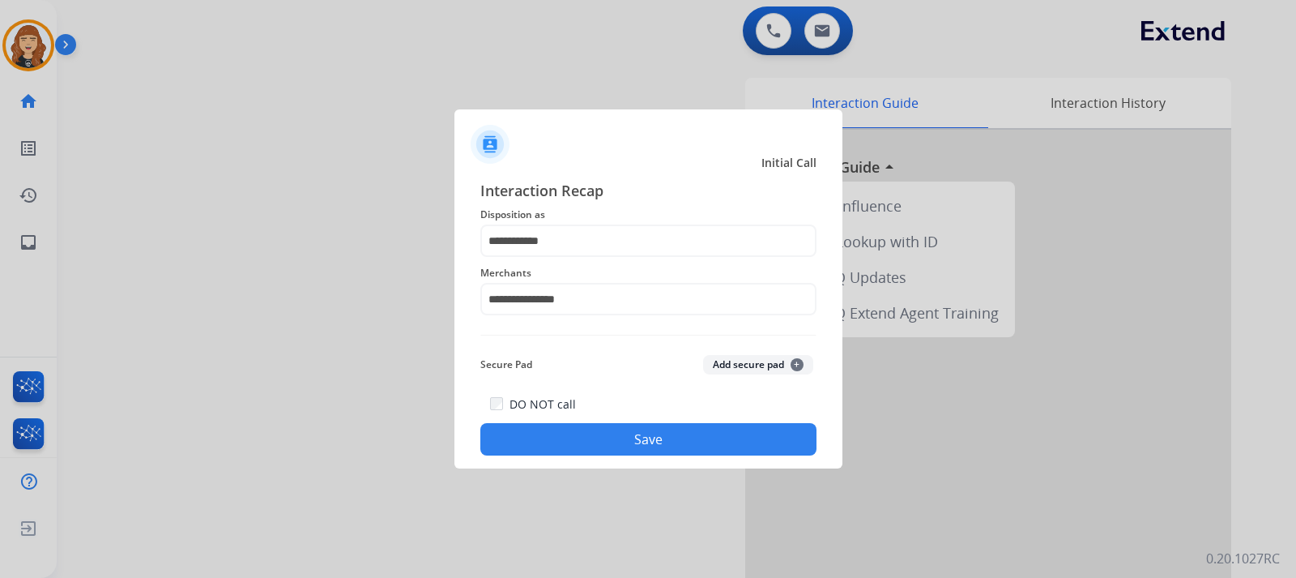
click at [599, 438] on button "Save" at bounding box center [648, 439] width 336 height 32
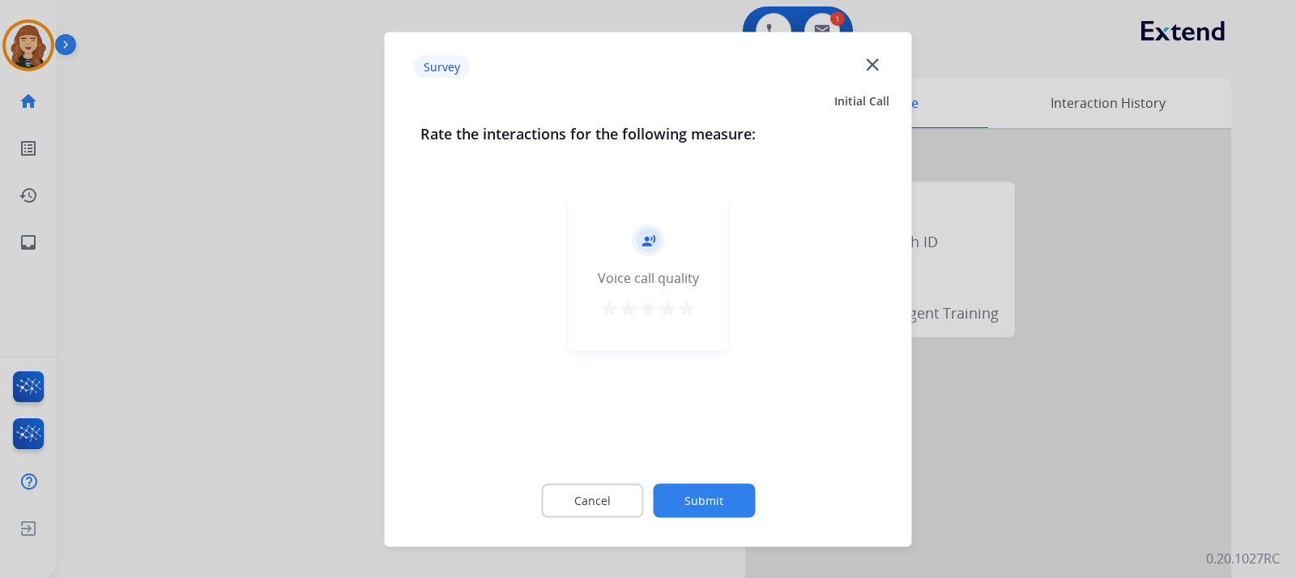
click at [688, 301] on mat-icon "star" at bounding box center [686, 307] width 19 height 19
click at [697, 501] on button "Submit" at bounding box center [704, 500] width 102 height 34
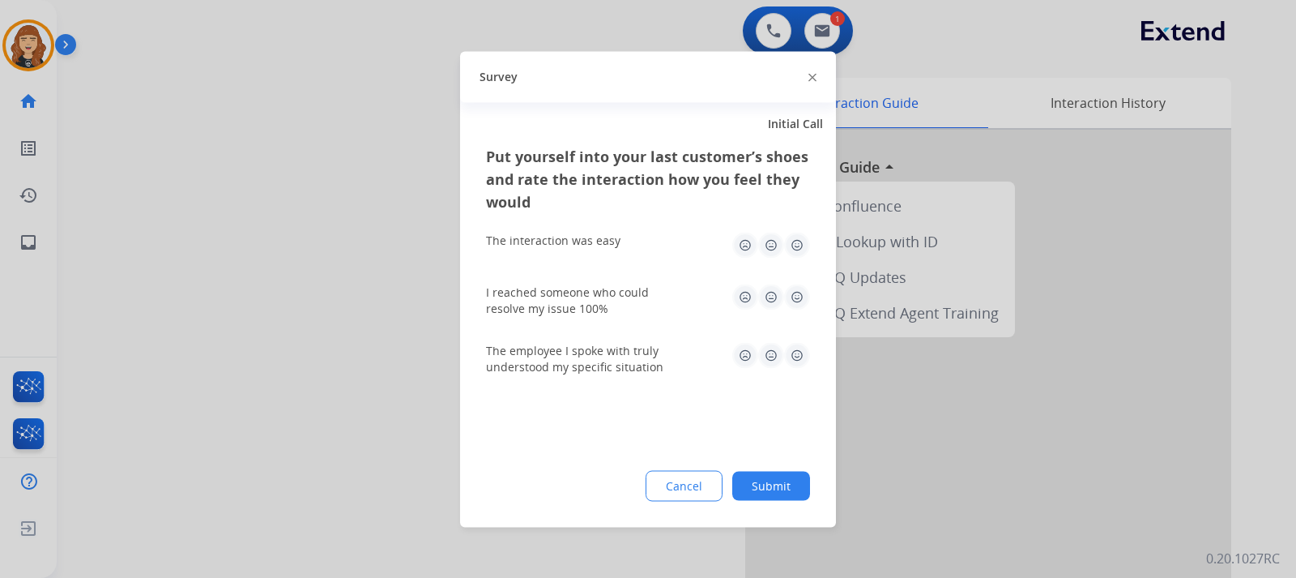
click at [790, 246] on img at bounding box center [797, 245] width 26 height 26
click at [796, 292] on img at bounding box center [797, 297] width 26 height 26
click at [790, 371] on div "The employee I spoke with truly understood my specific situation" at bounding box center [648, 358] width 324 height 32
click at [793, 359] on img at bounding box center [797, 355] width 26 height 26
click at [778, 479] on button "Submit" at bounding box center [771, 485] width 78 height 29
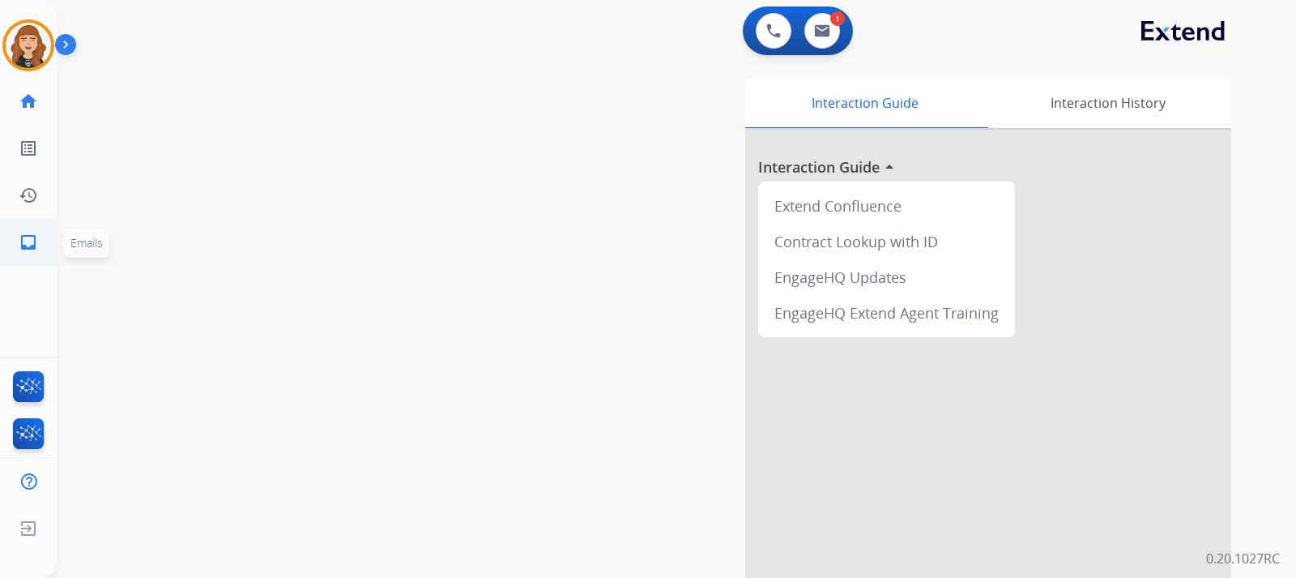
click at [32, 238] on mat-icon "inbox" at bounding box center [28, 242] width 19 height 19
select select "**********"
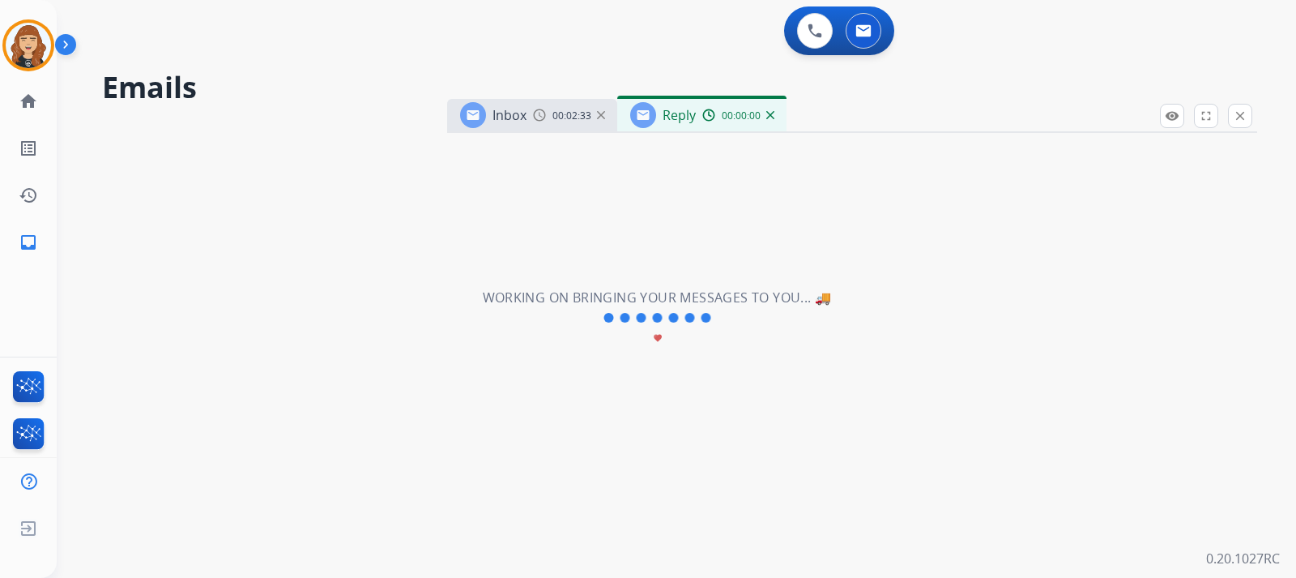
select select "**********"
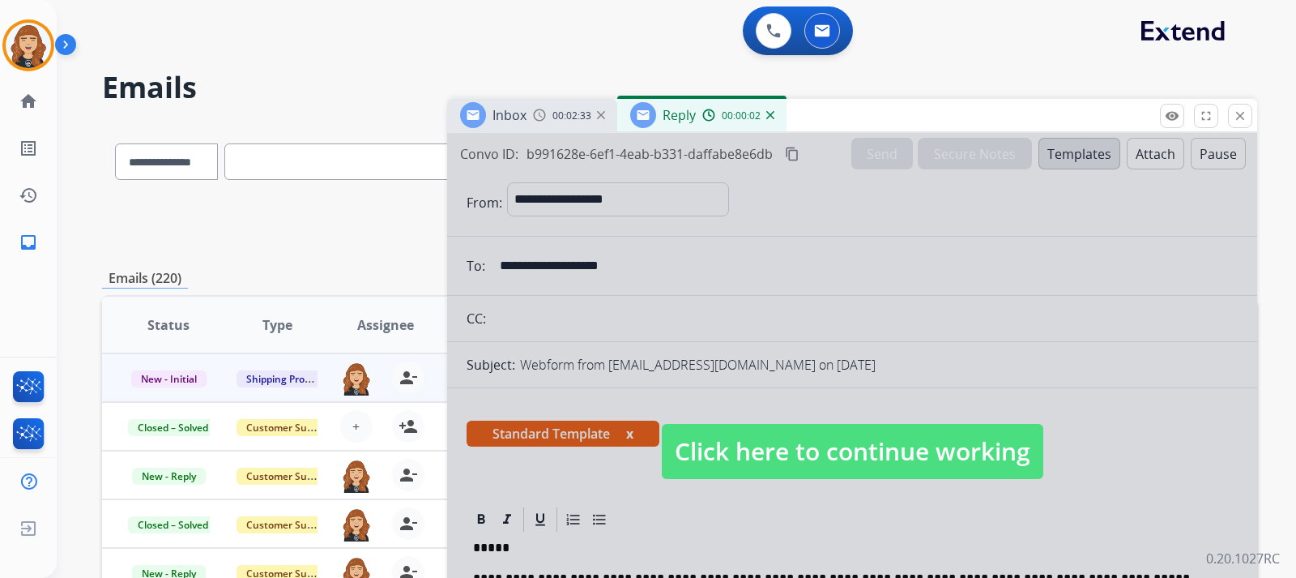
click at [799, 468] on span "Click here to continue working" at bounding box center [853, 451] width 382 height 55
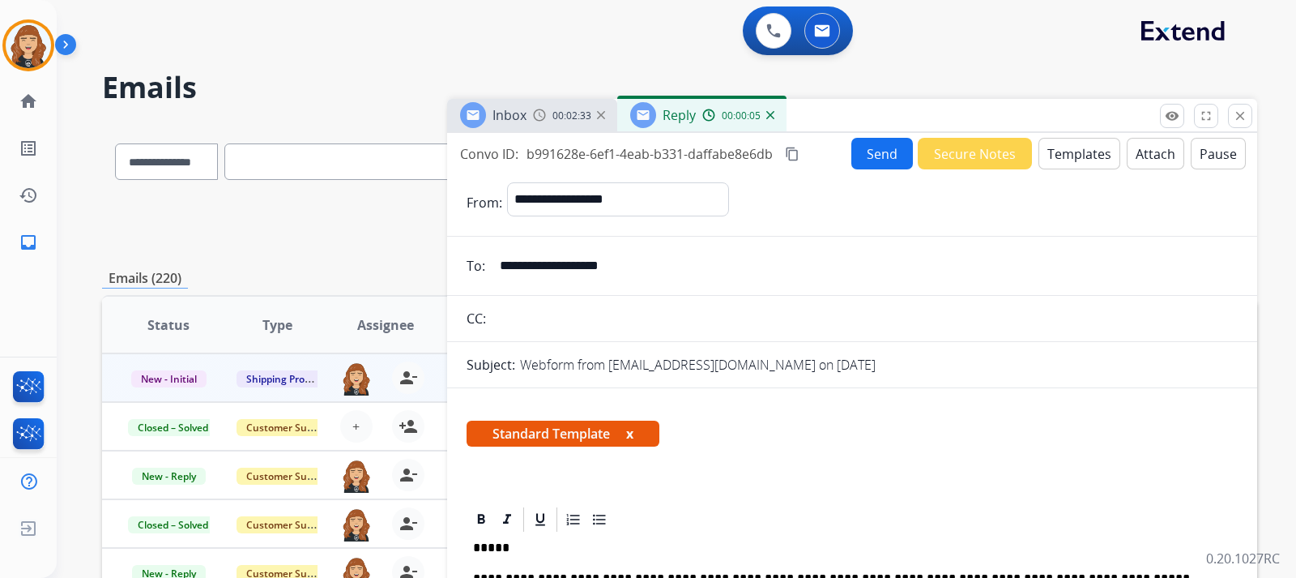
click at [604, 116] on img at bounding box center [601, 115] width 8 height 8
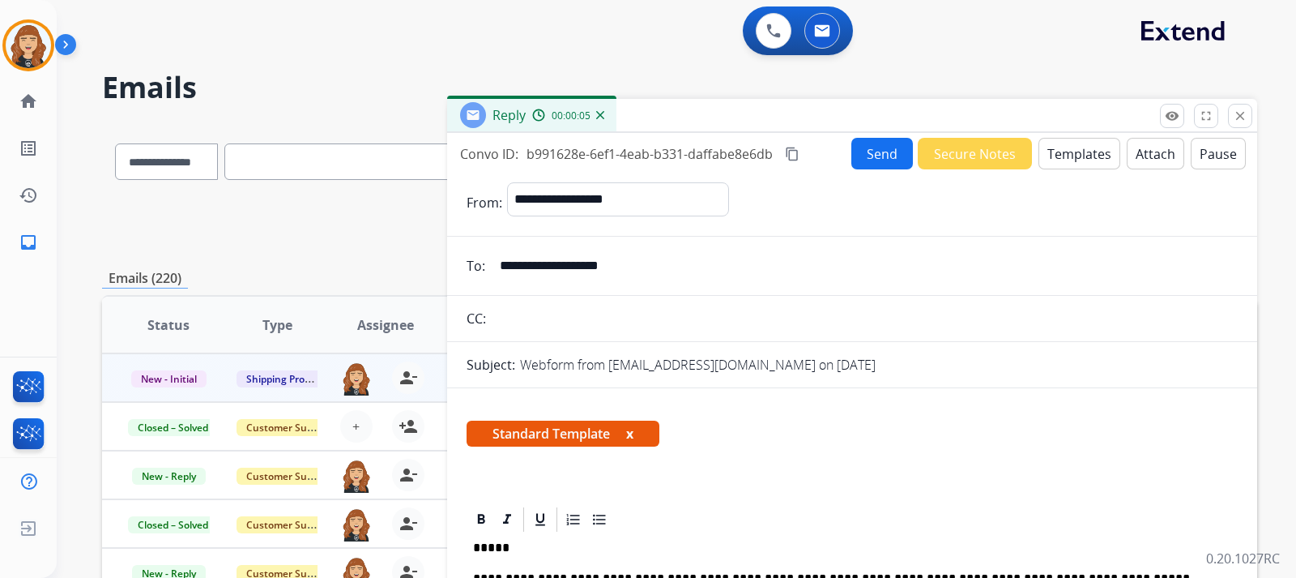
click at [604, 116] on div "Reply 00:00:05" at bounding box center [531, 115] width 169 height 32
click at [604, 116] on div "Reply 00:00:07" at bounding box center [531, 115] width 169 height 32
click at [598, 113] on img at bounding box center [600, 115] width 8 height 8
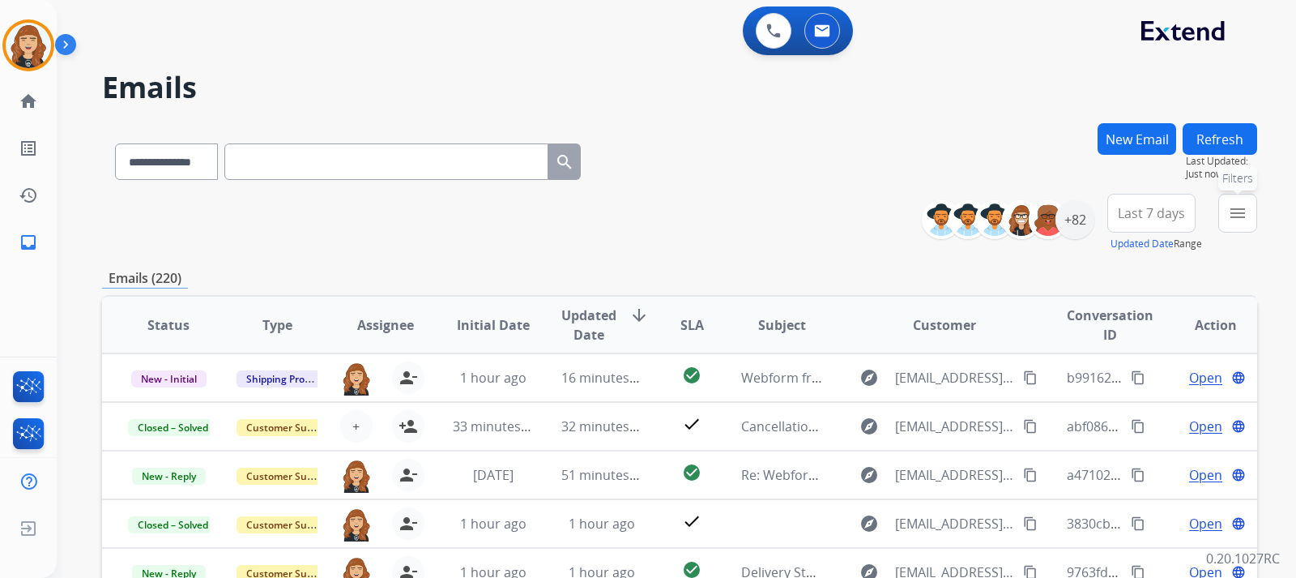
click at [1241, 211] on mat-icon "menu" at bounding box center [1237, 212] width 19 height 19
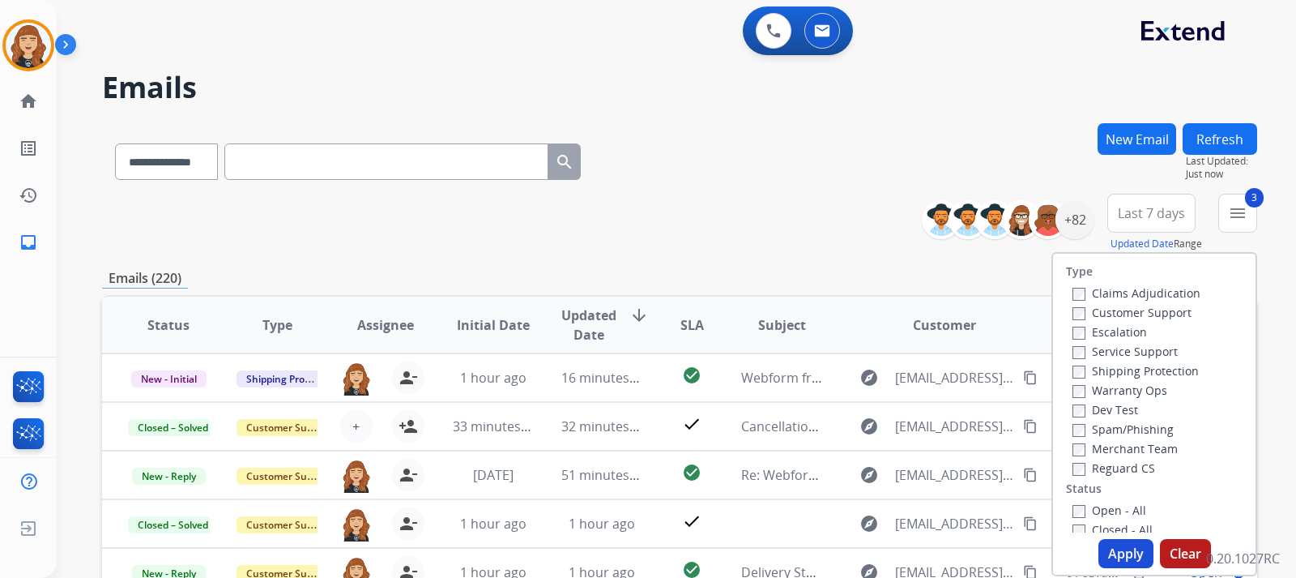
click at [1116, 556] on button "Apply" at bounding box center [1126, 553] width 55 height 29
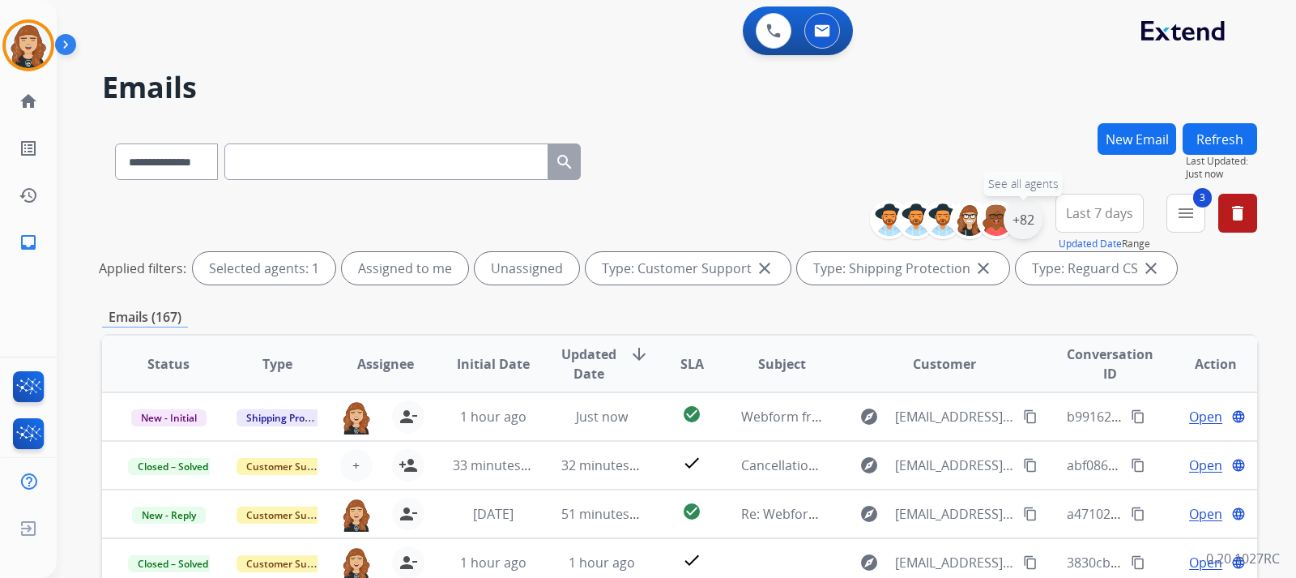
click at [1026, 214] on div "+82" at bounding box center [1023, 219] width 39 height 39
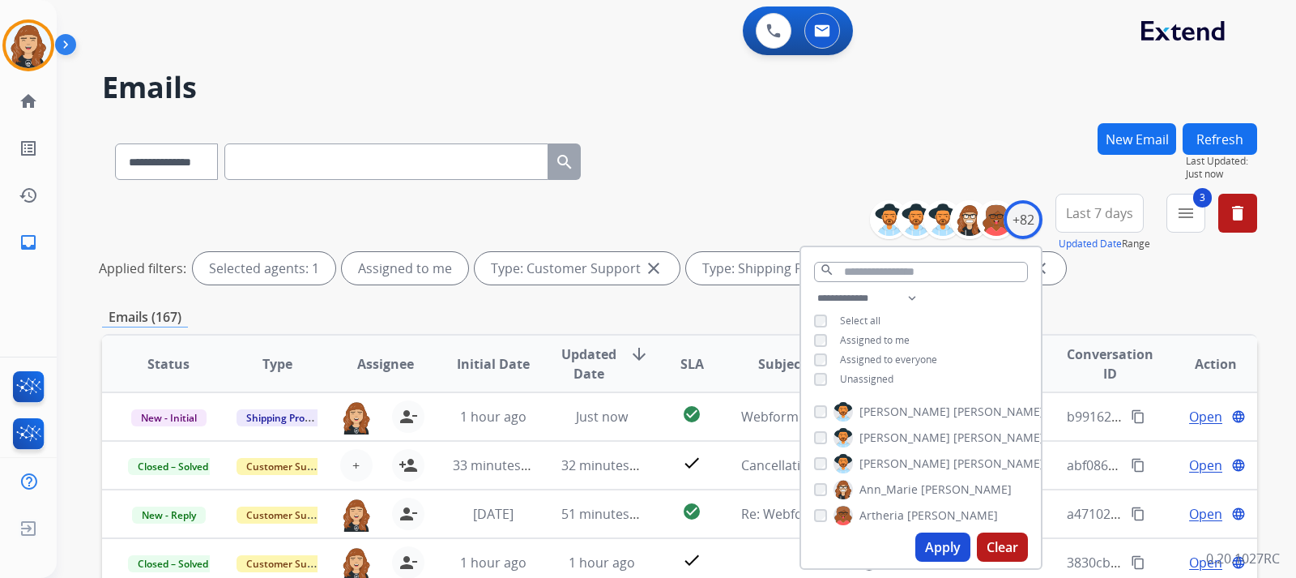
click at [935, 545] on button "Apply" at bounding box center [942, 546] width 55 height 29
click at [1257, 298] on div "**********" at bounding box center [679, 542] width 1155 height 838
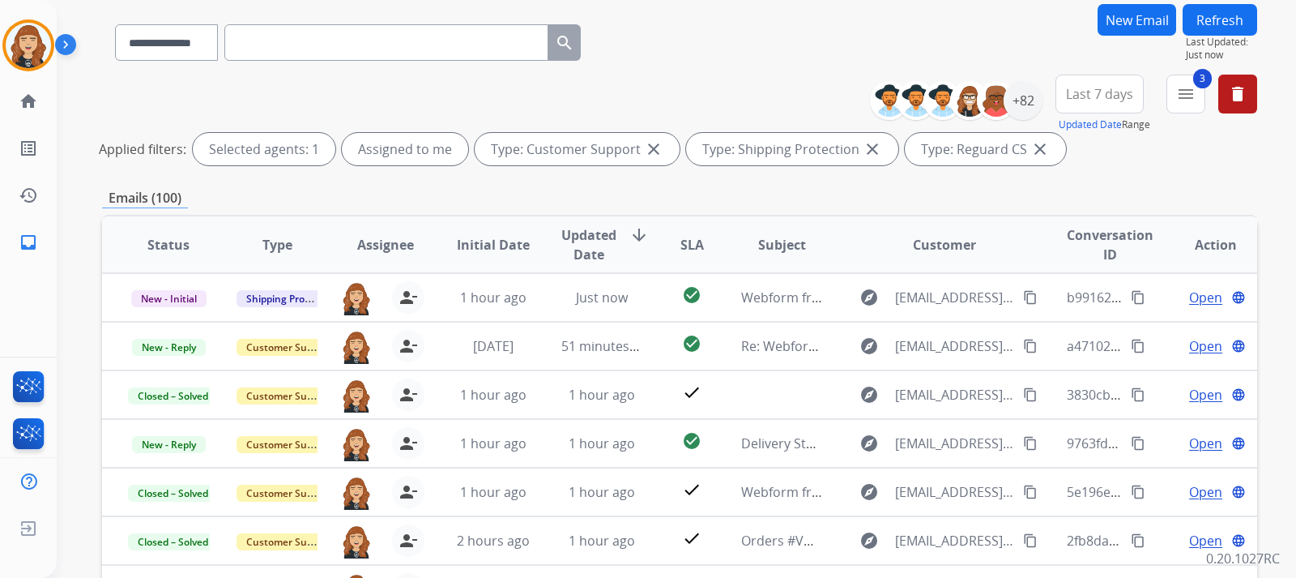
scroll to position [130, 0]
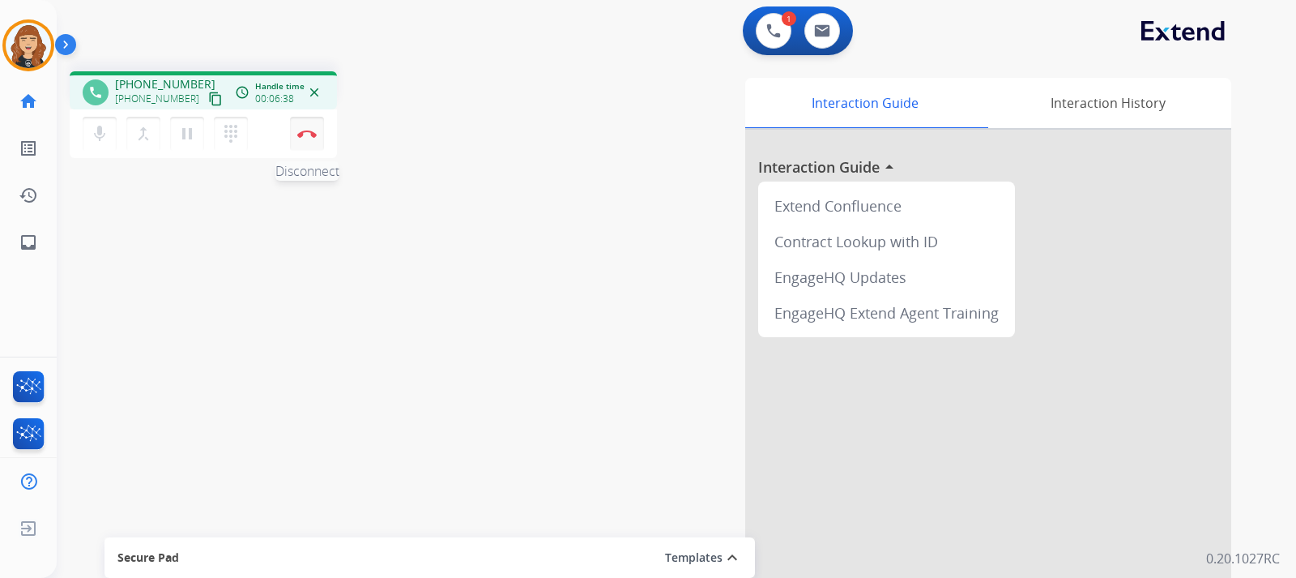
click at [302, 136] on img at bounding box center [306, 134] width 19 height 8
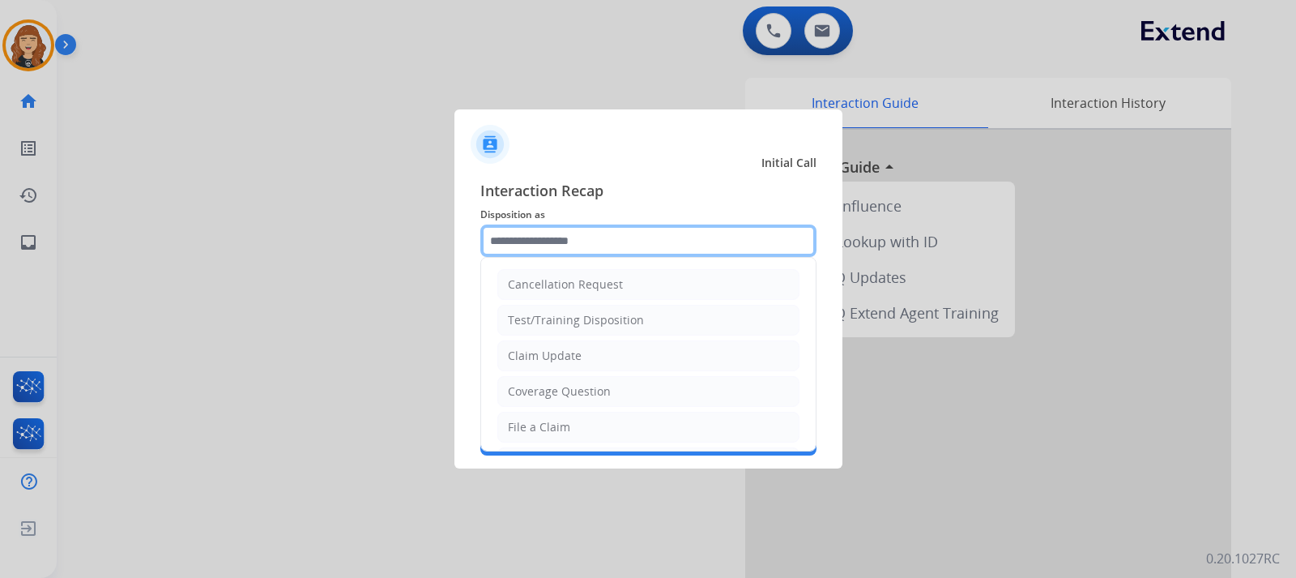
click at [565, 240] on input "text" at bounding box center [648, 240] width 336 height 32
drag, startPoint x: 565, startPoint y: 240, endPoint x: 534, endPoint y: 395, distance: 158.6
click at [534, 257] on div "Cancellation Request Test/Training Disposition Claim Update Coverage Question F…" at bounding box center [648, 240] width 336 height 32
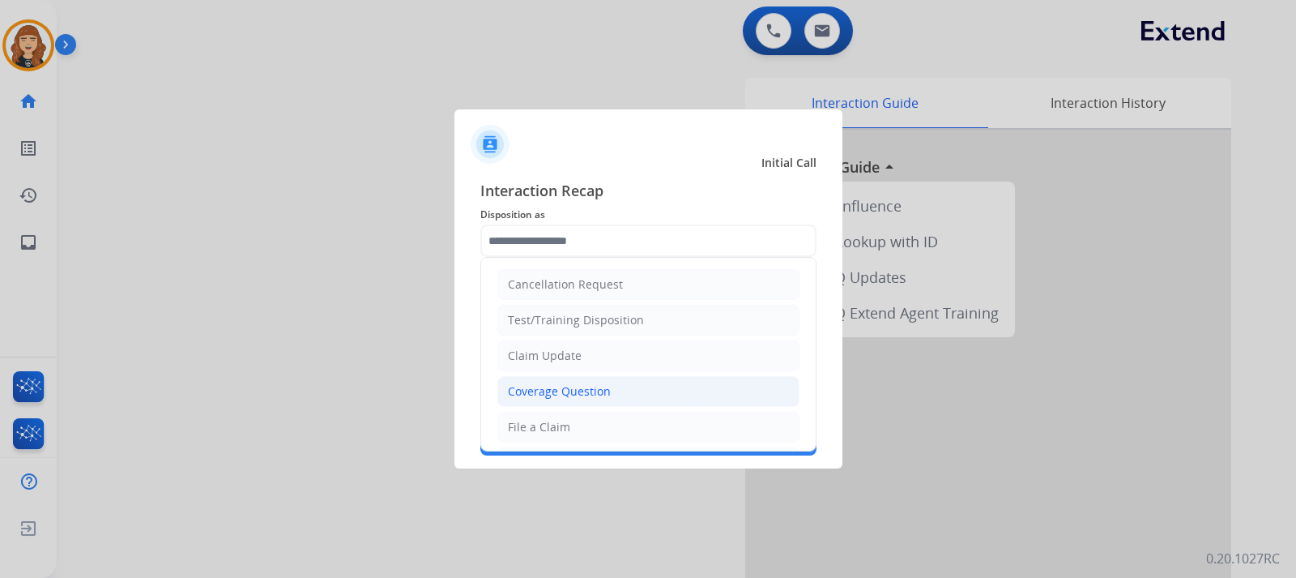
click at [534, 395] on div "Coverage Question" at bounding box center [559, 391] width 103 height 16
type input "**********"
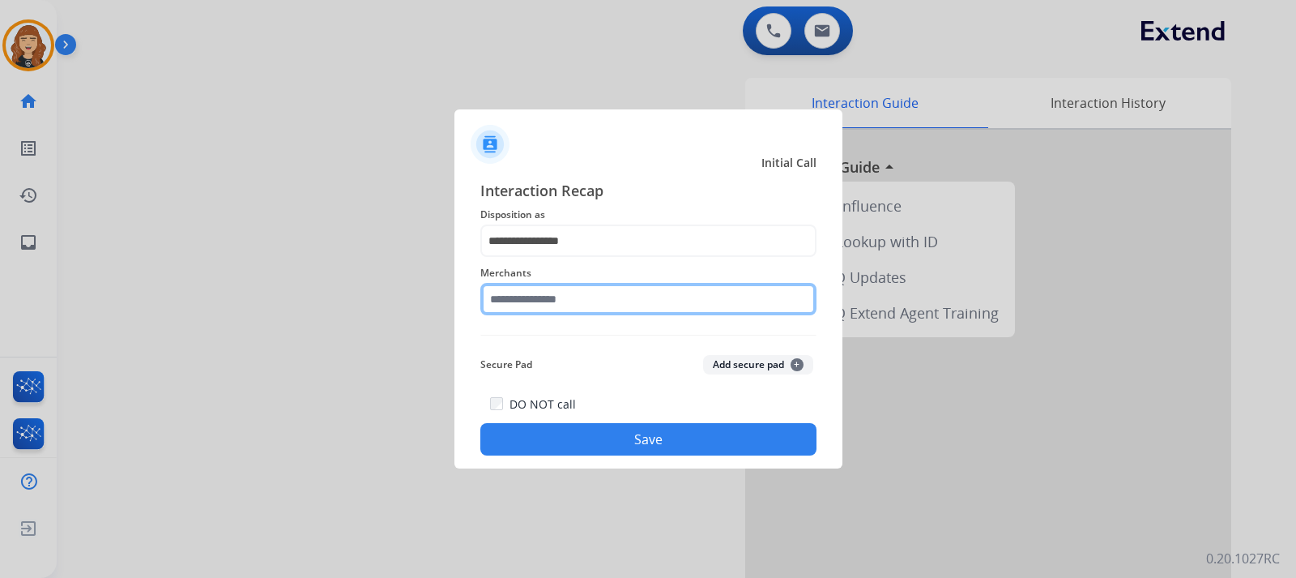
click at [551, 294] on input "text" at bounding box center [648, 299] width 336 height 32
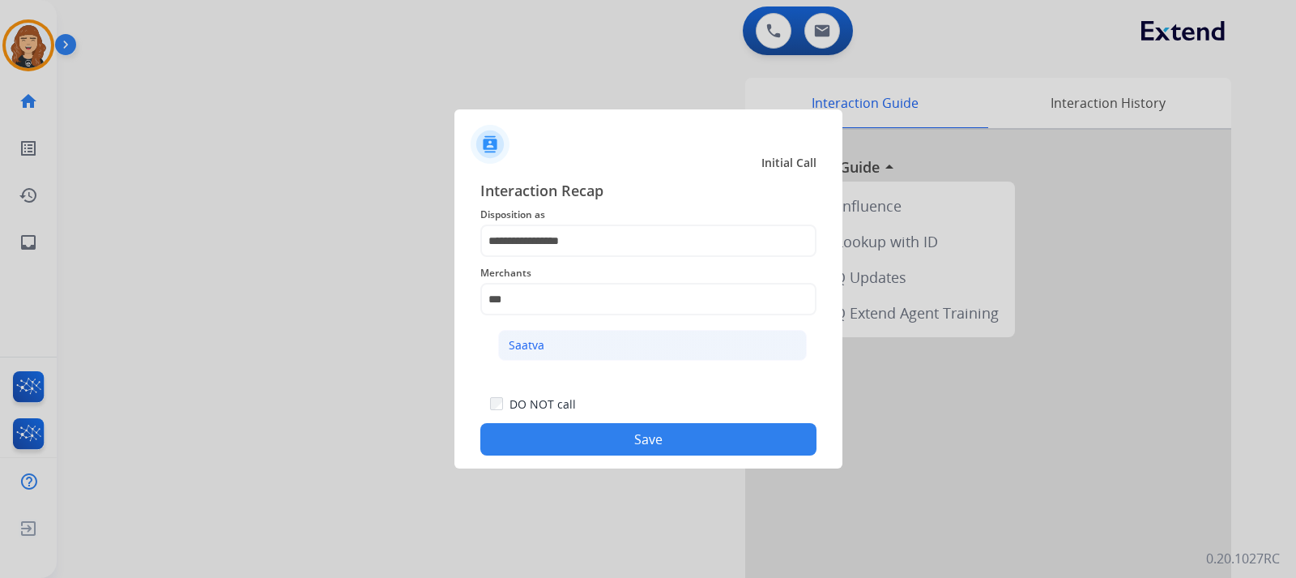
click at [536, 354] on li "Saatva" at bounding box center [652, 345] width 309 height 31
type input "******"
click at [588, 445] on button "Save" at bounding box center [648, 439] width 336 height 32
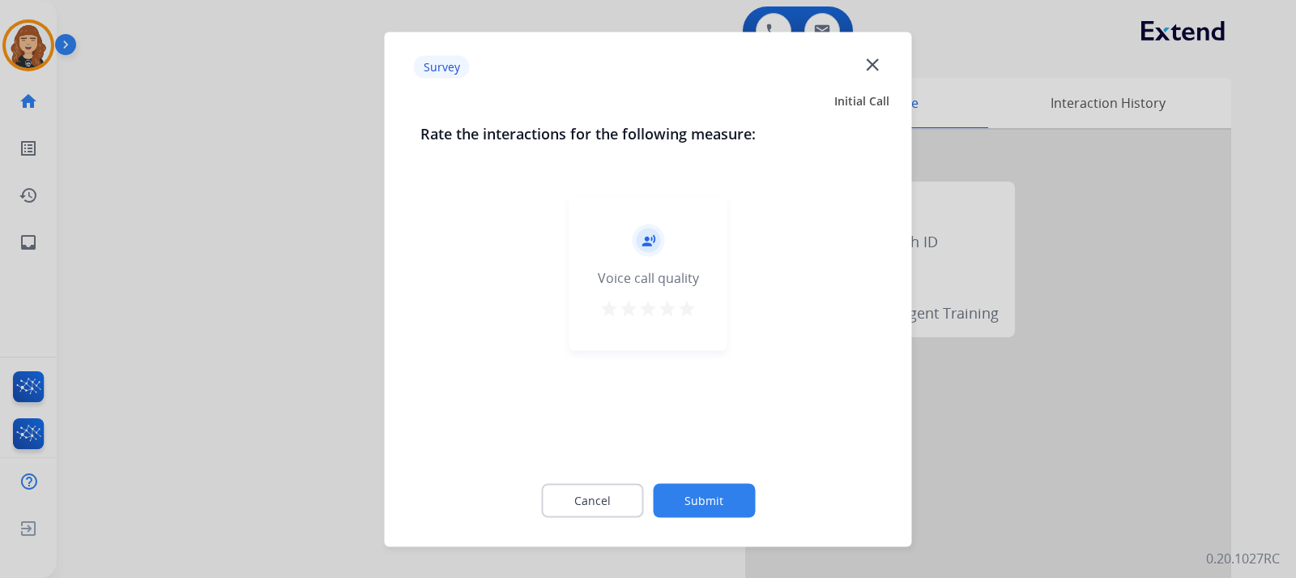
click at [689, 311] on mat-icon "star" at bounding box center [686, 307] width 19 height 19
click at [706, 510] on button "Submit" at bounding box center [704, 500] width 102 height 34
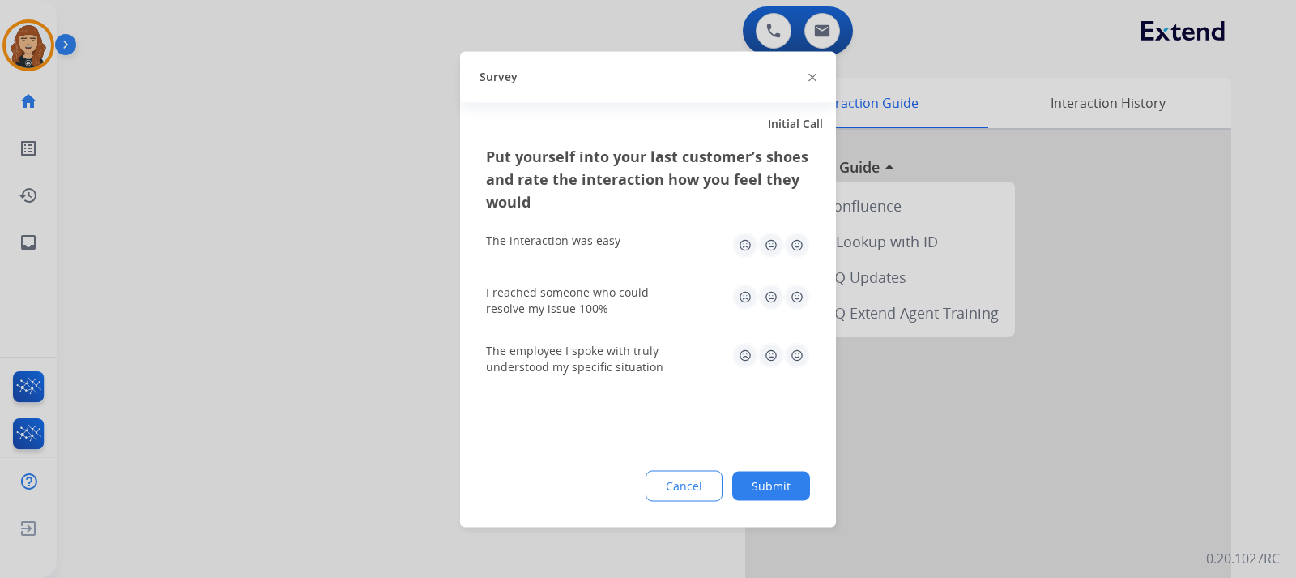
click at [792, 248] on img at bounding box center [797, 245] width 26 height 26
click at [795, 288] on img at bounding box center [797, 297] width 26 height 26
click at [800, 348] on img at bounding box center [797, 355] width 26 height 26
click at [780, 482] on button "Submit" at bounding box center [771, 485] width 78 height 29
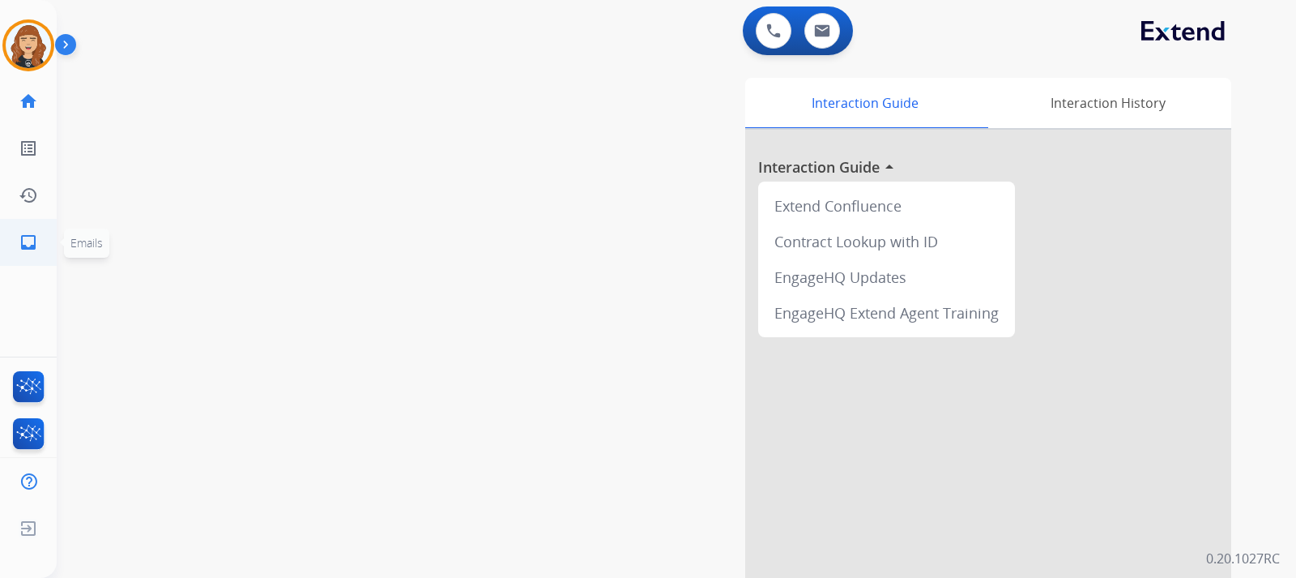
click at [32, 242] on mat-icon "inbox" at bounding box center [28, 242] width 19 height 19
select select "**********"
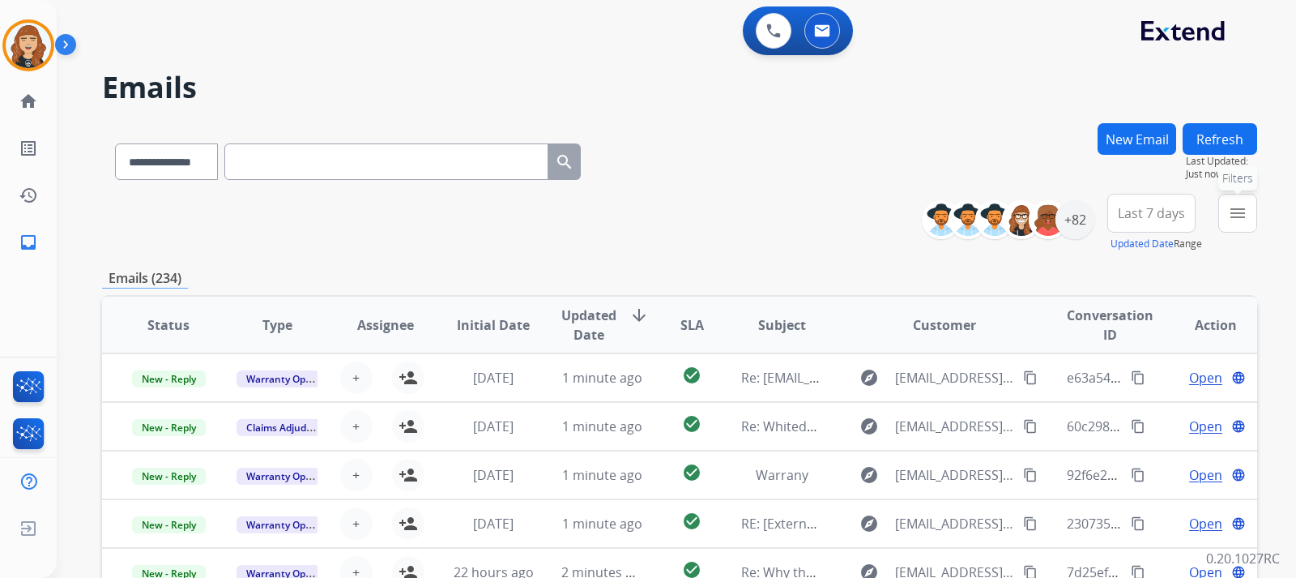
click at [1252, 212] on button "menu Filters" at bounding box center [1237, 213] width 39 height 39
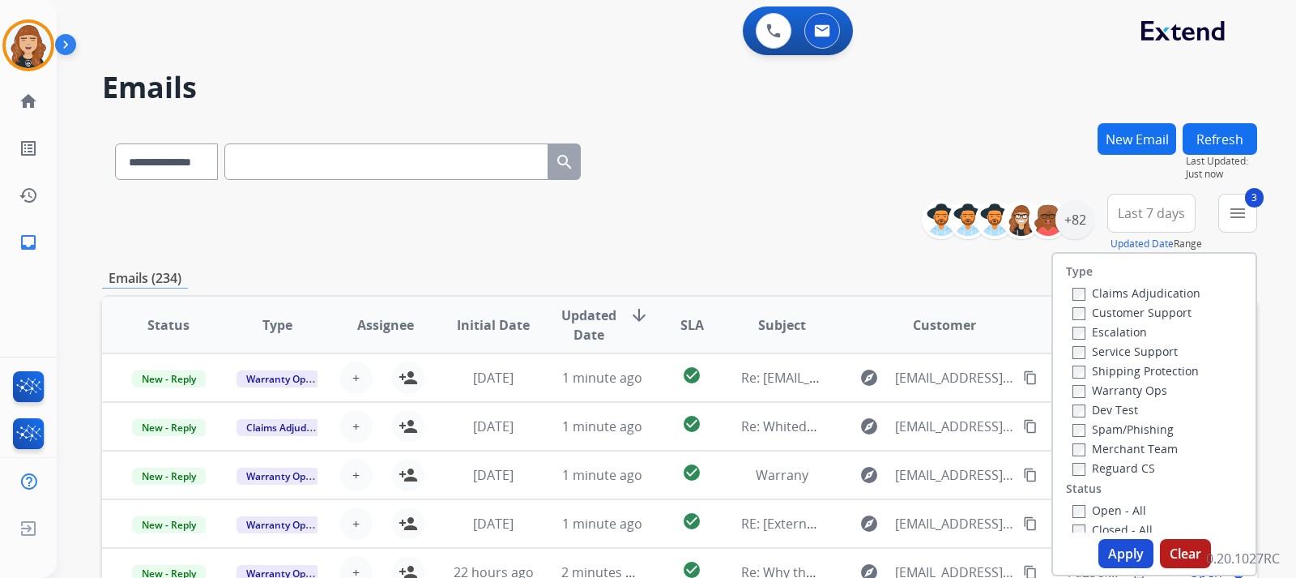
click at [1112, 548] on button "Apply" at bounding box center [1126, 553] width 55 height 29
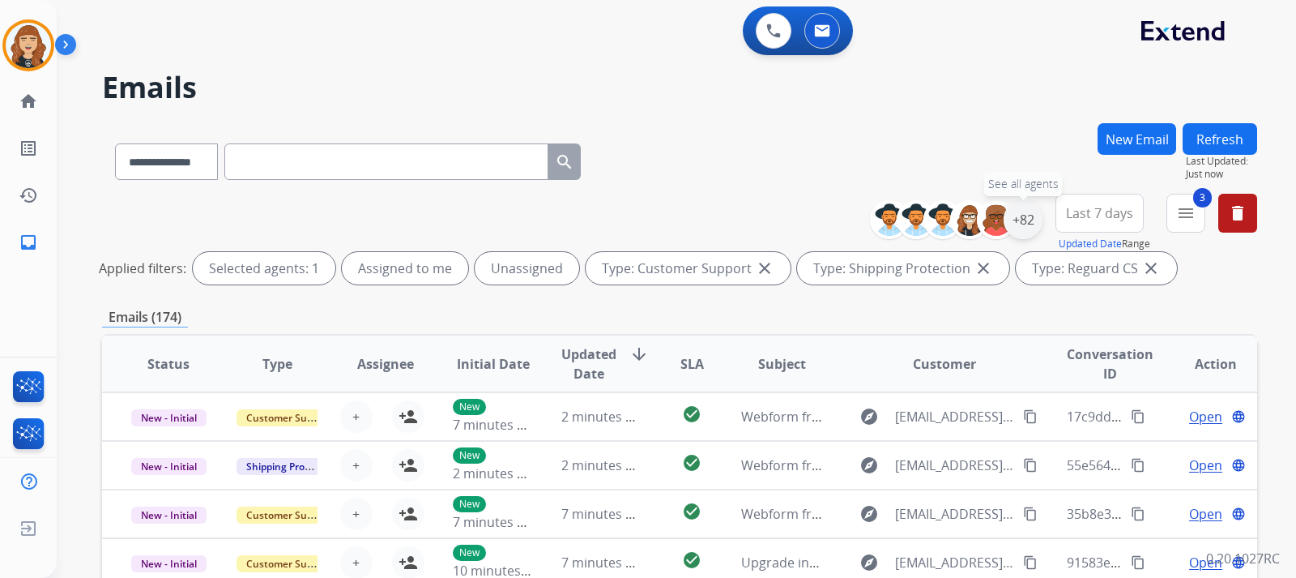
click at [1026, 222] on div "+82" at bounding box center [1023, 219] width 39 height 39
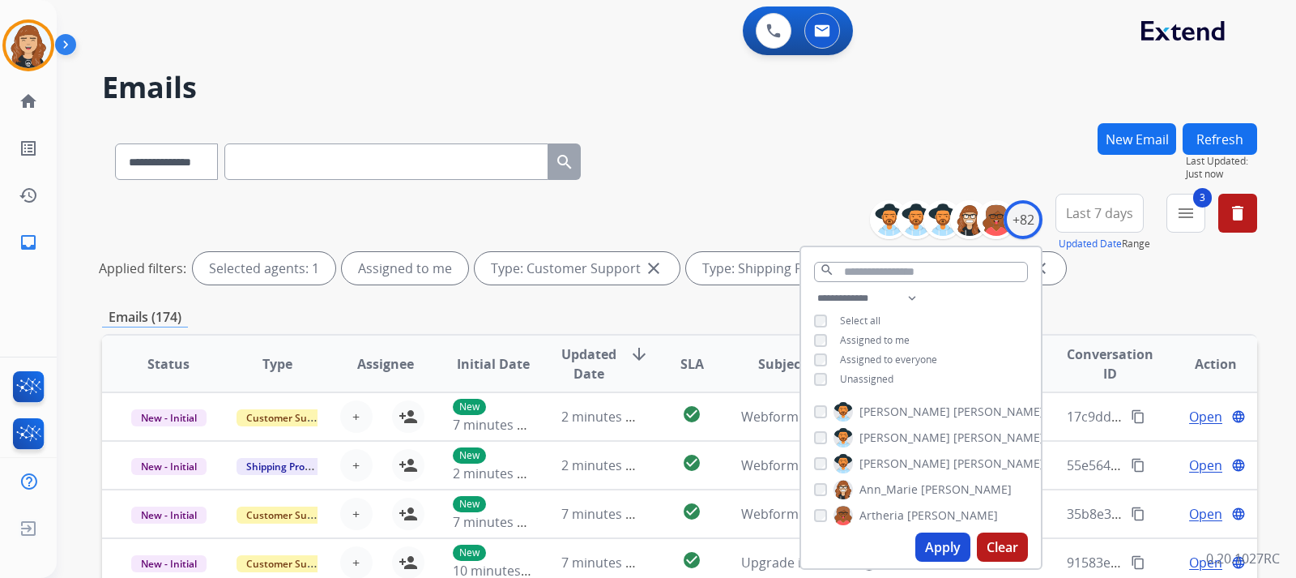
click at [948, 551] on button "Apply" at bounding box center [942, 546] width 55 height 29
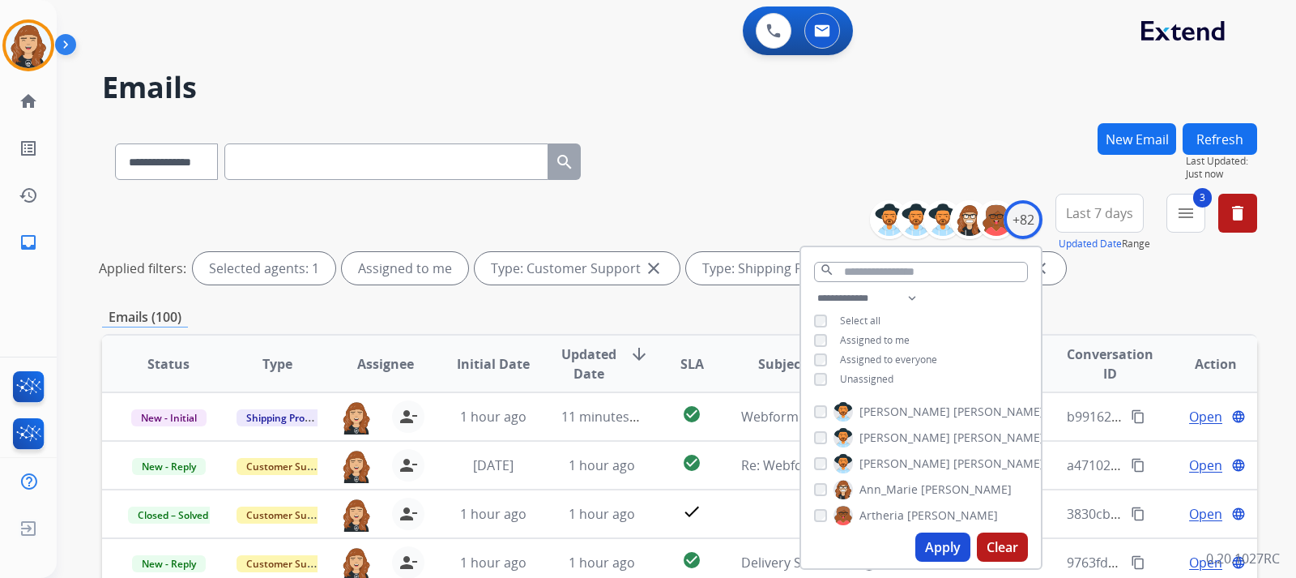
click at [1271, 311] on div "**********" at bounding box center [676, 289] width 1239 height 578
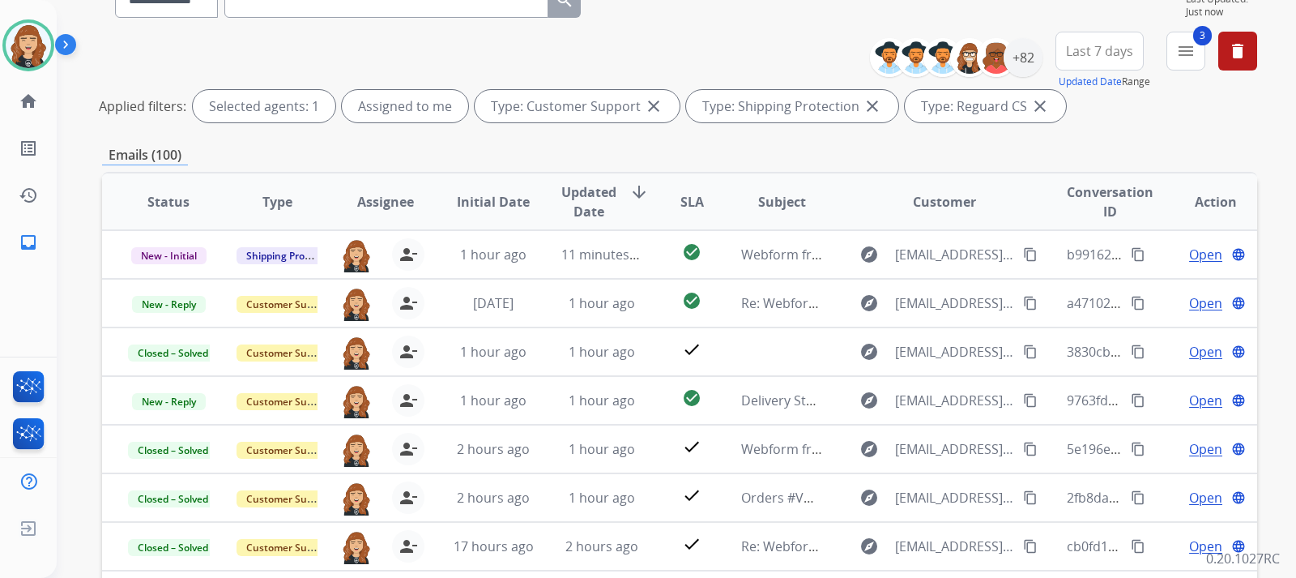
scroll to position [130, 0]
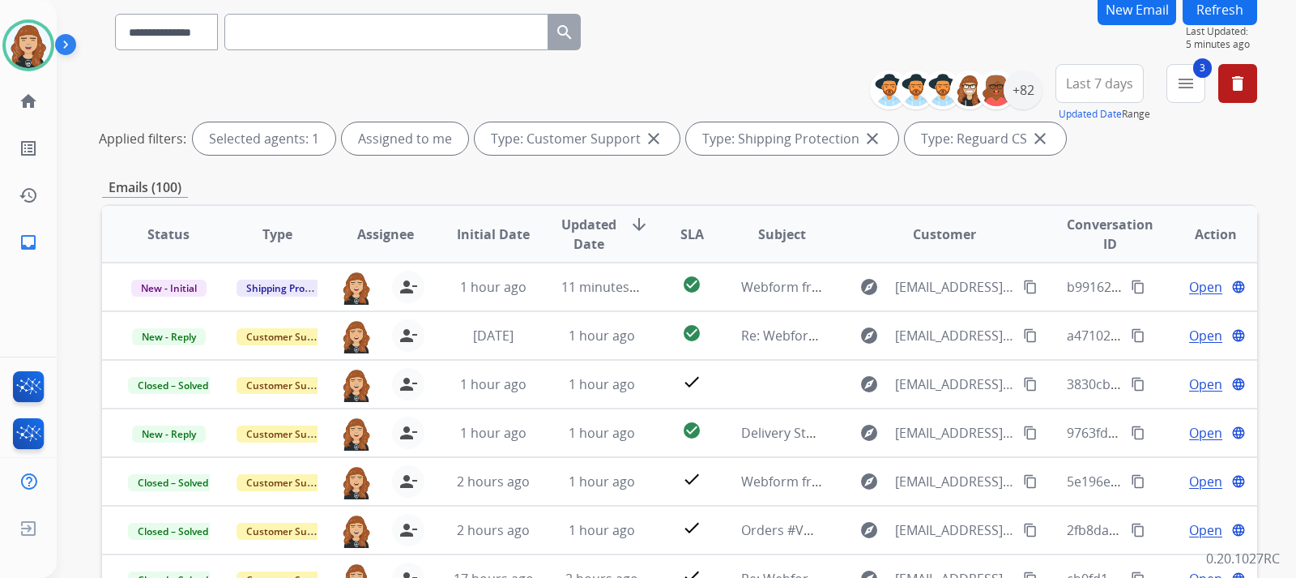
click at [1210, 13] on button "Refresh" at bounding box center [1220, 10] width 75 height 32
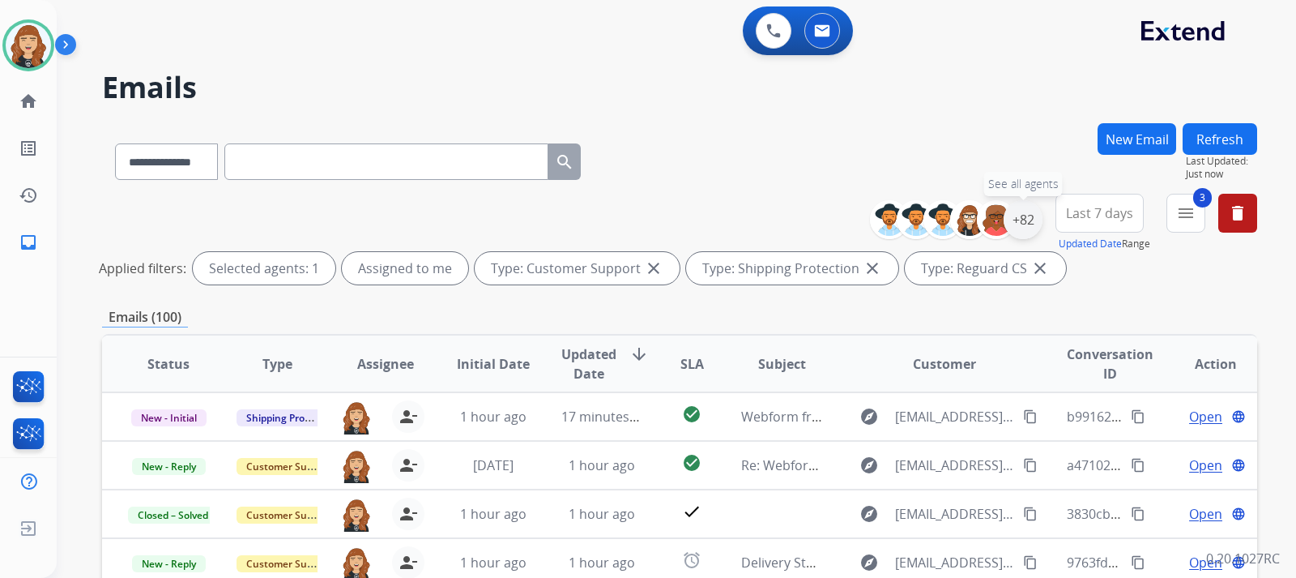
click at [1027, 220] on div "+82" at bounding box center [1023, 219] width 39 height 39
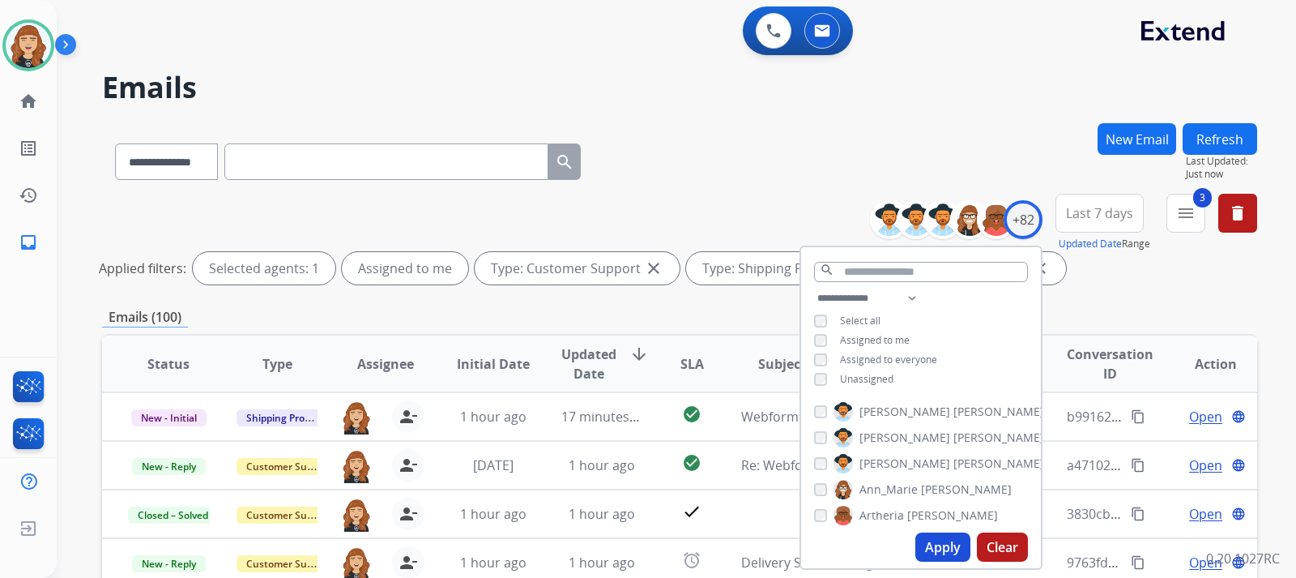
click at [1278, 272] on div "**********" at bounding box center [676, 289] width 1239 height 578
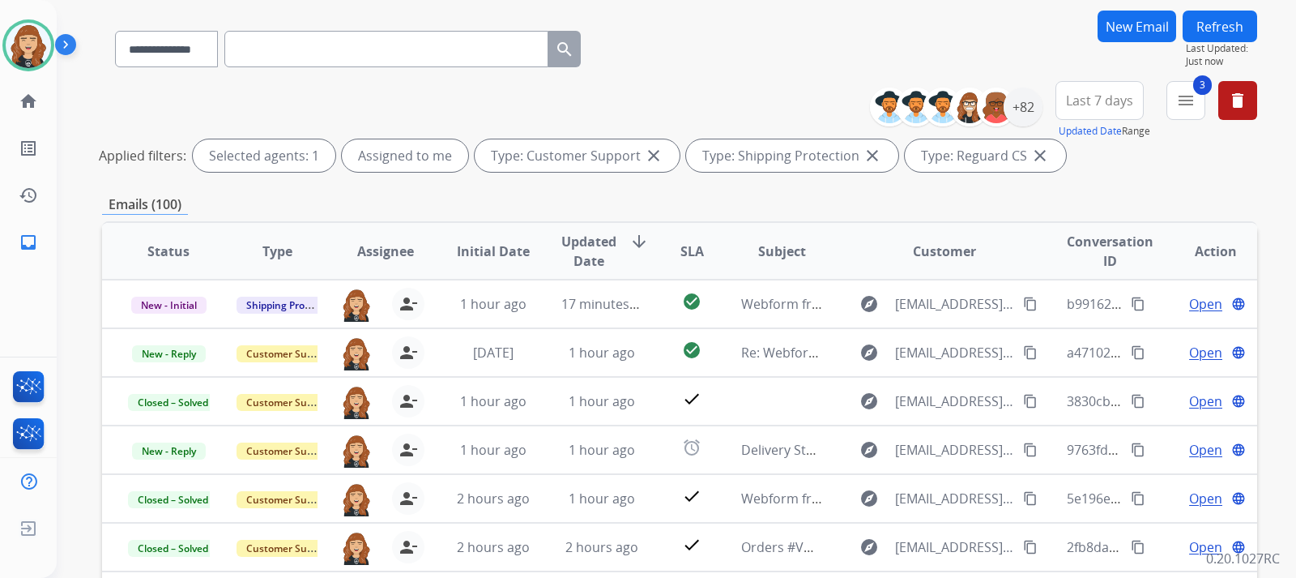
scroll to position [130, 0]
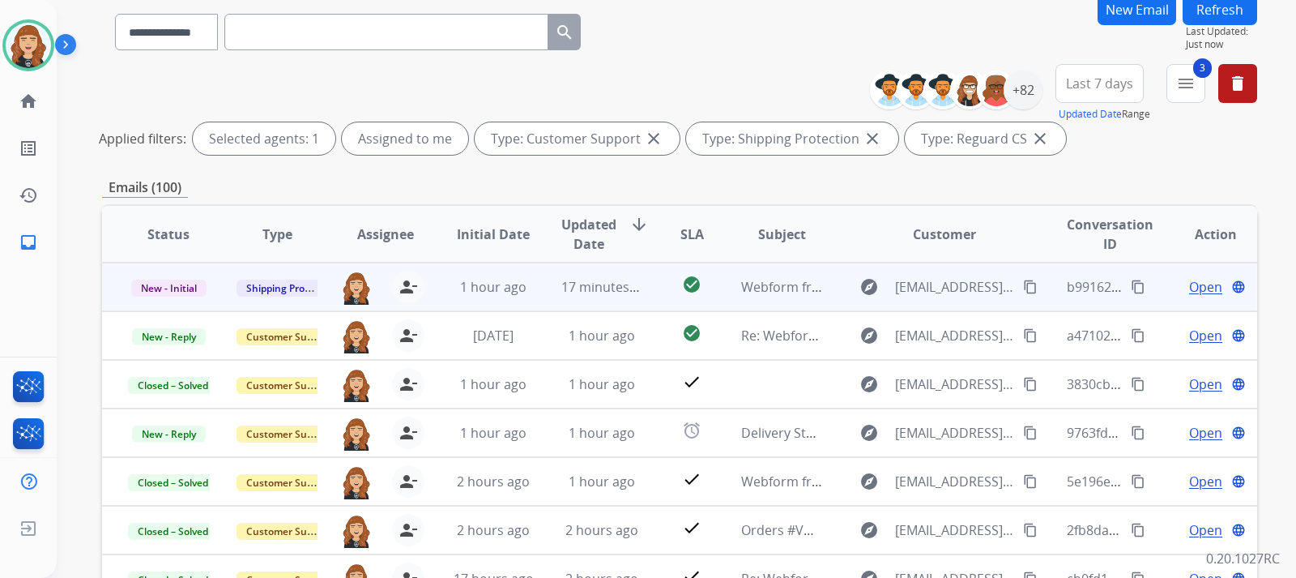
click at [1189, 288] on span "Open" at bounding box center [1205, 286] width 33 height 19
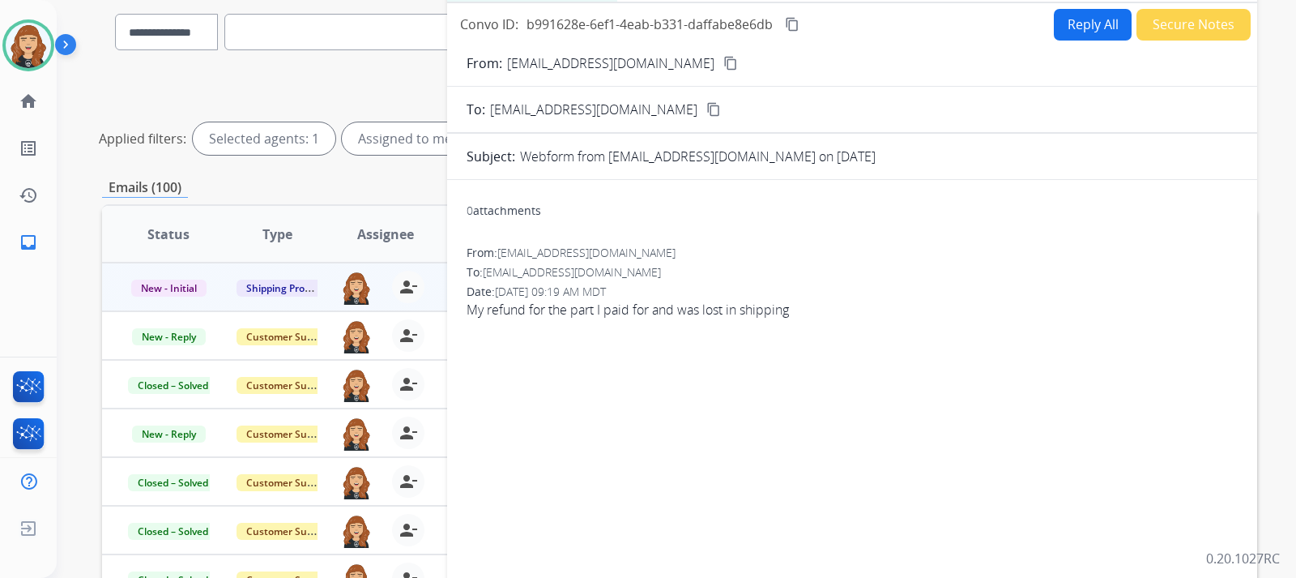
click at [723, 59] on mat-icon "content_copy" at bounding box center [730, 63] width 15 height 15
click at [1083, 19] on button "Reply All" at bounding box center [1093, 25] width 78 height 32
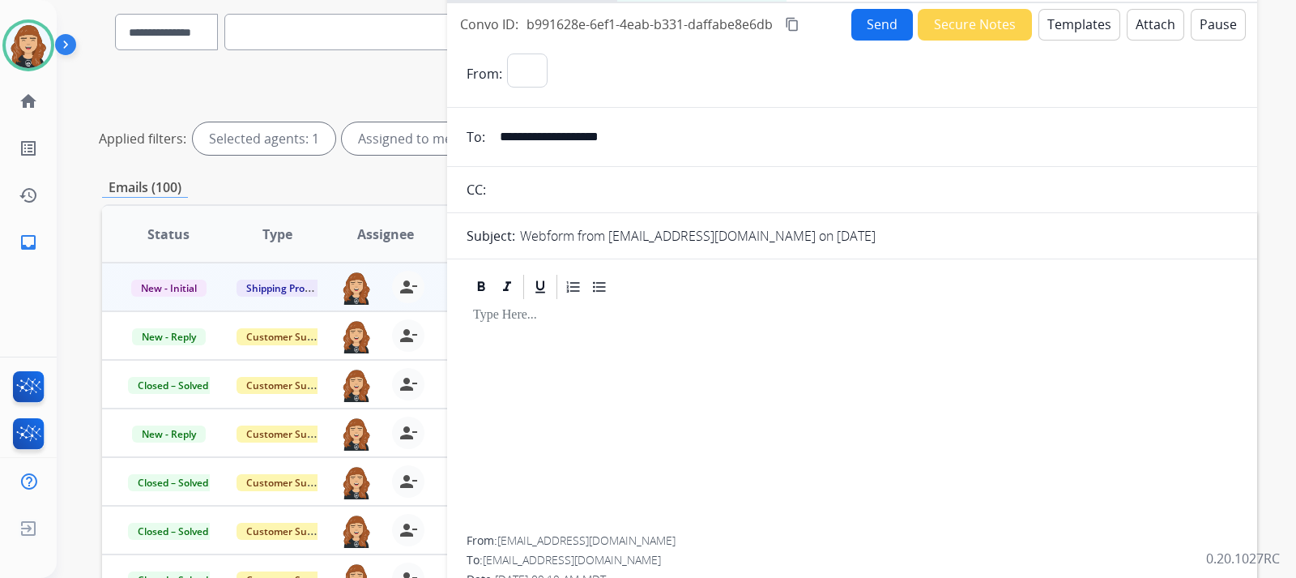
select select "**********"
click at [1083, 19] on button "Templates" at bounding box center [1080, 25] width 82 height 32
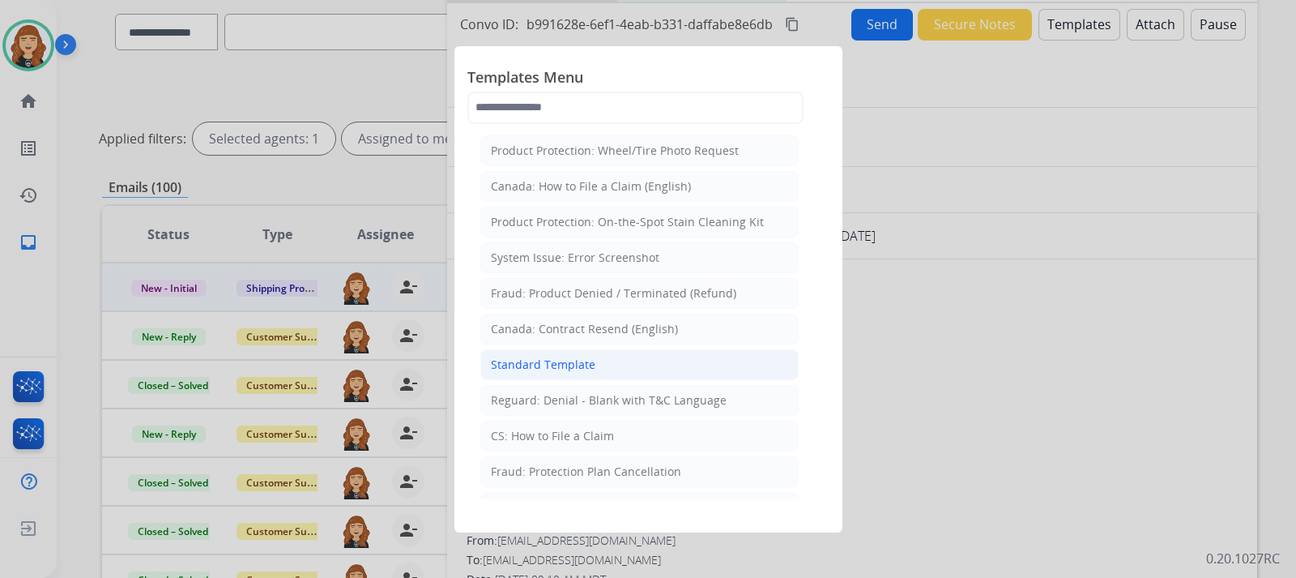
click at [541, 370] on div "Standard Template" at bounding box center [543, 364] width 105 height 16
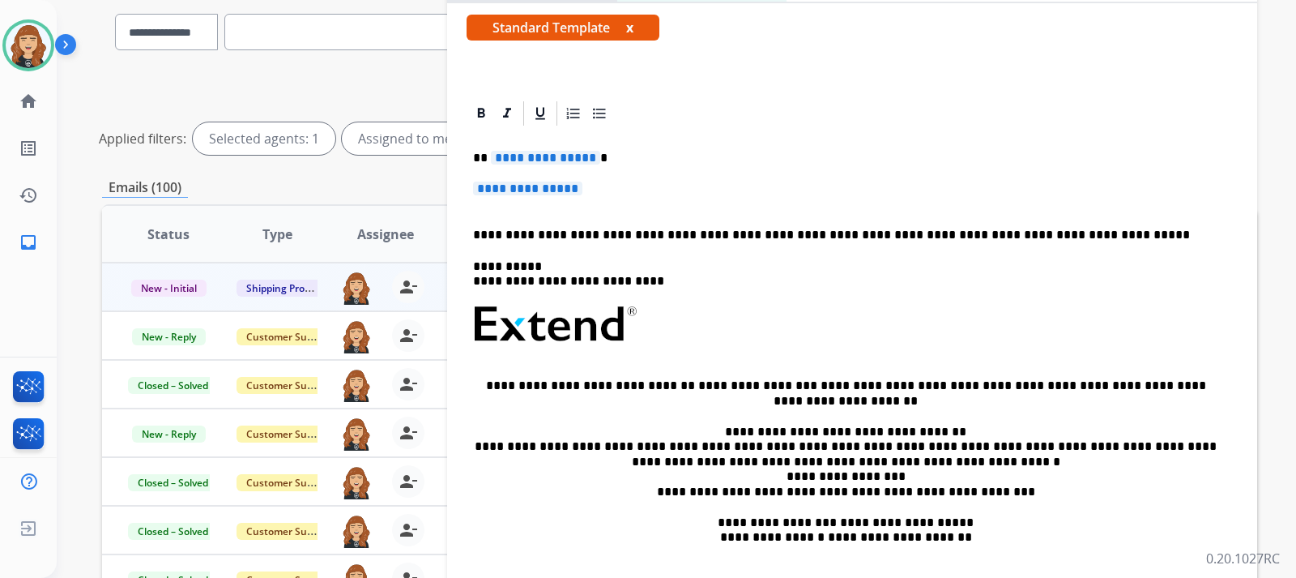
scroll to position [282, 0]
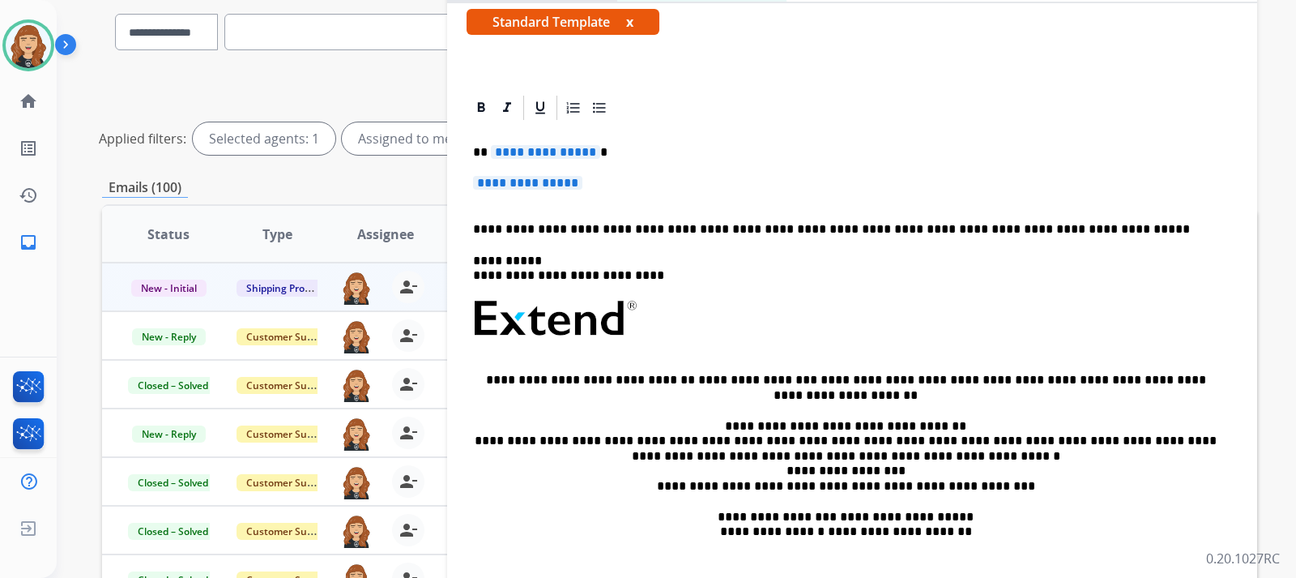
click at [638, 181] on p "**********" at bounding box center [852, 191] width 758 height 30
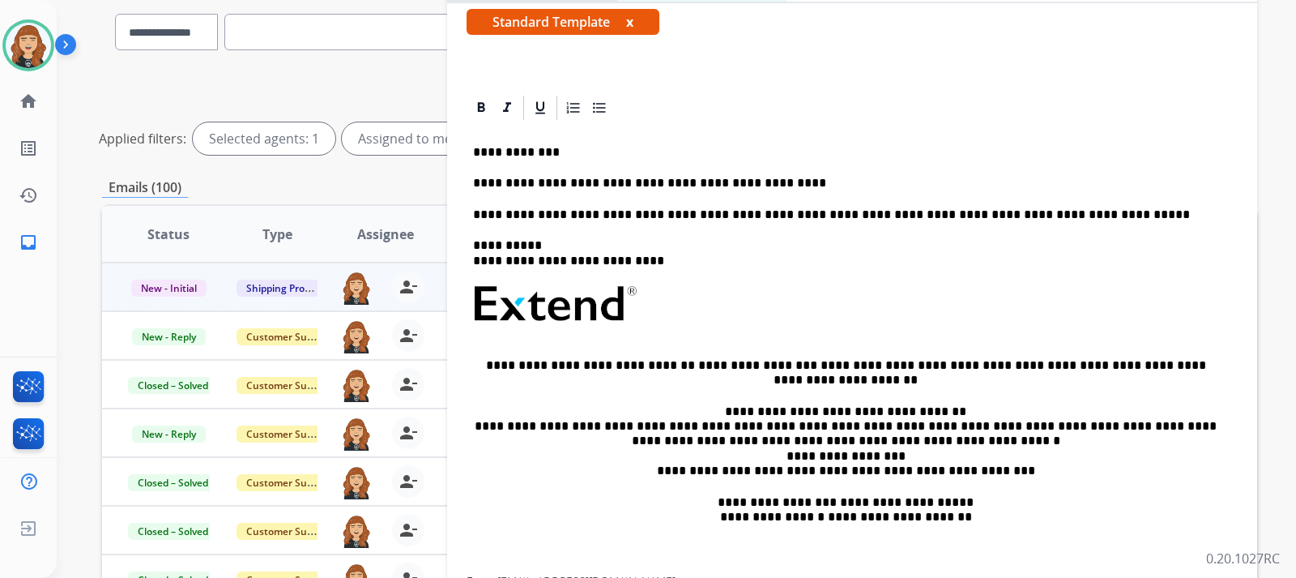
click at [583, 151] on p "**********" at bounding box center [845, 152] width 745 height 15
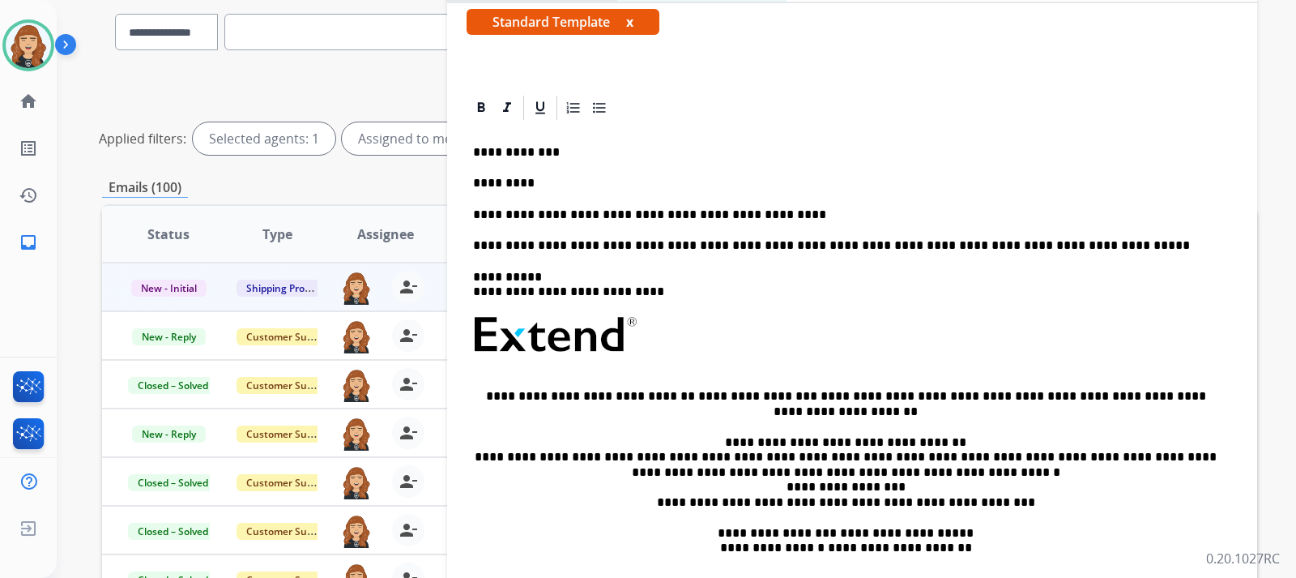
scroll to position [0, 0]
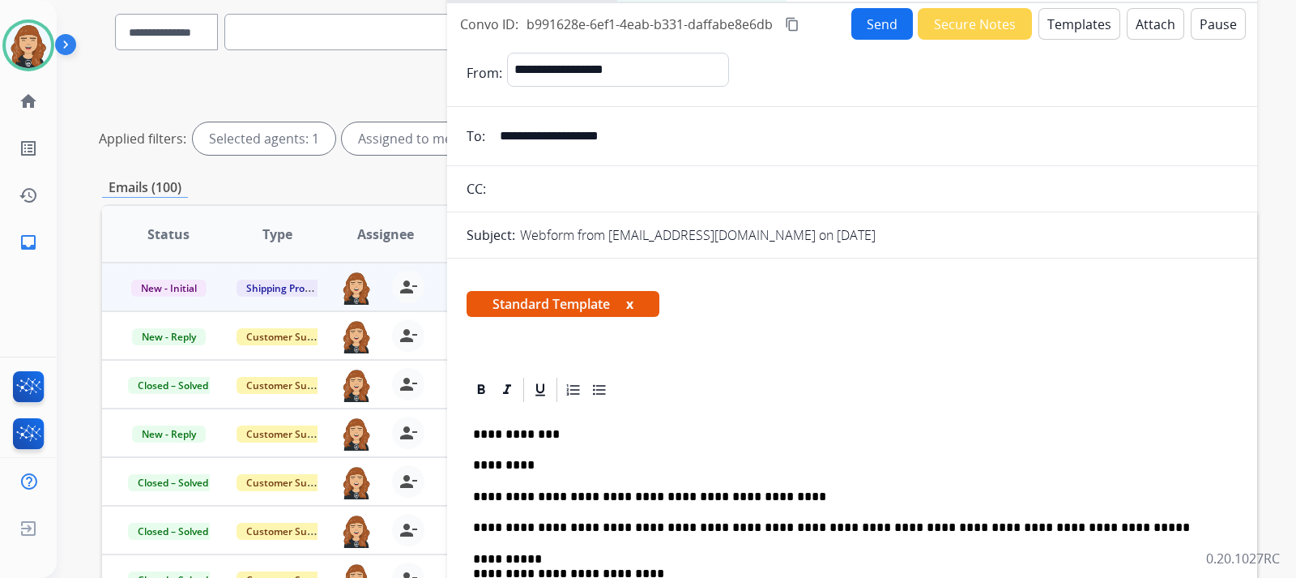
click at [878, 19] on button "Send" at bounding box center [882, 24] width 62 height 32
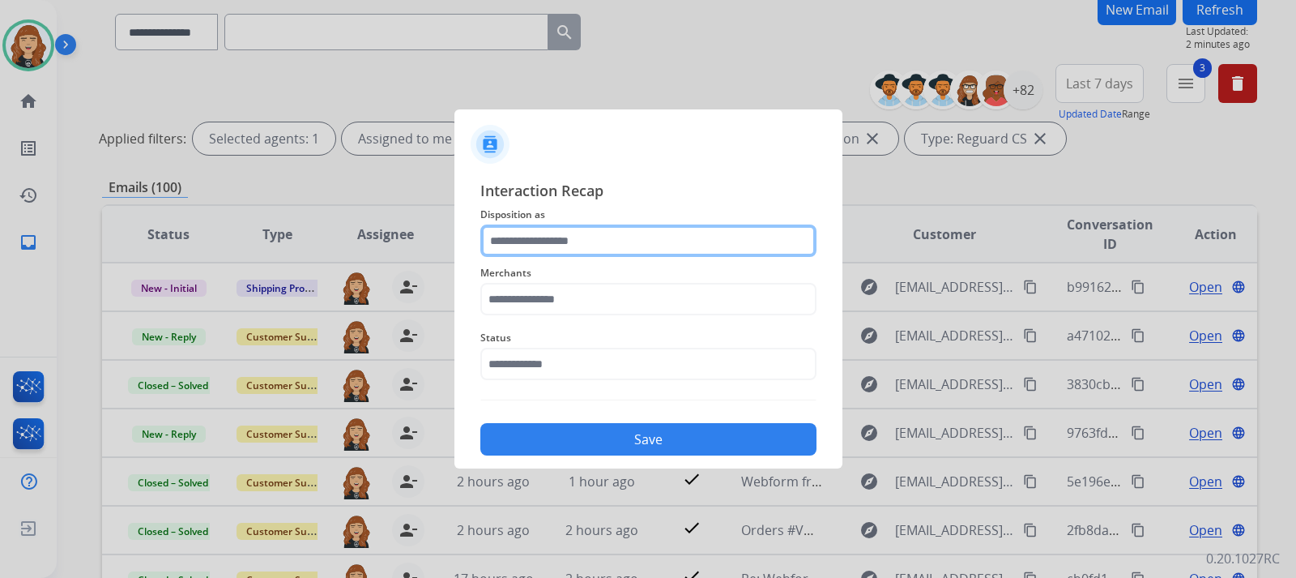
click at [677, 231] on input "text" at bounding box center [648, 240] width 336 height 32
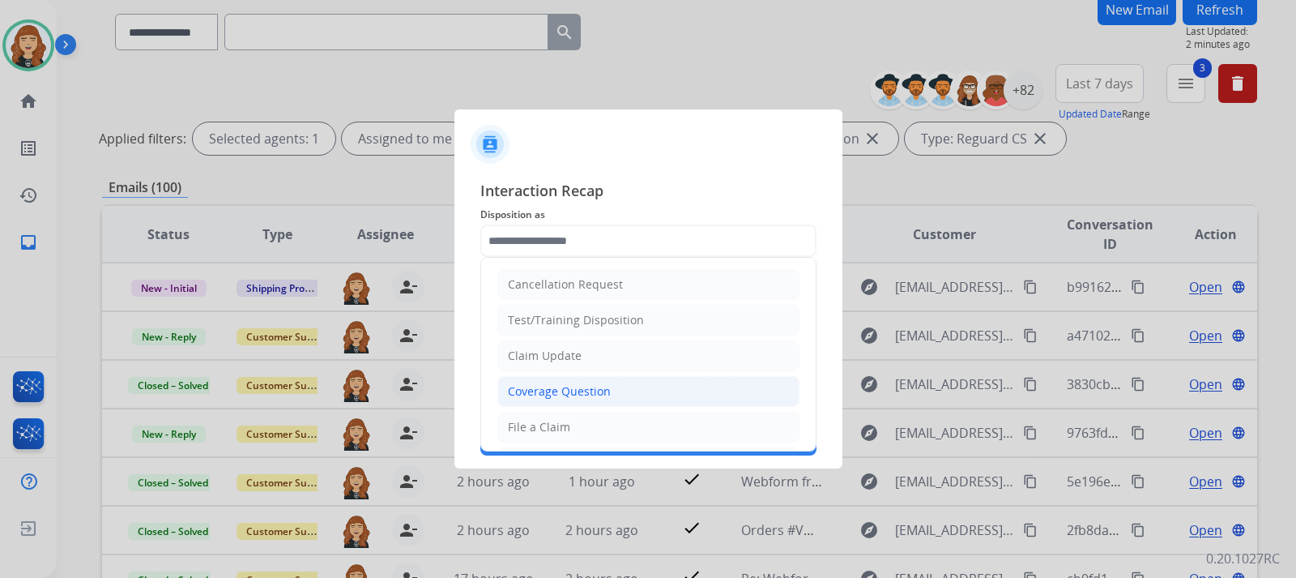
click at [558, 393] on div "Coverage Question" at bounding box center [559, 391] width 103 height 16
type input "**********"
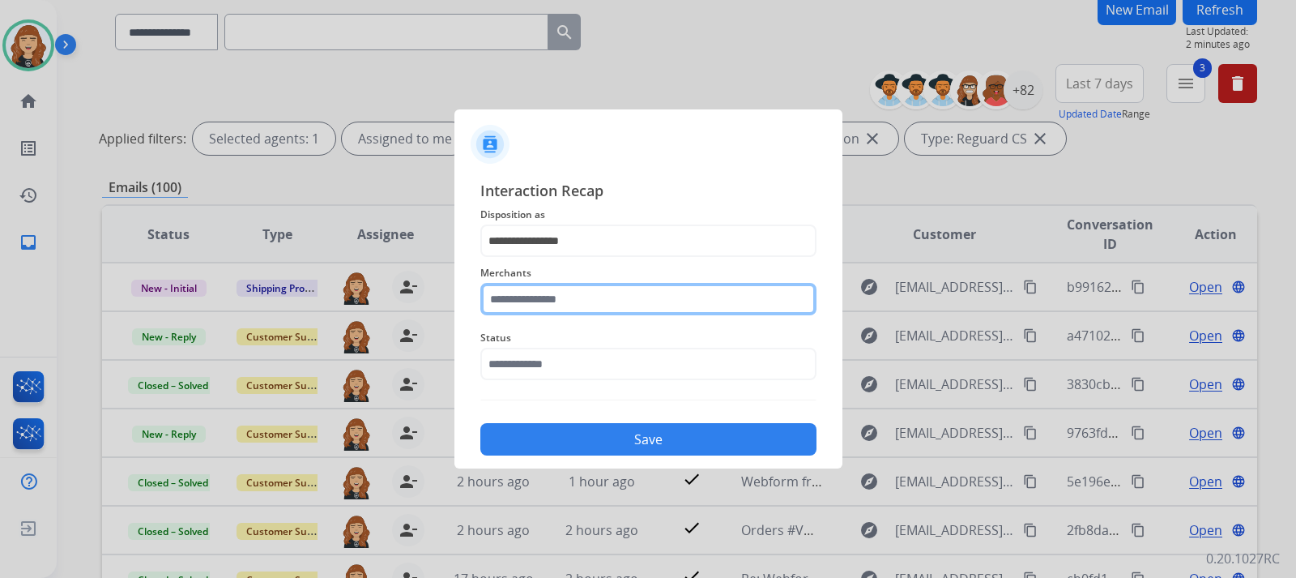
click at [634, 301] on input "text" at bounding box center [648, 299] width 336 height 32
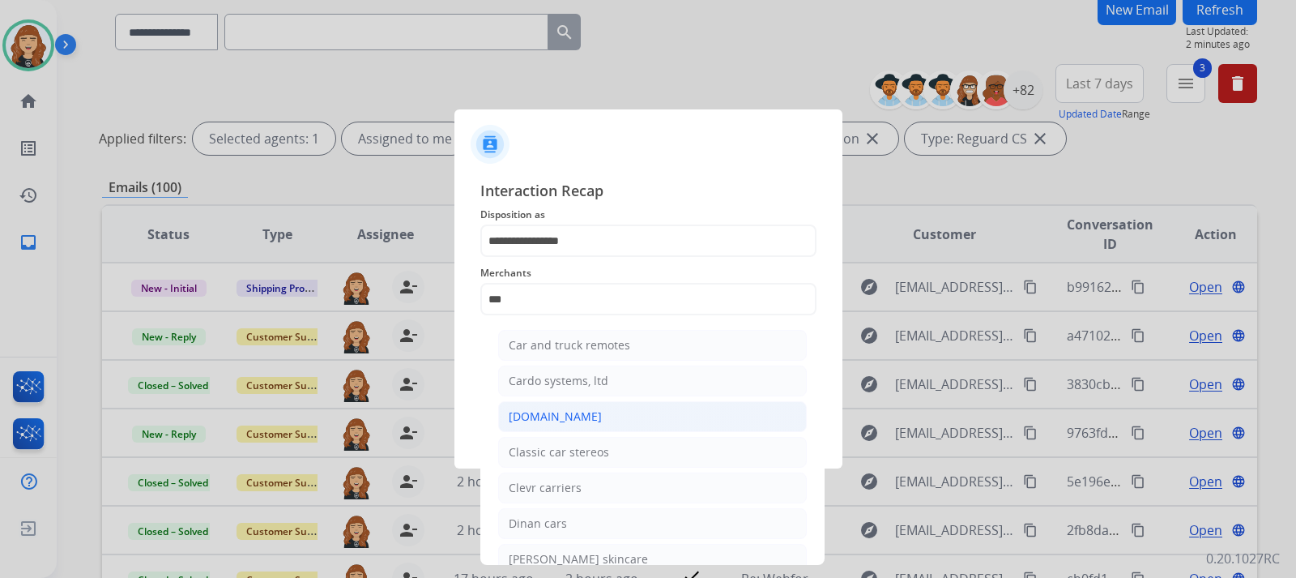
click at [579, 421] on div "[DOMAIN_NAME]" at bounding box center [555, 416] width 93 height 16
type input "**********"
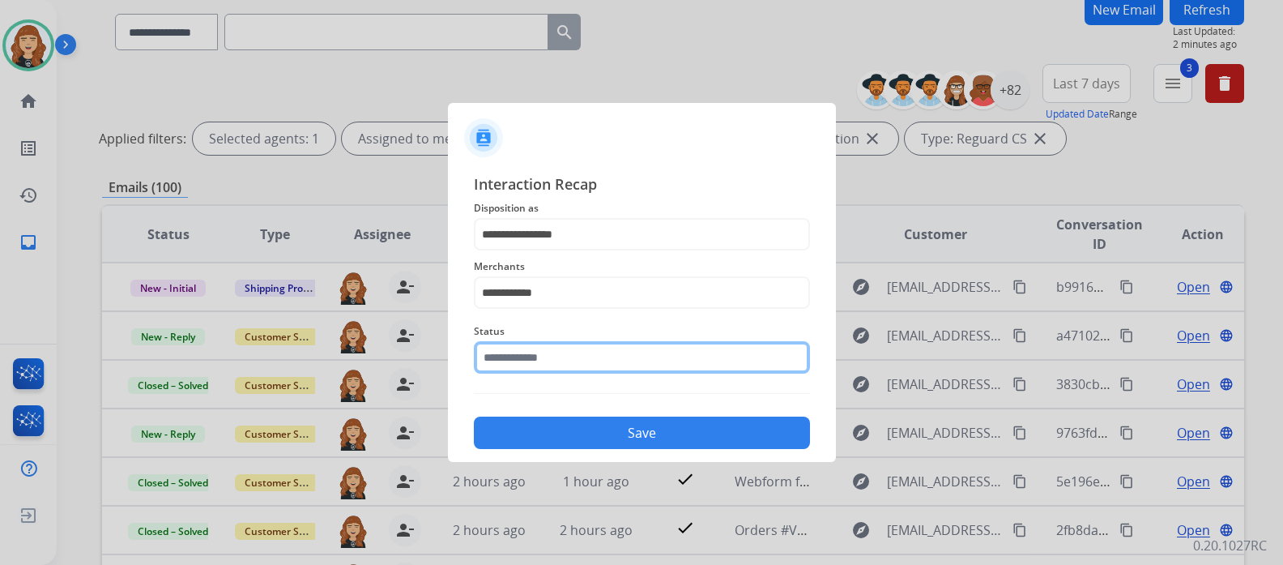
click at [565, 358] on input "text" at bounding box center [642, 357] width 336 height 32
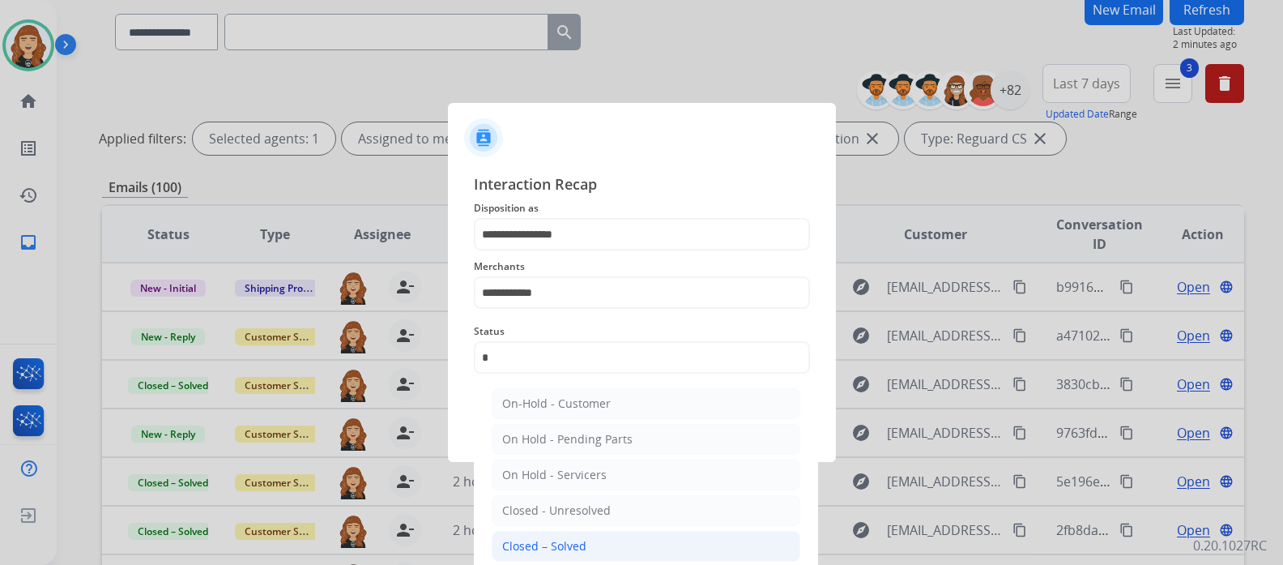
click at [574, 541] on div "Closed – Solved" at bounding box center [544, 546] width 84 height 16
type input "**********"
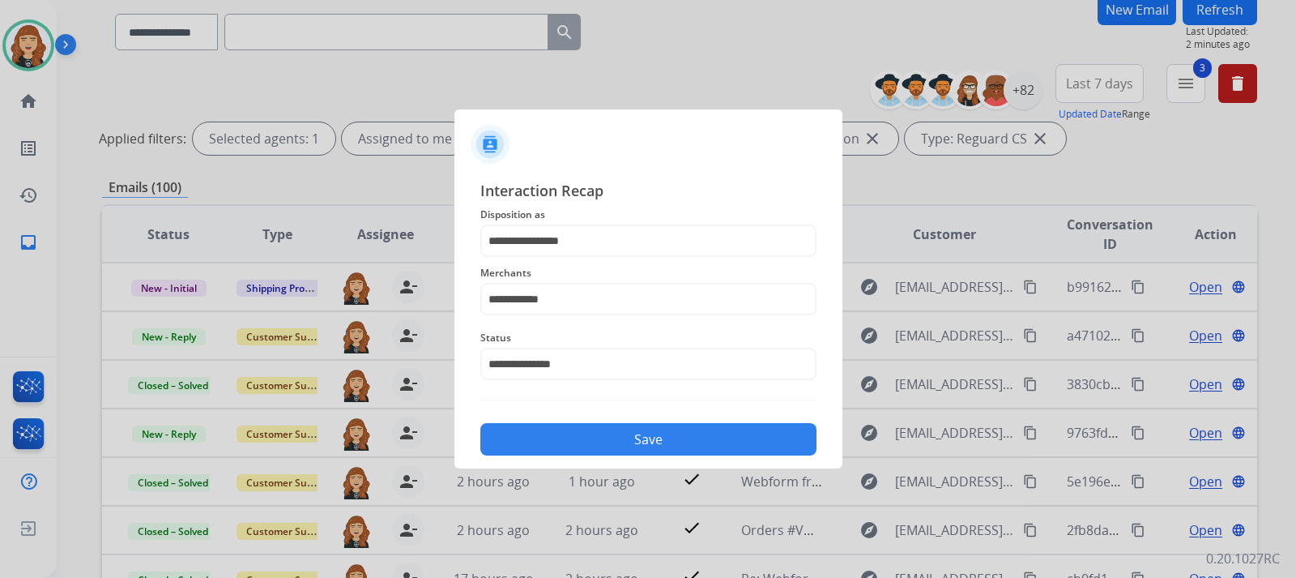
click at [622, 433] on button "Save" at bounding box center [648, 439] width 336 height 32
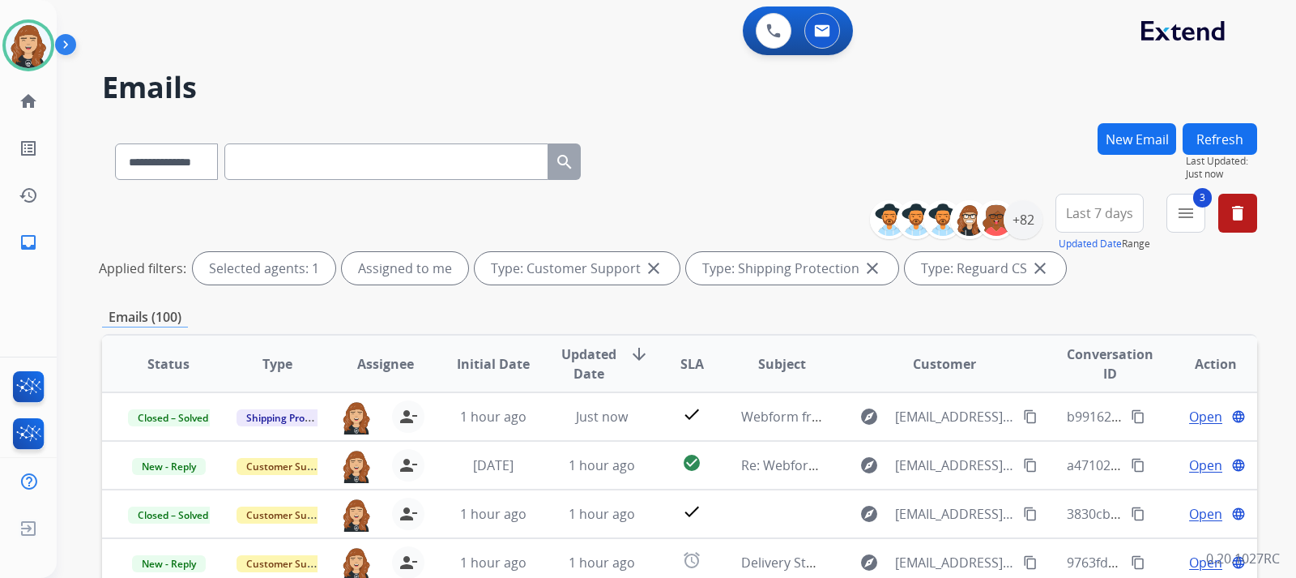
click at [1282, 301] on div "**********" at bounding box center [676, 289] width 1239 height 578
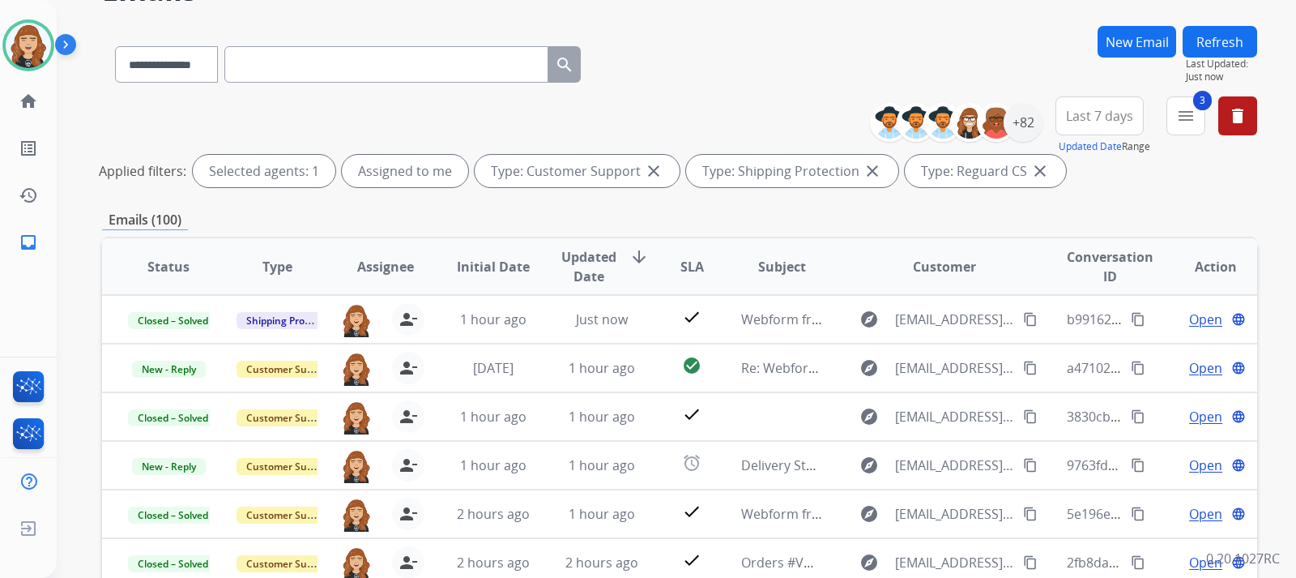
scroll to position [130, 0]
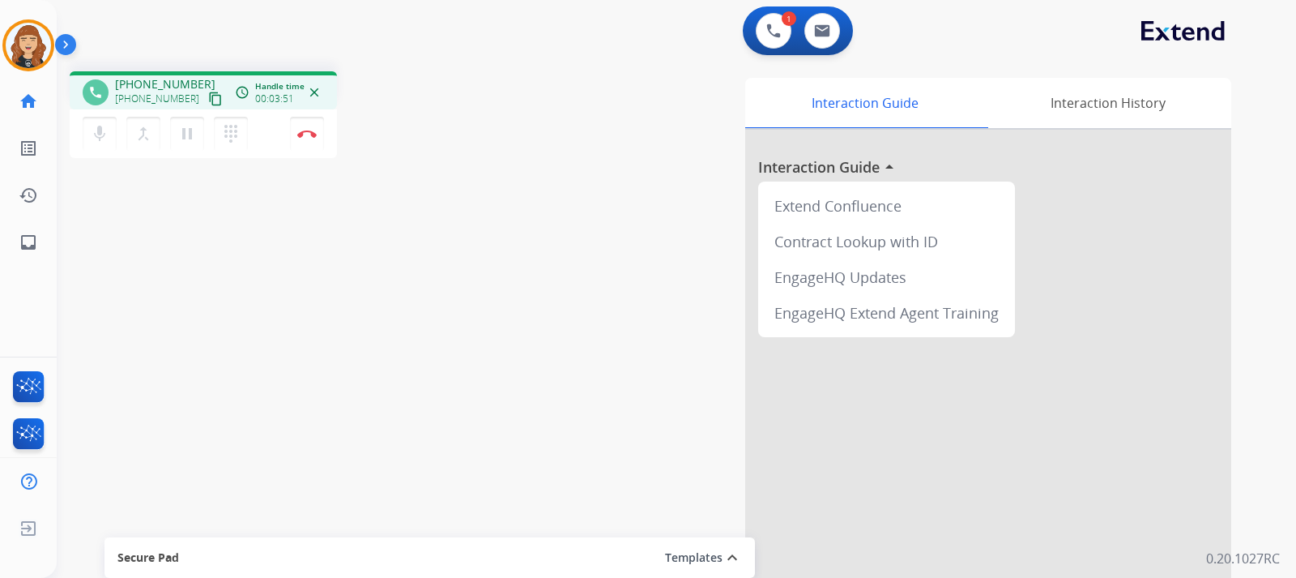
click at [400, 36] on div "1 Voice Interactions 0 Email Interactions" at bounding box center [666, 32] width 1181 height 52
click at [303, 130] on img at bounding box center [306, 134] width 19 height 8
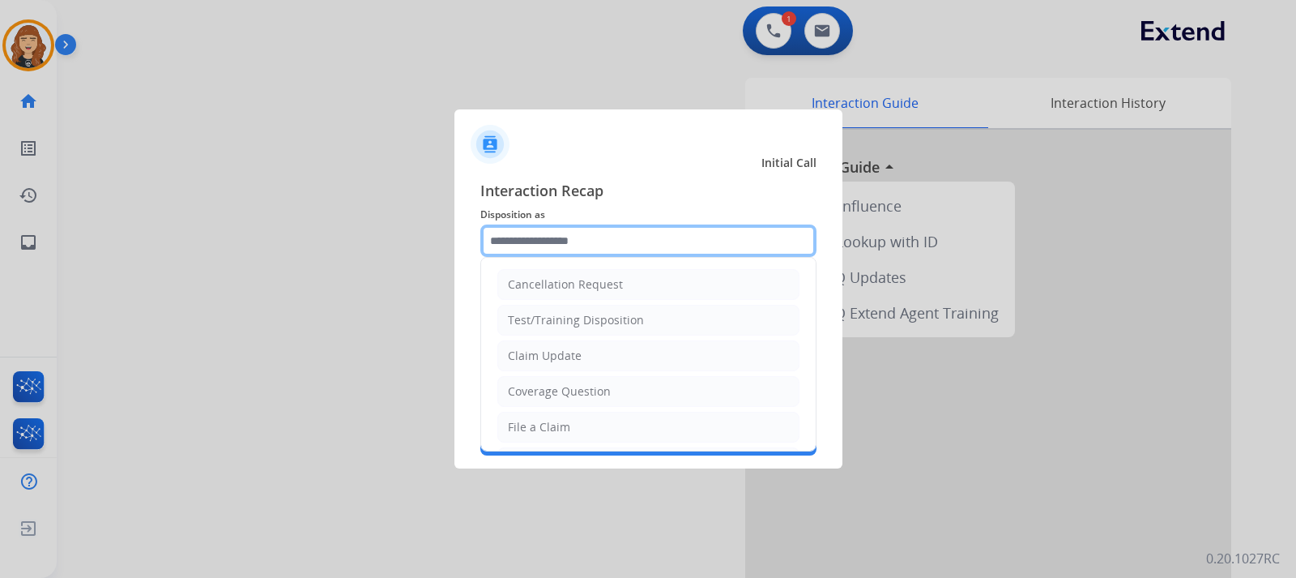
click at [700, 234] on input "text" at bounding box center [648, 240] width 336 height 32
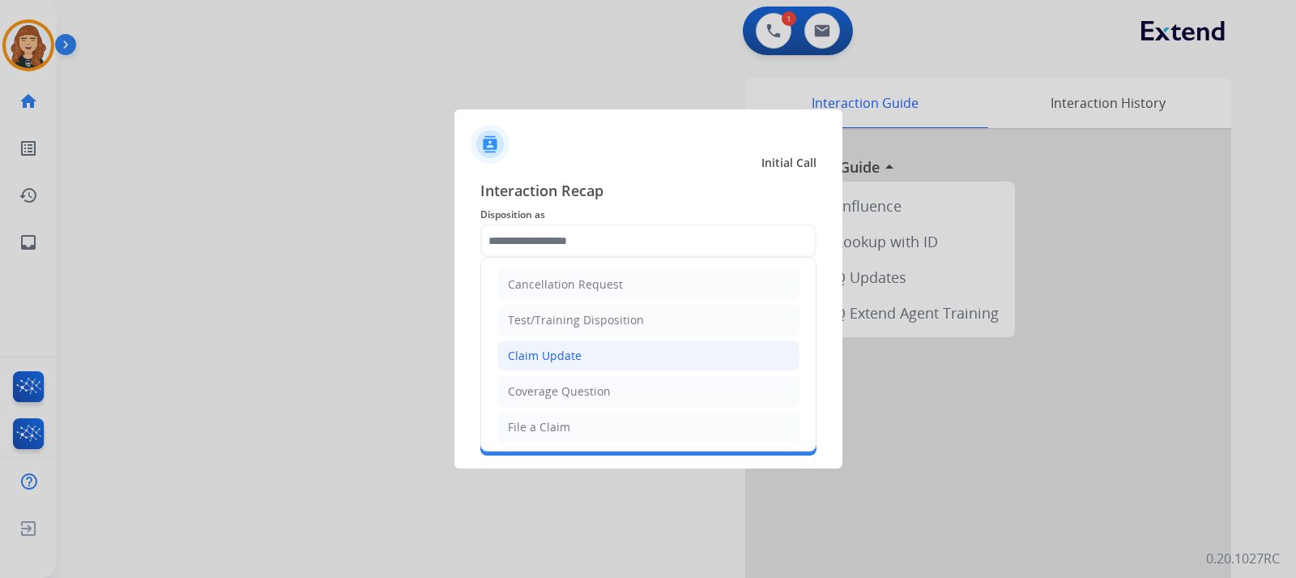
click at [544, 349] on div "Claim Update" at bounding box center [545, 356] width 74 height 16
type input "**********"
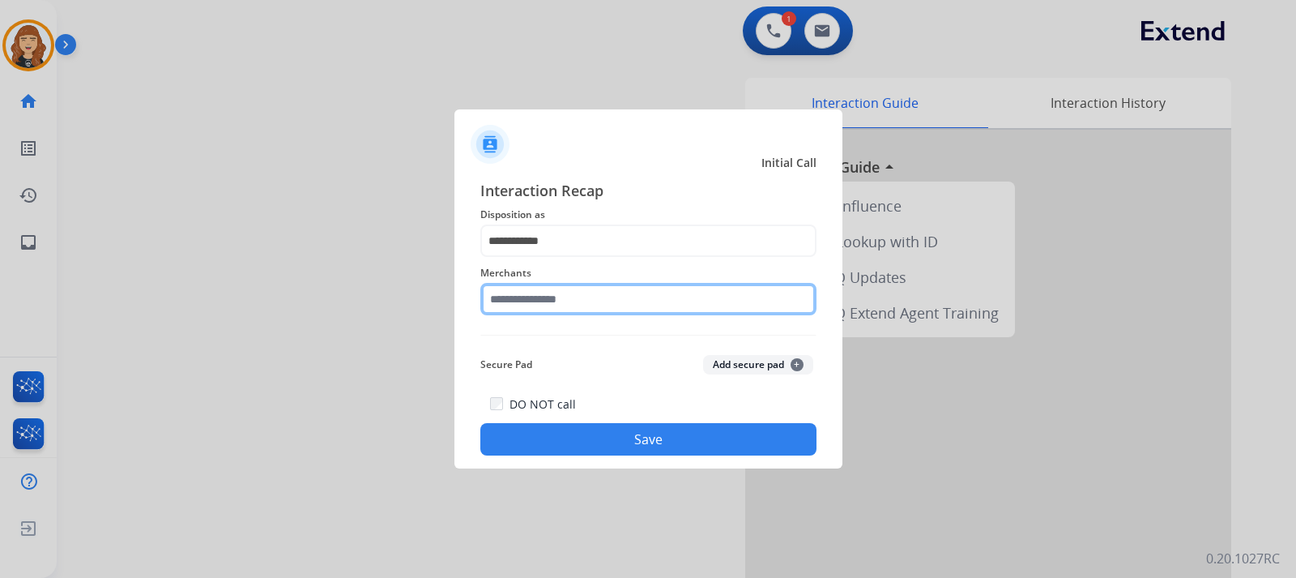
click at [580, 296] on input "text" at bounding box center [648, 299] width 336 height 32
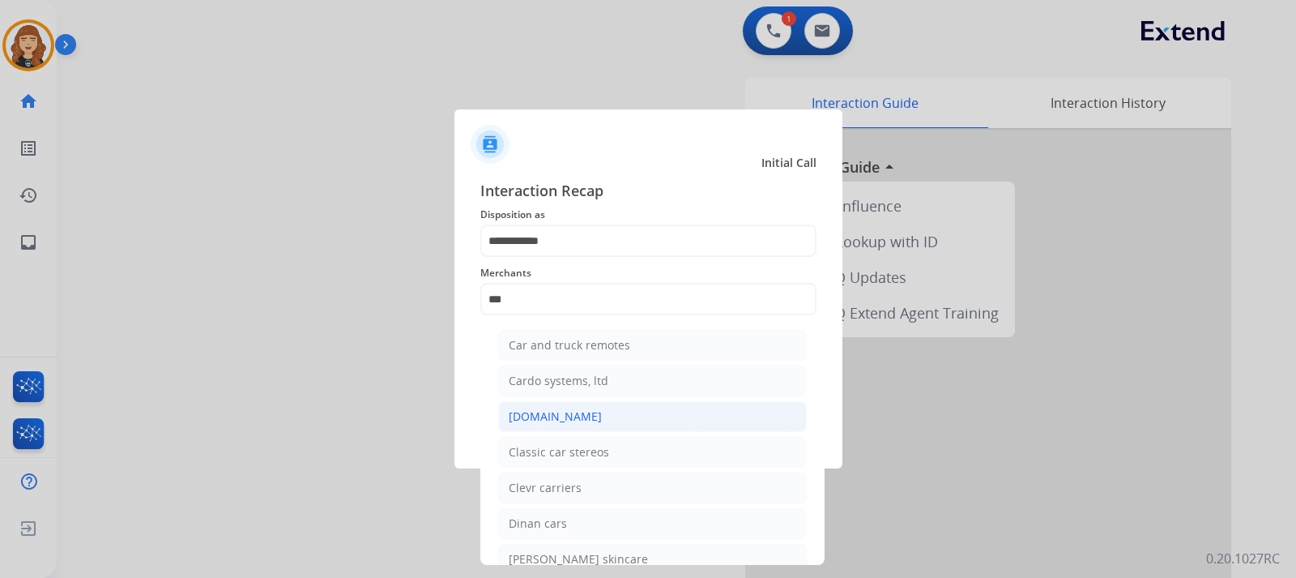
click at [566, 416] on div "[DOMAIN_NAME]" at bounding box center [555, 416] width 93 height 16
type input "**********"
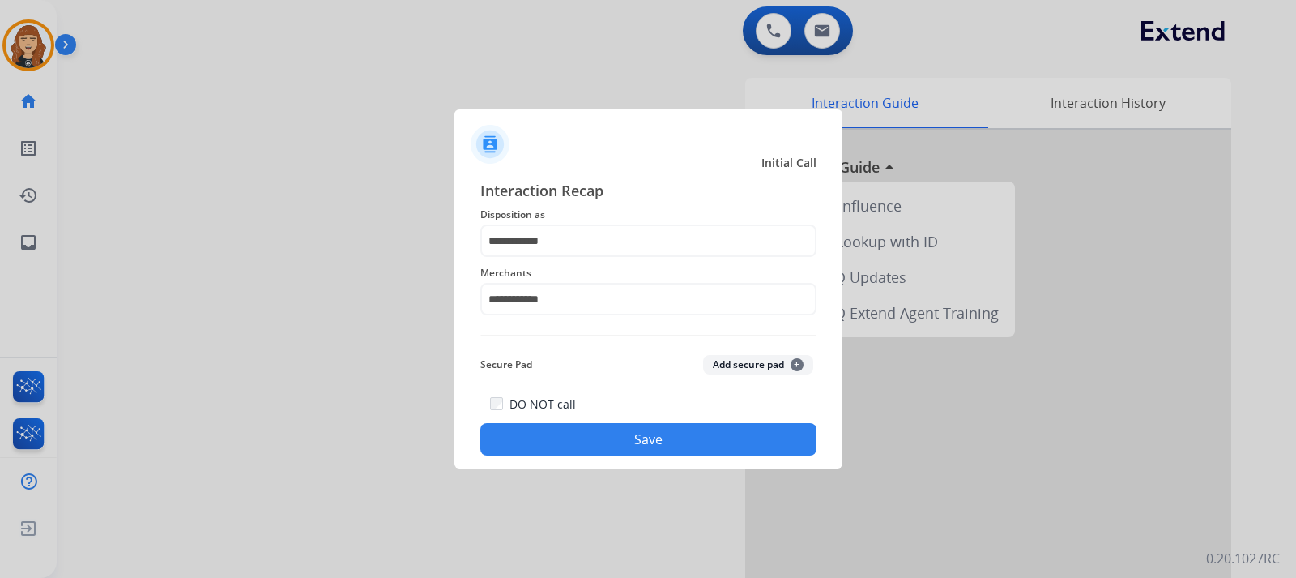
click at [624, 442] on button "Save" at bounding box center [648, 439] width 336 height 32
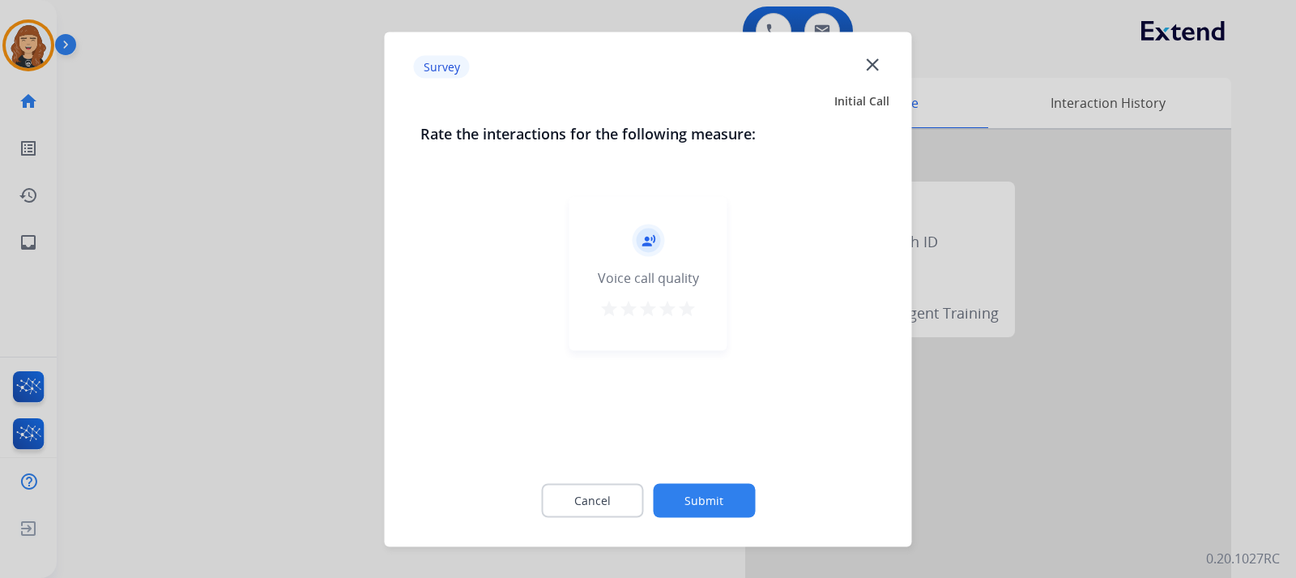
click at [689, 314] on mat-icon "star" at bounding box center [686, 307] width 19 height 19
click at [696, 486] on button "Submit" at bounding box center [704, 500] width 102 height 34
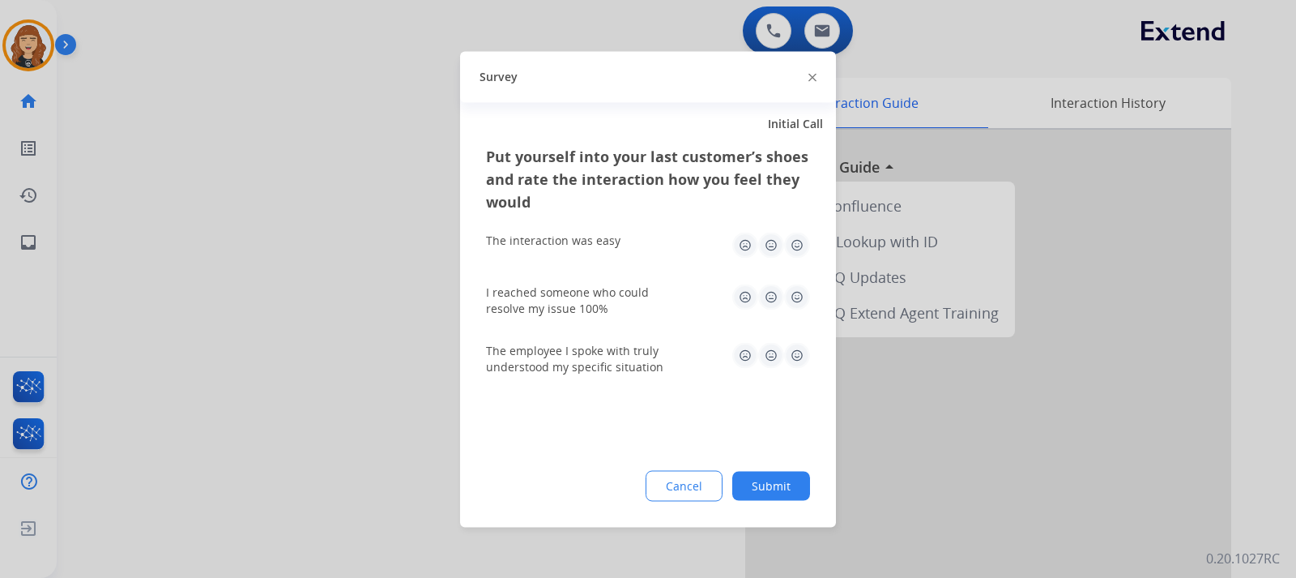
click at [791, 241] on img at bounding box center [797, 245] width 26 height 26
click at [800, 280] on div "I reached someone who could resolve my issue 100%" at bounding box center [648, 300] width 324 height 58
click at [800, 289] on img at bounding box center [797, 297] width 26 height 26
click at [797, 349] on img at bounding box center [797, 355] width 26 height 26
click at [779, 478] on button "Submit" at bounding box center [771, 485] width 78 height 29
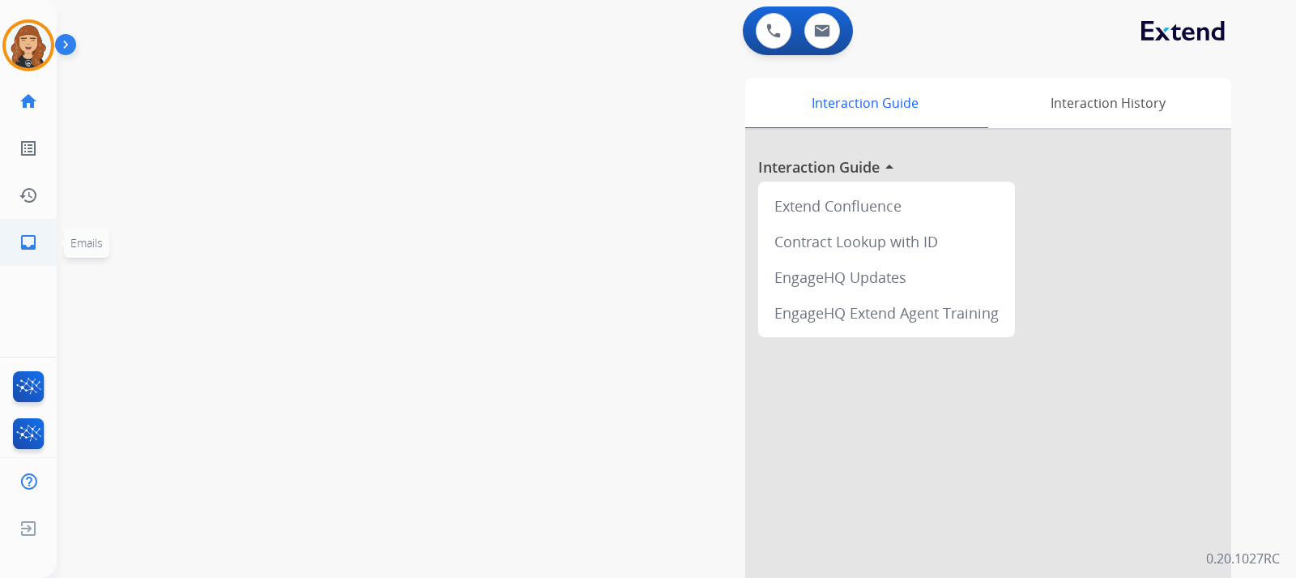
click at [24, 240] on mat-icon "inbox" at bounding box center [28, 242] width 19 height 19
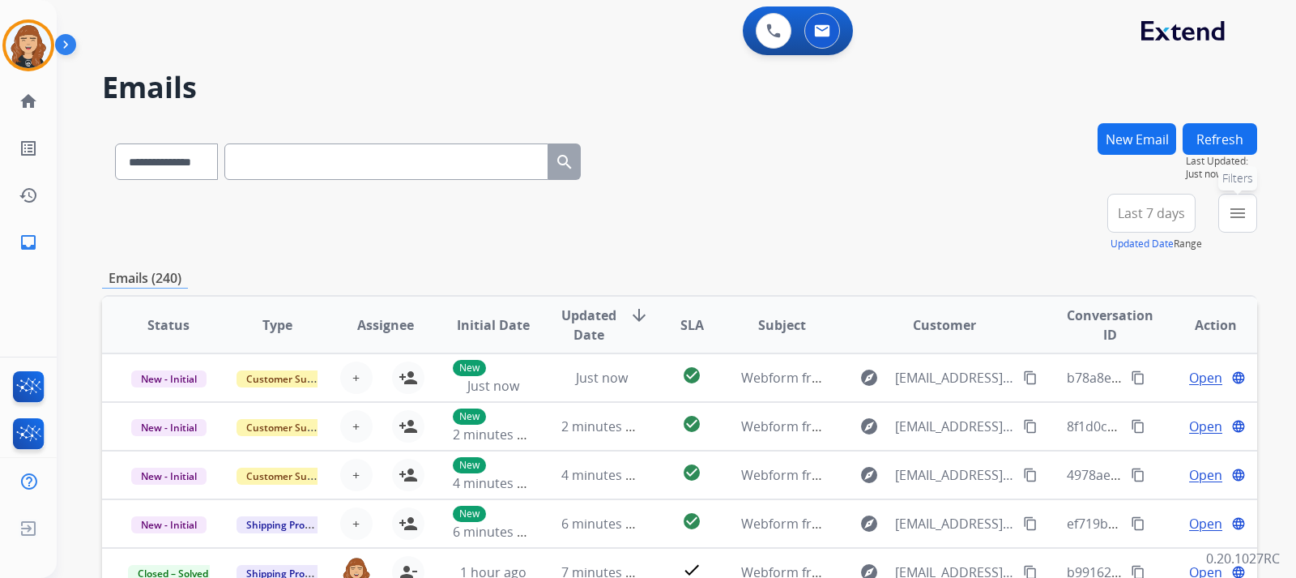
click at [1245, 211] on mat-icon "menu" at bounding box center [1237, 212] width 19 height 19
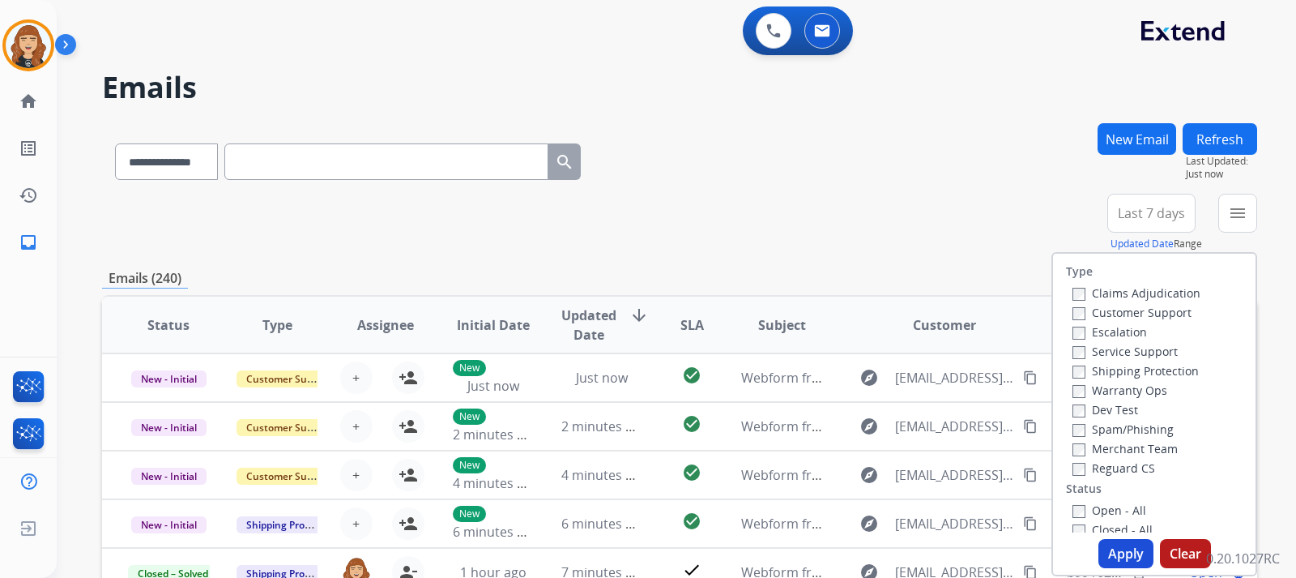
click at [1077, 310] on label "Customer Support" at bounding box center [1132, 312] width 119 height 15
click at [1073, 380] on div "Warranty Ops" at bounding box center [1137, 389] width 128 height 19
click at [1076, 466] on label "Reguard CS" at bounding box center [1114, 467] width 83 height 15
click at [1112, 553] on button "Apply" at bounding box center [1126, 553] width 55 height 29
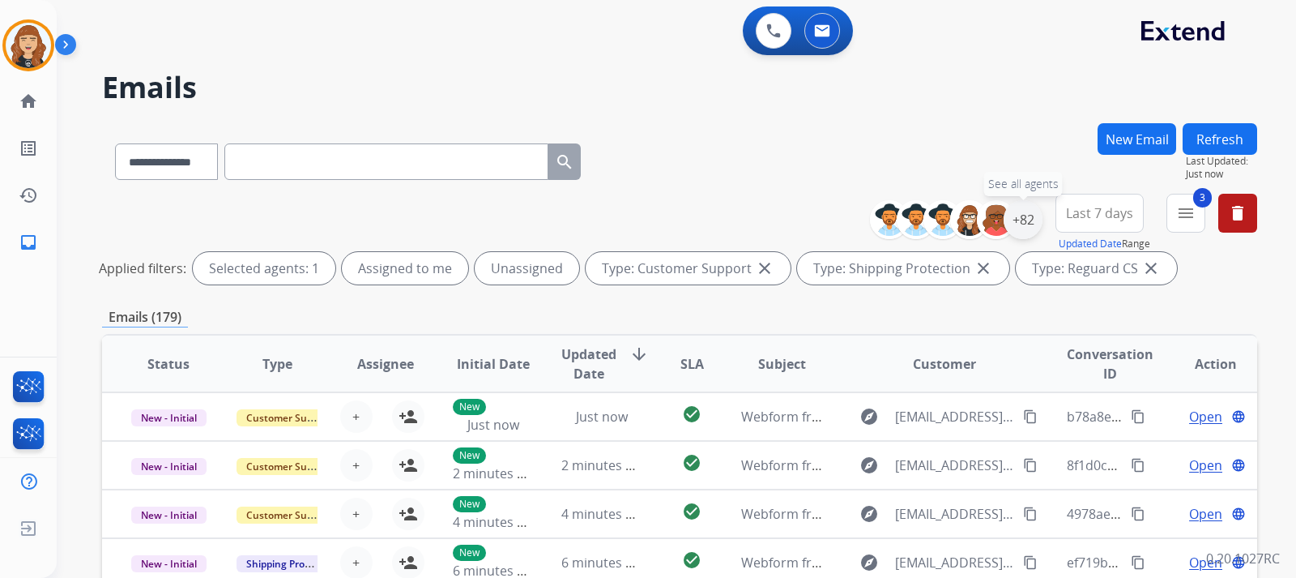
click at [1018, 216] on div "+82" at bounding box center [1023, 219] width 39 height 39
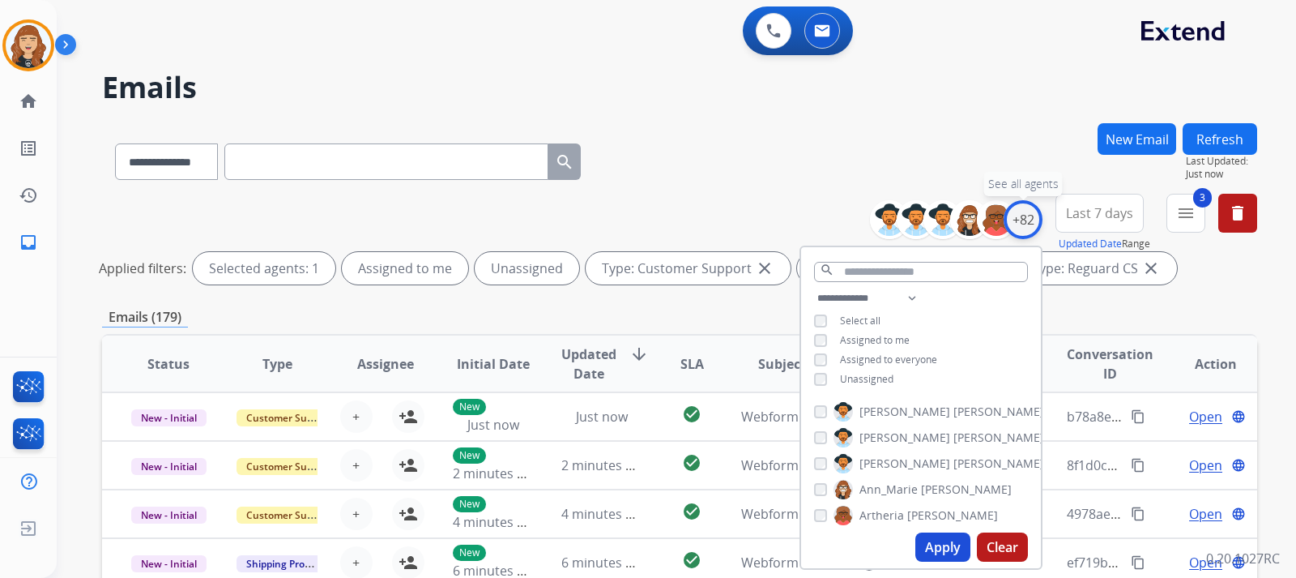
click at [1018, 216] on div "+82" at bounding box center [1023, 219] width 39 height 39
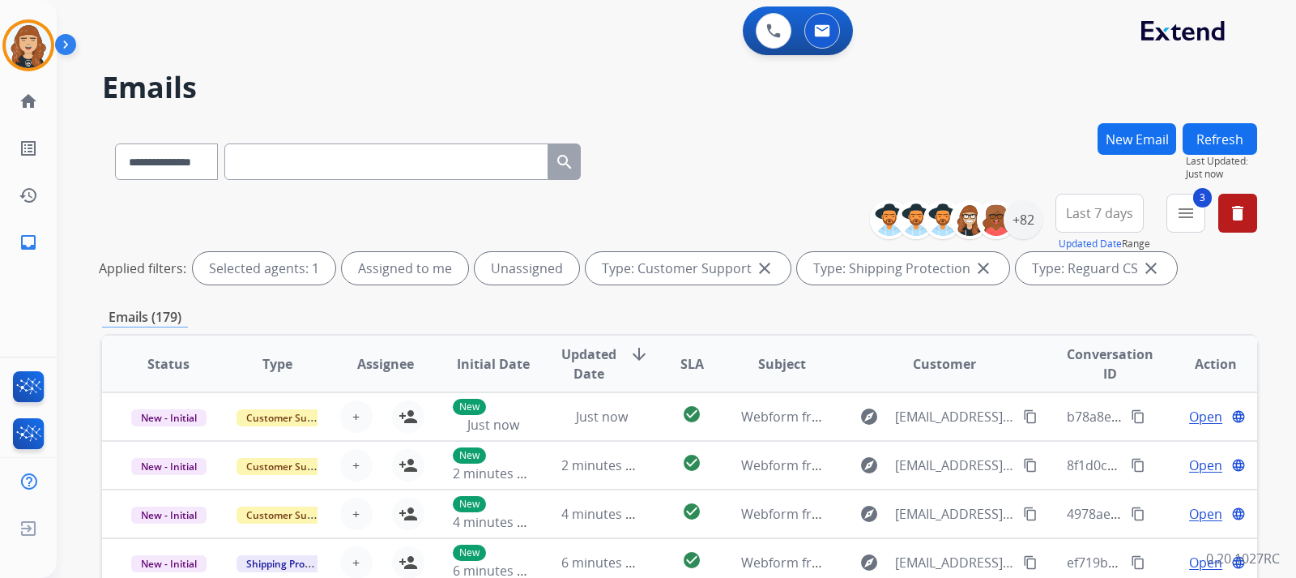
click at [1284, 286] on div "**********" at bounding box center [676, 289] width 1239 height 578
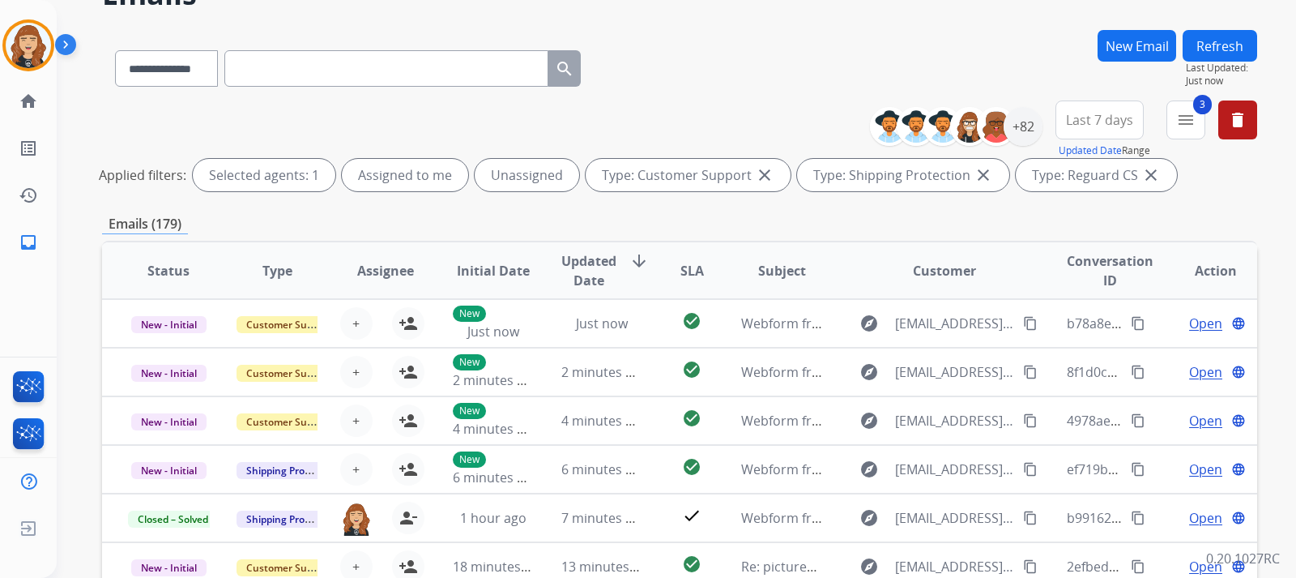
scroll to position [130, 0]
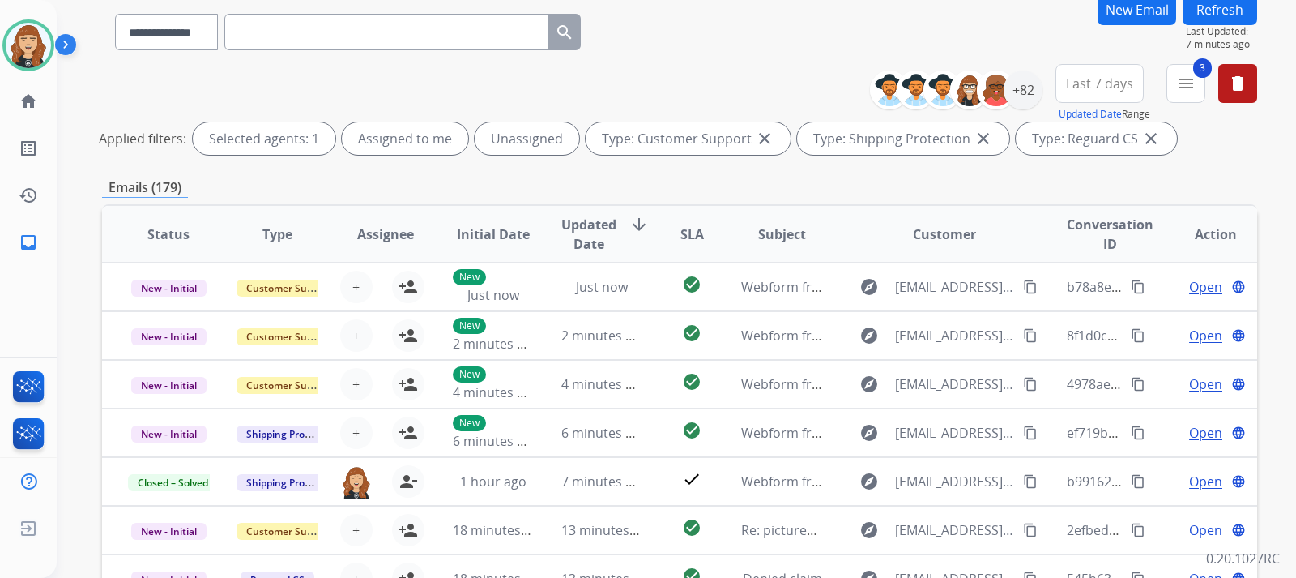
click at [1210, 10] on button "Refresh" at bounding box center [1220, 10] width 75 height 32
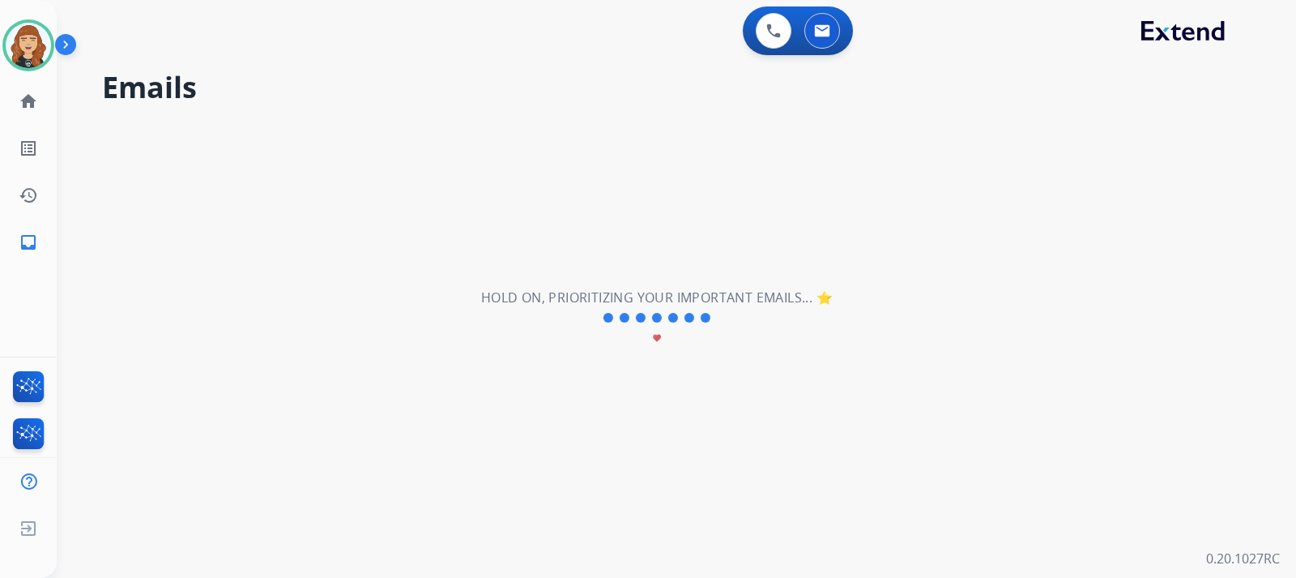
scroll to position [0, 0]
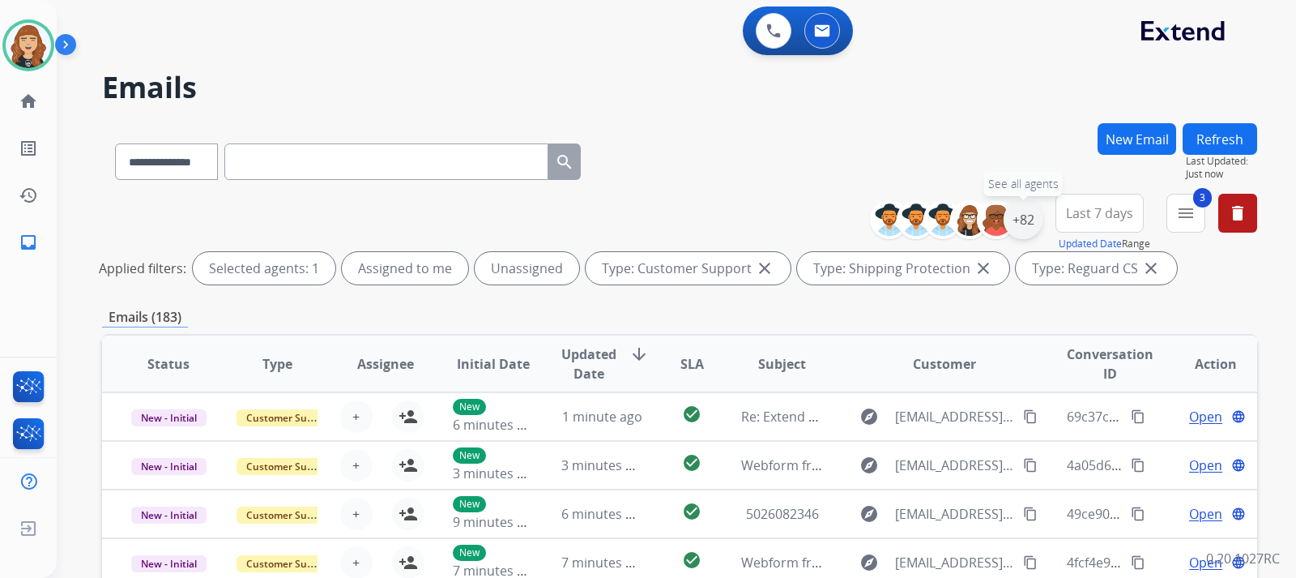
click at [1017, 213] on div "+82" at bounding box center [1023, 219] width 39 height 39
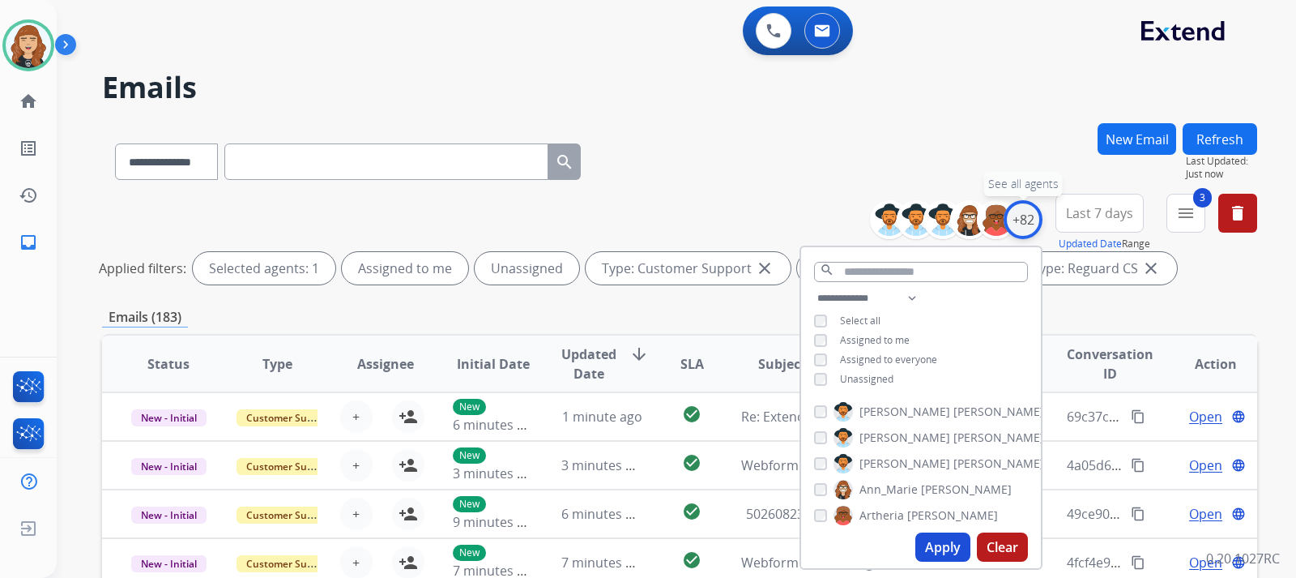
click at [1017, 213] on div "+82" at bounding box center [1023, 219] width 39 height 39
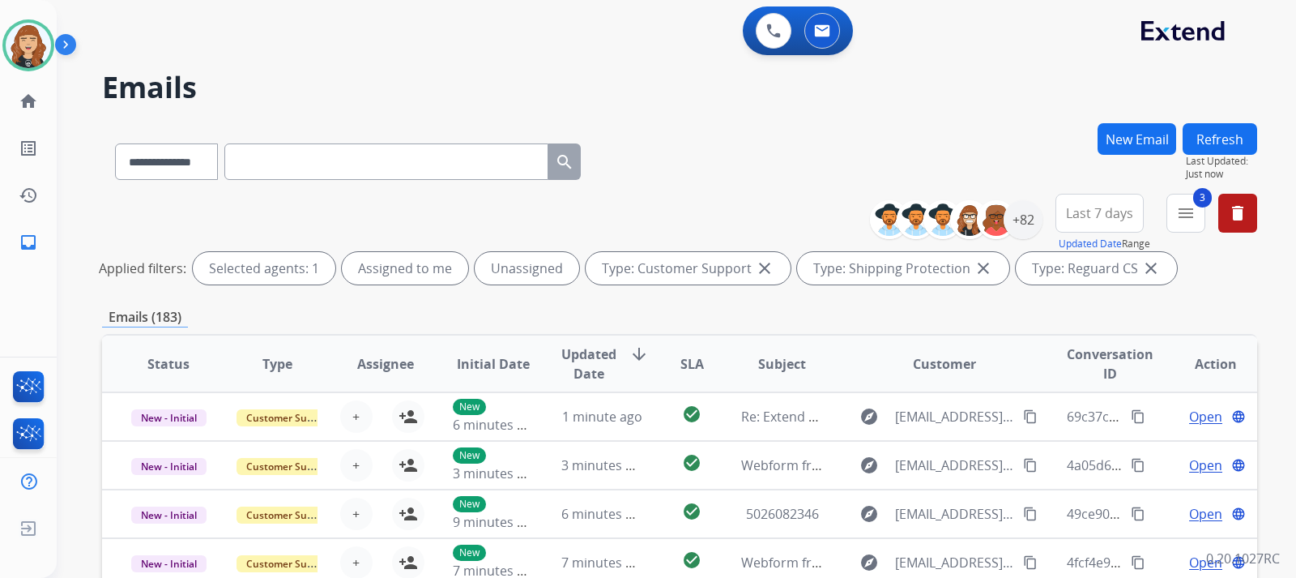
click at [1278, 262] on div "**********" at bounding box center [676, 289] width 1239 height 578
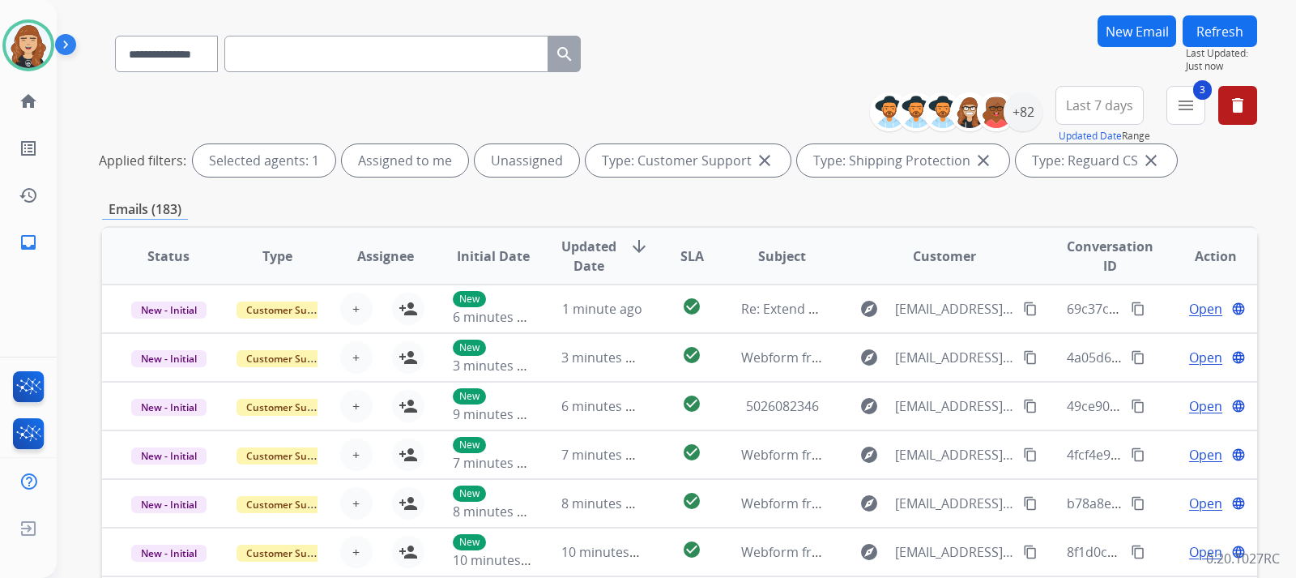
scroll to position [130, 0]
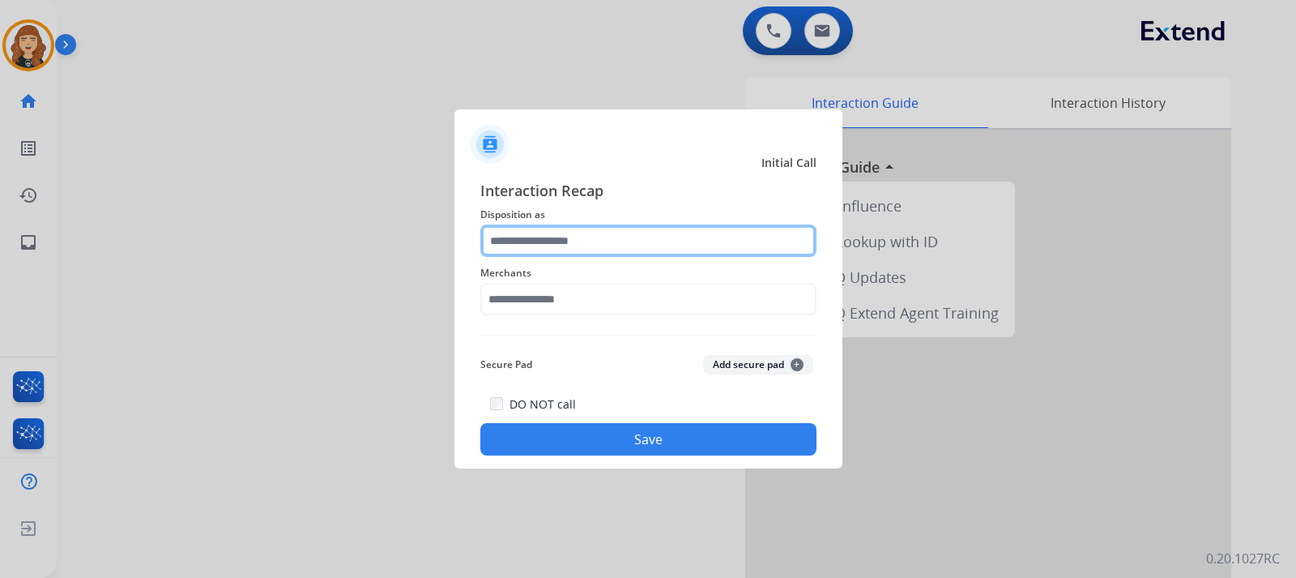
click at [568, 247] on input "text" at bounding box center [648, 240] width 336 height 32
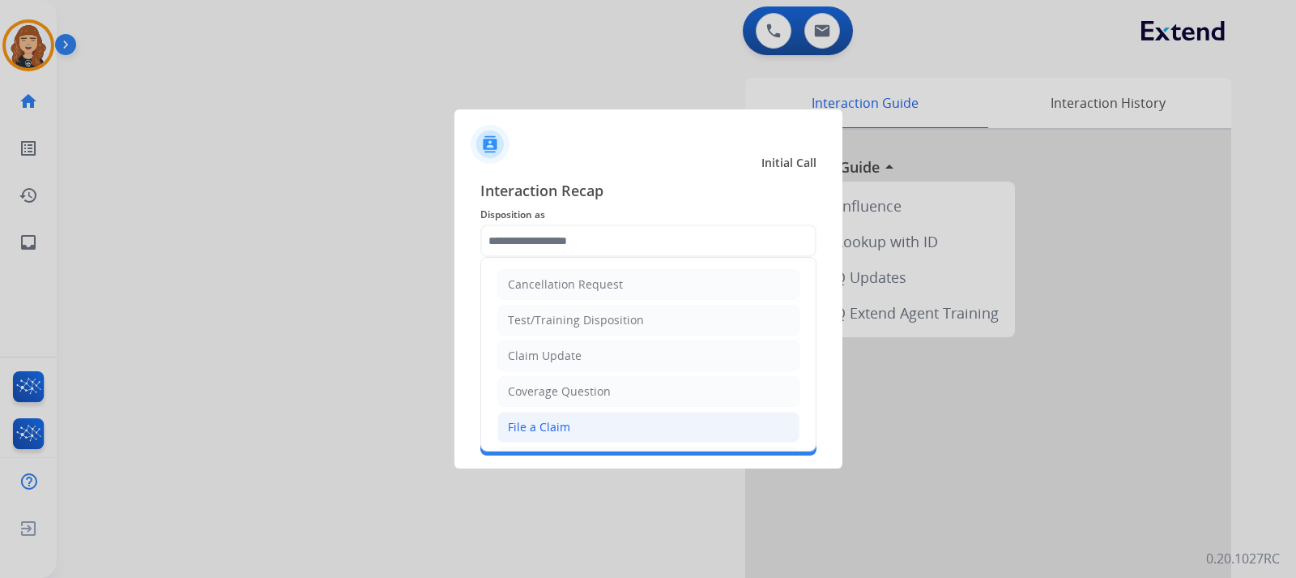
click at [531, 429] on div "File a Claim" at bounding box center [539, 427] width 62 height 16
type input "**********"
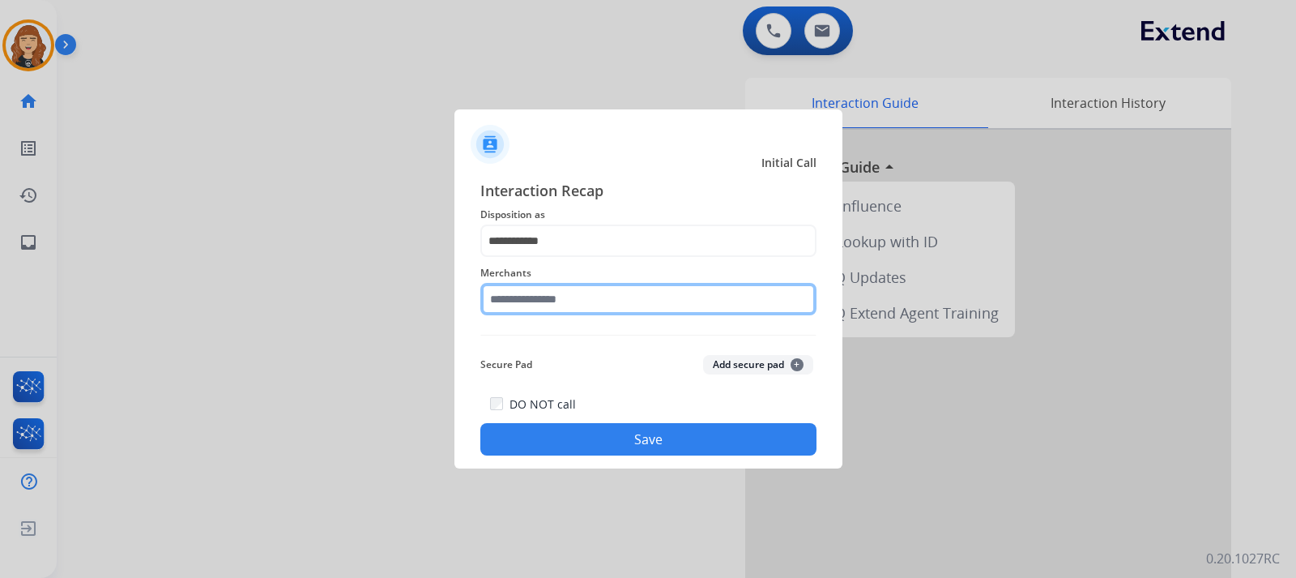
click at [535, 297] on input "text" at bounding box center [648, 299] width 336 height 32
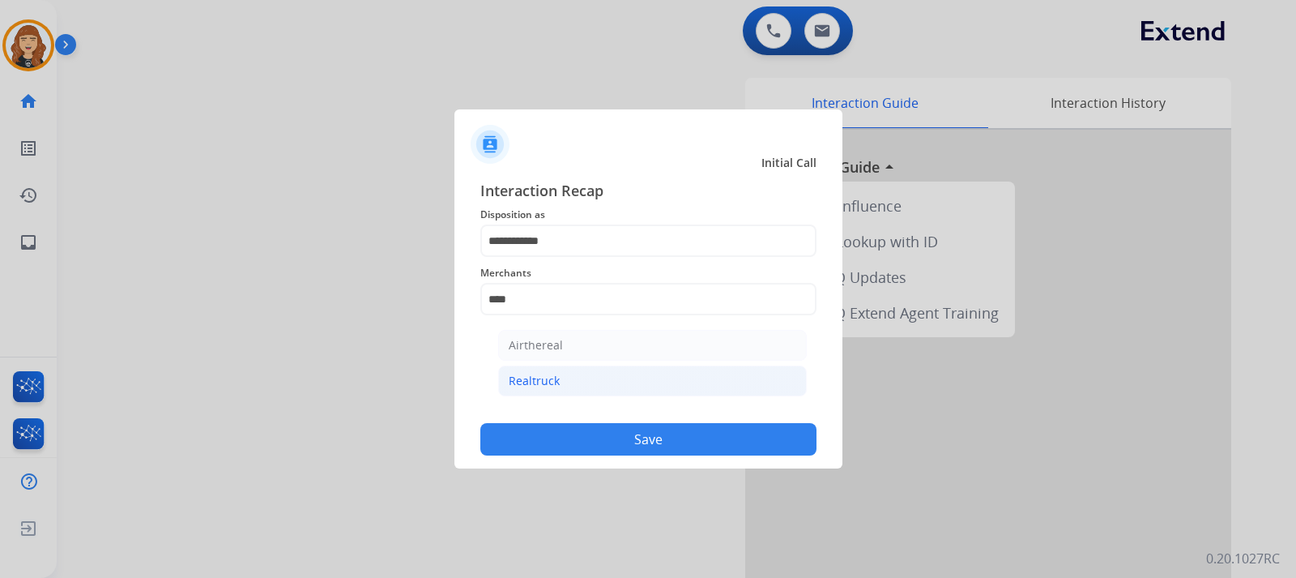
click at [554, 390] on li "Realtruck" at bounding box center [652, 380] width 309 height 31
type input "*********"
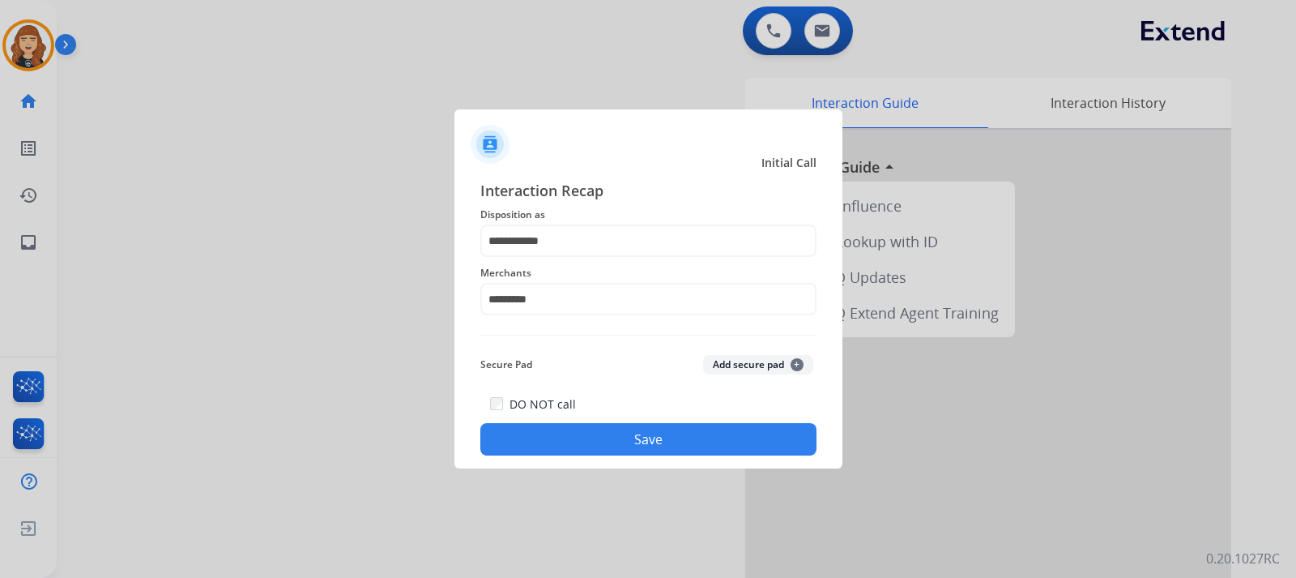
click at [625, 446] on button "Save" at bounding box center [648, 439] width 336 height 32
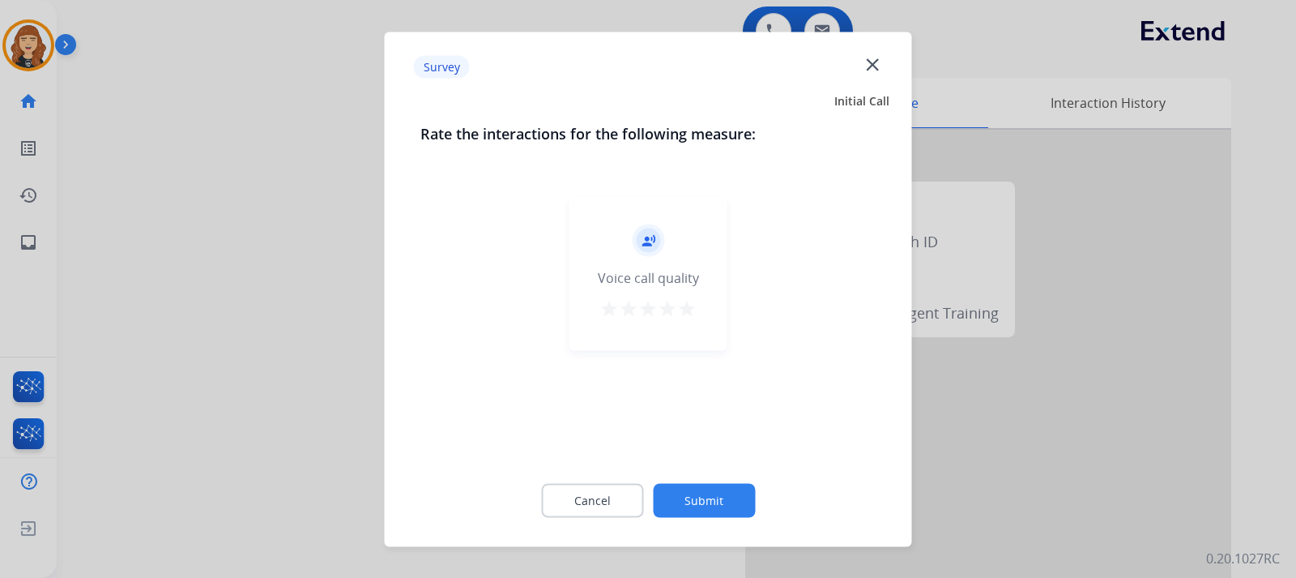
click at [685, 296] on div "record_voice_over Voice call quality star star star star star" at bounding box center [649, 273] width 158 height 154
click at [689, 310] on mat-icon "star" at bounding box center [686, 307] width 19 height 19
click at [705, 496] on button "Submit" at bounding box center [704, 500] width 102 height 34
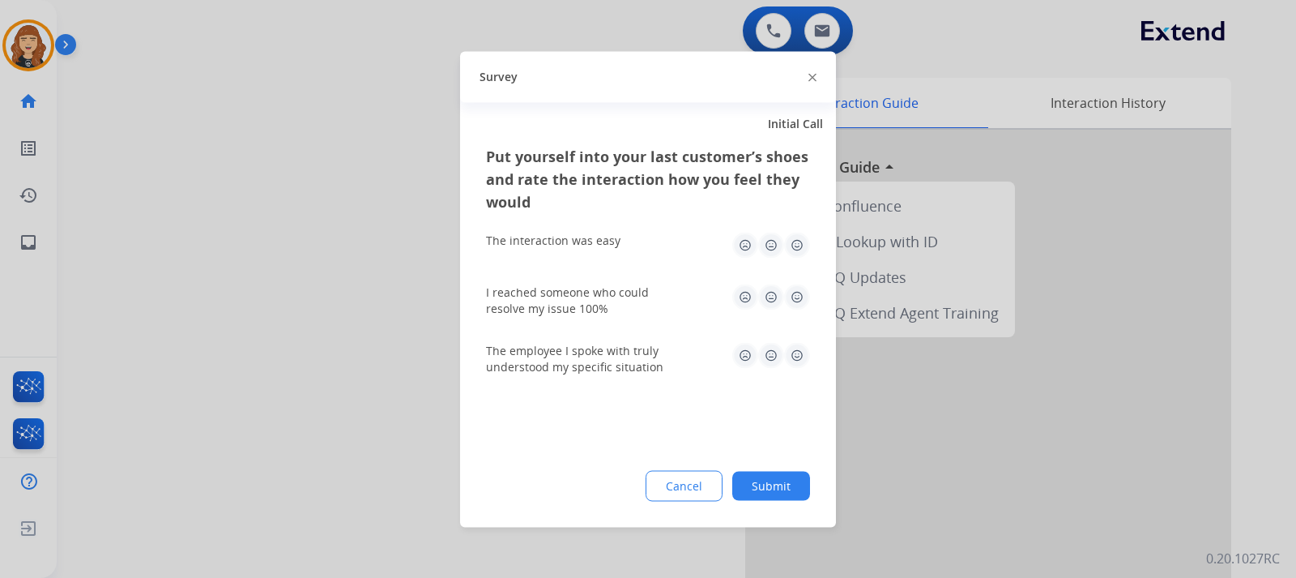
click at [799, 240] on img at bounding box center [797, 245] width 26 height 26
click at [804, 292] on img at bounding box center [797, 297] width 26 height 26
click at [804, 336] on div "The employee I spoke with truly understood my specific situation" at bounding box center [648, 358] width 324 height 58
click at [804, 356] on img at bounding box center [797, 355] width 26 height 26
click at [752, 514] on div "Put yourself into your last customer’s shoes and rate the interaction how you f…" at bounding box center [648, 335] width 376 height 382
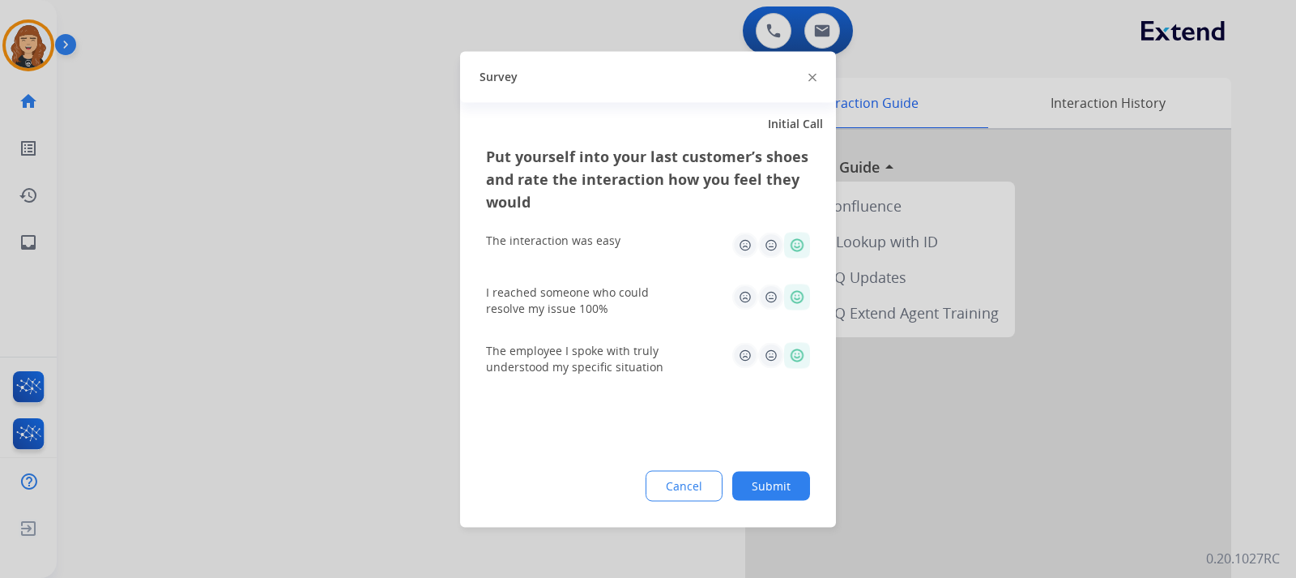
click at [754, 499] on button "Submit" at bounding box center [771, 485] width 78 height 29
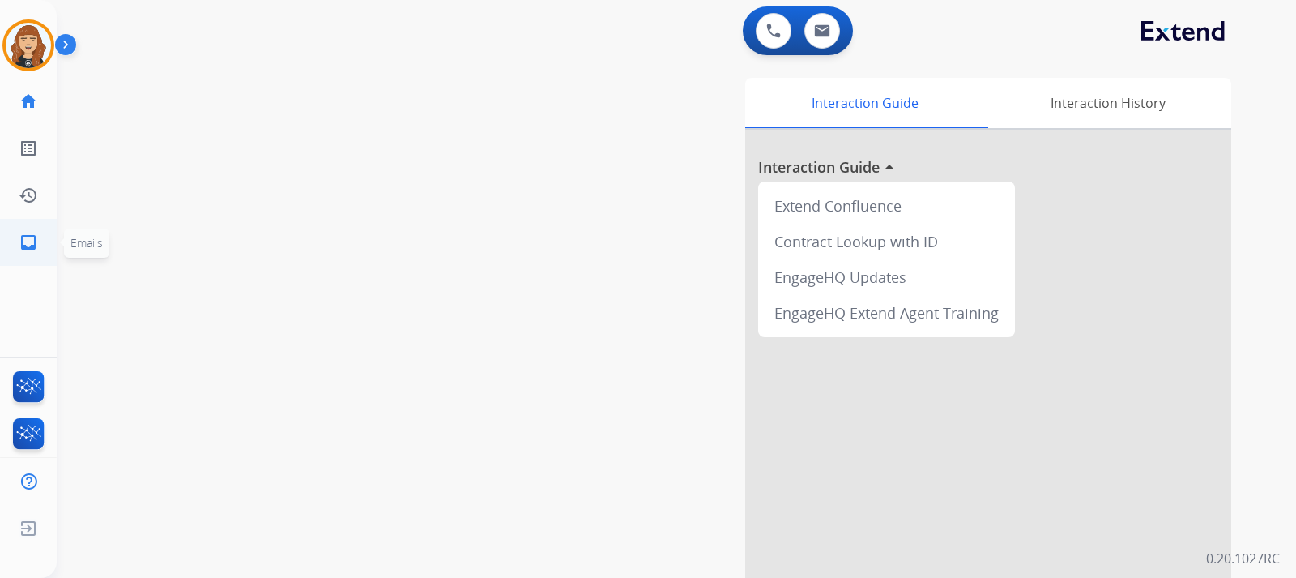
click at [28, 242] on mat-icon "inbox" at bounding box center [28, 242] width 19 height 19
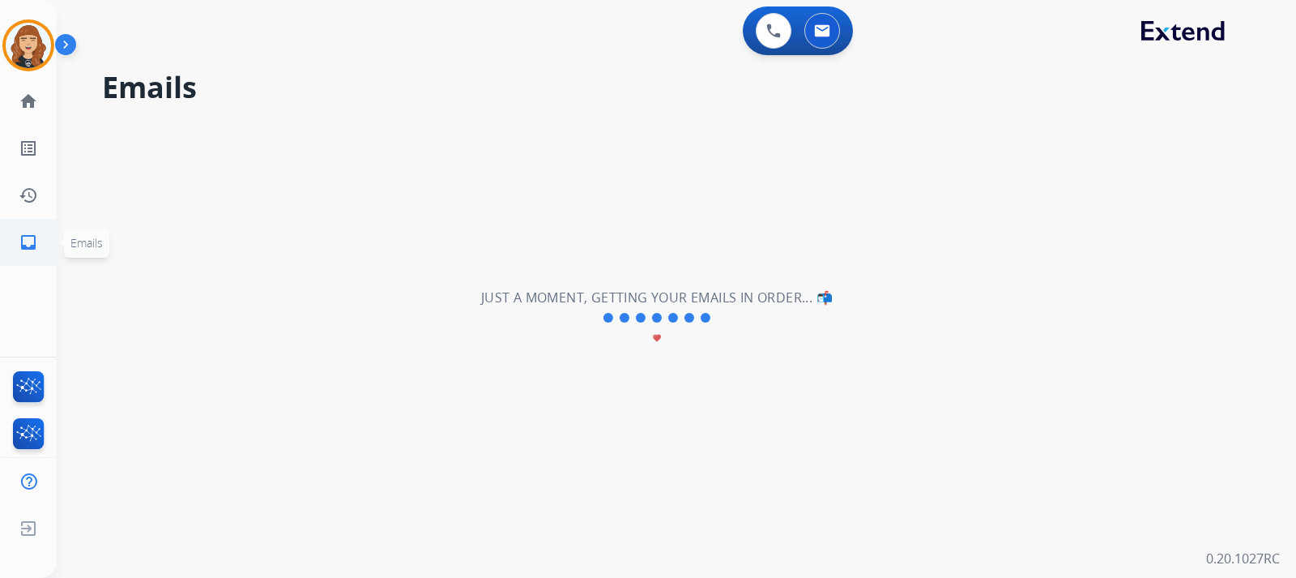
click at [22, 235] on mat-icon "inbox" at bounding box center [28, 242] width 19 height 19
click at [26, 100] on mat-icon "home" at bounding box center [28, 101] width 19 height 19
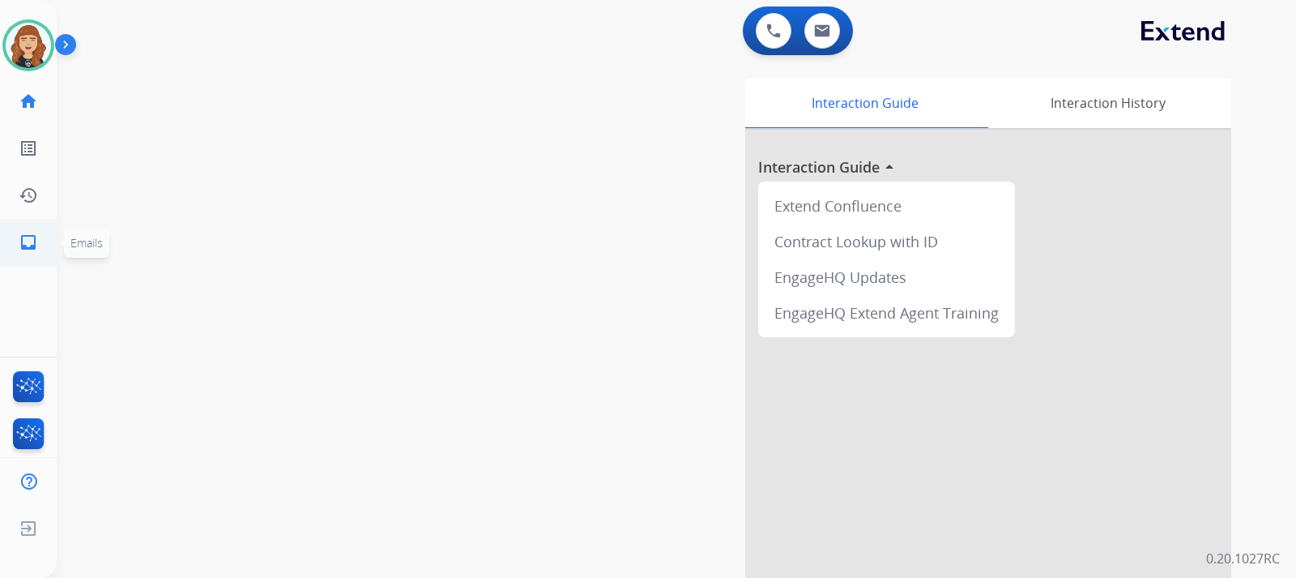
click at [23, 240] on mat-icon "inbox" at bounding box center [28, 242] width 19 height 19
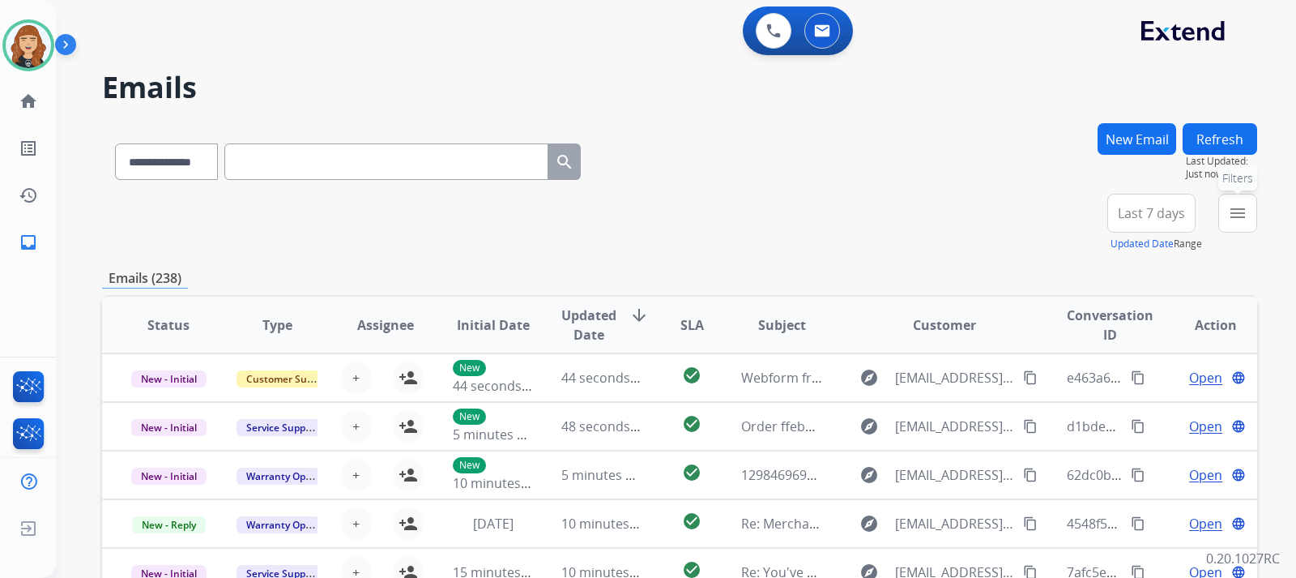
click at [1236, 208] on mat-icon "menu" at bounding box center [1237, 212] width 19 height 19
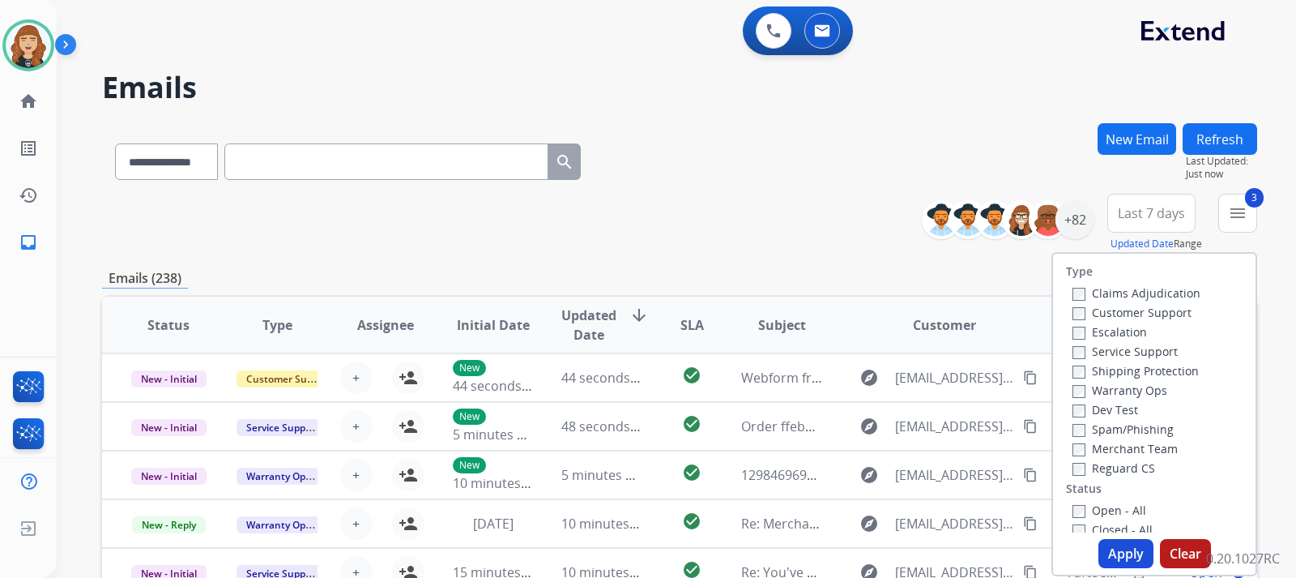
click at [1112, 544] on button "Apply" at bounding box center [1126, 553] width 55 height 29
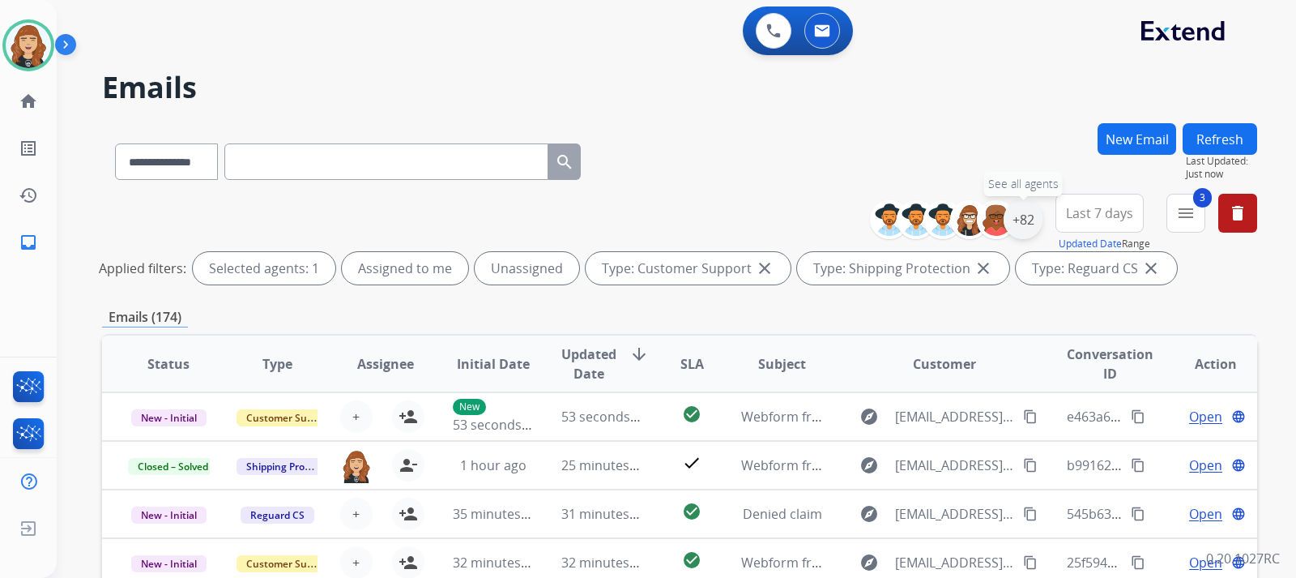
click at [1023, 215] on div "+82" at bounding box center [1023, 219] width 39 height 39
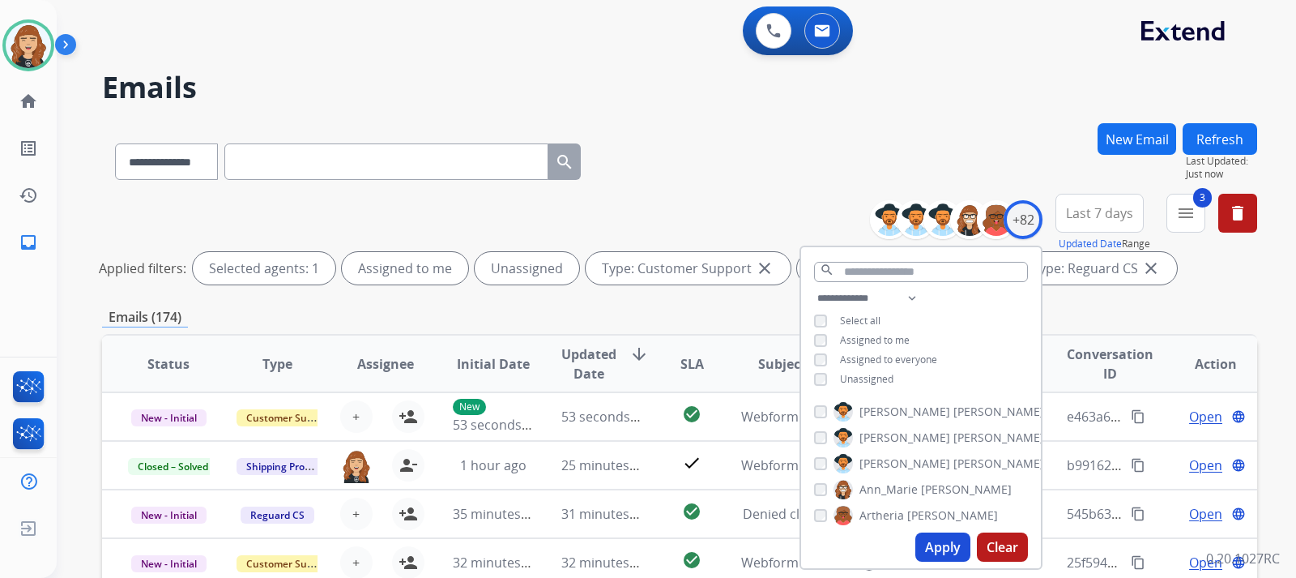
click at [1238, 276] on div "Applied filters: Selected agents: 1 Assigned to me Unassigned Type: Customer Su…" at bounding box center [676, 268] width 1155 height 32
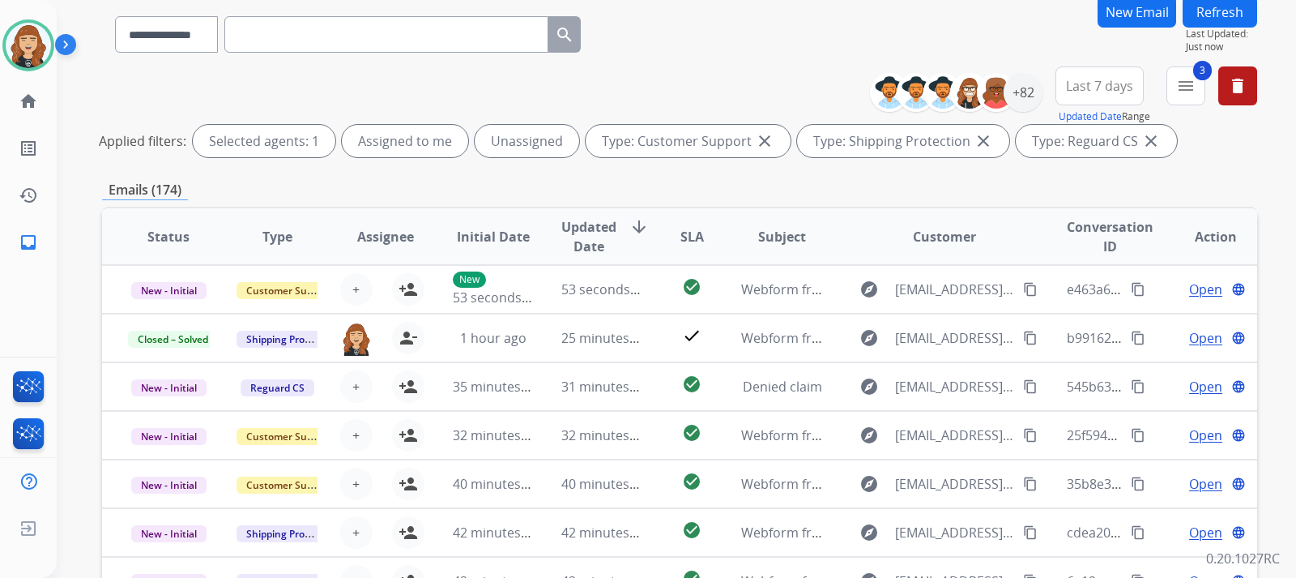
scroll to position [130, 0]
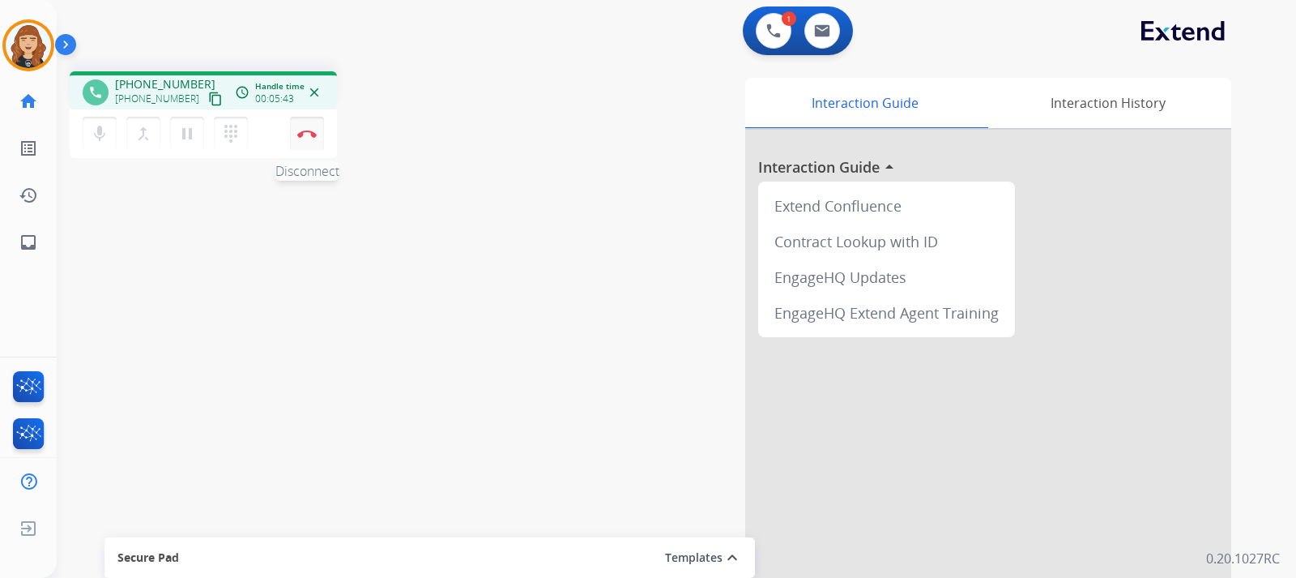
click at [309, 125] on button "Disconnect" at bounding box center [307, 134] width 34 height 34
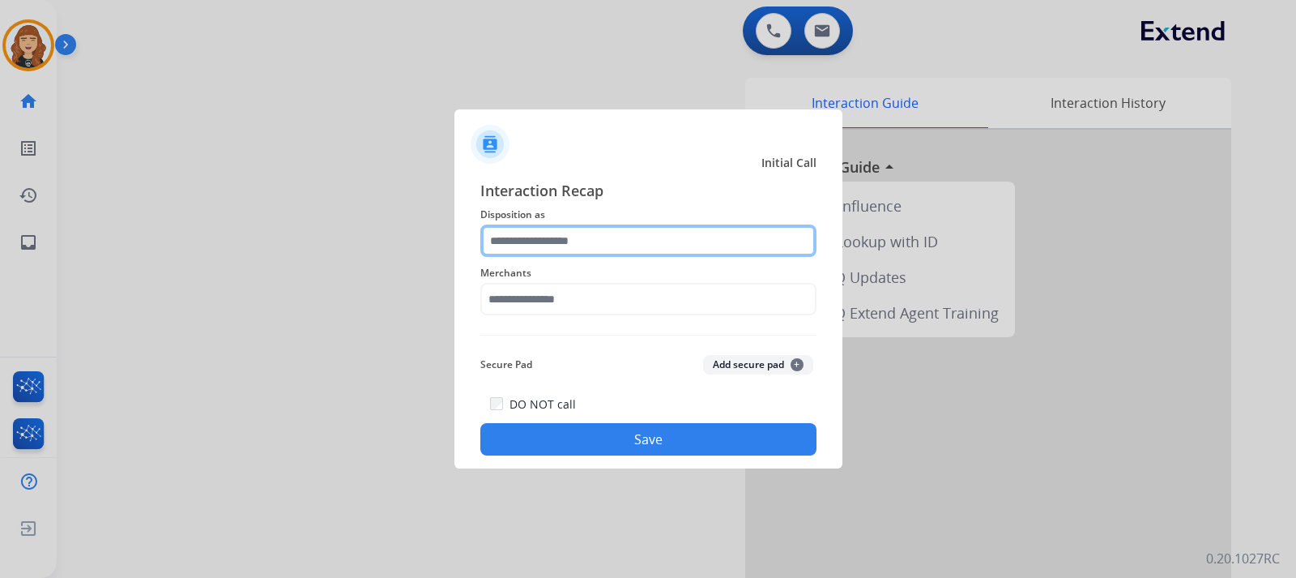
click at [586, 242] on input "text" at bounding box center [648, 240] width 336 height 32
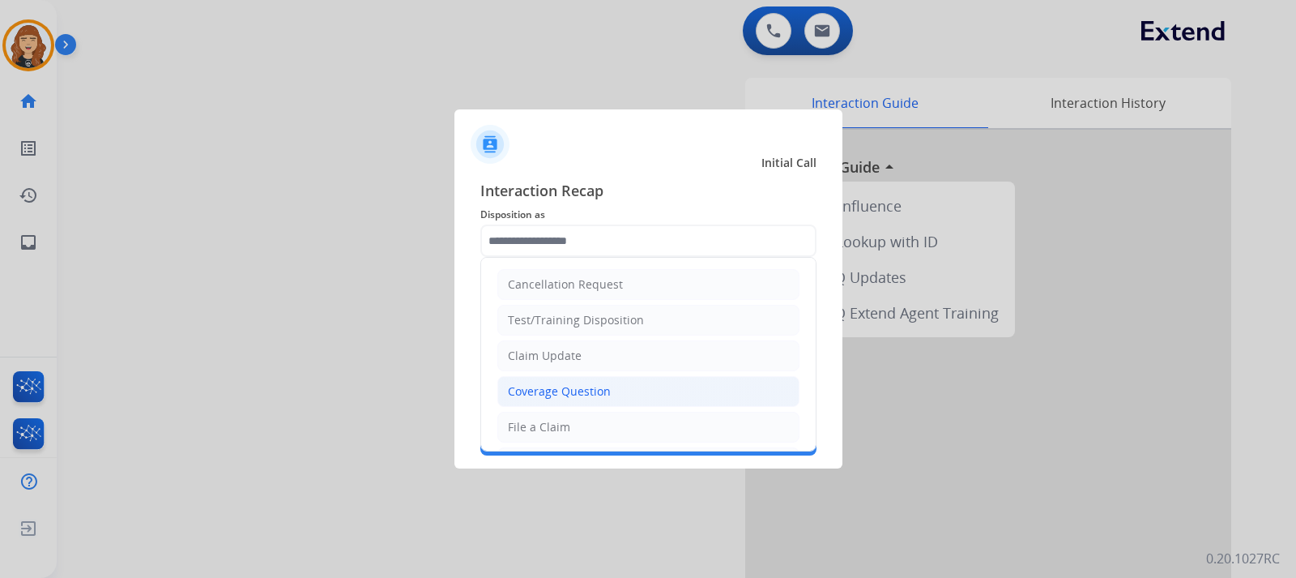
click at [566, 386] on div "Coverage Question" at bounding box center [559, 391] width 103 height 16
type input "**********"
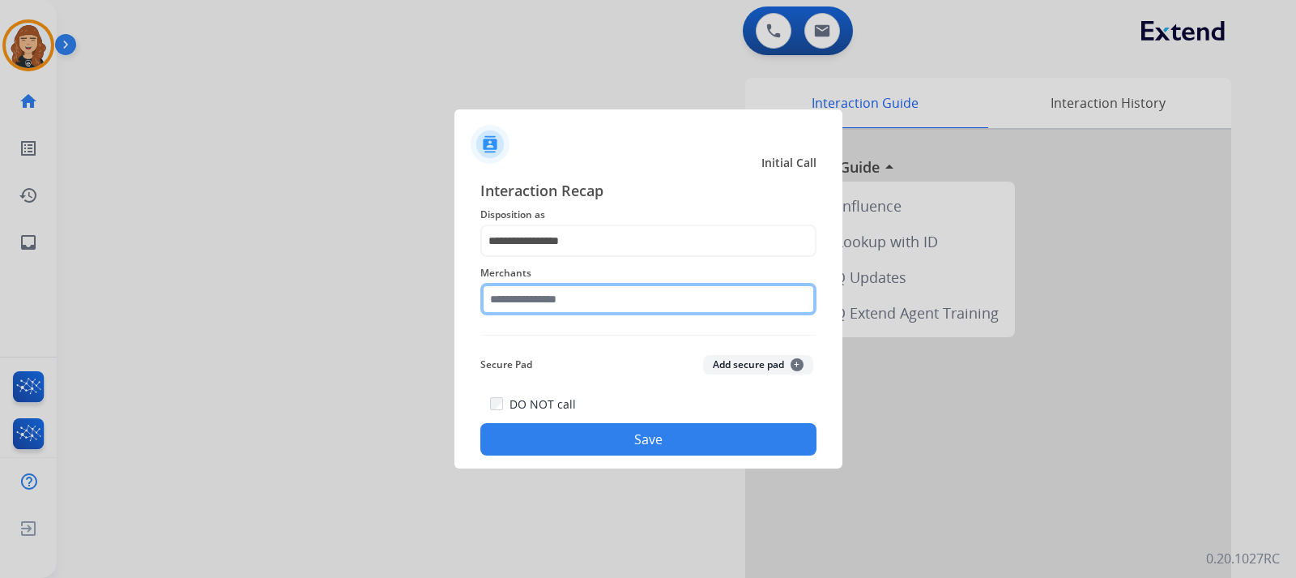
click at [585, 301] on input "text" at bounding box center [648, 299] width 336 height 32
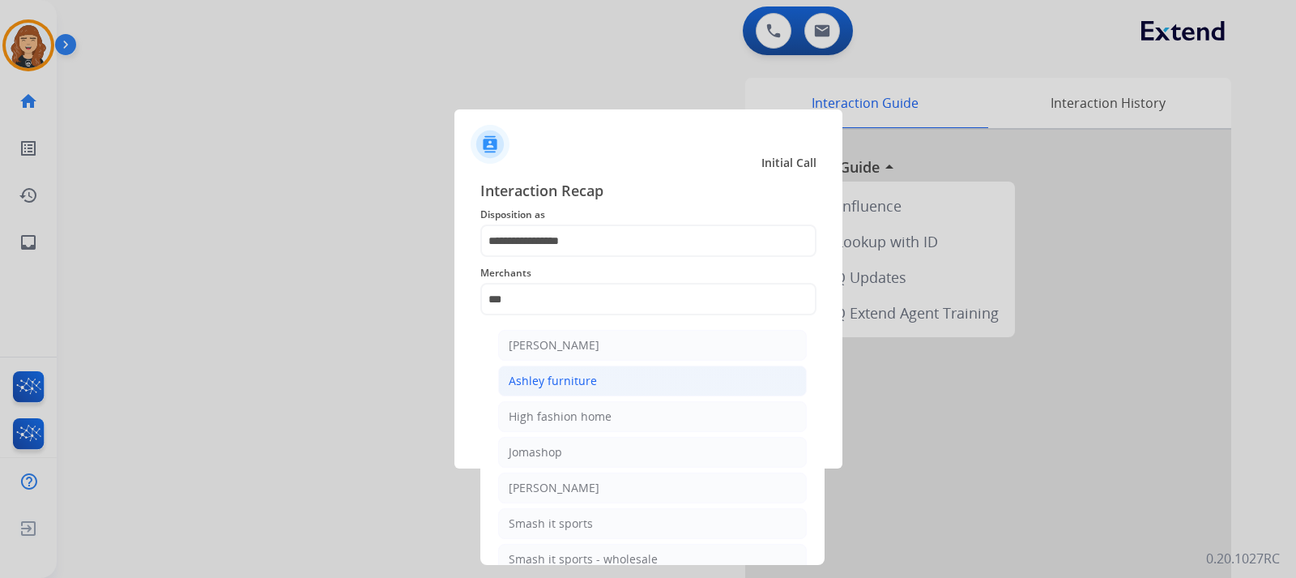
click at [587, 373] on div "Ashley furniture" at bounding box center [553, 381] width 88 height 16
type input "**********"
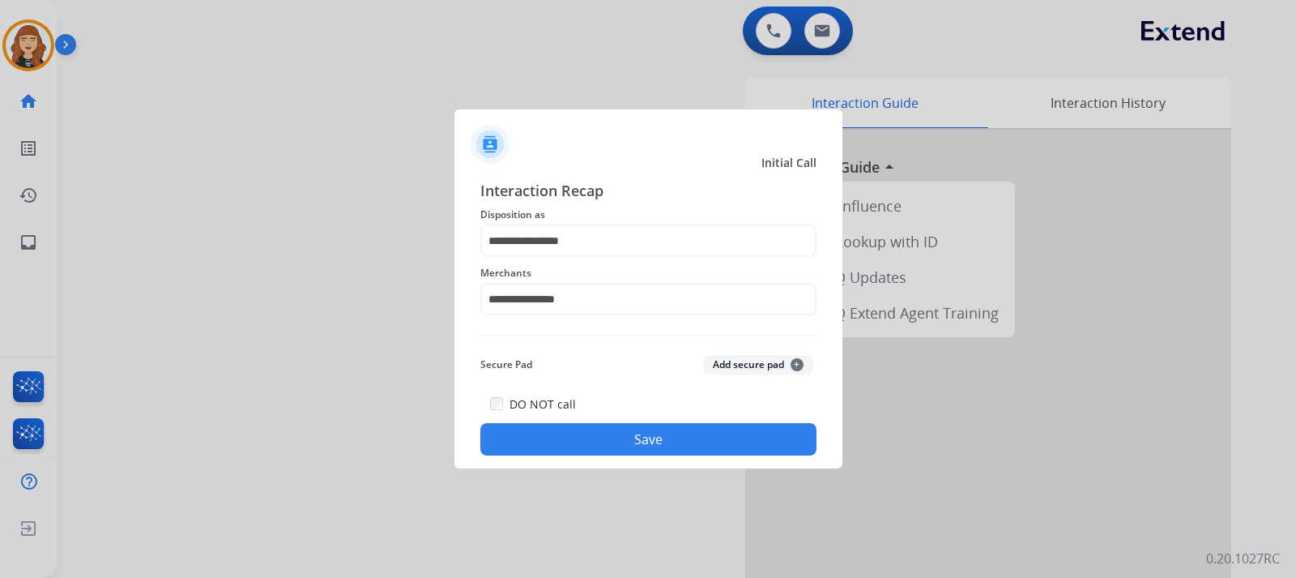
click at [634, 442] on button "Save" at bounding box center [648, 439] width 336 height 32
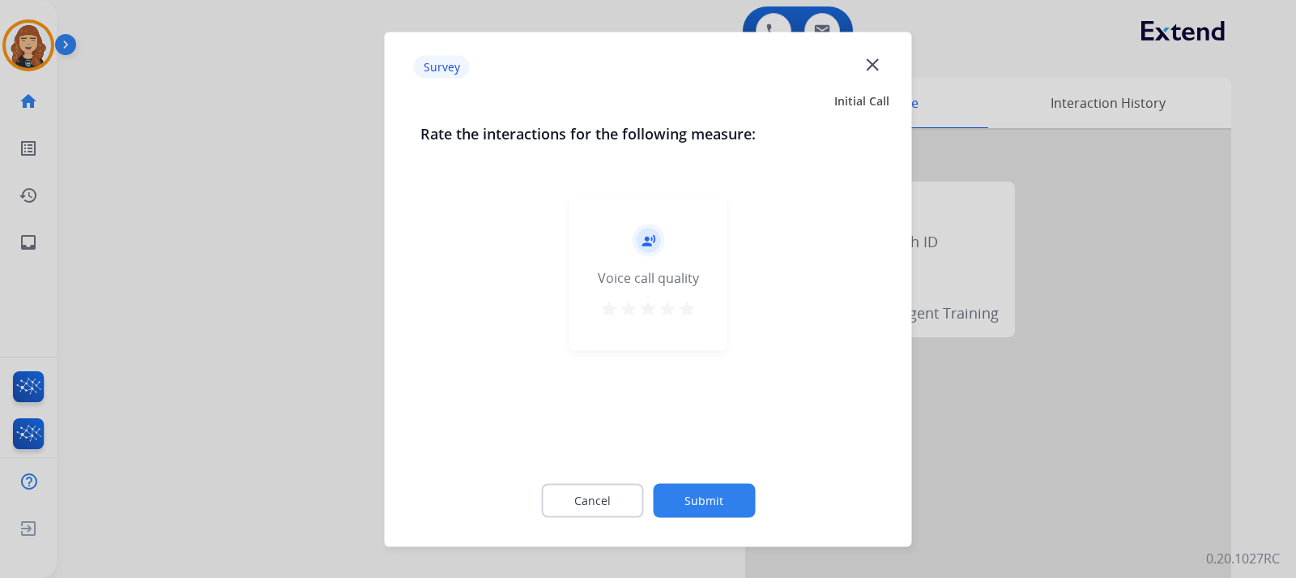
click at [680, 305] on mat-icon "star" at bounding box center [686, 307] width 19 height 19
click at [704, 527] on div "Cancel Submit" at bounding box center [648, 499] width 456 height 73
click at [691, 493] on button "Submit" at bounding box center [704, 500] width 102 height 34
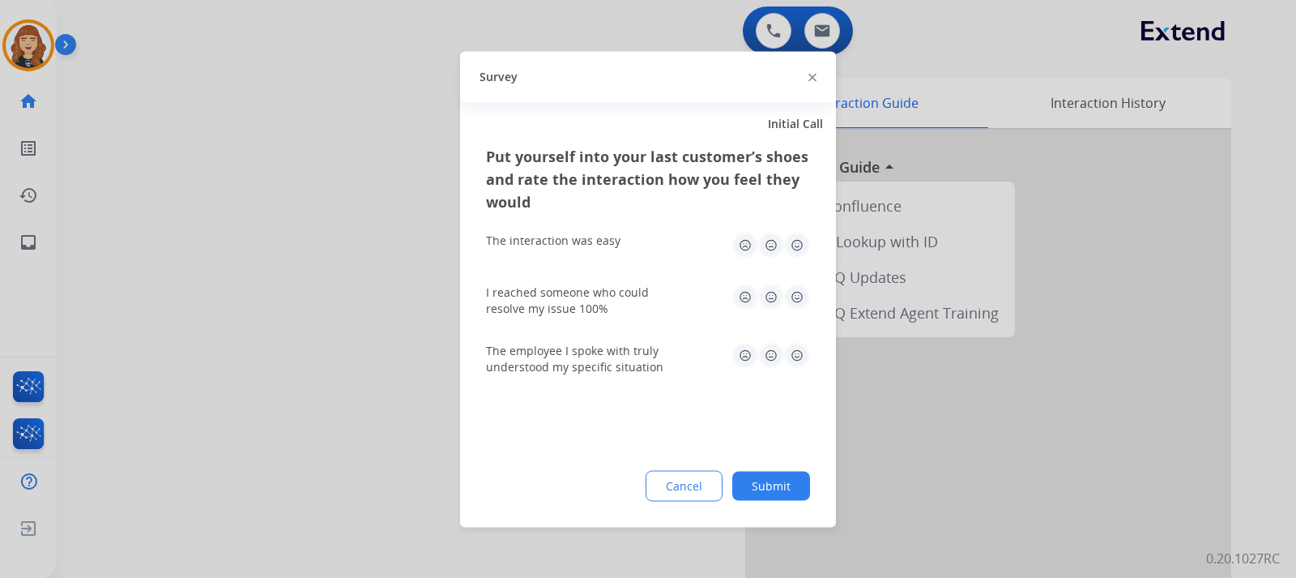
click at [782, 253] on img at bounding box center [771, 245] width 26 height 26
click at [796, 250] on img at bounding box center [797, 245] width 26 height 26
click at [797, 294] on img at bounding box center [797, 297] width 26 height 26
click at [798, 335] on div "The employee I spoke with truly understood my specific situation" at bounding box center [648, 358] width 324 height 58
click at [796, 352] on img at bounding box center [797, 355] width 26 height 26
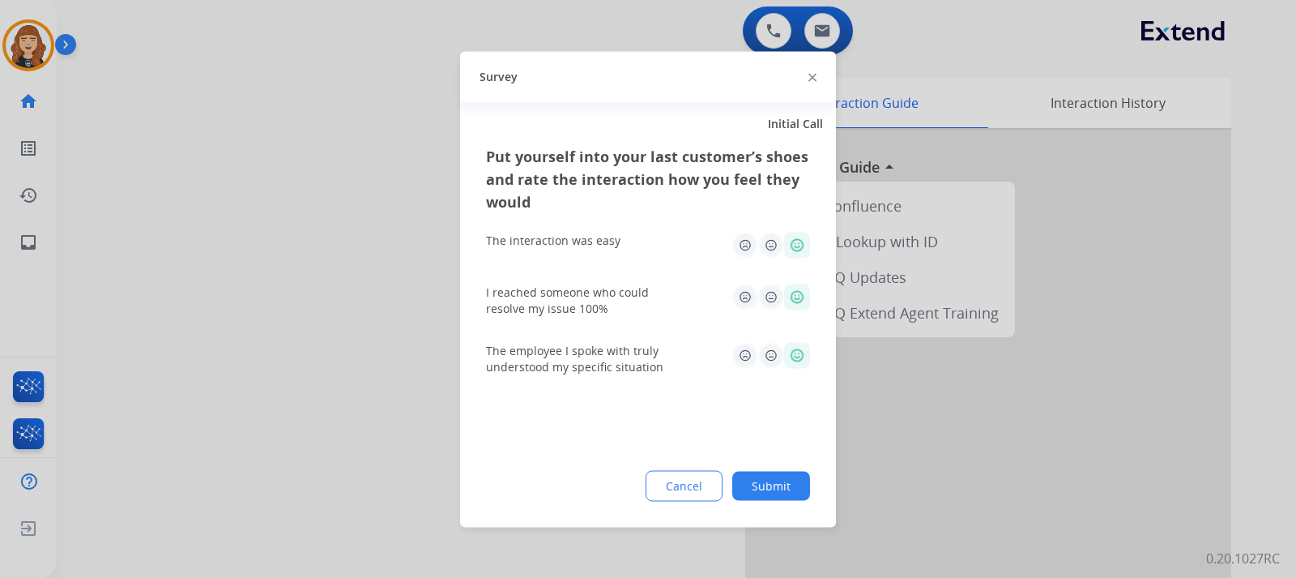
click at [766, 498] on button "Submit" at bounding box center [771, 485] width 78 height 29
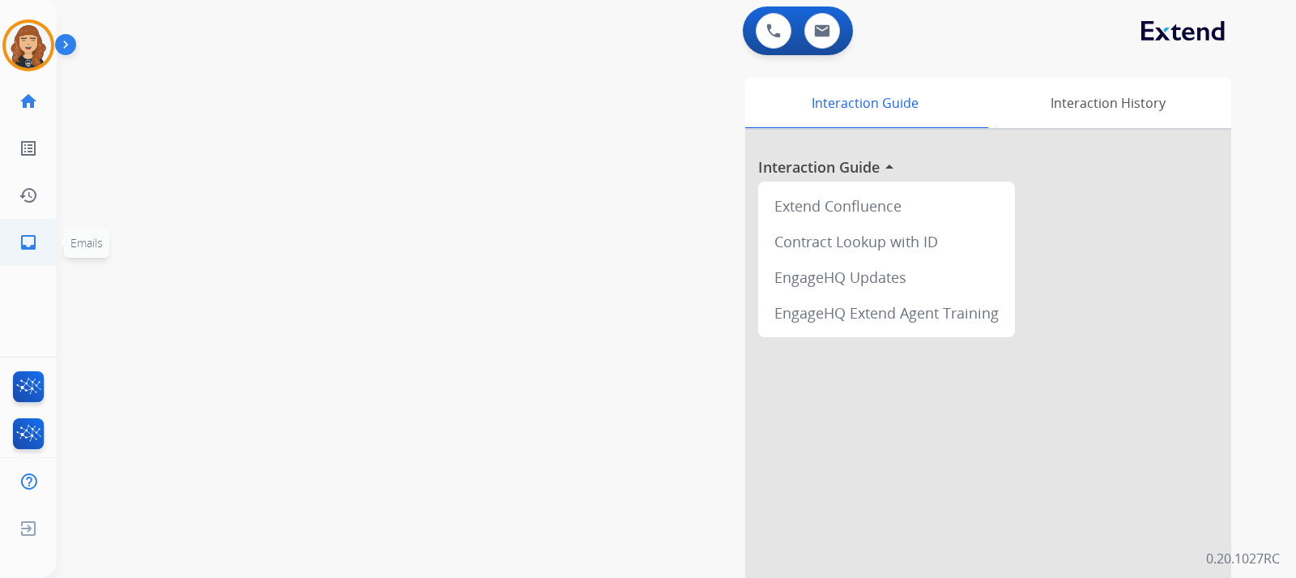
click at [23, 242] on mat-icon "inbox" at bounding box center [28, 242] width 19 height 19
select select "**********"
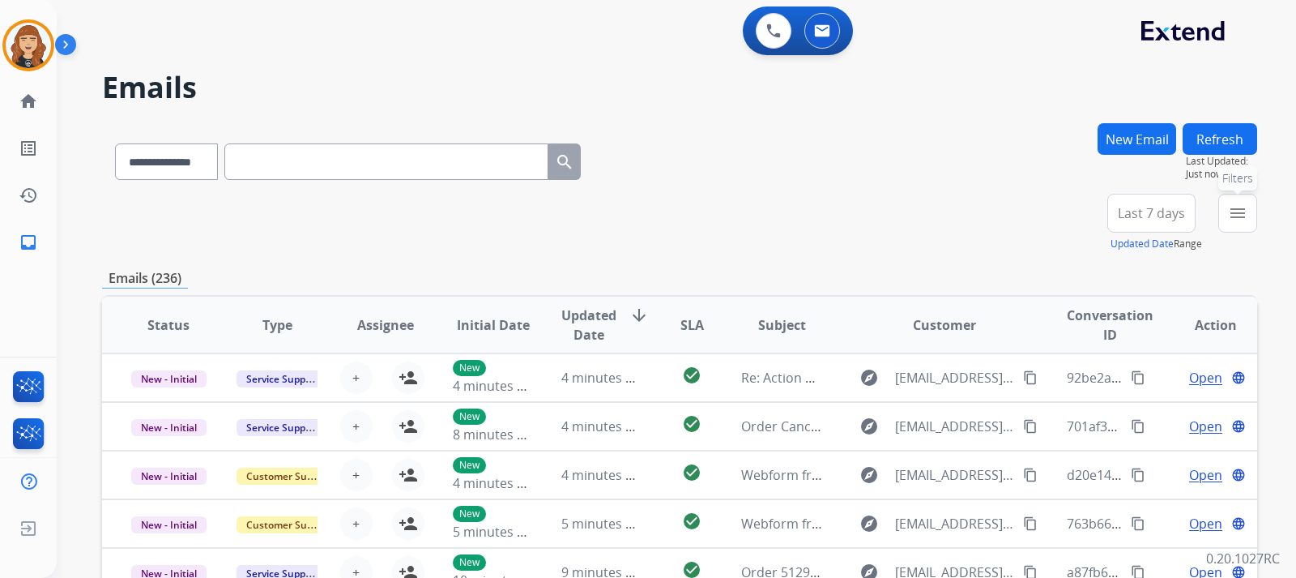
click at [1234, 210] on mat-icon "menu" at bounding box center [1237, 212] width 19 height 19
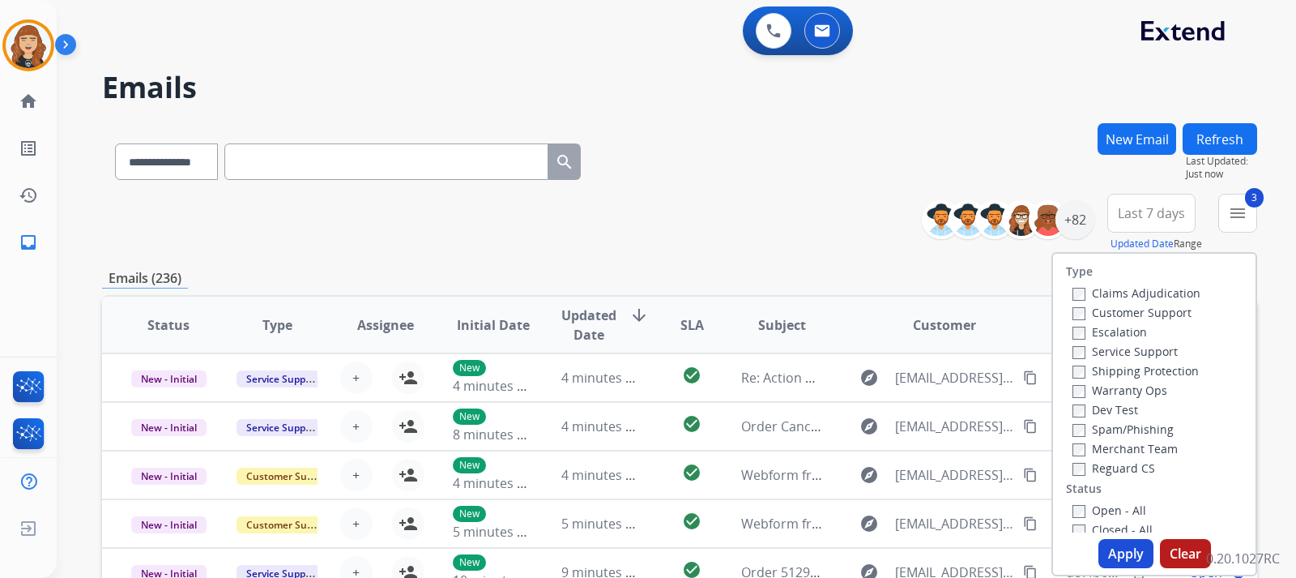
click at [1110, 549] on button "Apply" at bounding box center [1126, 553] width 55 height 29
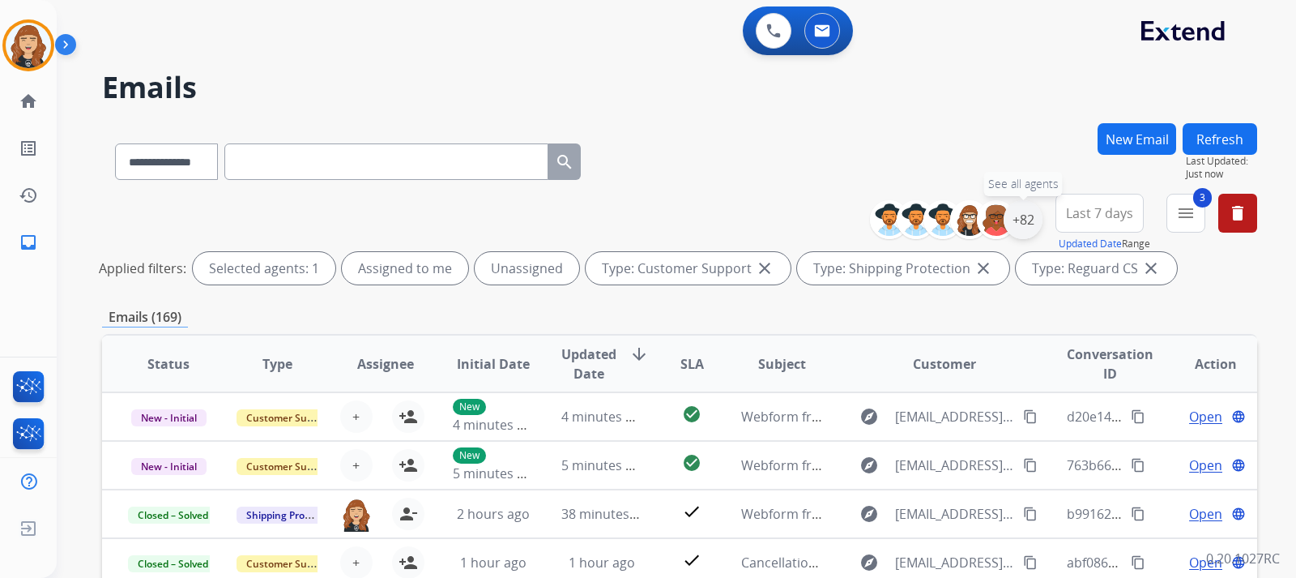
click at [1022, 215] on div "+82" at bounding box center [1023, 219] width 39 height 39
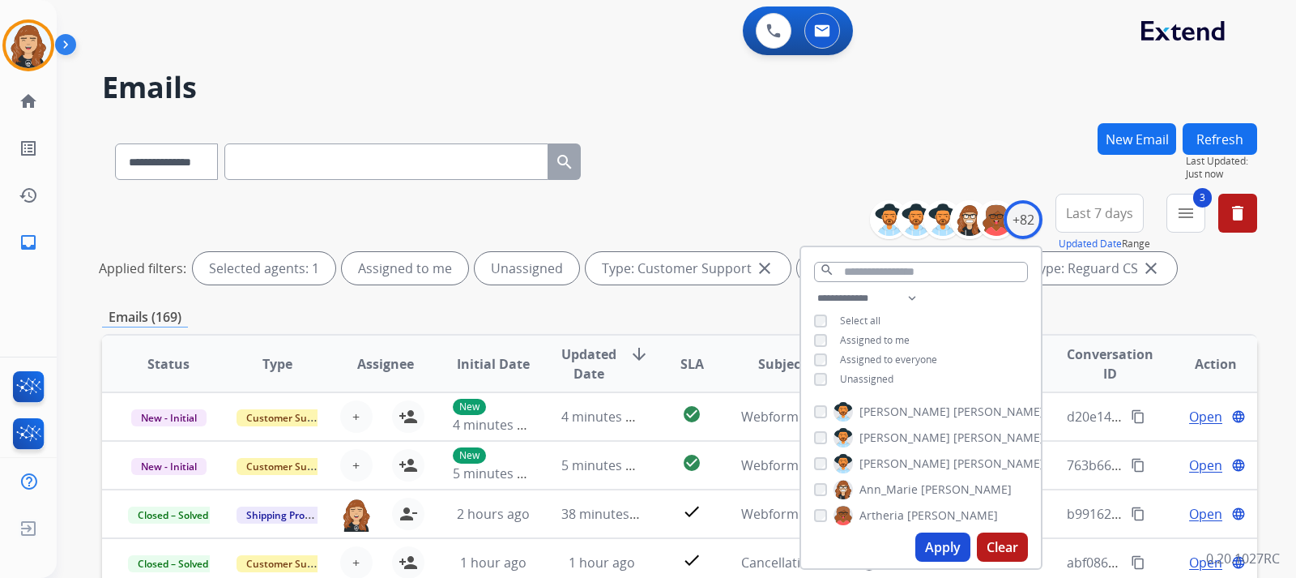
click at [743, 143] on div "**********" at bounding box center [679, 158] width 1155 height 70
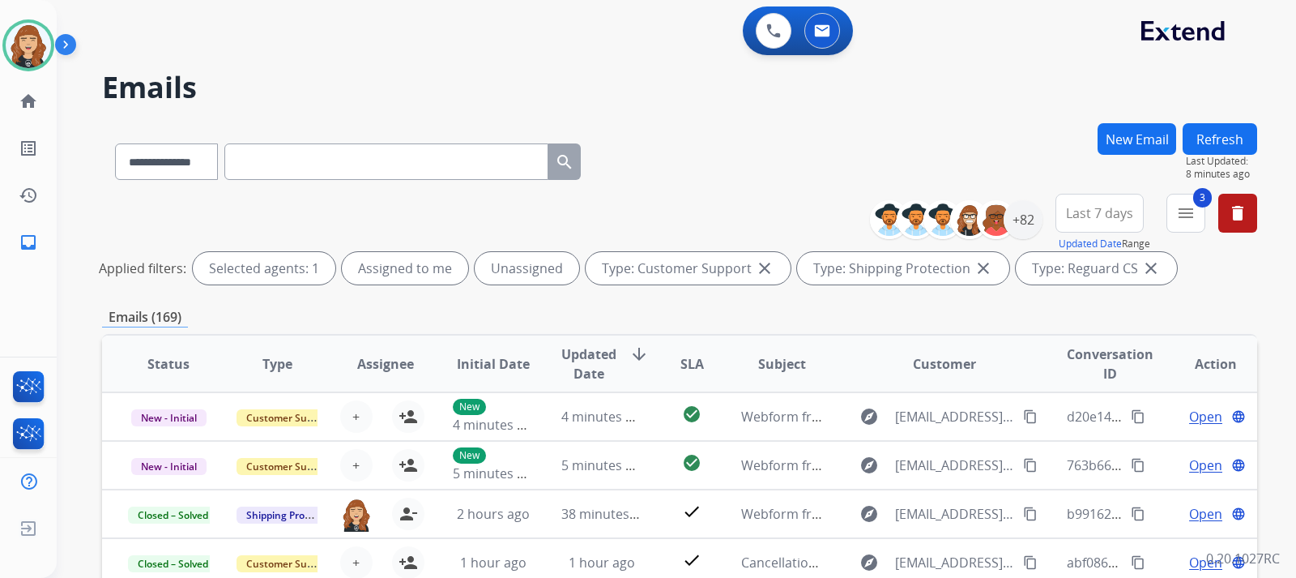
click at [1225, 147] on button "Refresh" at bounding box center [1220, 139] width 75 height 32
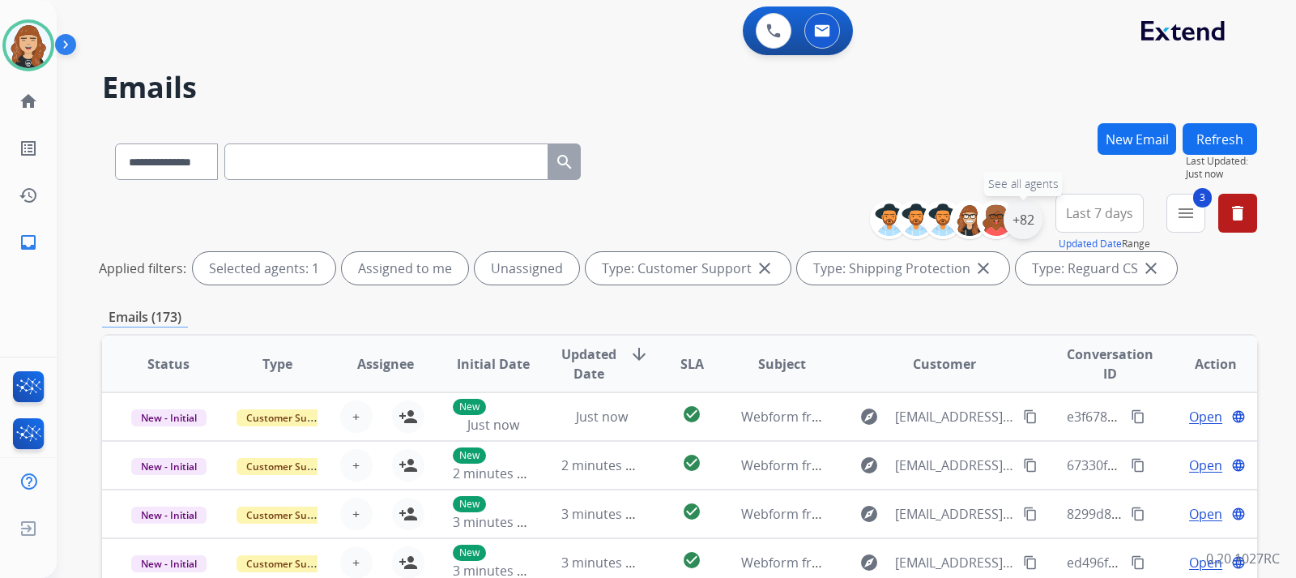
click at [1038, 213] on div "+82" at bounding box center [1023, 219] width 39 height 39
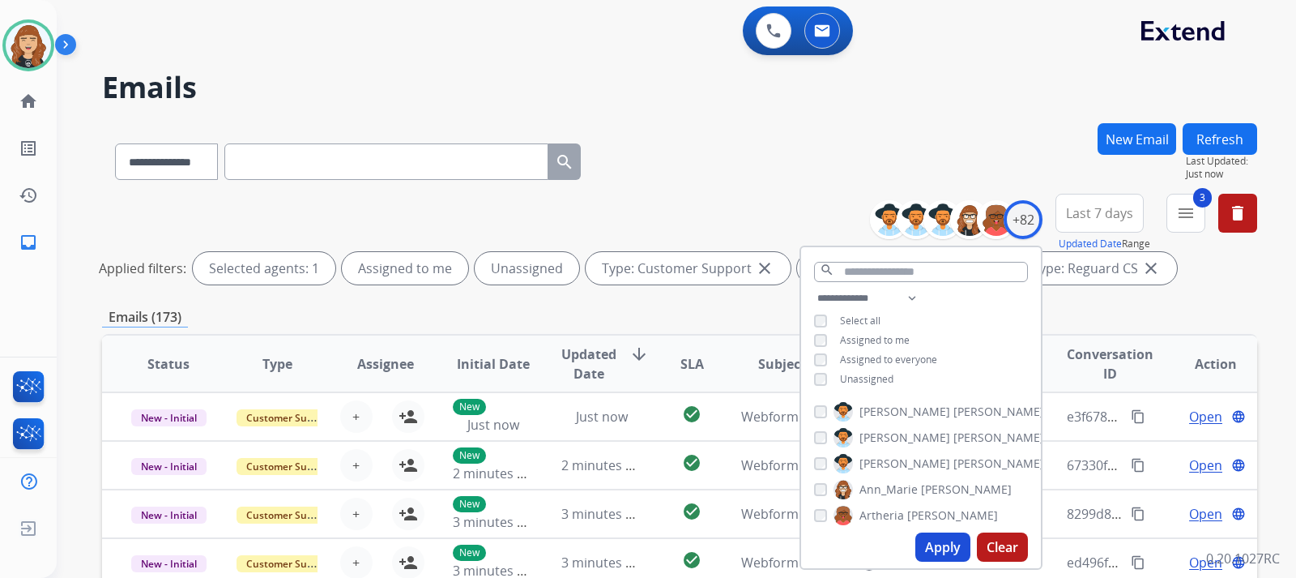
click at [943, 546] on button "Apply" at bounding box center [942, 546] width 55 height 29
click at [1272, 281] on div "**********" at bounding box center [676, 289] width 1239 height 578
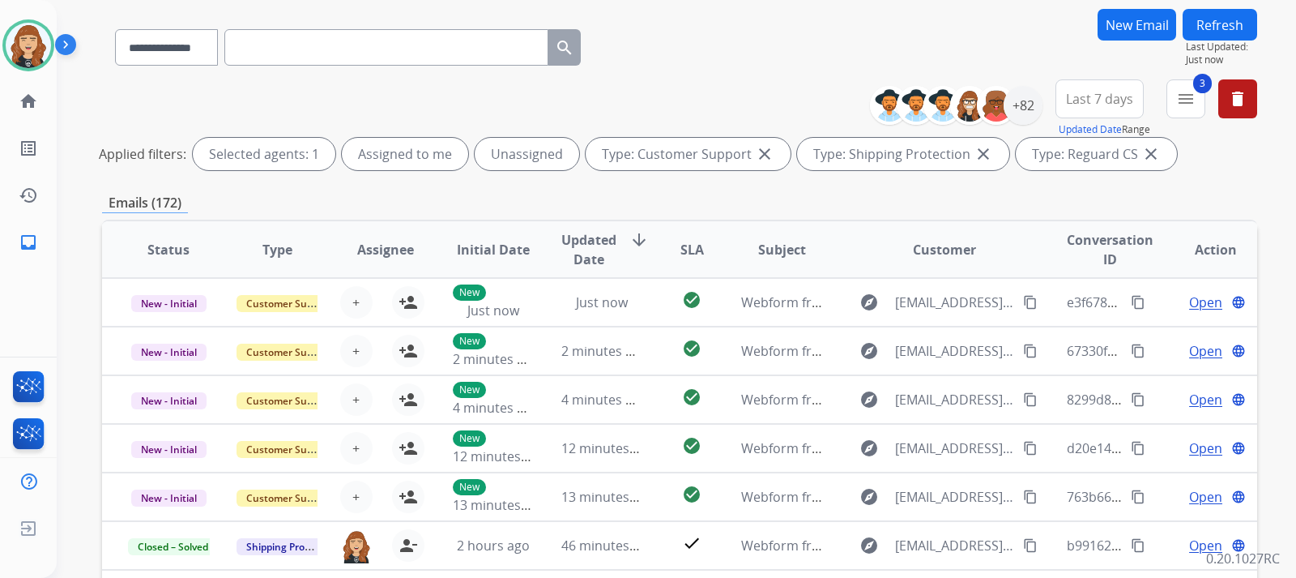
scroll to position [130, 0]
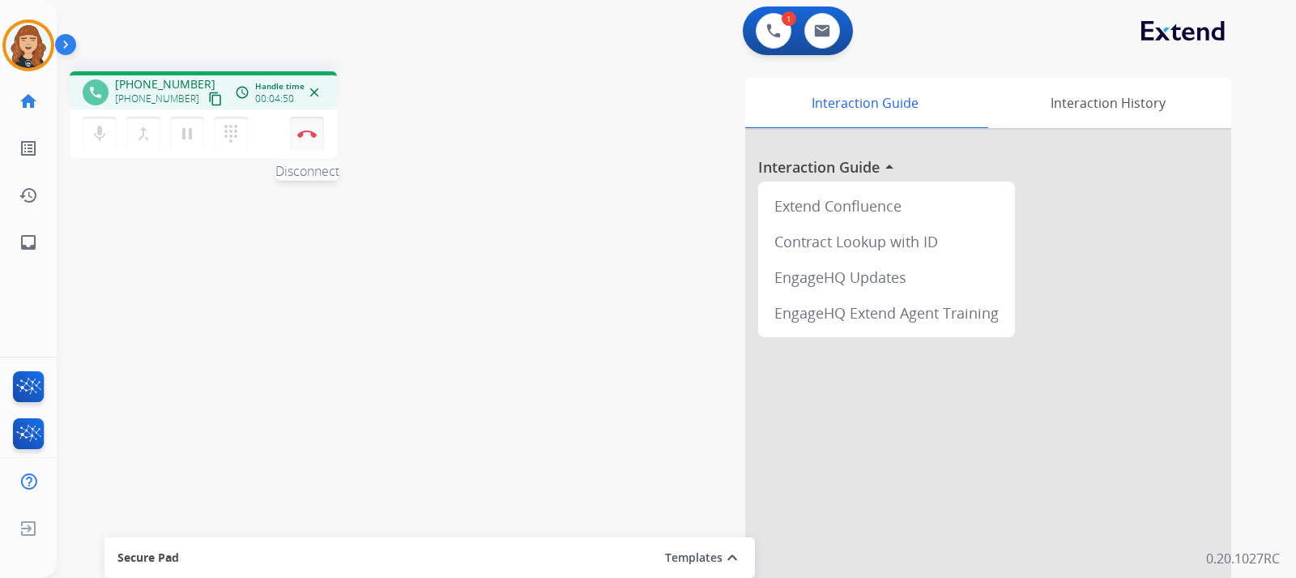
click at [306, 133] on img at bounding box center [306, 134] width 19 height 8
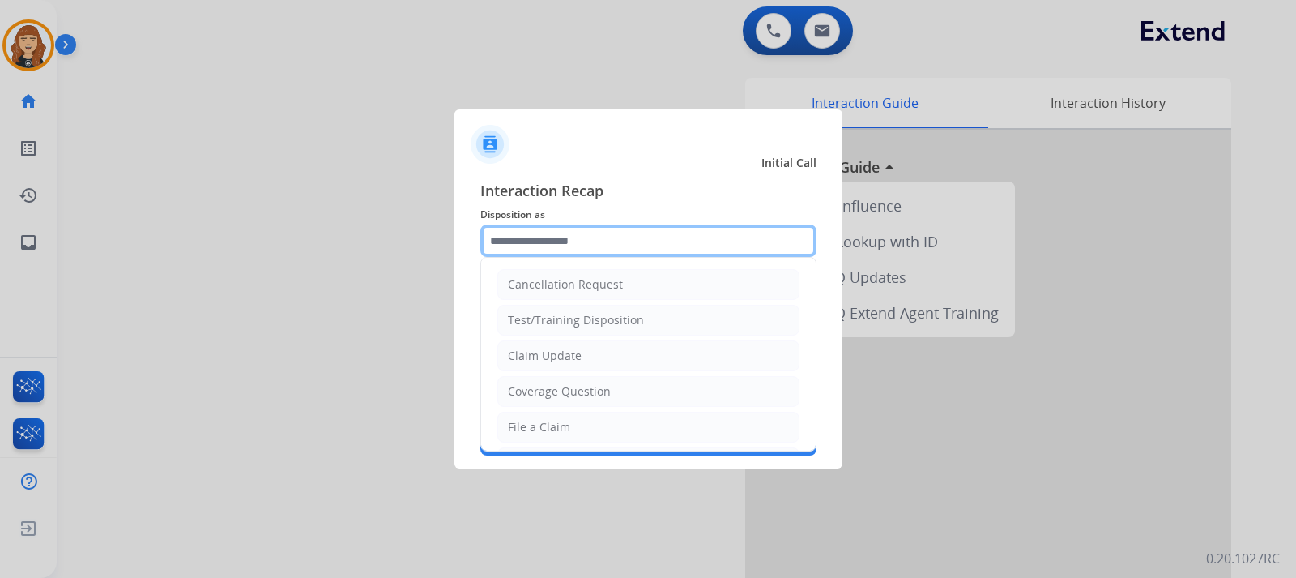
click at [599, 226] on input "text" at bounding box center [648, 240] width 336 height 32
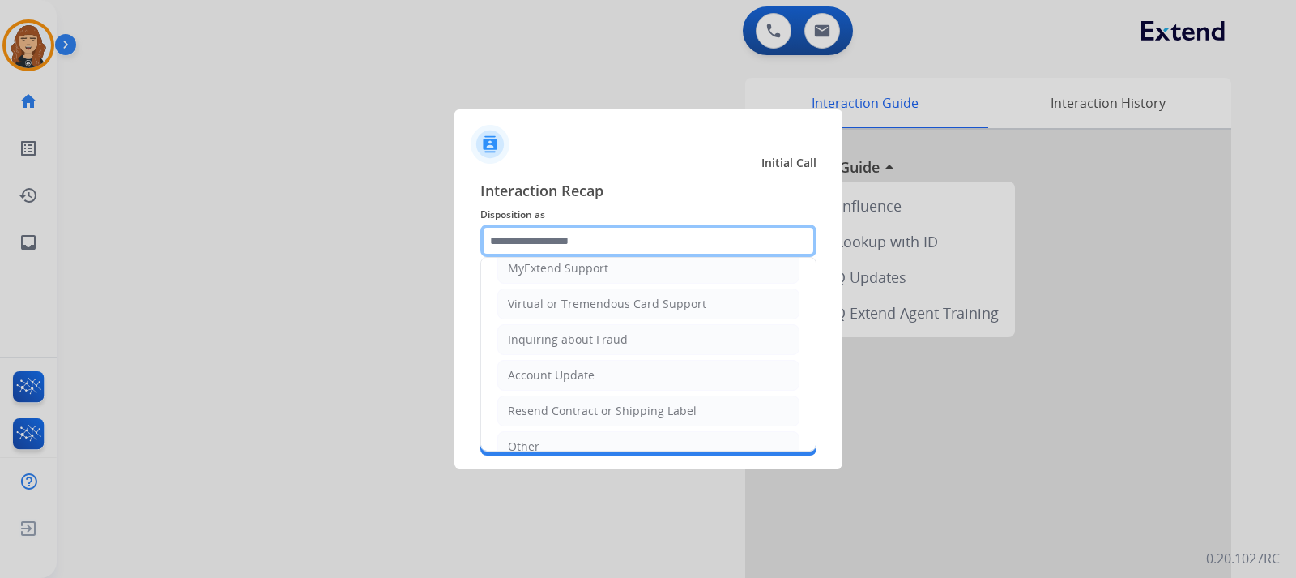
scroll to position [197, 0]
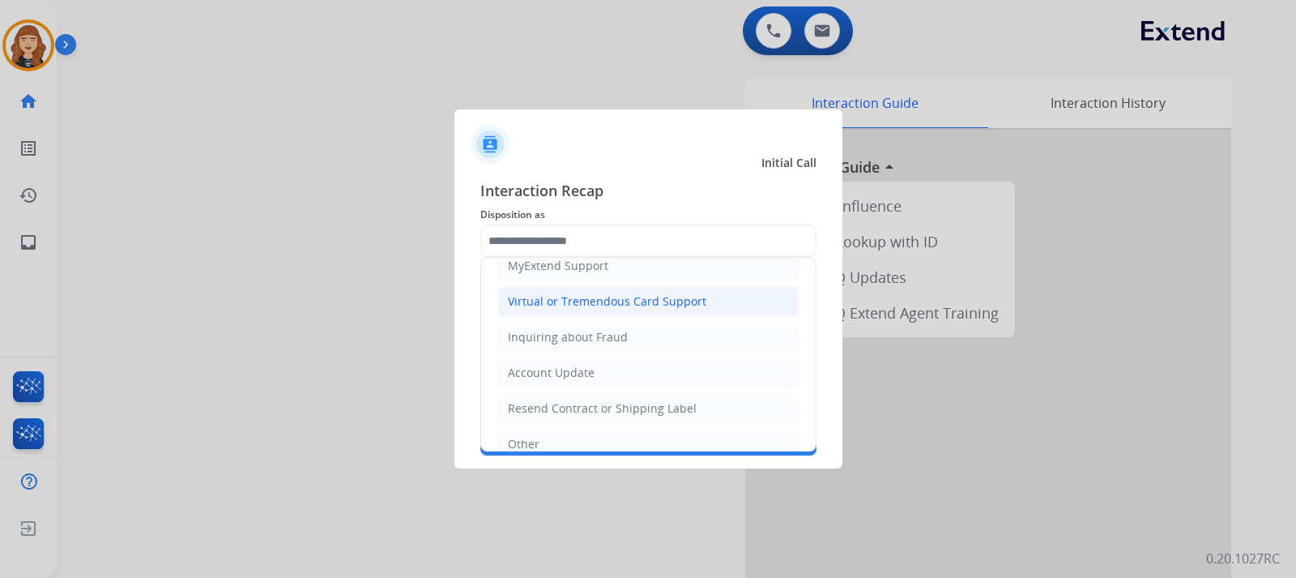
click at [657, 303] on div "Virtual or Tremendous Card Support" at bounding box center [607, 301] width 198 height 16
type input "**********"
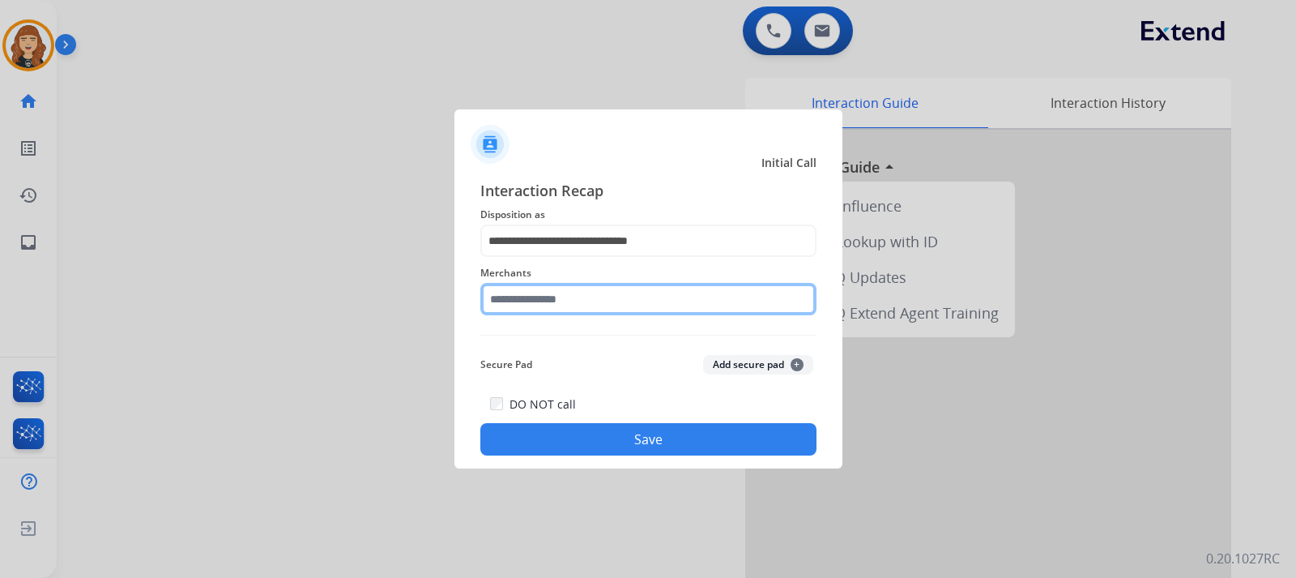
click at [565, 301] on input "text" at bounding box center [648, 299] width 336 height 32
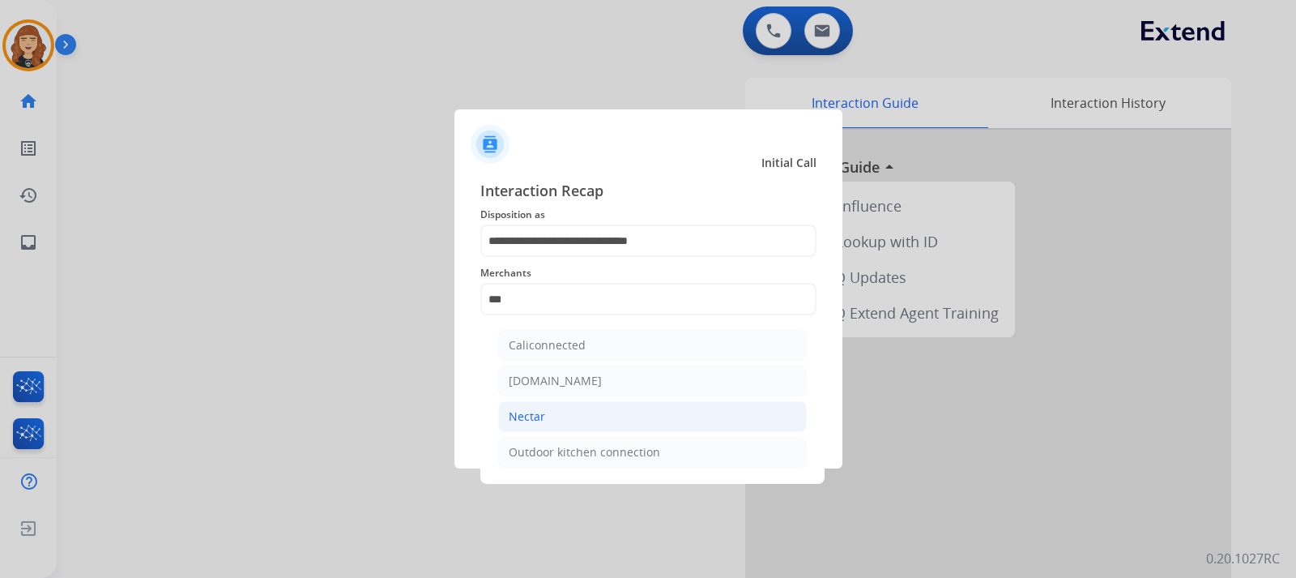
click at [553, 412] on li "Nectar" at bounding box center [652, 416] width 309 height 31
type input "******"
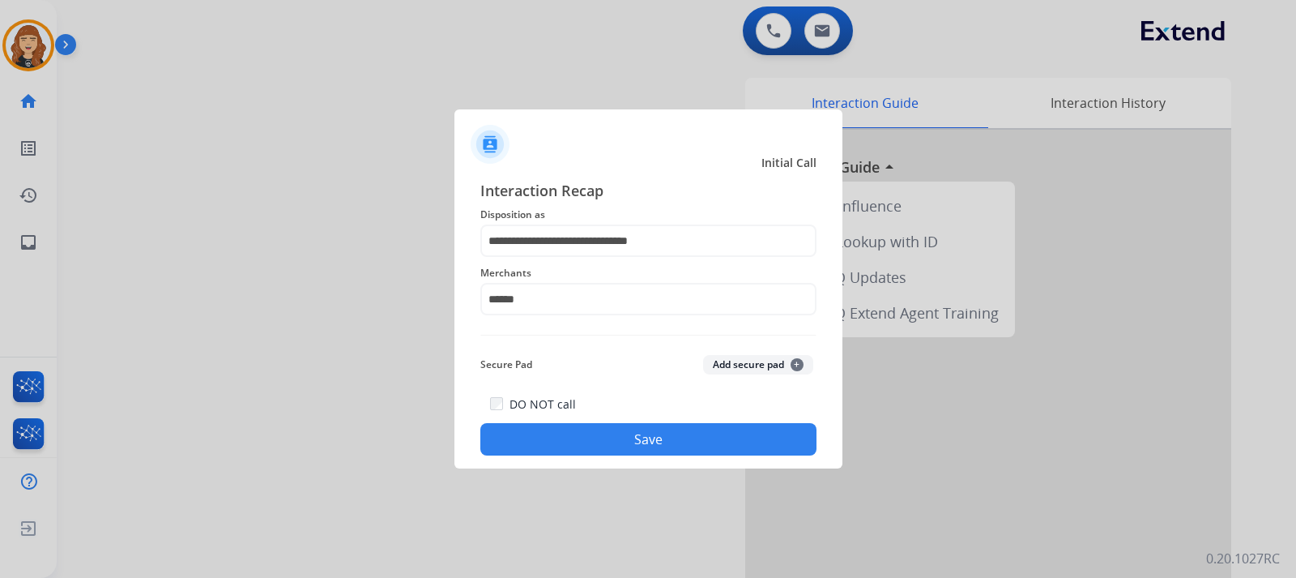
click at [664, 433] on button "Save" at bounding box center [648, 439] width 336 height 32
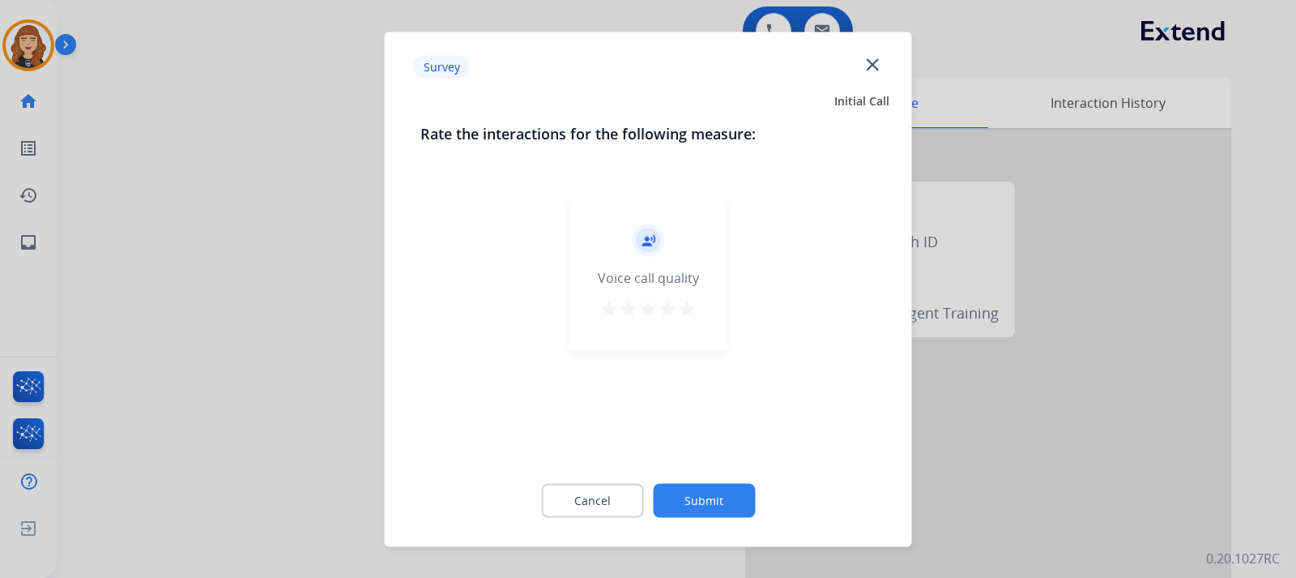
click at [687, 513] on button "Submit" at bounding box center [704, 500] width 102 height 34
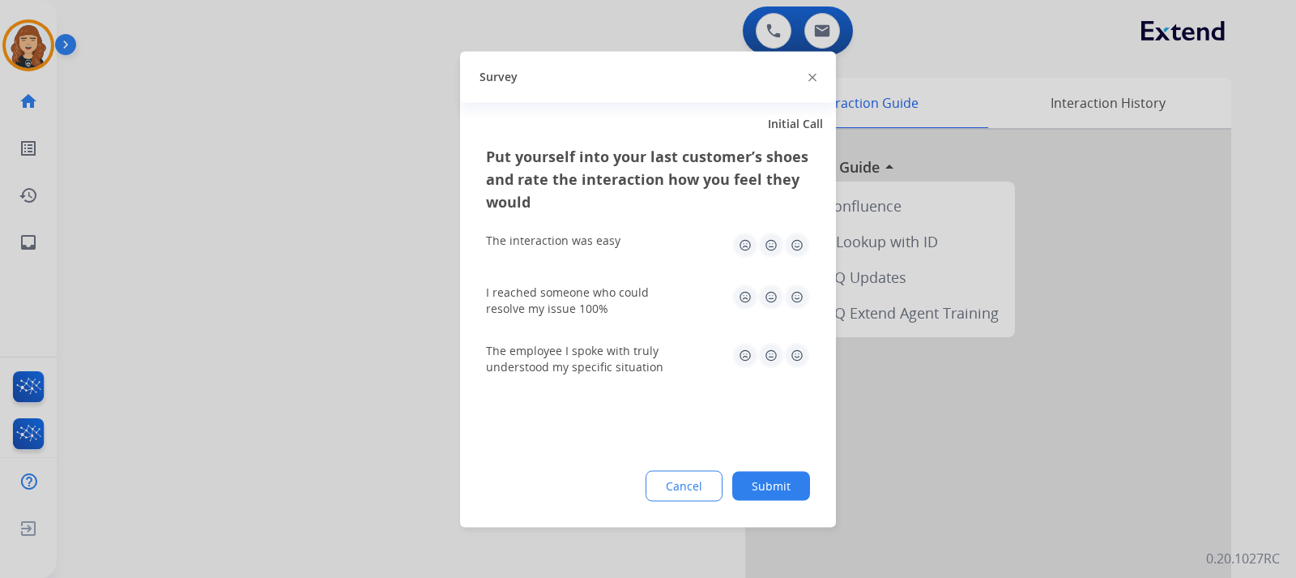
click at [763, 493] on button "Submit" at bounding box center [771, 485] width 78 height 29
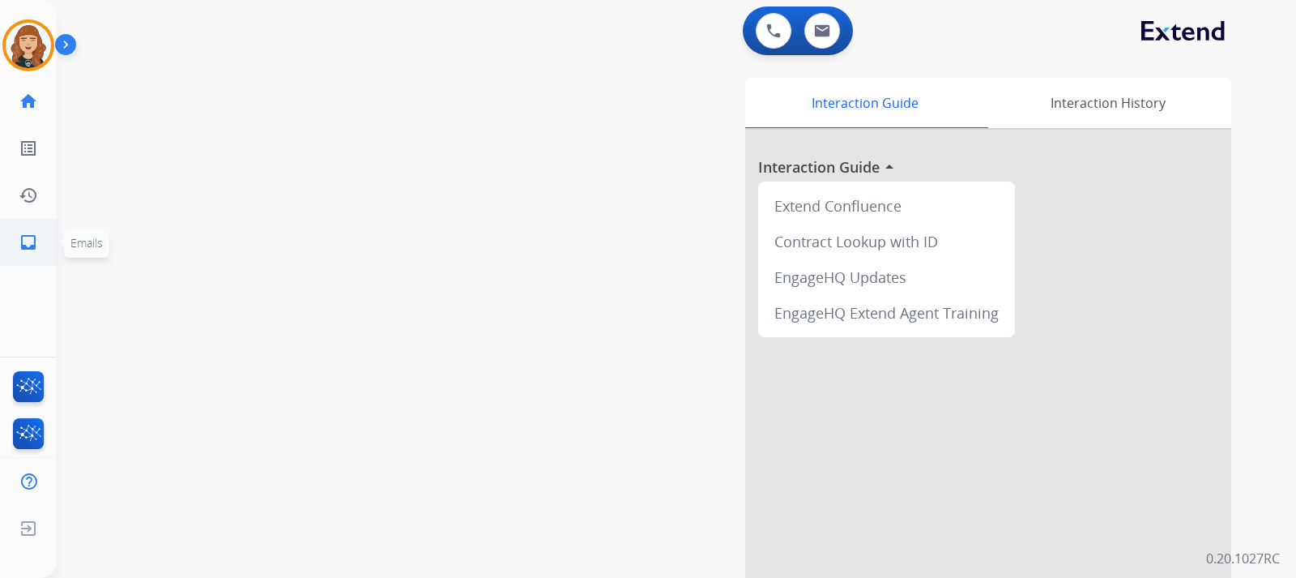
click at [23, 251] on mat-icon "inbox" at bounding box center [28, 242] width 19 height 19
select select "**********"
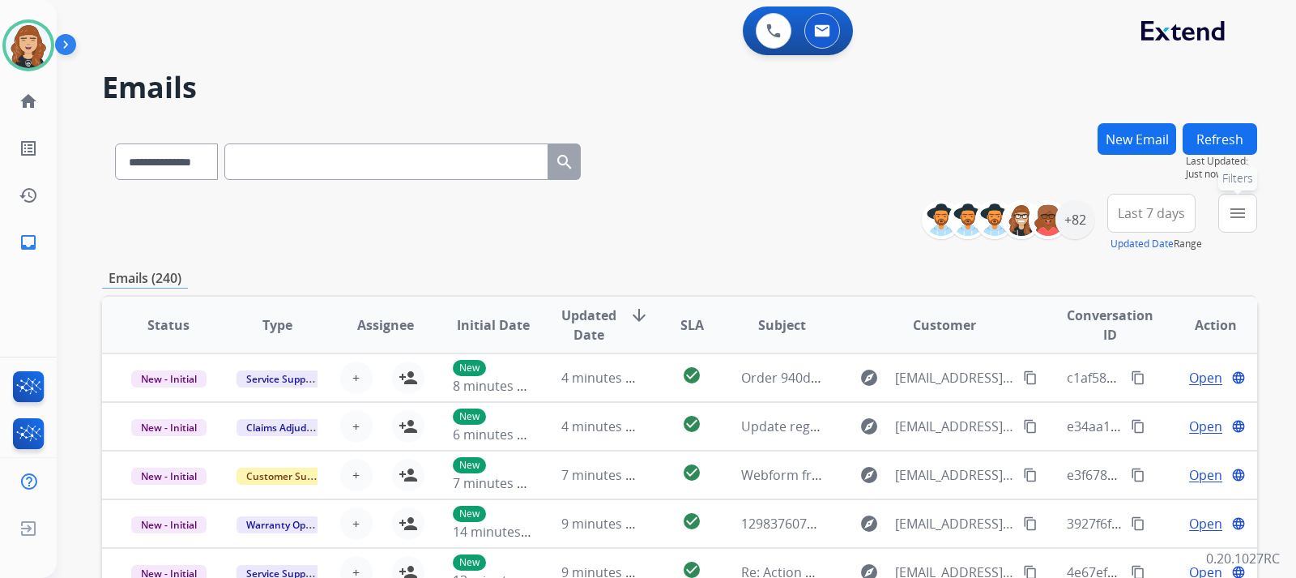
click at [1243, 218] on mat-icon "menu" at bounding box center [1237, 212] width 19 height 19
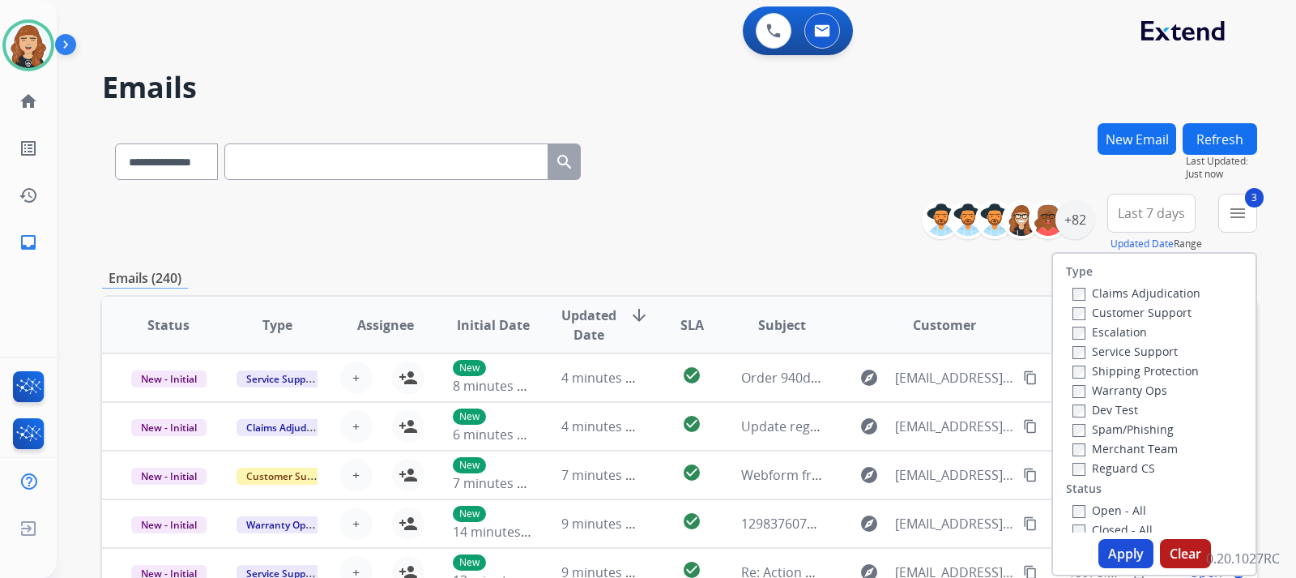
click at [1111, 552] on button "Apply" at bounding box center [1126, 553] width 55 height 29
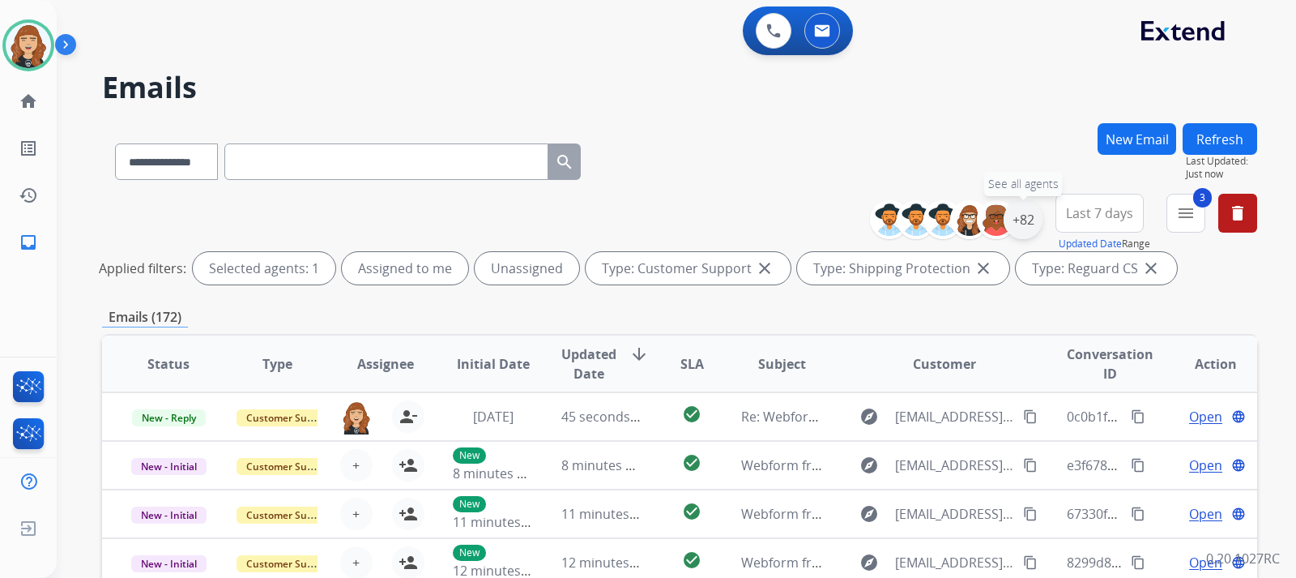
click at [1012, 233] on div "+82" at bounding box center [1023, 219] width 39 height 39
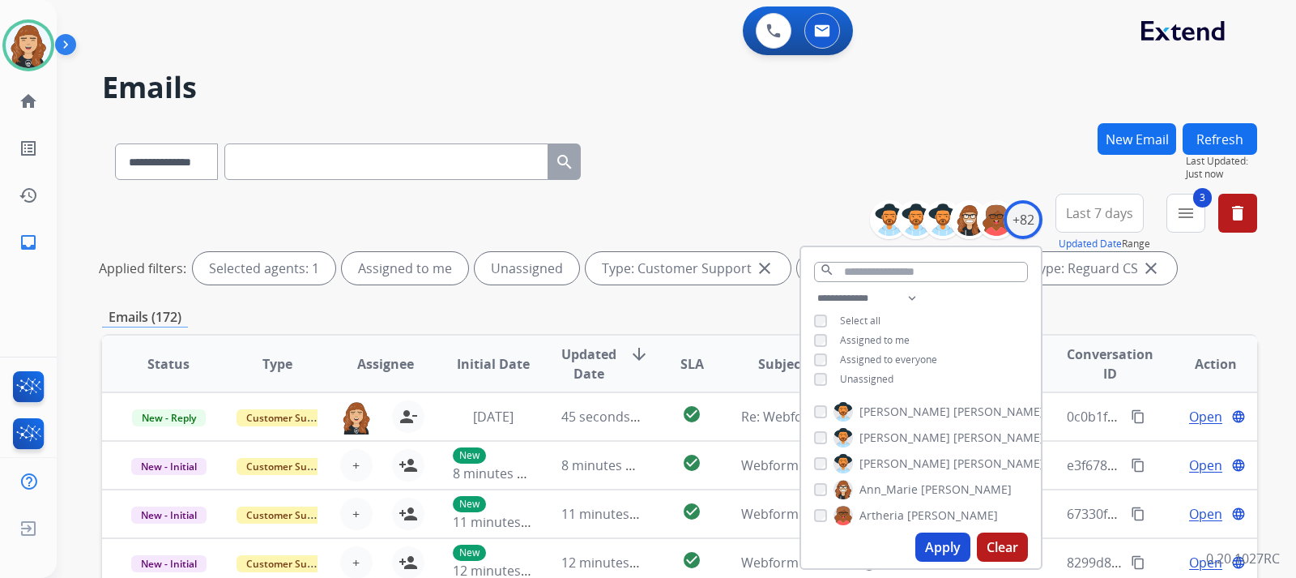
click at [1252, 288] on div "**********" at bounding box center [679, 242] width 1155 height 97
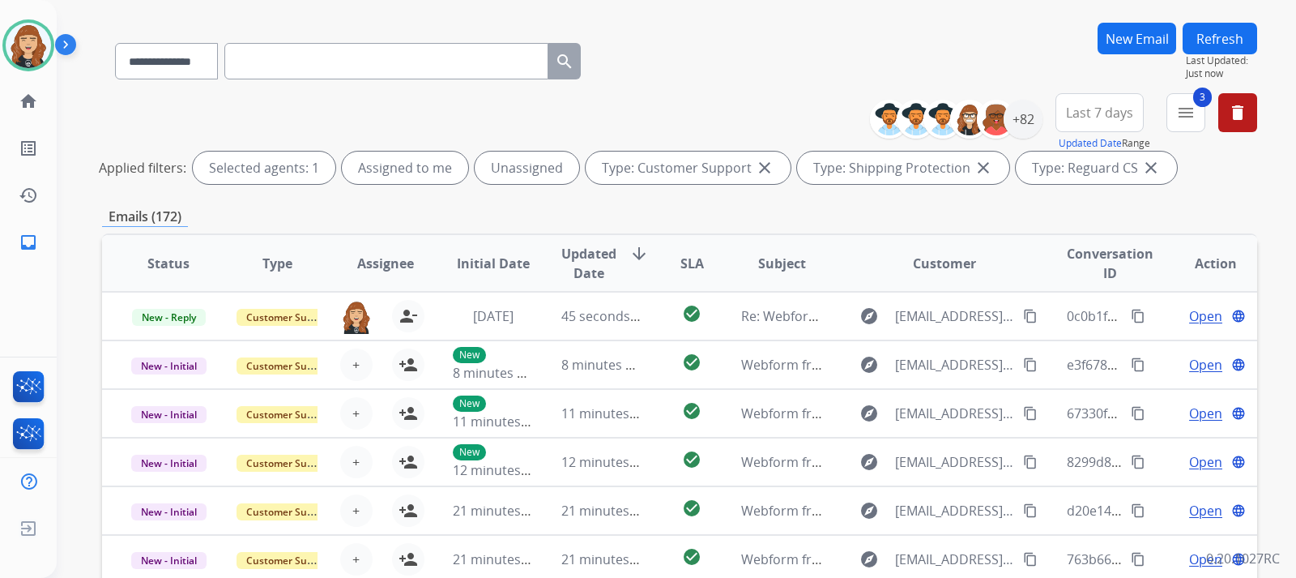
scroll to position [130, 0]
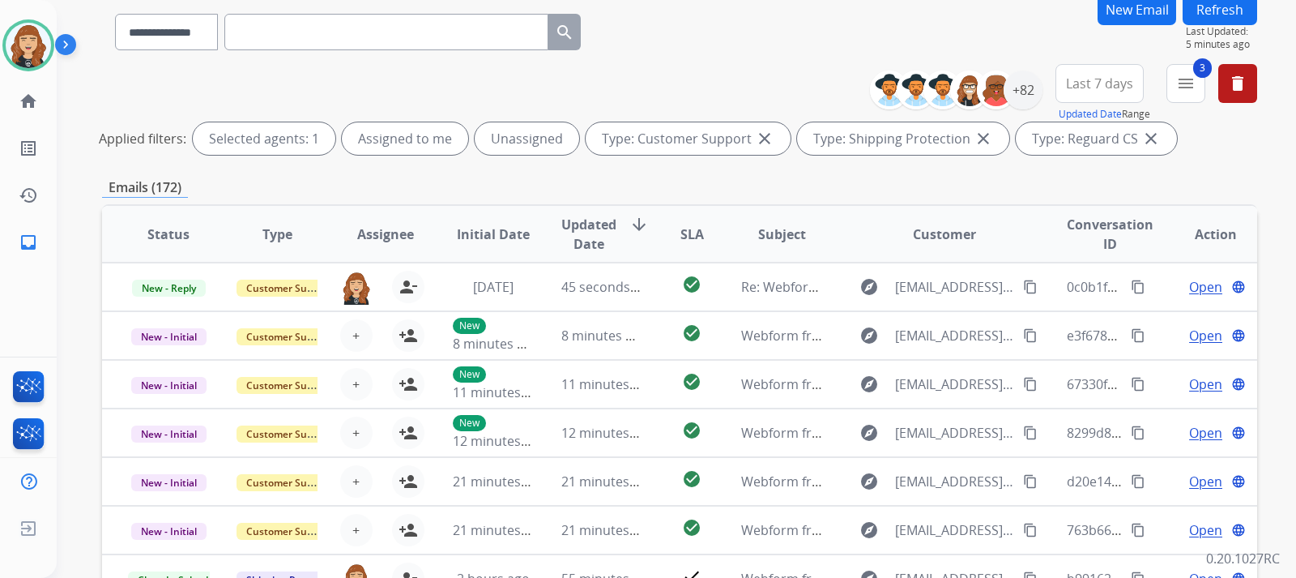
click at [1231, 154] on div "Applied filters: Selected agents: 1 Assigned to me Unassigned Type: Customer Su…" at bounding box center [676, 138] width 1155 height 32
click at [1214, 3] on button "Refresh" at bounding box center [1220, 10] width 75 height 32
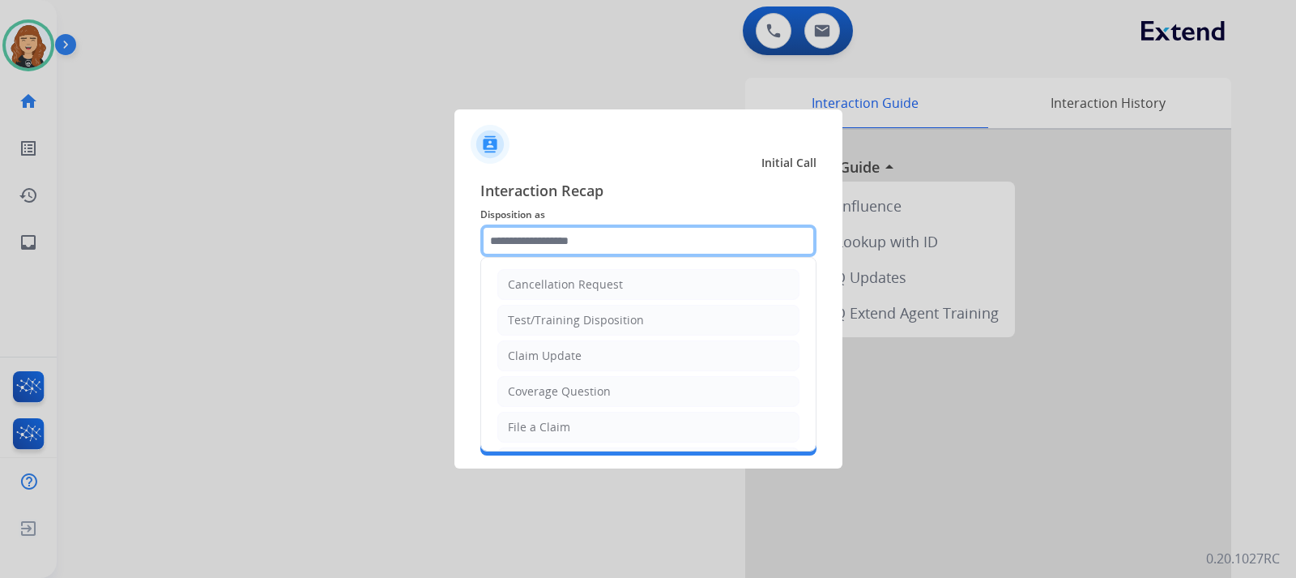
click at [544, 242] on input "text" at bounding box center [648, 240] width 336 height 32
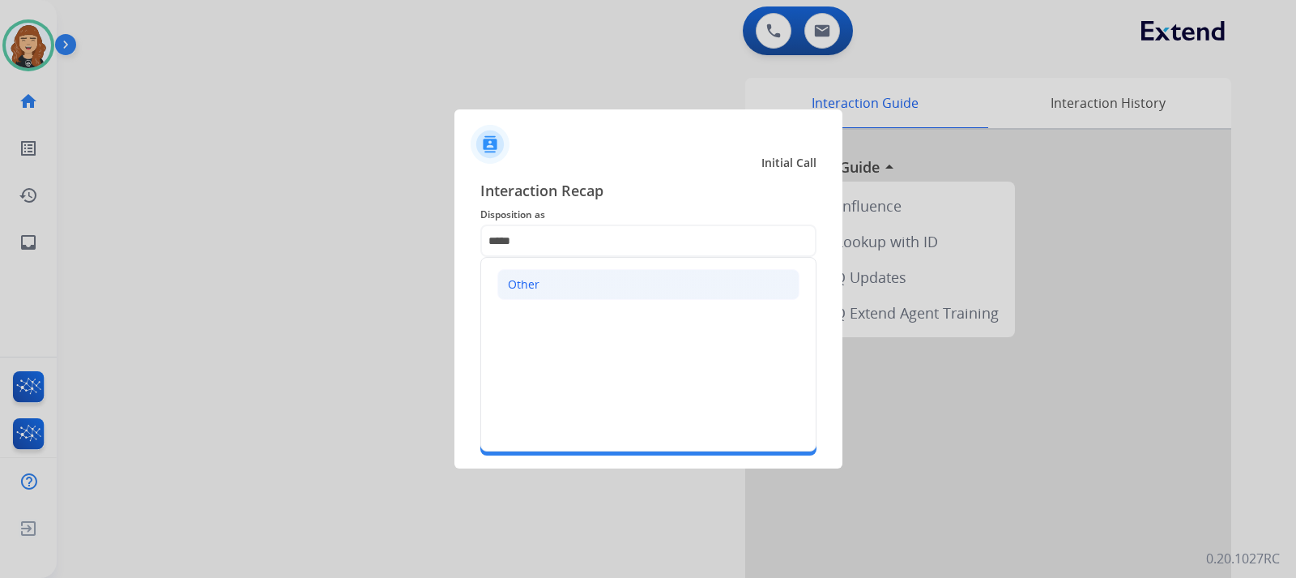
click at [543, 275] on li "Other" at bounding box center [648, 284] width 302 height 31
type input "*****"
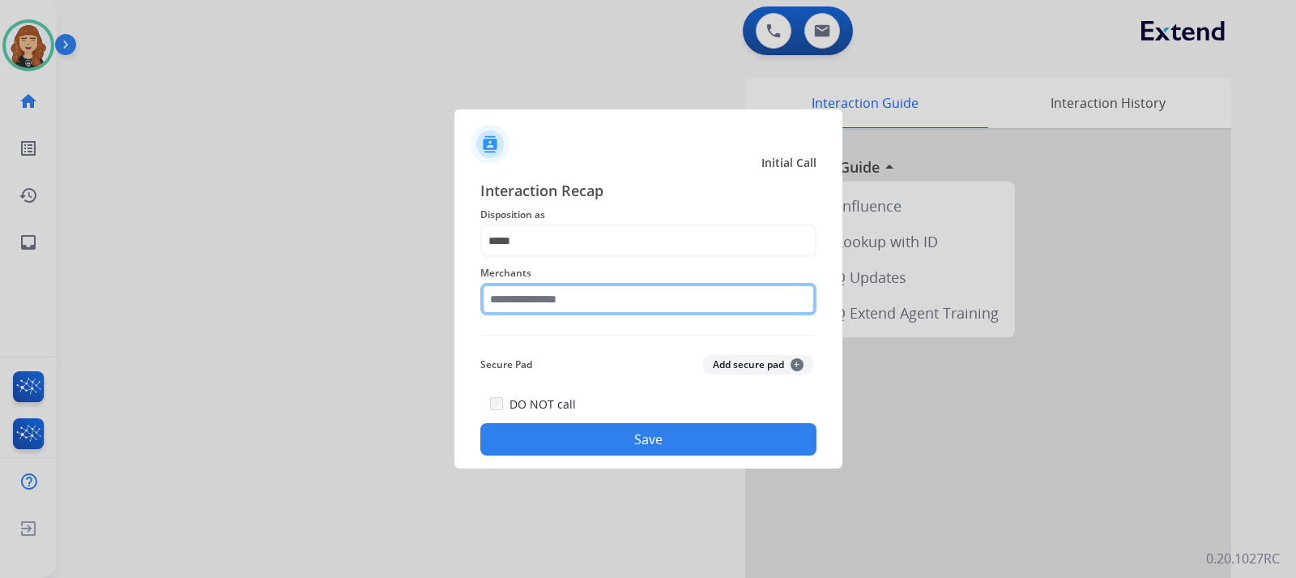
click at [567, 298] on input "text" at bounding box center [648, 299] width 336 height 32
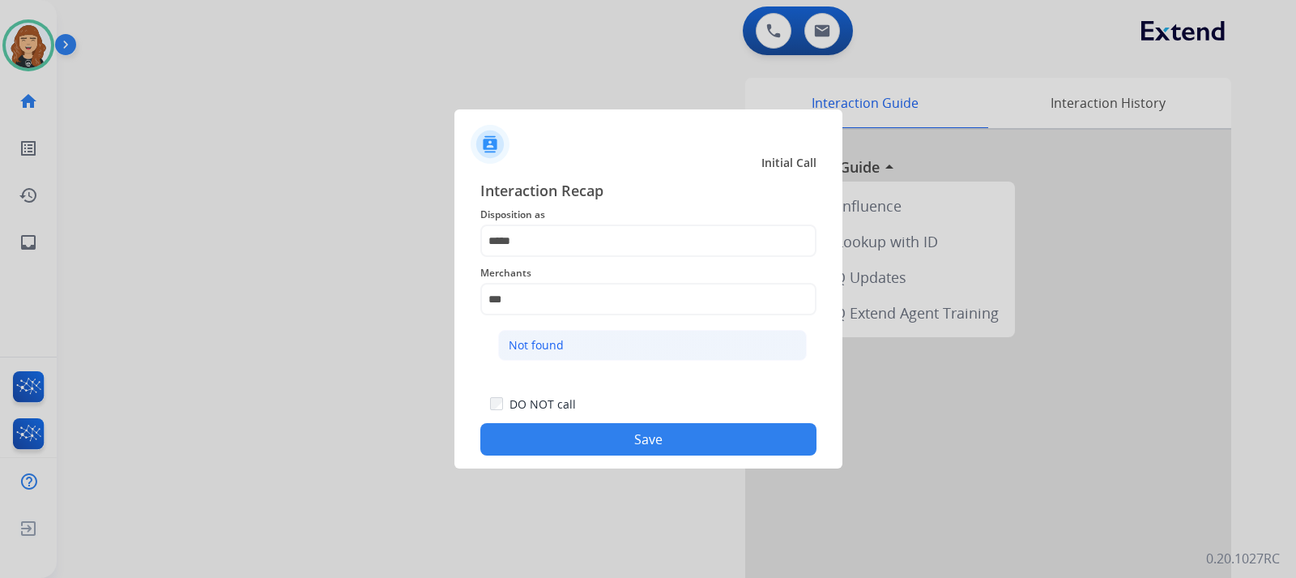
click at [572, 343] on li "Not found" at bounding box center [652, 345] width 309 height 31
type input "*********"
click at [617, 426] on button "Save" at bounding box center [648, 439] width 336 height 32
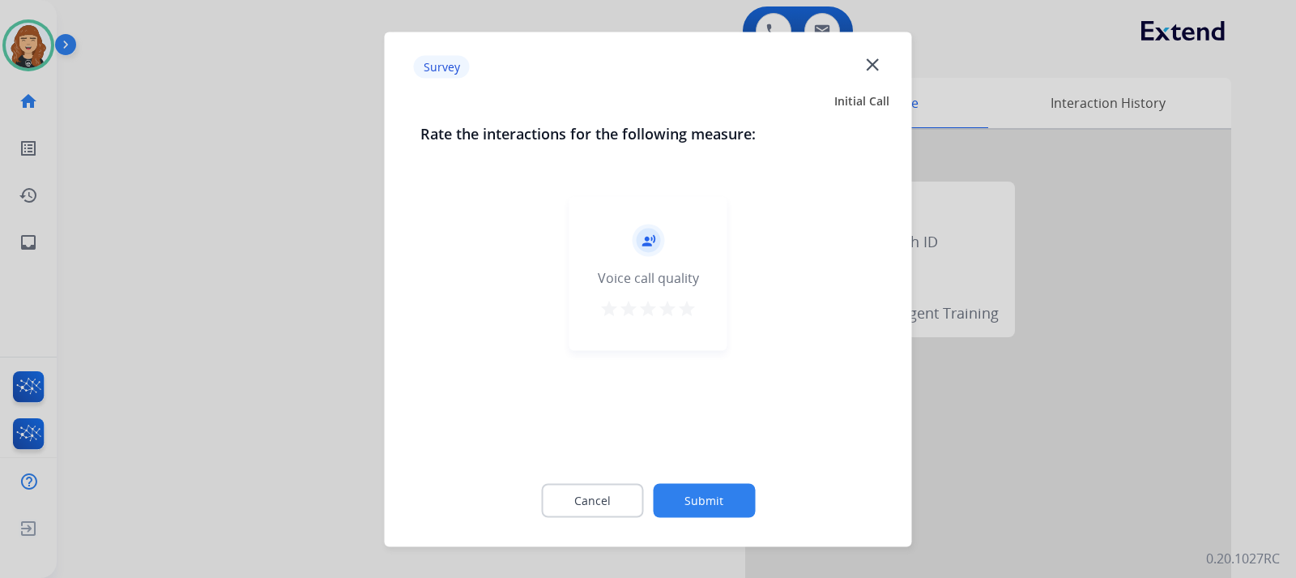
click at [690, 305] on mat-icon "star" at bounding box center [686, 307] width 19 height 19
click at [699, 498] on button "Submit" at bounding box center [704, 500] width 102 height 34
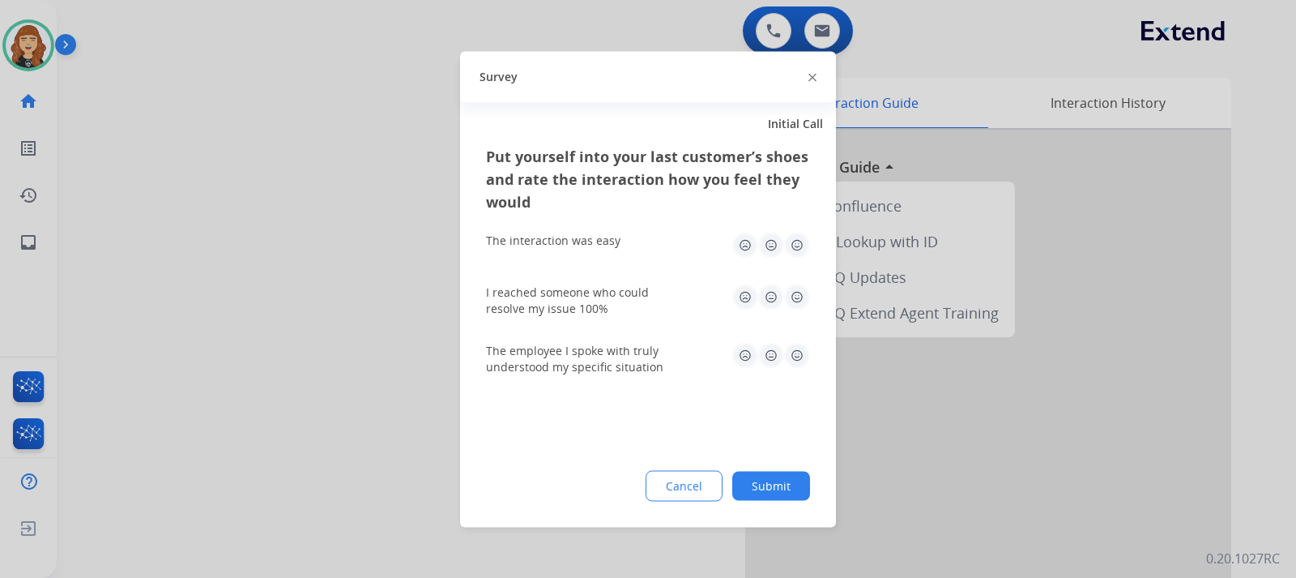
click at [790, 249] on img at bounding box center [797, 245] width 26 height 26
click at [796, 294] on img at bounding box center [797, 297] width 26 height 26
click at [798, 347] on img at bounding box center [797, 355] width 26 height 26
click at [777, 481] on button "Submit" at bounding box center [771, 485] width 78 height 29
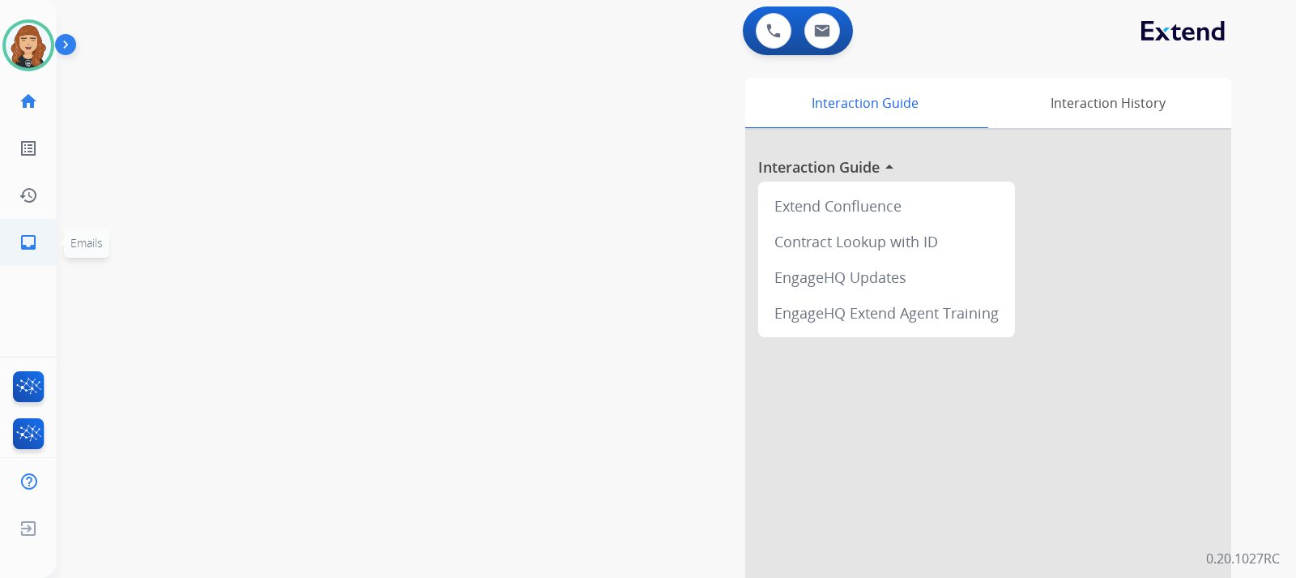
click at [18, 245] on link "inbox Emails" at bounding box center [28, 242] width 45 height 45
select select "**********"
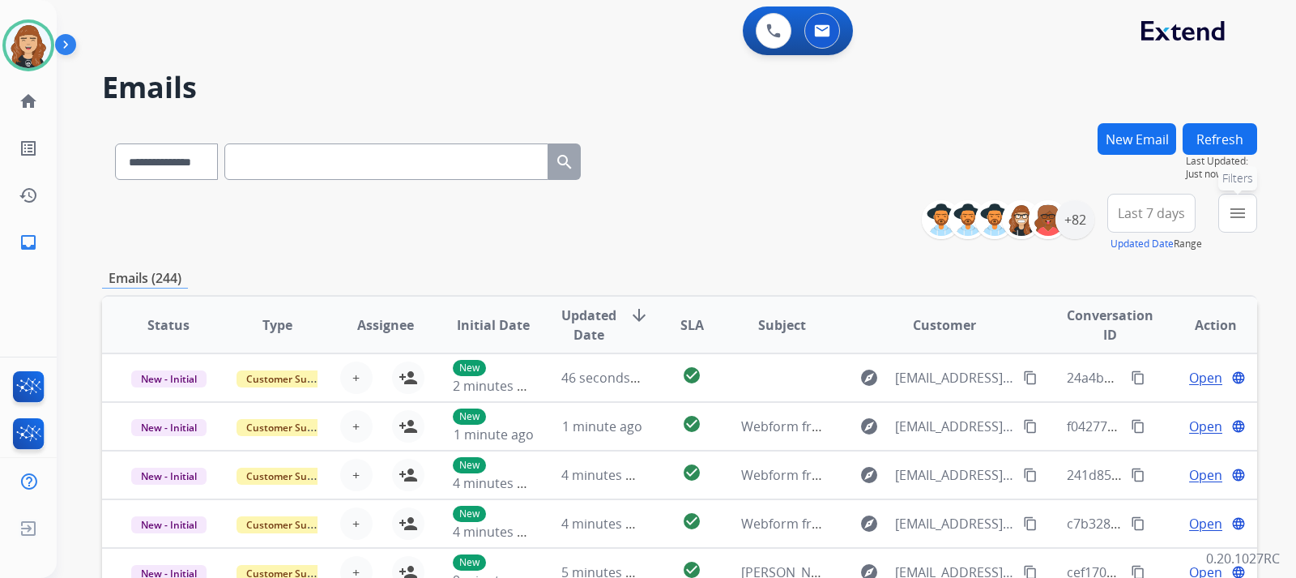
click at [1231, 215] on mat-icon "menu" at bounding box center [1237, 212] width 19 height 19
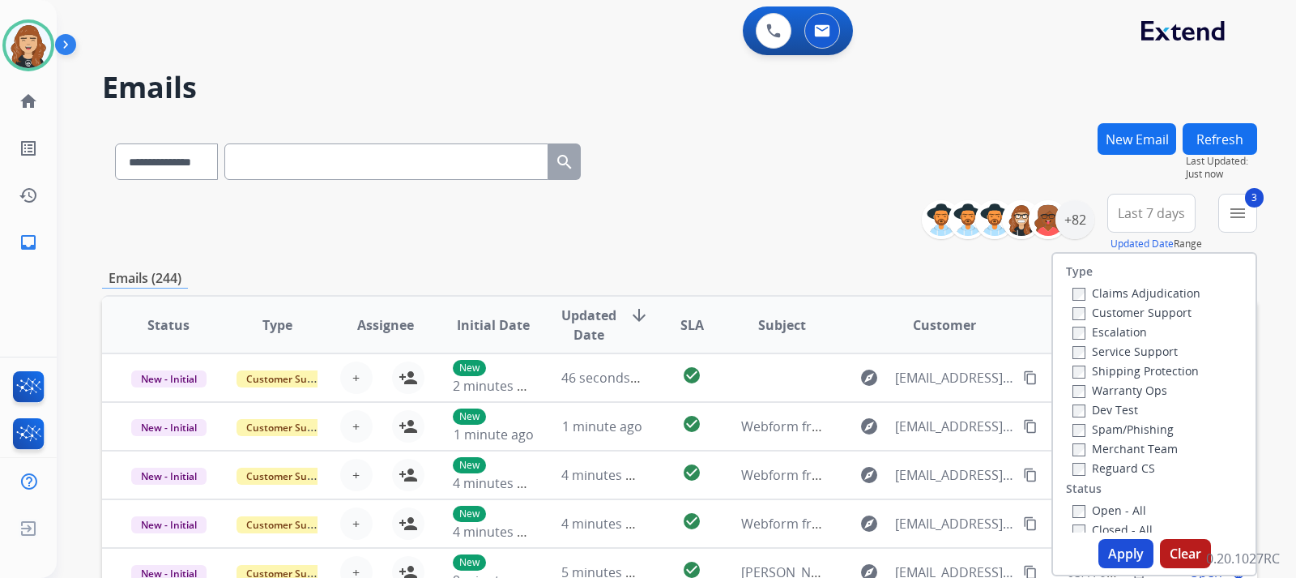
click at [1107, 555] on button "Apply" at bounding box center [1126, 553] width 55 height 29
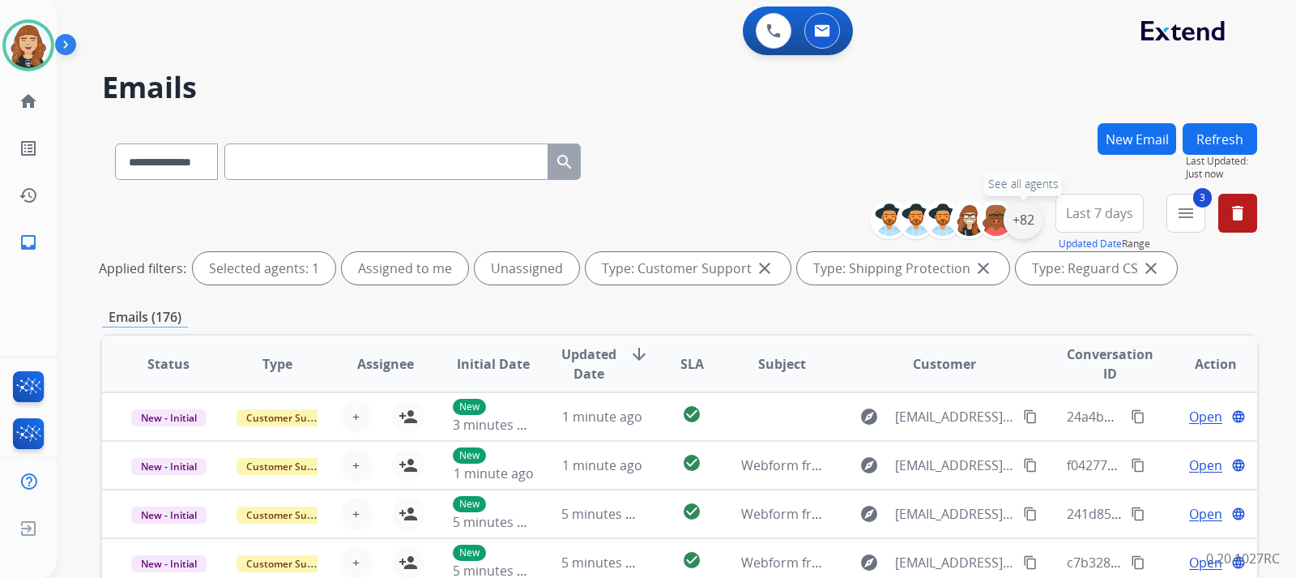
click at [1018, 214] on div "+82" at bounding box center [1023, 219] width 39 height 39
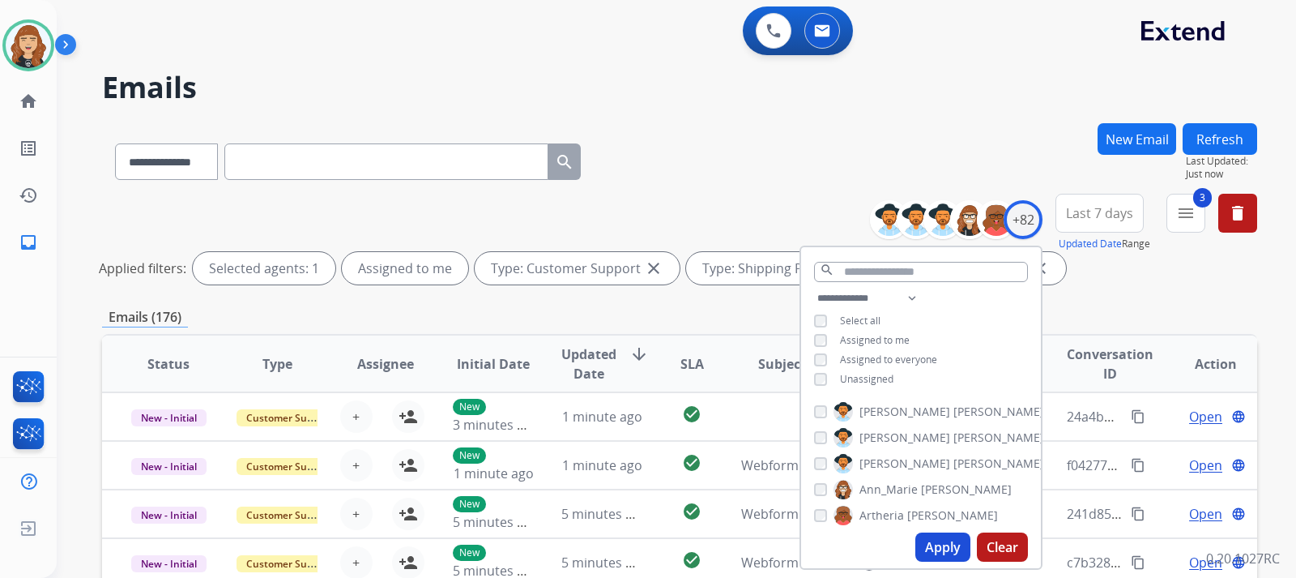
click at [933, 545] on button "Apply" at bounding box center [942, 546] width 55 height 29
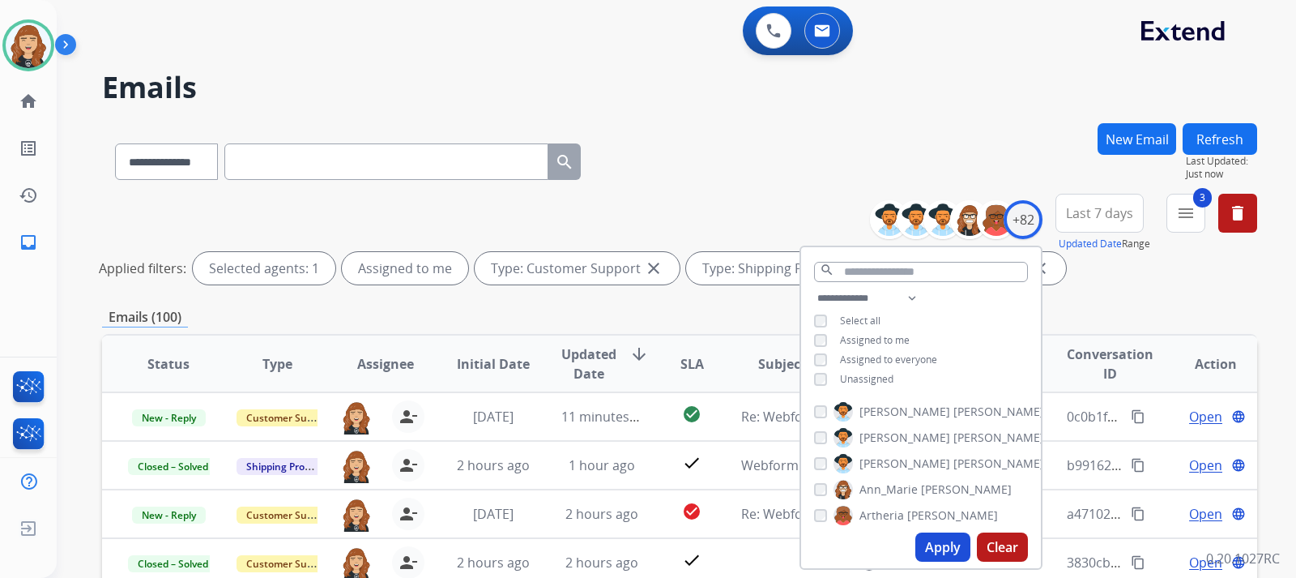
click at [1239, 287] on div "**********" at bounding box center [679, 242] width 1155 height 97
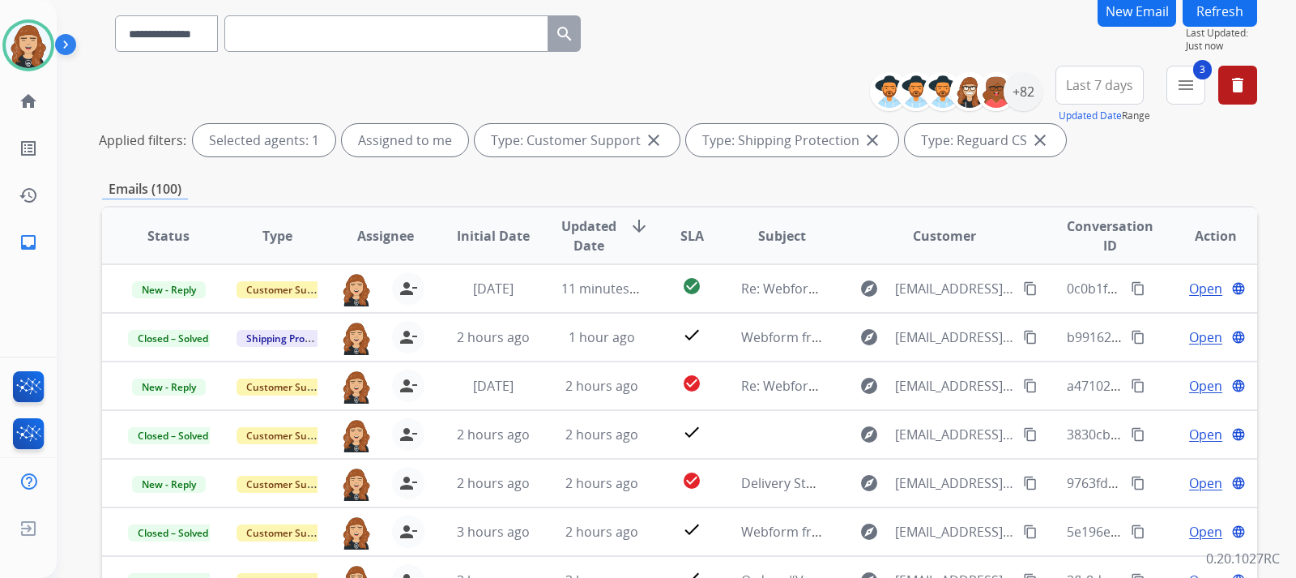
scroll to position [130, 0]
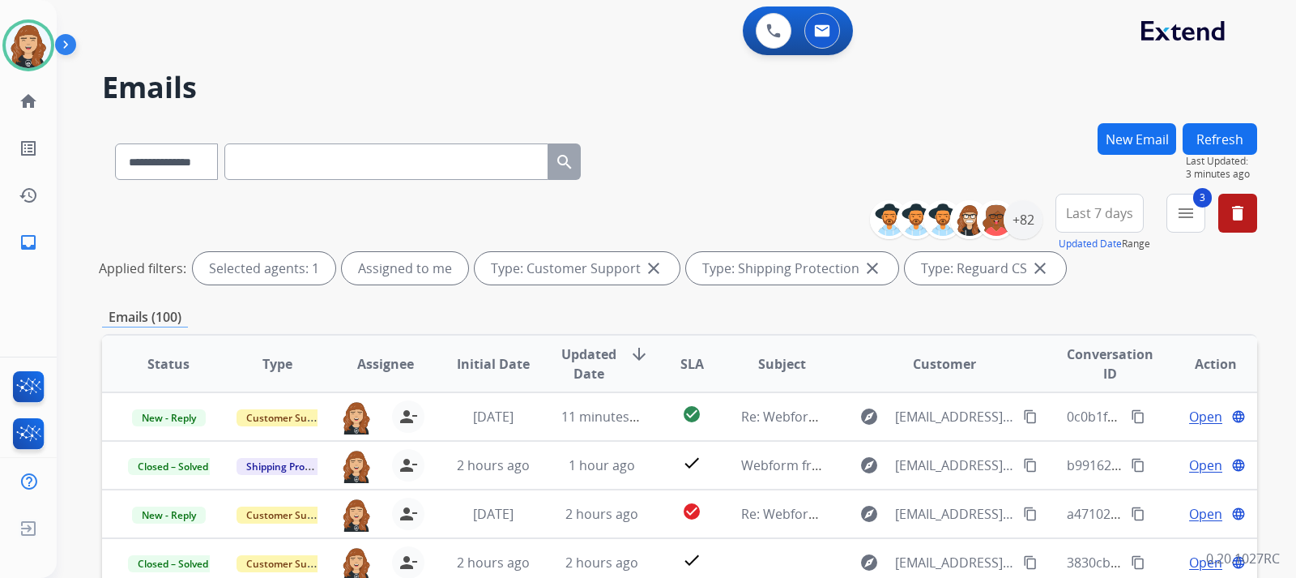
select select "**********"
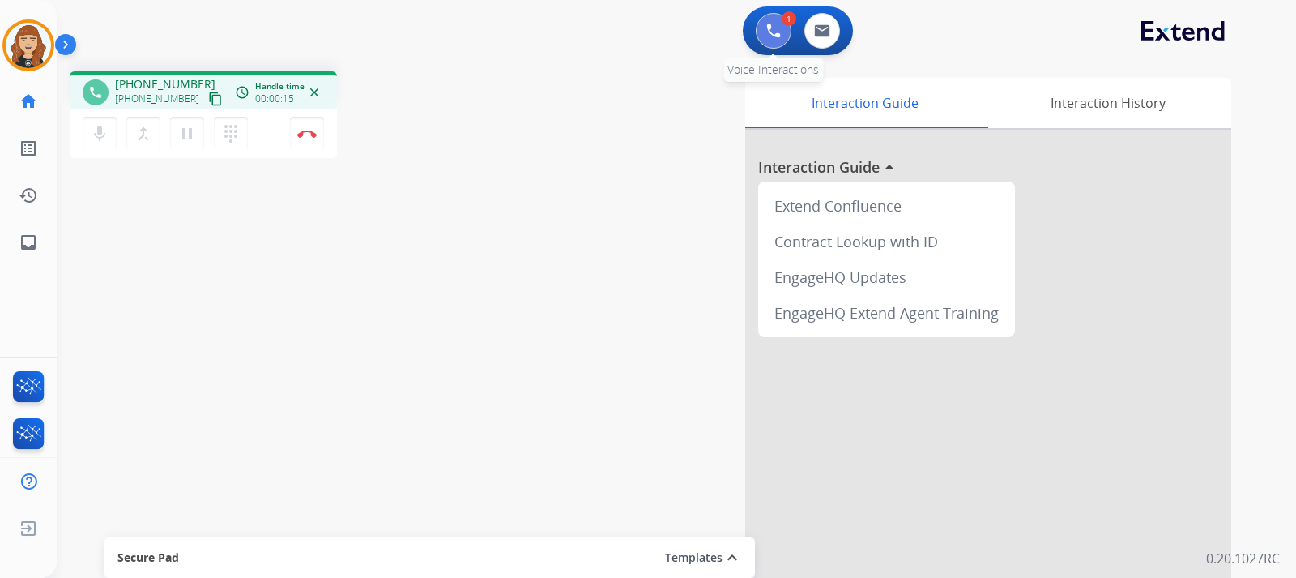
click at [763, 38] on button at bounding box center [774, 31] width 36 height 36
click at [769, 23] on button at bounding box center [774, 31] width 36 height 36
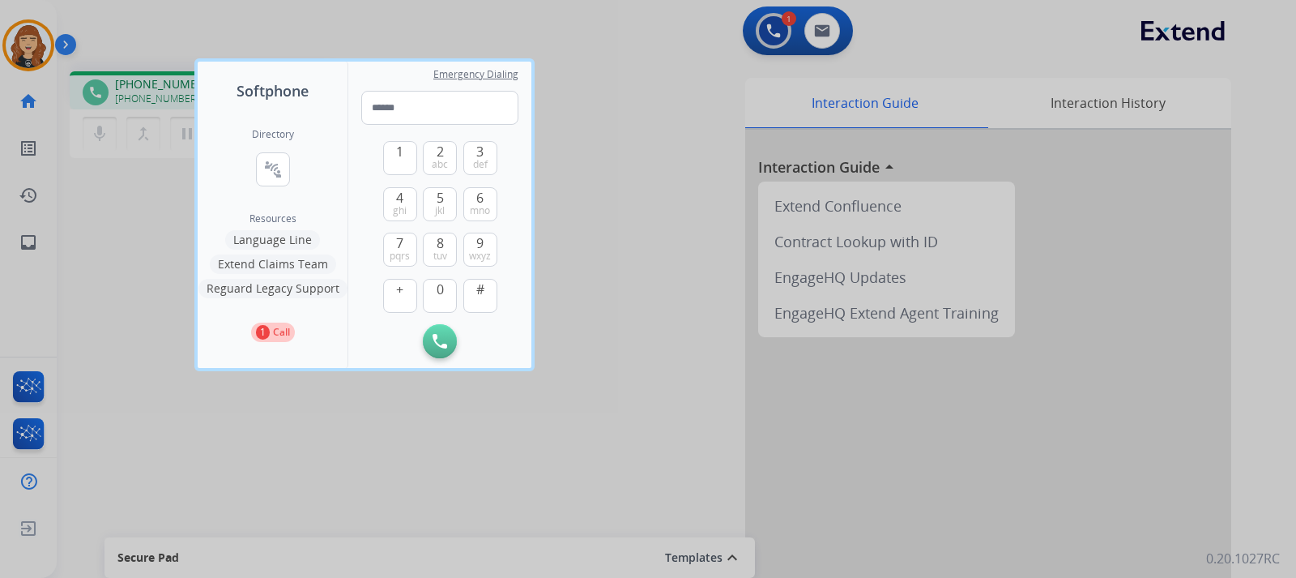
click at [267, 239] on button "Language Line" at bounding box center [272, 239] width 95 height 19
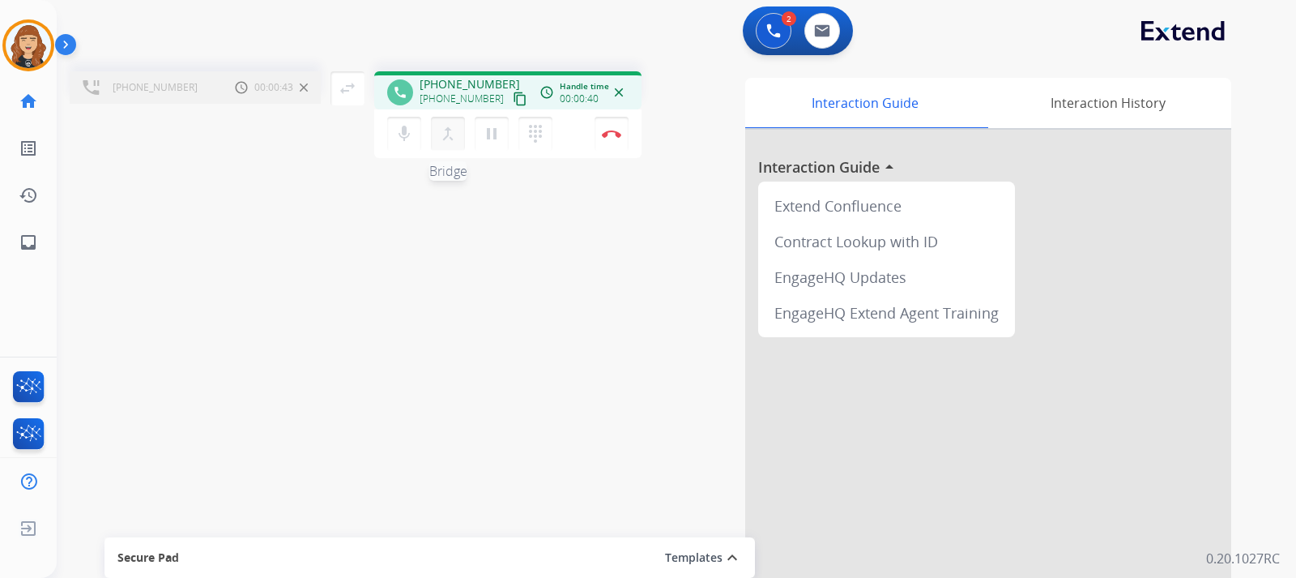
click at [450, 134] on mat-icon "merge_type" at bounding box center [447, 133] width 19 height 19
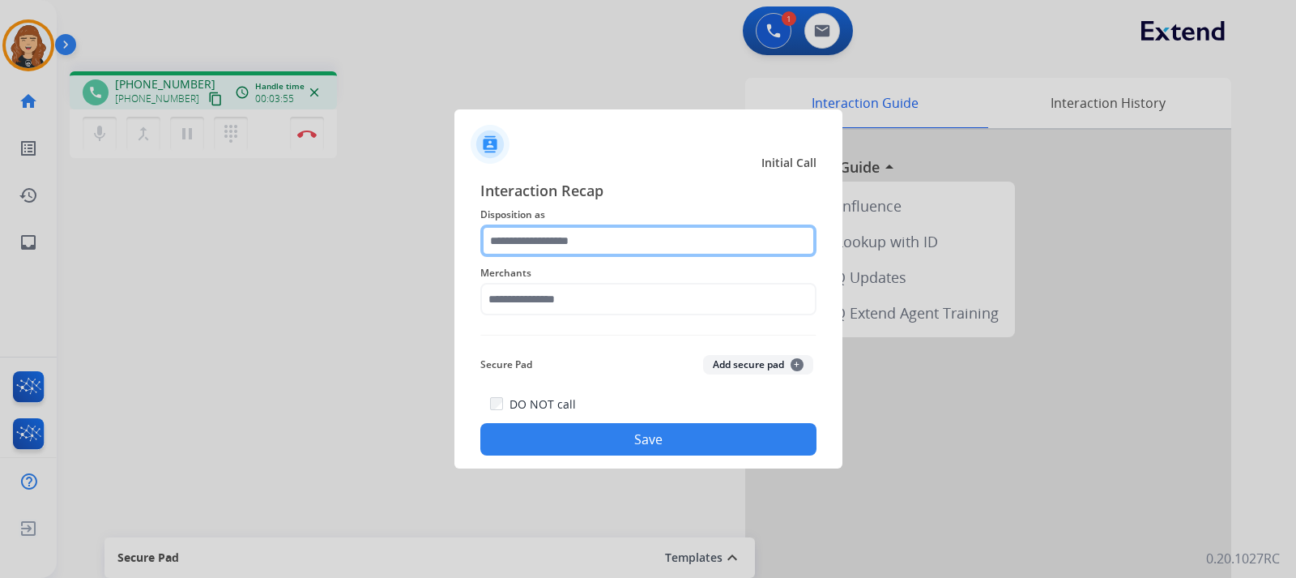
click at [571, 228] on input "text" at bounding box center [648, 240] width 336 height 32
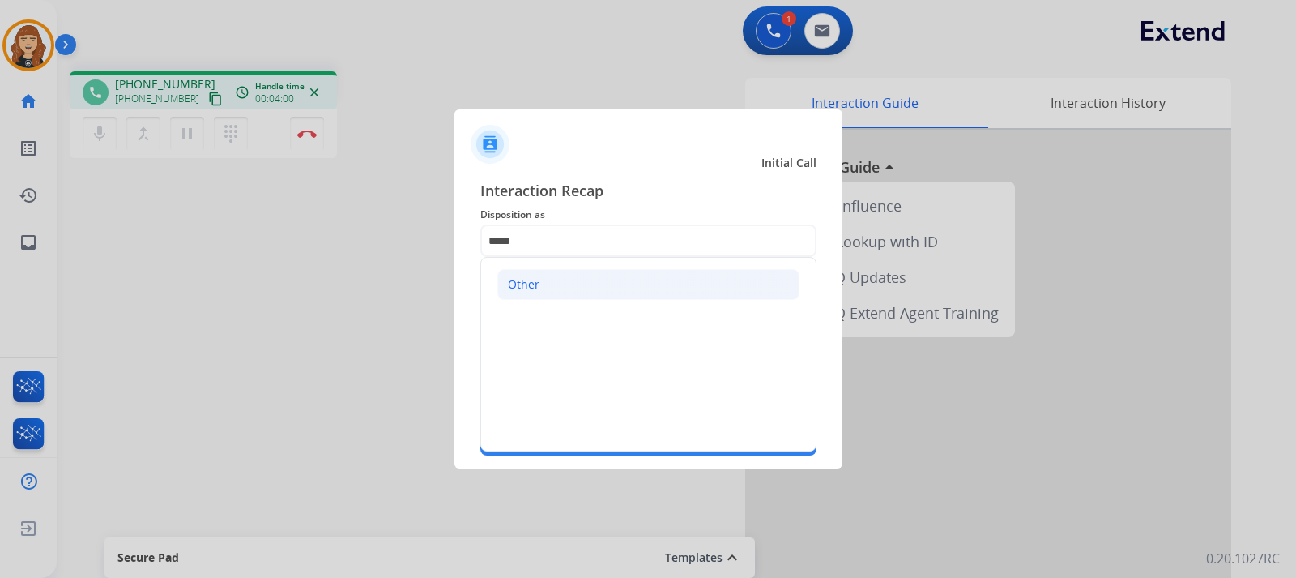
click at [540, 278] on li "Other" at bounding box center [648, 284] width 302 height 31
type input "*****"
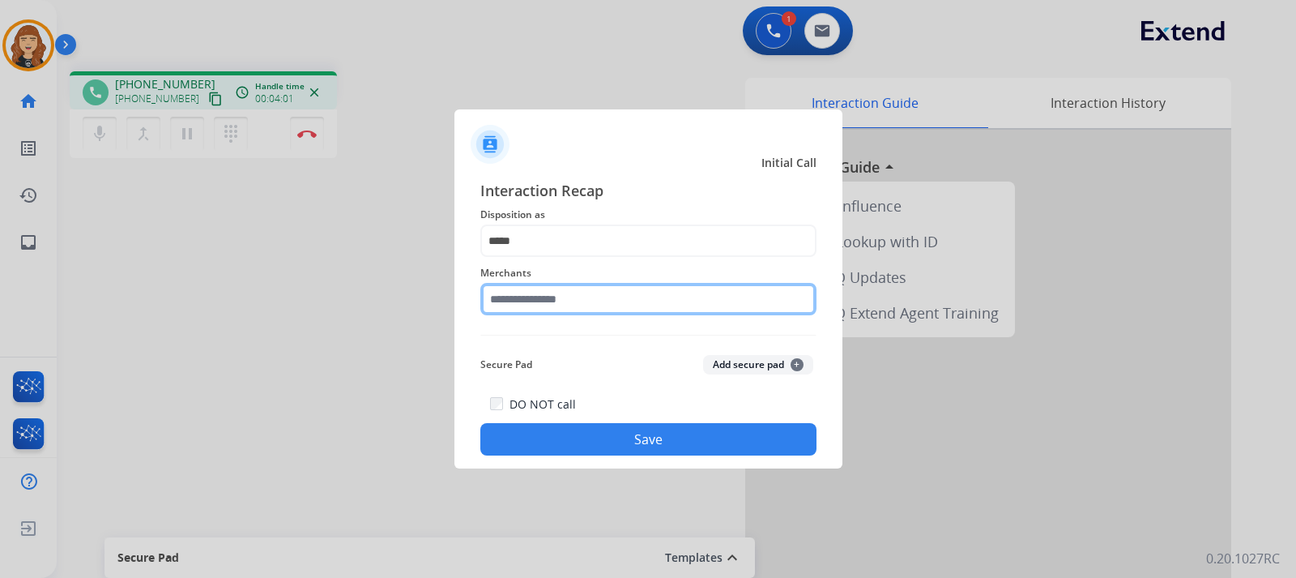
click at [562, 309] on input "text" at bounding box center [648, 299] width 336 height 32
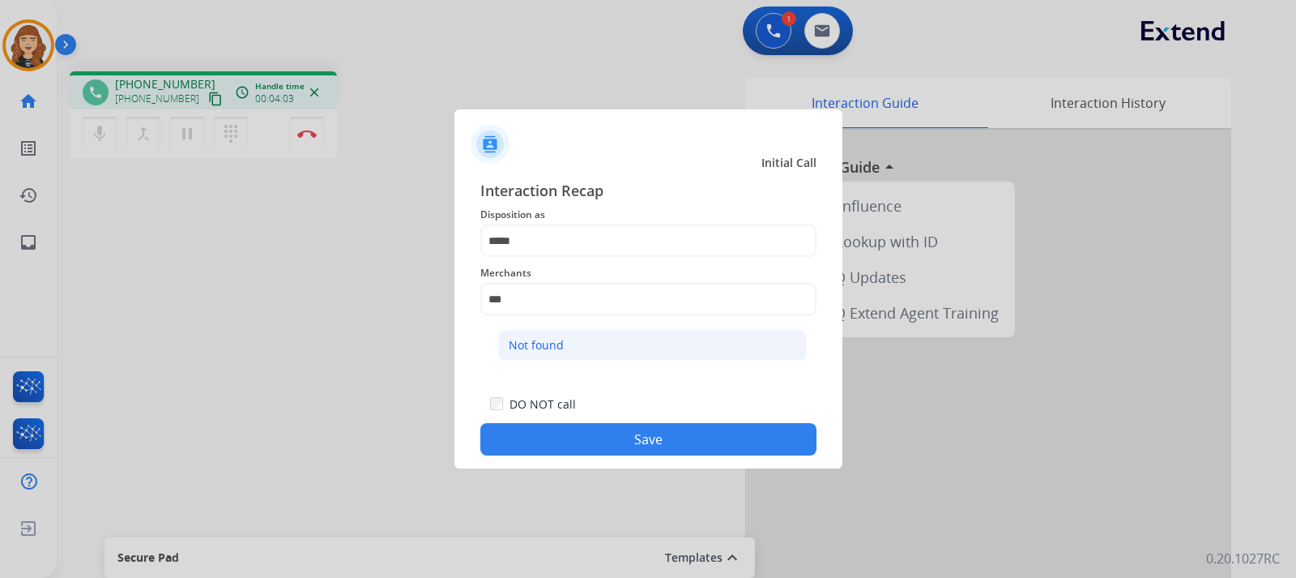
click at [563, 353] on li "Not found" at bounding box center [652, 345] width 309 height 31
type input "*********"
click at [630, 450] on button "Save" at bounding box center [648, 439] width 336 height 32
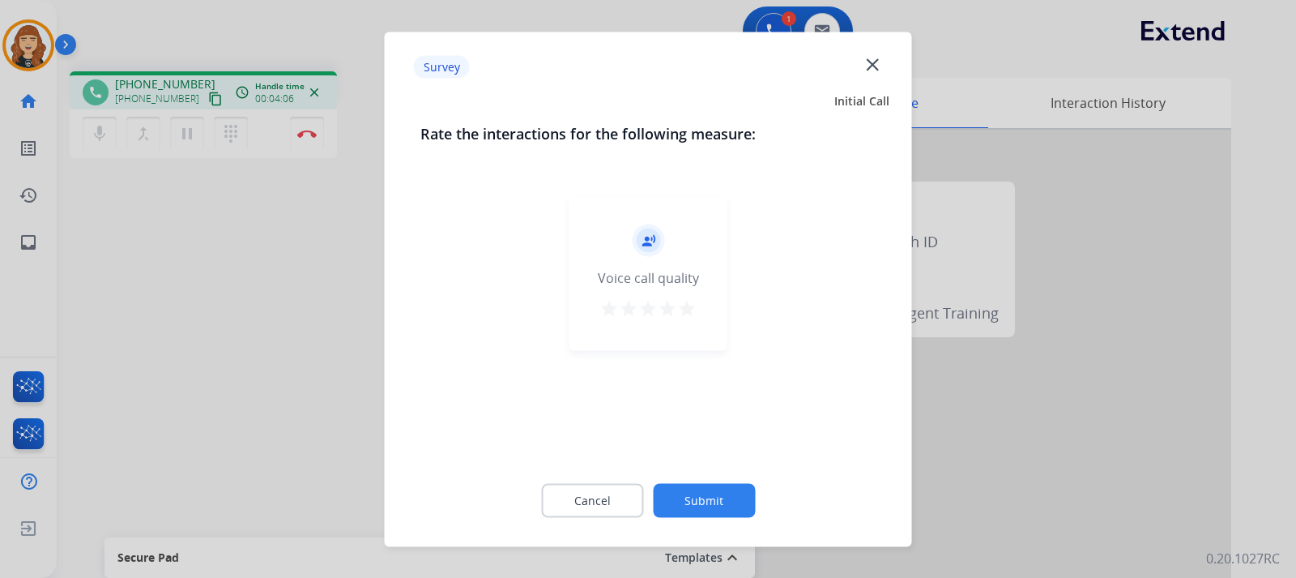
click at [685, 499] on button "Submit" at bounding box center [704, 500] width 102 height 34
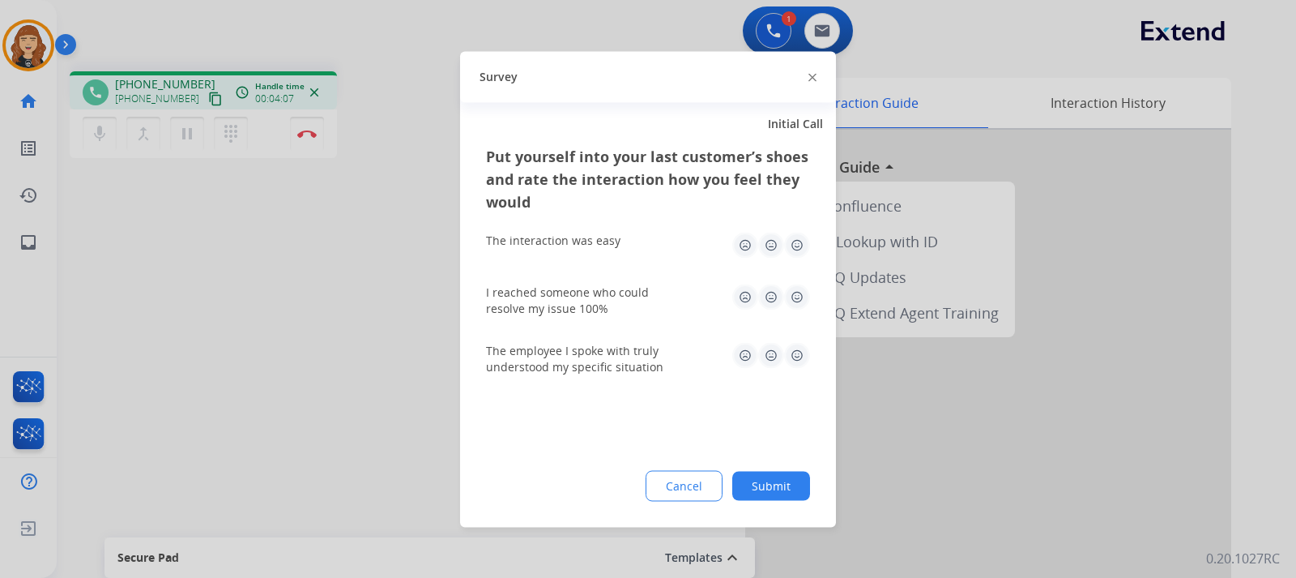
click at [776, 484] on button "Submit" at bounding box center [771, 485] width 78 height 29
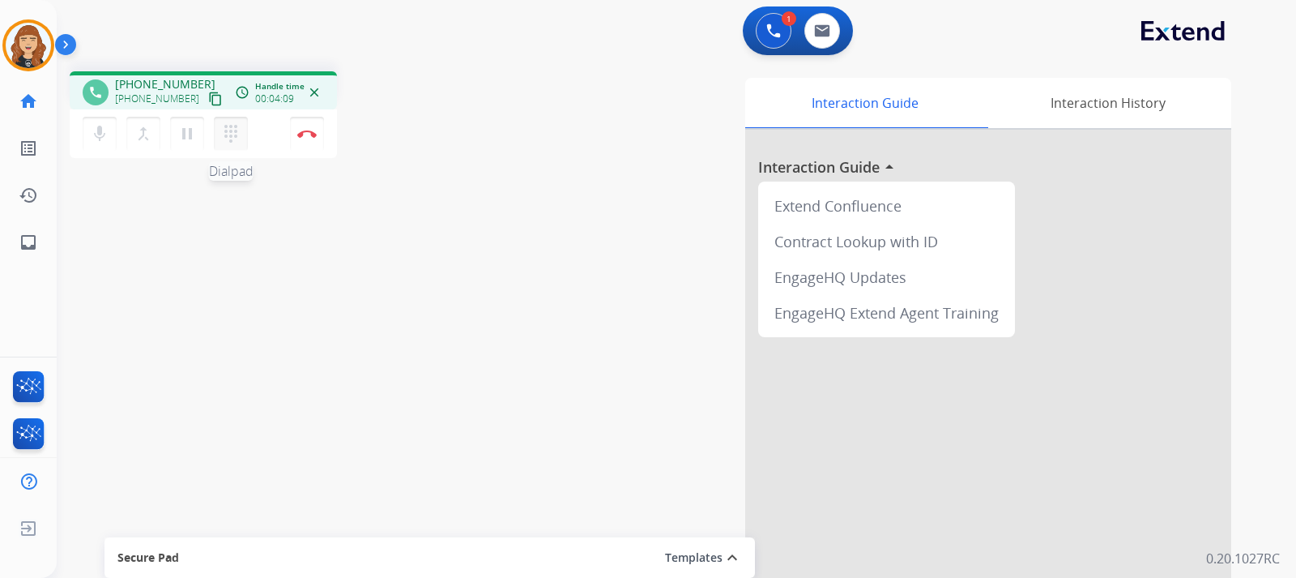
click at [222, 133] on mat-icon "dialpad" at bounding box center [230, 133] width 19 height 19
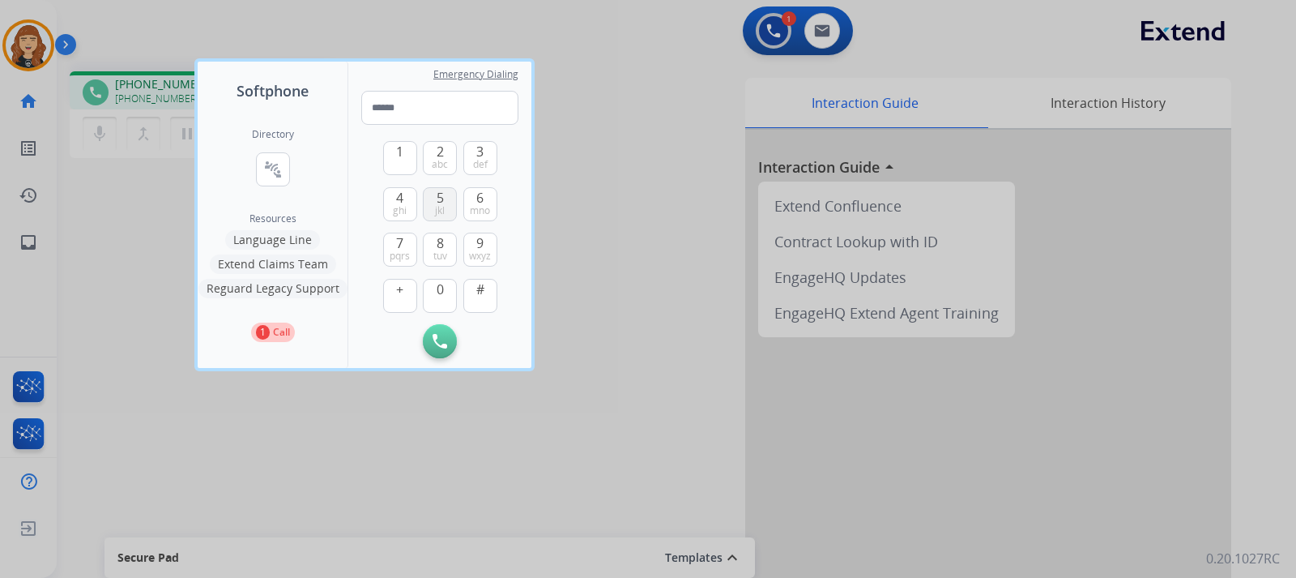
click at [446, 200] on button "5 jkl" at bounding box center [440, 204] width 34 height 34
type input "*"
click at [661, 190] on div at bounding box center [648, 289] width 1296 height 578
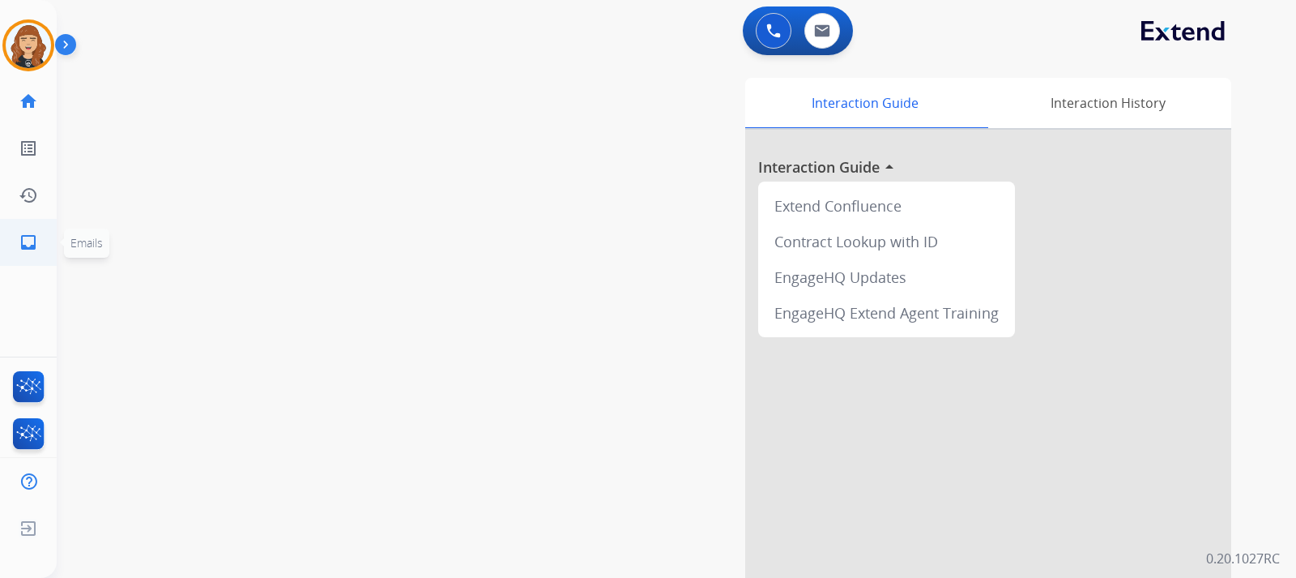
click at [34, 245] on mat-icon "inbox" at bounding box center [28, 242] width 19 height 19
select select "**********"
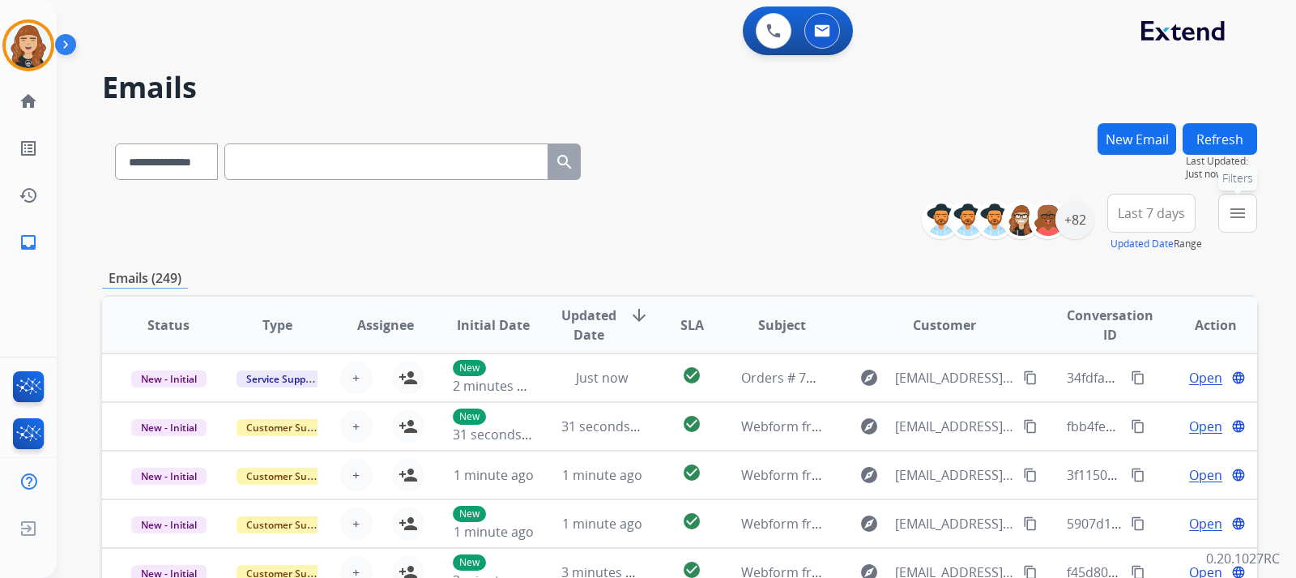
click at [1231, 213] on mat-icon "menu" at bounding box center [1237, 212] width 19 height 19
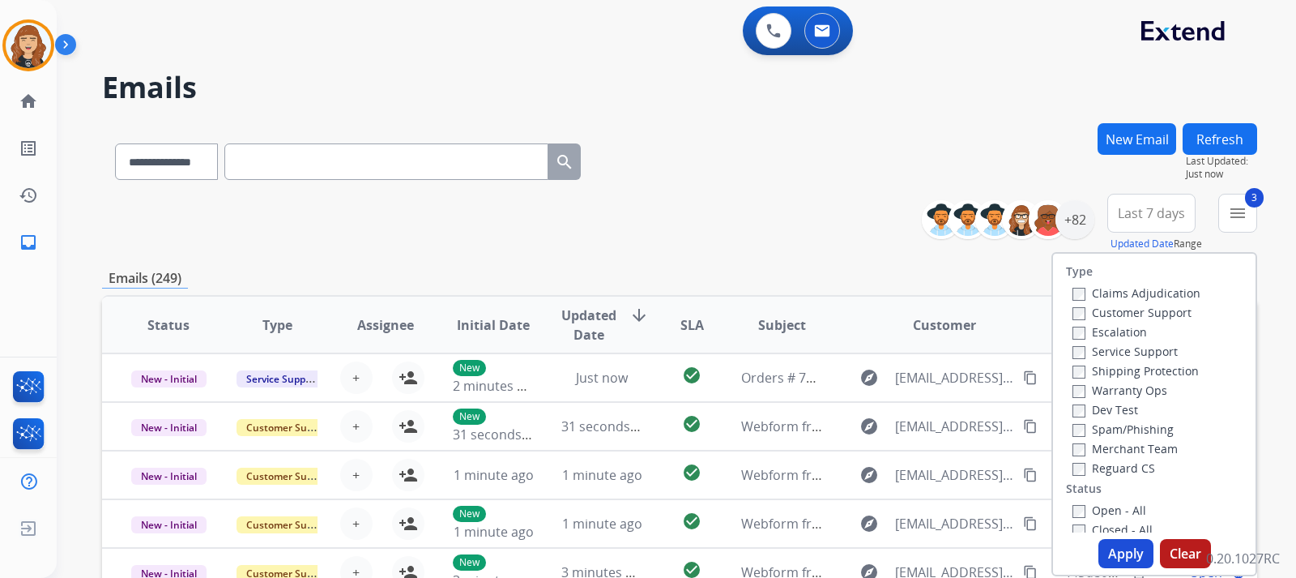
click at [1124, 556] on button "Apply" at bounding box center [1126, 553] width 55 height 29
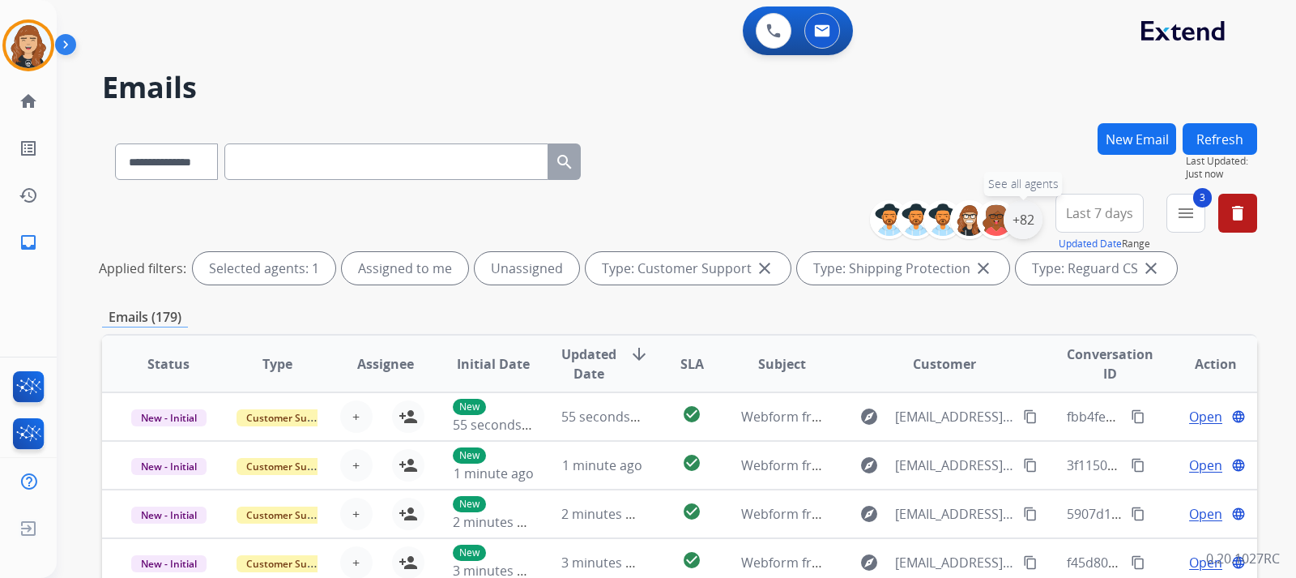
click at [1022, 222] on div "+82" at bounding box center [1023, 219] width 39 height 39
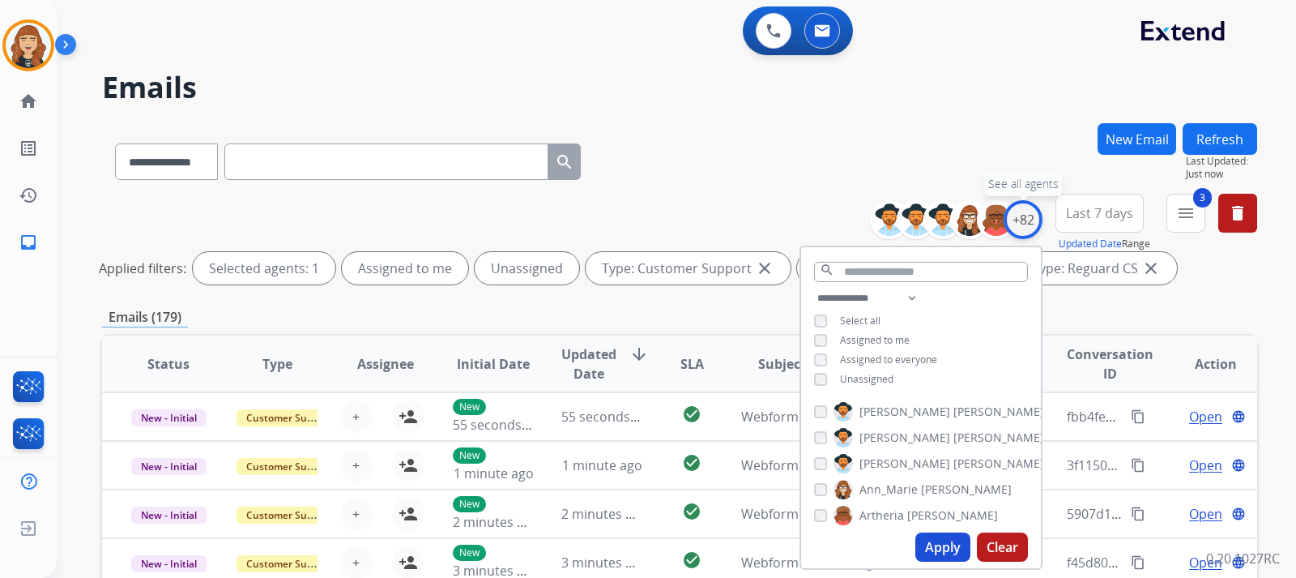
click at [1022, 222] on div "+82" at bounding box center [1023, 219] width 39 height 39
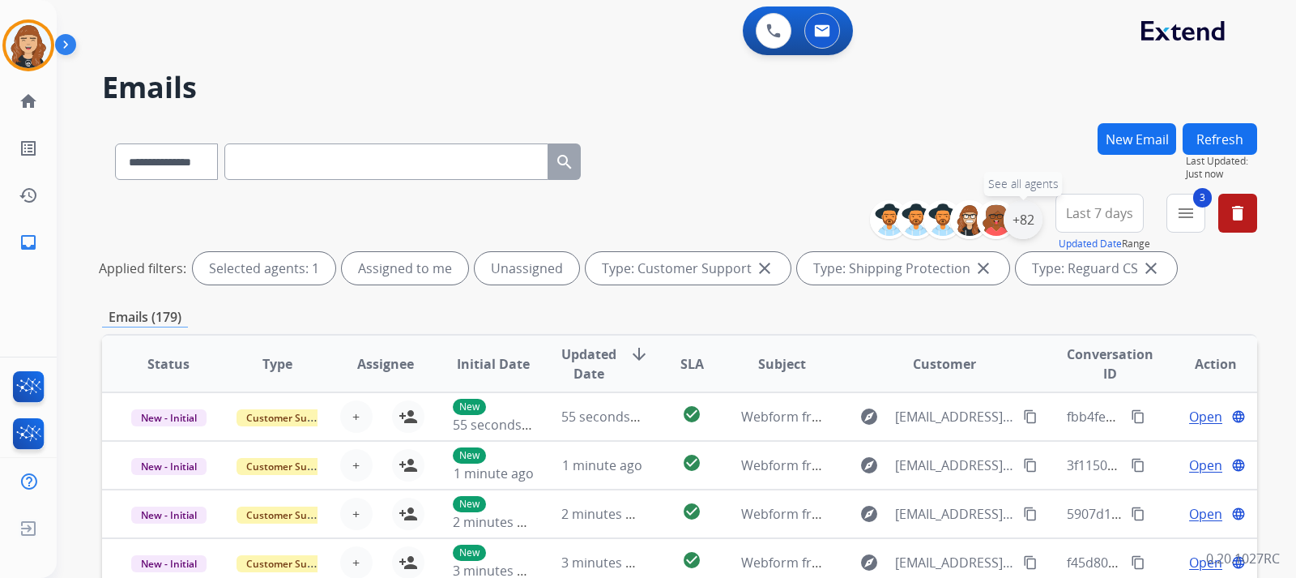
click at [1022, 218] on div "+82" at bounding box center [1023, 219] width 39 height 39
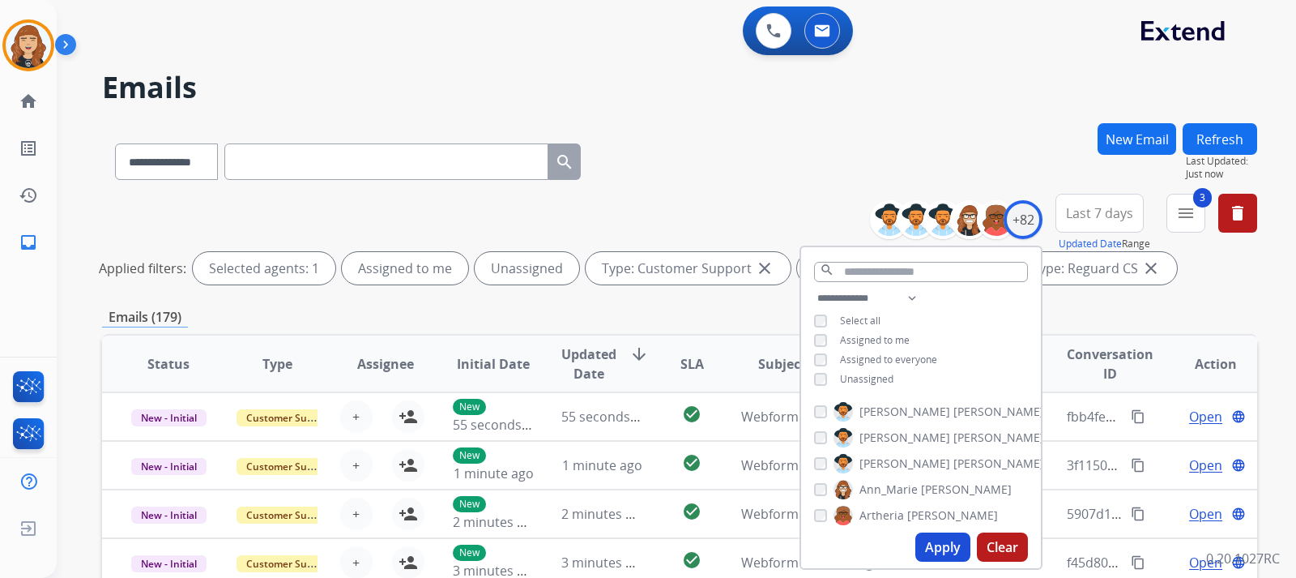
click at [1254, 275] on div "**********" at bounding box center [679, 242] width 1155 height 97
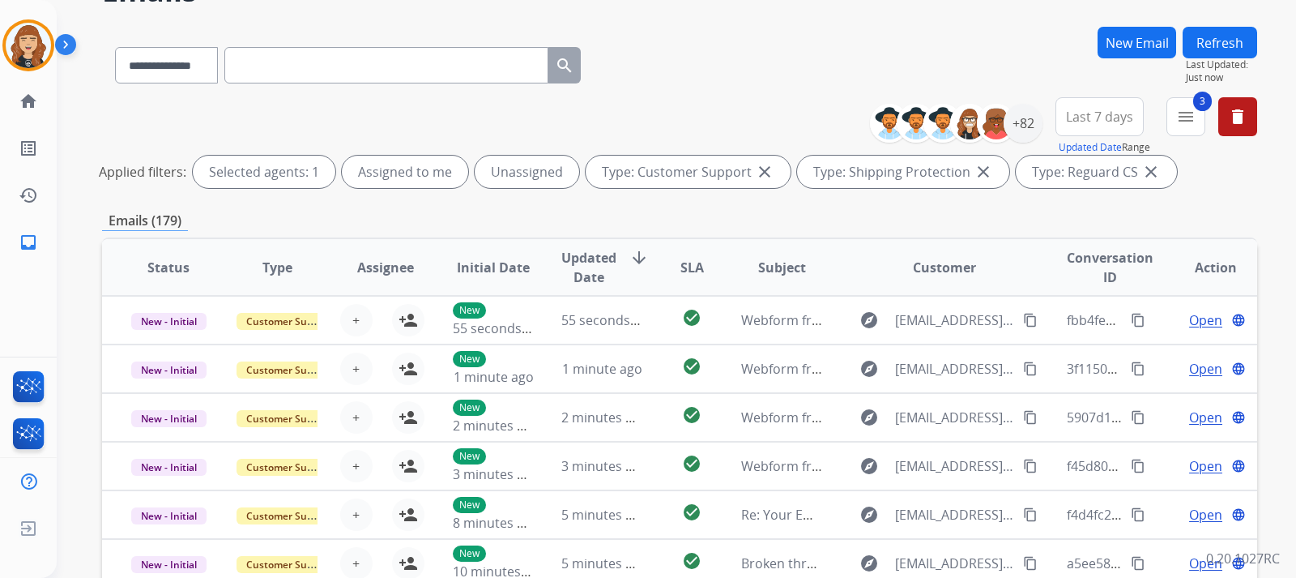
scroll to position [130, 0]
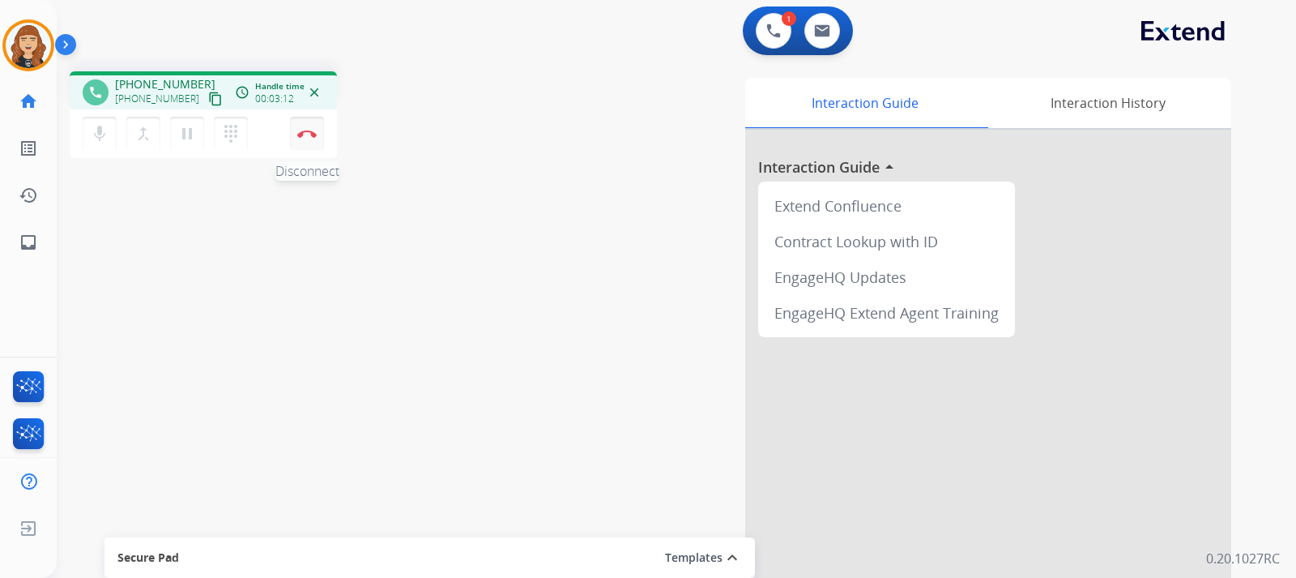
click at [302, 127] on button "Disconnect" at bounding box center [307, 134] width 34 height 34
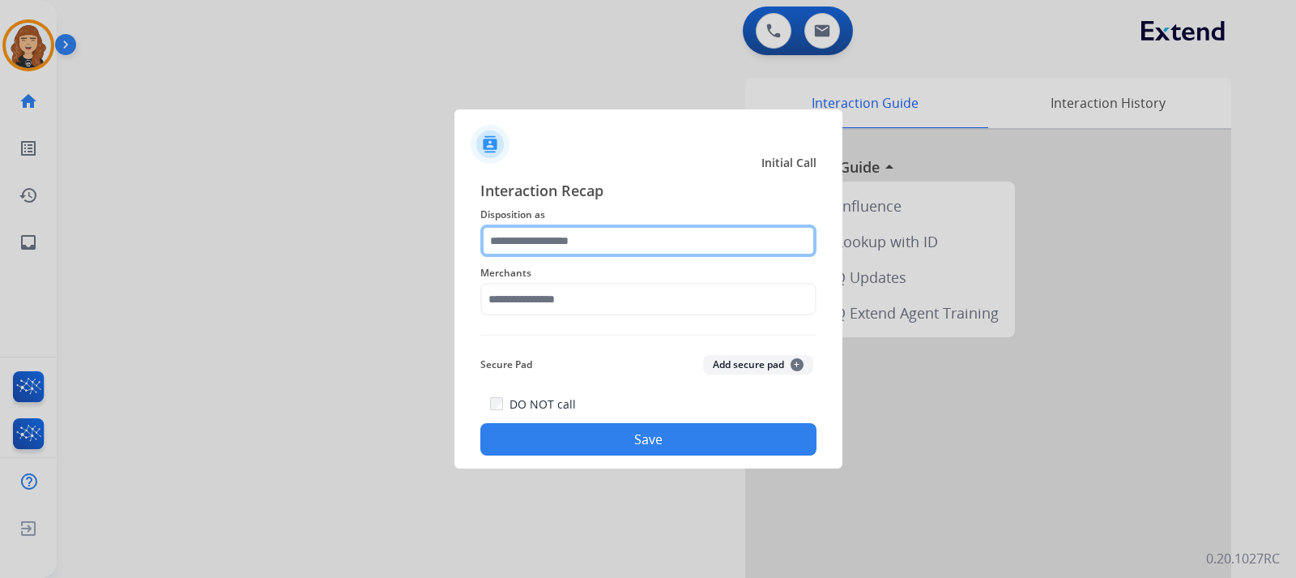
click at [632, 238] on input "text" at bounding box center [648, 240] width 336 height 32
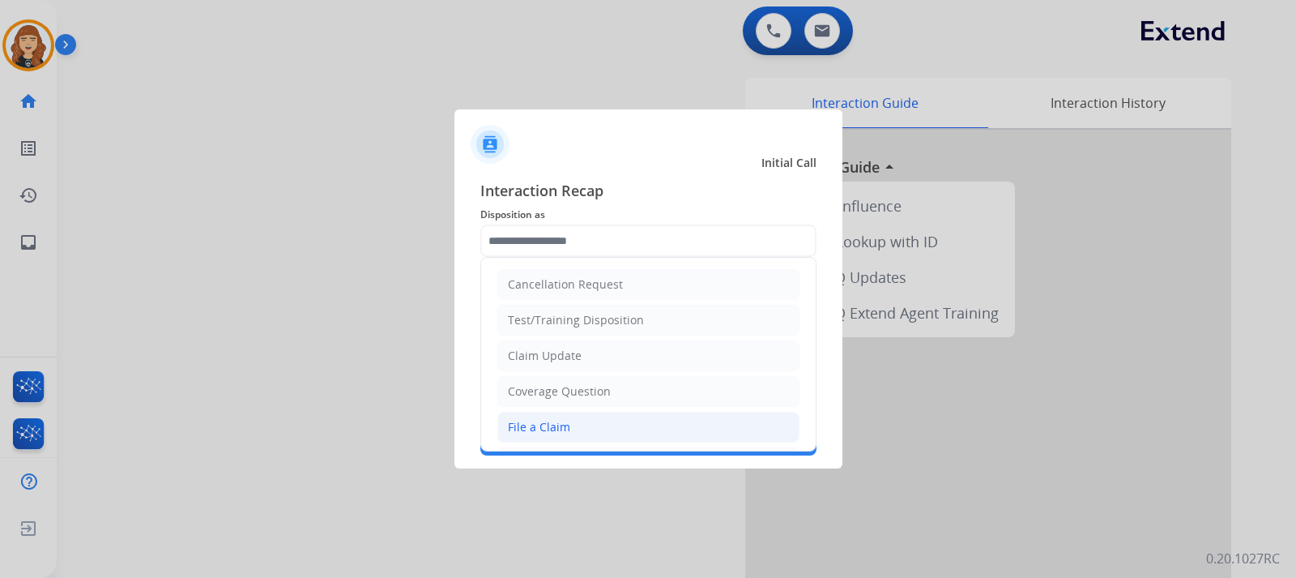
click at [535, 422] on div "File a Claim" at bounding box center [539, 427] width 62 height 16
type input "**********"
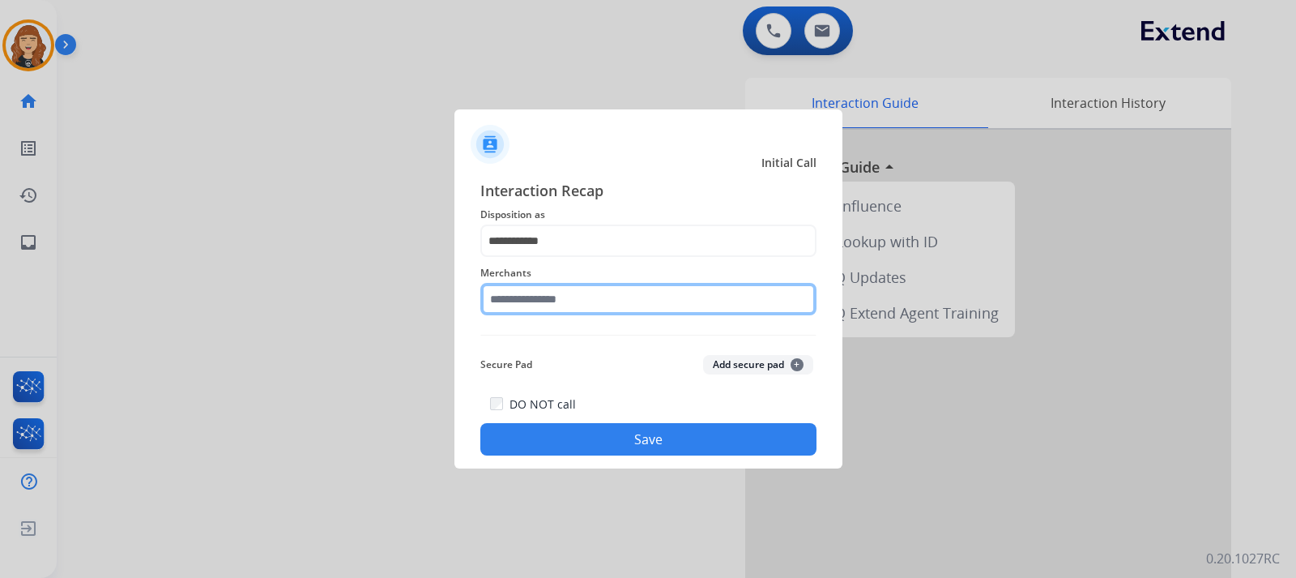
click at [577, 292] on input "text" at bounding box center [648, 299] width 336 height 32
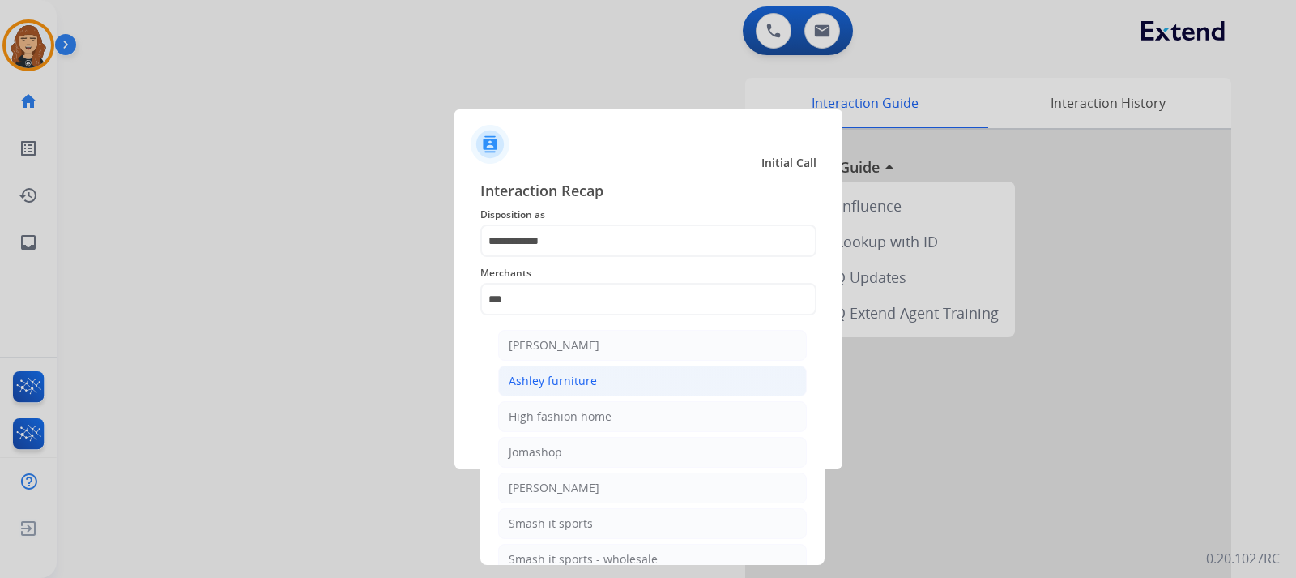
click at [575, 373] on div "Ashley furniture" at bounding box center [553, 381] width 88 height 16
type input "**********"
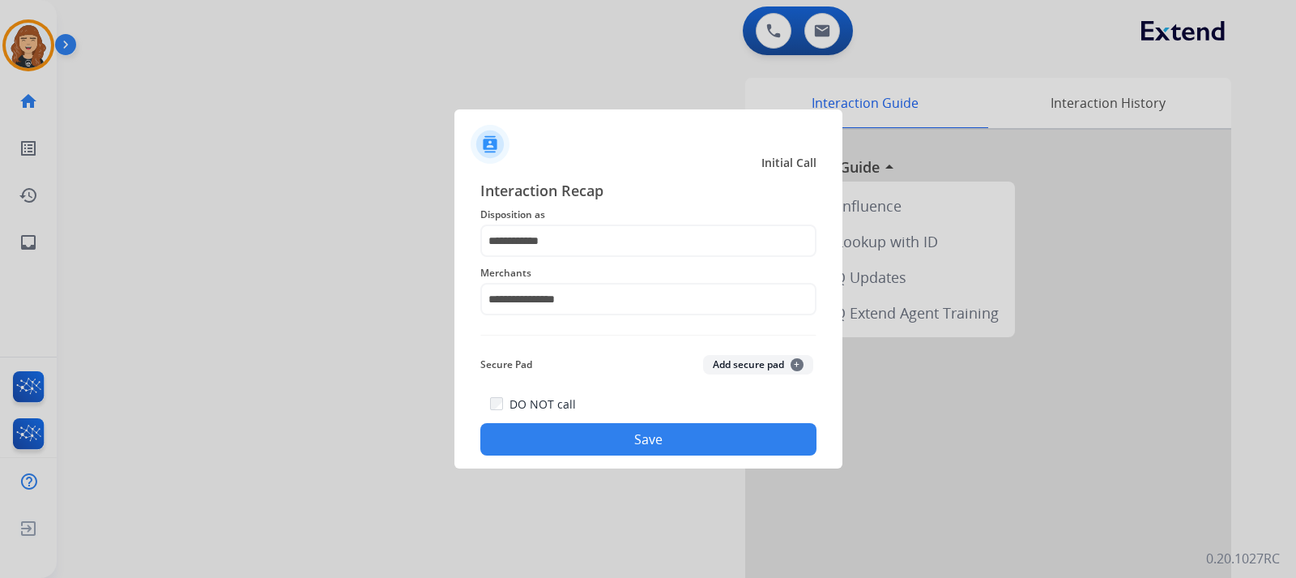
click at [596, 438] on button "Save" at bounding box center [648, 439] width 336 height 32
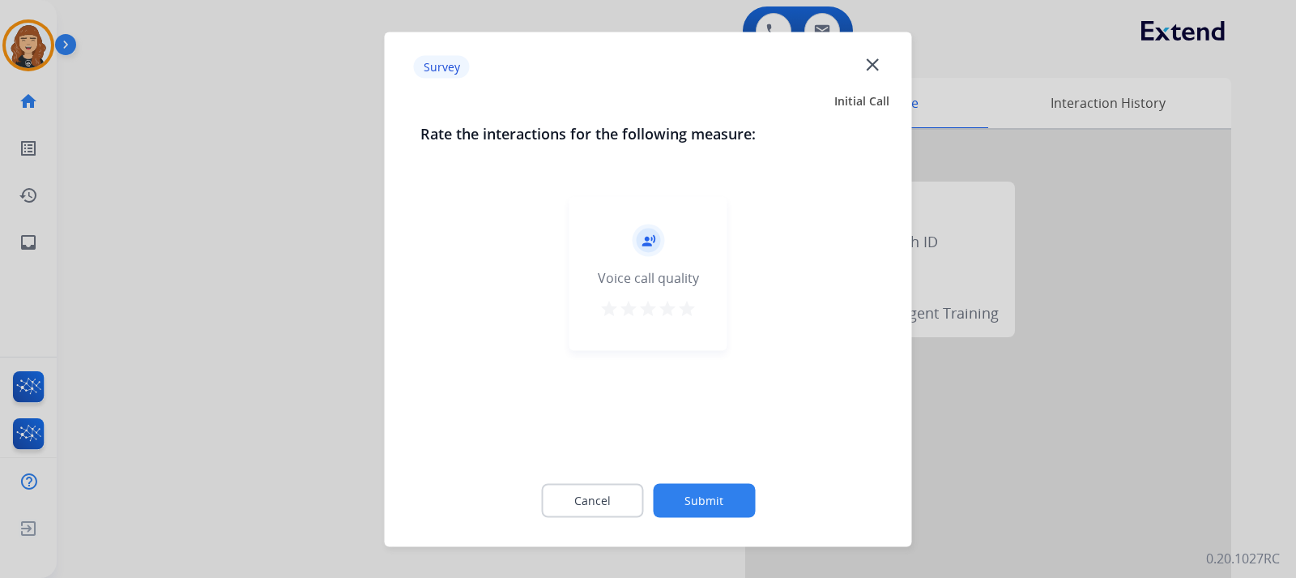
click at [689, 305] on mat-icon "star" at bounding box center [686, 307] width 19 height 19
click at [707, 497] on button "Submit" at bounding box center [704, 500] width 102 height 34
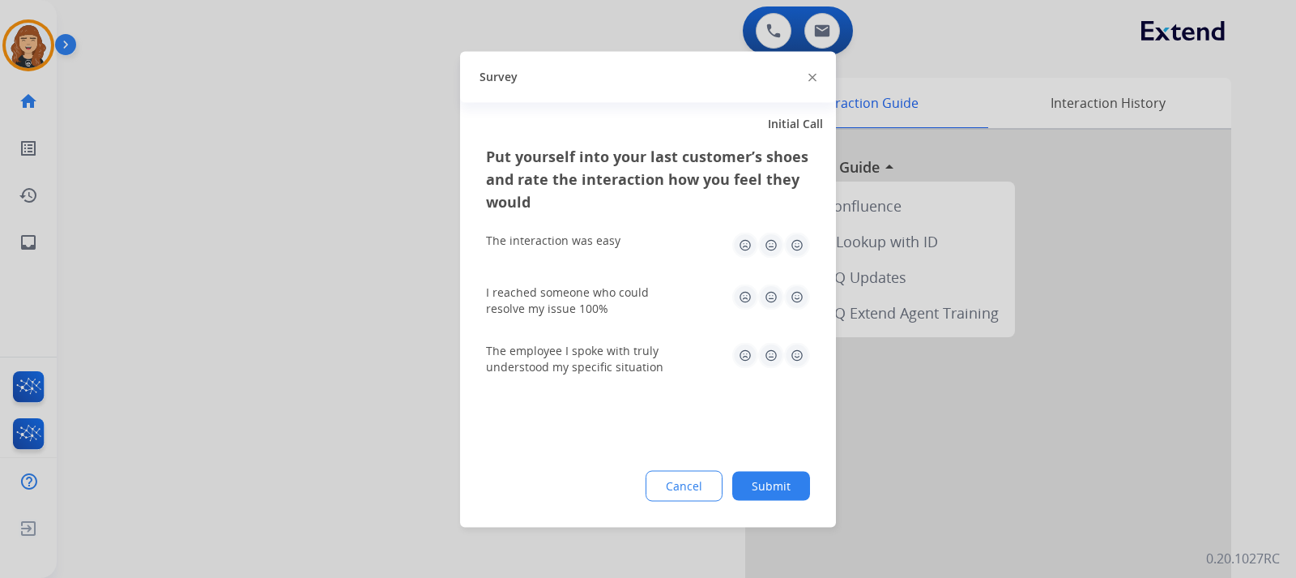
click at [805, 238] on img at bounding box center [797, 245] width 26 height 26
click at [812, 274] on div "Put yourself into your last customer’s shoes and rate the interaction how you f…" at bounding box center [648, 335] width 376 height 382
click at [808, 290] on img at bounding box center [797, 297] width 26 height 26
click at [802, 353] on img at bounding box center [797, 355] width 26 height 26
click at [786, 478] on button "Submit" at bounding box center [771, 485] width 78 height 29
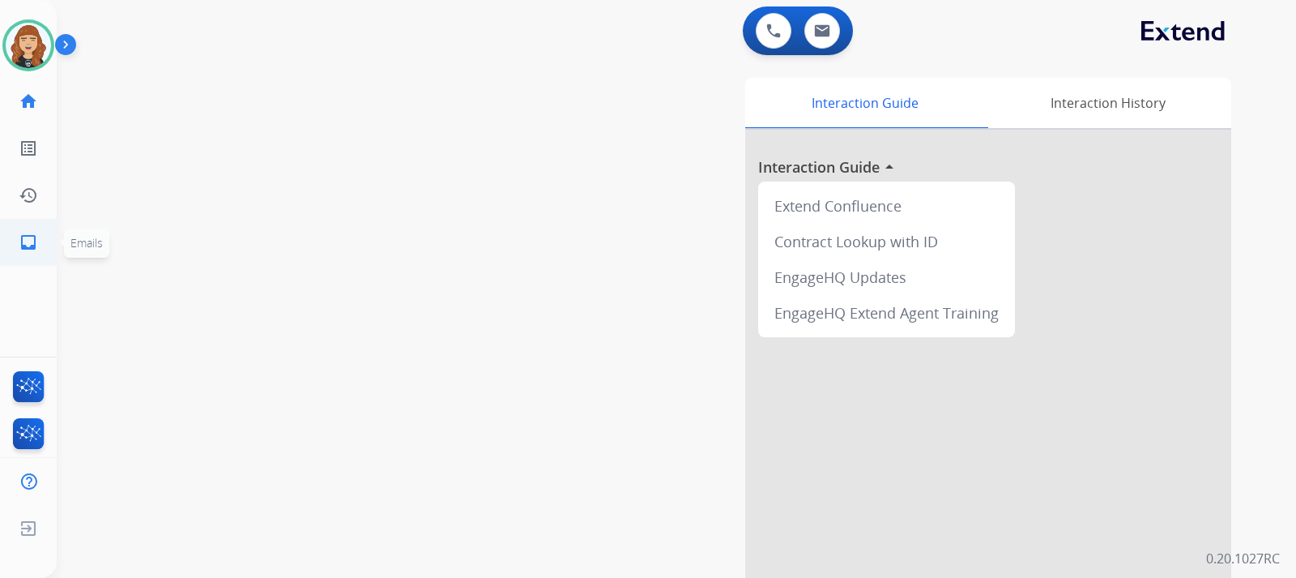
click at [24, 244] on mat-icon "inbox" at bounding box center [28, 242] width 19 height 19
select select "**********"
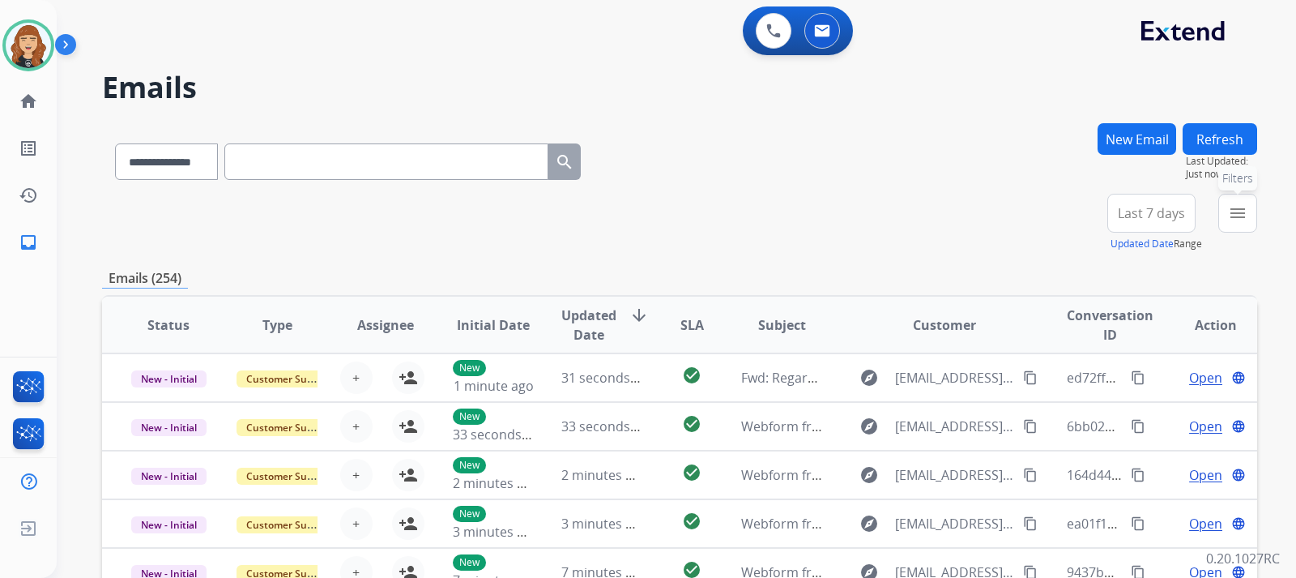
click at [1252, 210] on button "menu Filters" at bounding box center [1237, 213] width 39 height 39
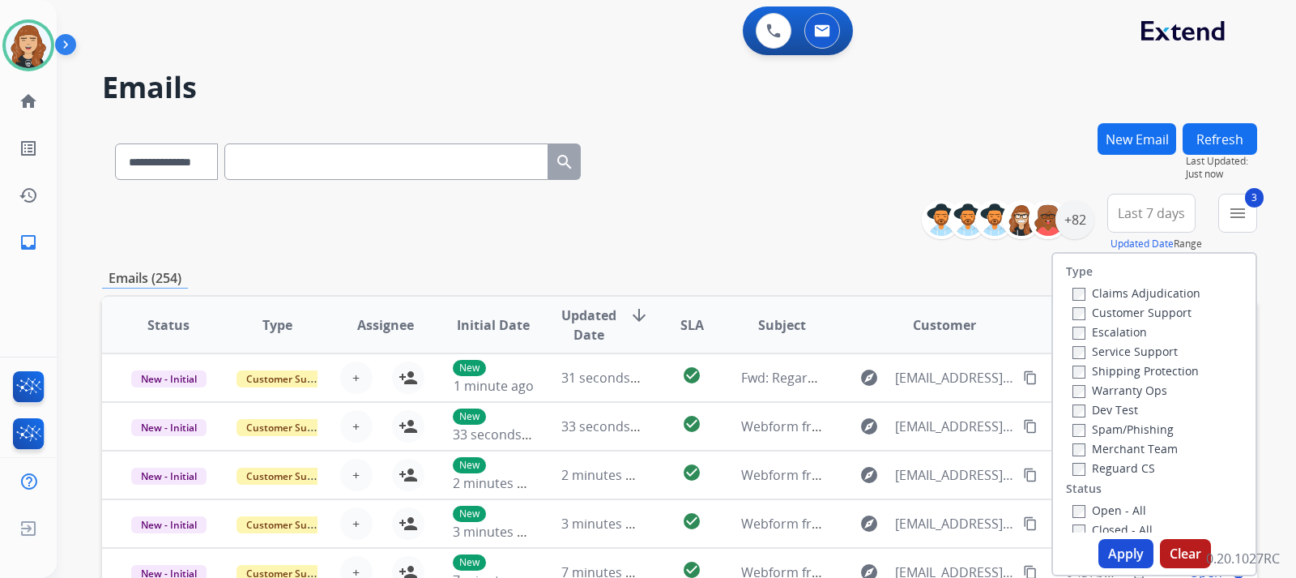
click at [1111, 559] on button "Apply" at bounding box center [1126, 553] width 55 height 29
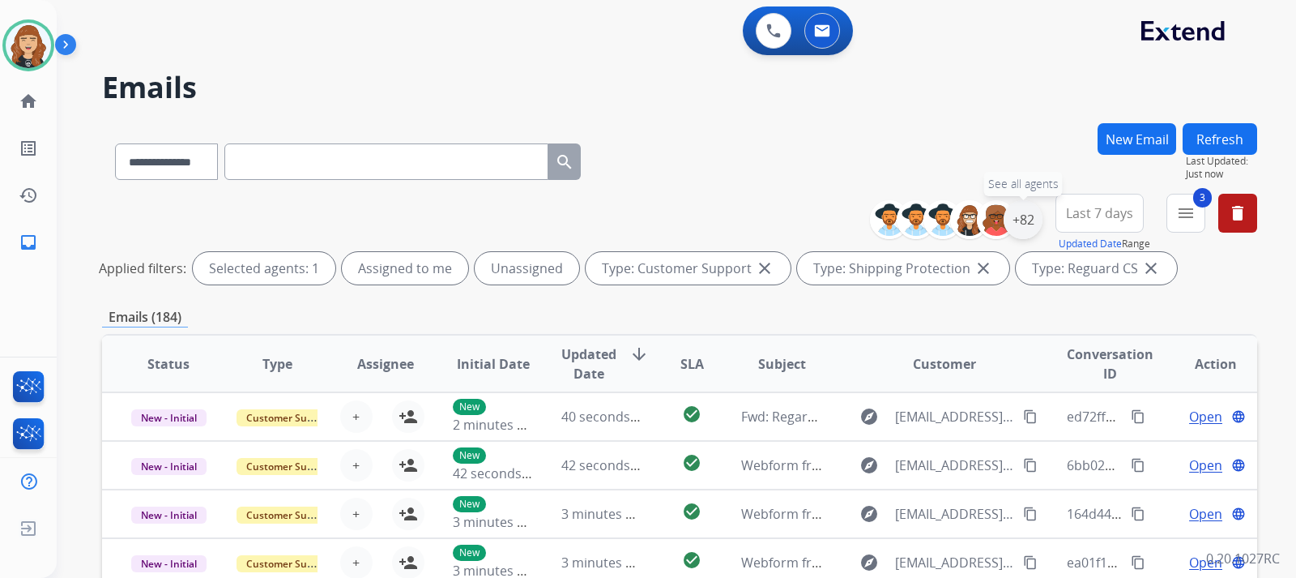
click at [1021, 213] on div "+82" at bounding box center [1023, 219] width 39 height 39
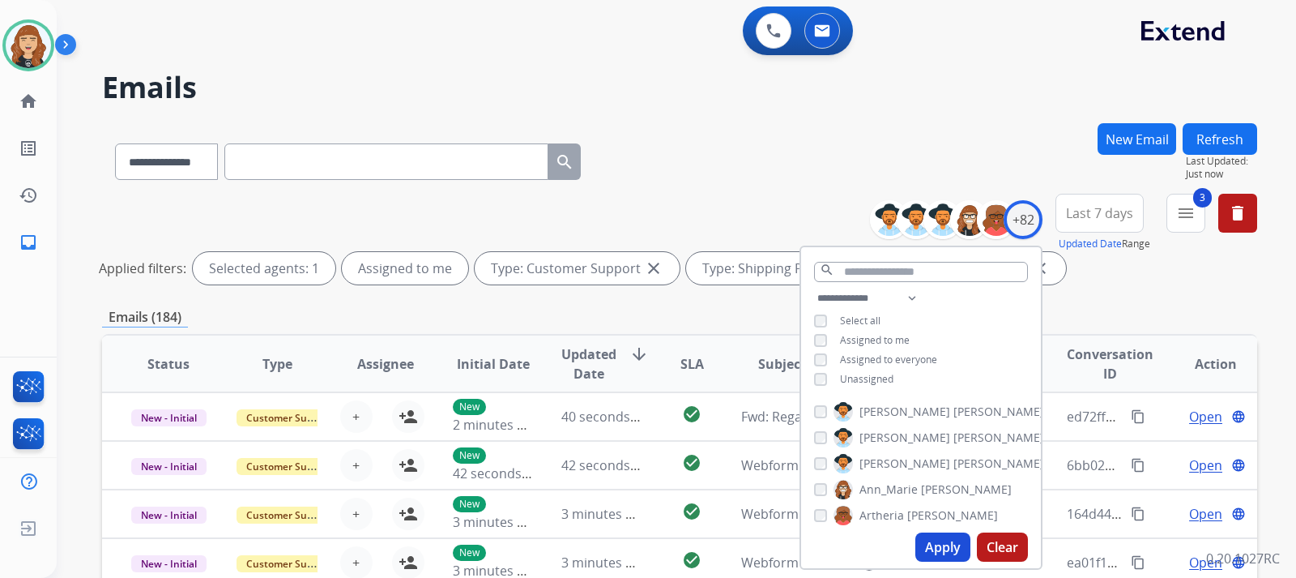
click at [937, 544] on button "Apply" at bounding box center [942, 546] width 55 height 29
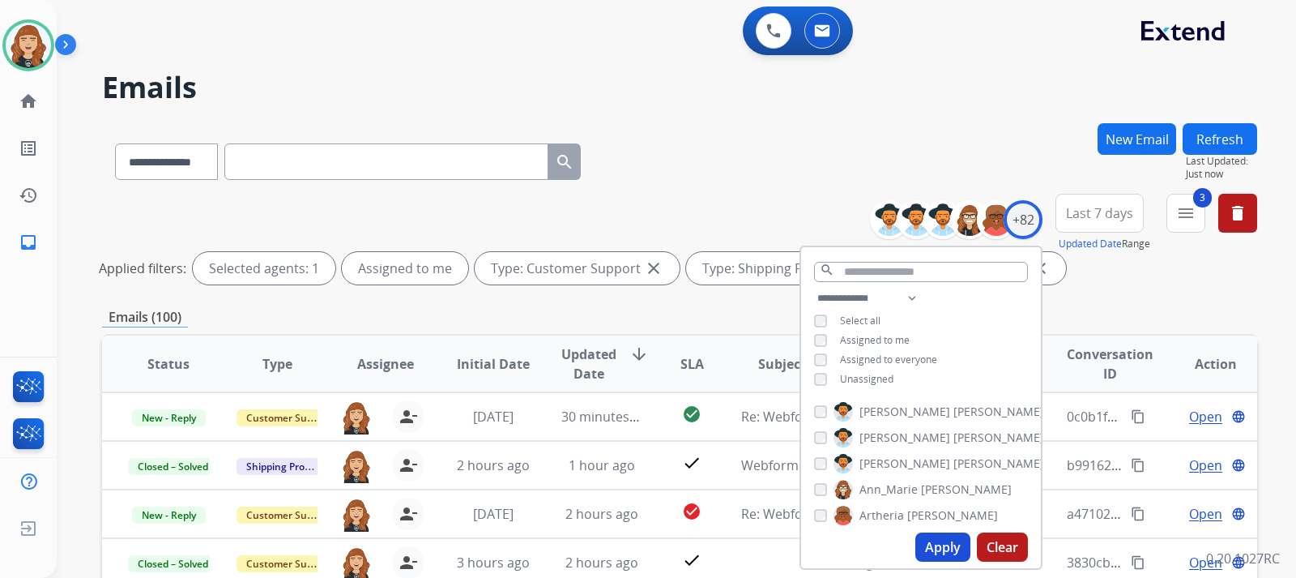
click at [1282, 279] on div "**********" at bounding box center [676, 289] width 1239 height 578
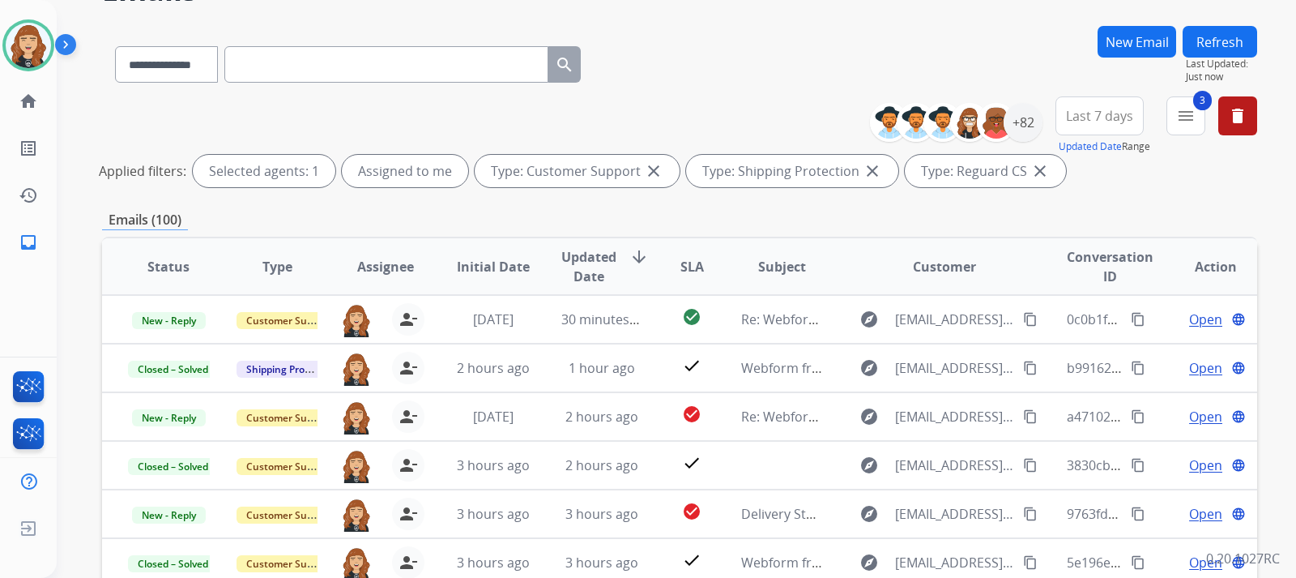
scroll to position [130, 0]
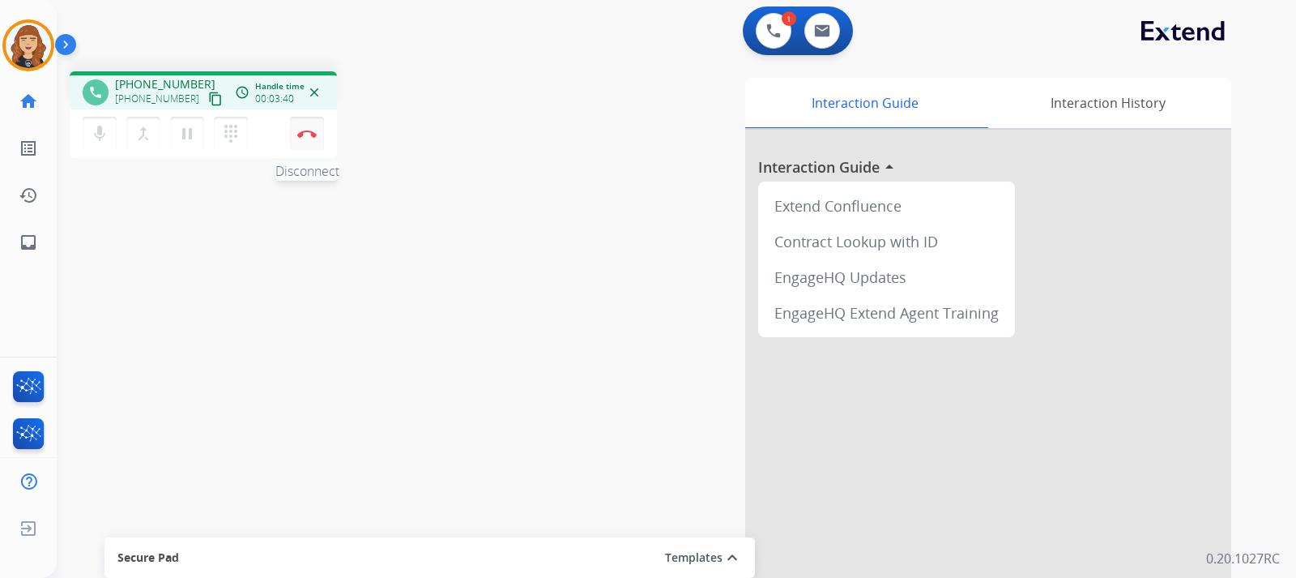
click at [305, 139] on button "Disconnect" at bounding box center [307, 134] width 34 height 34
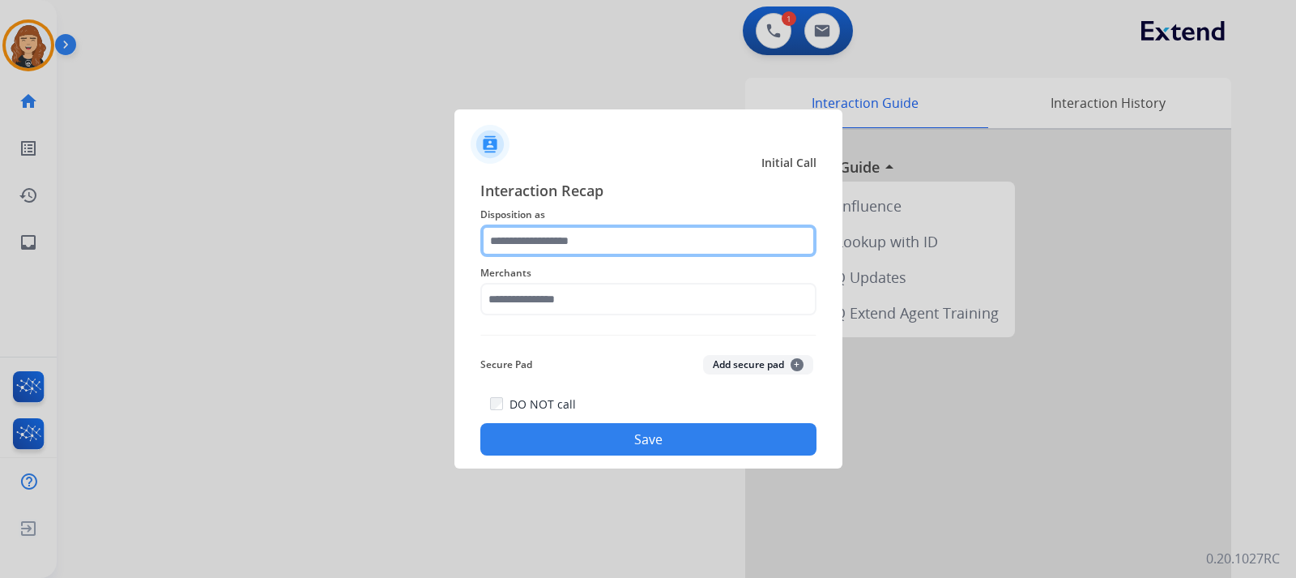
click at [587, 255] on input "text" at bounding box center [648, 240] width 336 height 32
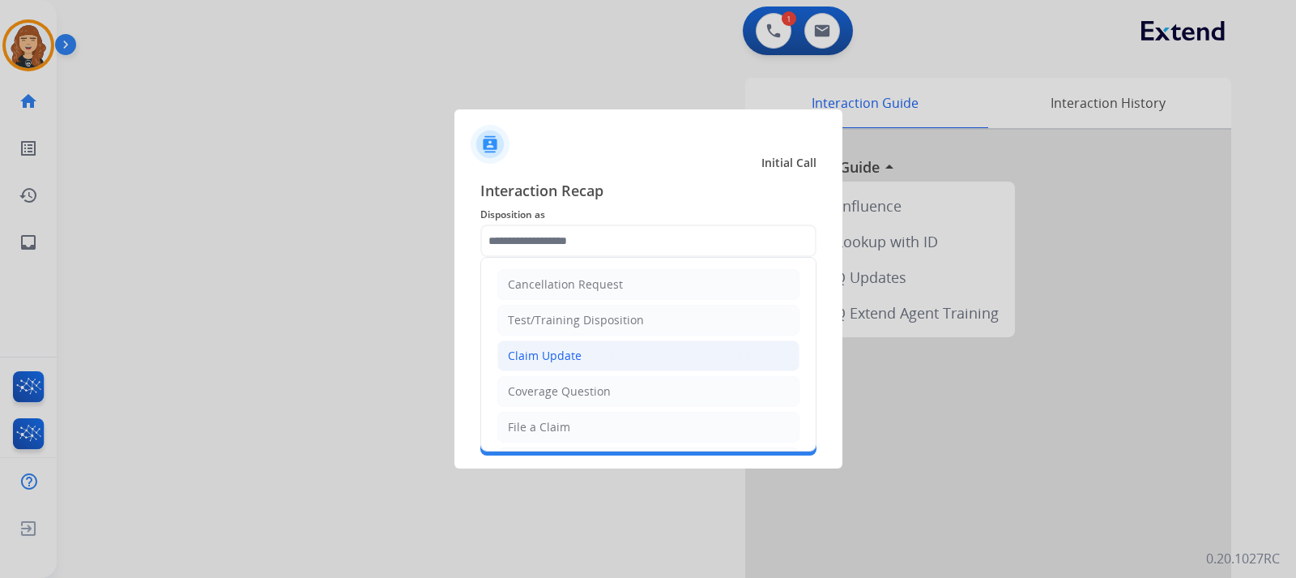
click at [569, 348] on div "Claim Update" at bounding box center [545, 356] width 74 height 16
type input "**********"
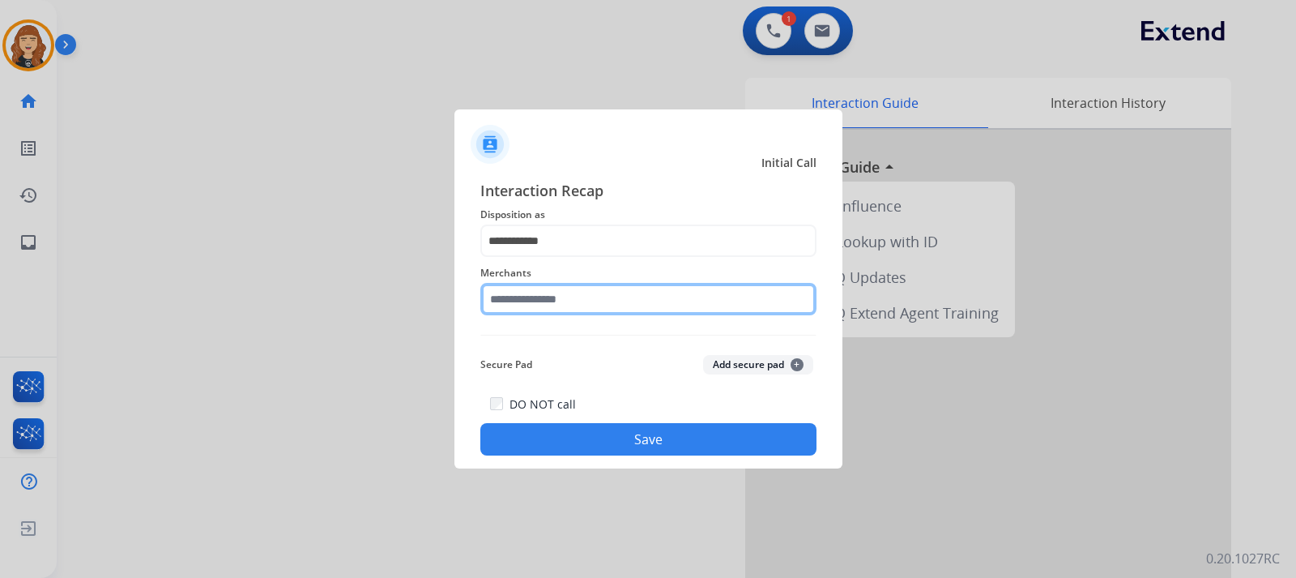
click at [577, 295] on input "text" at bounding box center [648, 299] width 336 height 32
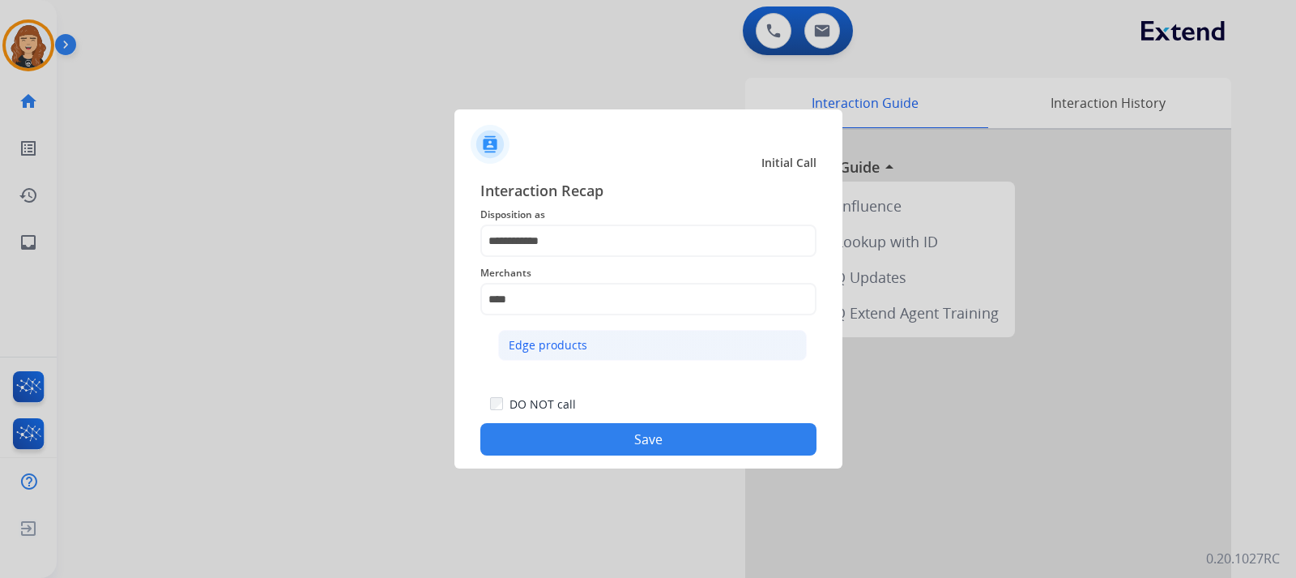
click at [589, 352] on li "Edge products" at bounding box center [652, 345] width 309 height 31
type input "**********"
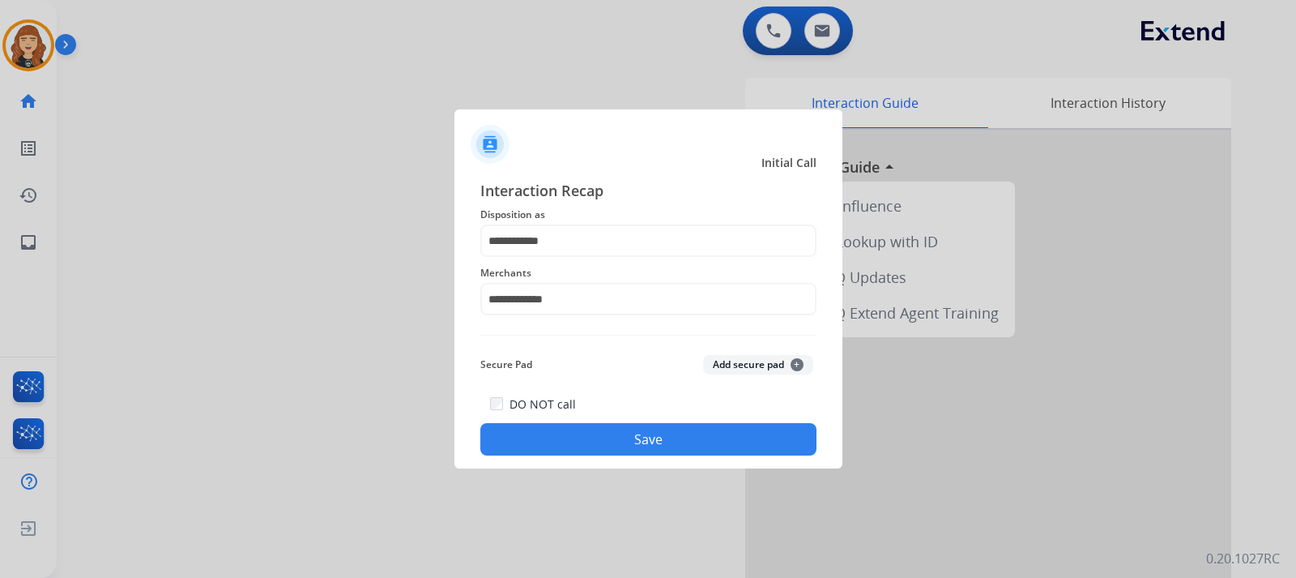
click at [649, 442] on button "Save" at bounding box center [648, 439] width 336 height 32
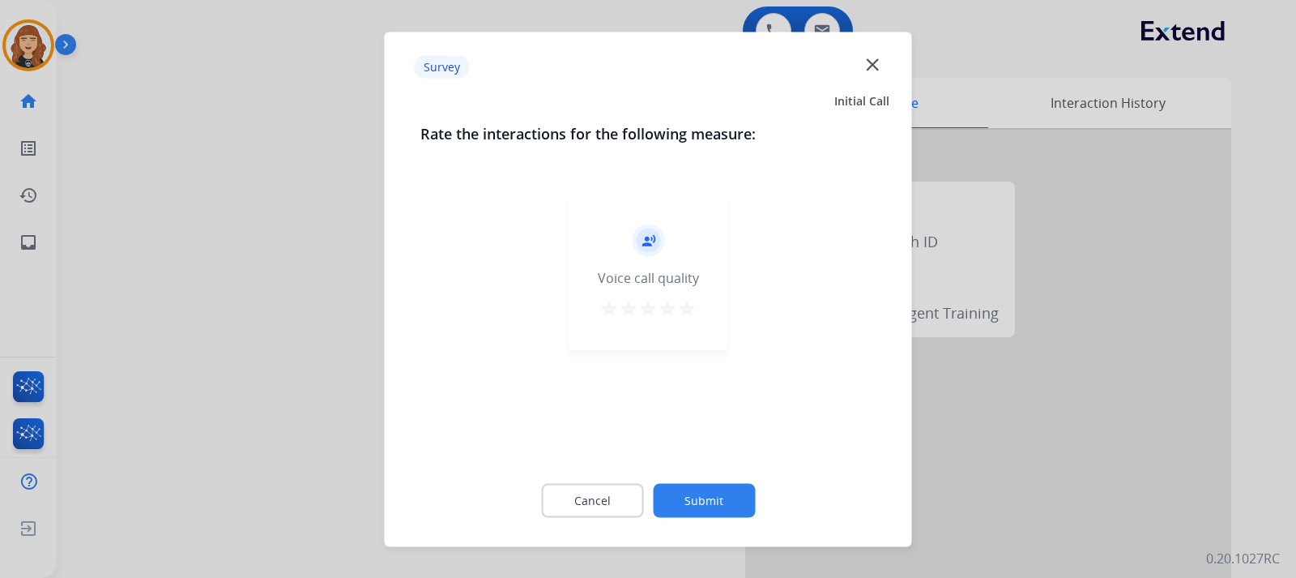
click at [691, 301] on mat-icon "star" at bounding box center [686, 307] width 19 height 19
click at [722, 501] on button "Submit" at bounding box center [704, 500] width 102 height 34
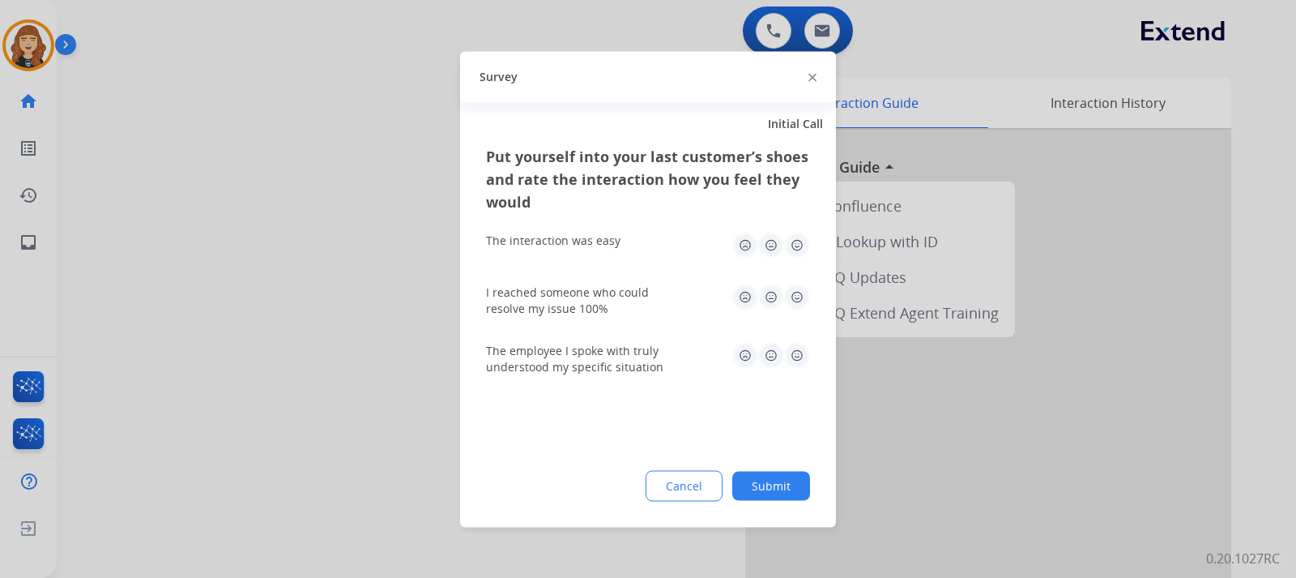
click at [796, 248] on img at bounding box center [797, 245] width 26 height 26
click at [796, 302] on img at bounding box center [797, 297] width 26 height 26
click at [797, 349] on img at bounding box center [797, 355] width 26 height 26
click at [769, 484] on button "Submit" at bounding box center [771, 485] width 78 height 29
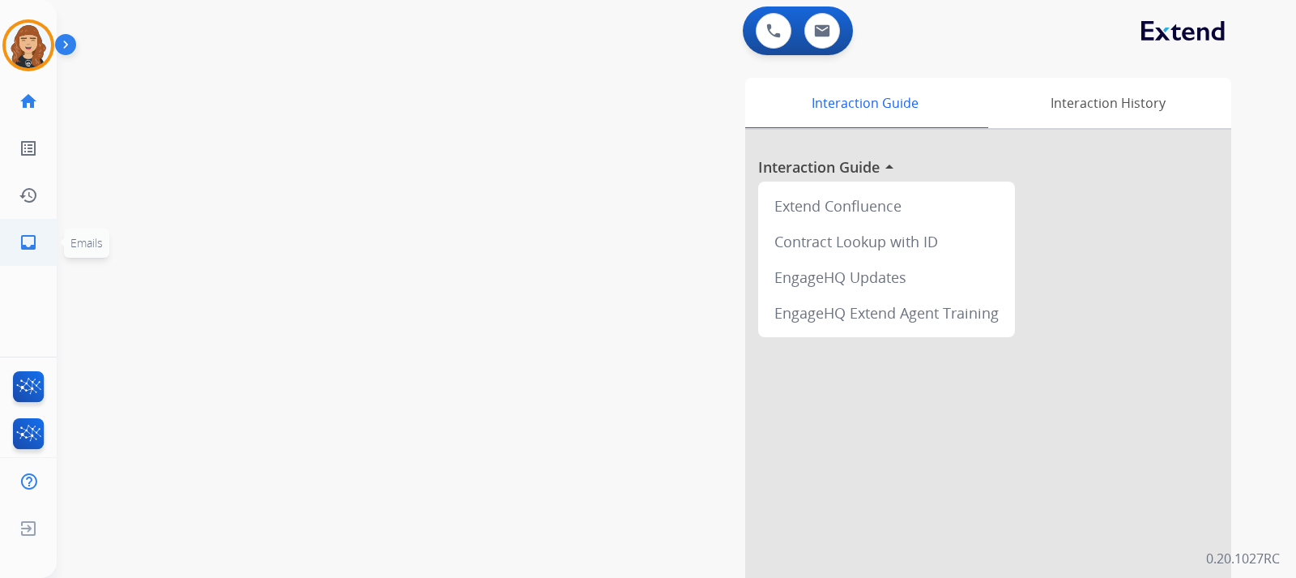
click at [22, 246] on mat-icon "inbox" at bounding box center [28, 242] width 19 height 19
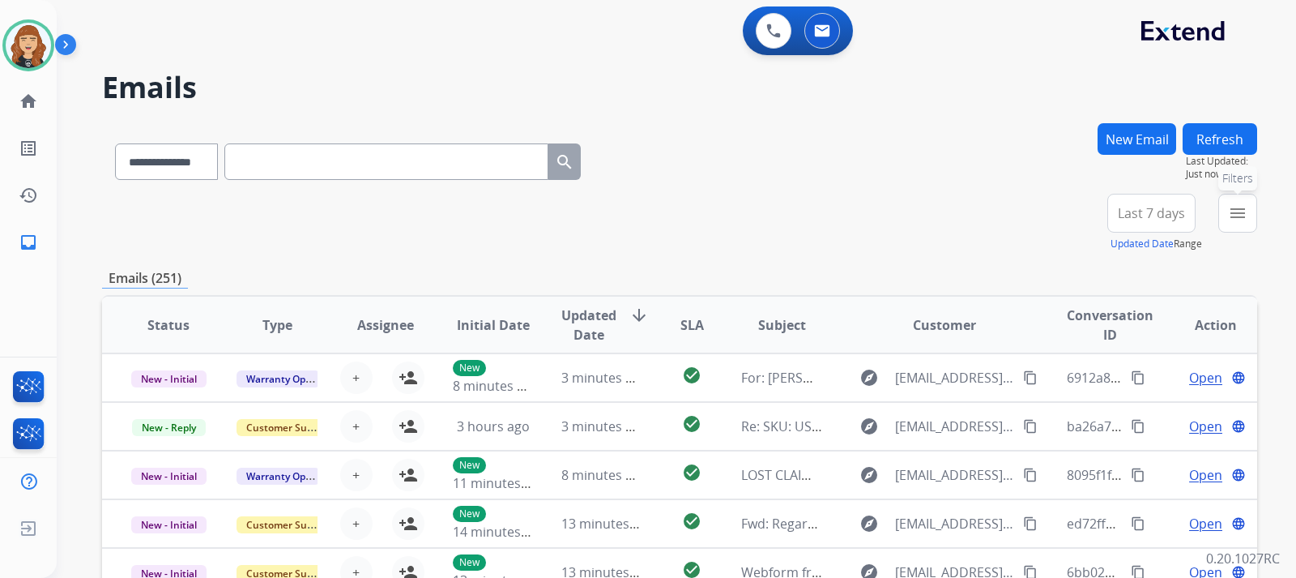
click at [1255, 205] on button "menu Filters" at bounding box center [1237, 213] width 39 height 39
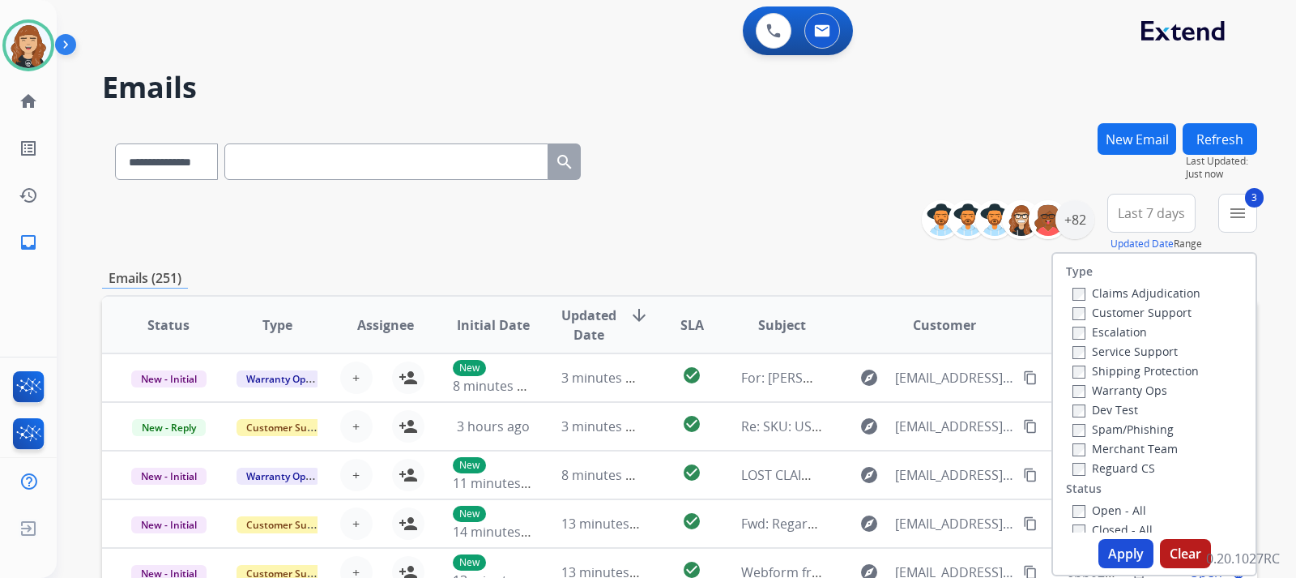
click at [1113, 550] on button "Apply" at bounding box center [1126, 553] width 55 height 29
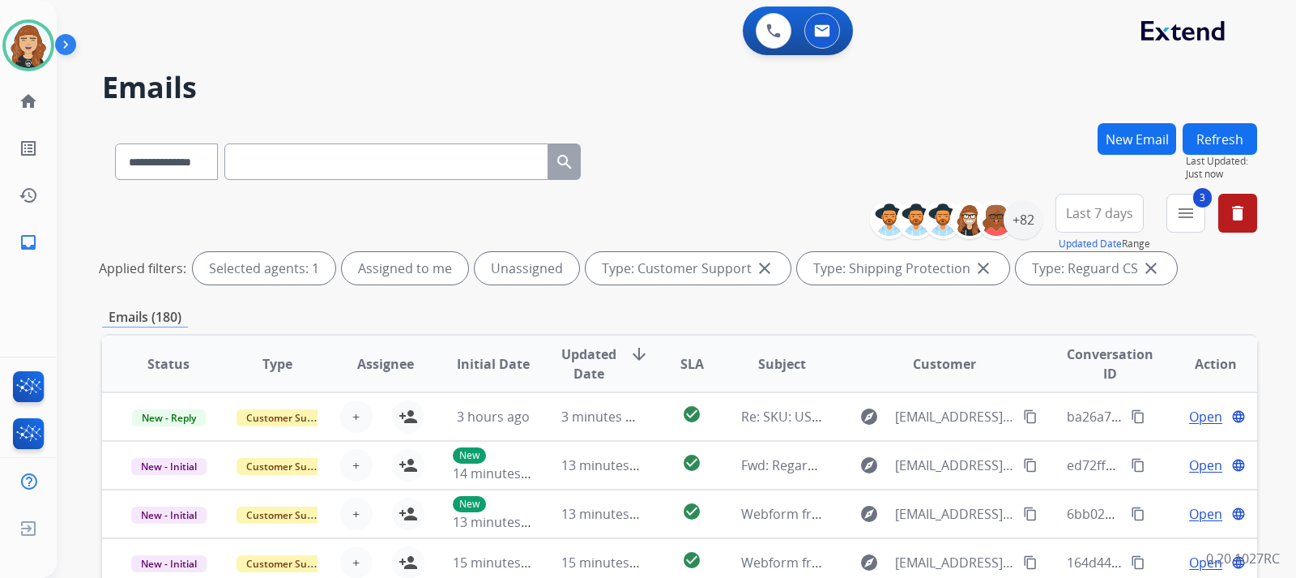
click at [1290, 299] on div "**********" at bounding box center [676, 289] width 1239 height 578
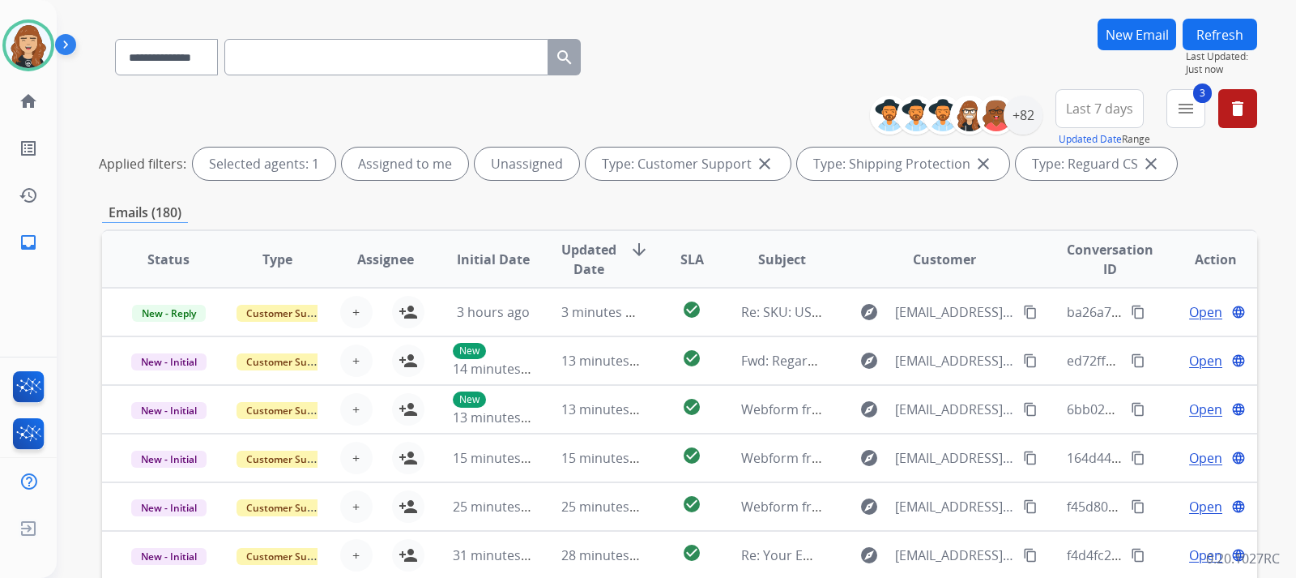
scroll to position [130, 0]
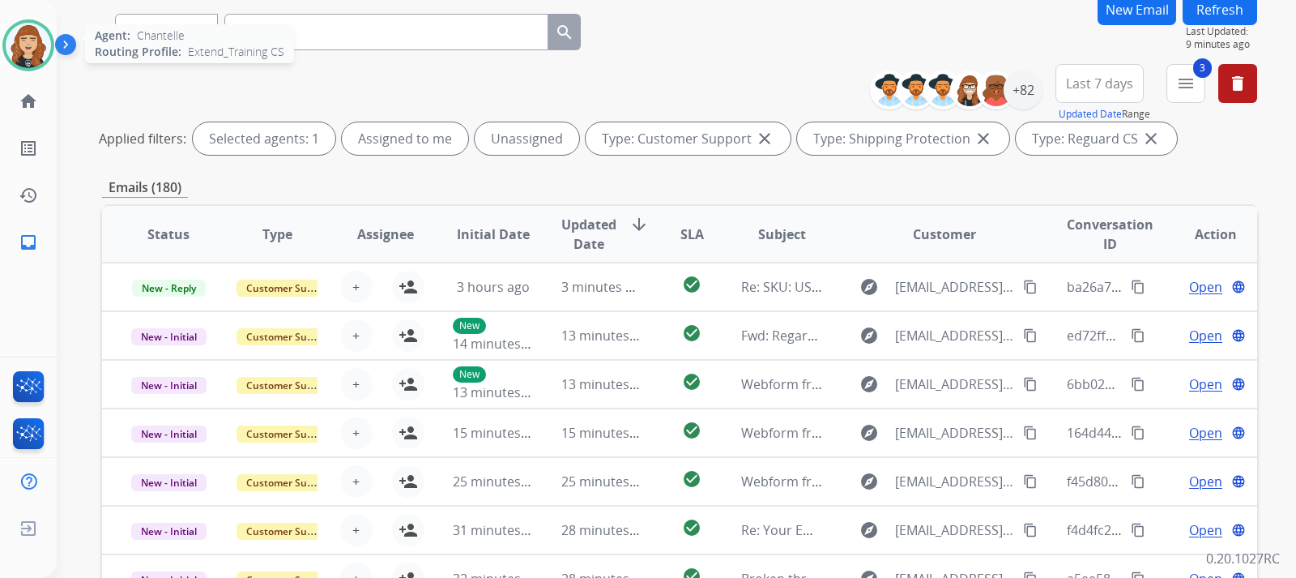
click at [28, 43] on img at bounding box center [28, 45] width 45 height 45
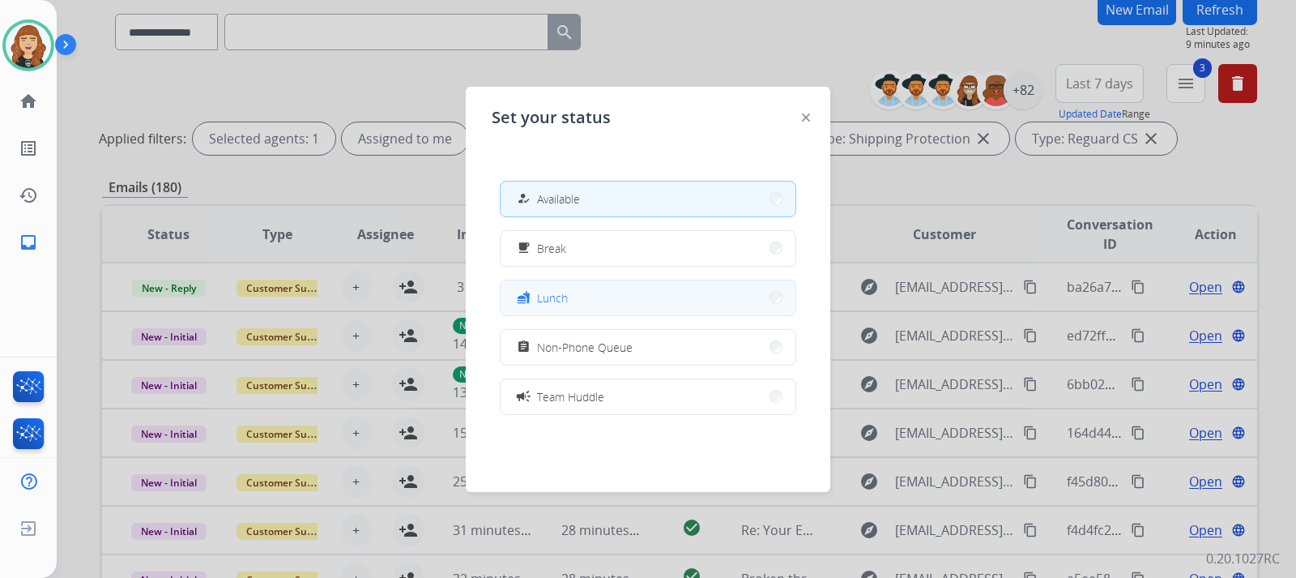
click at [625, 296] on button "fastfood Lunch" at bounding box center [648, 297] width 295 height 35
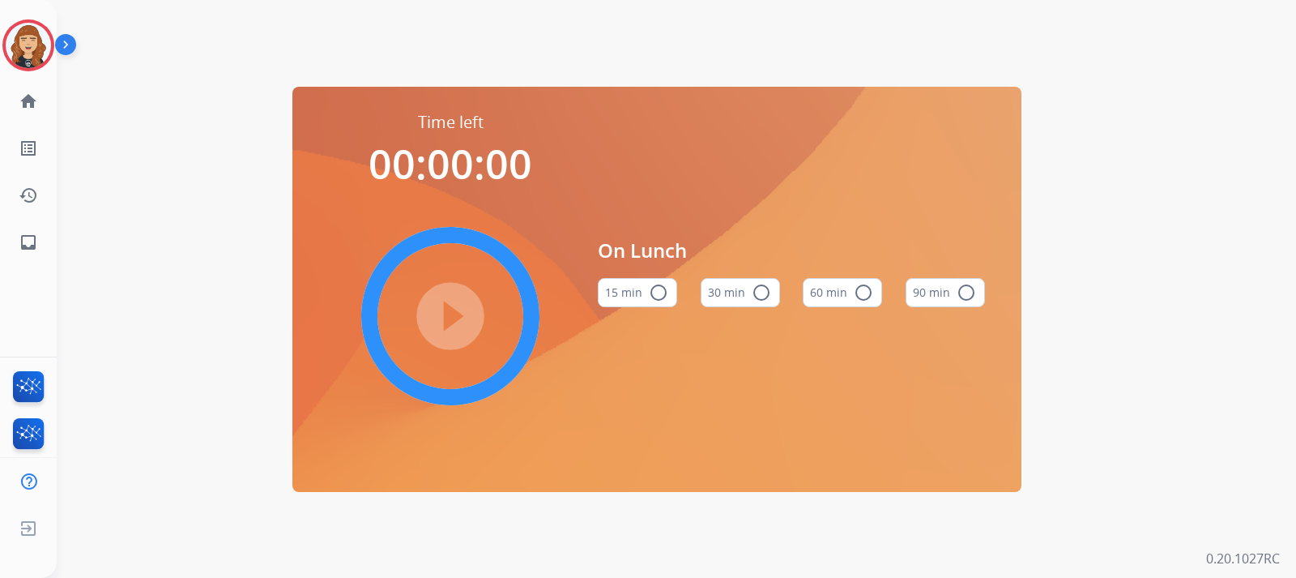
click at [743, 290] on button "30 min radio_button_unchecked" at bounding box center [740, 292] width 79 height 29
click at [454, 306] on mat-icon "play_circle_filled" at bounding box center [450, 315] width 19 height 19
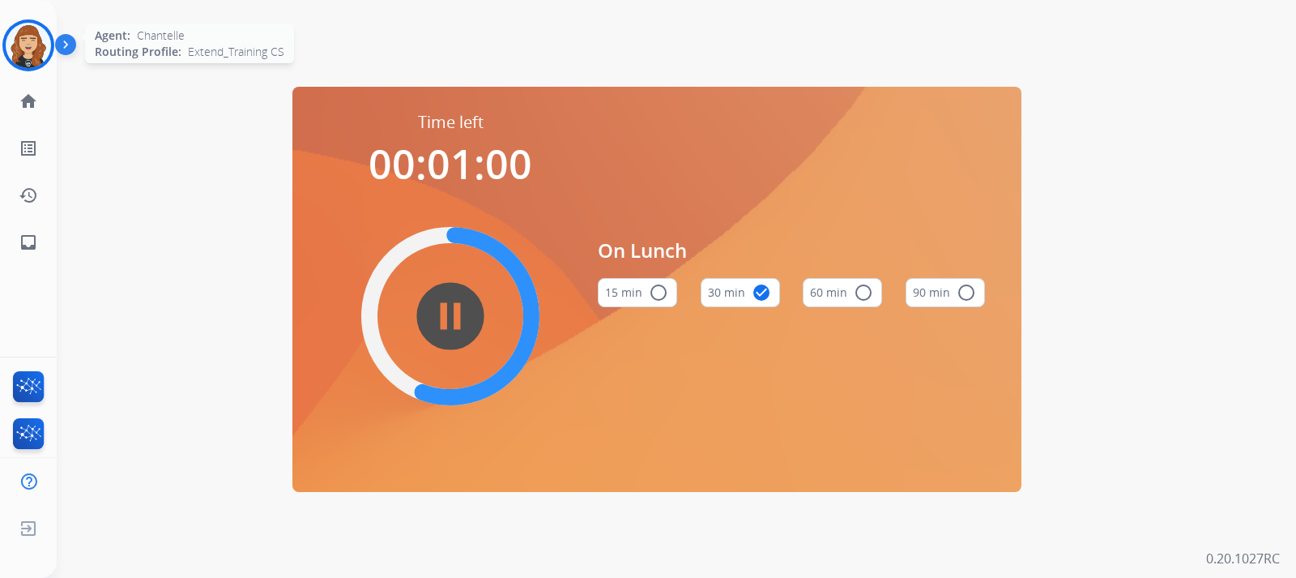
click at [36, 45] on img at bounding box center [28, 45] width 45 height 45
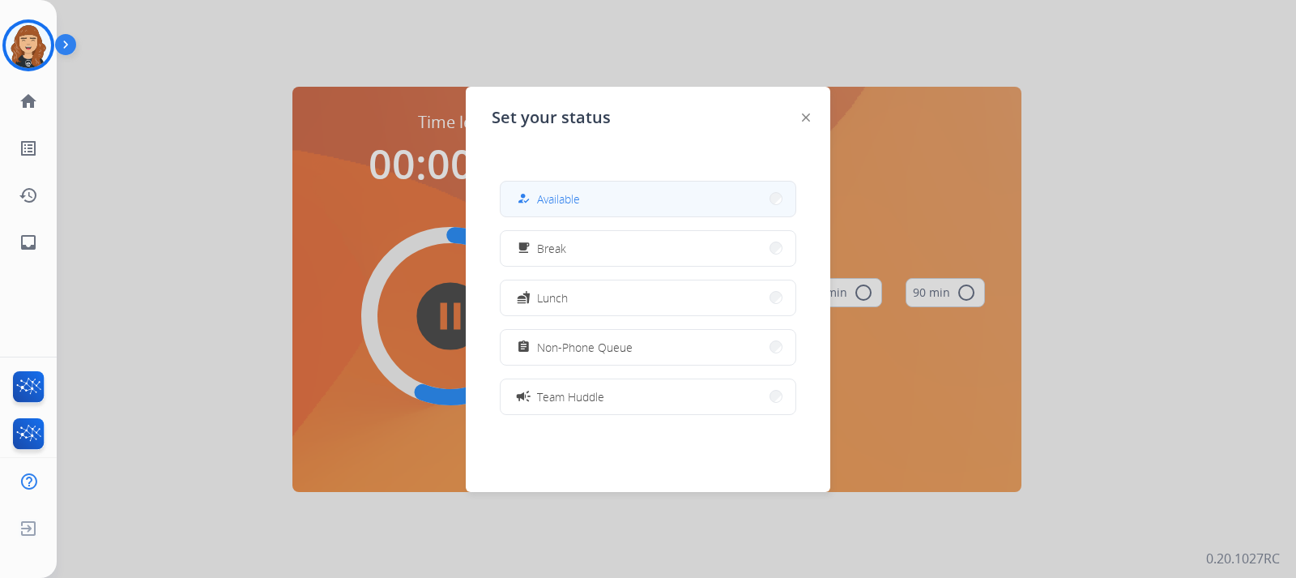
click at [593, 201] on button "how_to_reg Available" at bounding box center [648, 198] width 295 height 35
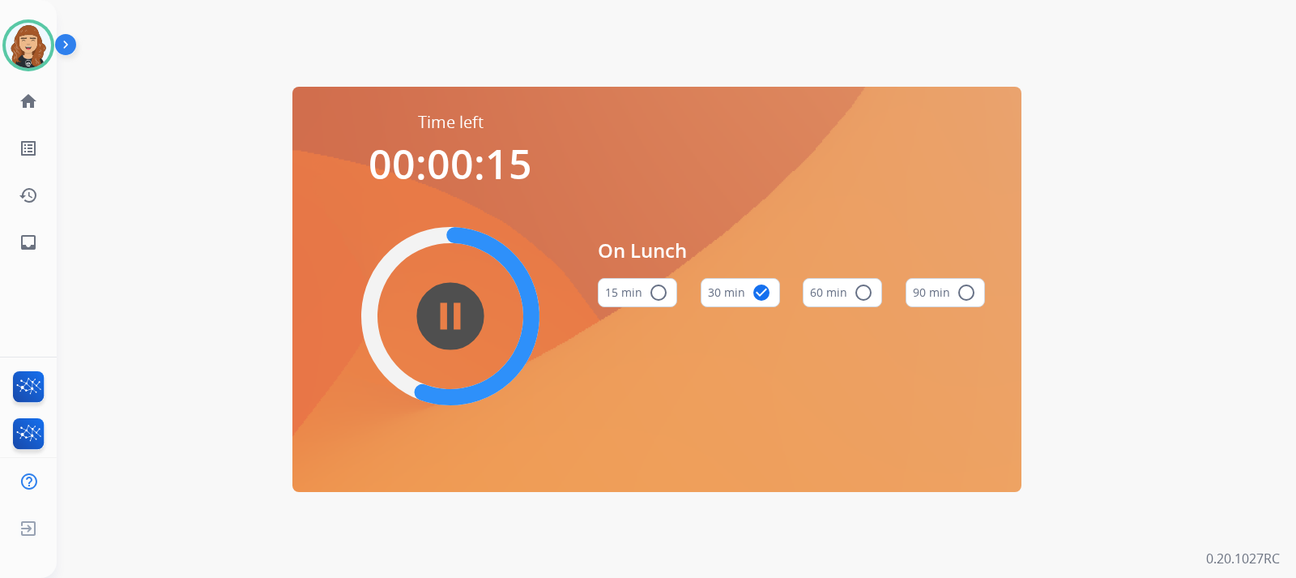
click at [441, 310] on mat-icon "pause_circle_filled" at bounding box center [450, 315] width 19 height 19
click at [732, 297] on button "30 min check_circle" at bounding box center [740, 292] width 79 height 29
click at [27, 99] on mat-icon "home" at bounding box center [28, 101] width 19 height 19
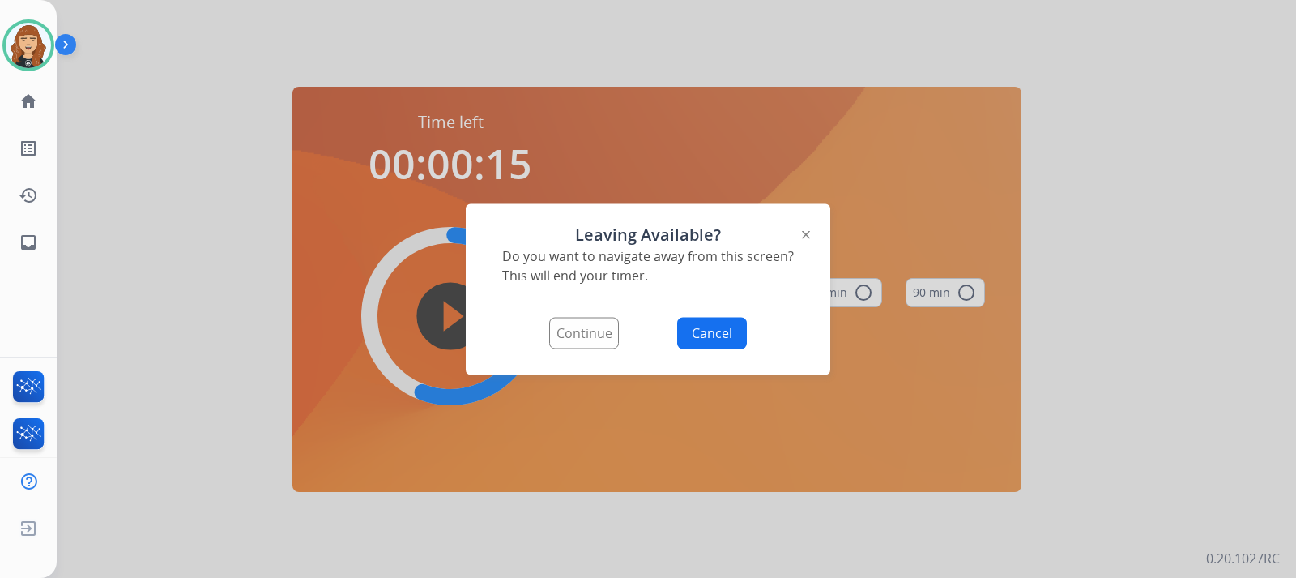
click at [714, 332] on button "Cancel" at bounding box center [712, 333] width 70 height 32
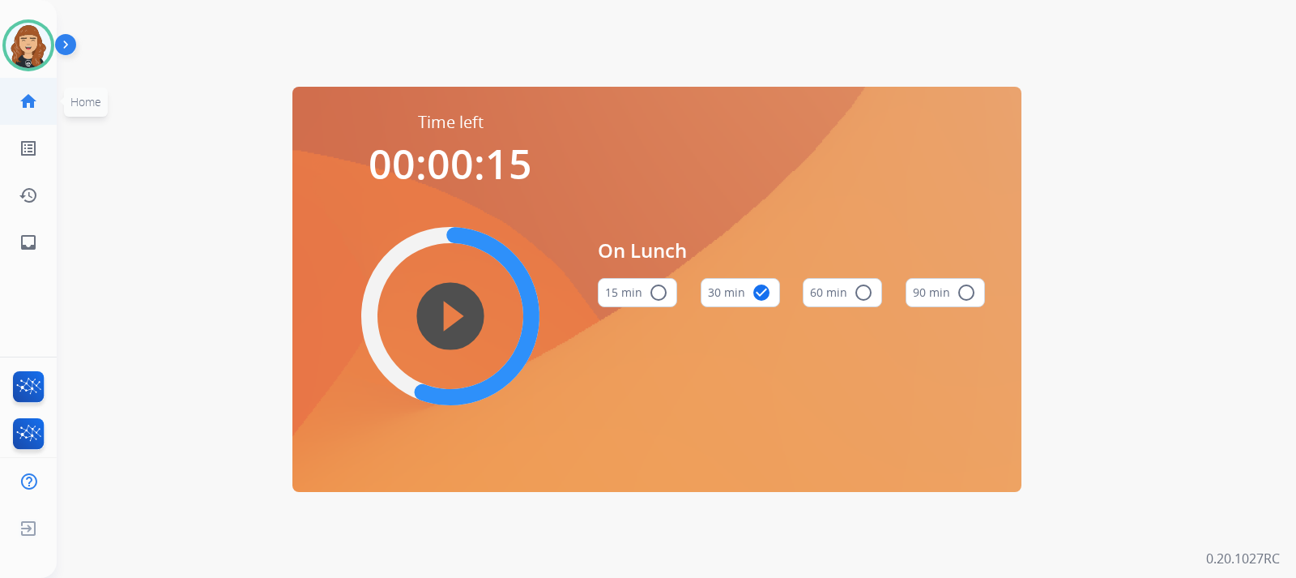
click at [27, 102] on mat-icon "home" at bounding box center [28, 101] width 19 height 19
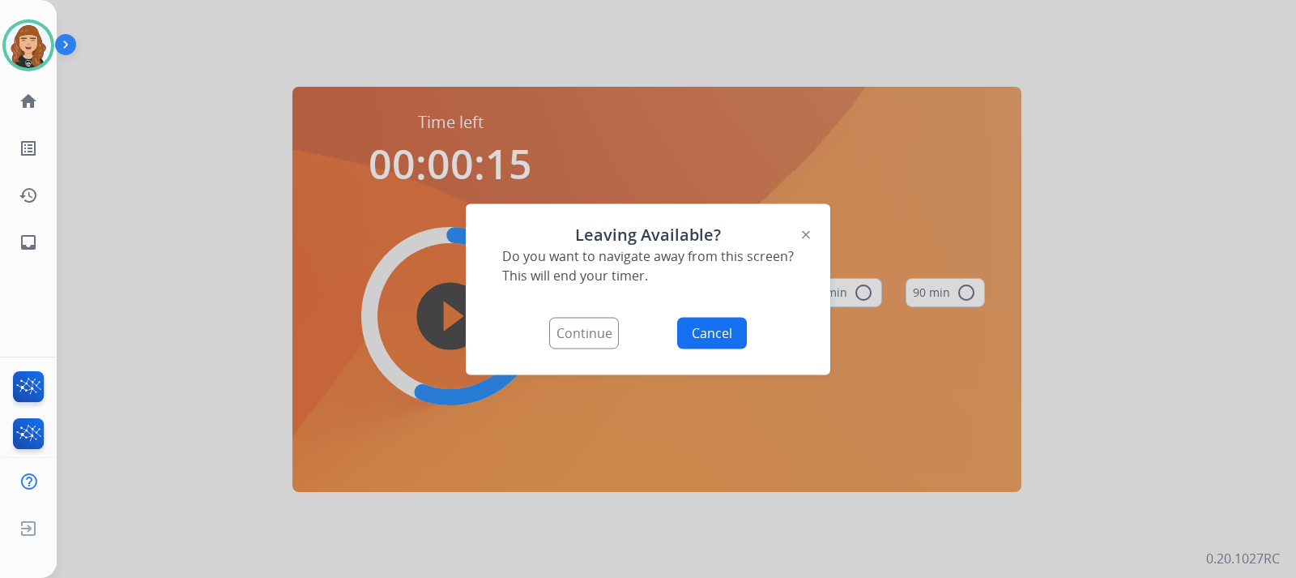
click at [593, 348] on div "Leaving Available? Do you want to navigate away from this screen? This will end…" at bounding box center [648, 288] width 365 height 171
click at [585, 325] on button "Continue" at bounding box center [584, 333] width 70 height 32
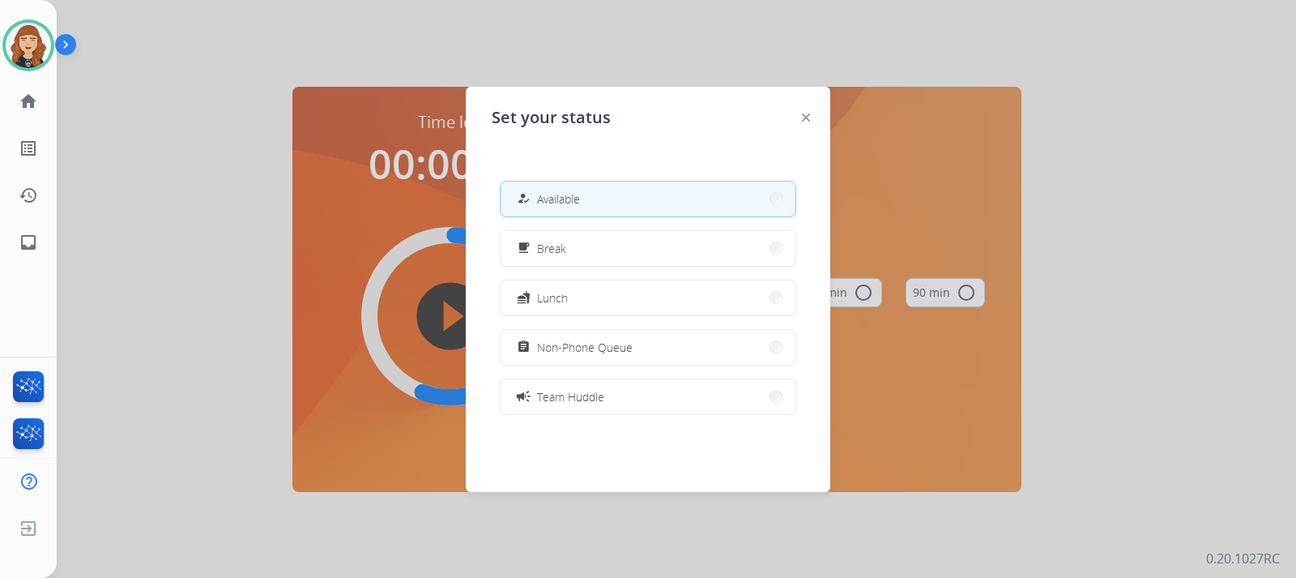
click at [598, 193] on button "how_to_reg Available" at bounding box center [648, 198] width 295 height 35
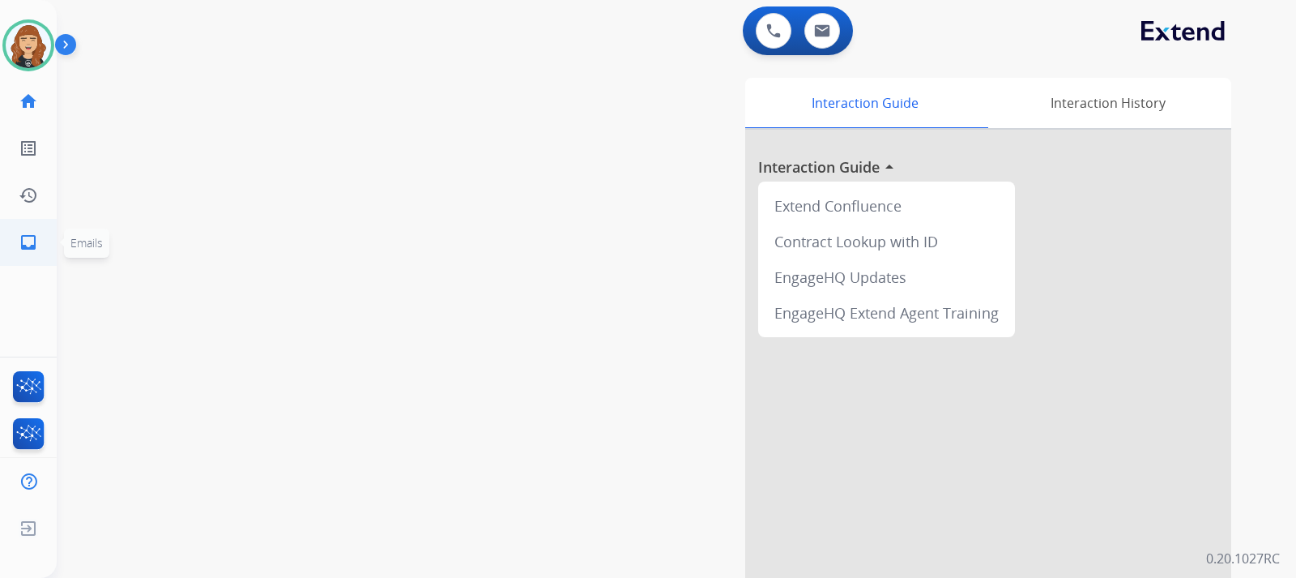
click at [29, 243] on mat-icon "inbox" at bounding box center [28, 242] width 19 height 19
select select "**********"
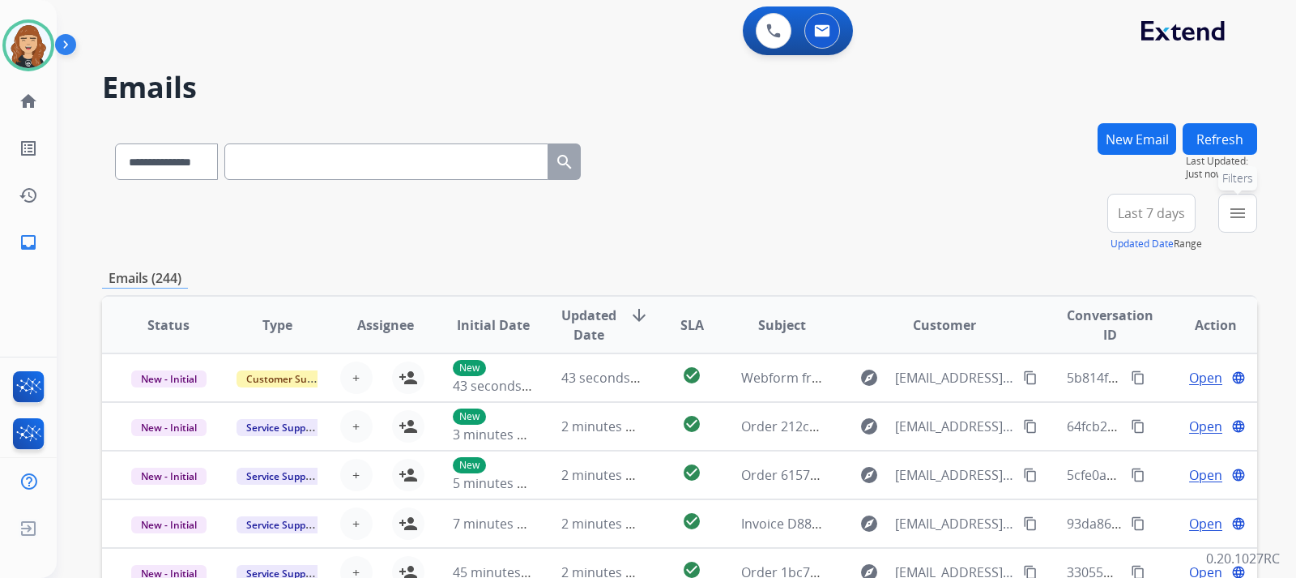
click at [1254, 206] on button "menu Filters" at bounding box center [1237, 213] width 39 height 39
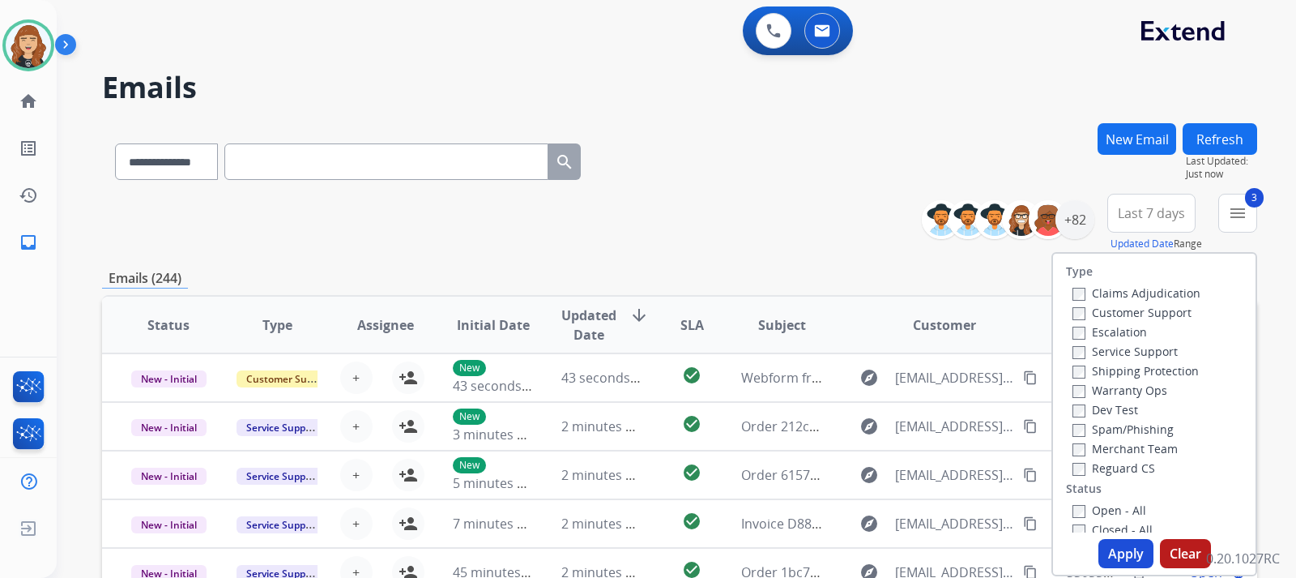
click at [1126, 556] on button "Apply" at bounding box center [1126, 553] width 55 height 29
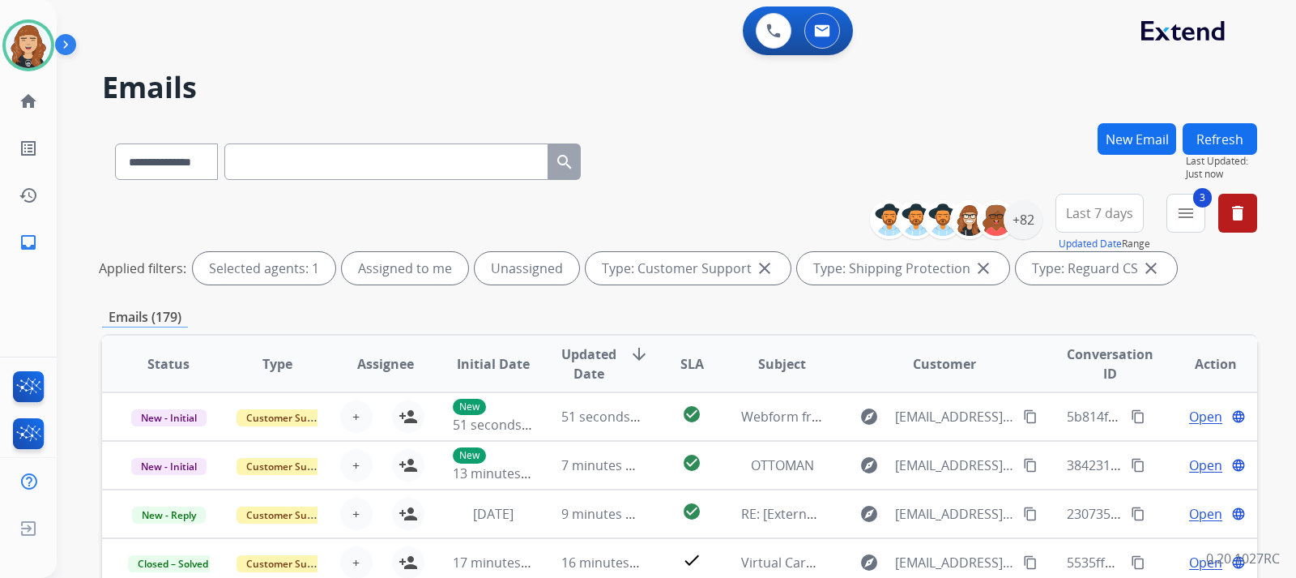
click at [1271, 284] on div "**********" at bounding box center [676, 289] width 1239 height 578
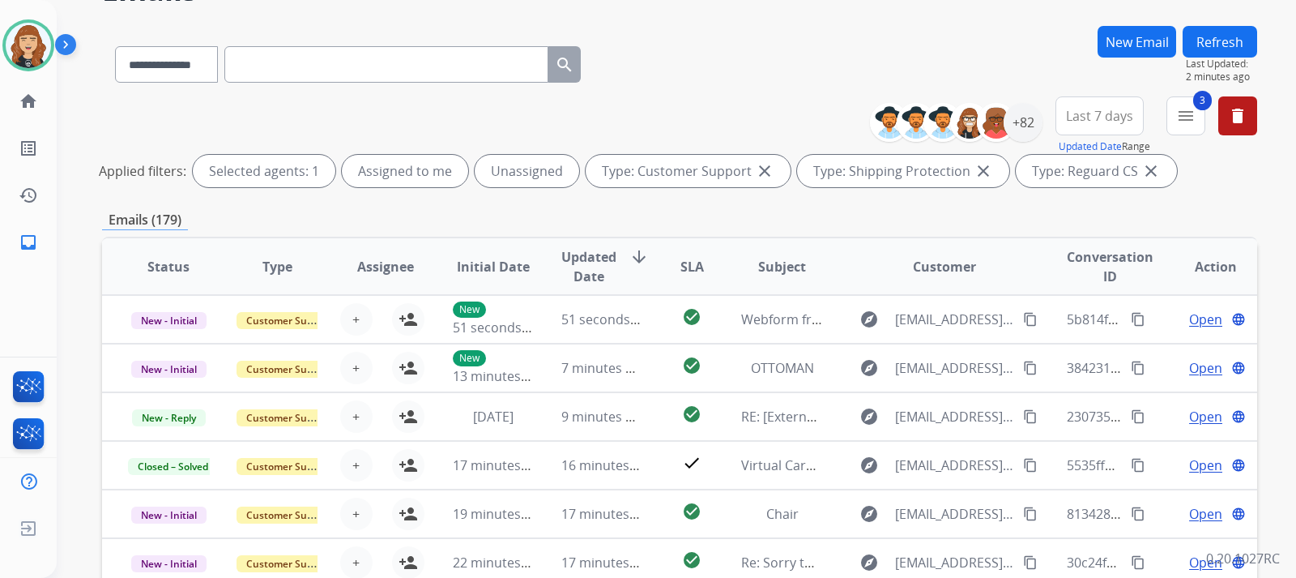
scroll to position [130, 0]
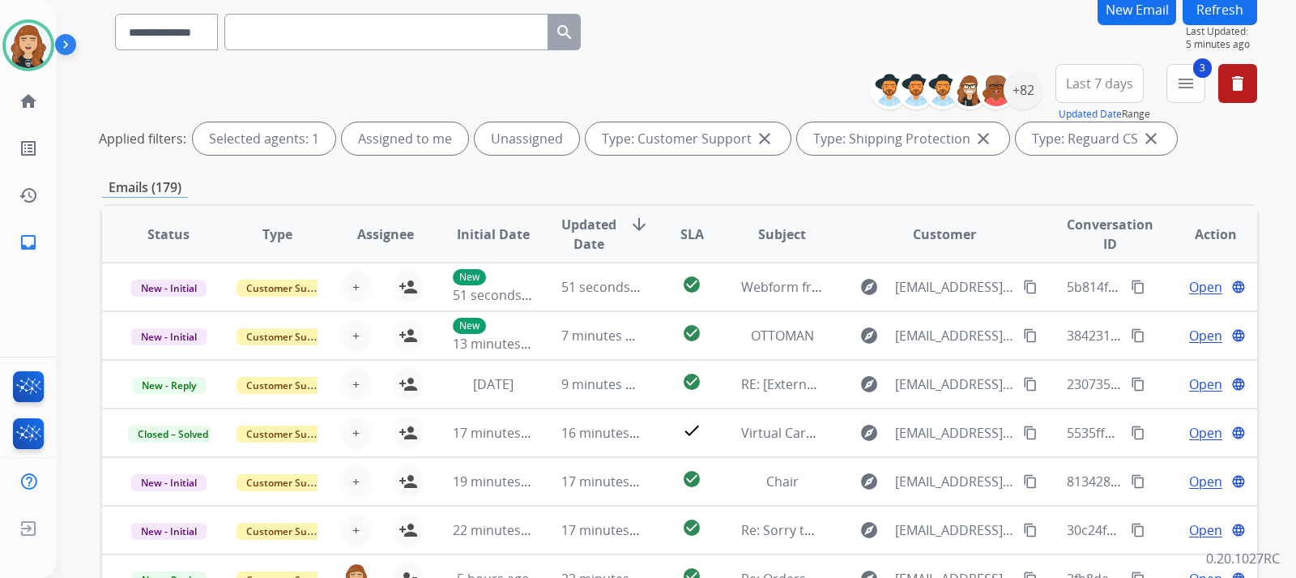
click at [1214, 17] on button "Refresh" at bounding box center [1220, 10] width 75 height 32
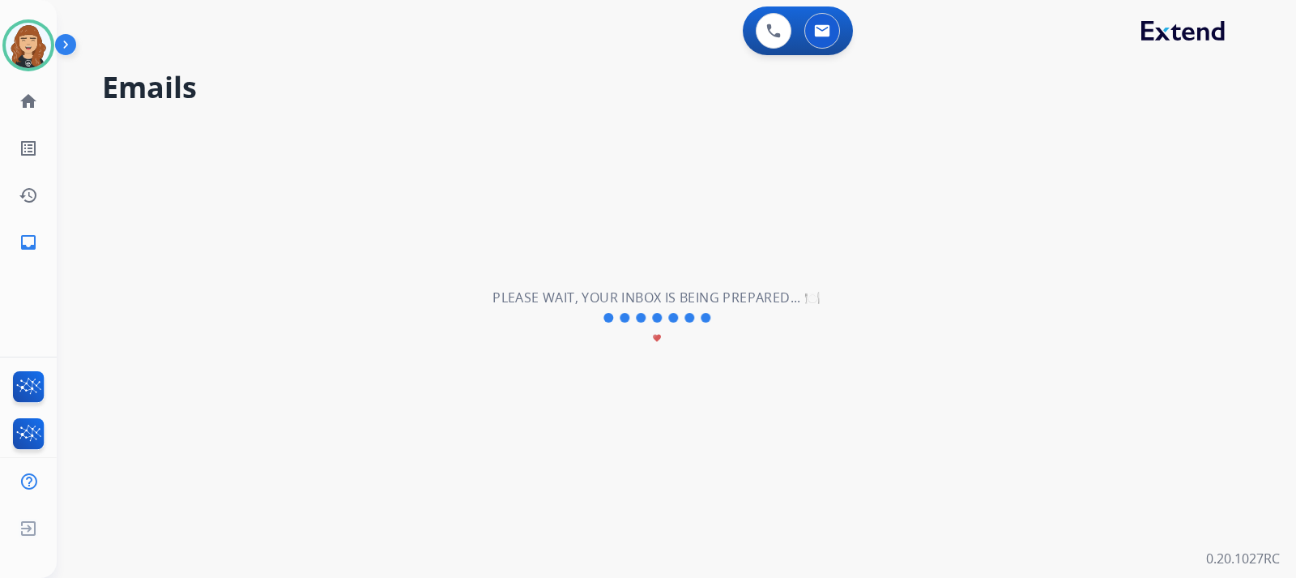
scroll to position [0, 0]
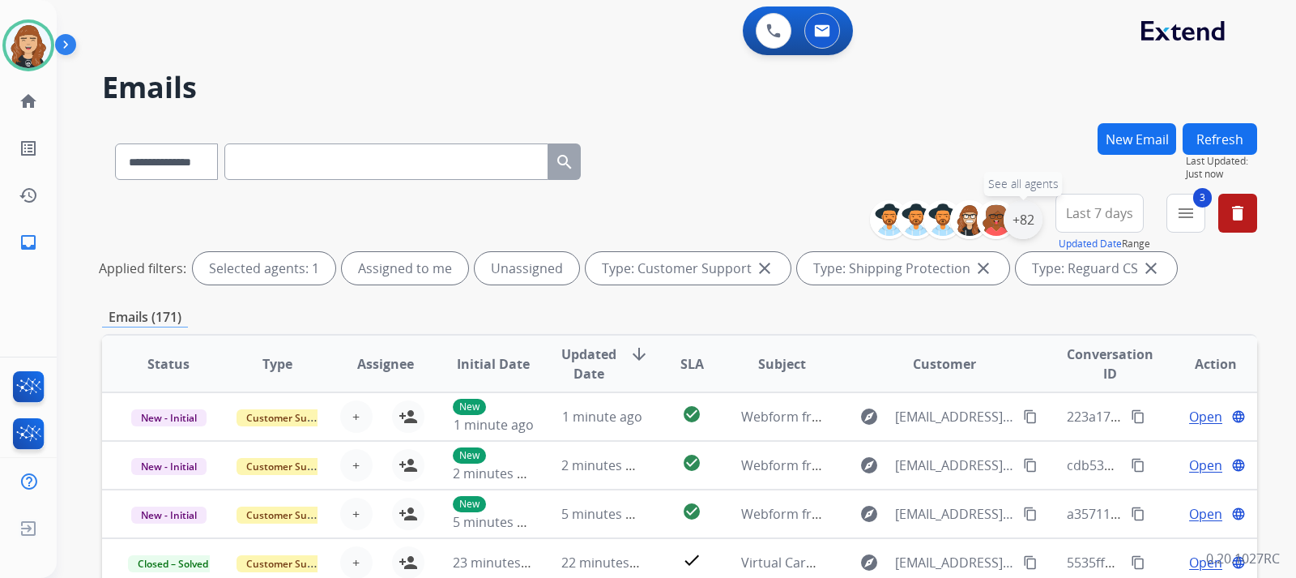
click at [1023, 221] on div "+82" at bounding box center [1023, 219] width 39 height 39
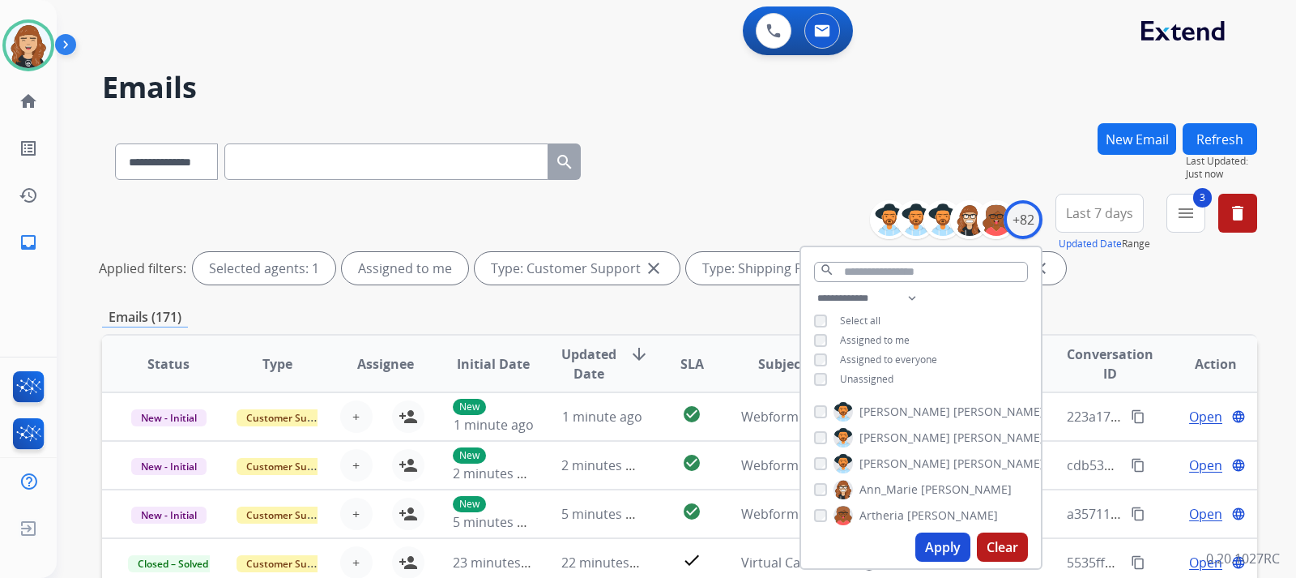
click at [932, 537] on button "Apply" at bounding box center [942, 546] width 55 height 29
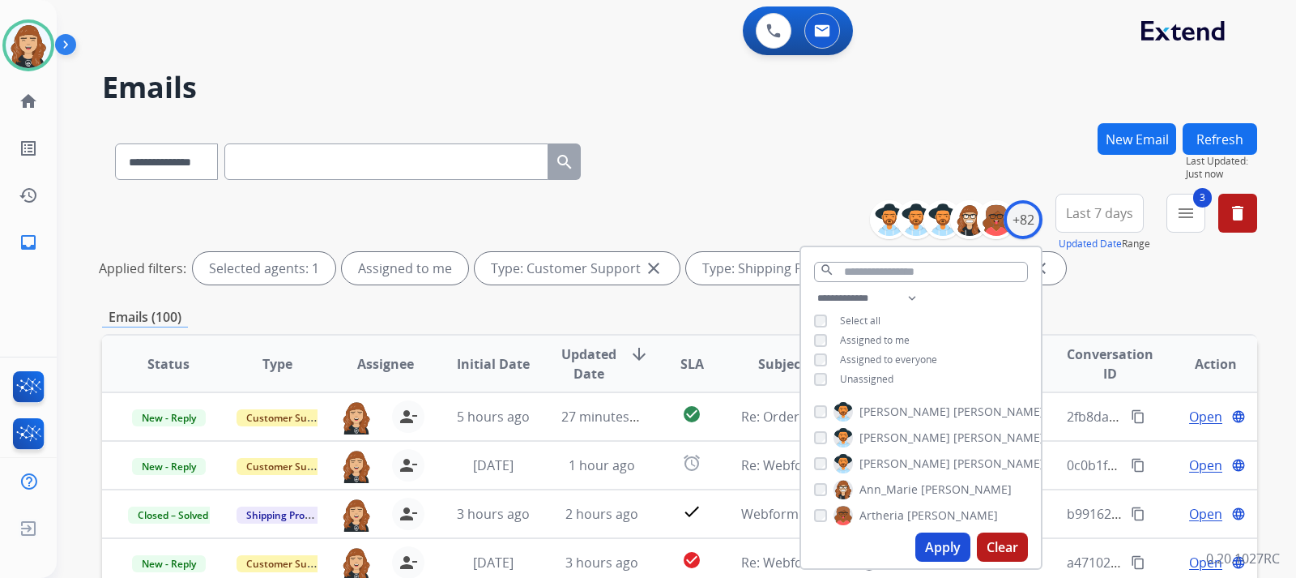
click at [1261, 273] on div "**********" at bounding box center [676, 289] width 1239 height 578
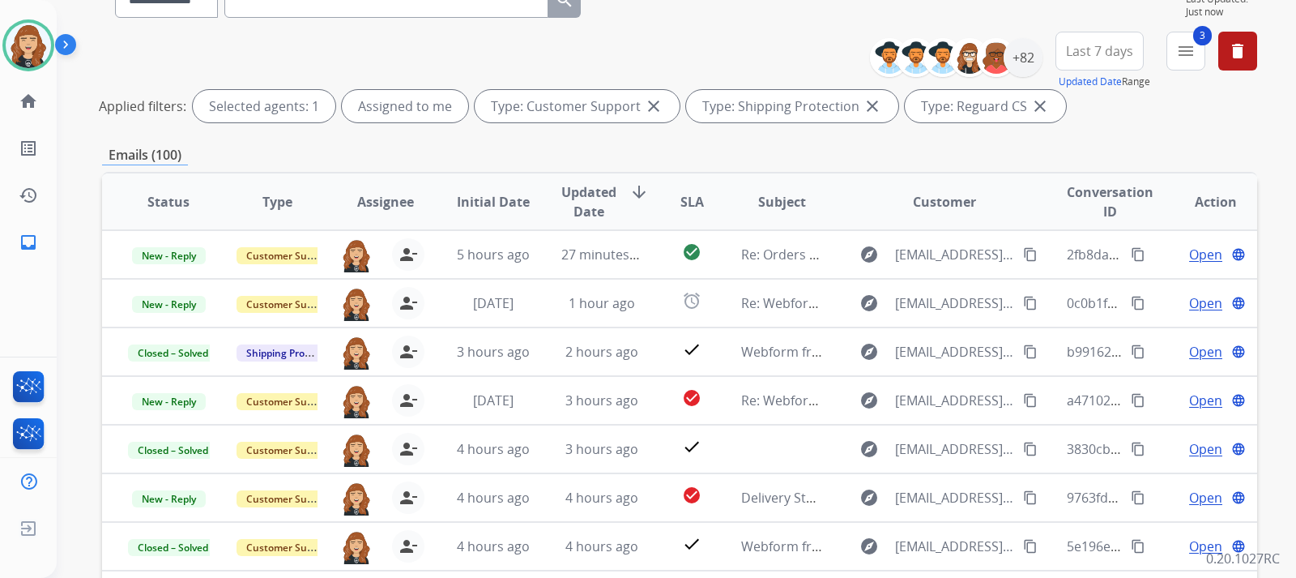
scroll to position [194, 0]
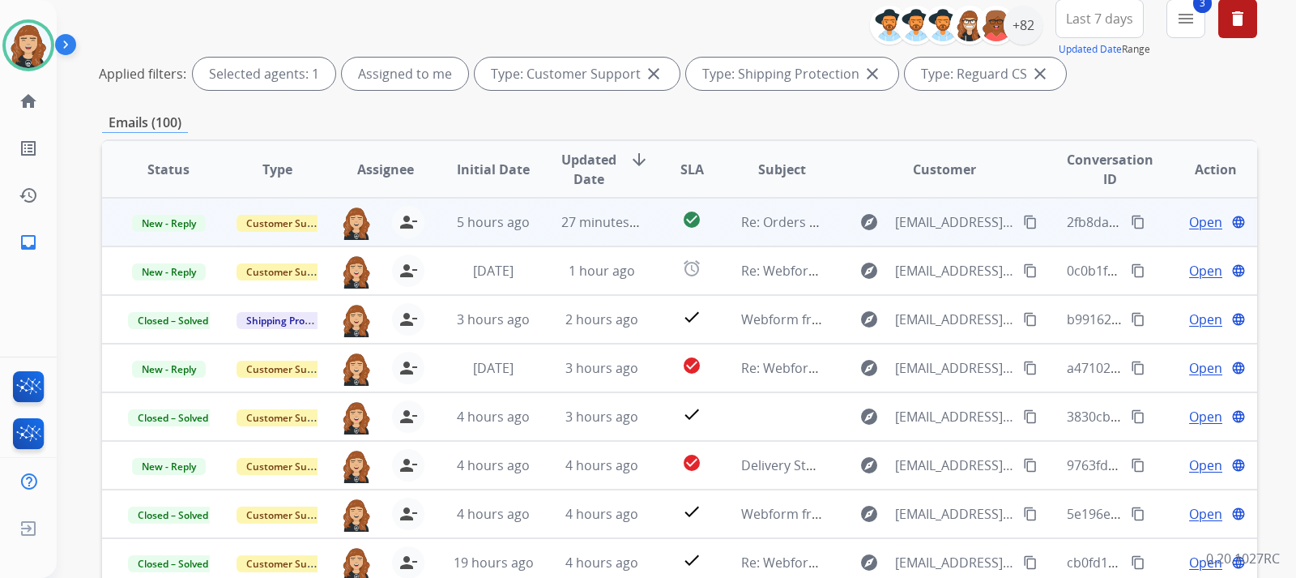
click at [1189, 220] on span "Open" at bounding box center [1205, 221] width 33 height 19
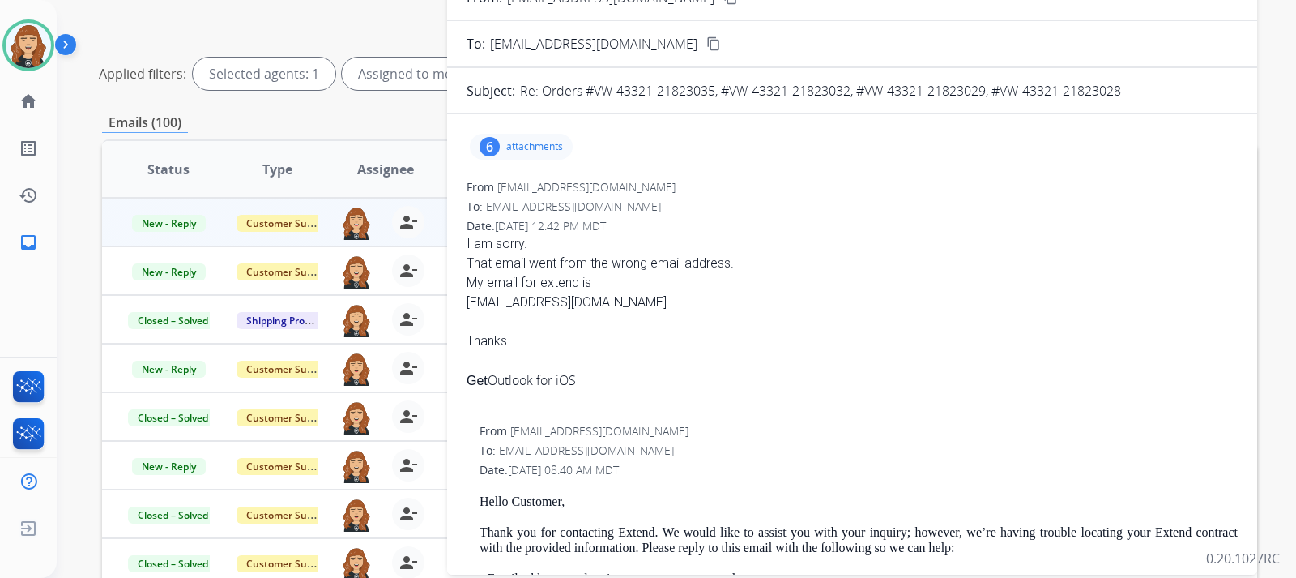
click at [1288, 173] on div "**********" at bounding box center [676, 289] width 1239 height 578
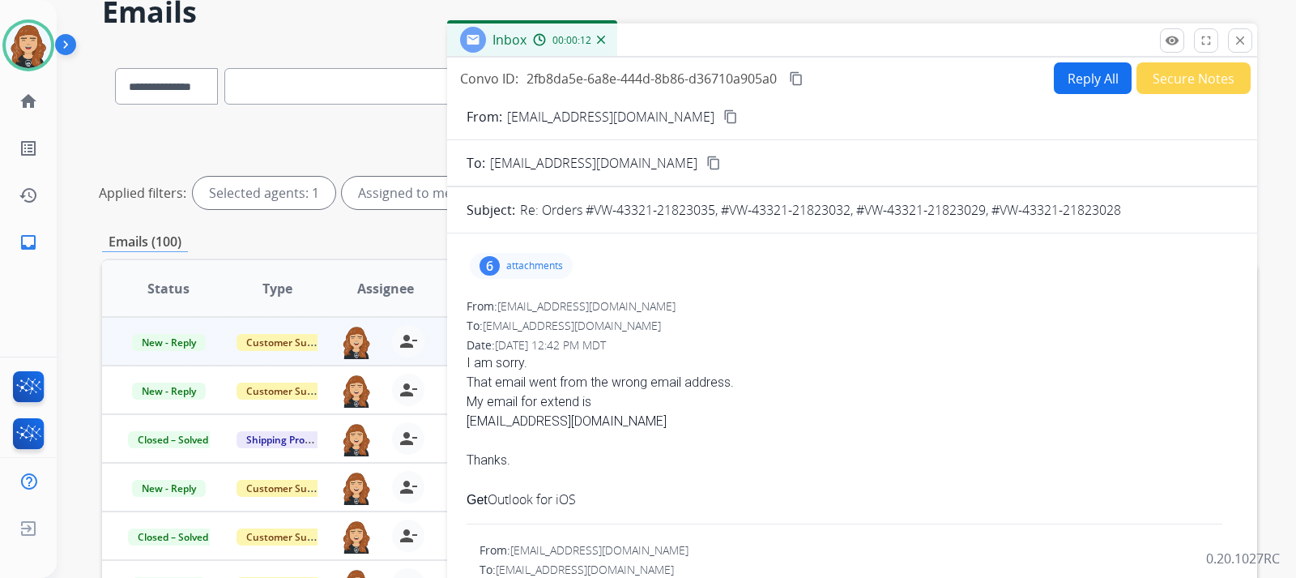
scroll to position [65, 0]
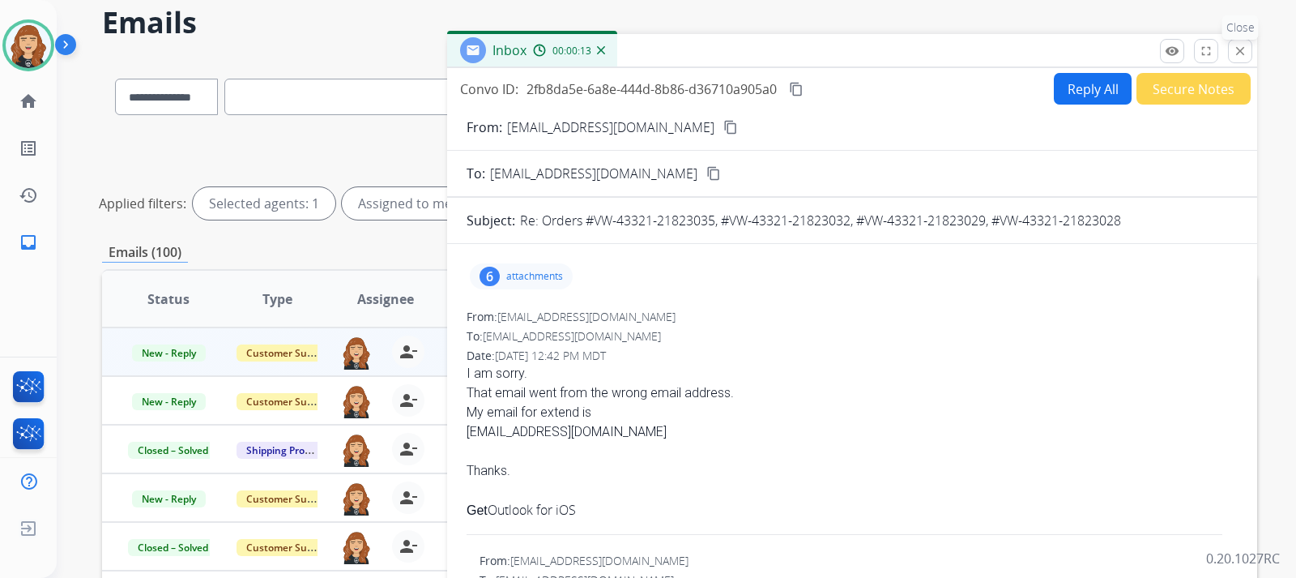
click at [1235, 54] on mat-icon "close" at bounding box center [1240, 51] width 15 height 15
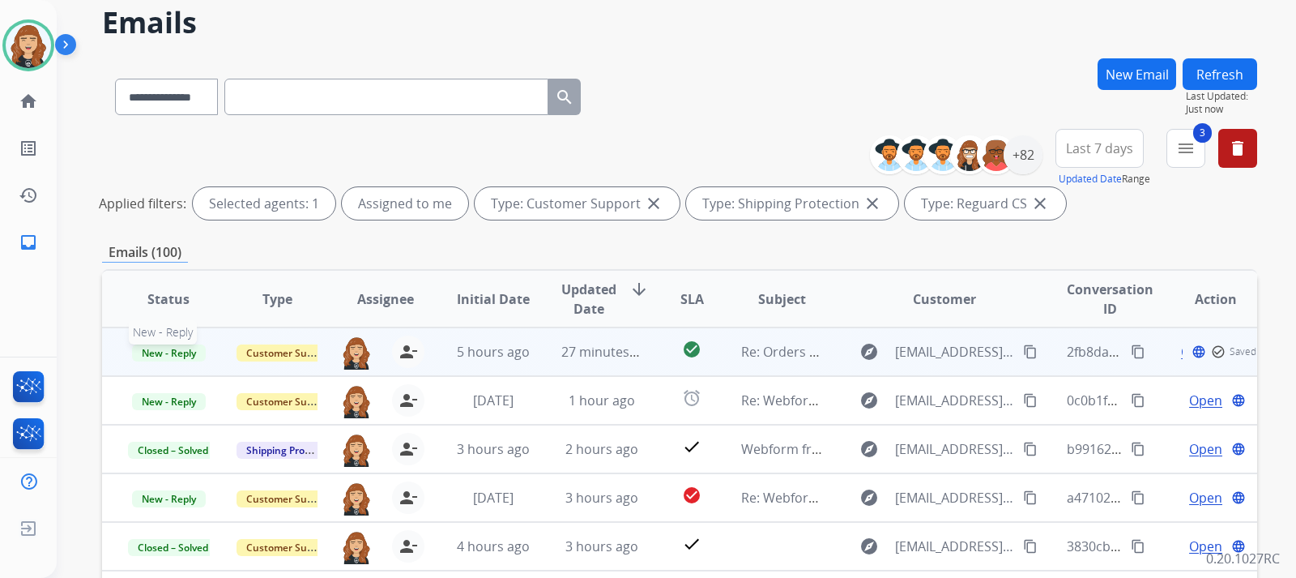
click at [176, 359] on span "New - Reply" at bounding box center [169, 352] width 74 height 17
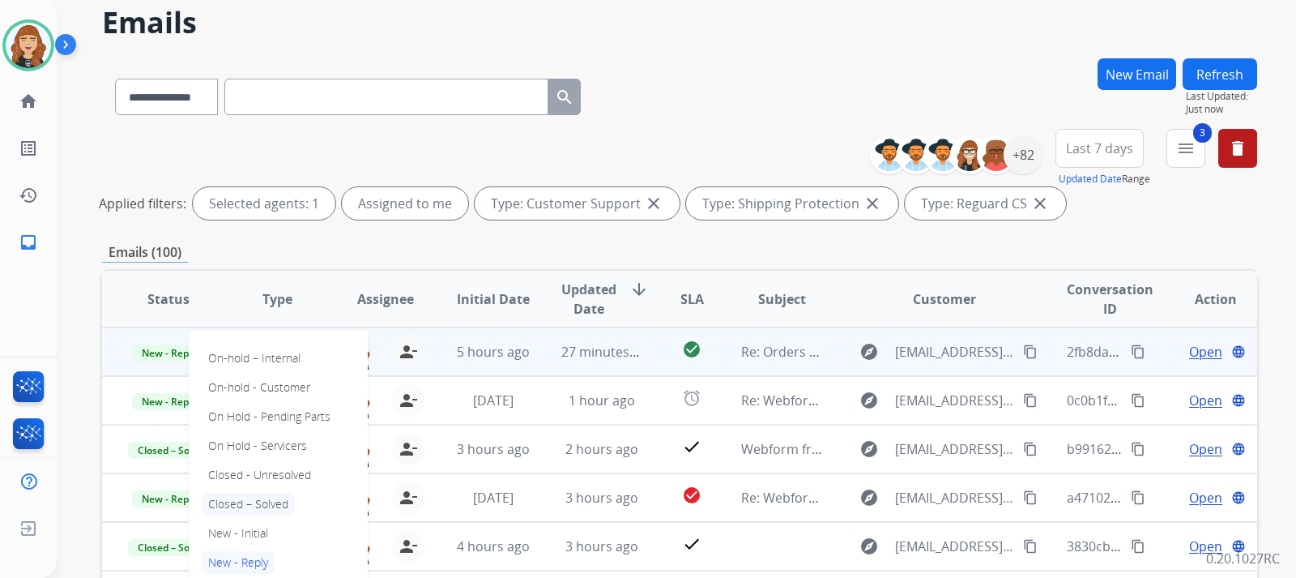
click at [263, 501] on p "Closed – Solved" at bounding box center [248, 504] width 93 height 23
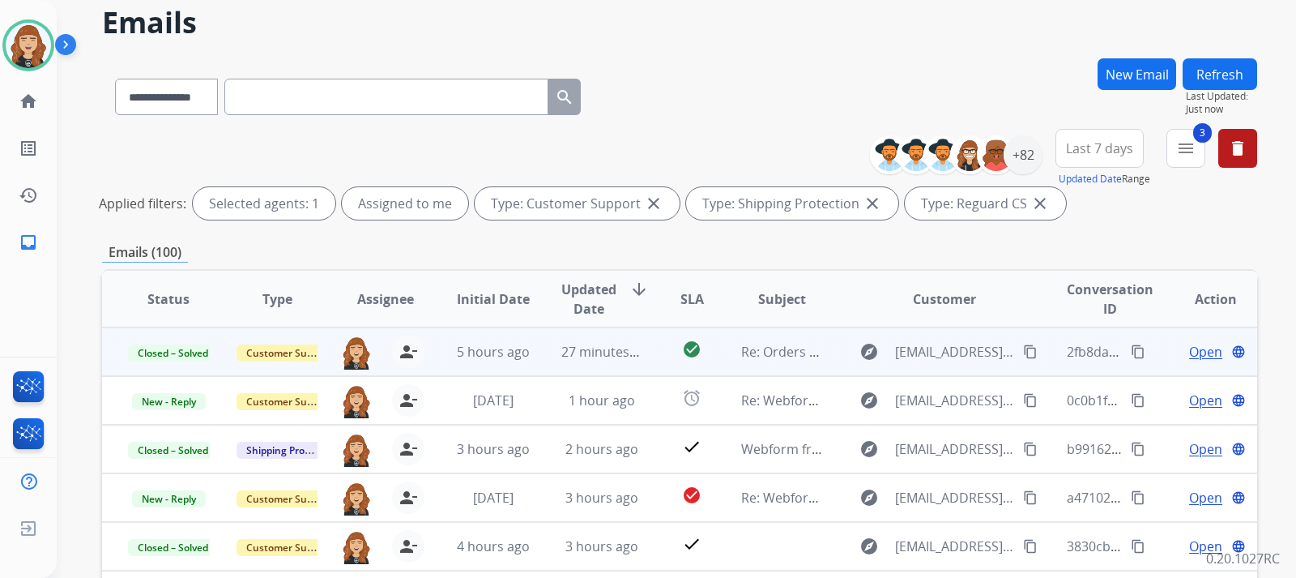
click at [1287, 257] on div "**********" at bounding box center [676, 289] width 1239 height 578
click at [1271, 262] on div "**********" at bounding box center [676, 289] width 1239 height 578
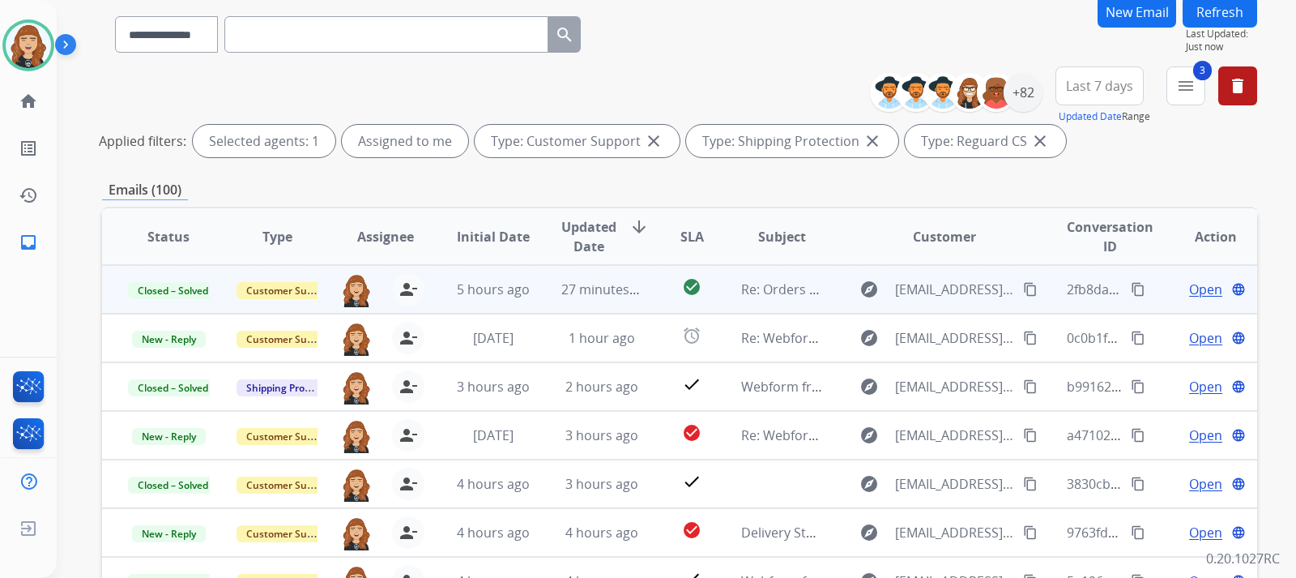
scroll to position [130, 0]
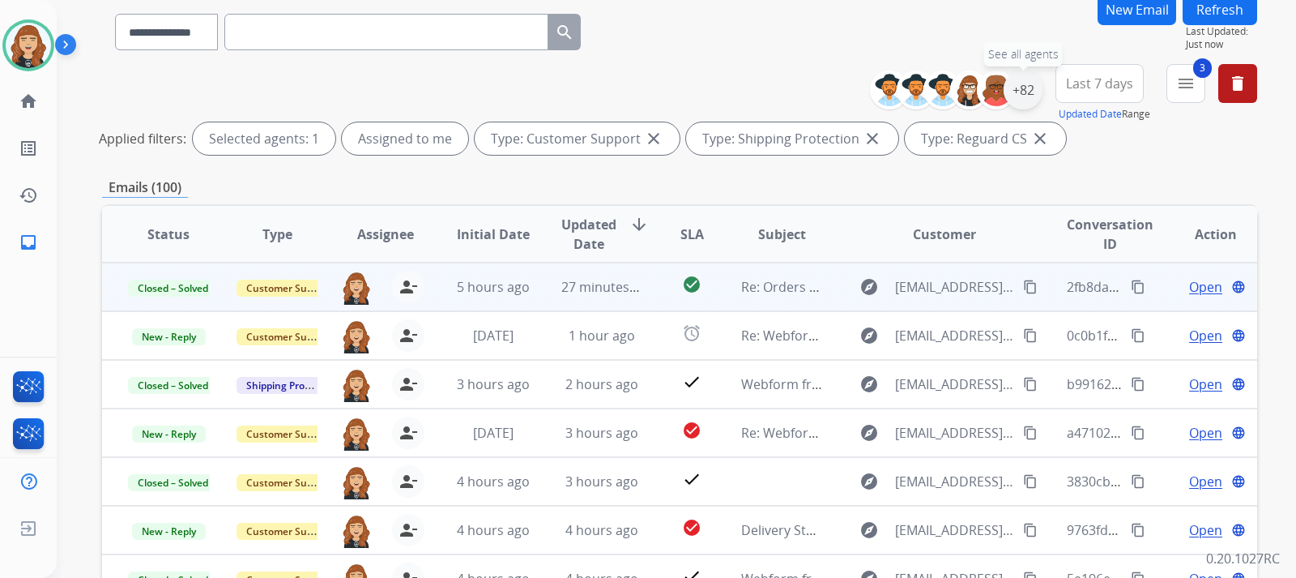
click at [1018, 99] on div "+82" at bounding box center [1023, 89] width 39 height 39
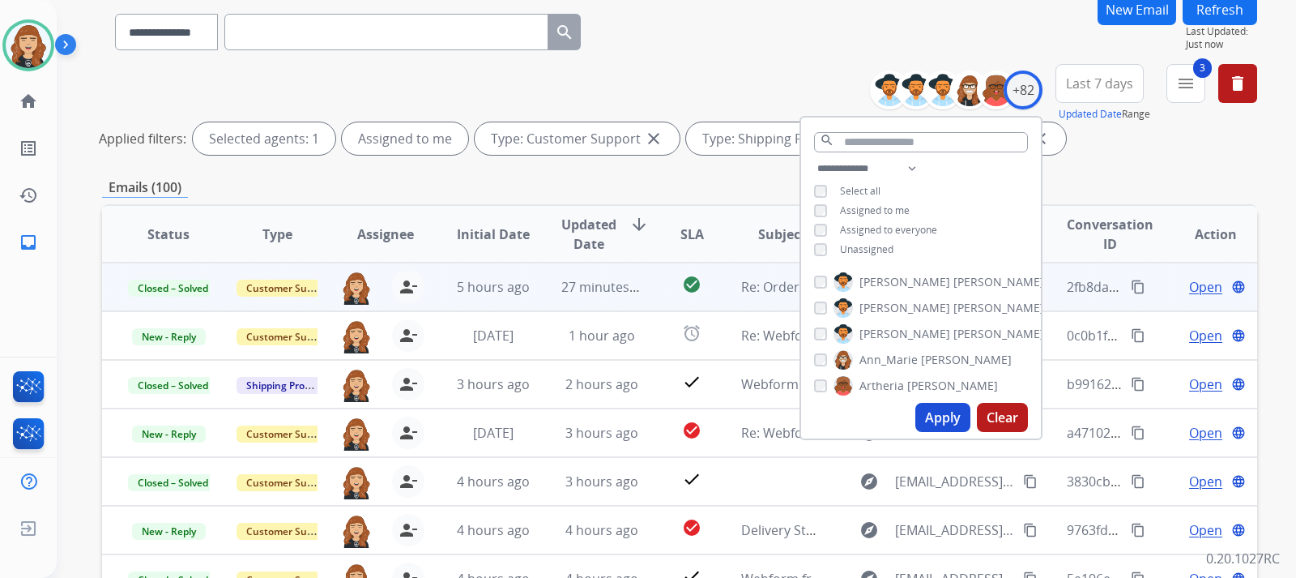
click at [1094, 168] on div "**********" at bounding box center [679, 413] width 1155 height 838
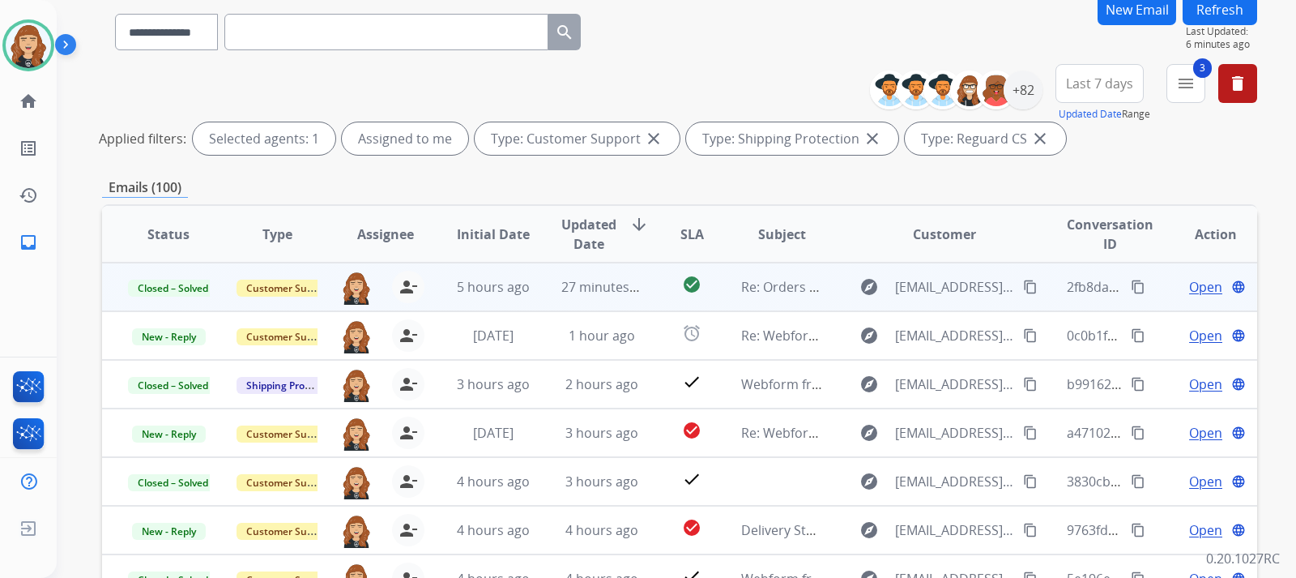
click at [1215, 10] on button "Refresh" at bounding box center [1220, 10] width 75 height 32
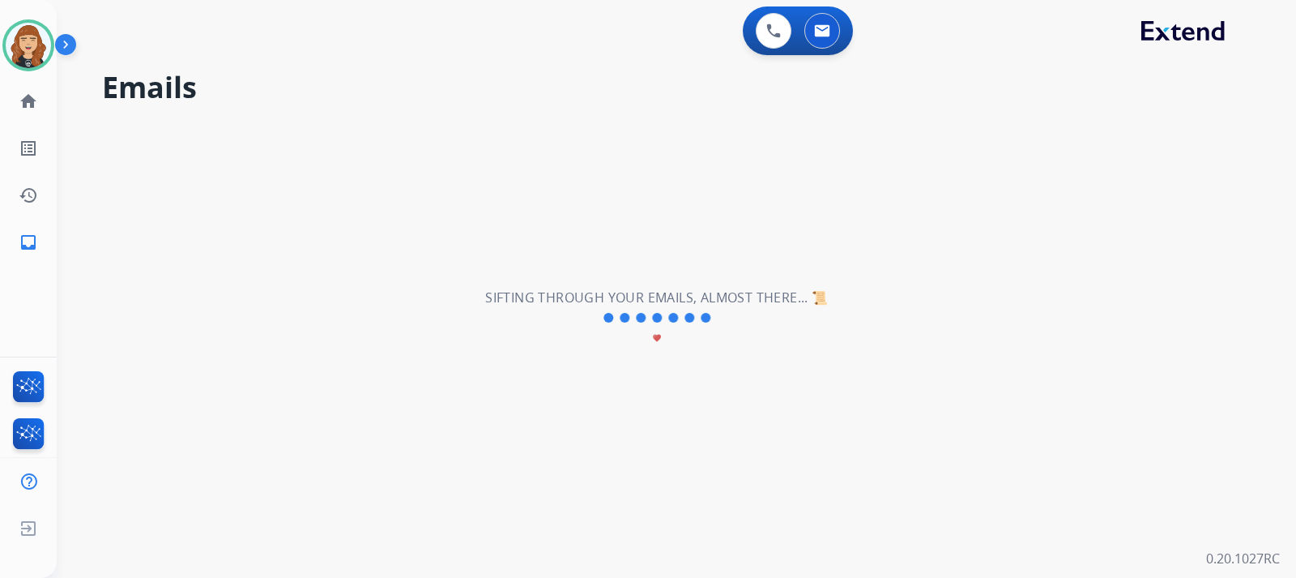
scroll to position [0, 0]
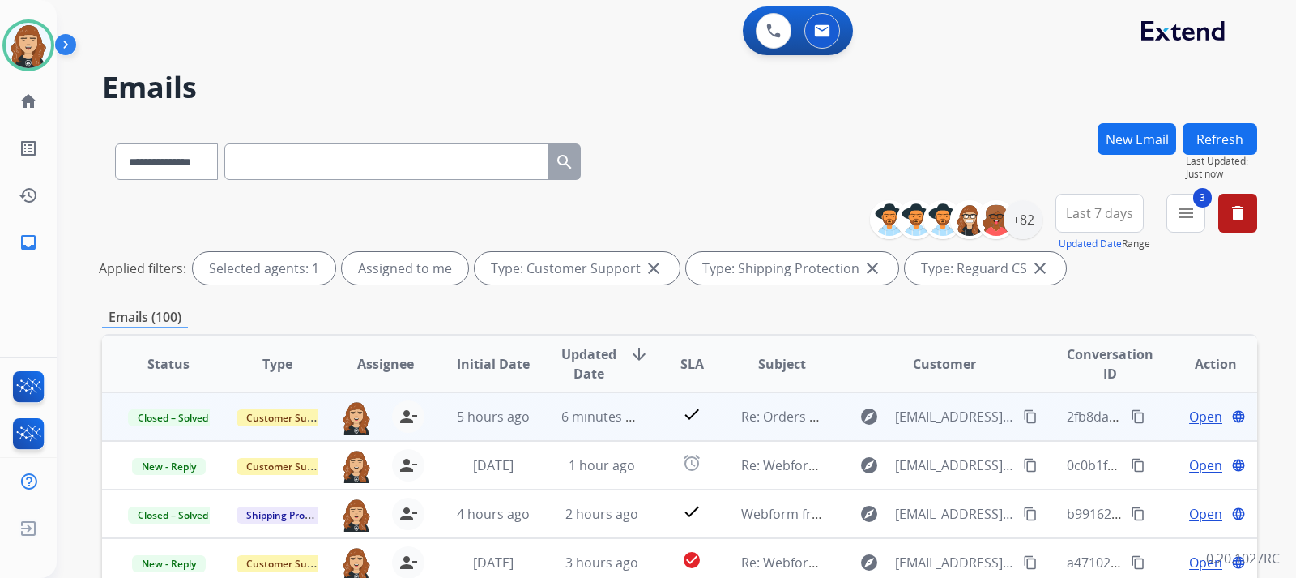
click at [1265, 315] on div "**********" at bounding box center [676, 289] width 1239 height 578
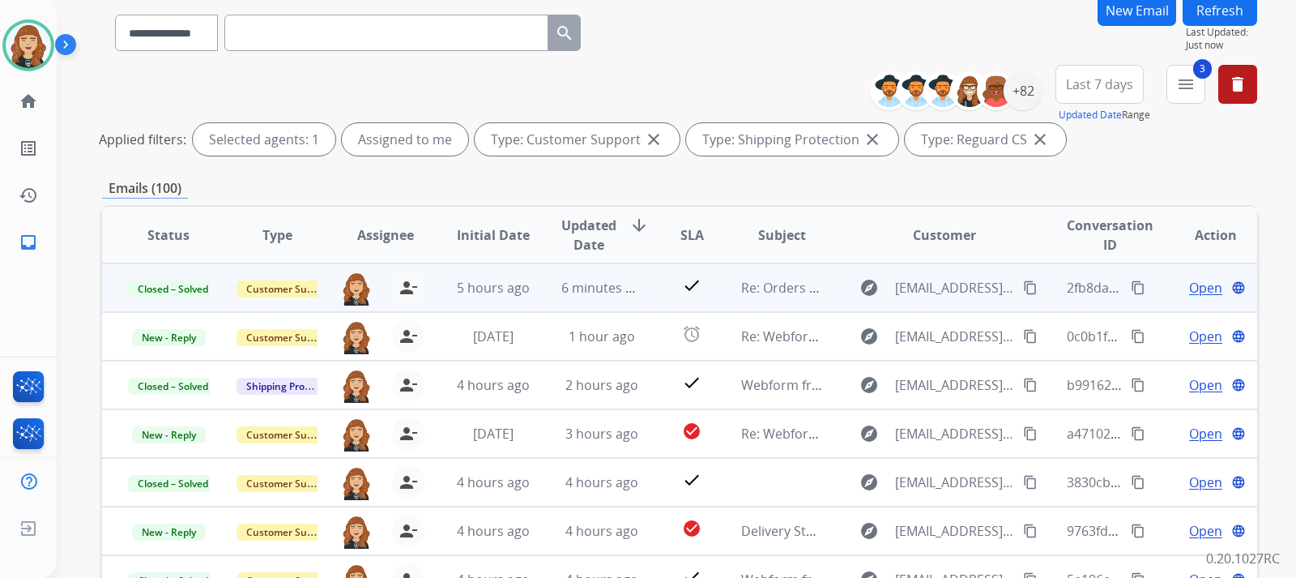
scroll to position [130, 0]
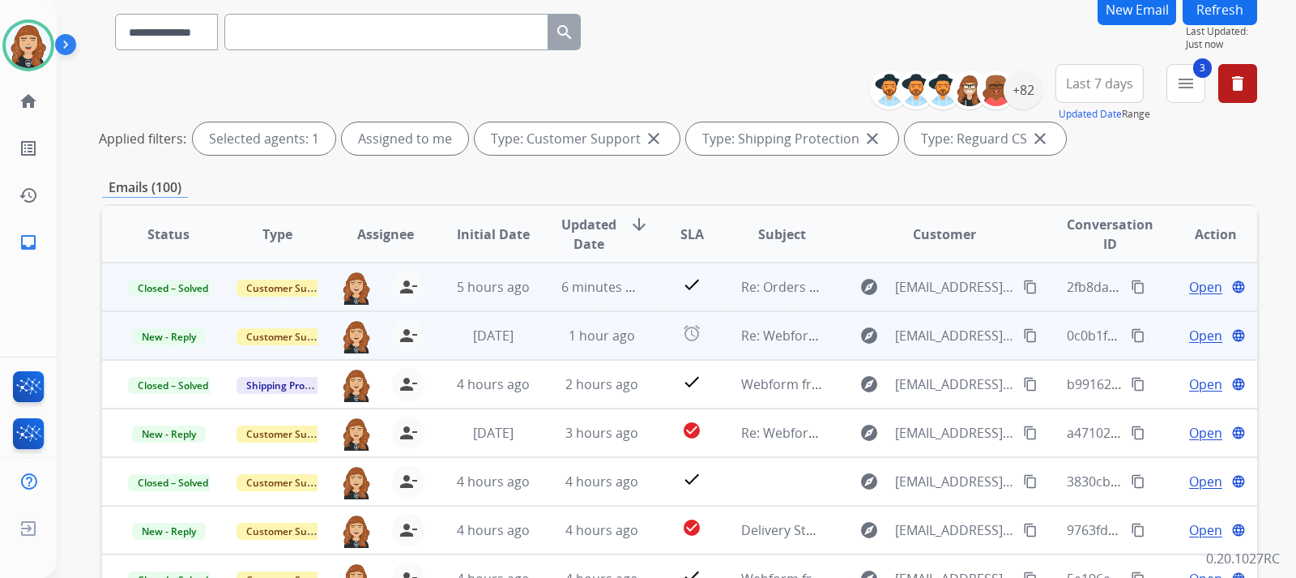
click at [1189, 326] on span "Open" at bounding box center [1205, 335] width 33 height 19
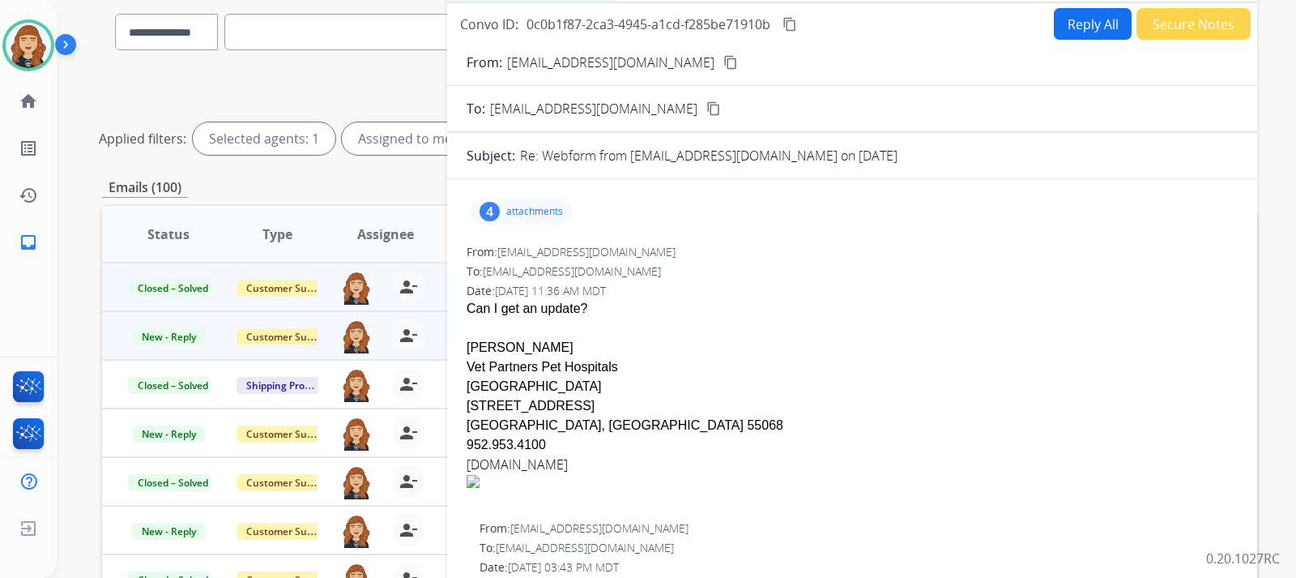
click at [723, 61] on mat-icon "content_copy" at bounding box center [730, 62] width 15 height 15
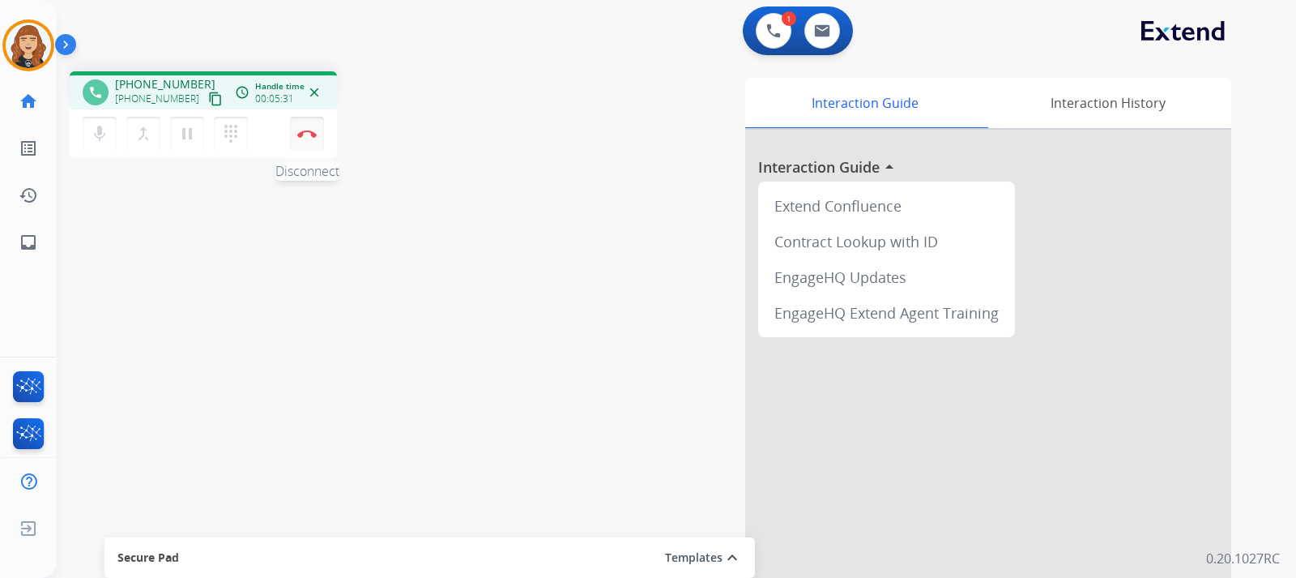
click at [309, 129] on button "Disconnect" at bounding box center [307, 134] width 34 height 34
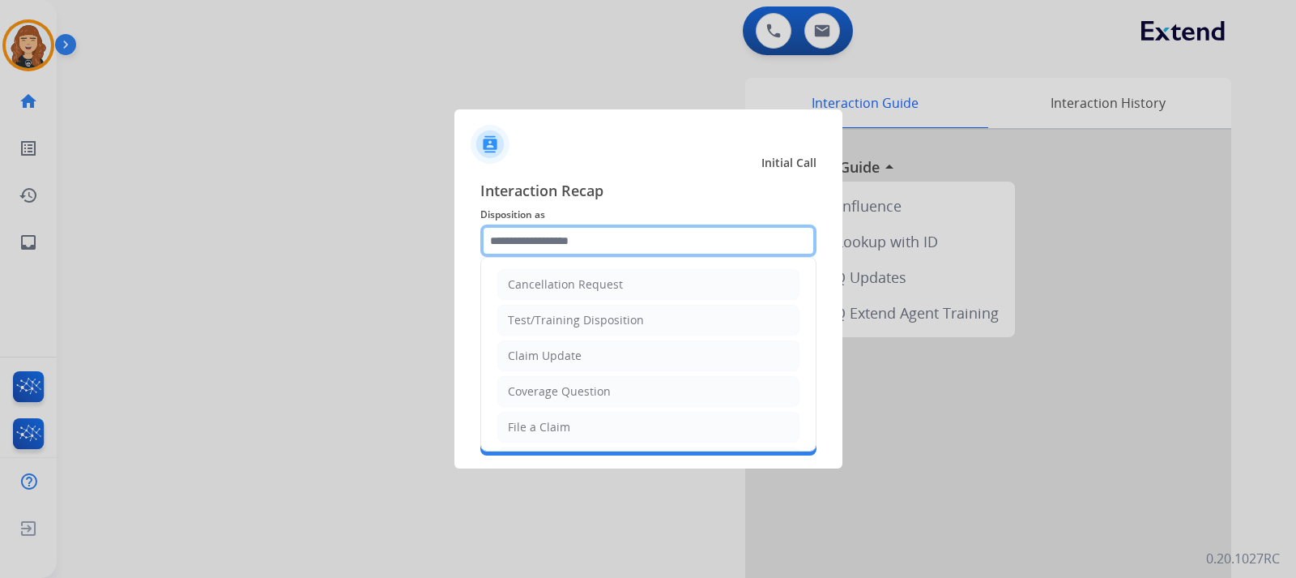
click at [666, 245] on input "text" at bounding box center [648, 240] width 336 height 32
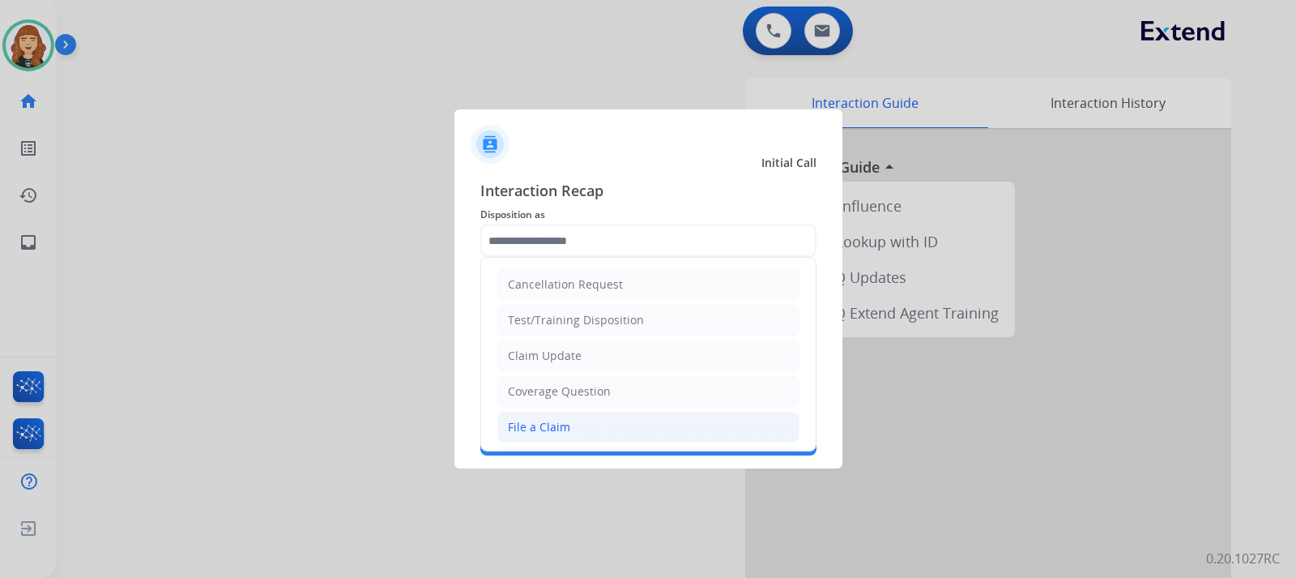
click at [643, 422] on li "File a Claim" at bounding box center [648, 427] width 302 height 31
type input "**********"
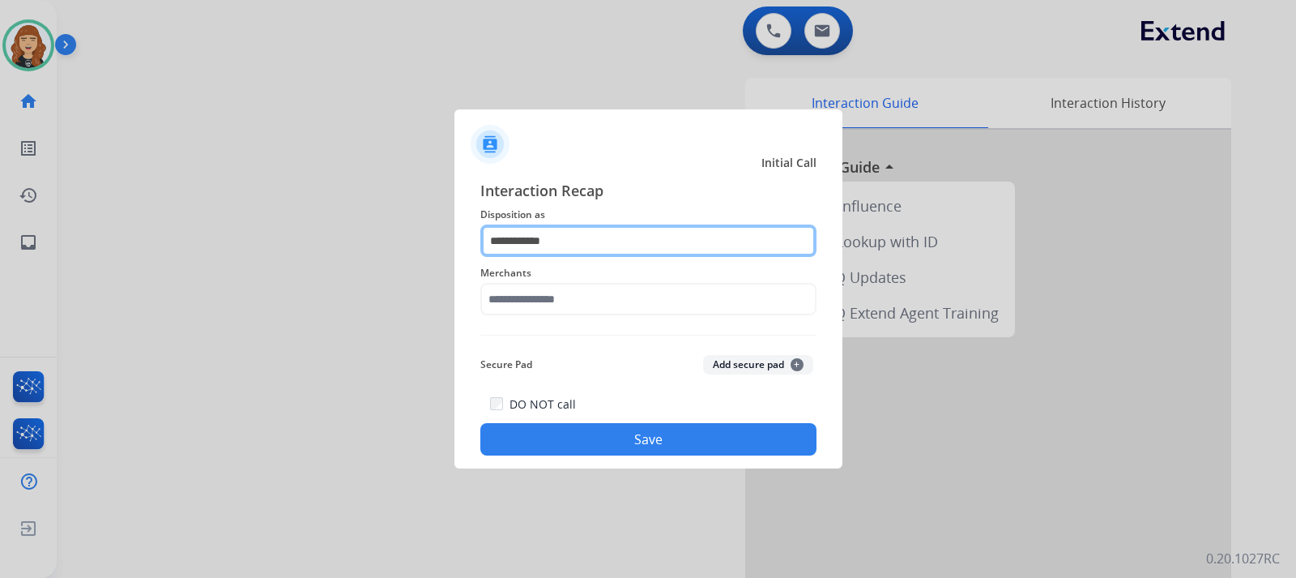
click at [602, 230] on input "**********" at bounding box center [648, 240] width 336 height 32
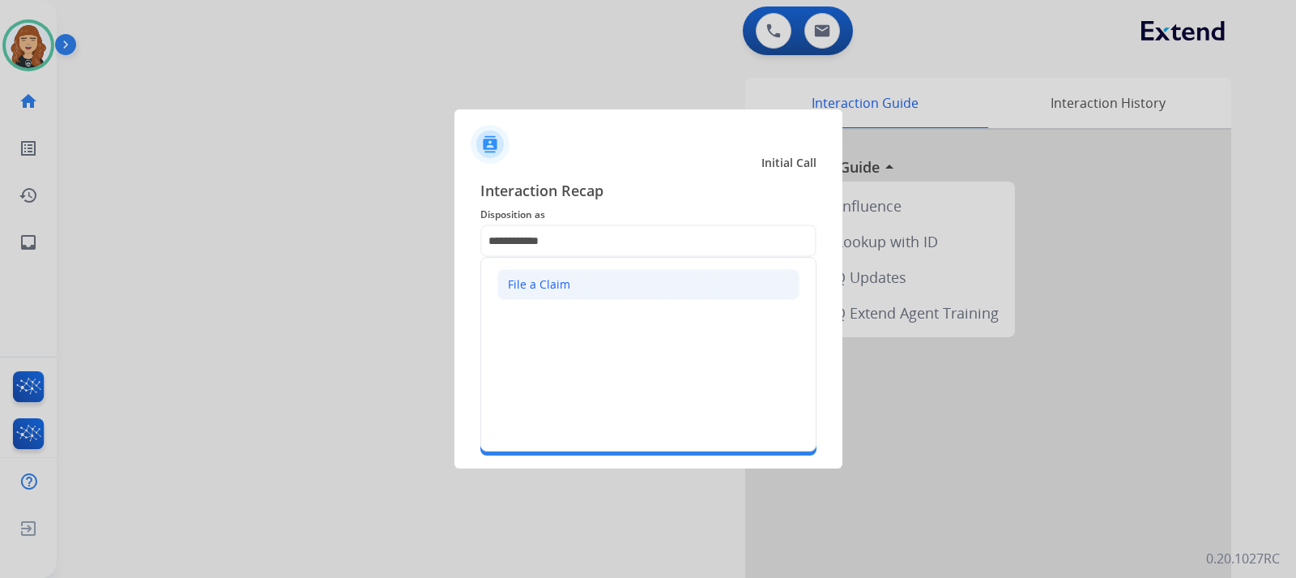
click at [566, 277] on div "File a Claim" at bounding box center [539, 284] width 62 height 16
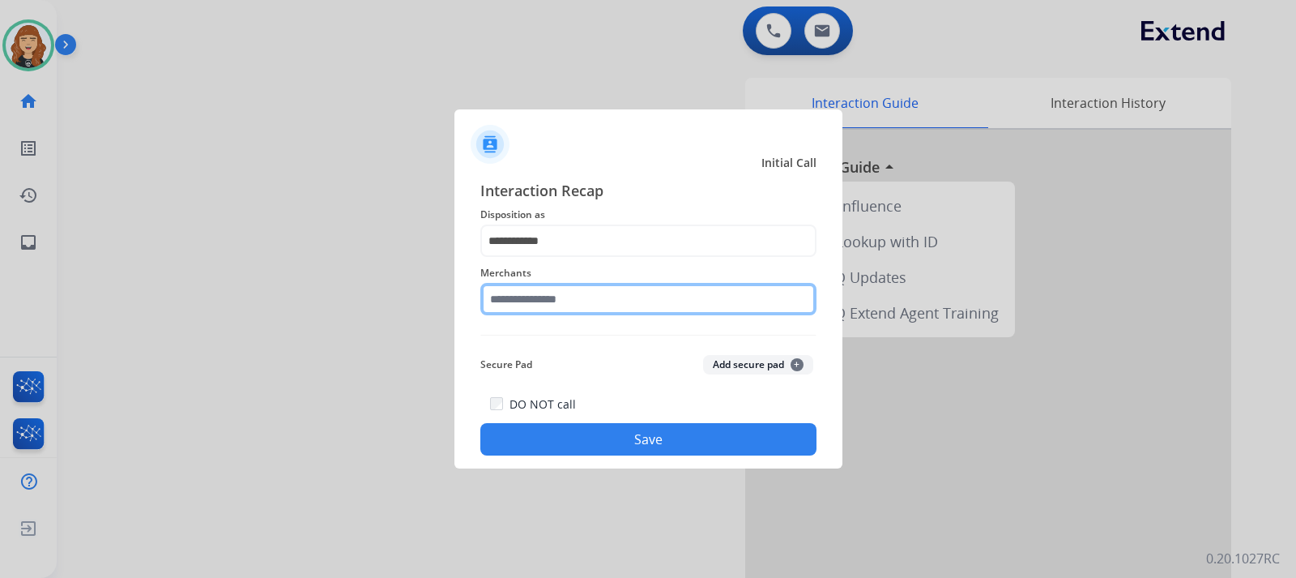
click at [604, 301] on input "text" at bounding box center [648, 299] width 336 height 32
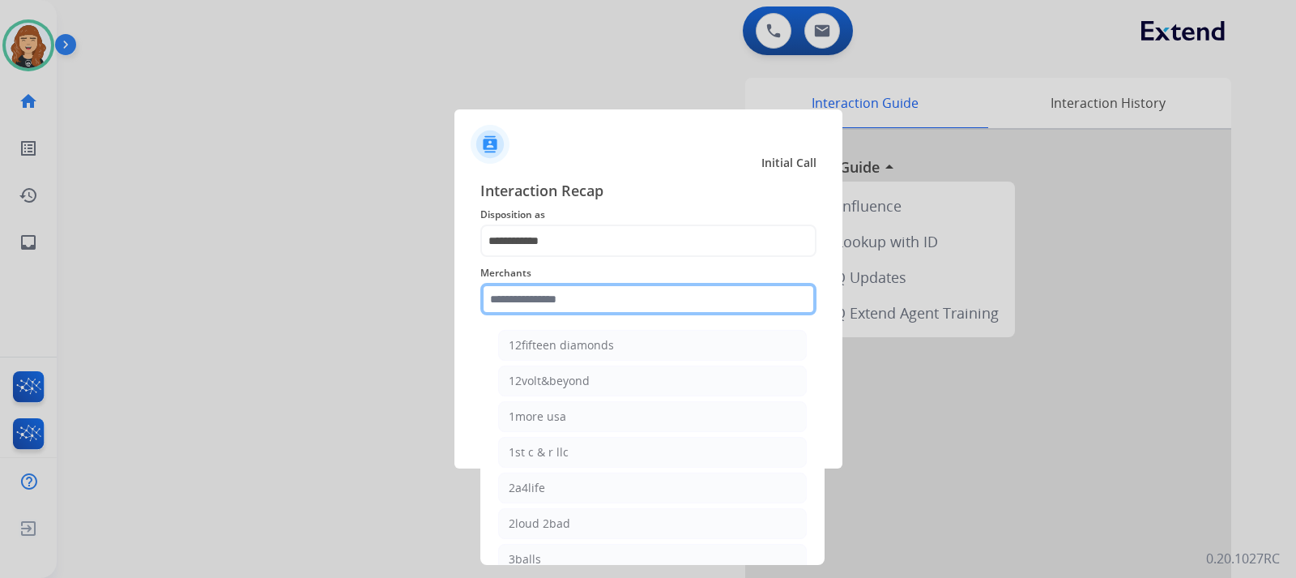
click at [638, 305] on input "text" at bounding box center [648, 299] width 336 height 32
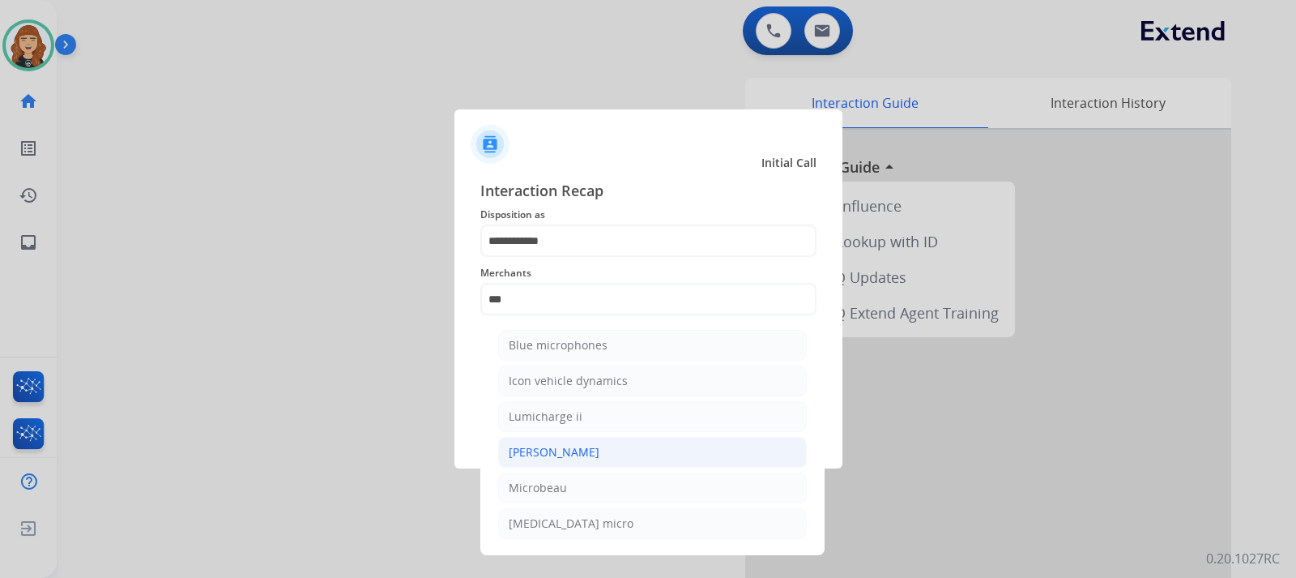
click at [533, 446] on div "[PERSON_NAME]" at bounding box center [554, 452] width 91 height 16
type input "********"
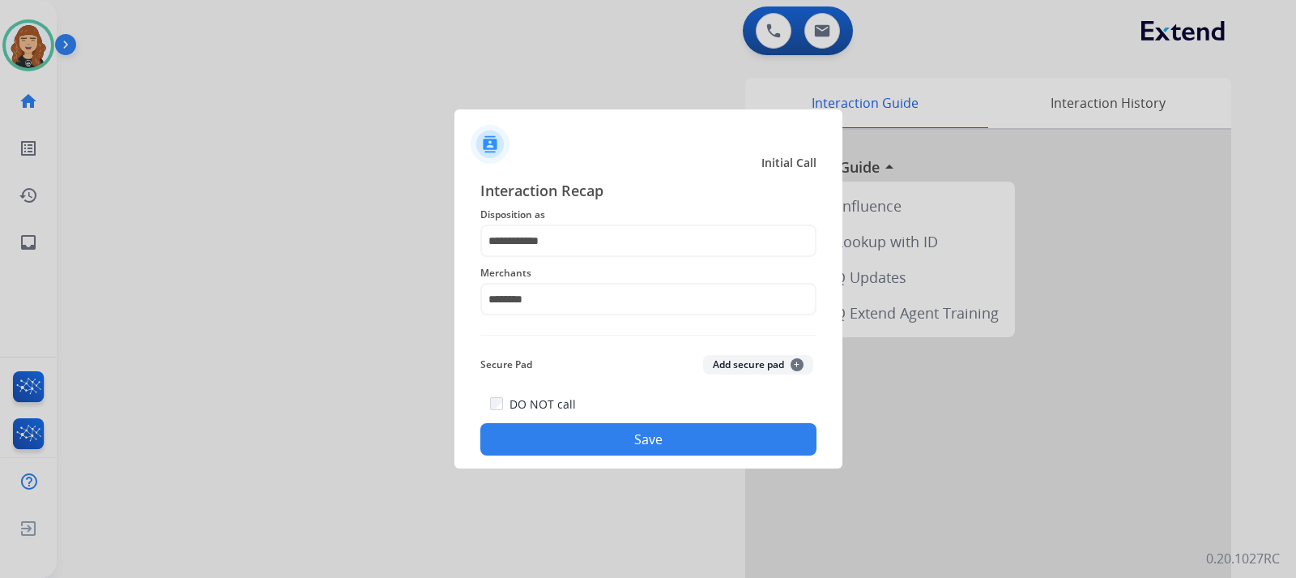
click at [596, 434] on button "Save" at bounding box center [648, 439] width 336 height 32
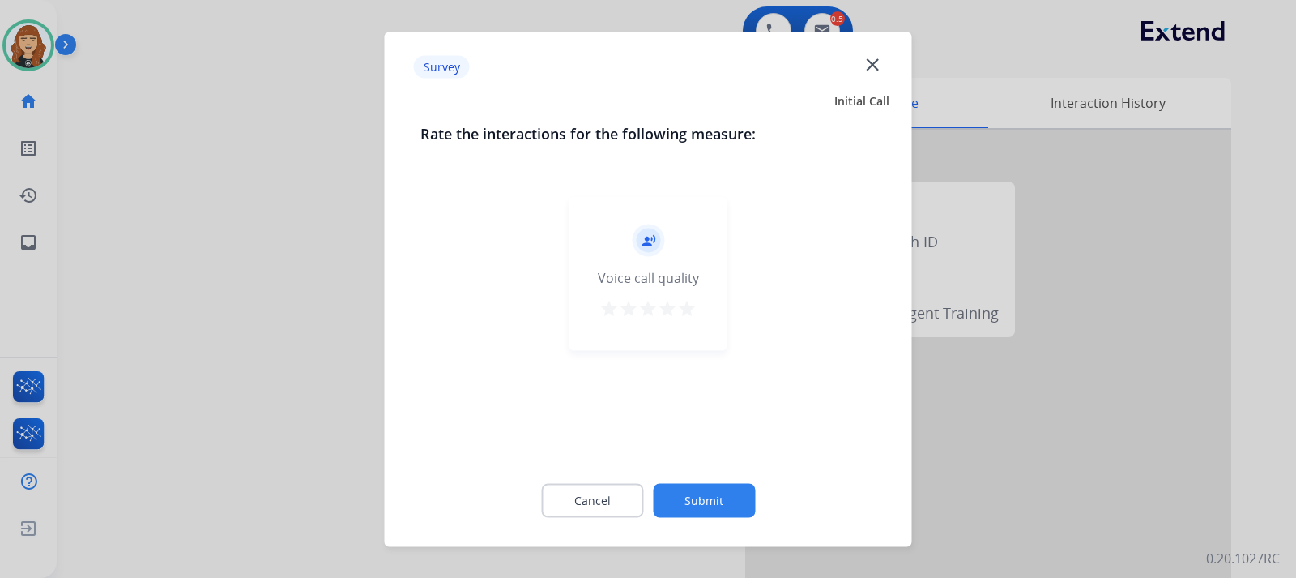
click at [684, 305] on mat-icon "star" at bounding box center [686, 307] width 19 height 19
click at [700, 506] on button "Submit" at bounding box center [704, 500] width 102 height 34
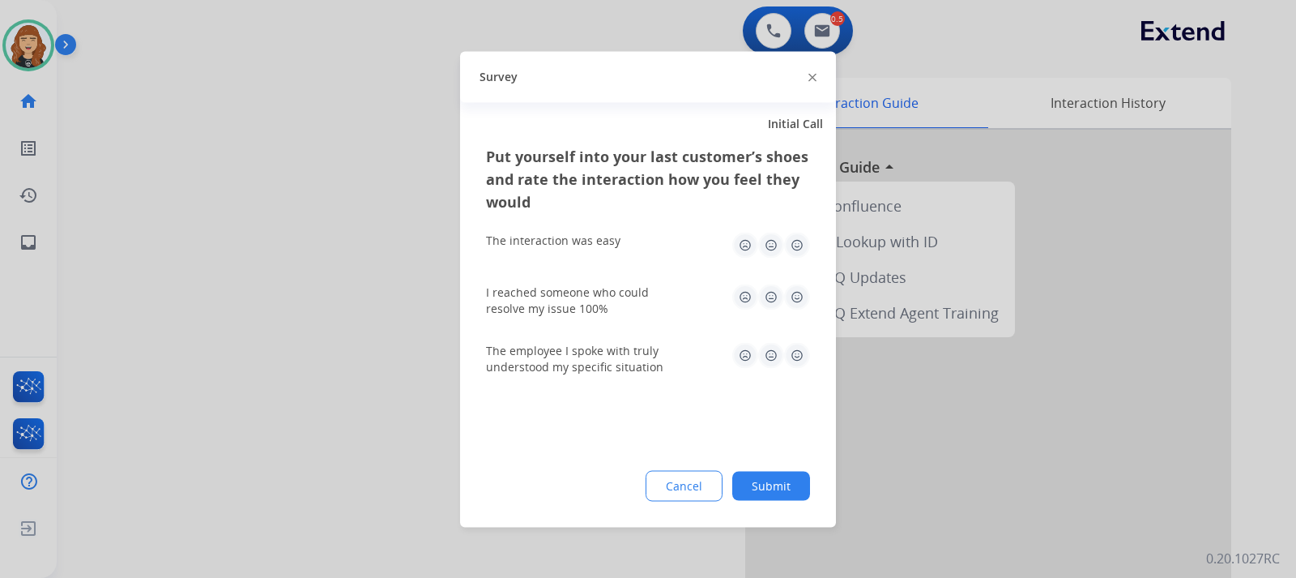
click at [797, 236] on img at bounding box center [797, 245] width 26 height 26
click at [797, 299] on img at bounding box center [797, 297] width 26 height 26
click at [796, 352] on img at bounding box center [797, 355] width 26 height 26
click at [766, 485] on button "Submit" at bounding box center [771, 485] width 78 height 29
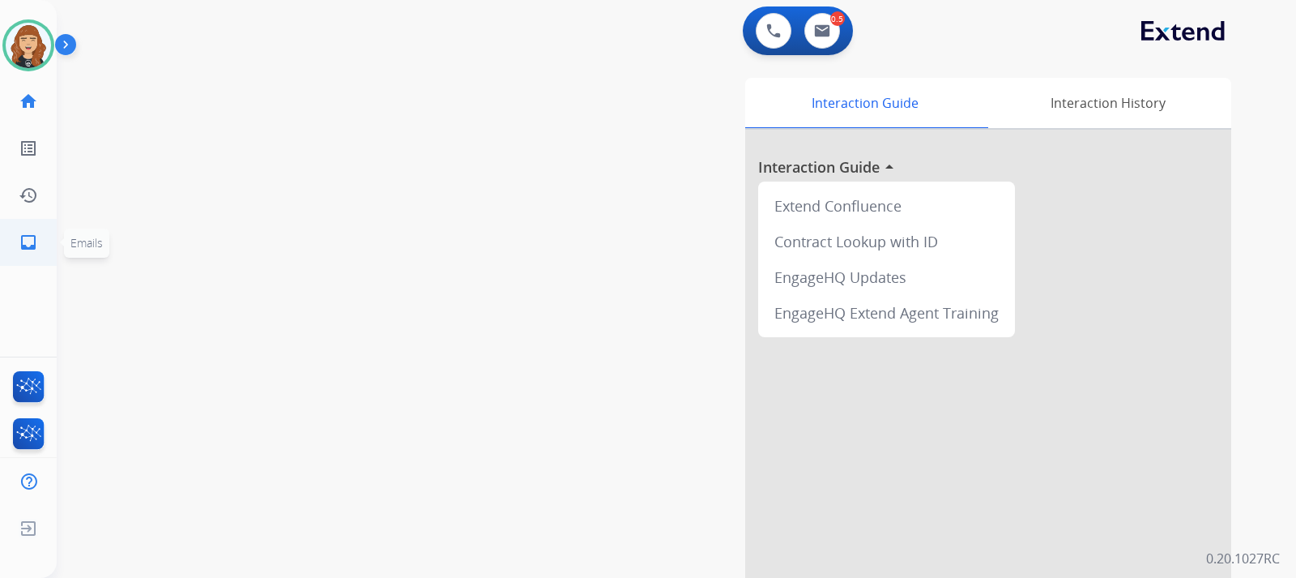
click at [32, 239] on mat-icon "inbox" at bounding box center [28, 242] width 19 height 19
select select "**********"
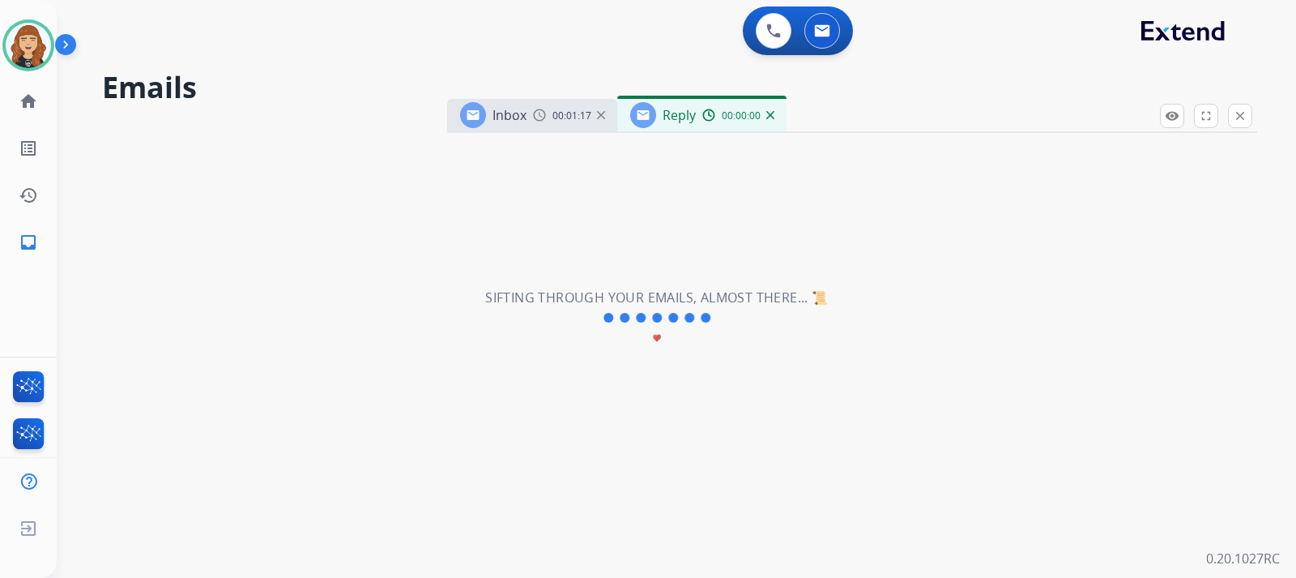
select select "**********"
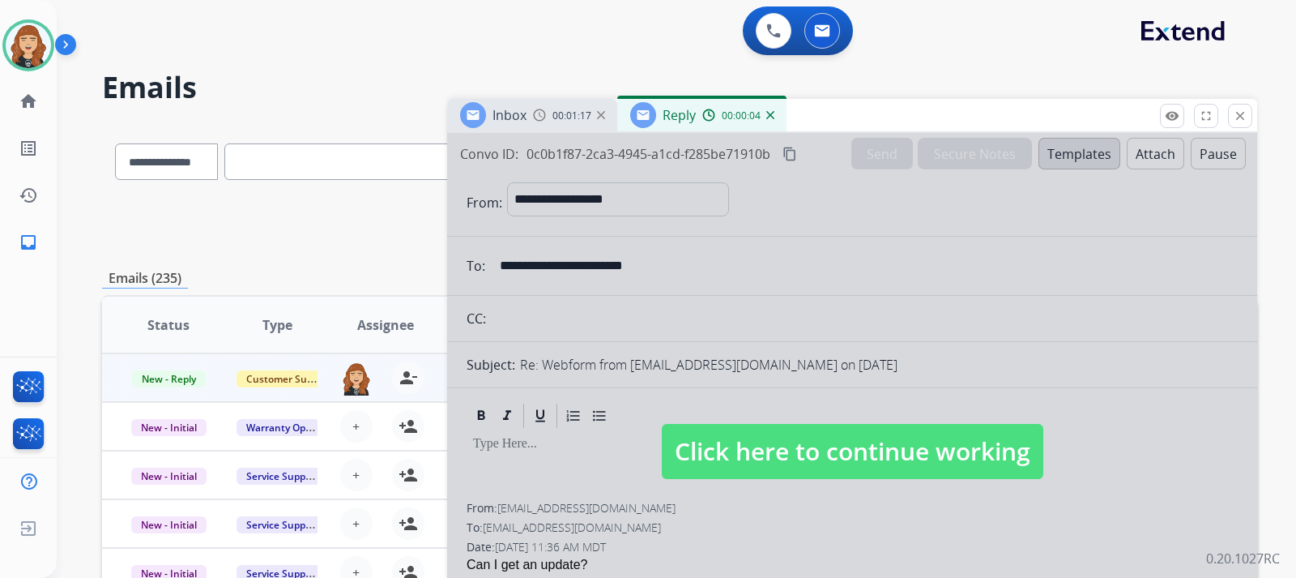
click at [820, 447] on span "Click here to continue working" at bounding box center [853, 451] width 382 height 55
select select
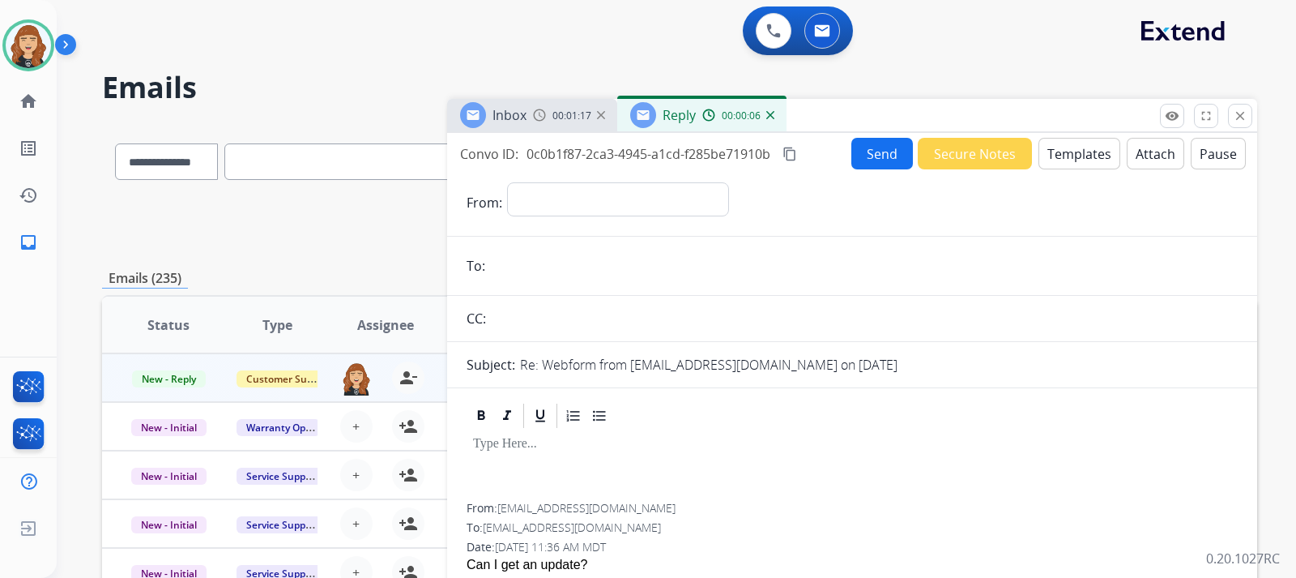
click at [601, 110] on div "00:01:17" at bounding box center [568, 115] width 71 height 15
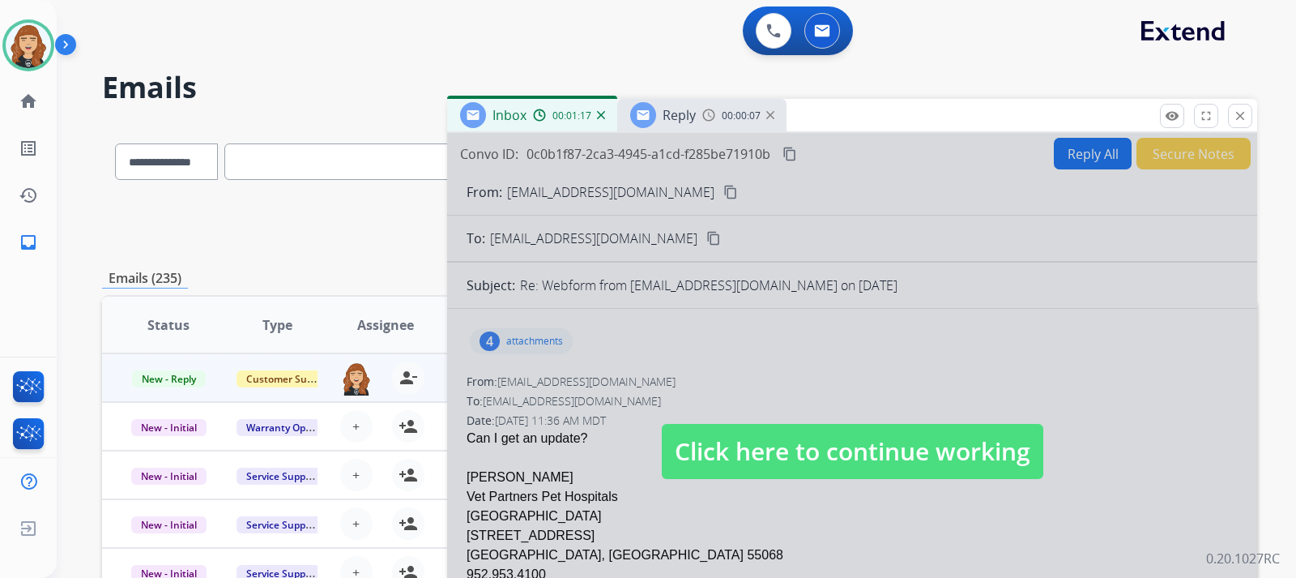
click at [601, 120] on div "00:01:17" at bounding box center [568, 115] width 71 height 15
click at [601, 120] on div "00:01:18" at bounding box center [568, 115] width 71 height 15
click at [596, 113] on div "Inbox 00:01:19" at bounding box center [532, 115] width 170 height 32
click at [601, 113] on img at bounding box center [601, 115] width 8 height 8
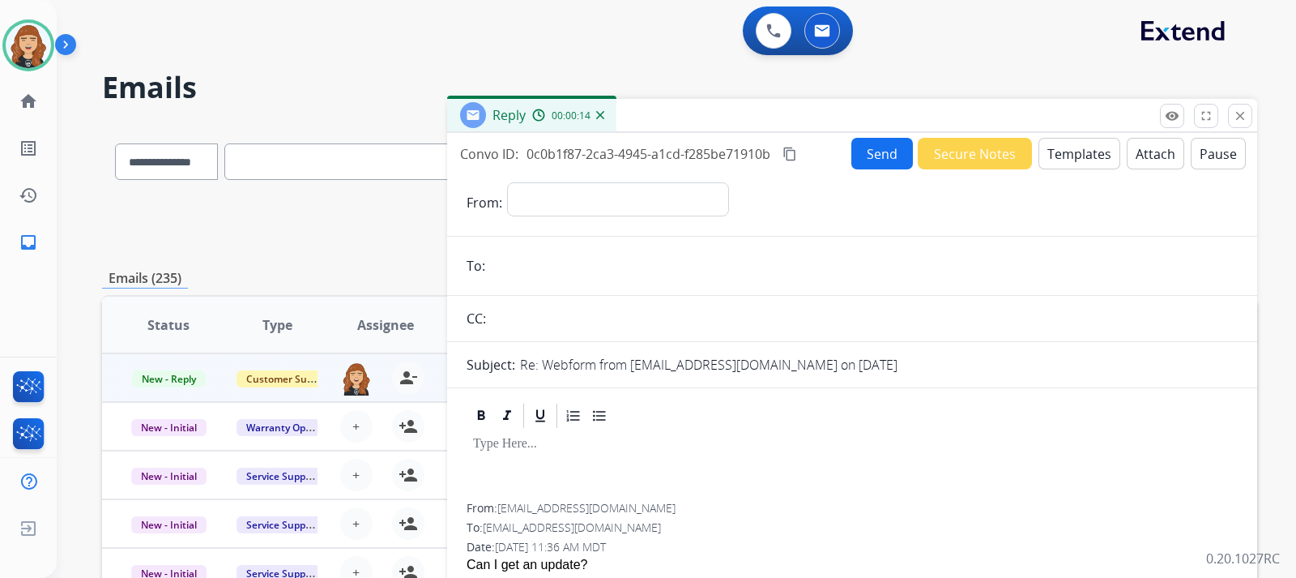
click at [601, 117] on img at bounding box center [600, 115] width 8 height 8
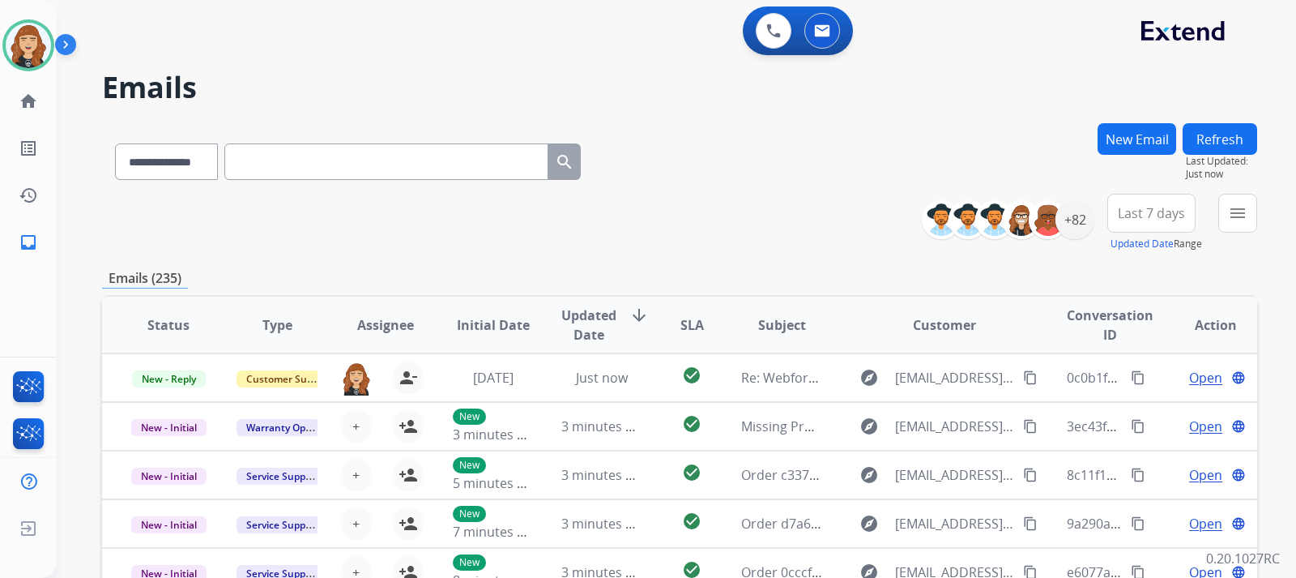
click at [1252, 259] on div "**********" at bounding box center [679, 522] width 1155 height 799
click at [1233, 207] on mat-icon "menu" at bounding box center [1237, 212] width 19 height 19
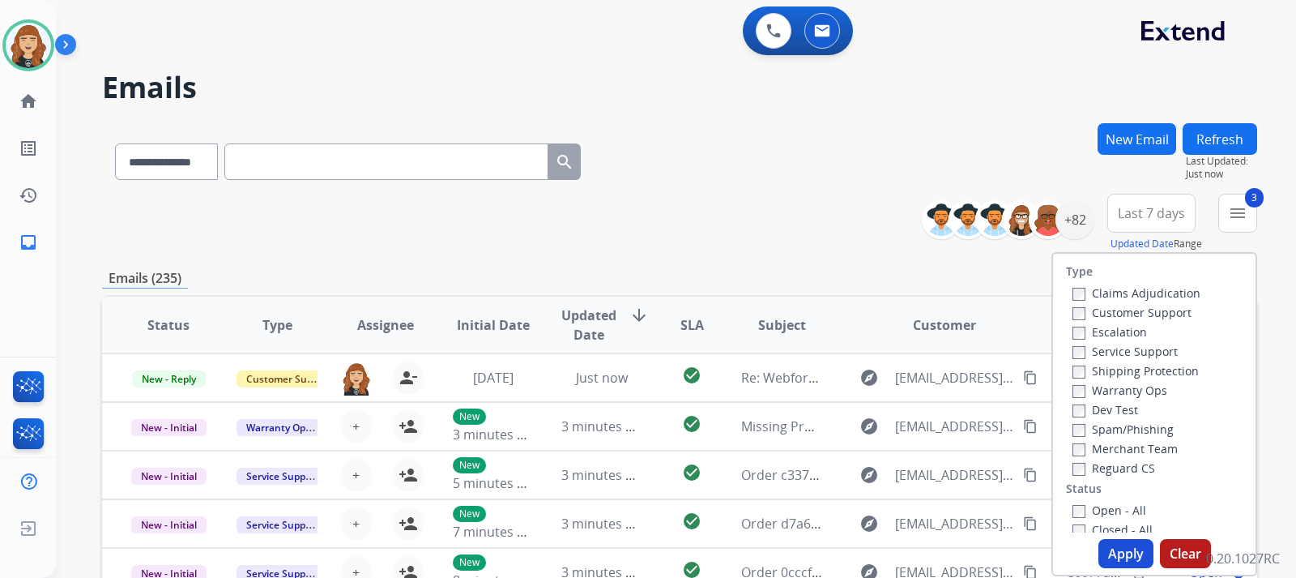
click at [1116, 557] on button "Apply" at bounding box center [1126, 553] width 55 height 29
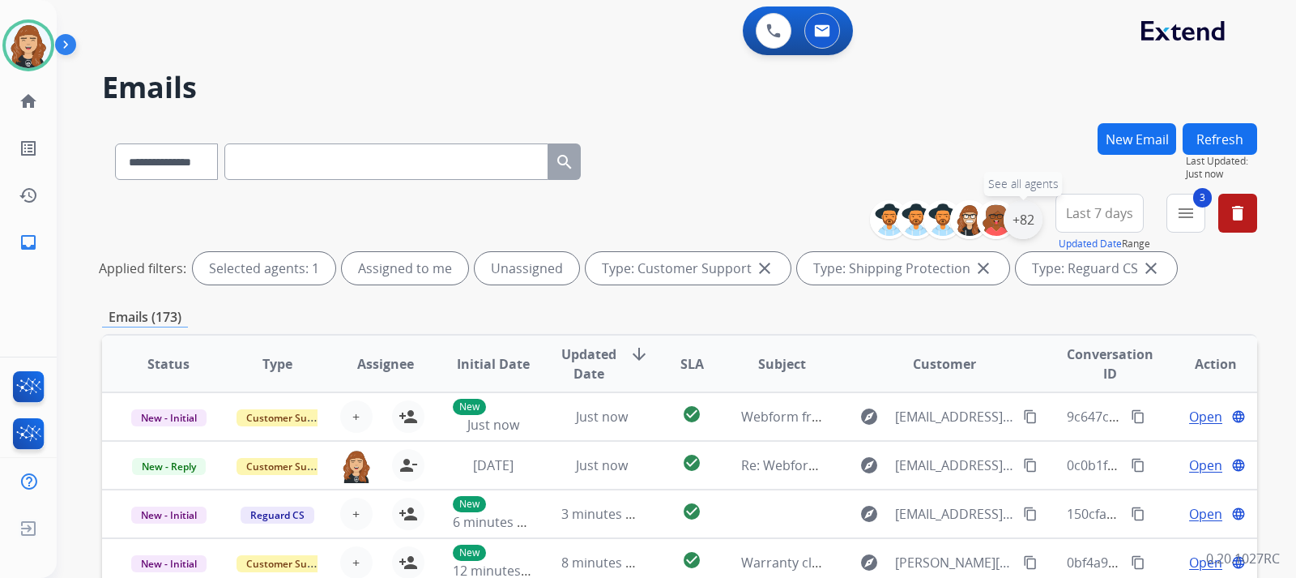
click at [1021, 222] on div "+82" at bounding box center [1023, 219] width 39 height 39
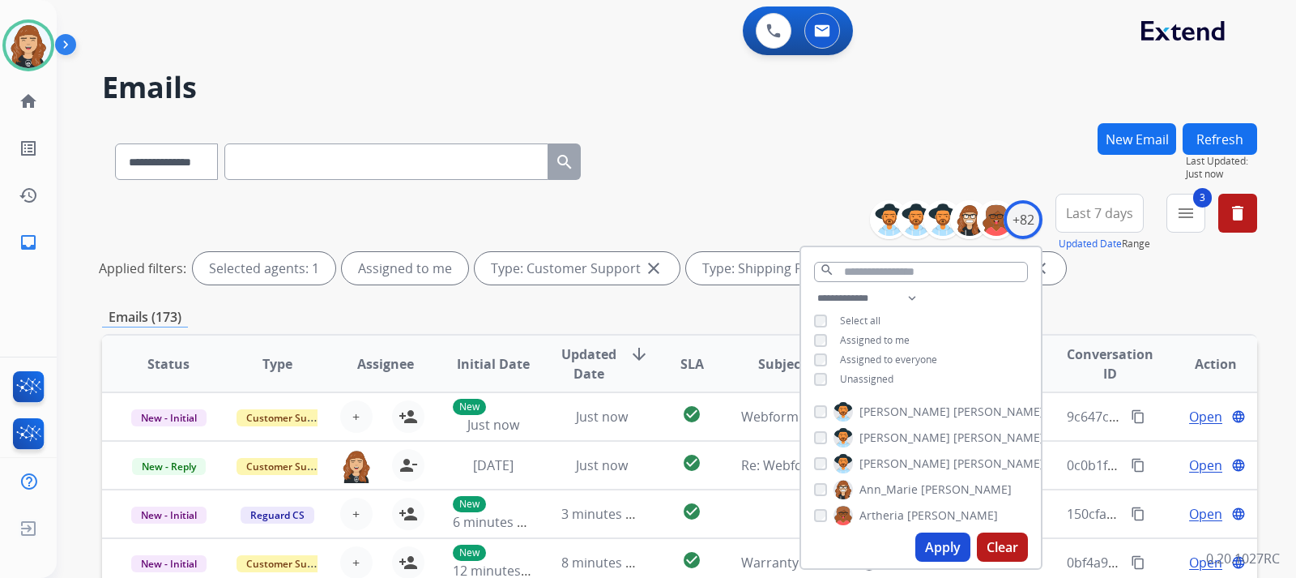
click at [933, 542] on button "Apply" at bounding box center [942, 546] width 55 height 29
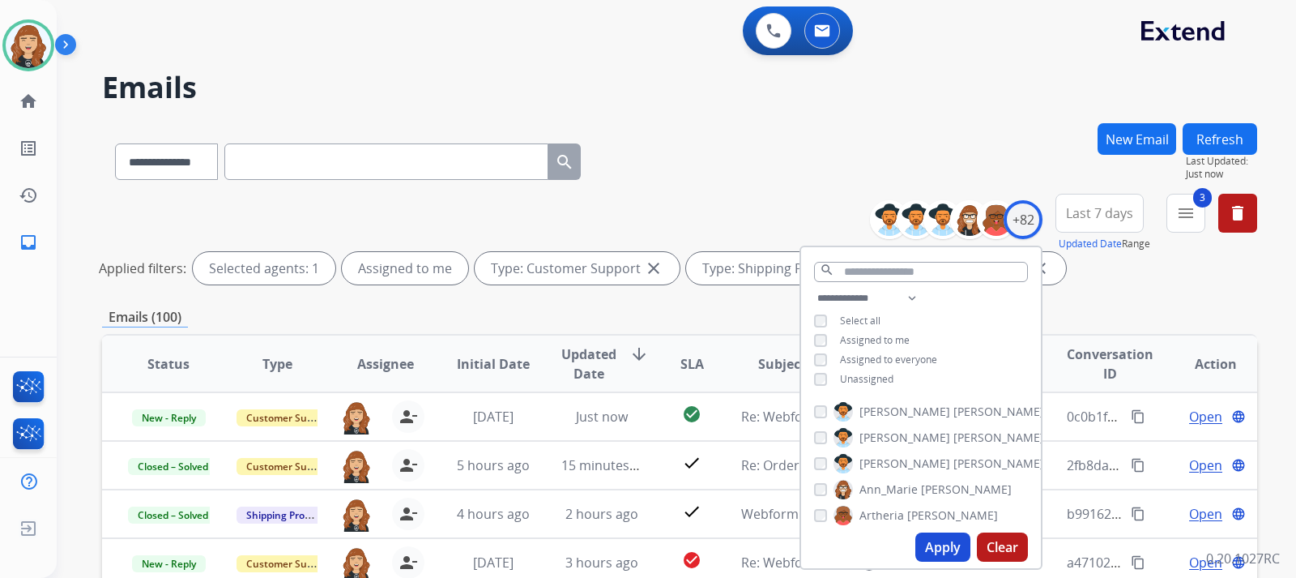
click at [1262, 277] on div "**********" at bounding box center [676, 289] width 1239 height 578
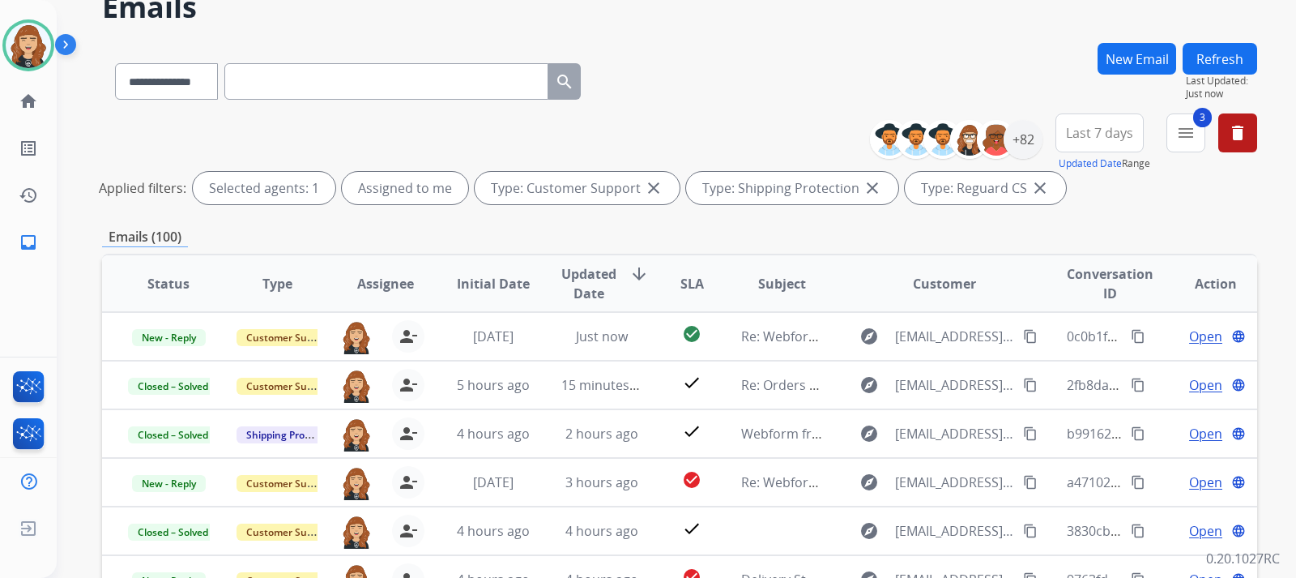
scroll to position [130, 0]
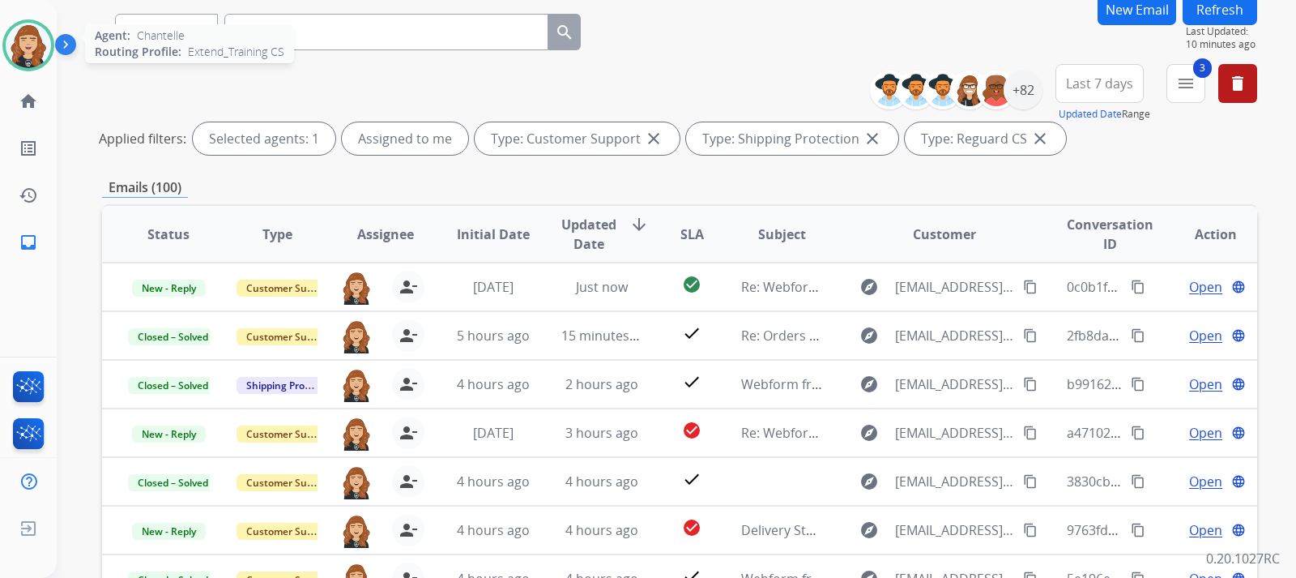
click at [22, 41] on img at bounding box center [28, 45] width 45 height 45
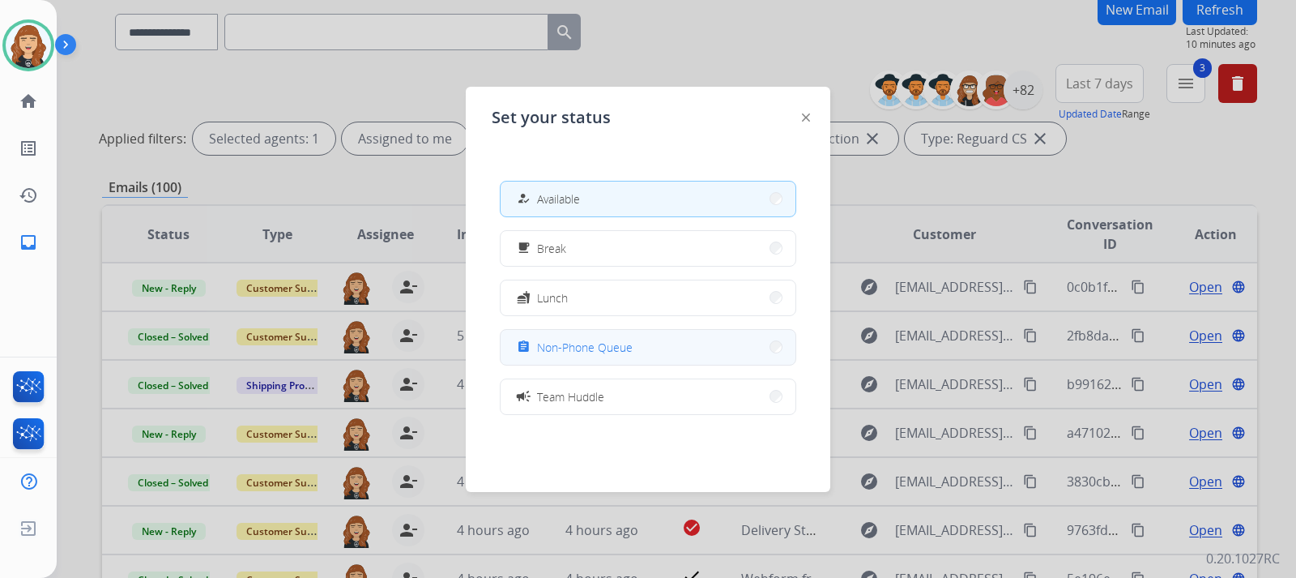
click at [582, 343] on span "Non-Phone Queue" at bounding box center [585, 347] width 96 height 17
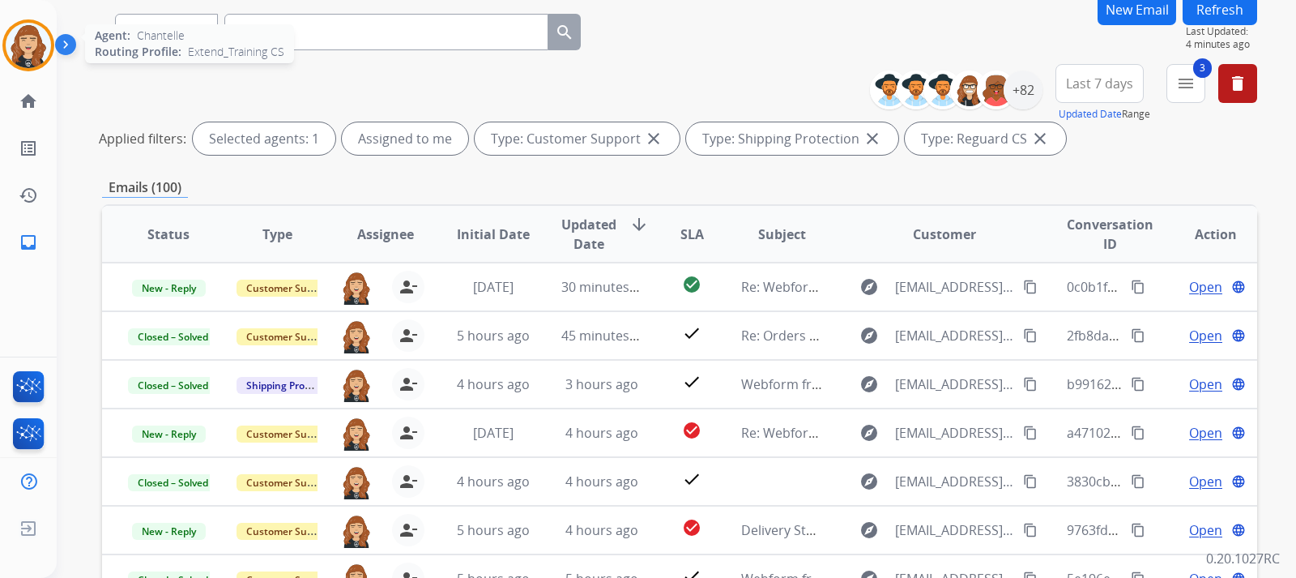
click at [11, 40] on img at bounding box center [28, 45] width 45 height 45
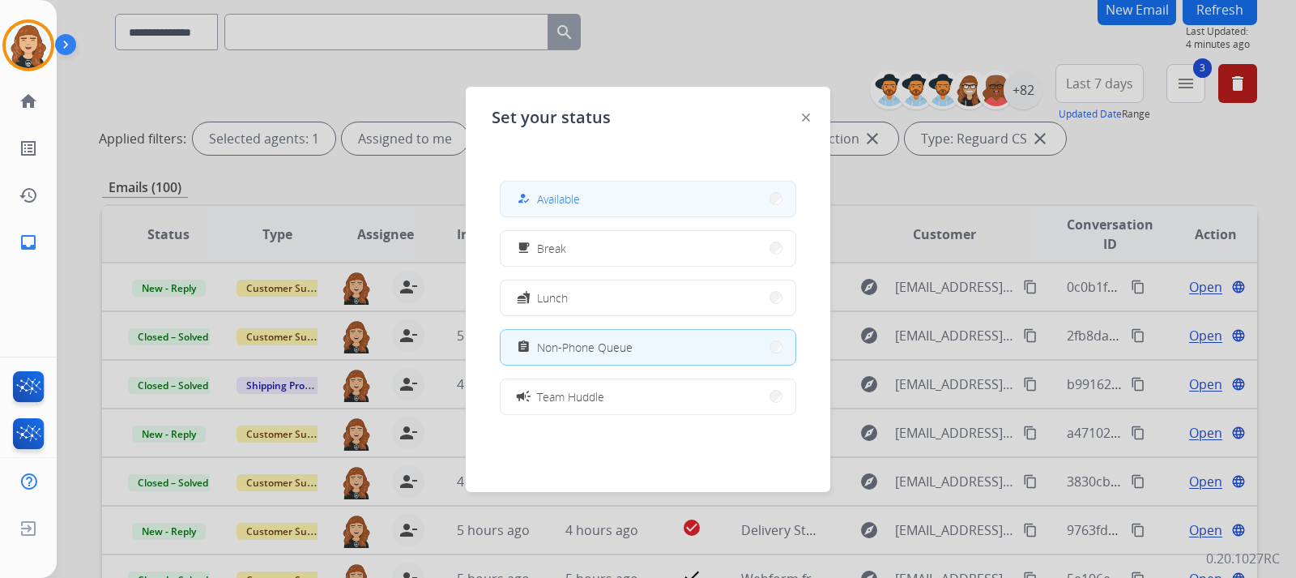
click at [569, 203] on span "Available" at bounding box center [558, 198] width 43 height 17
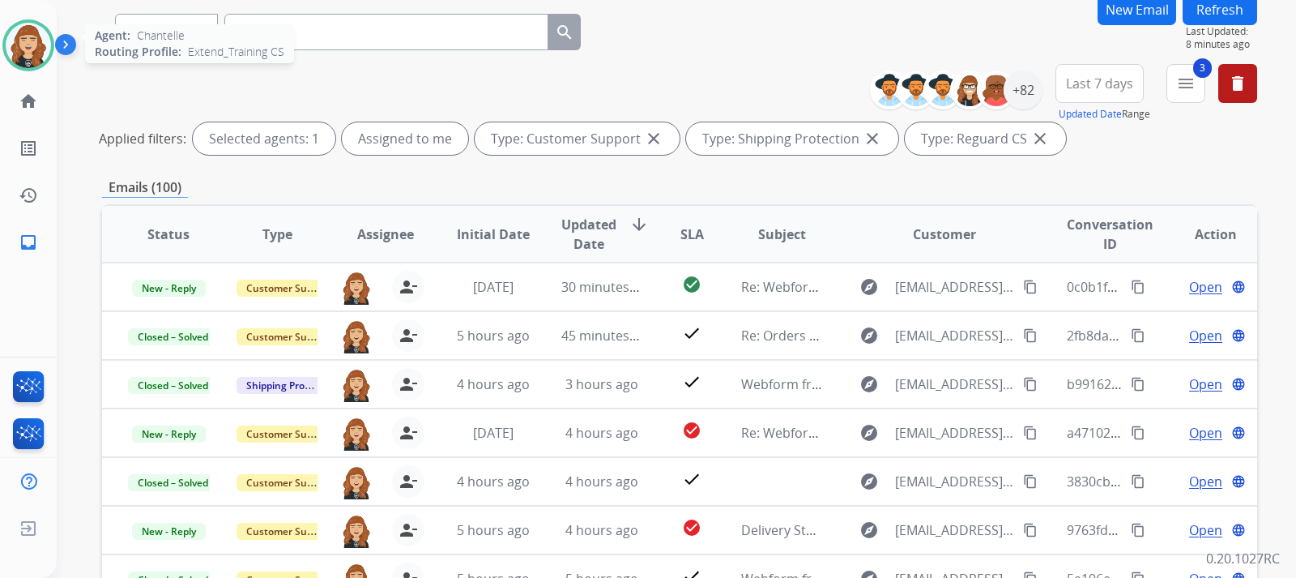
click at [27, 54] on img at bounding box center [28, 45] width 45 height 45
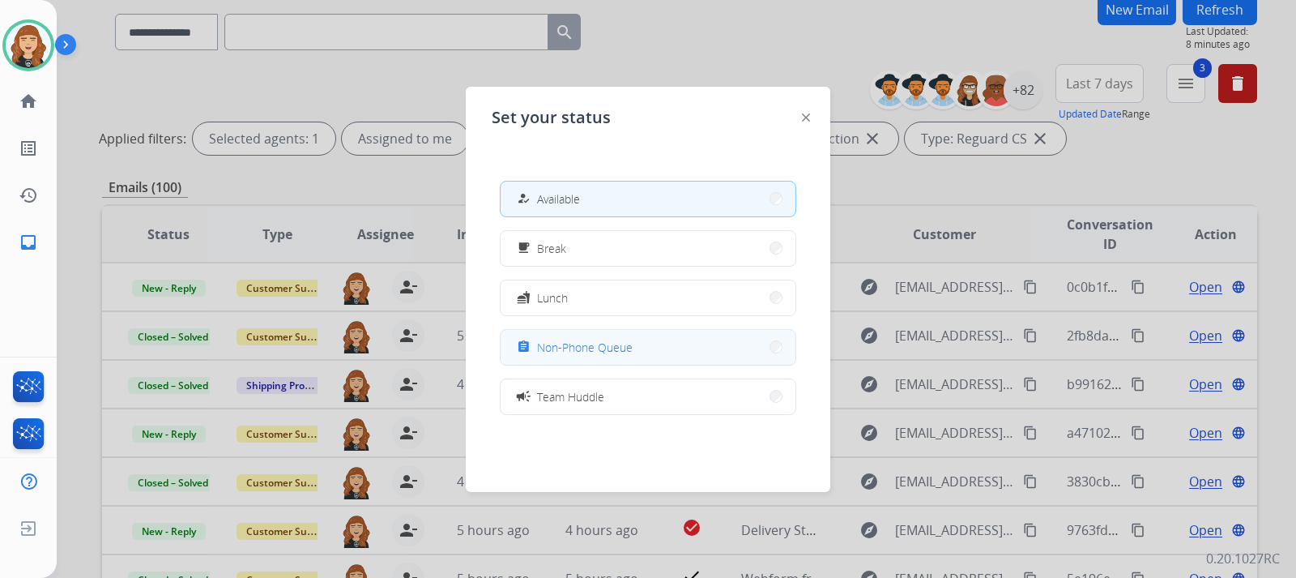
click at [635, 356] on button "assignment Non-Phone Queue" at bounding box center [648, 347] width 295 height 35
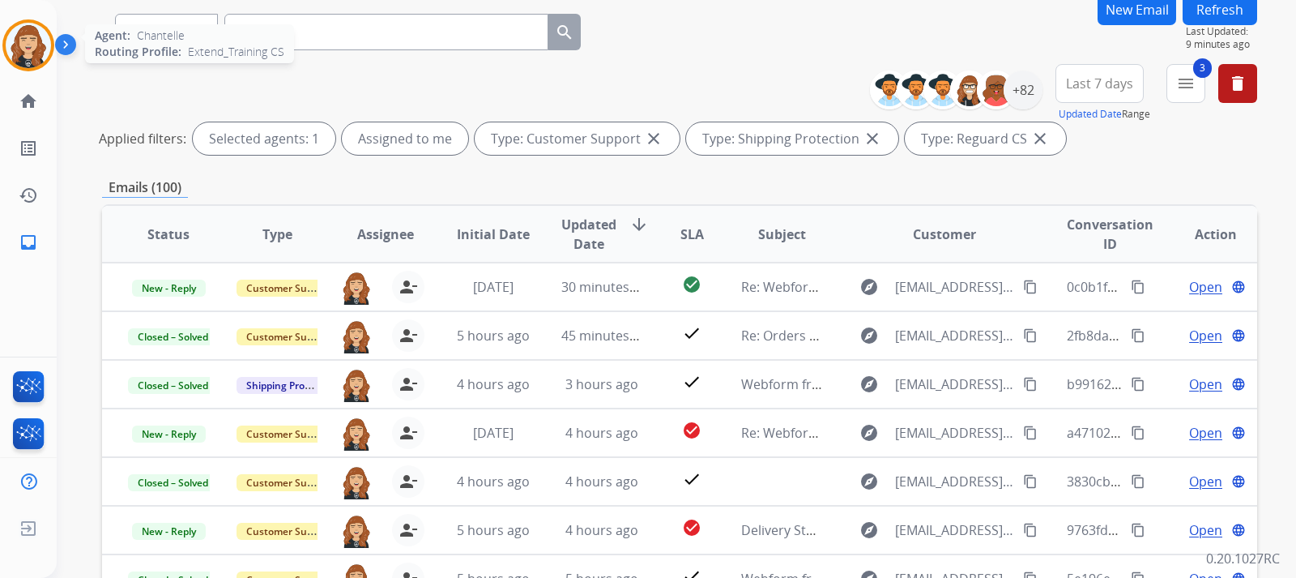
click at [36, 51] on img at bounding box center [28, 45] width 45 height 45
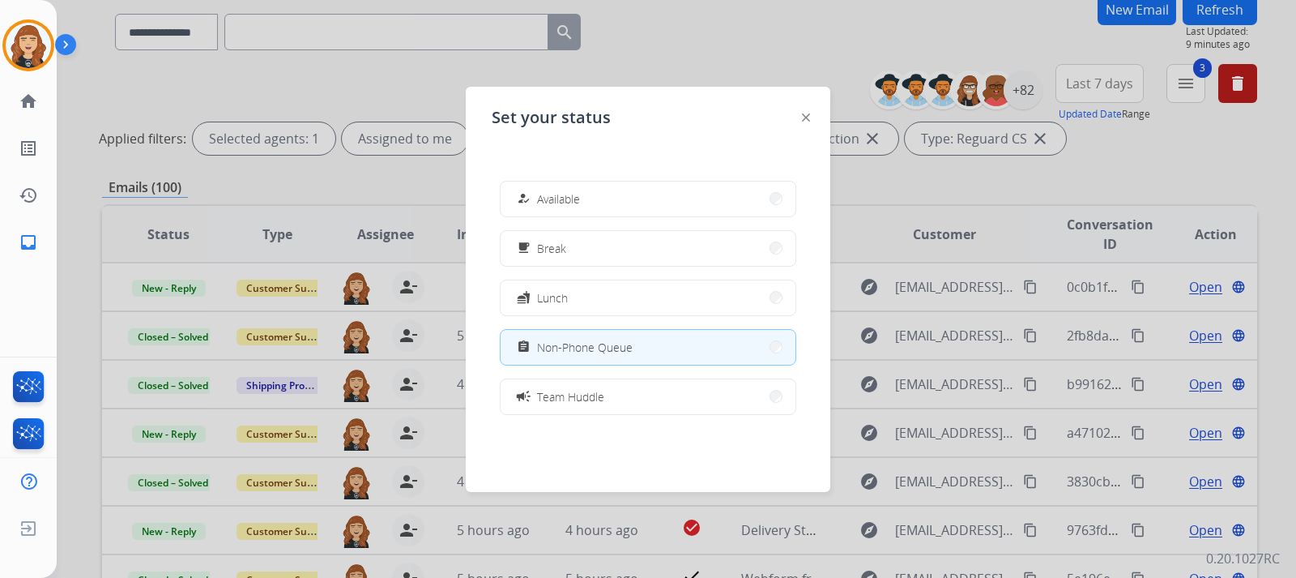
click at [669, 341] on button "assignment Non-Phone Queue" at bounding box center [648, 347] width 295 height 35
